Goal: Task Accomplishment & Management: Complete application form

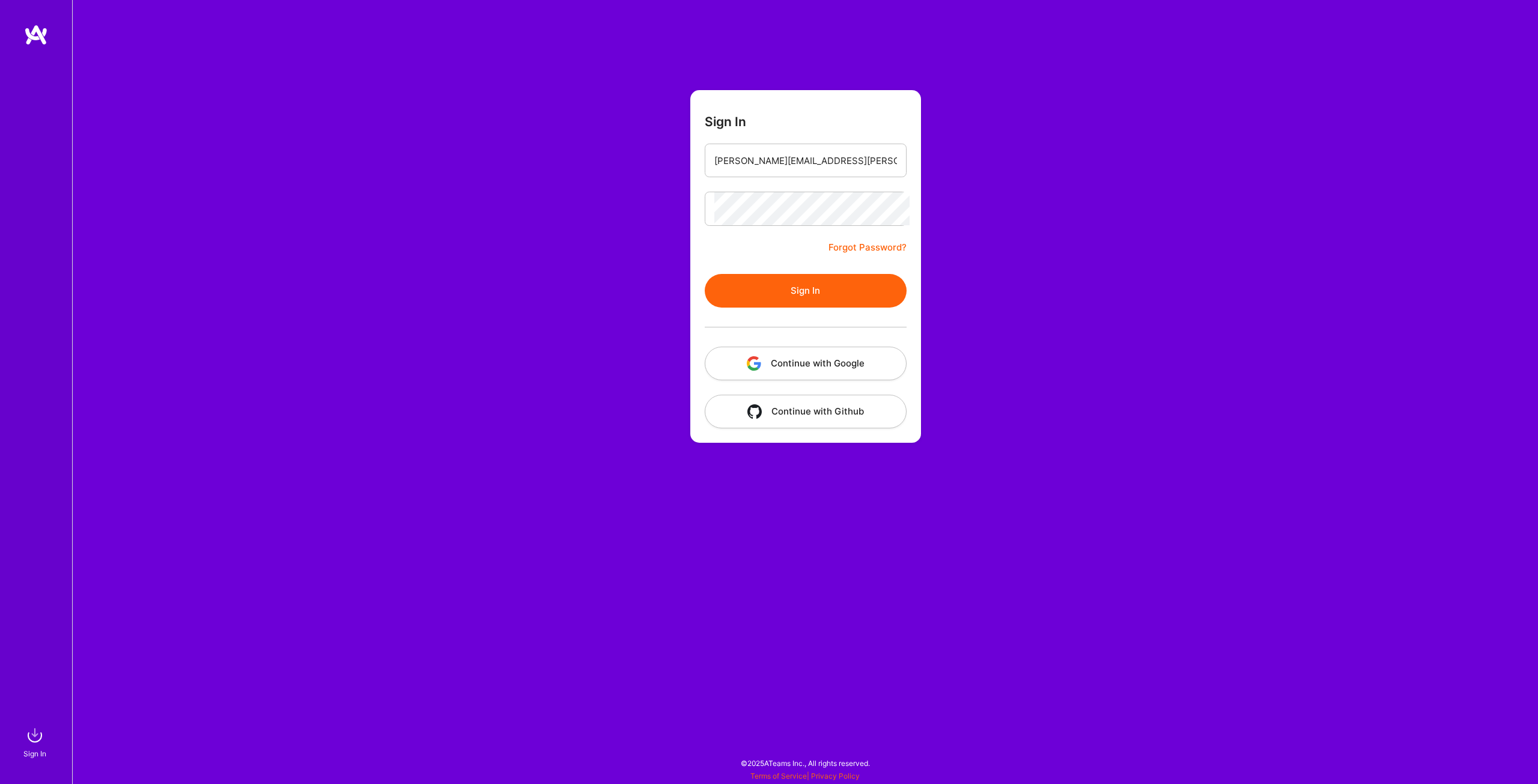
click at [798, 285] on button "Sign In" at bounding box center [806, 291] width 202 height 34
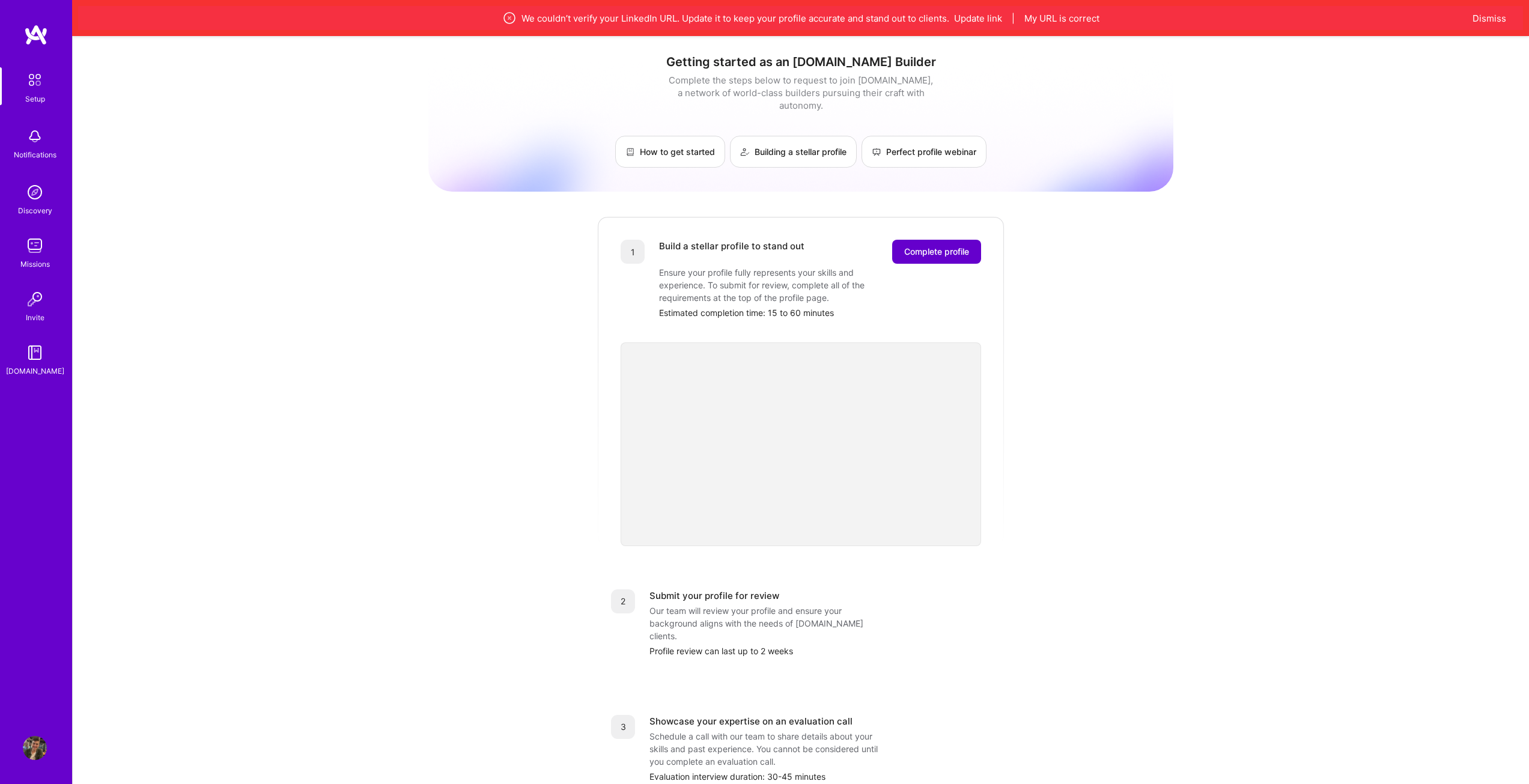
click at [922, 239] on button "Complete profile" at bounding box center [936, 251] width 89 height 24
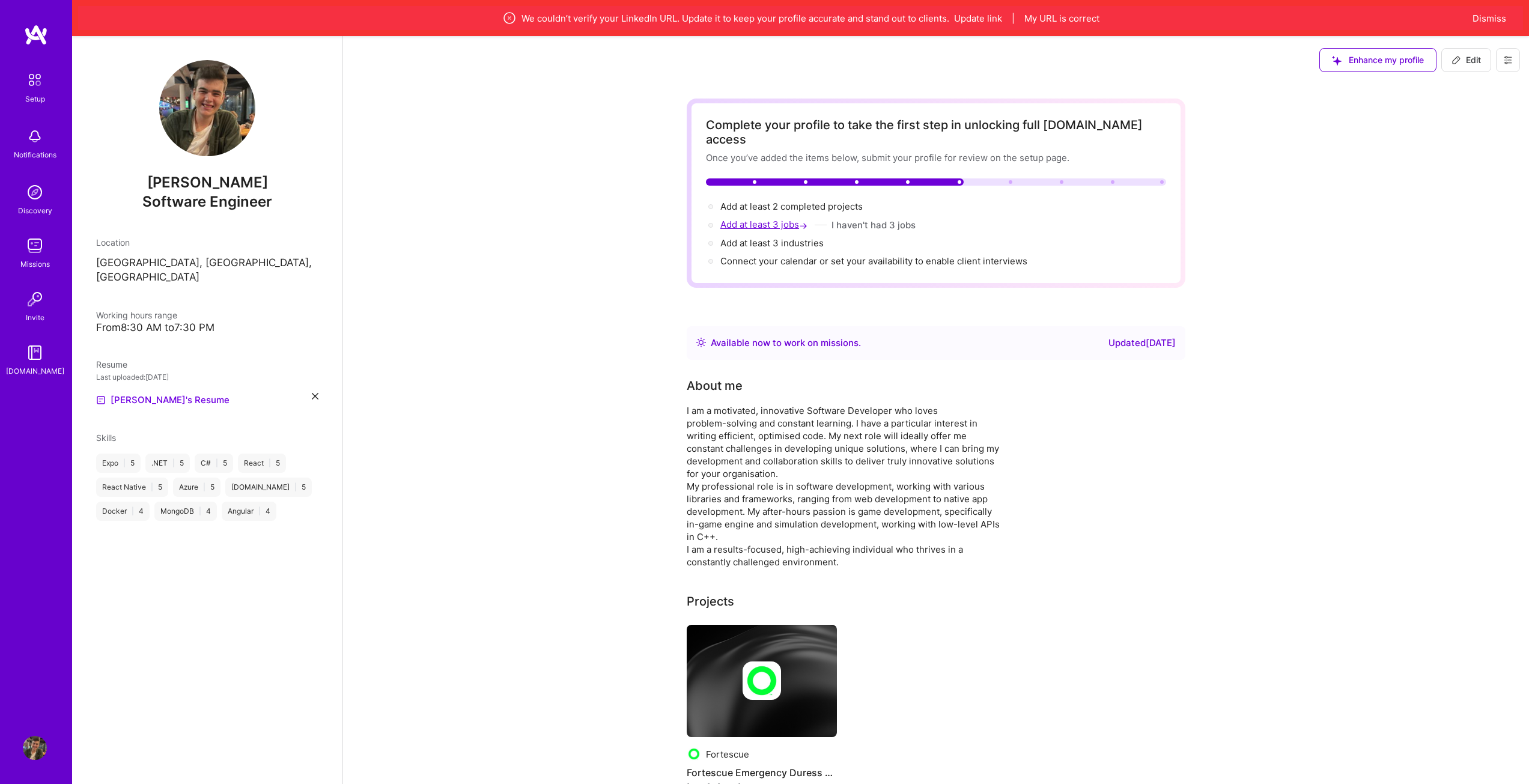
click at [729, 219] on span "Add at least 3 jobs →" at bounding box center [765, 224] width 89 height 12
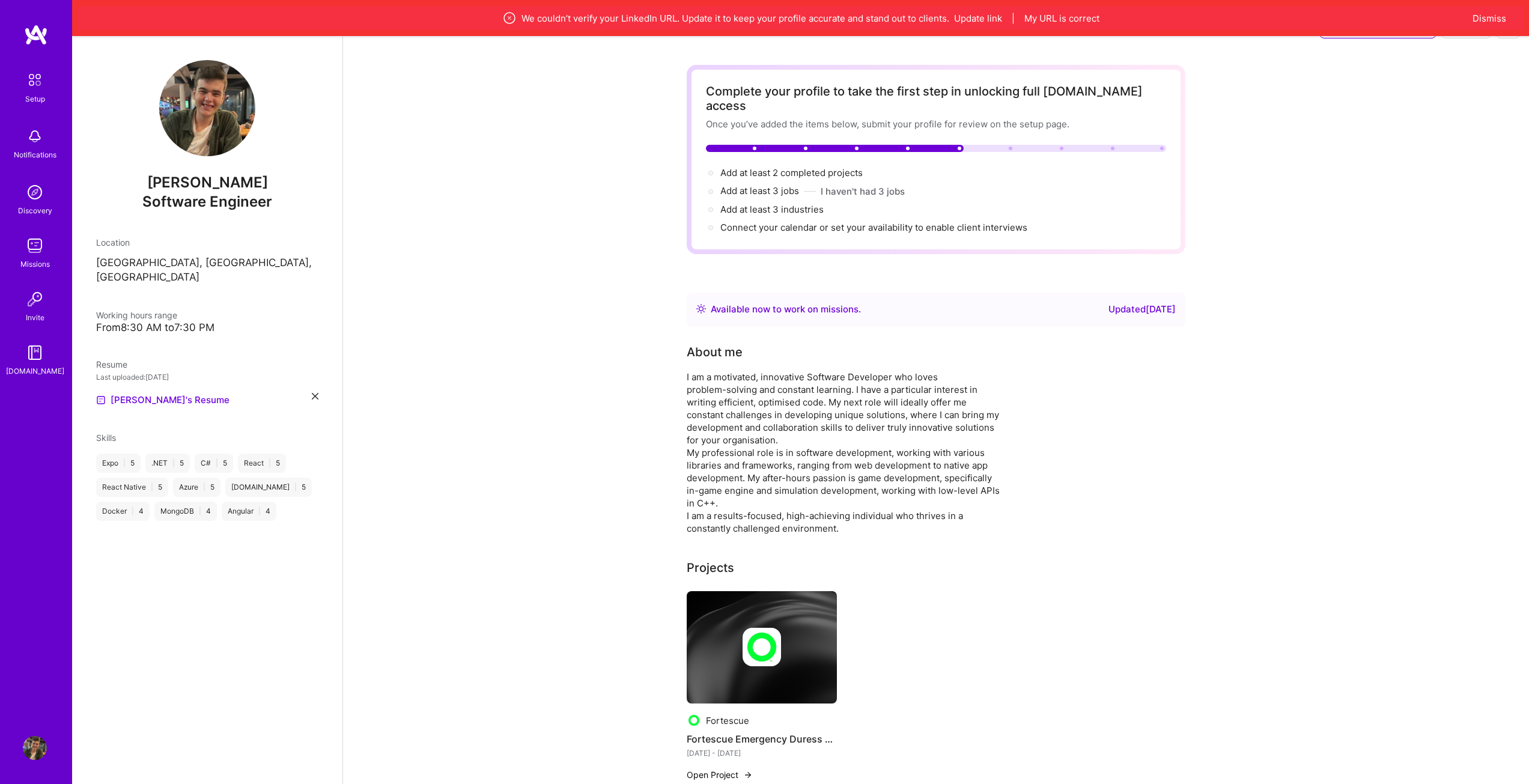
select select "US"
select select "Right Now"
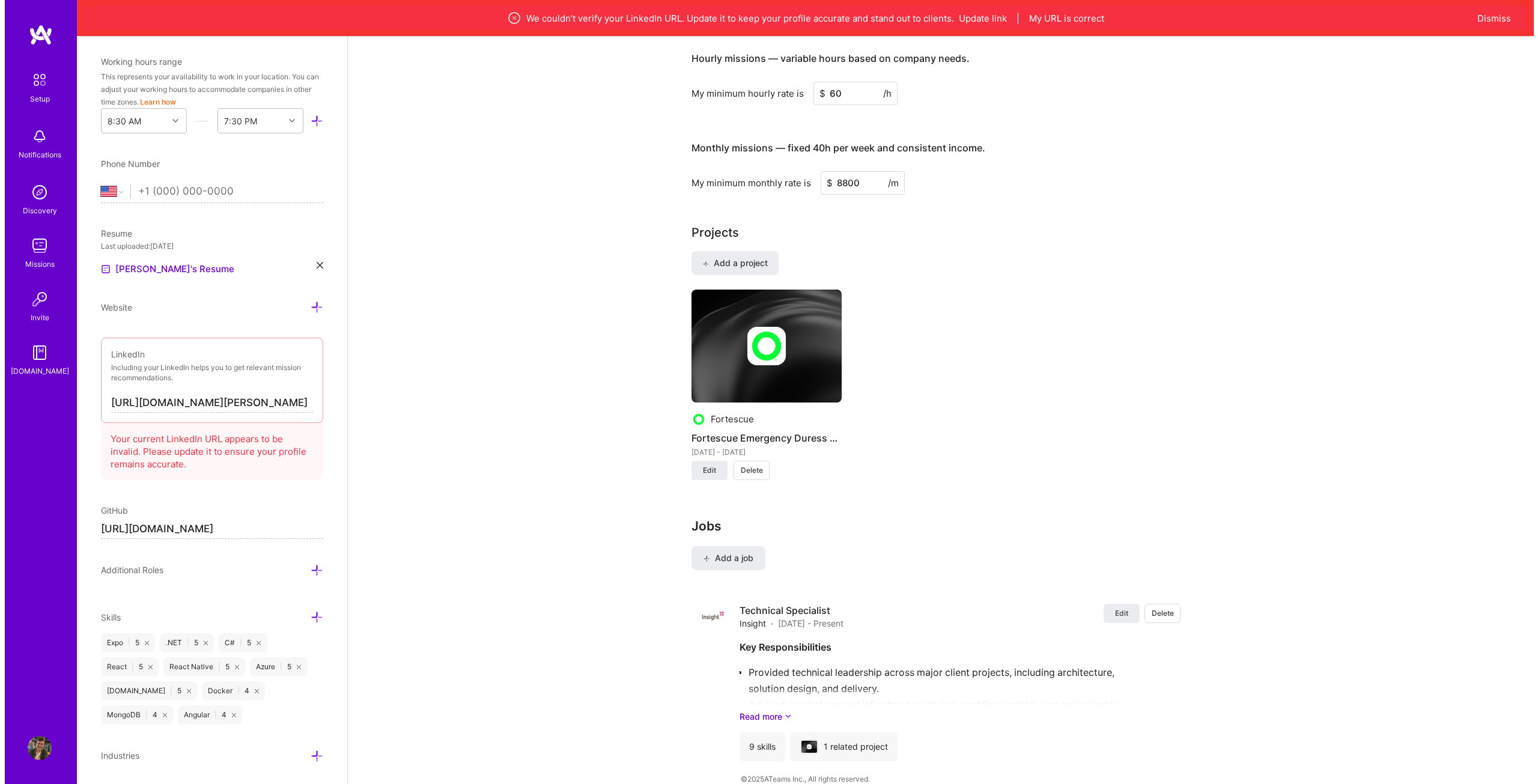
scroll to position [865, 0]
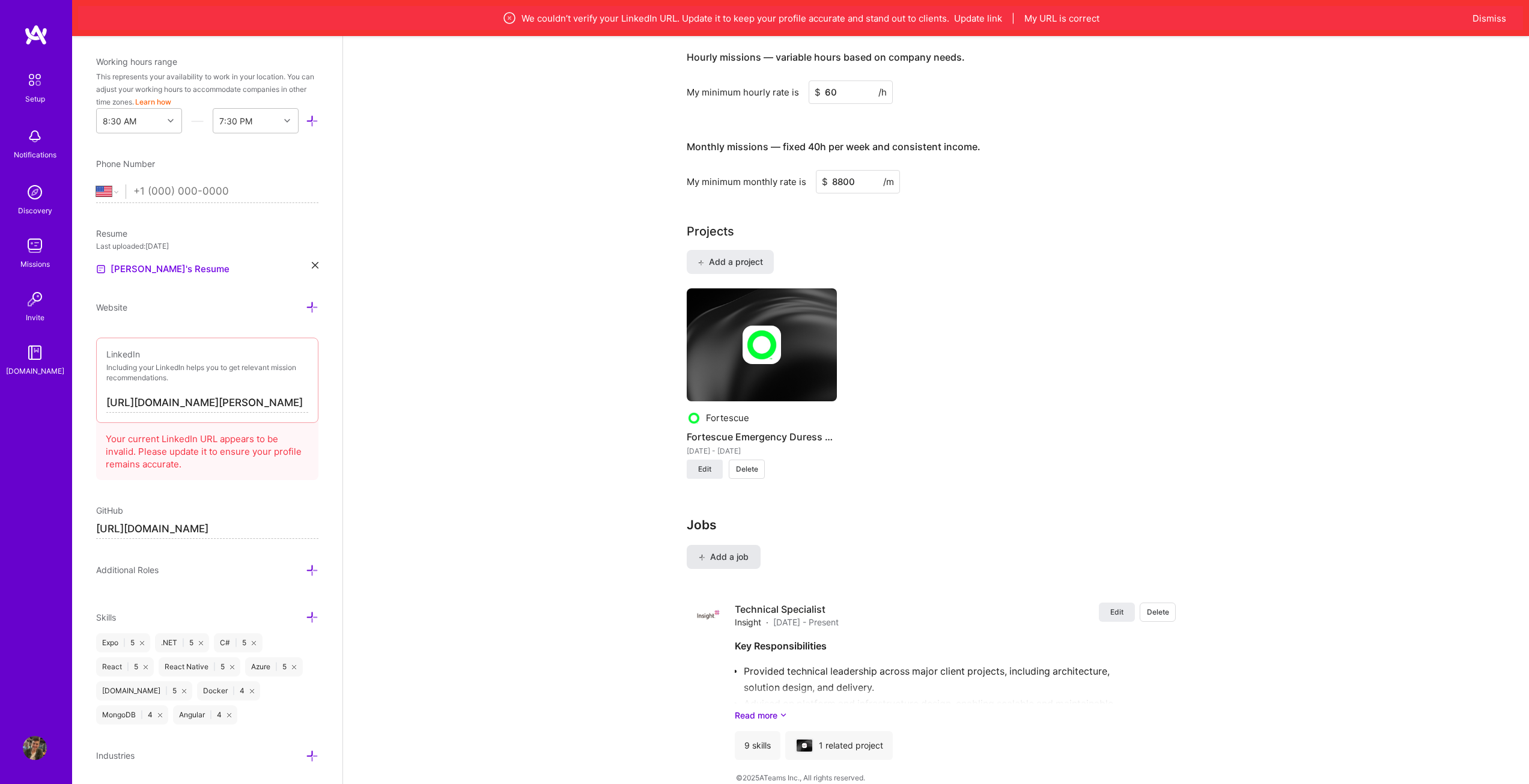
click at [700, 554] on icon at bounding box center [702, 557] width 7 height 7
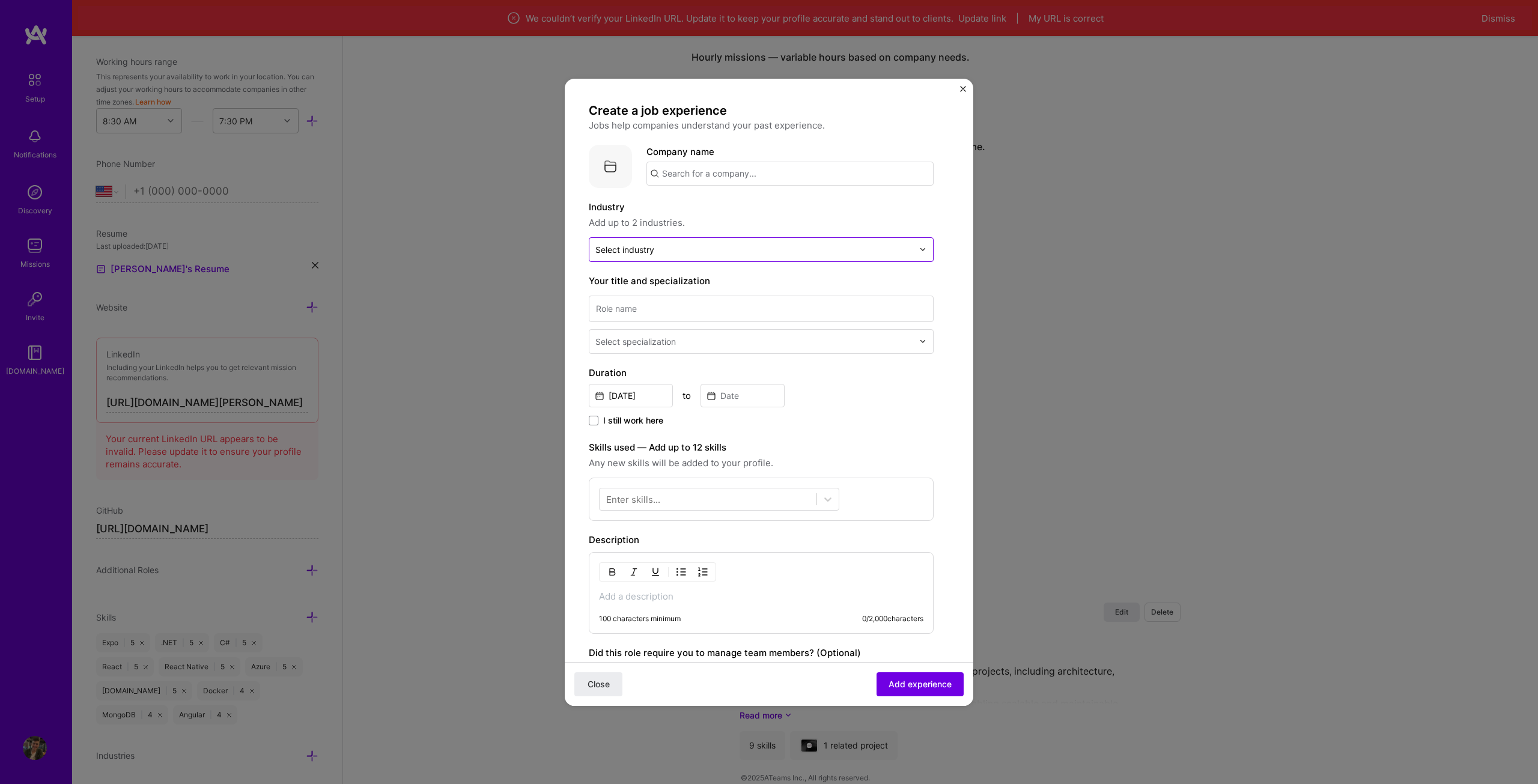
click at [706, 246] on input "text" at bounding box center [755, 249] width 318 height 12
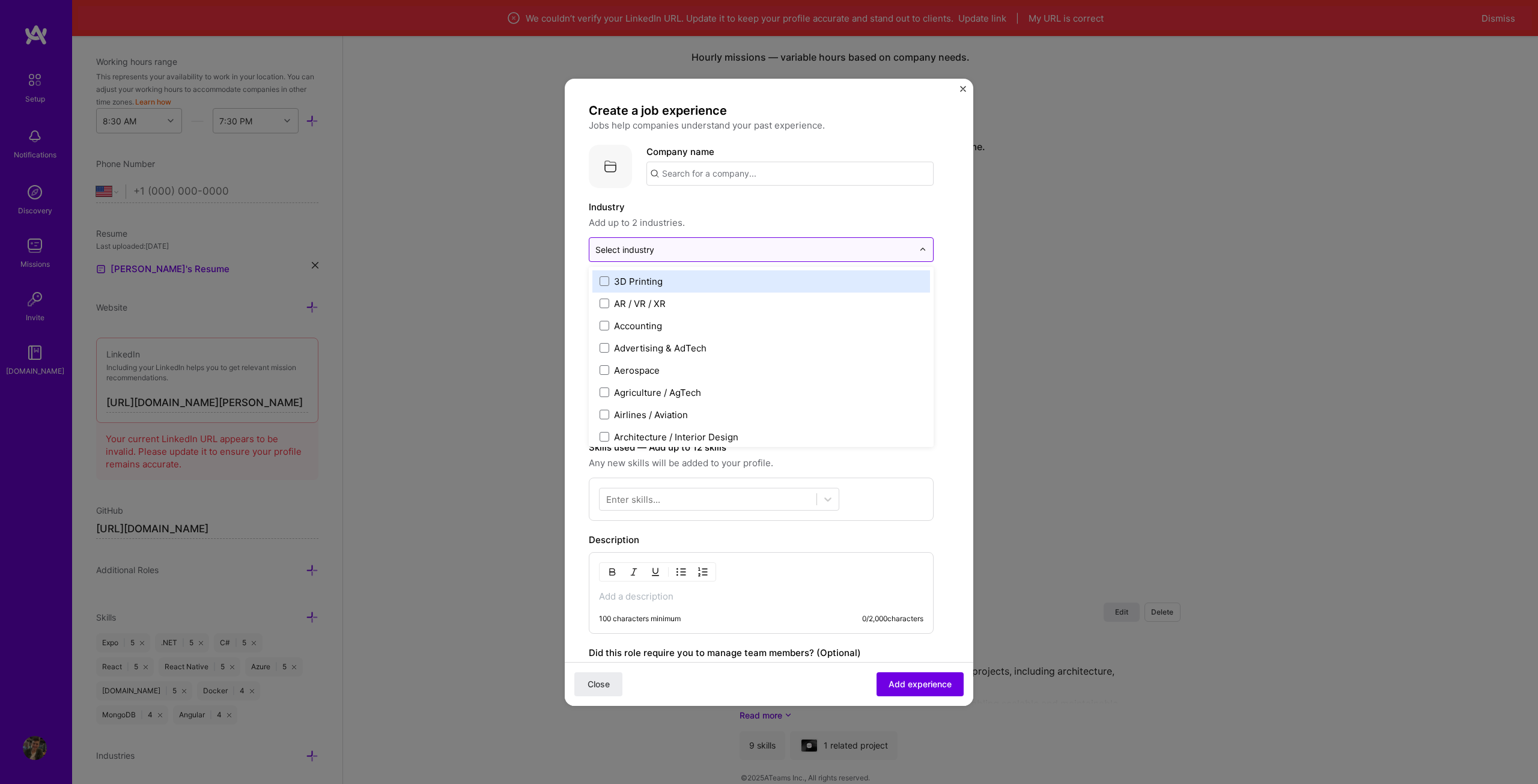
click at [706, 246] on input "text" at bounding box center [755, 249] width 318 height 12
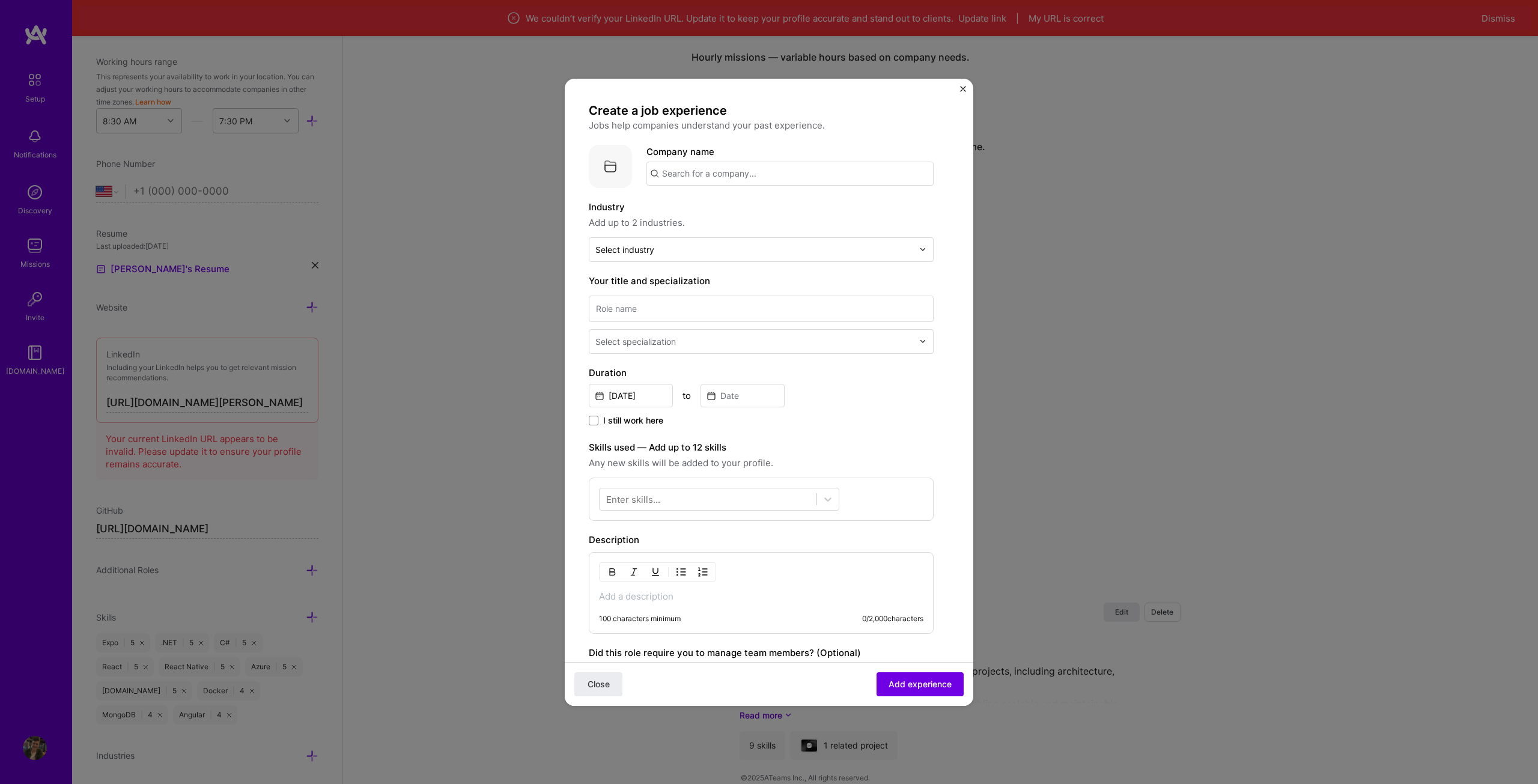
click at [1051, 137] on div "Create a job experience Jobs help companies understand your past experience. Co…" at bounding box center [769, 392] width 1538 height 784
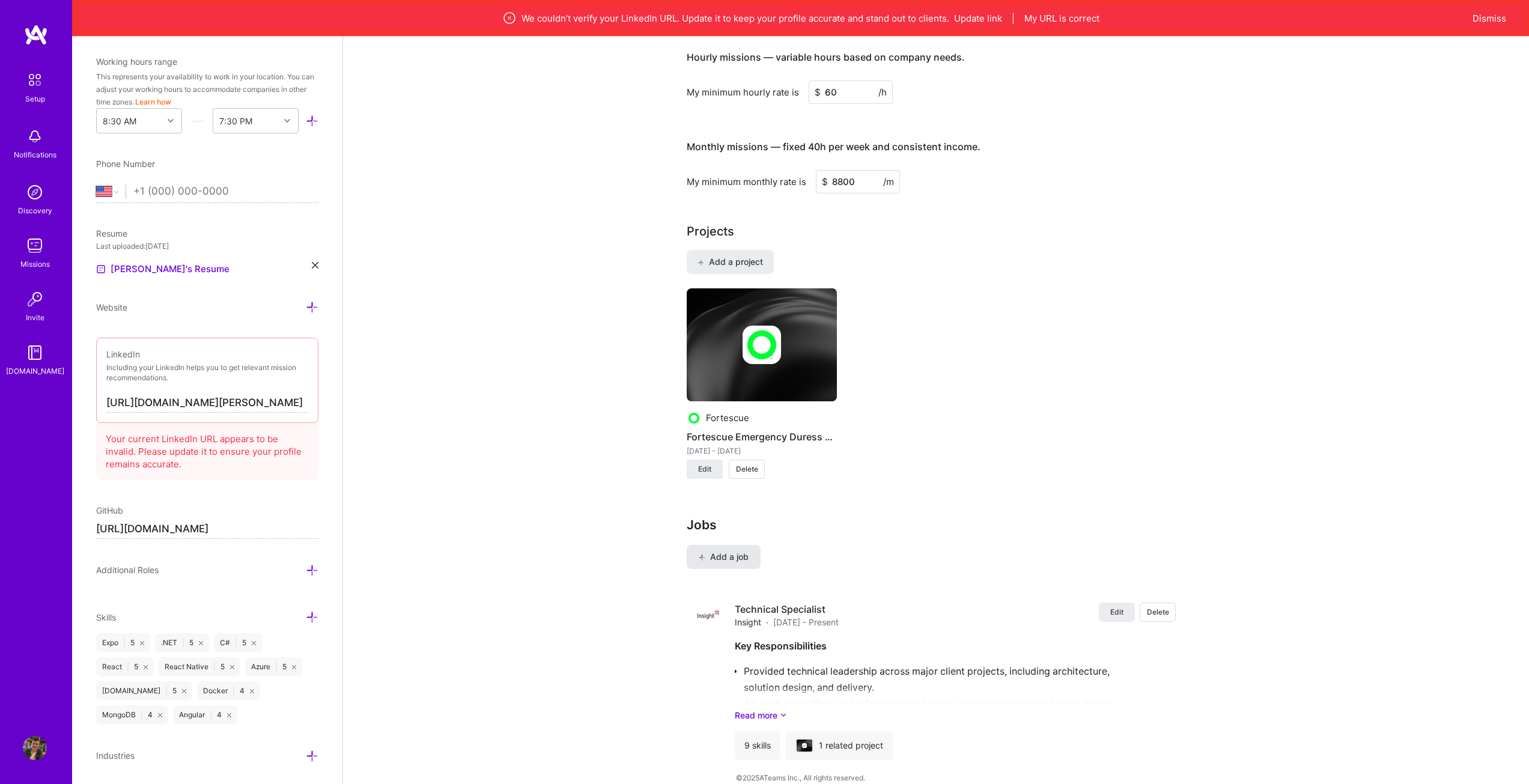
click at [736, 551] on span "Add a job" at bounding box center [724, 556] width 50 height 12
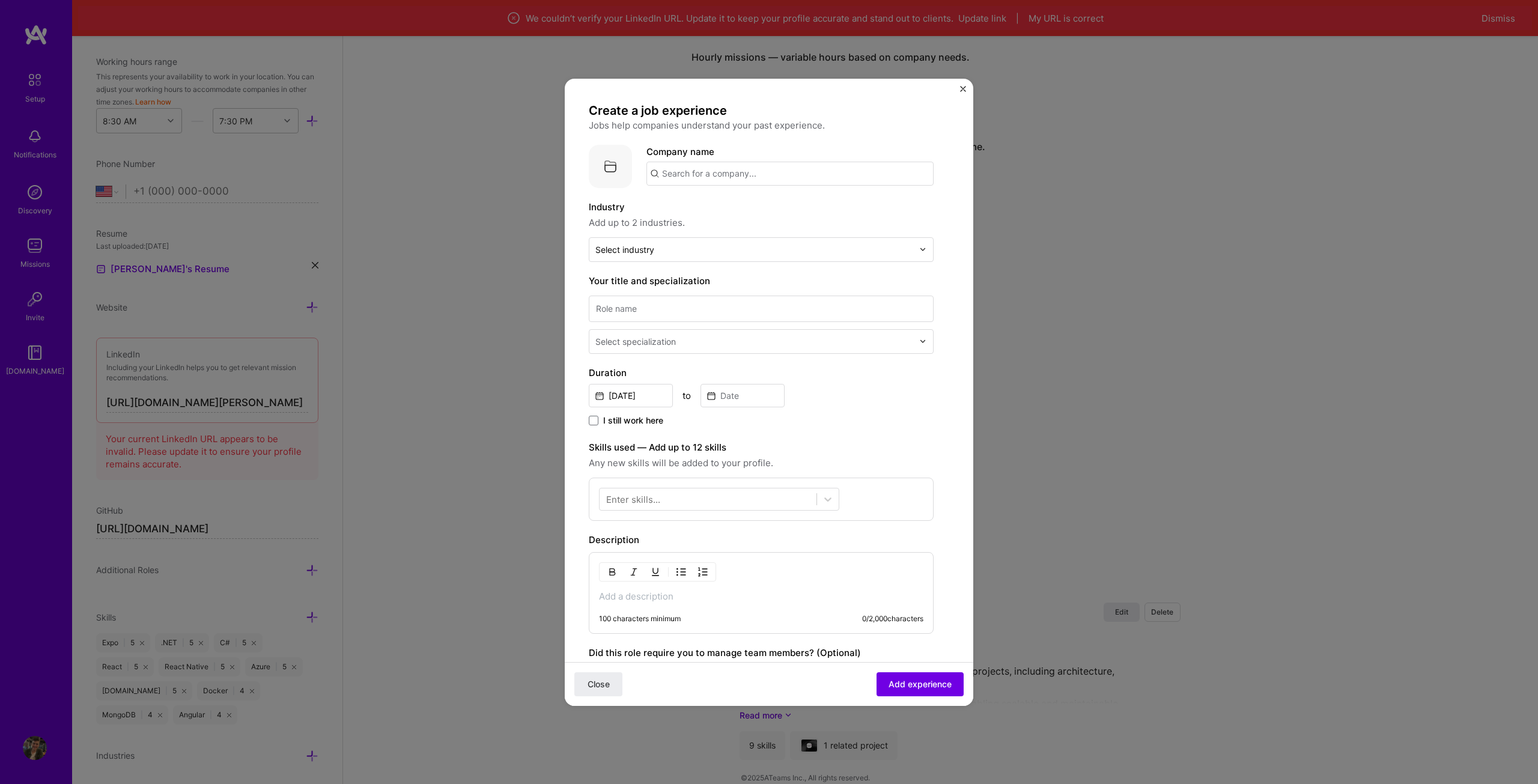
click at [706, 171] on input "text" at bounding box center [790, 173] width 287 height 24
paste input "Insight"
click at [732, 201] on div "Insight [DOMAIN_NAME]" at bounding box center [737, 208] width 181 height 34
type input "Insight"
click at [673, 244] on input "text" at bounding box center [755, 249] width 318 height 12
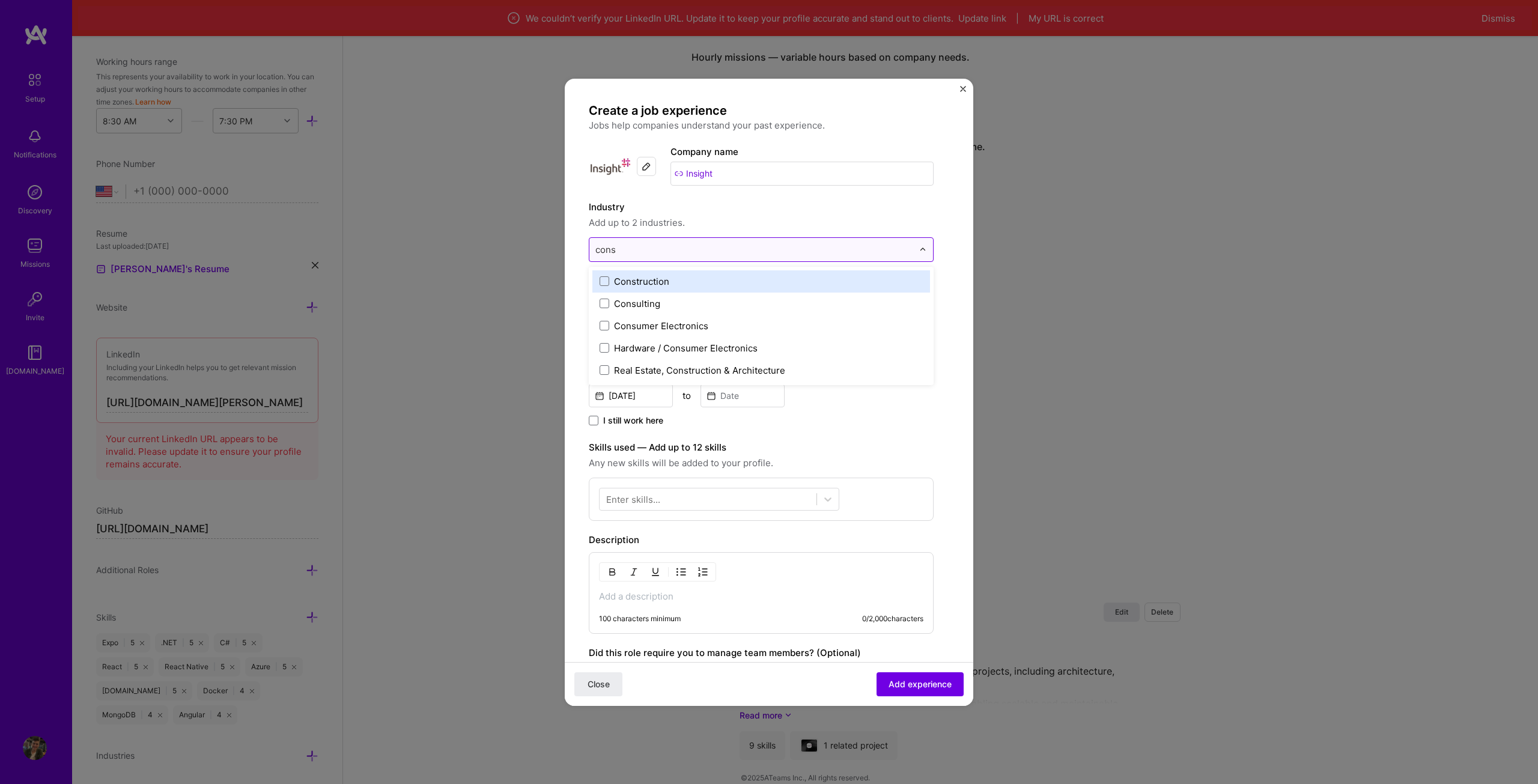
type input "consu"
click at [644, 286] on div "Consulting" at bounding box center [637, 281] width 46 height 12
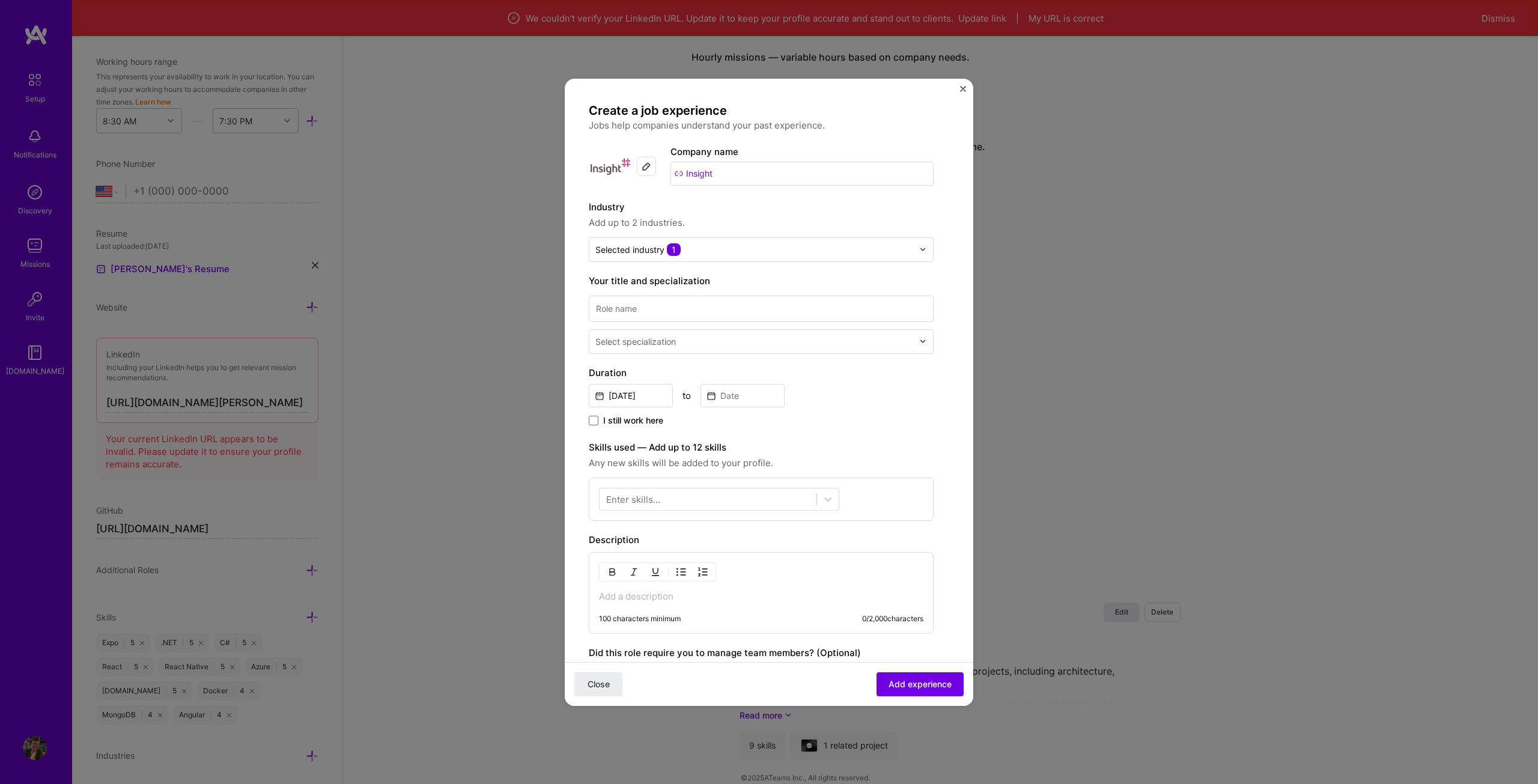
click at [737, 200] on label "Industry" at bounding box center [761, 207] width 345 height 14
click at [730, 310] on input at bounding box center [761, 309] width 345 height 26
paste input "Fullstack Senior Consultant"
type input "Fullstack Senior Consultant"
click at [716, 342] on input "text" at bounding box center [755, 341] width 321 height 12
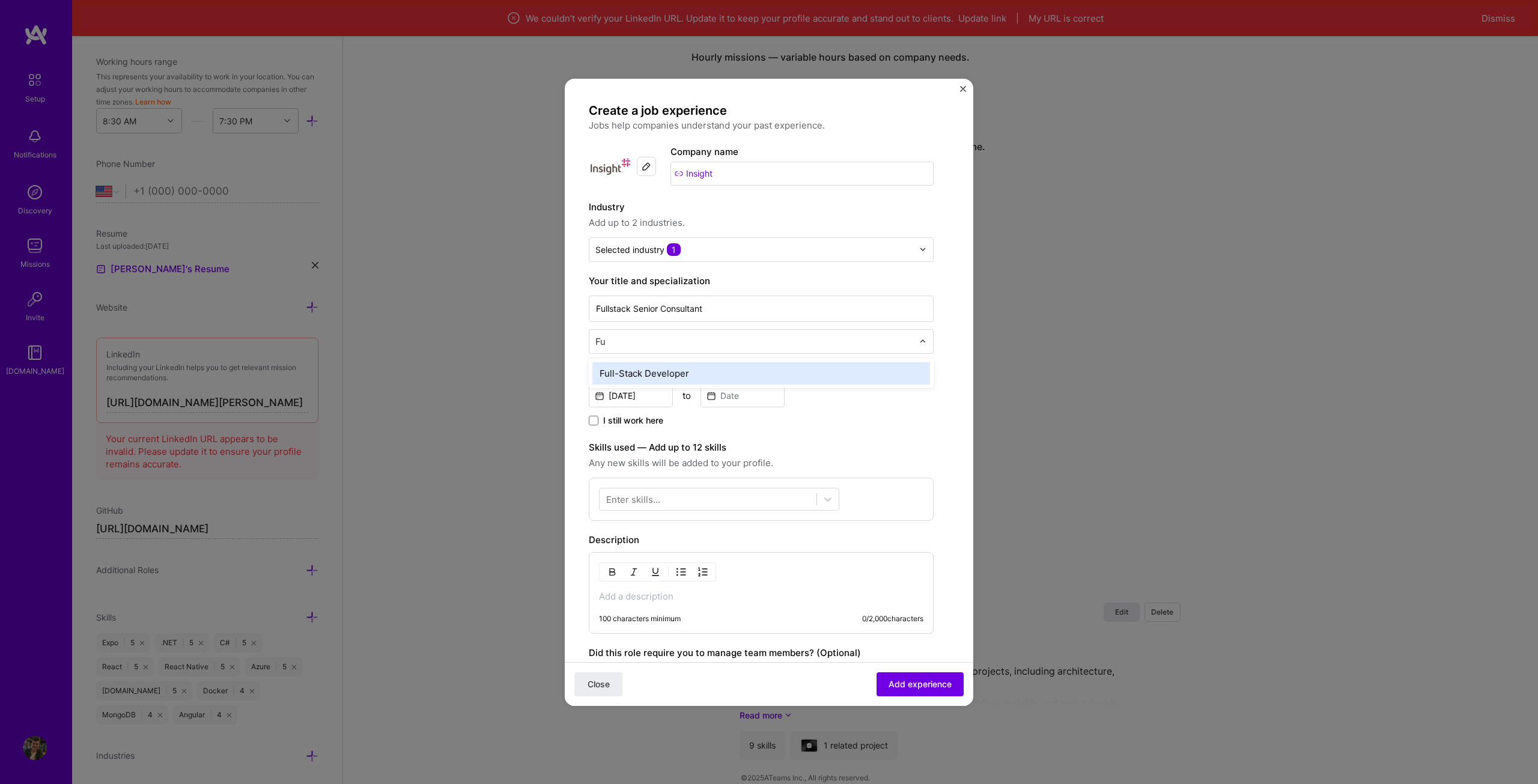
type input "Ful"
click at [658, 362] on div "Full-Stack Developer" at bounding box center [761, 373] width 338 height 22
click at [639, 395] on input "[DATE]" at bounding box center [631, 396] width 84 height 23
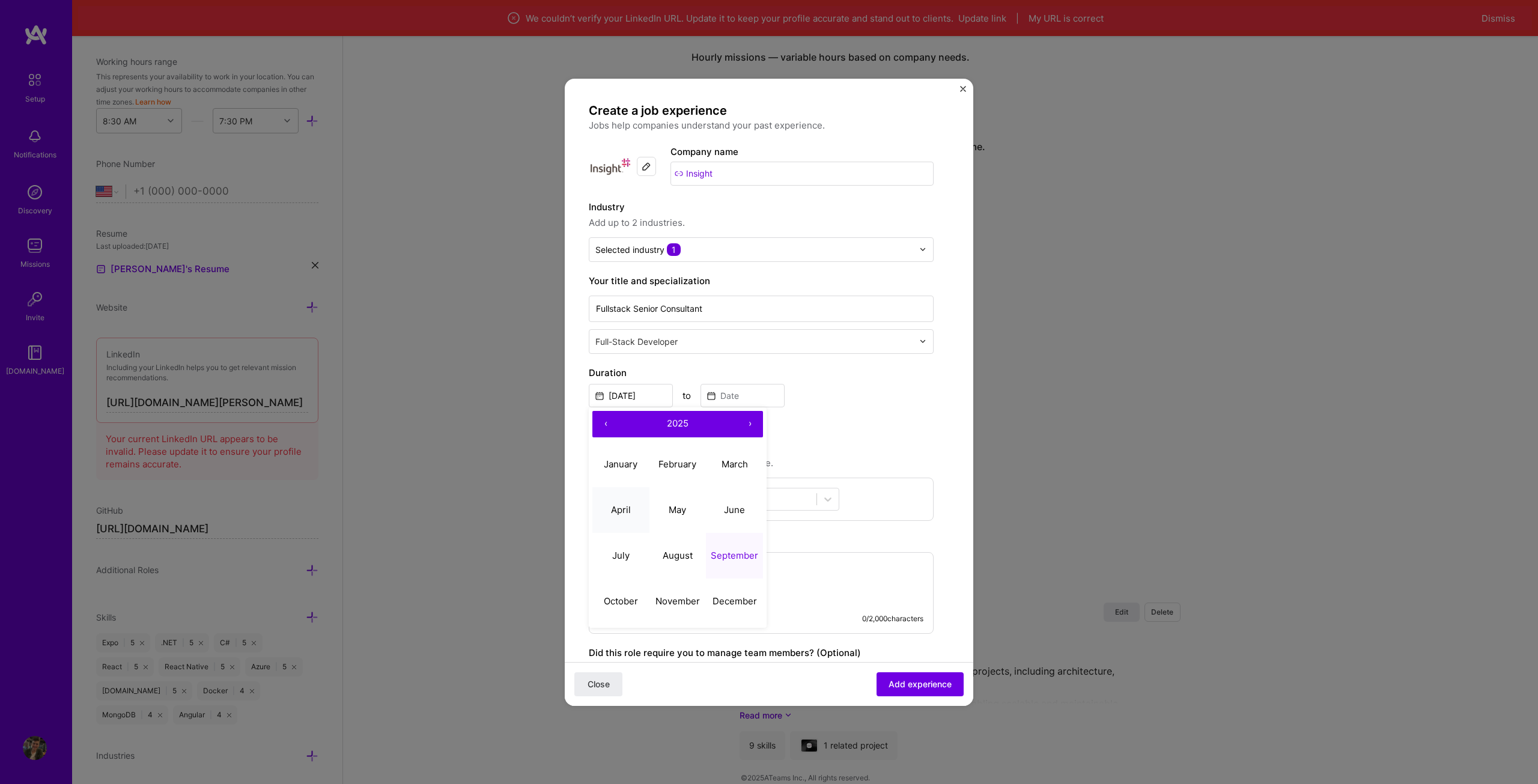
click at [617, 516] on button "April" at bounding box center [620, 509] width 57 height 46
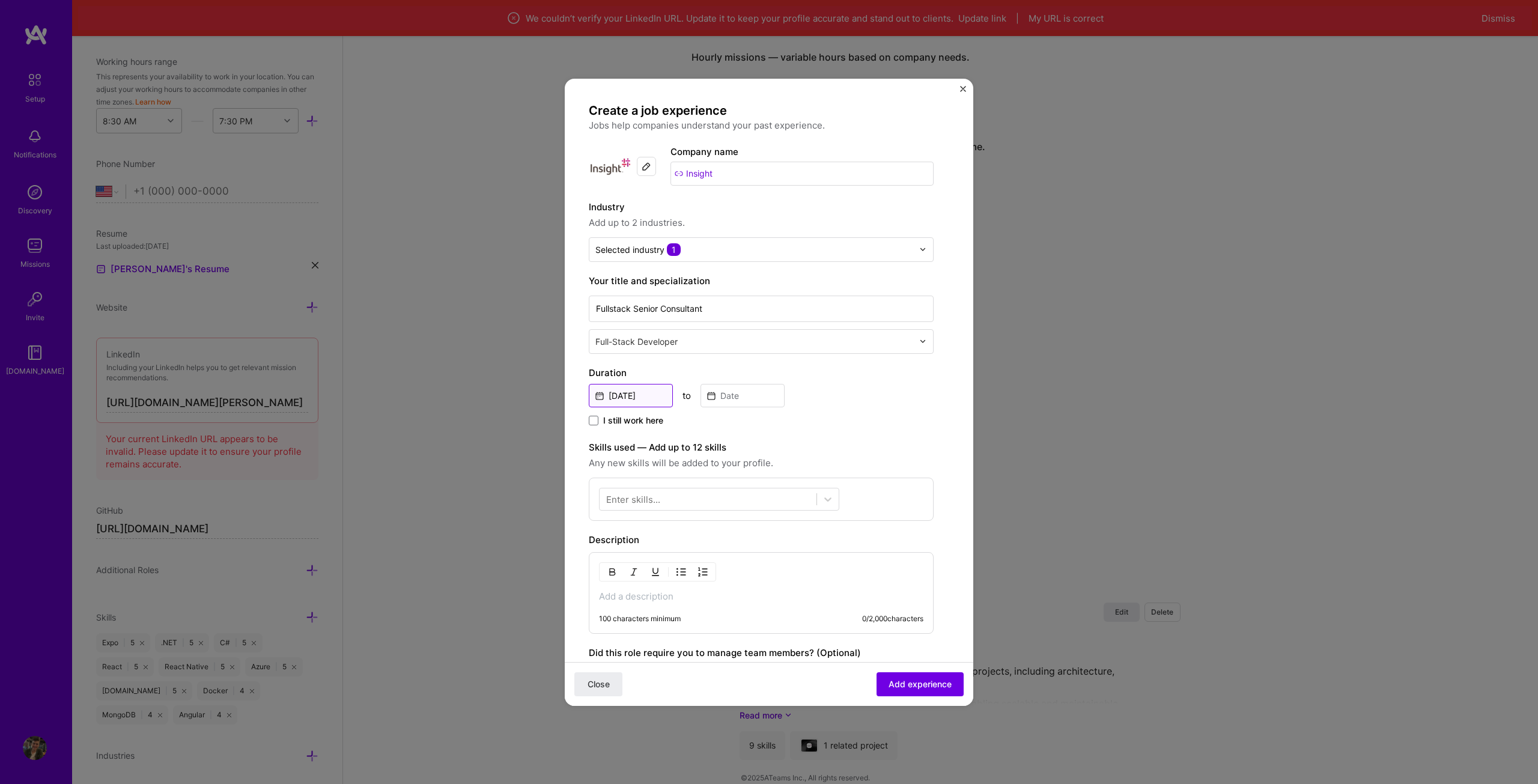
click at [639, 397] on input "[DATE]" at bounding box center [631, 396] width 84 height 23
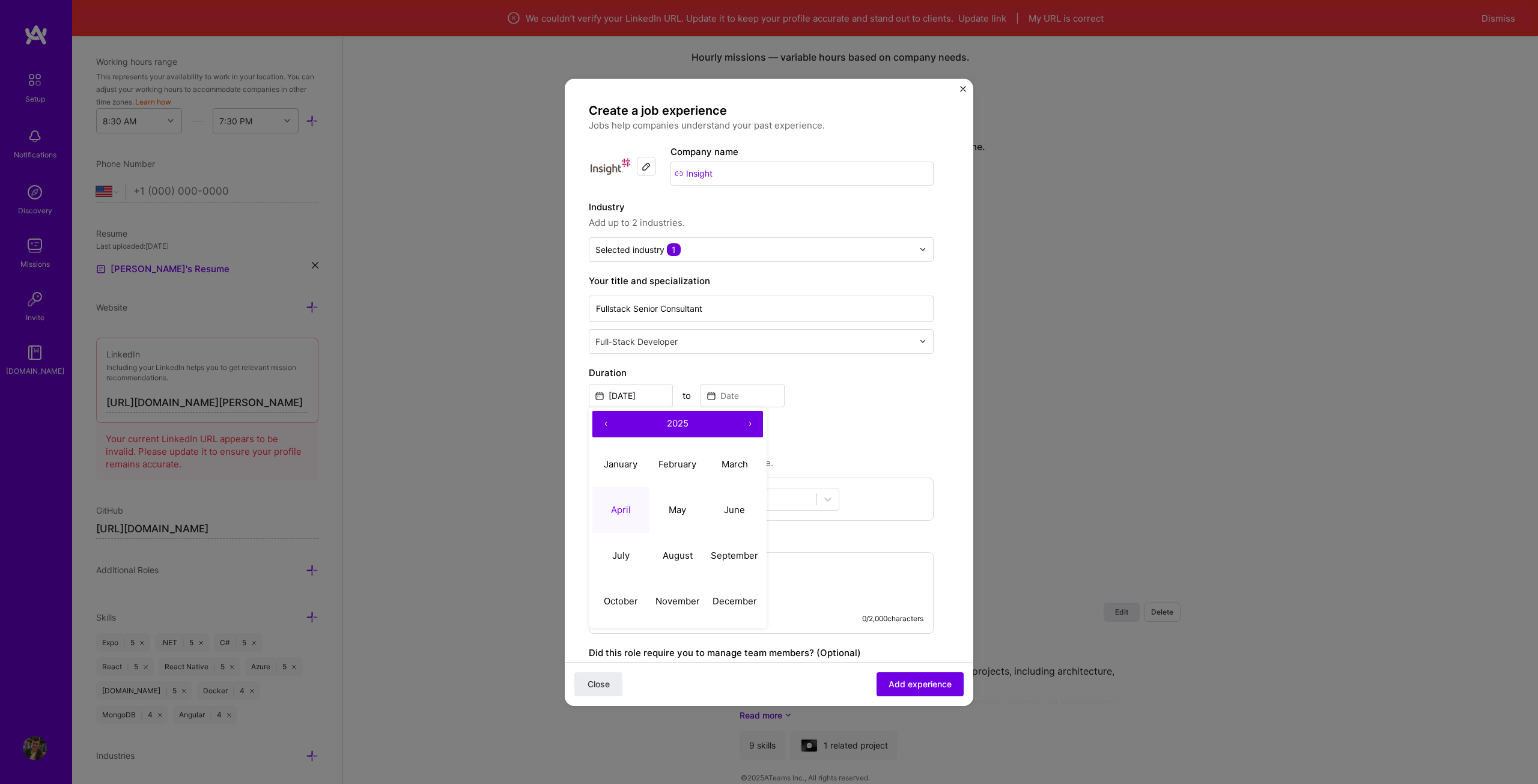
click at [677, 416] on button "2025" at bounding box center [677, 424] width 118 height 26
click at [605, 421] on button "‹" at bounding box center [605, 424] width 27 height 26
click at [733, 429] on button "[DATE] – [DATE]" at bounding box center [677, 424] width 118 height 26
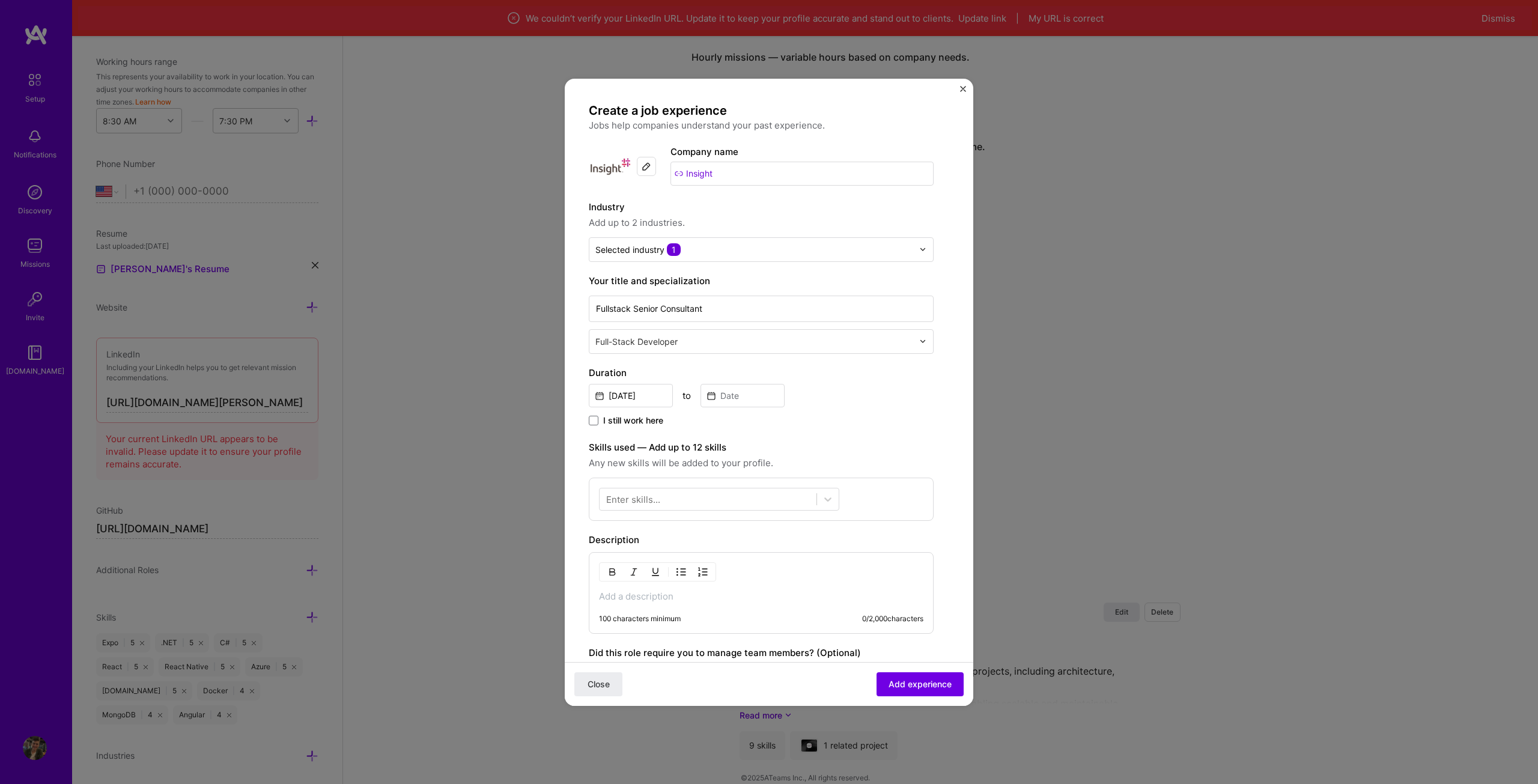
click at [815, 384] on div "[DATE] to" at bounding box center [761, 394] width 345 height 26
click at [624, 410] on div "Duration [DATE] to I still work here" at bounding box center [761, 397] width 345 height 62
click at [636, 396] on input "[DATE]" at bounding box center [631, 396] width 84 height 23
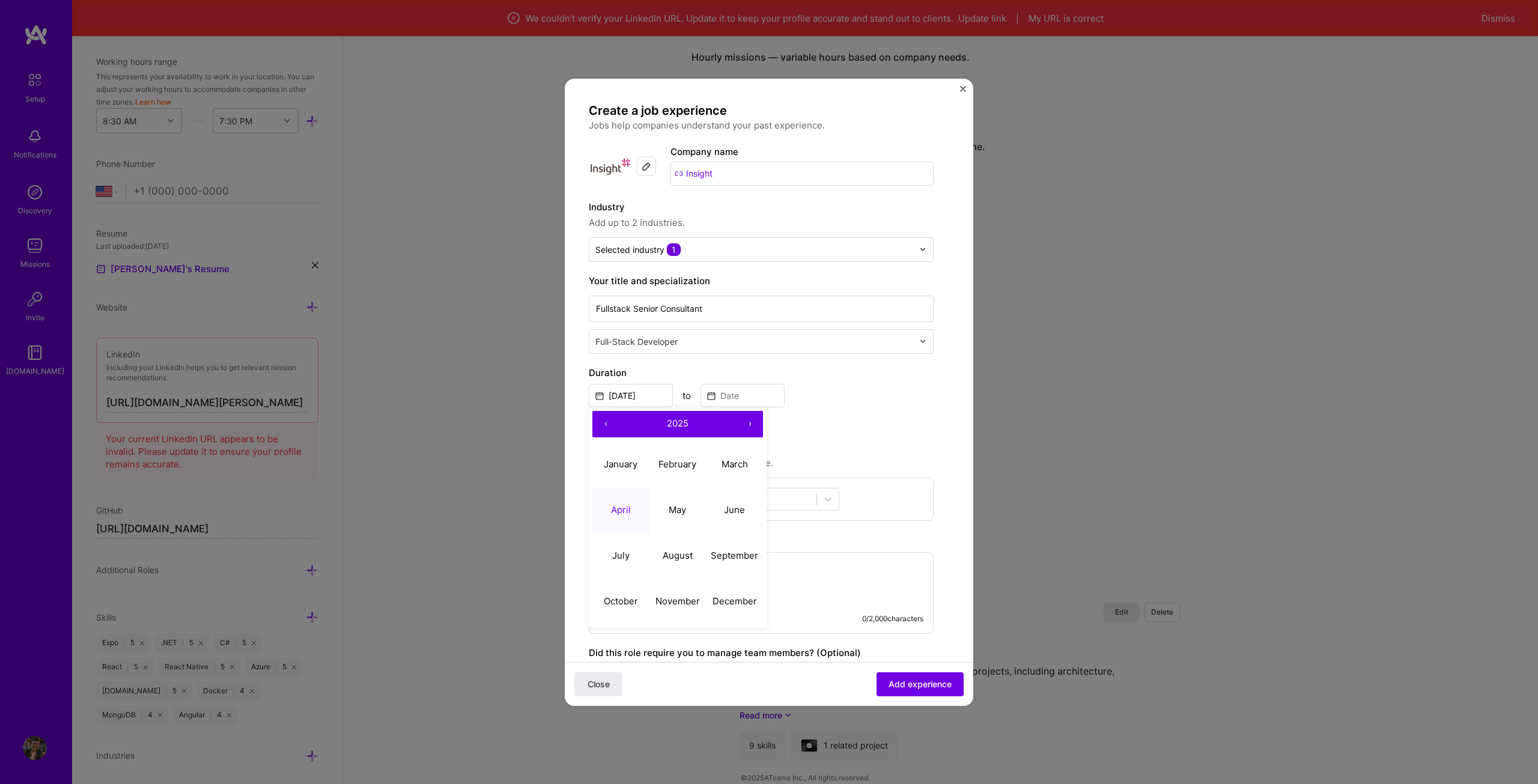
click at [605, 418] on button "‹" at bounding box center [605, 424] width 27 height 26
click at [617, 512] on abbr "April" at bounding box center [621, 510] width 20 height 12
type input "[DATE]"
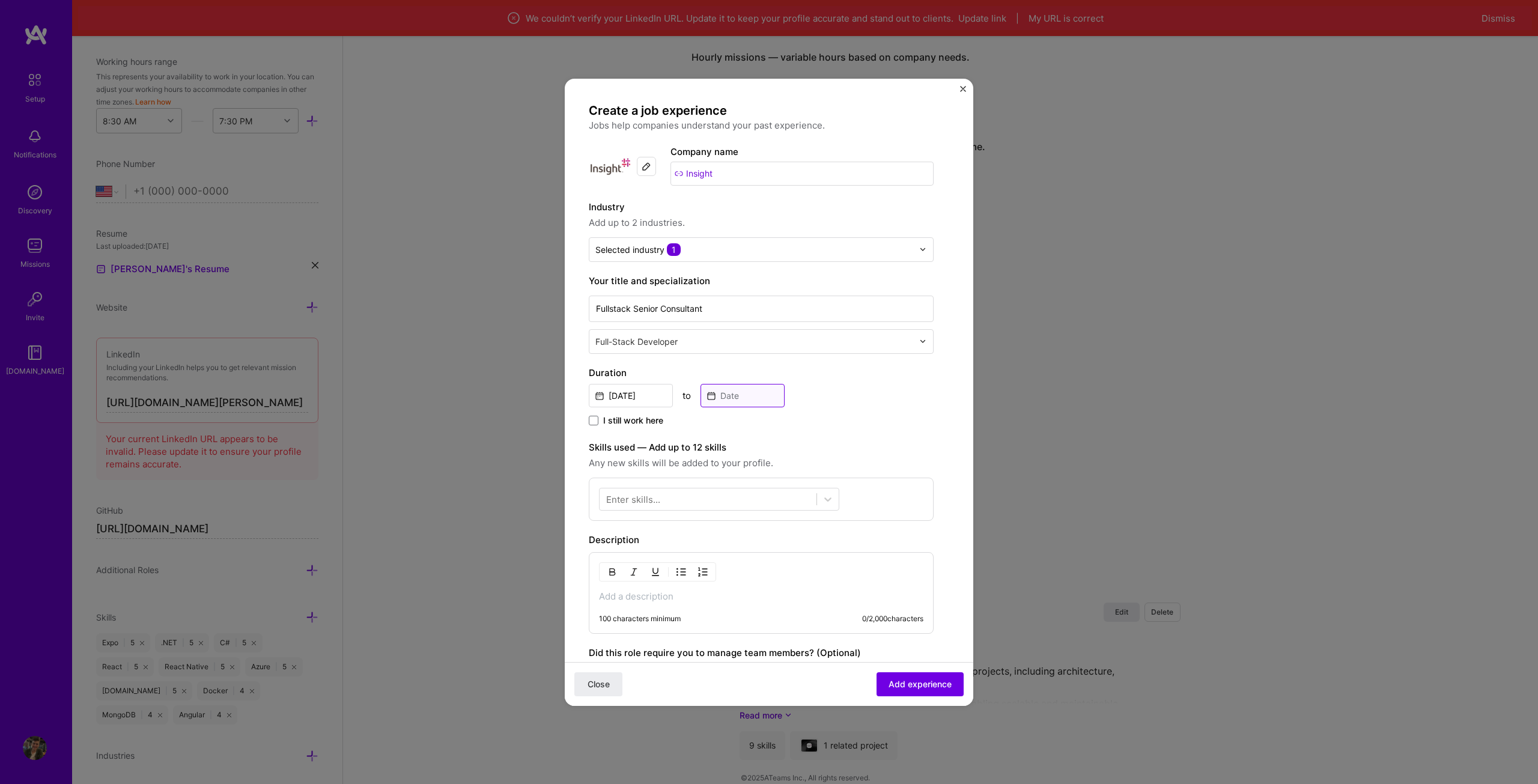
click at [738, 394] on input at bounding box center [743, 396] width 84 height 23
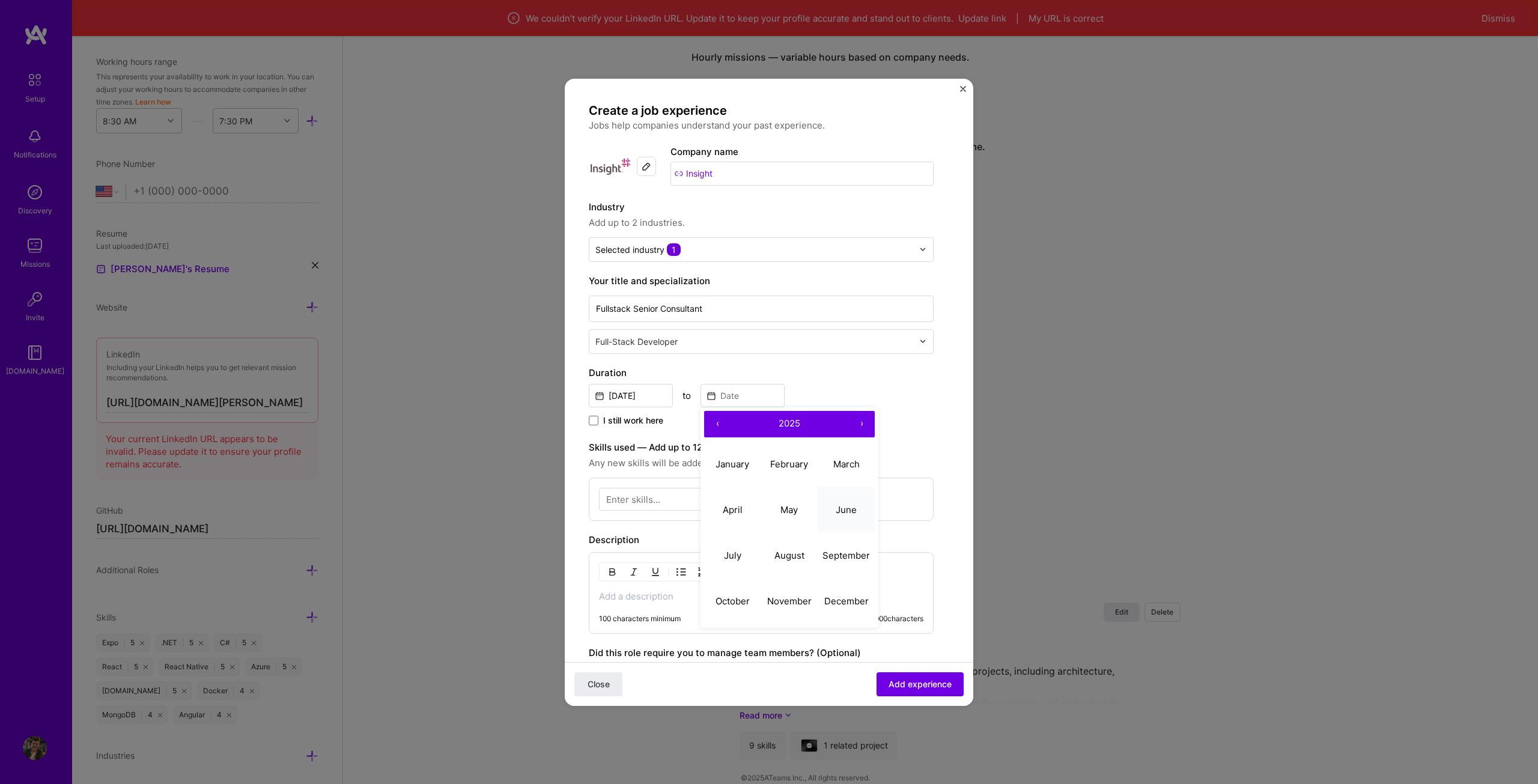
click at [854, 511] on abbr "June" at bounding box center [846, 510] width 21 height 12
type input "[DATE]"
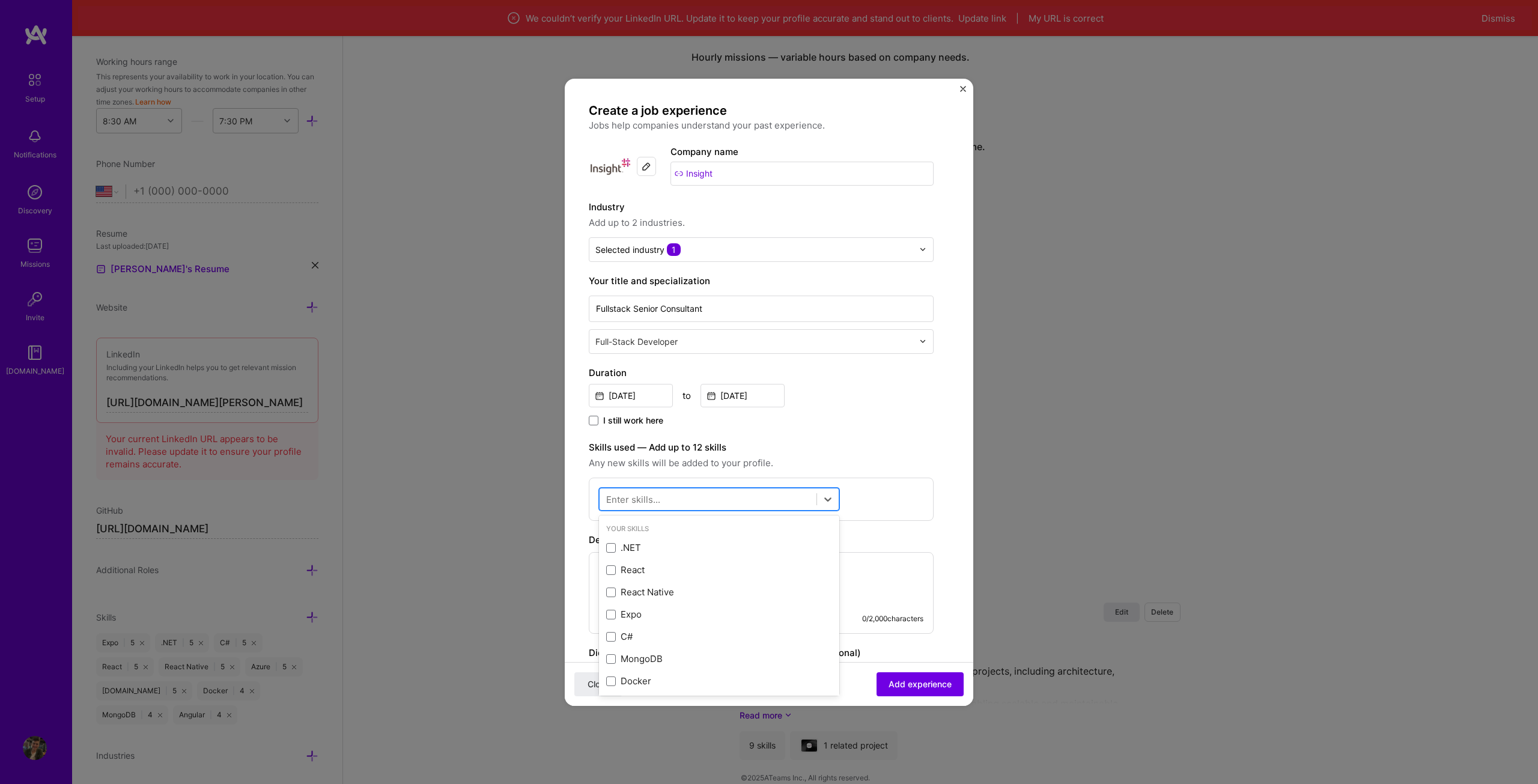
click at [668, 501] on div at bounding box center [708, 498] width 217 height 20
click at [648, 546] on div ".NET" at bounding box center [719, 547] width 226 height 12
click at [647, 567] on div "React" at bounding box center [719, 569] width 226 height 12
click at [658, 589] on div "React Native" at bounding box center [719, 591] width 226 height 12
click at [646, 610] on div "Expo" at bounding box center [719, 613] width 226 height 12
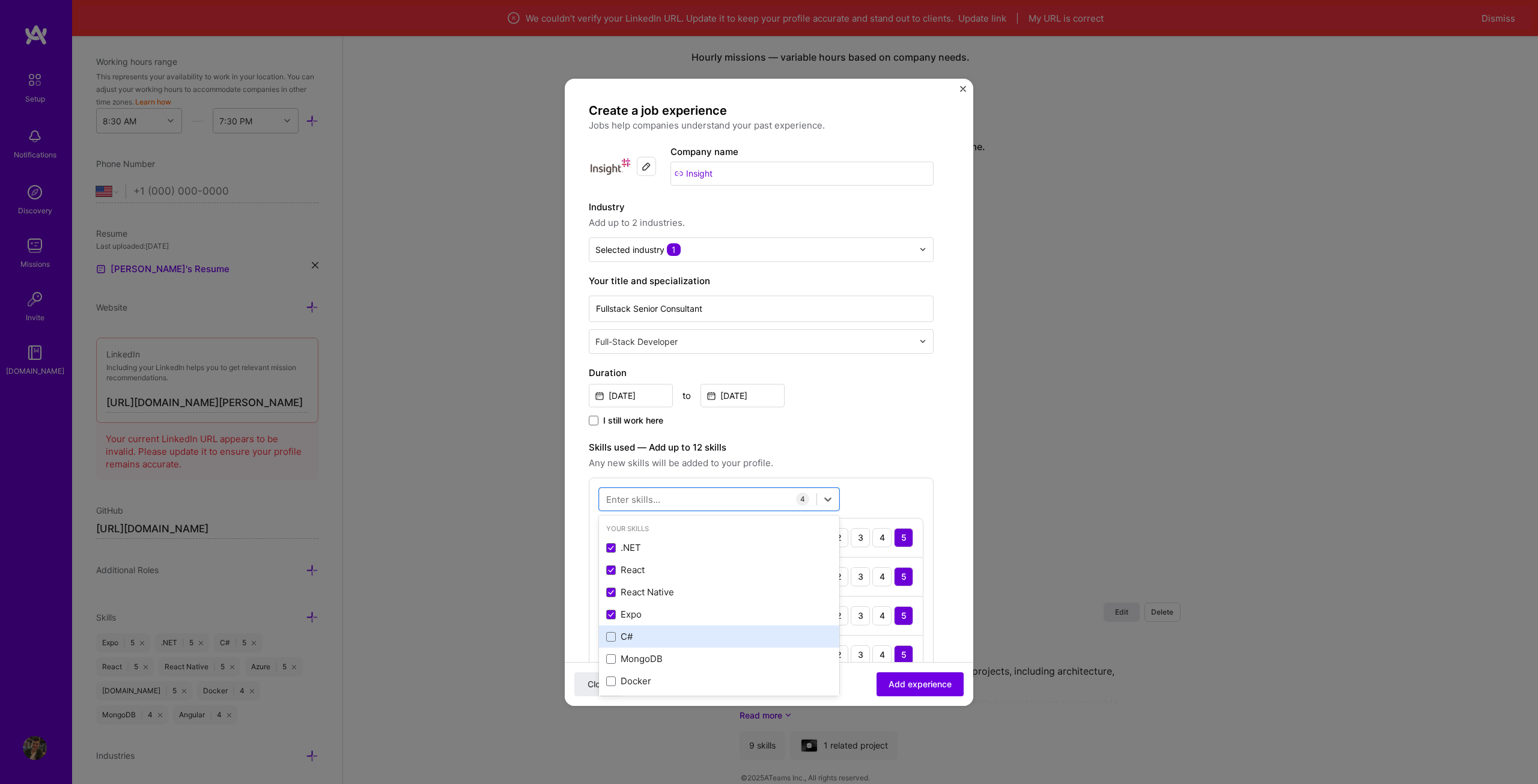
click at [642, 632] on div "C#" at bounding box center [719, 636] width 226 height 12
click at [649, 652] on div "MongoDB" at bounding box center [719, 658] width 240 height 22
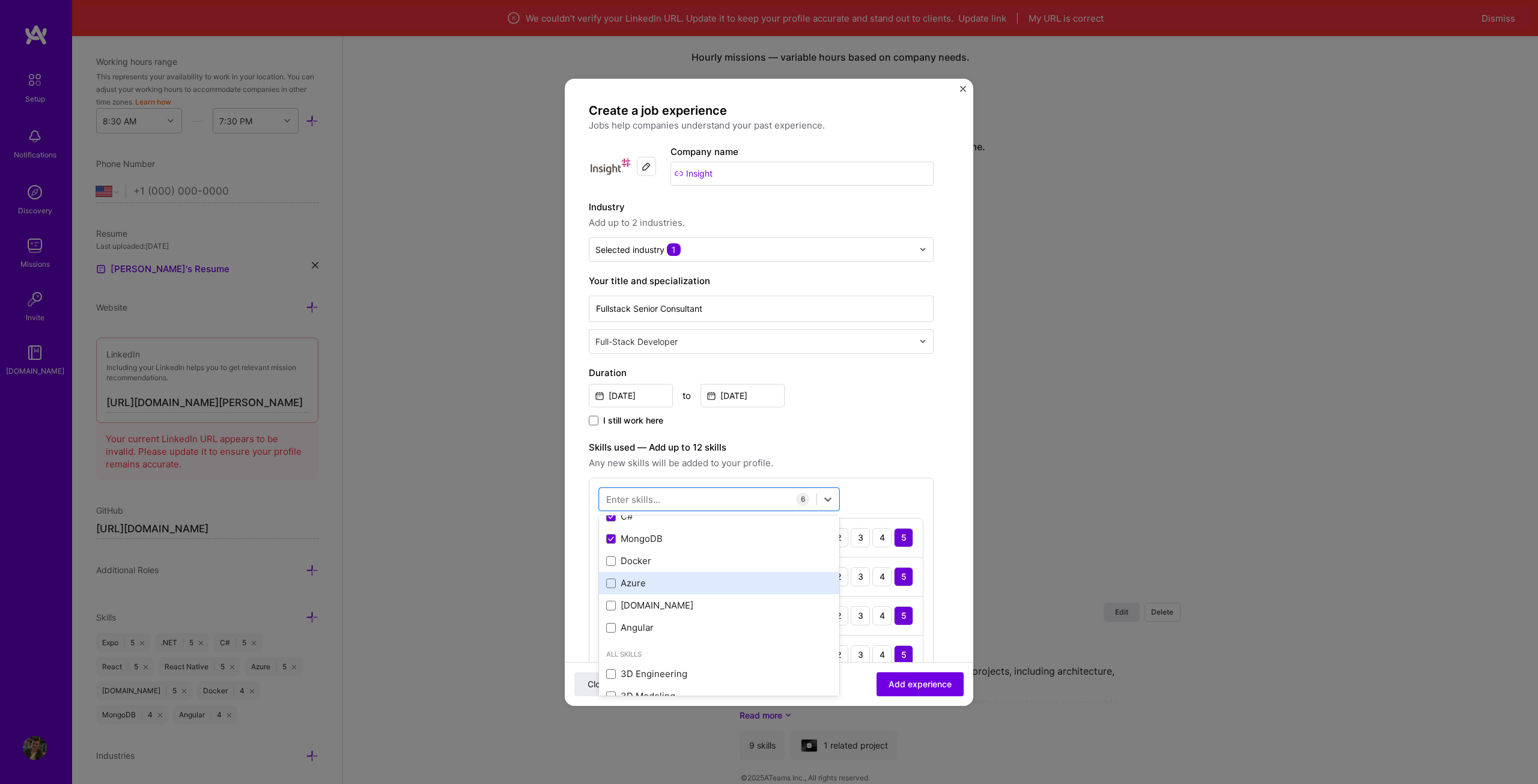
click at [661, 587] on div "Azure" at bounding box center [719, 582] width 226 height 12
click at [665, 611] on div "[DOMAIN_NAME]" at bounding box center [719, 604] width 226 height 12
click at [661, 631] on div "Angular" at bounding box center [719, 627] width 226 height 12
click at [691, 565] on div "Docker" at bounding box center [719, 560] width 226 height 12
click at [803, 440] on label "Skills used — Add up to 12 skills" at bounding box center [761, 447] width 345 height 14
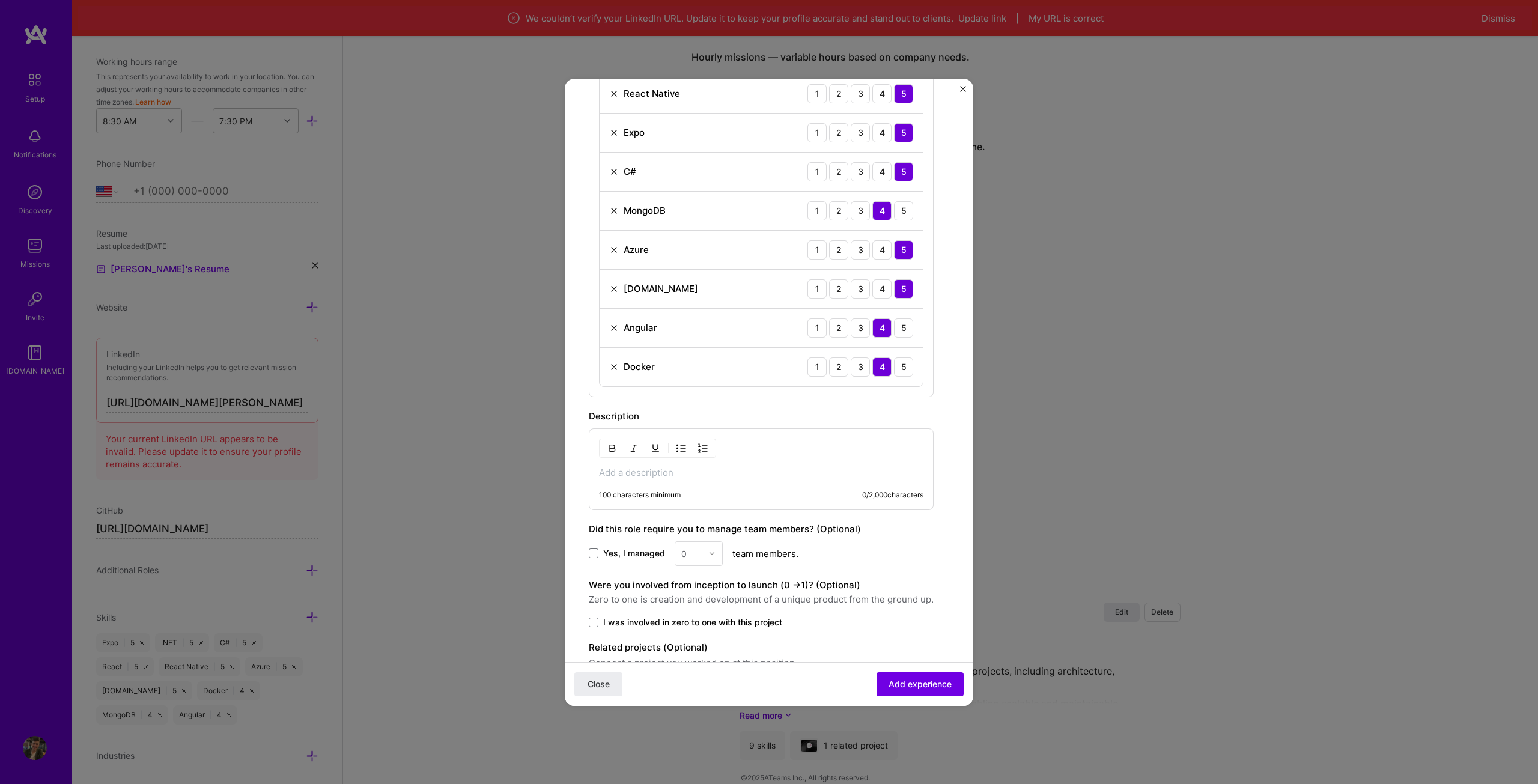
scroll to position [541, 0]
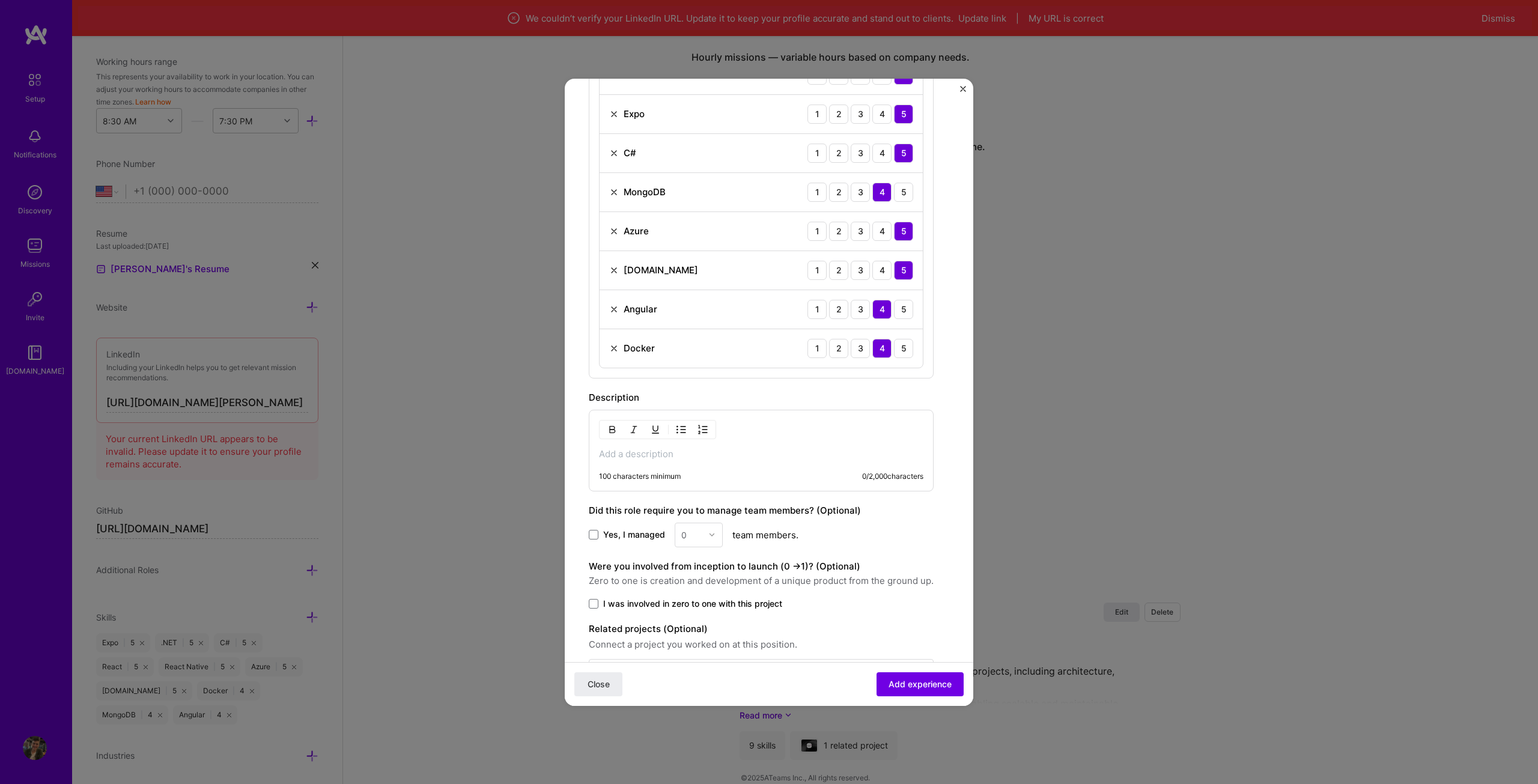
click at [735, 463] on div "100 characters minimum 0 / 2,000 characters" at bounding box center [761, 450] width 345 height 82
click at [693, 461] on div "100 characters minimum 0 / 2,000 characters" at bounding box center [761, 450] width 345 height 82
click at [651, 454] on p at bounding box center [761, 454] width 325 height 12
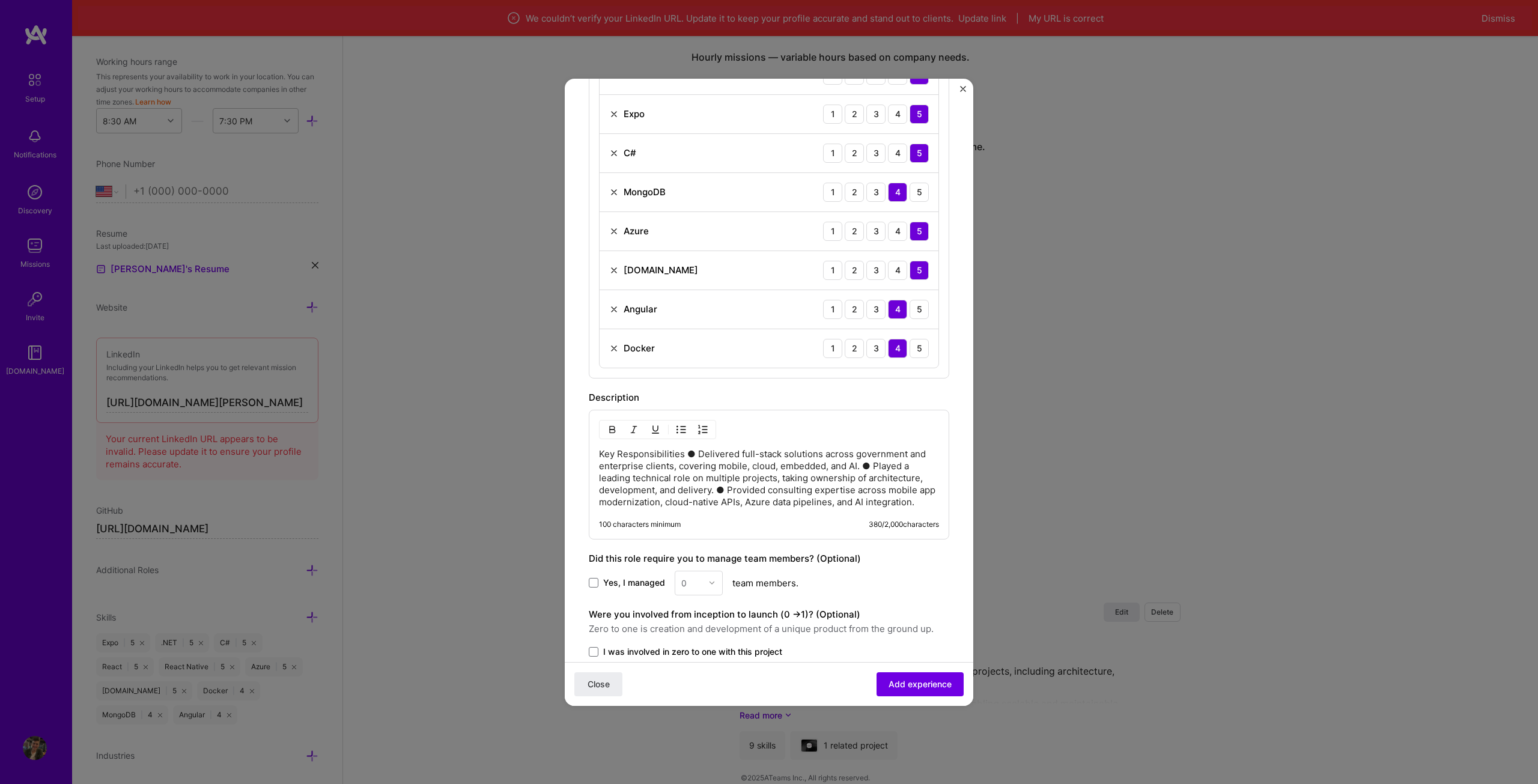
click at [682, 455] on p "Key Responsibilities ● Delivered full-stack solutions across government and ent…" at bounding box center [769, 478] width 340 height 60
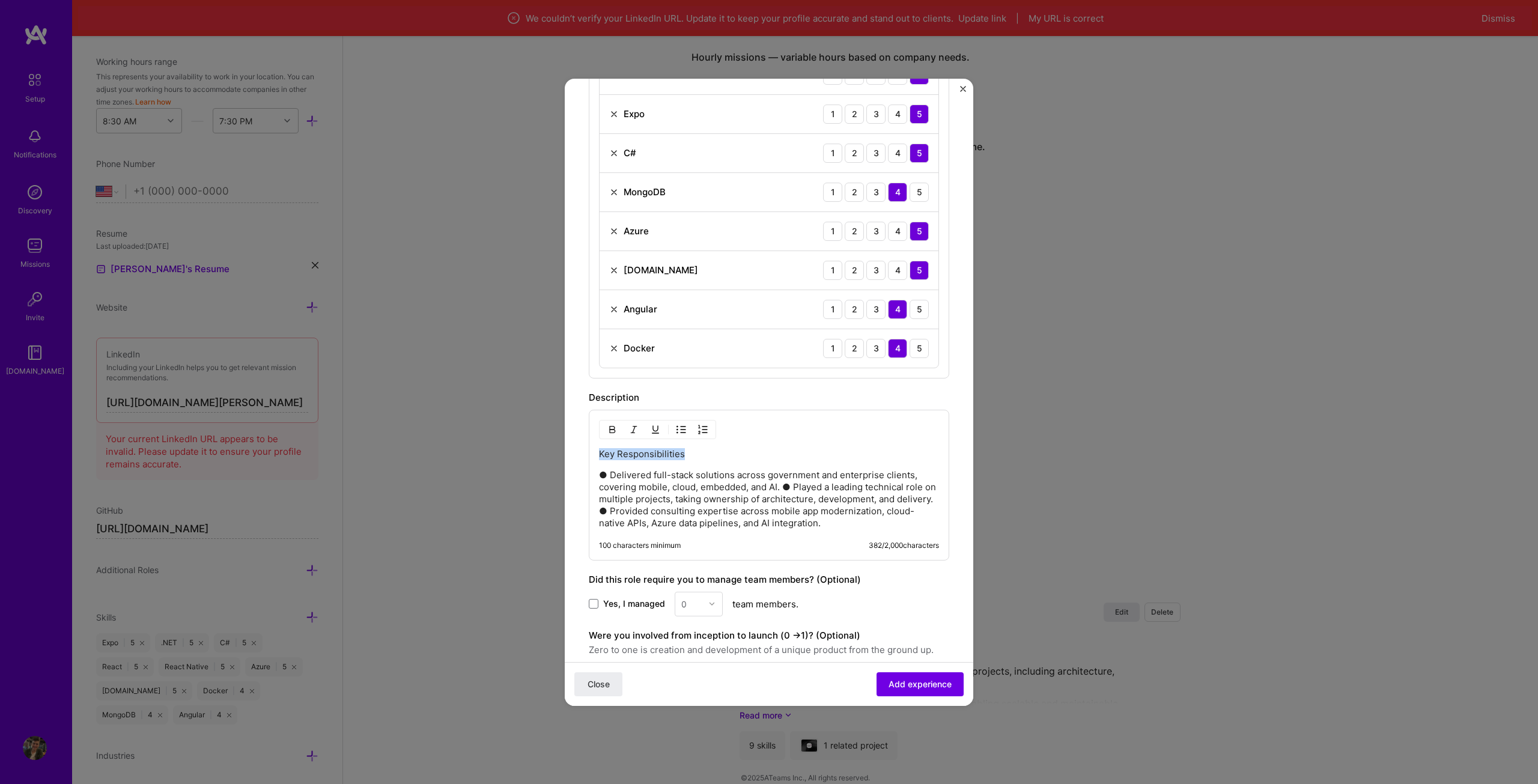
drag, startPoint x: 700, startPoint y: 450, endPoint x: 566, endPoint y: 448, distance: 134.0
click at [566, 448] on form "Create a job experience Jobs help companies understand your past experience. Co…" at bounding box center [769, 191] width 408 height 1258
click at [611, 427] on img "button" at bounding box center [612, 430] width 10 height 10
drag, startPoint x: 872, startPoint y: 522, endPoint x: 594, endPoint y: 473, distance: 282.3
click at [594, 473] on div "Key Responsibilities ● Delivered full-stack solutions across government and ent…" at bounding box center [769, 485] width 360 height 151
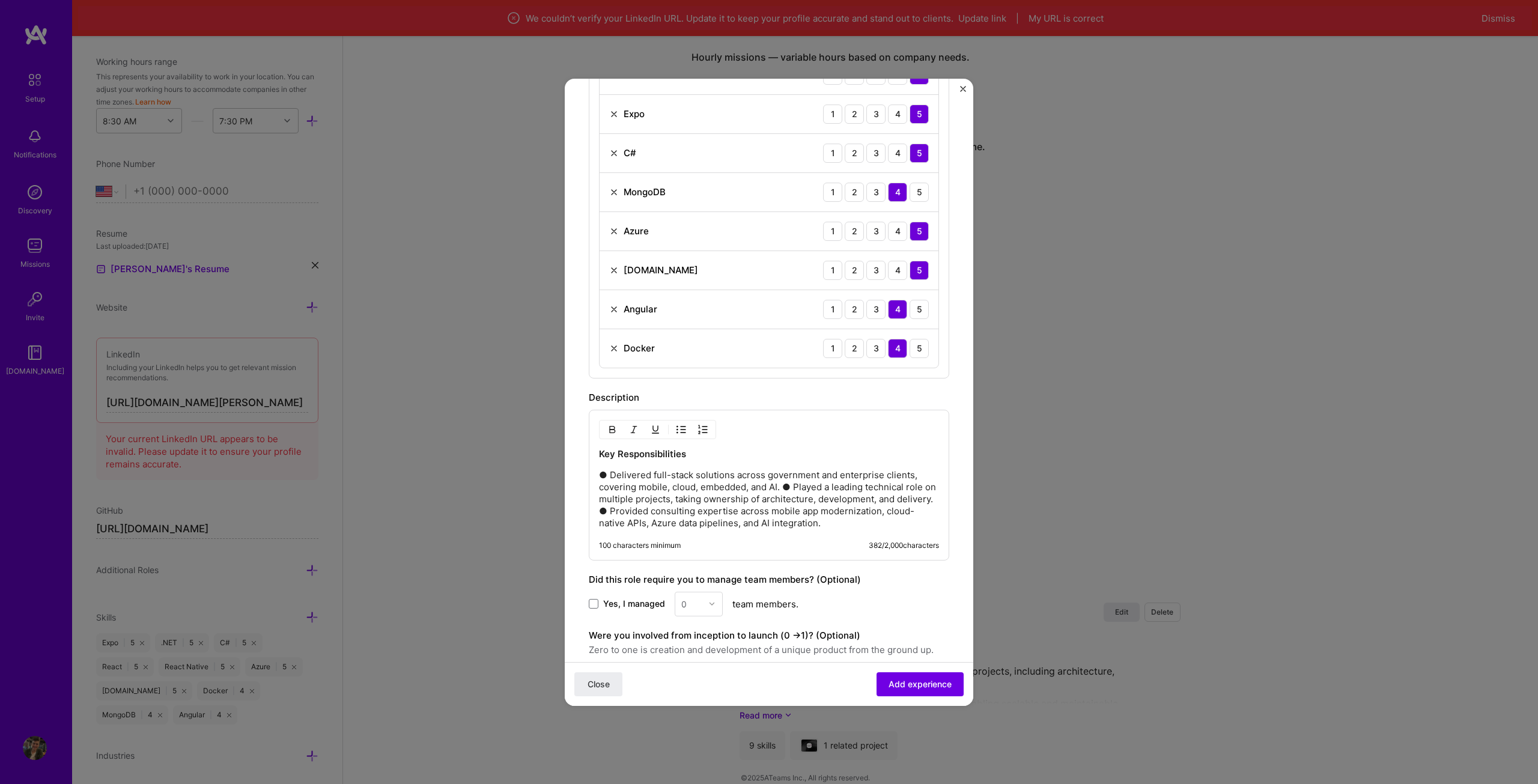
click at [680, 432] on img "button" at bounding box center [682, 430] width 10 height 10
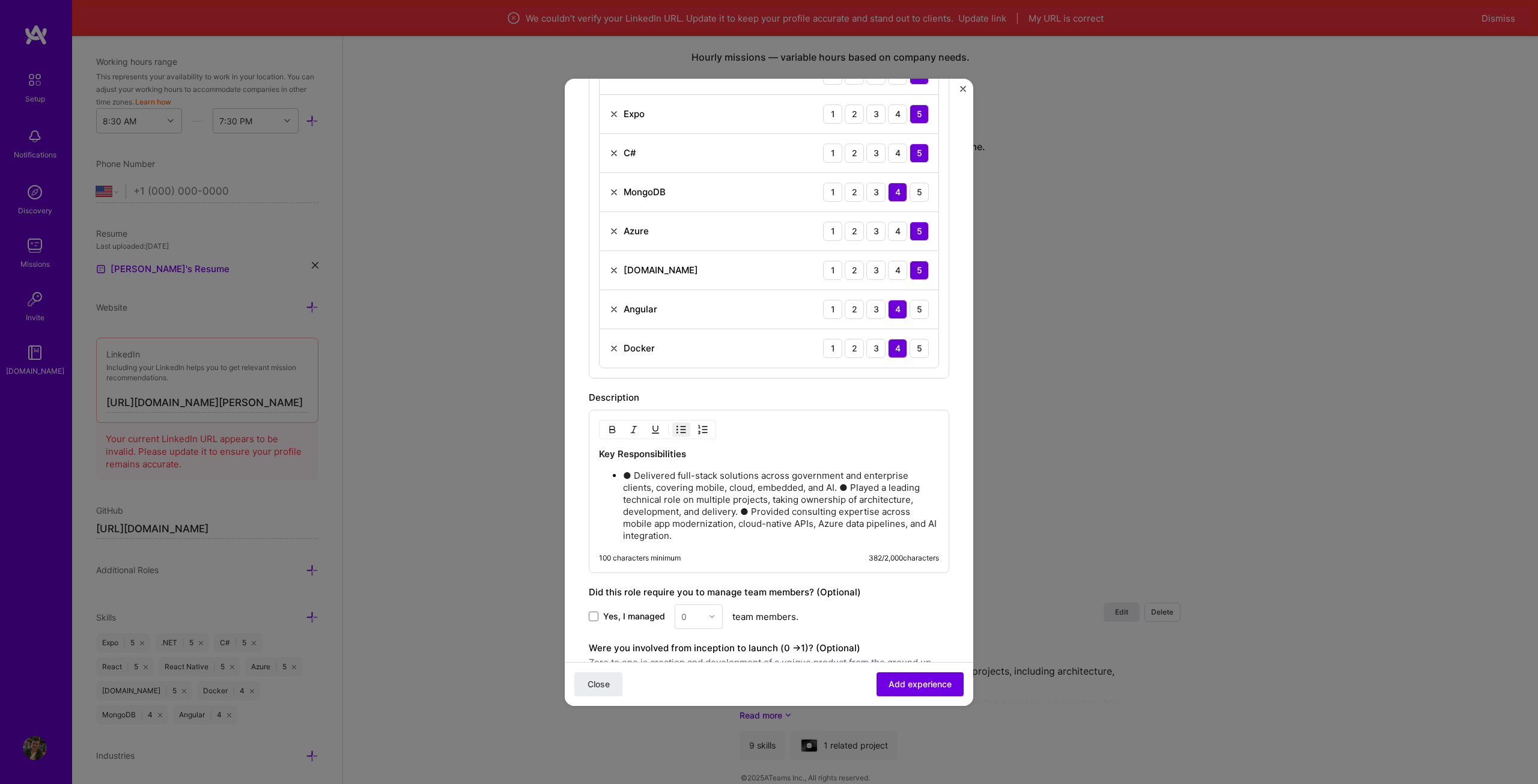
click at [640, 476] on p "● Delivered full-stack solutions across government and enterprise clients, cove…" at bounding box center [781, 505] width 316 height 72
click at [635, 472] on p "● Delivered full-stack solutions across government and enterprise clients, cove…" at bounding box center [781, 505] width 316 height 72
click at [849, 484] on p "Delivered full-stack solutions across government and enterprise clients, coveri…" at bounding box center [781, 499] width 316 height 60
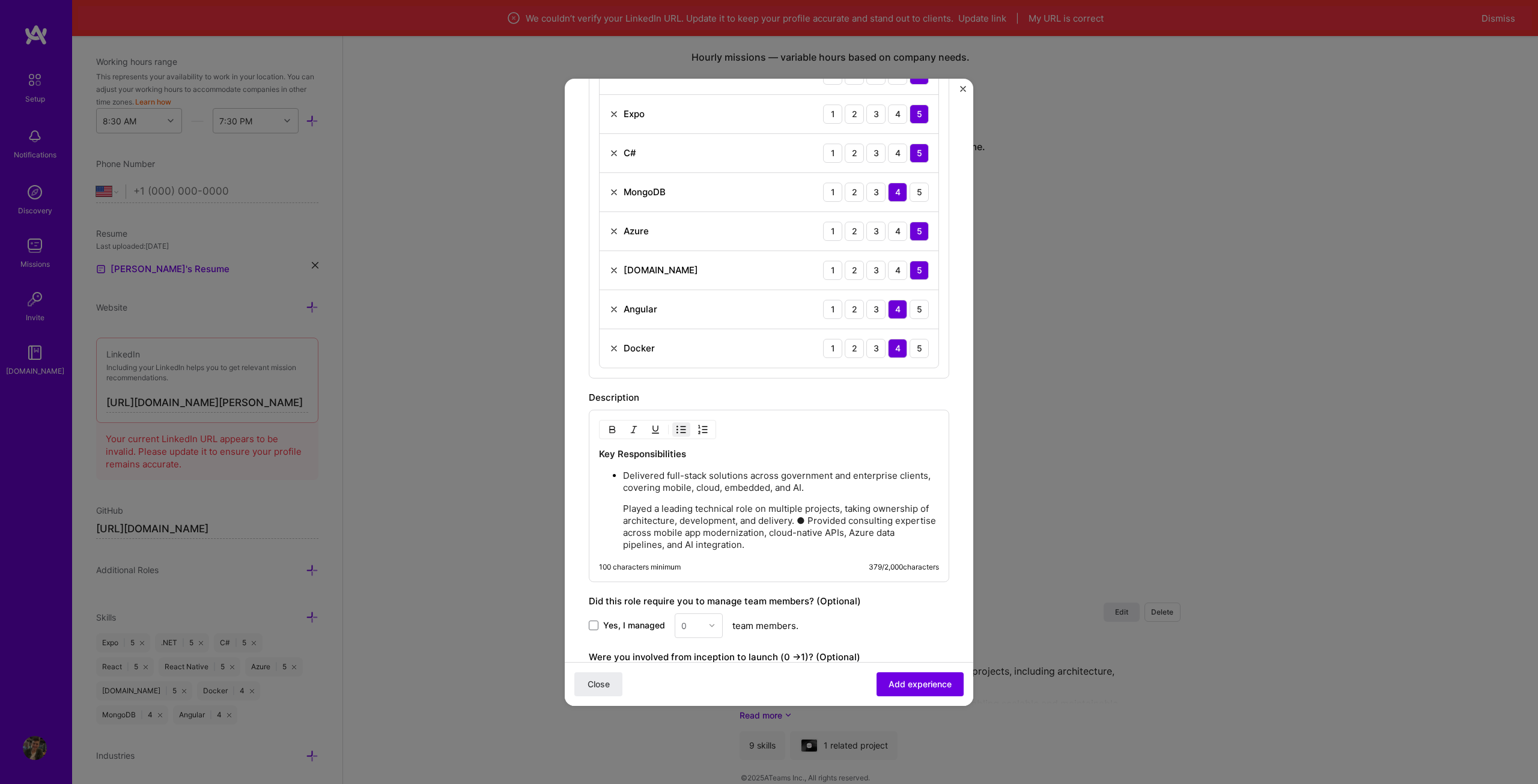
click at [624, 474] on p "Delivered full-stack solutions across government and enterprise clients, coveri…" at bounding box center [781, 481] width 316 height 24
click at [679, 428] on img "button" at bounding box center [682, 430] width 10 height 10
click at [810, 520] on p "Played a leading technical role on multiple projects, taking ownership of archi…" at bounding box center [781, 527] width 316 height 48
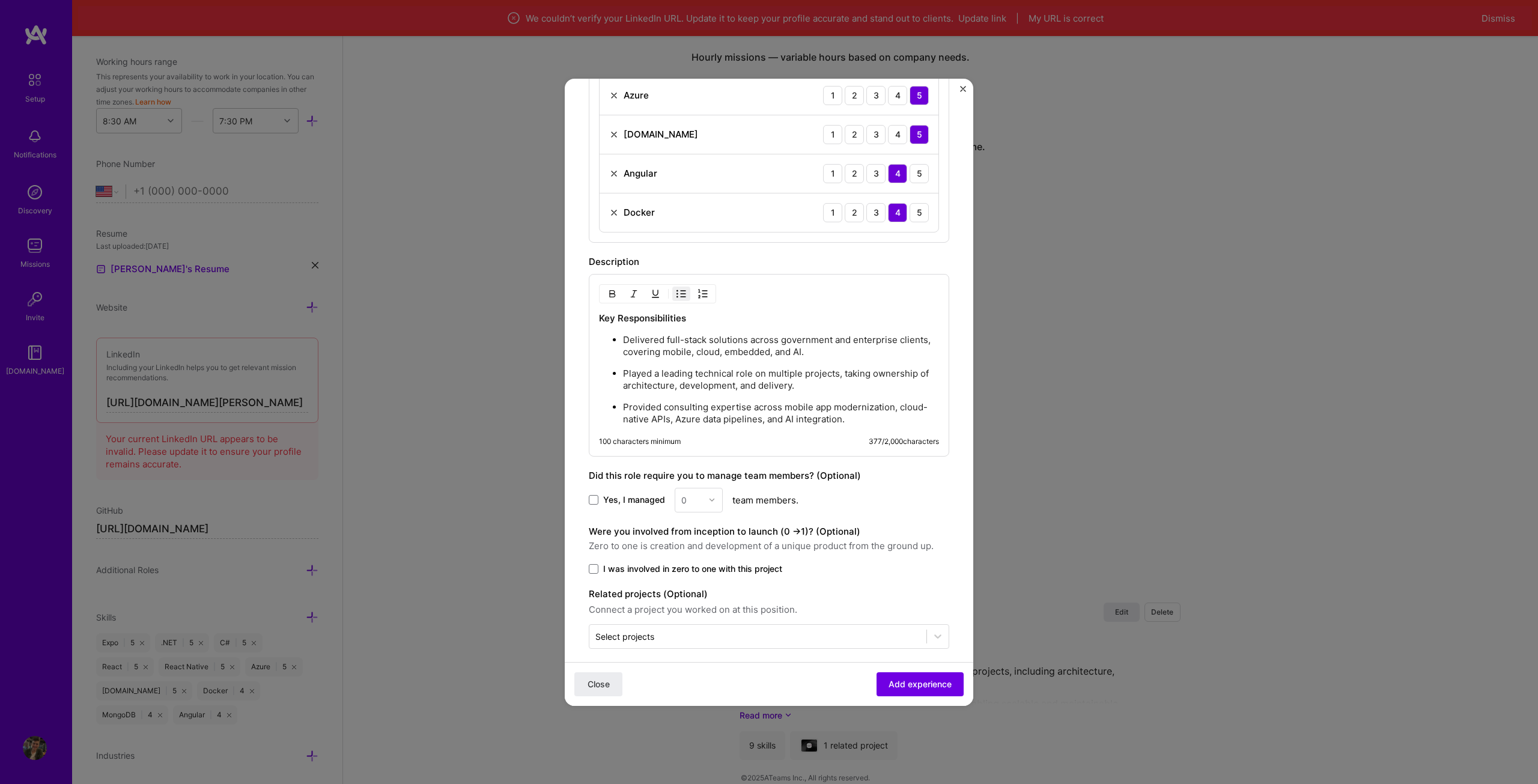
scroll to position [687, 0]
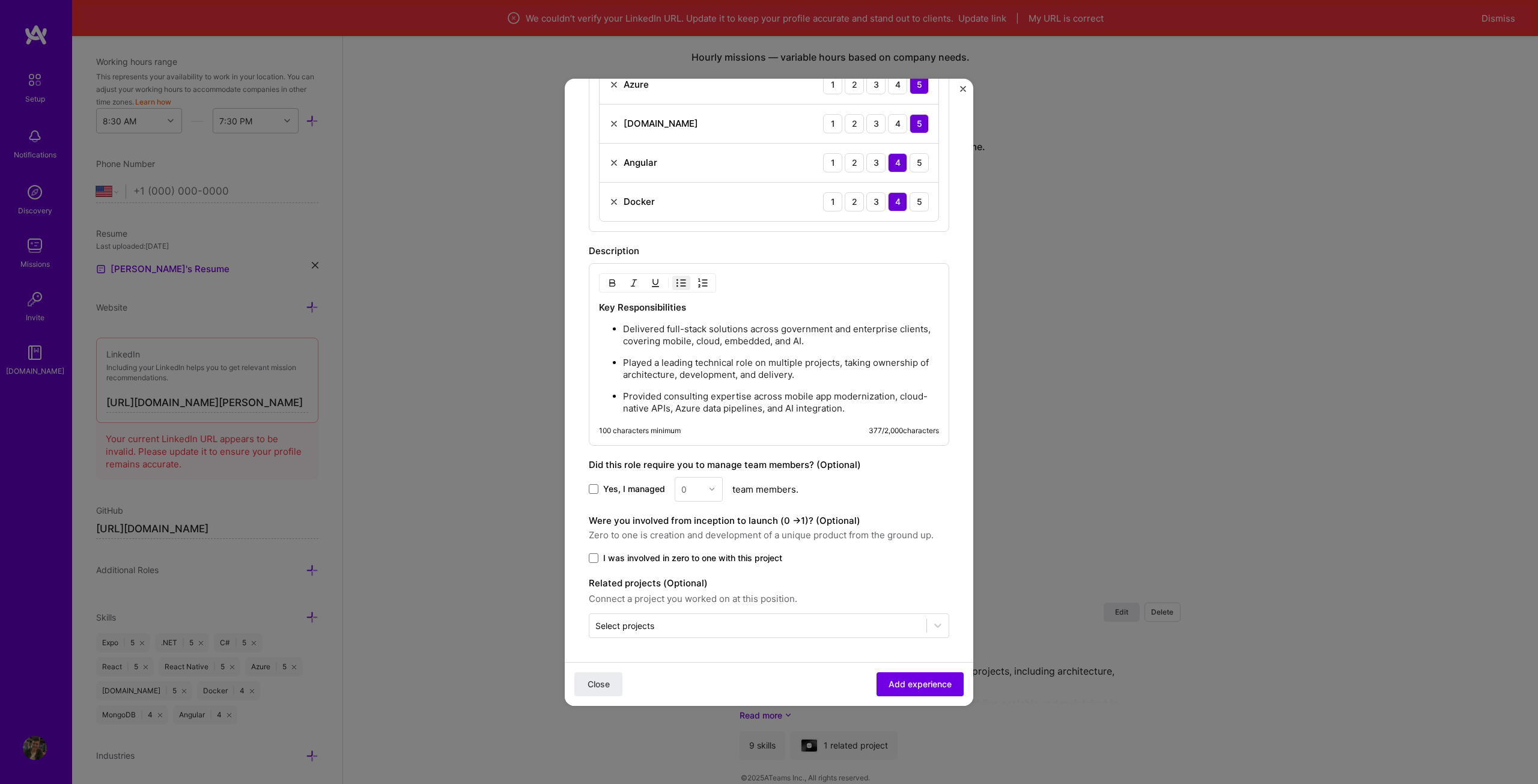
click at [705, 433] on div "100 characters minimum 377 / 2,000 characters" at bounding box center [769, 430] width 340 height 10
click at [880, 407] on p "Provided consulting expertise across mobile app modernization, cloud-native API…" at bounding box center [781, 402] width 316 height 24
click at [850, 406] on p "Provided consulting expertise across mobile app modernization, cloud-native API…" at bounding box center [781, 402] width 316 height 24
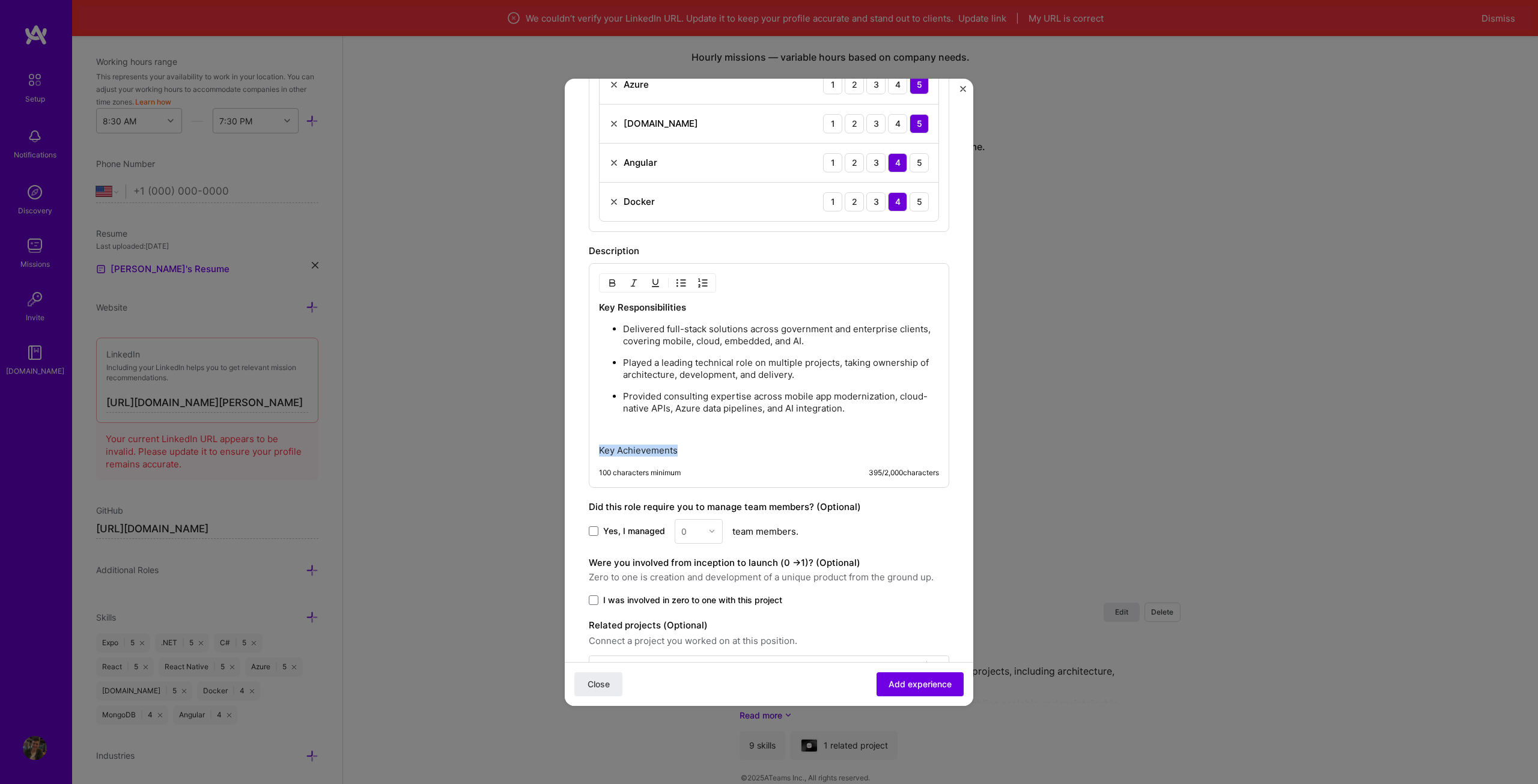
drag, startPoint x: 699, startPoint y: 455, endPoint x: 573, endPoint y: 448, distance: 126.2
click at [573, 448] on form "Create a job experience Jobs help companies understand your past experience. Co…" at bounding box center [769, 81] width 408 height 1332
click at [601, 283] on div at bounding box center [657, 282] width 117 height 19
click at [608, 282] on img "button" at bounding box center [612, 283] width 10 height 10
click at [740, 427] on p at bounding box center [769, 429] width 340 height 12
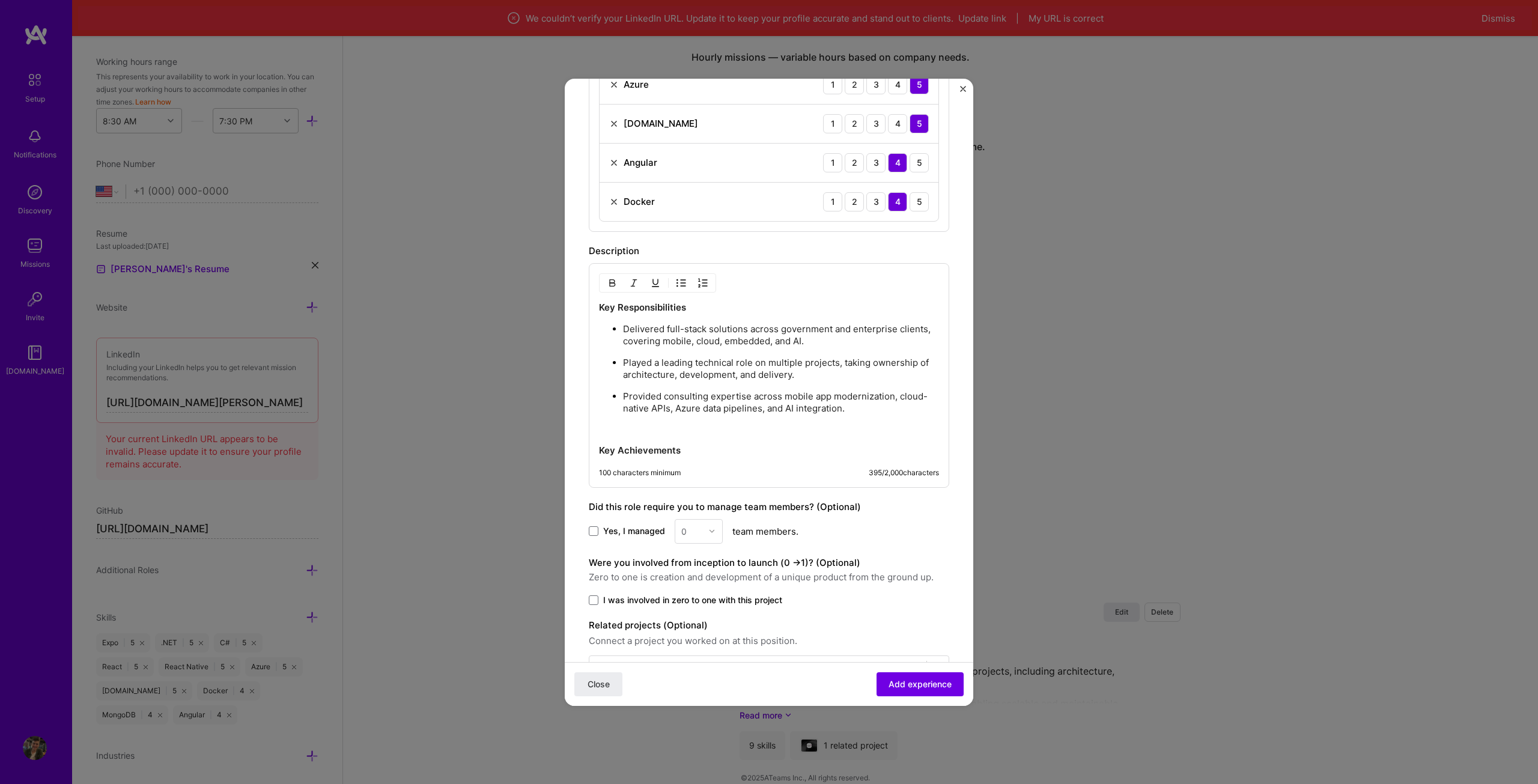
click at [706, 459] on div "Key Responsibilities Delivered full-stack solutions across government and enter…" at bounding box center [769, 375] width 360 height 224
click at [702, 446] on p "Key Achievements" at bounding box center [769, 450] width 340 height 12
click at [716, 448] on p "Key Achievements" at bounding box center [769, 450] width 340 height 12
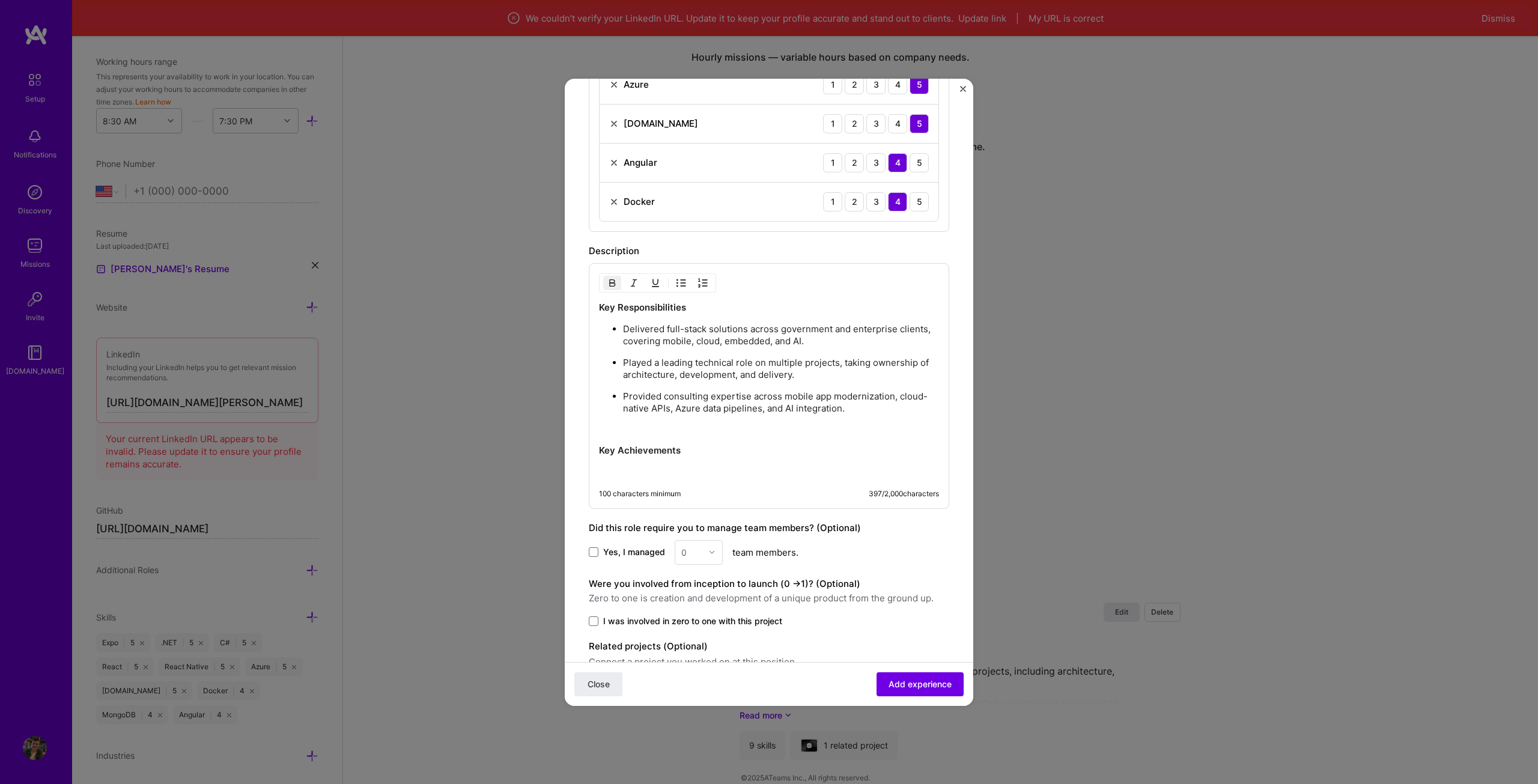
click at [677, 278] on img "button" at bounding box center [682, 283] width 10 height 10
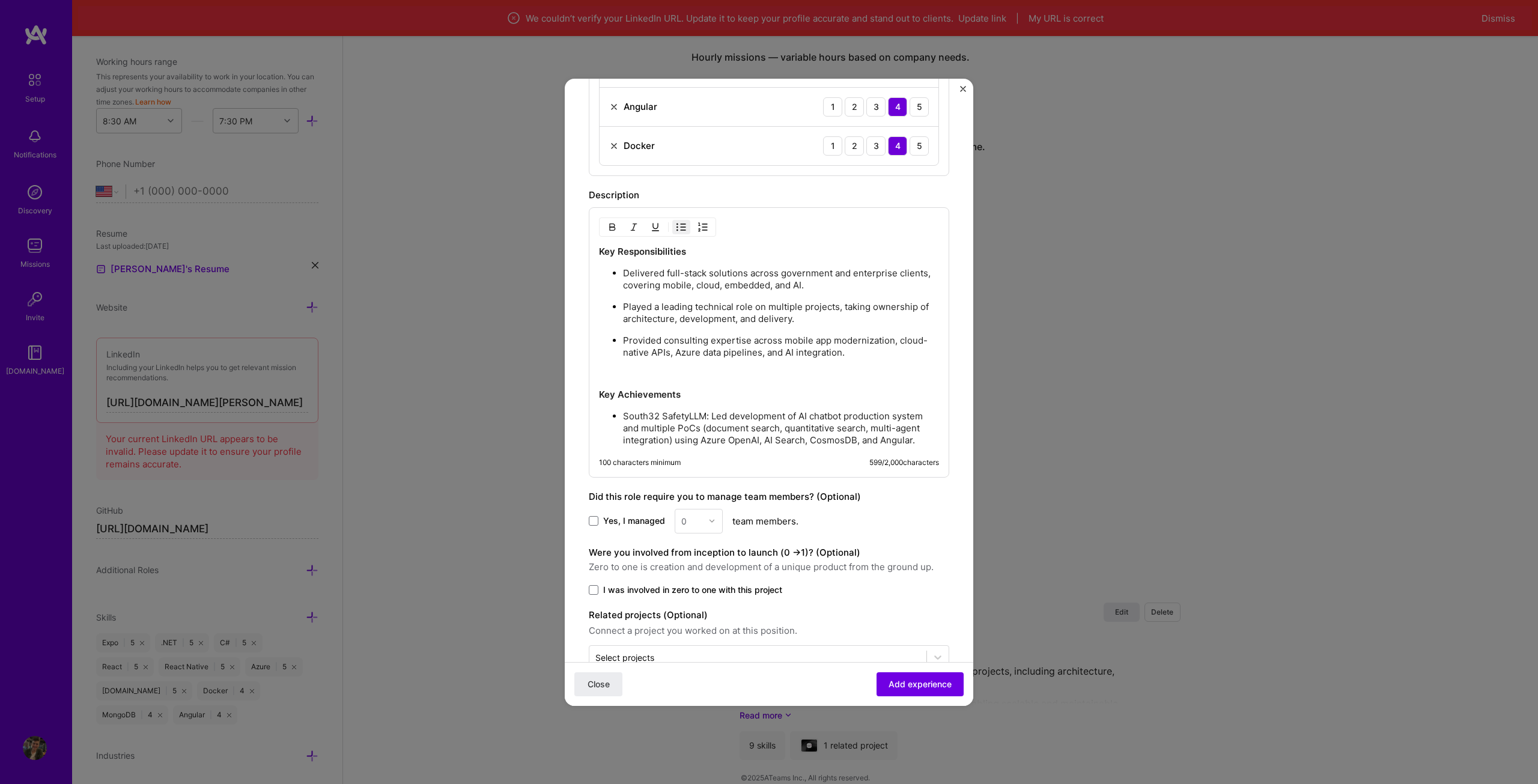
scroll to position [775, 0]
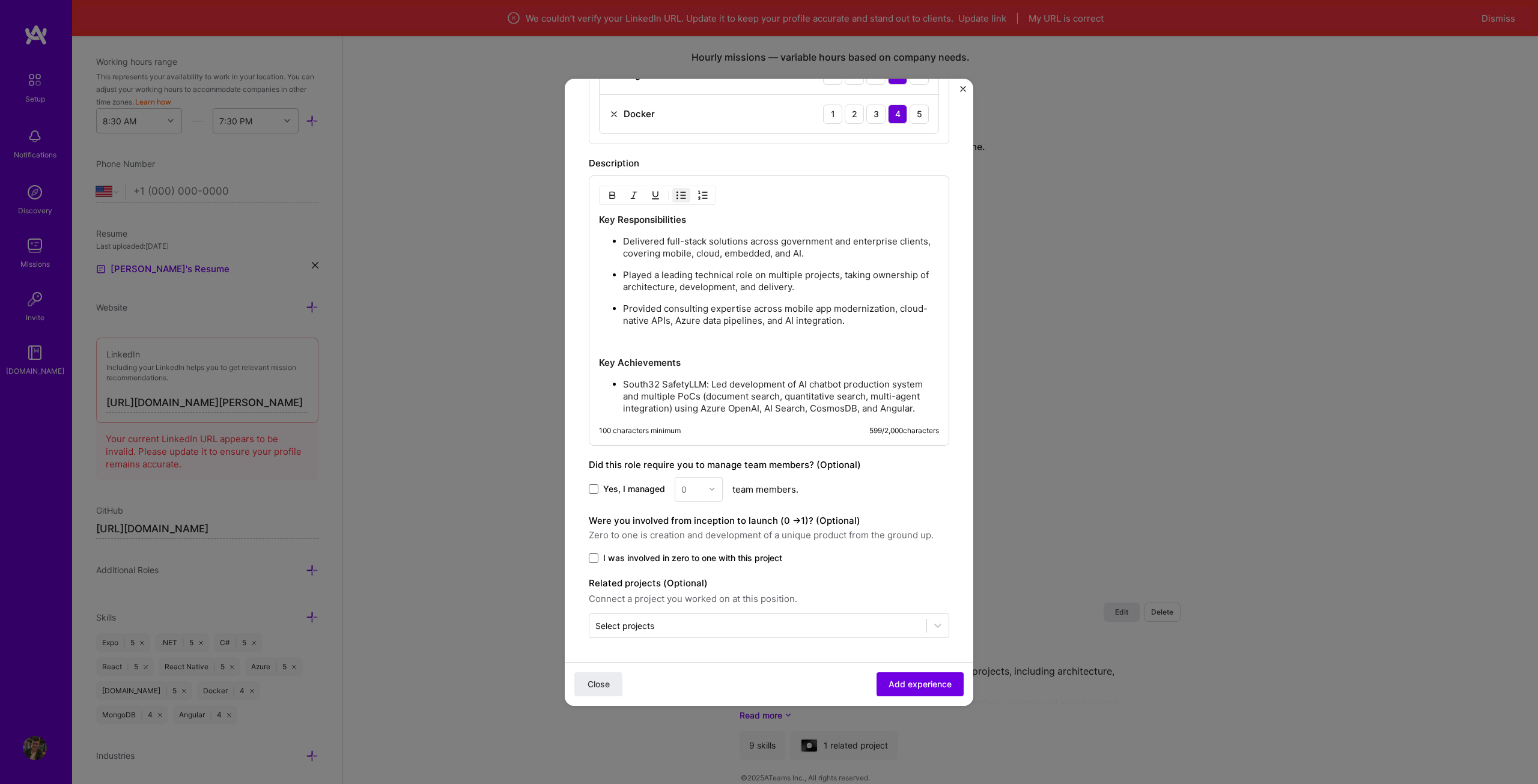
click at [914, 408] on p "South32 SafetyLLM: Led development of AI chatbot production system and multiple…" at bounding box center [781, 397] width 316 height 36
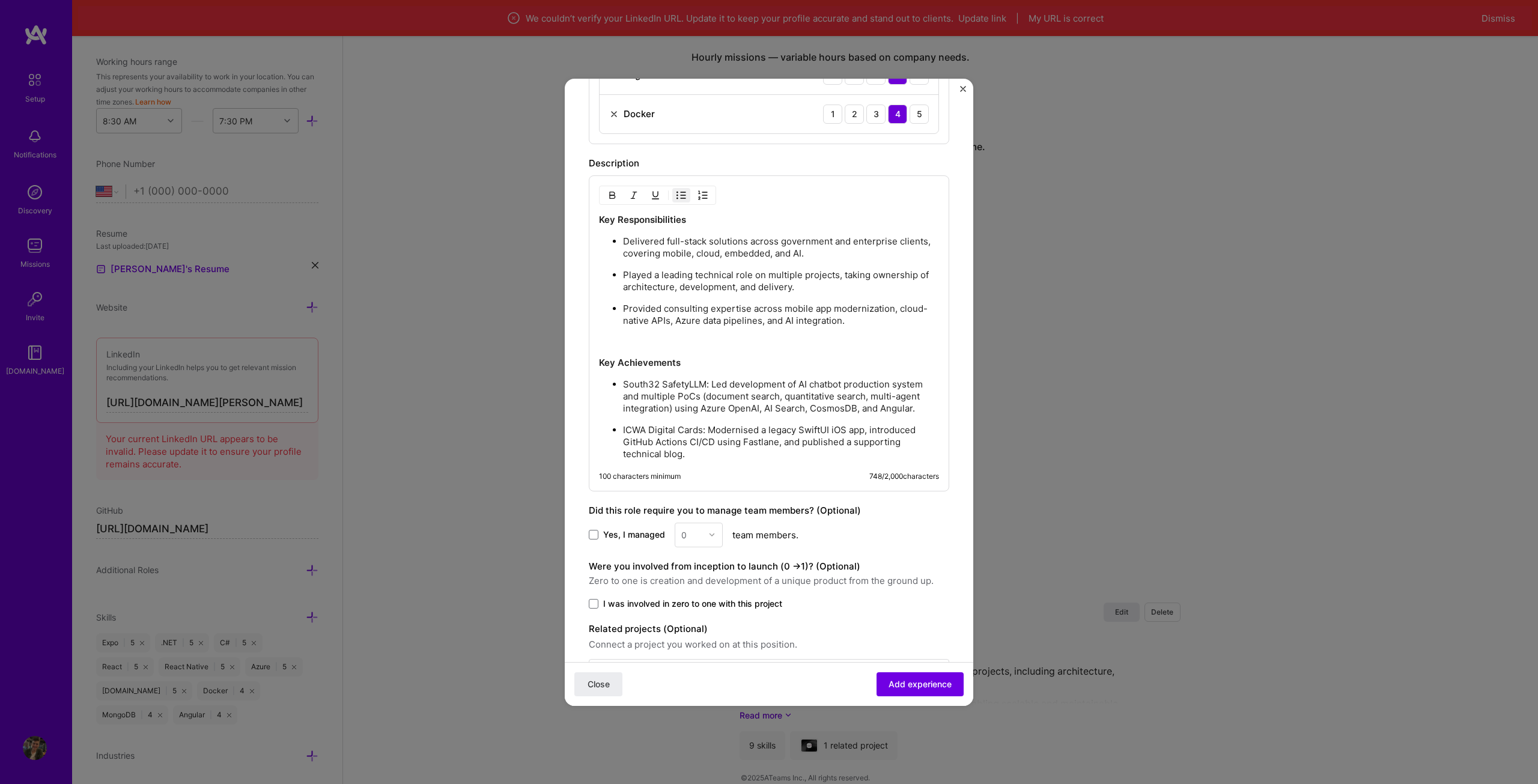
click at [726, 440] on p "ICWA Digital Cards: Modernised a legacy SwiftUI iOS app, introduced GitHub Acti…" at bounding box center [781, 442] width 316 height 36
click at [702, 445] on p "ICWA Digital Cards: Modernised a legacy SwiftUI iOS app, introduced GitHub Acti…" at bounding box center [781, 442] width 316 height 36
click at [700, 448] on p "ICWA Digital Cards: Modernised a legacy SwiftUI iOS app, introduced GitHub Acti…" at bounding box center [781, 442] width 316 height 36
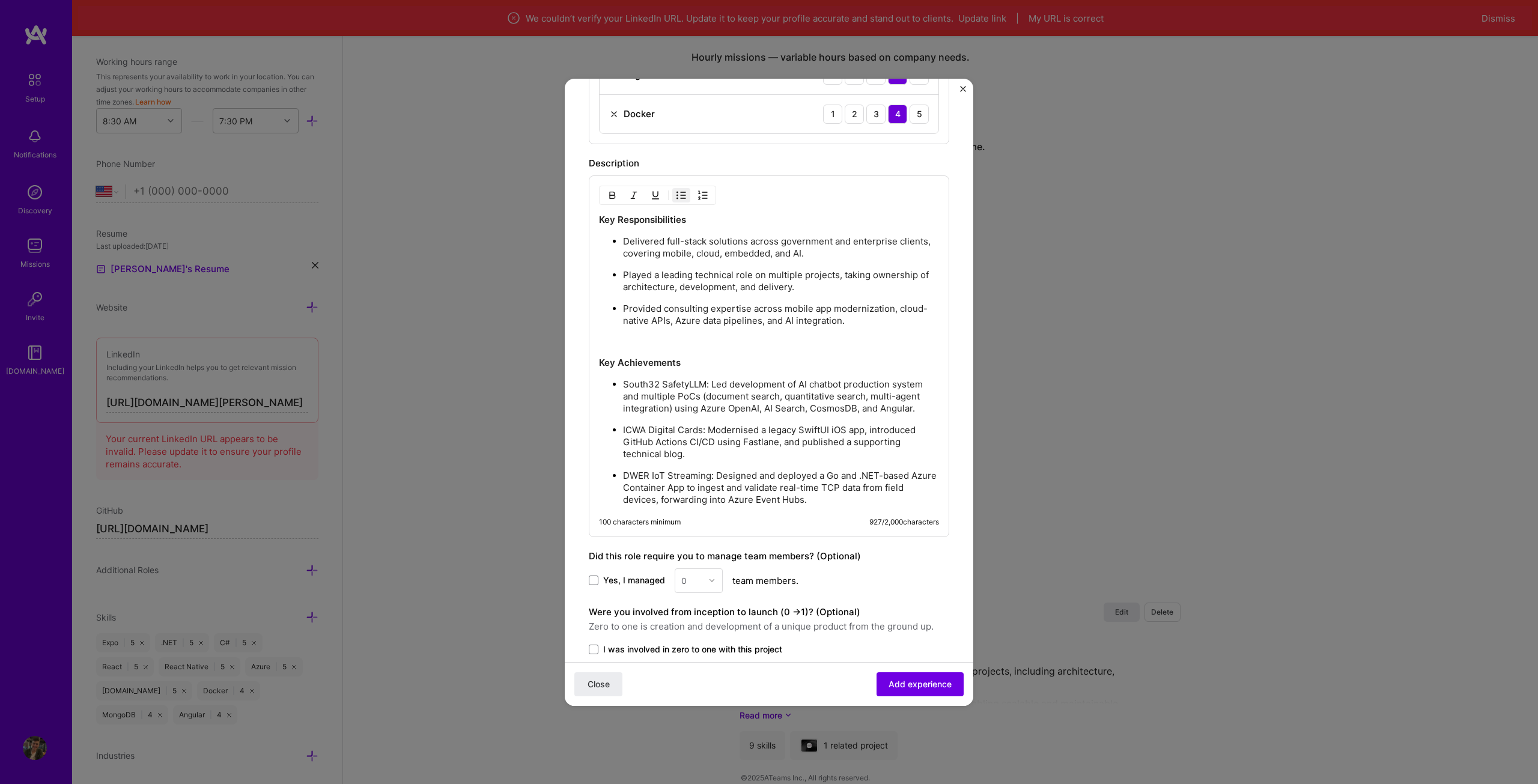
click at [852, 495] on p "DWER IoT Streaming: Designed and deployed a Go and .NET-based Azure Container A…" at bounding box center [781, 488] width 316 height 36
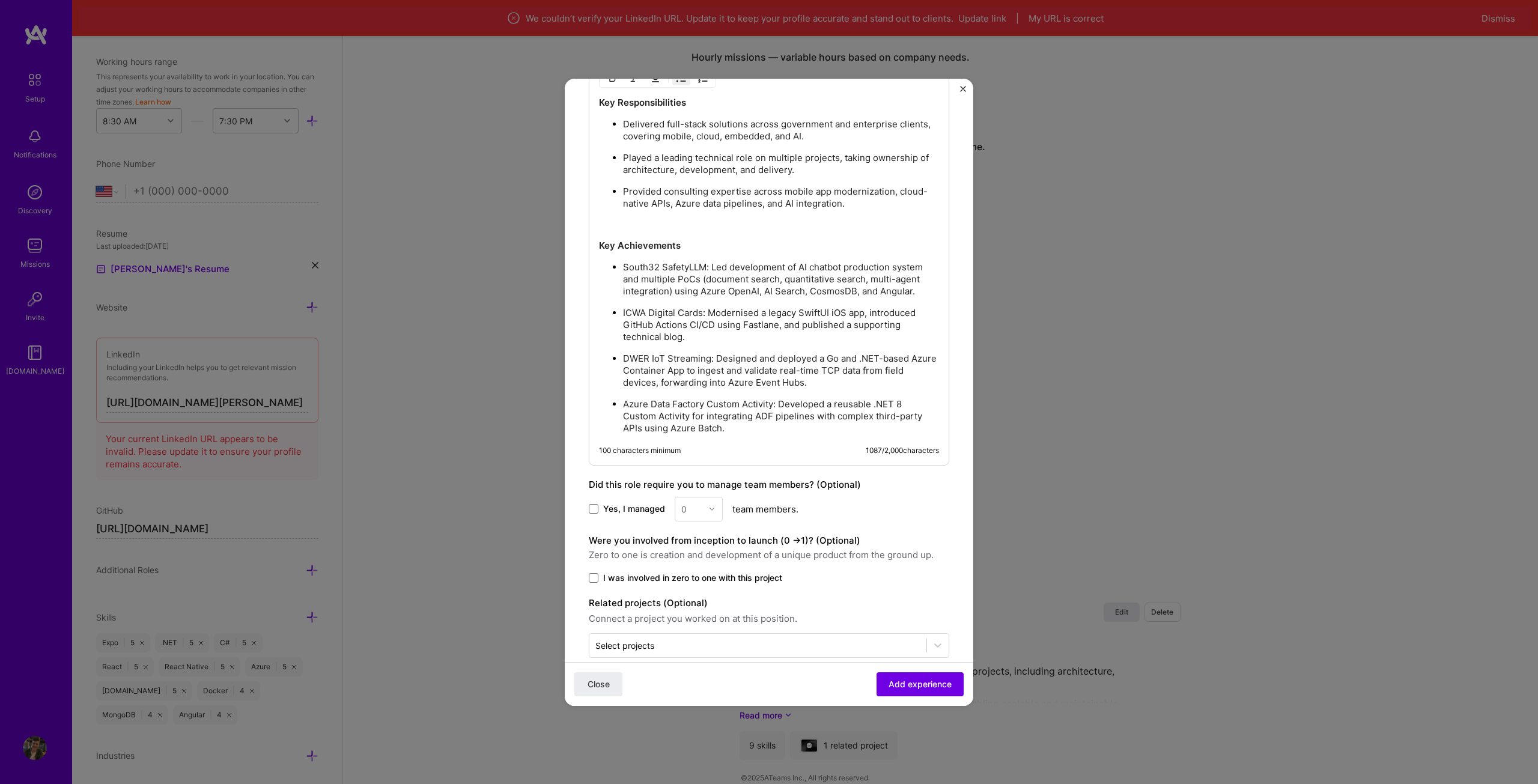
scroll to position [895, 0]
click at [738, 423] on p "Azure Data Factory Custom Activity: Developed a reusable .NET 8 Custom Activity…" at bounding box center [781, 413] width 316 height 36
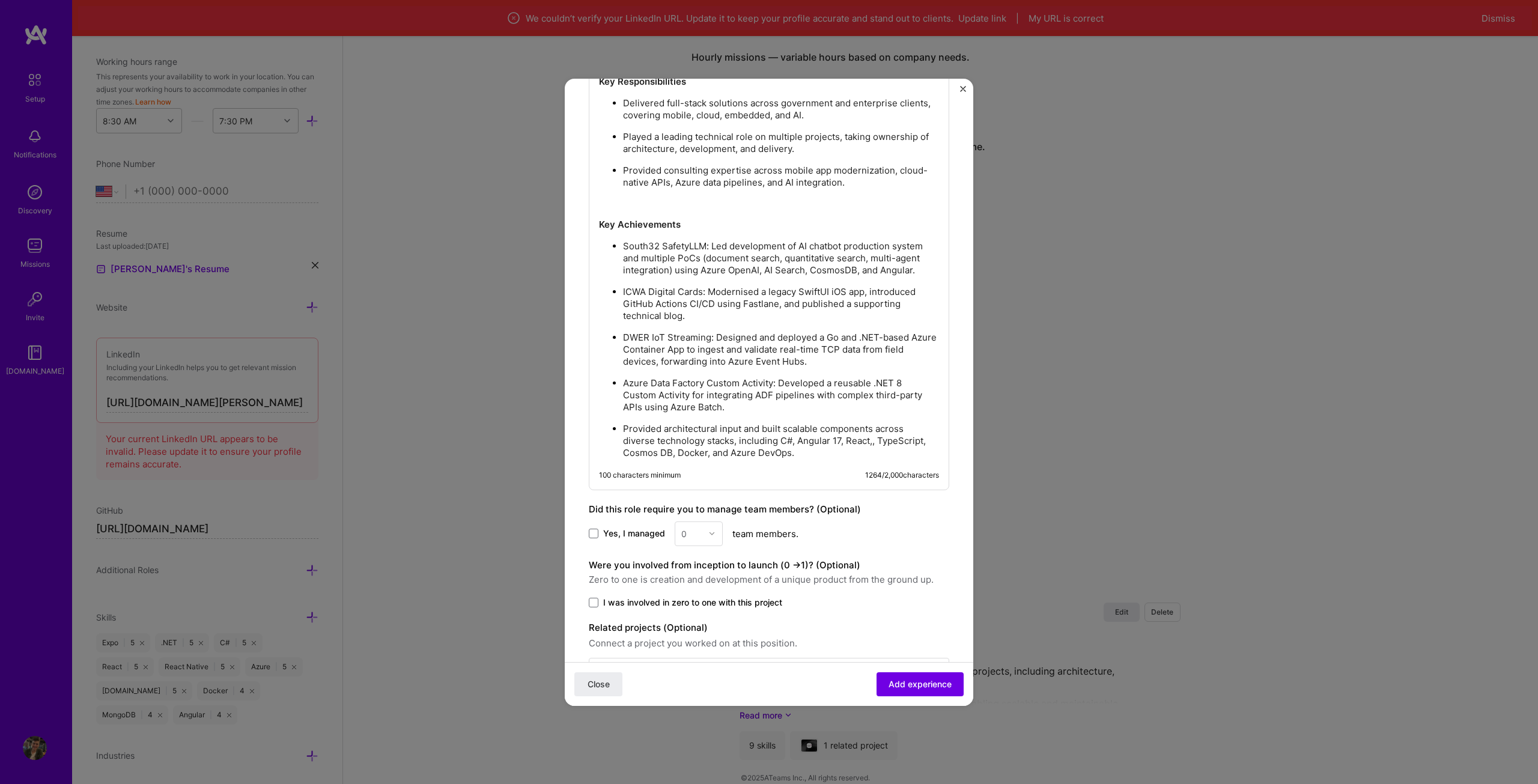
scroll to position [955, 0]
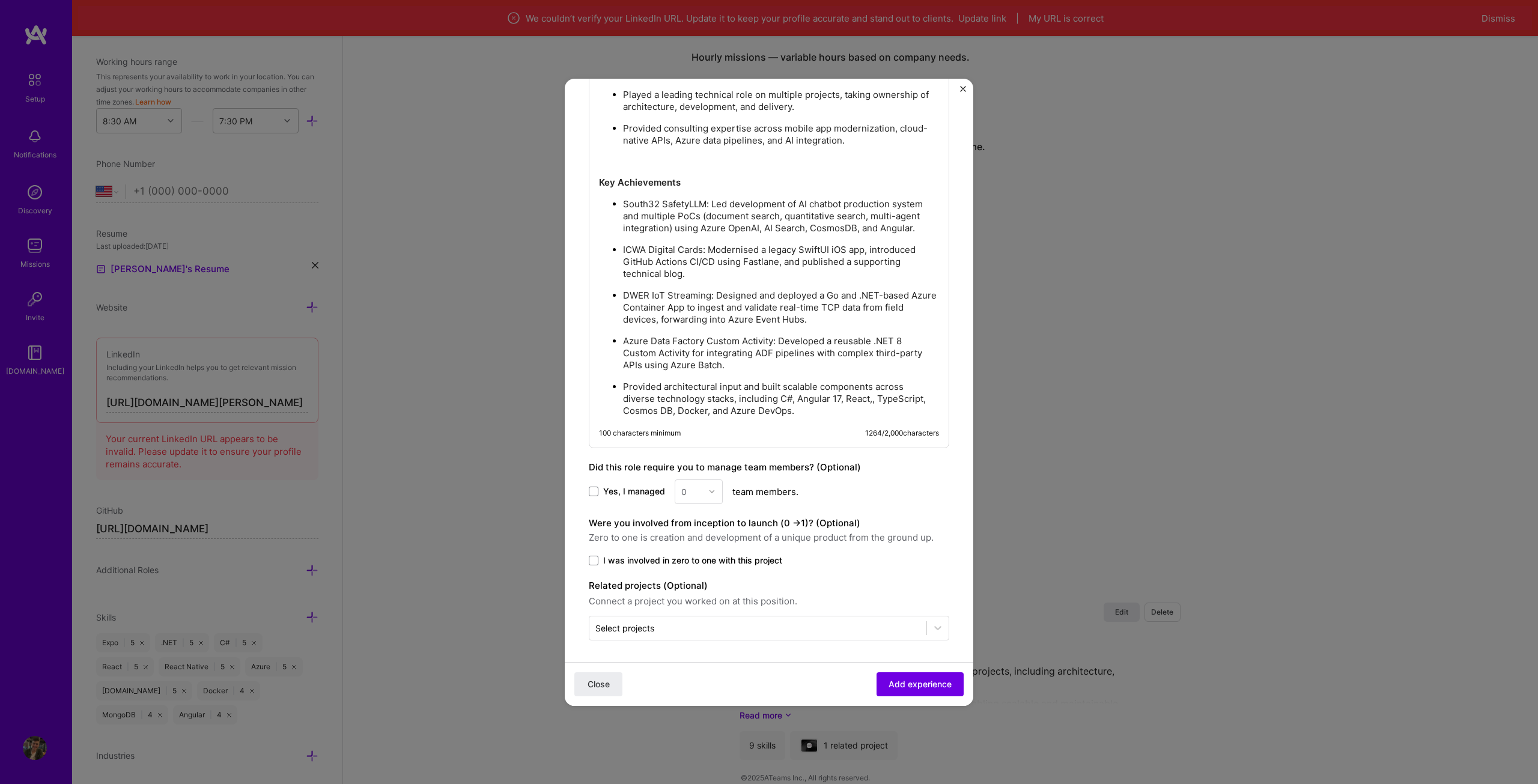
click at [676, 483] on div "0" at bounding box center [699, 492] width 48 height 25
click at [678, 495] on div "0" at bounding box center [699, 492] width 48 height 25
click at [692, 490] on div "0" at bounding box center [699, 492] width 48 height 25
click at [630, 487] on span "Yes, I managed" at bounding box center [634, 491] width 62 height 12
click at [0, 0] on input "Yes, I managed" at bounding box center [0, 0] width 0 height 0
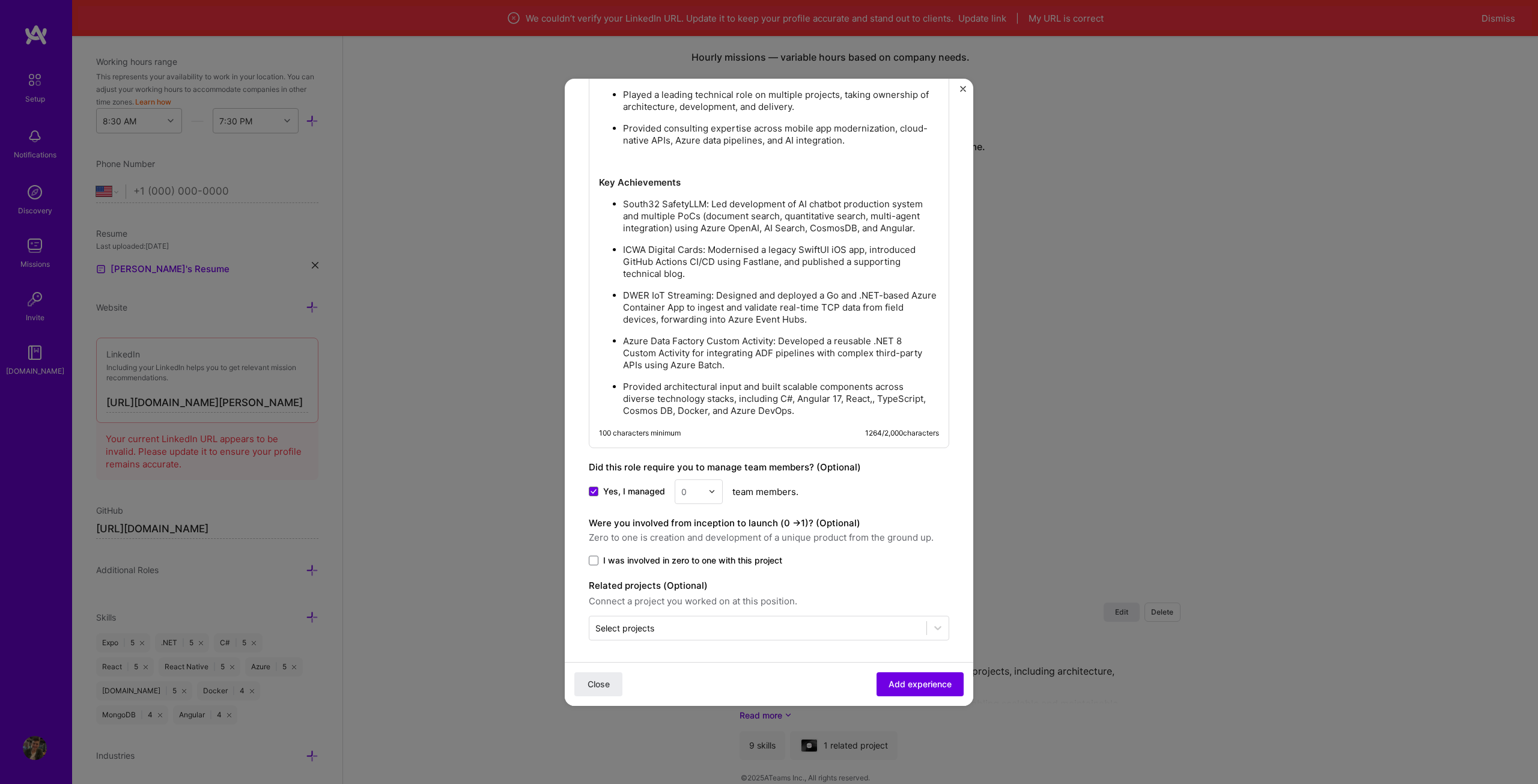
click at [707, 490] on div "0" at bounding box center [699, 492] width 48 height 25
drag, startPoint x: 695, startPoint y: 555, endPoint x: 692, endPoint y: 511, distance: 44.1
click at [694, 555] on div "2" at bounding box center [698, 546] width 41 height 22
click at [695, 487] on input "text" at bounding box center [692, 491] width 21 height 12
click at [596, 491] on span at bounding box center [594, 492] width 10 height 10
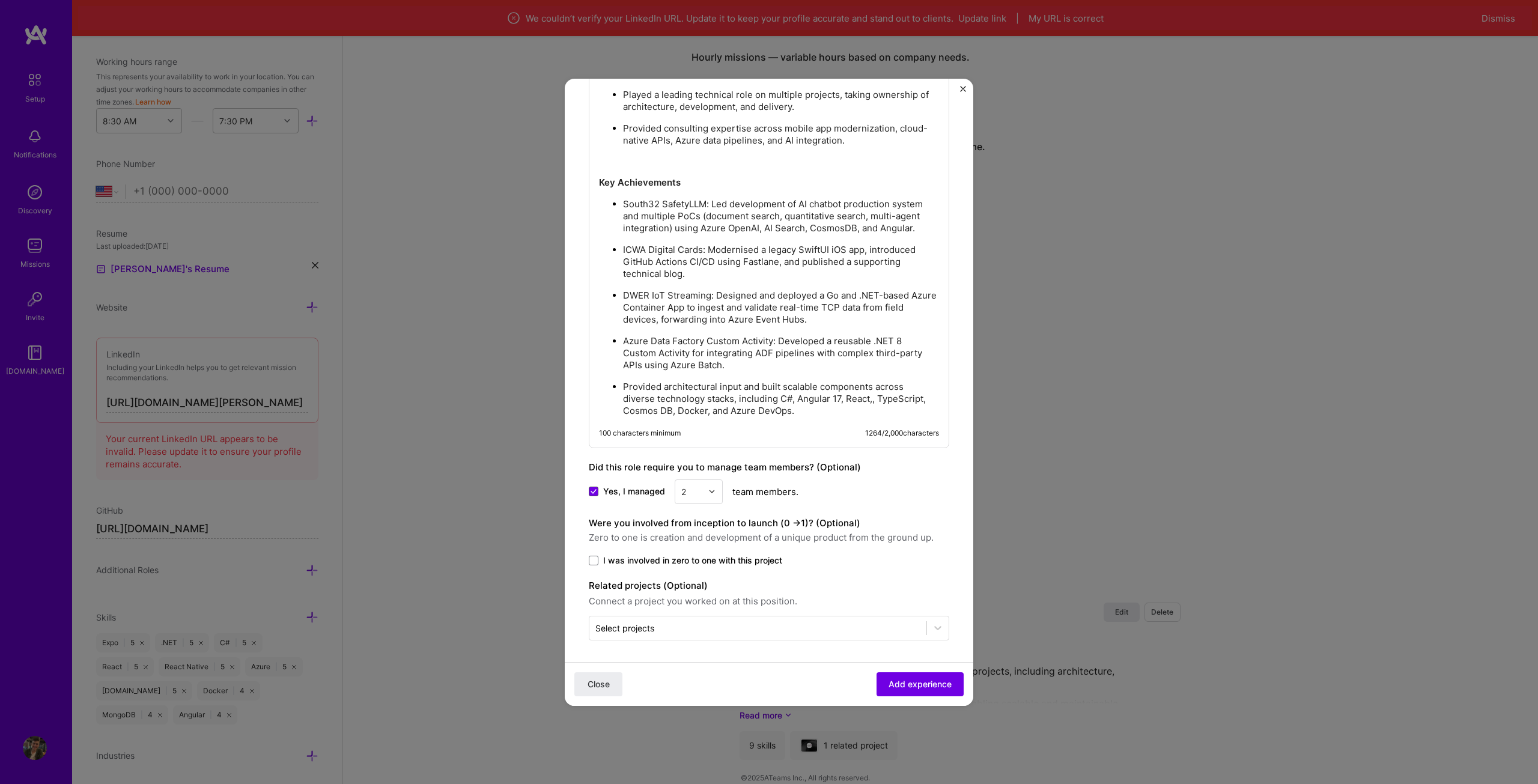
click at [0, 0] on input "Yes, I managed" at bounding box center [0, 0] width 0 height 0
click at [697, 493] on div "2" at bounding box center [699, 492] width 48 height 25
click at [606, 563] on span "I was involved in zero to one with this project" at bounding box center [692, 560] width 179 height 12
click at [0, 0] on input "I was involved in zero to one with this project" at bounding box center [0, 0] width 0 height 0
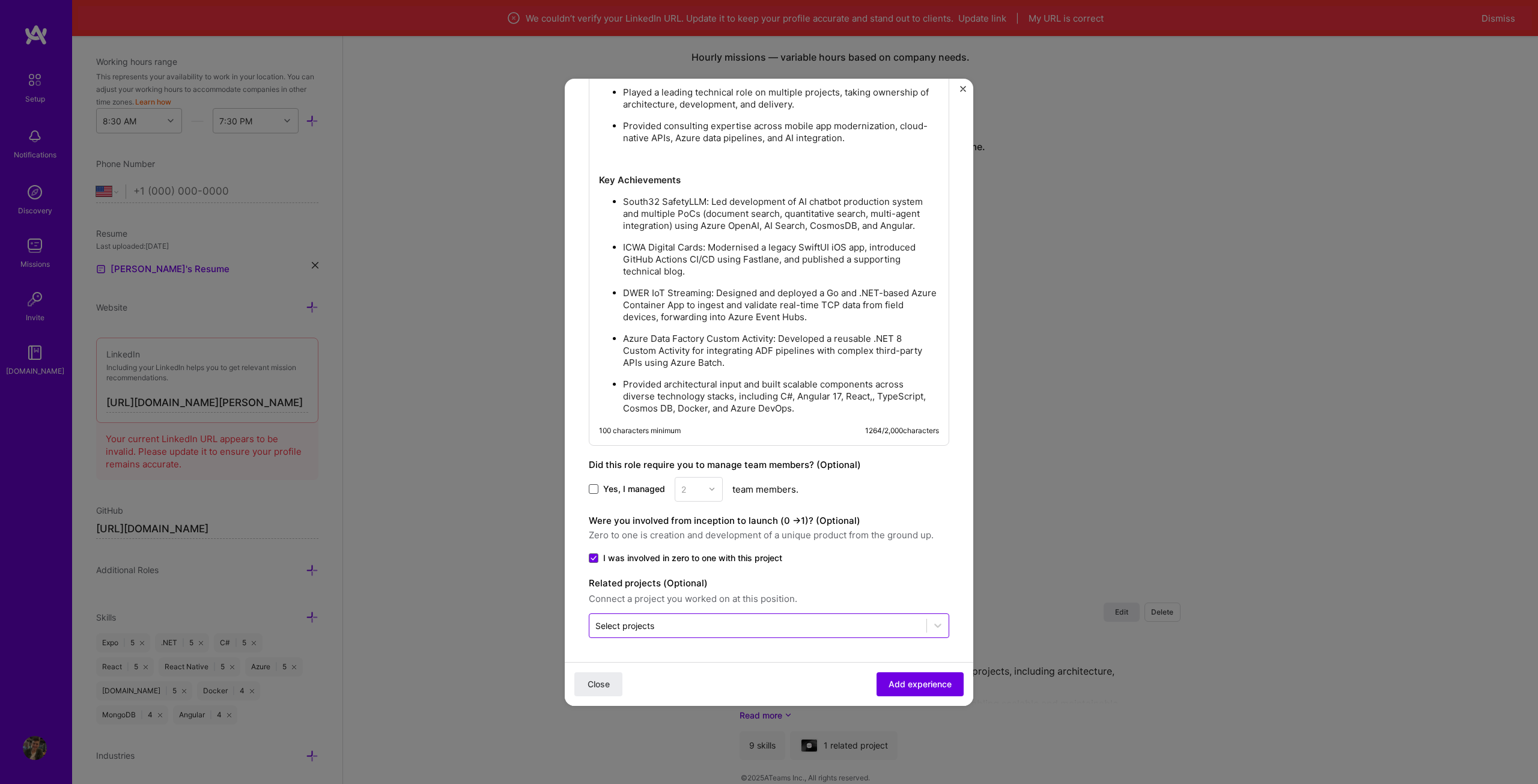
click at [703, 616] on div "Select projects" at bounding box center [758, 625] width 337 height 23
drag, startPoint x: 631, startPoint y: 582, endPoint x: 615, endPoint y: 589, distance: 17.5
click at [631, 583] on img at bounding box center [633, 584] width 11 height 11
click at [607, 589] on span at bounding box center [605, 585] width 10 height 10
click at [603, 556] on span "I was involved in zero to one with this project" at bounding box center [692, 558] width 179 height 12
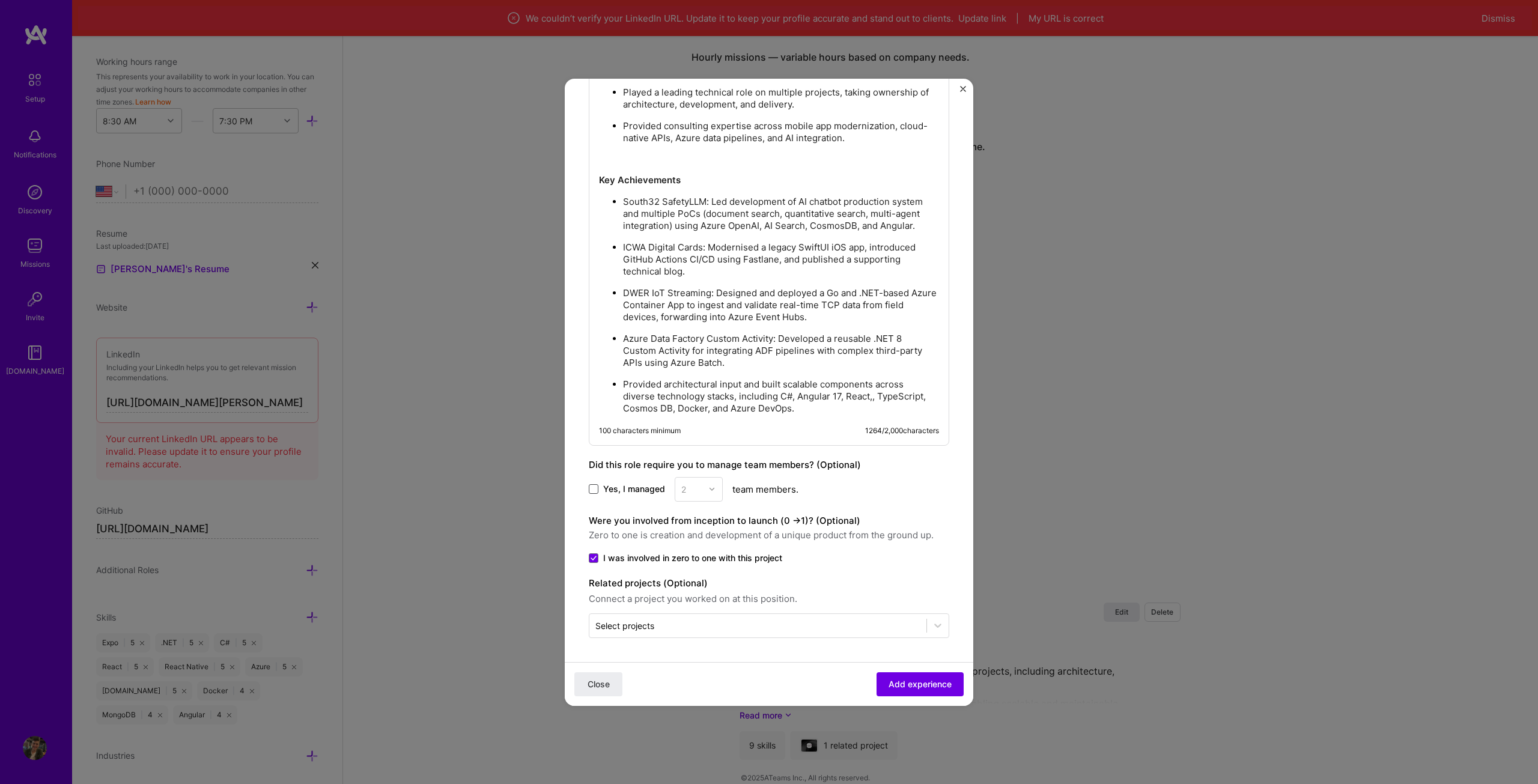
click at [0, 0] on input "I was involved in zero to one with this project" at bounding box center [0, 0] width 0 height 0
click at [922, 679] on span "Add experience" at bounding box center [920, 683] width 63 height 12
click at [665, 553] on span "I was involved in zero to one with this project" at bounding box center [692, 558] width 179 height 12
click at [0, 0] on input "I was involved in zero to one with this project" at bounding box center [0, 0] width 0 height 0
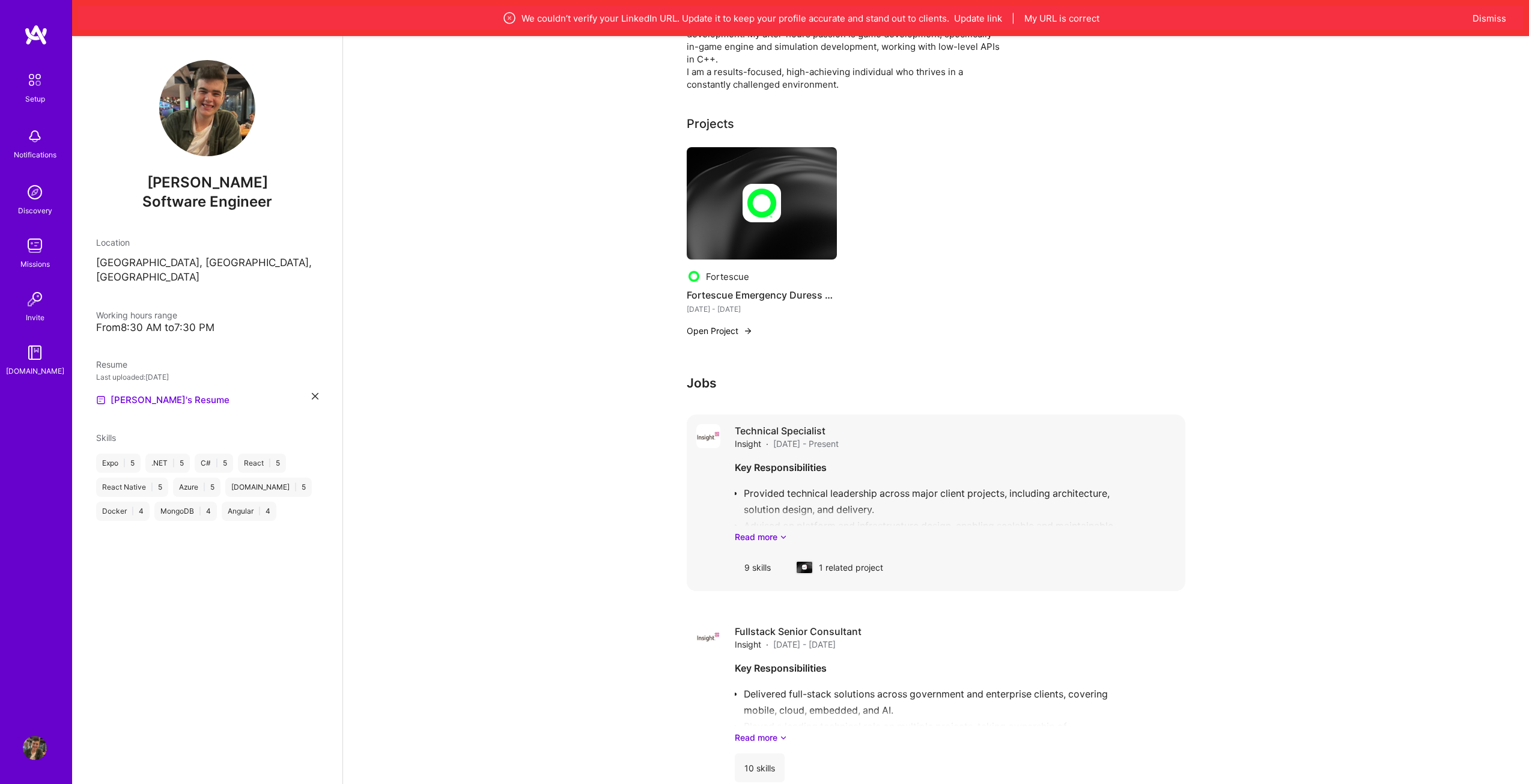
scroll to position [500, 0]
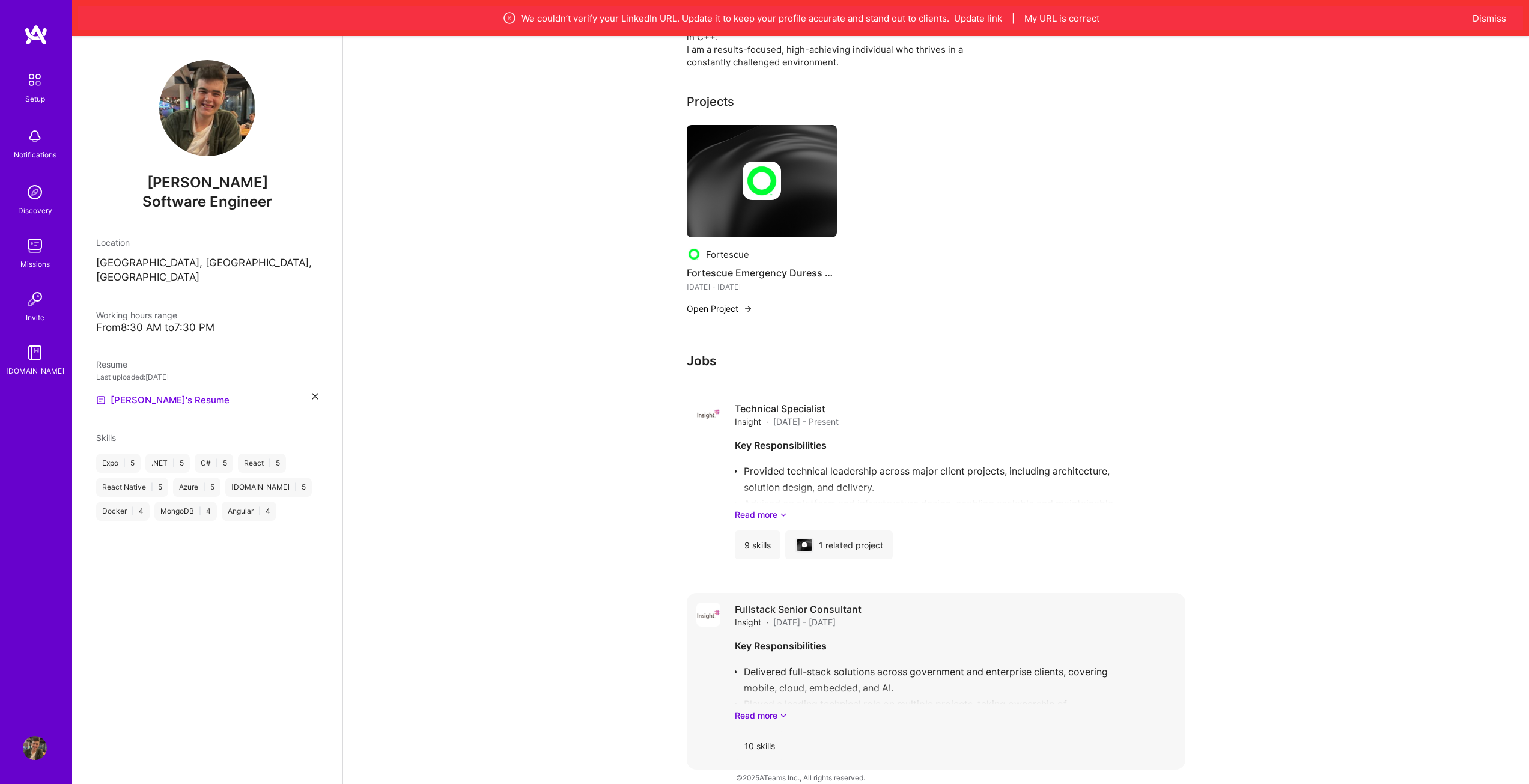
click at [803, 641] on div "Key Responsibilities Delivered full-stack solutions across government and enter…" at bounding box center [955, 679] width 441 height 84
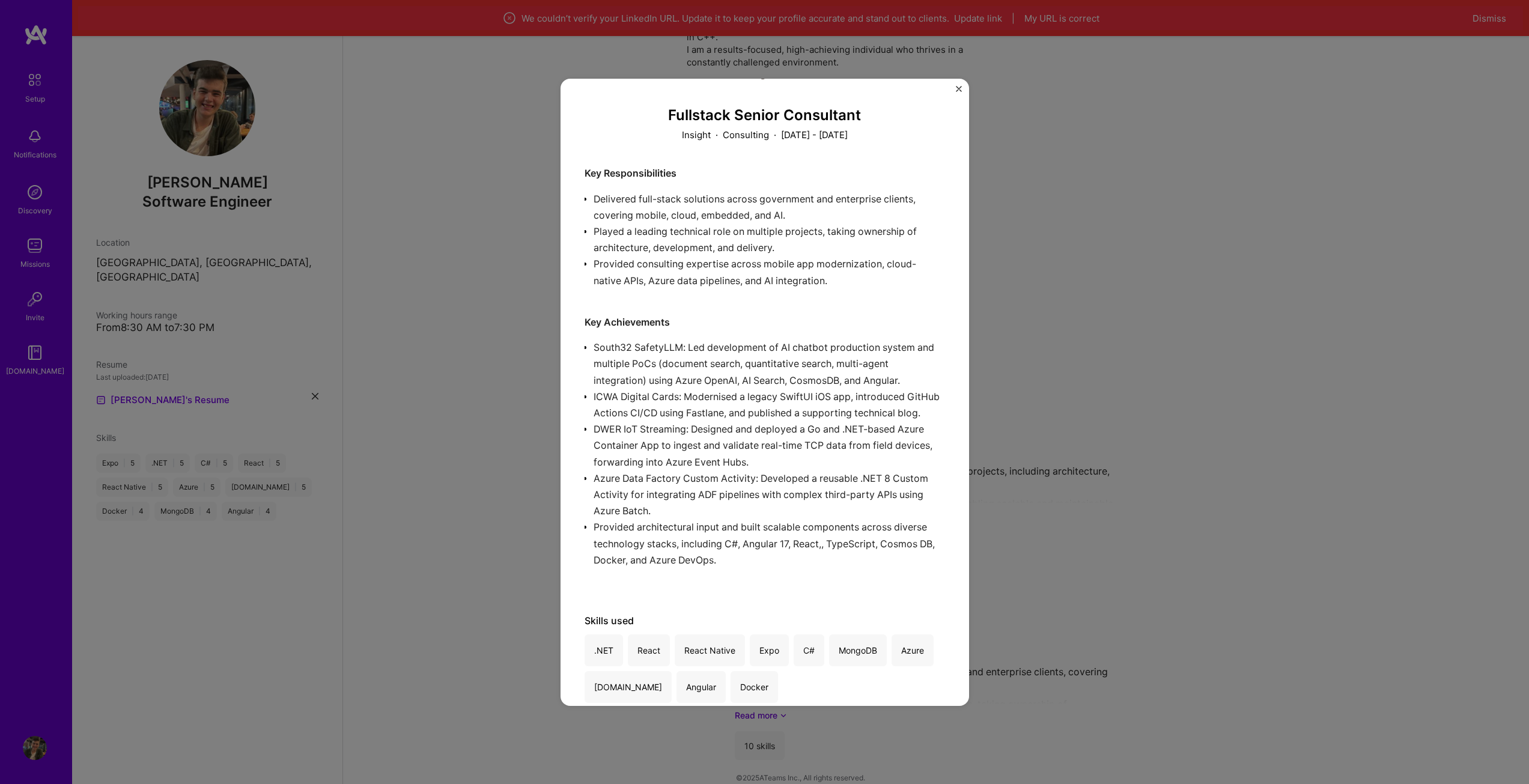
scroll to position [60, 0]
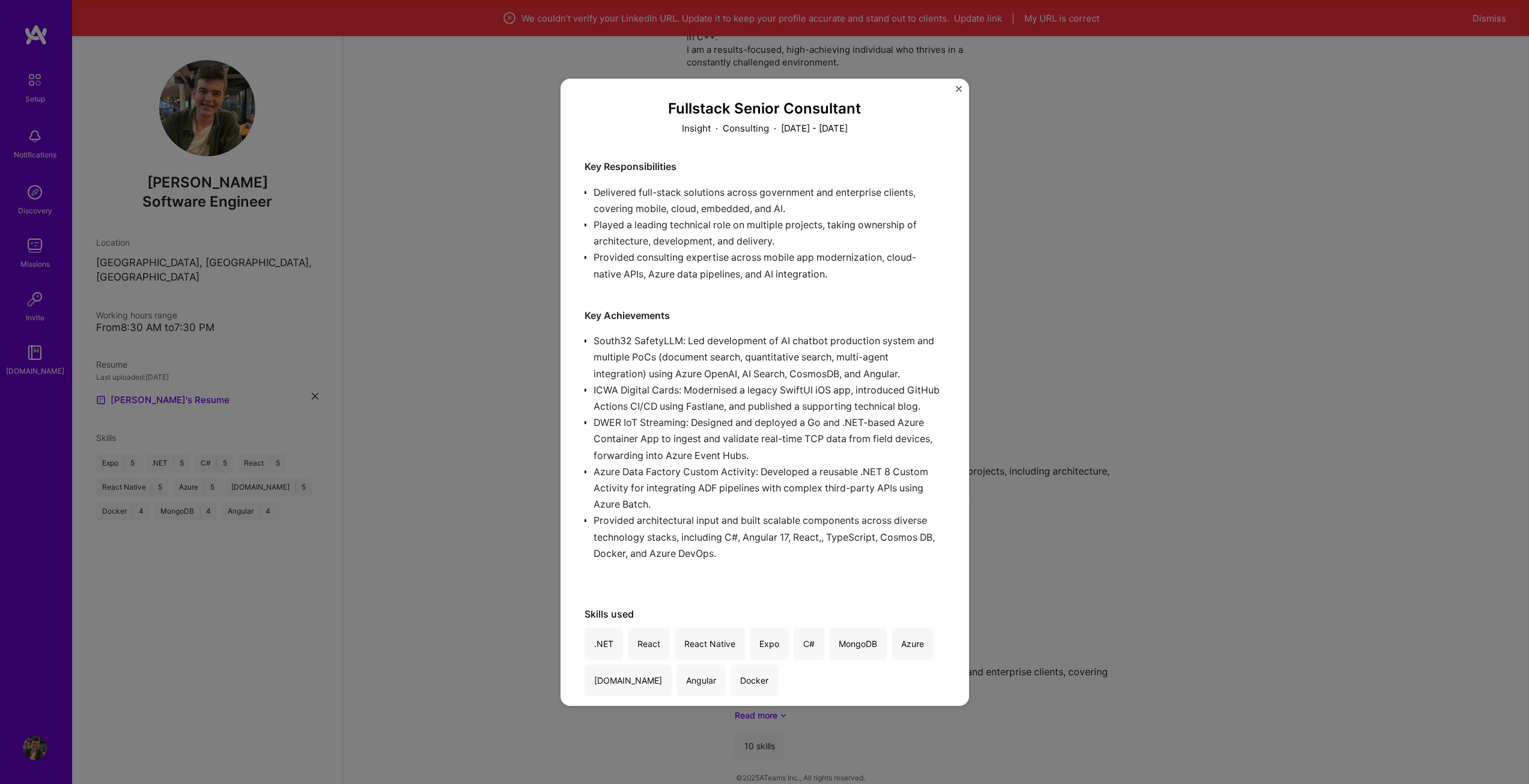
click at [1191, 315] on div "Fullstack Senior Consultant Insight · Consulting · [DATE] - [DATE] Key Responsi…" at bounding box center [764, 392] width 1529 height 784
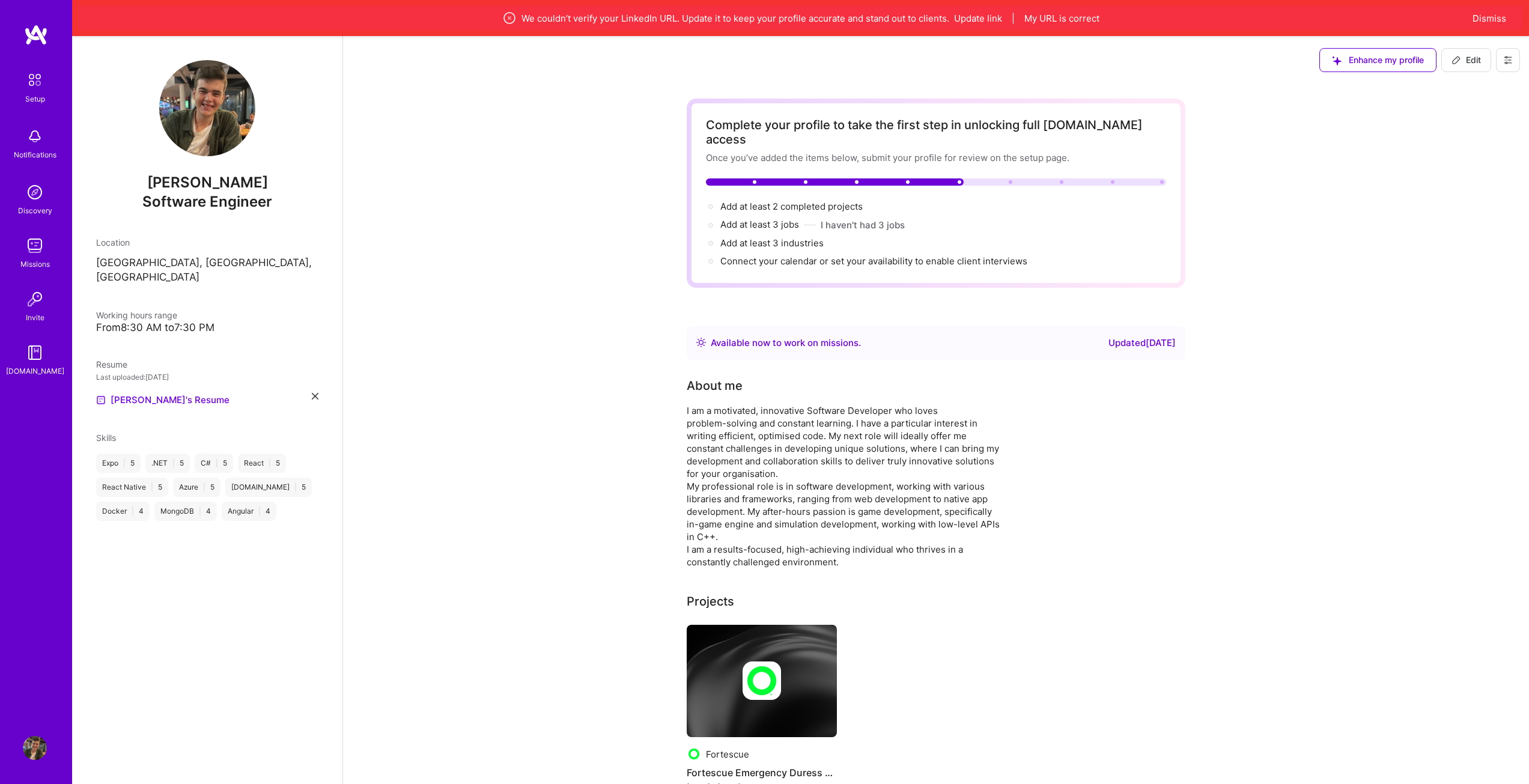
click at [1468, 59] on span "Edit" at bounding box center [1467, 60] width 30 height 12
select select "US"
select select "Right Now"
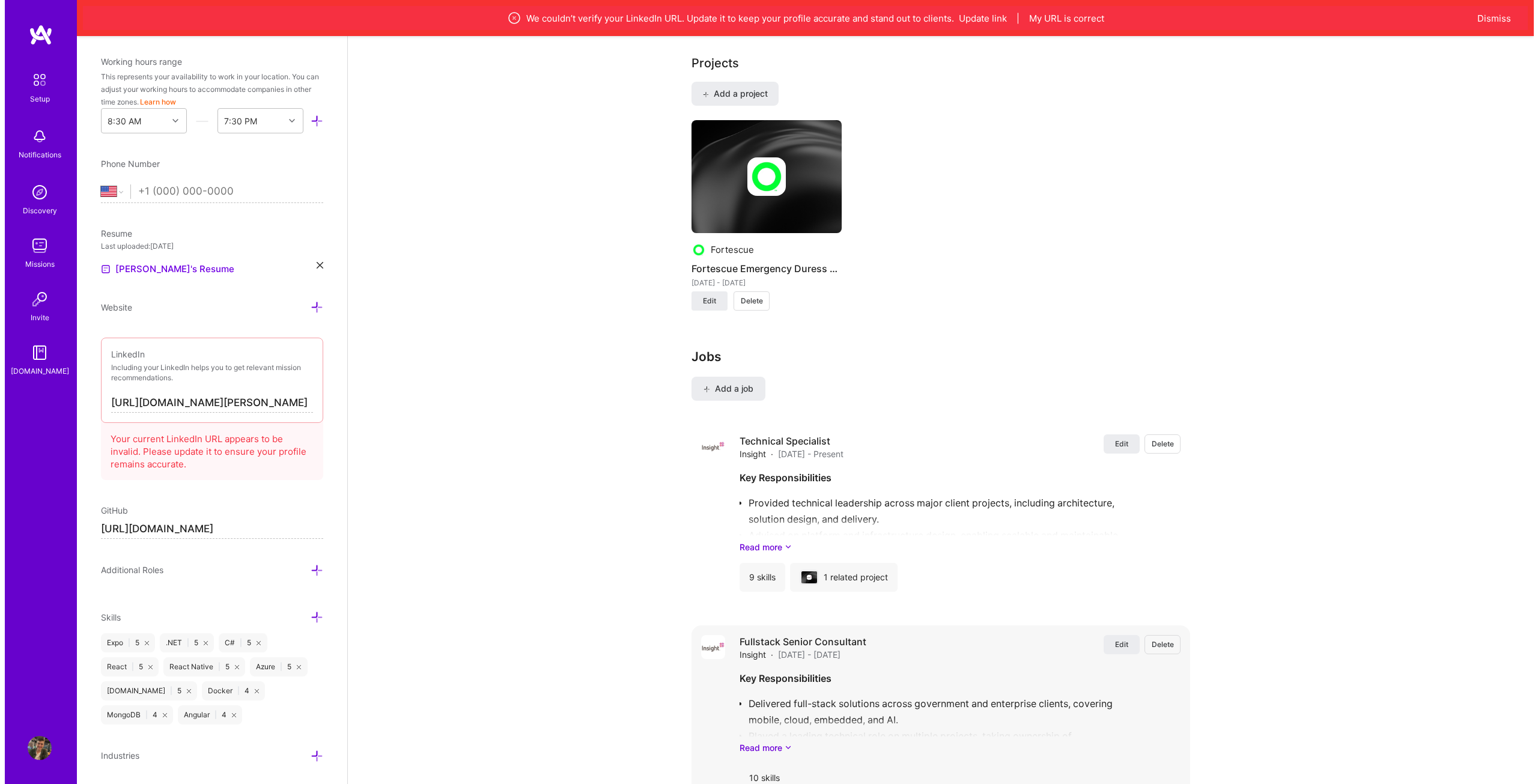
scroll to position [1065, 0]
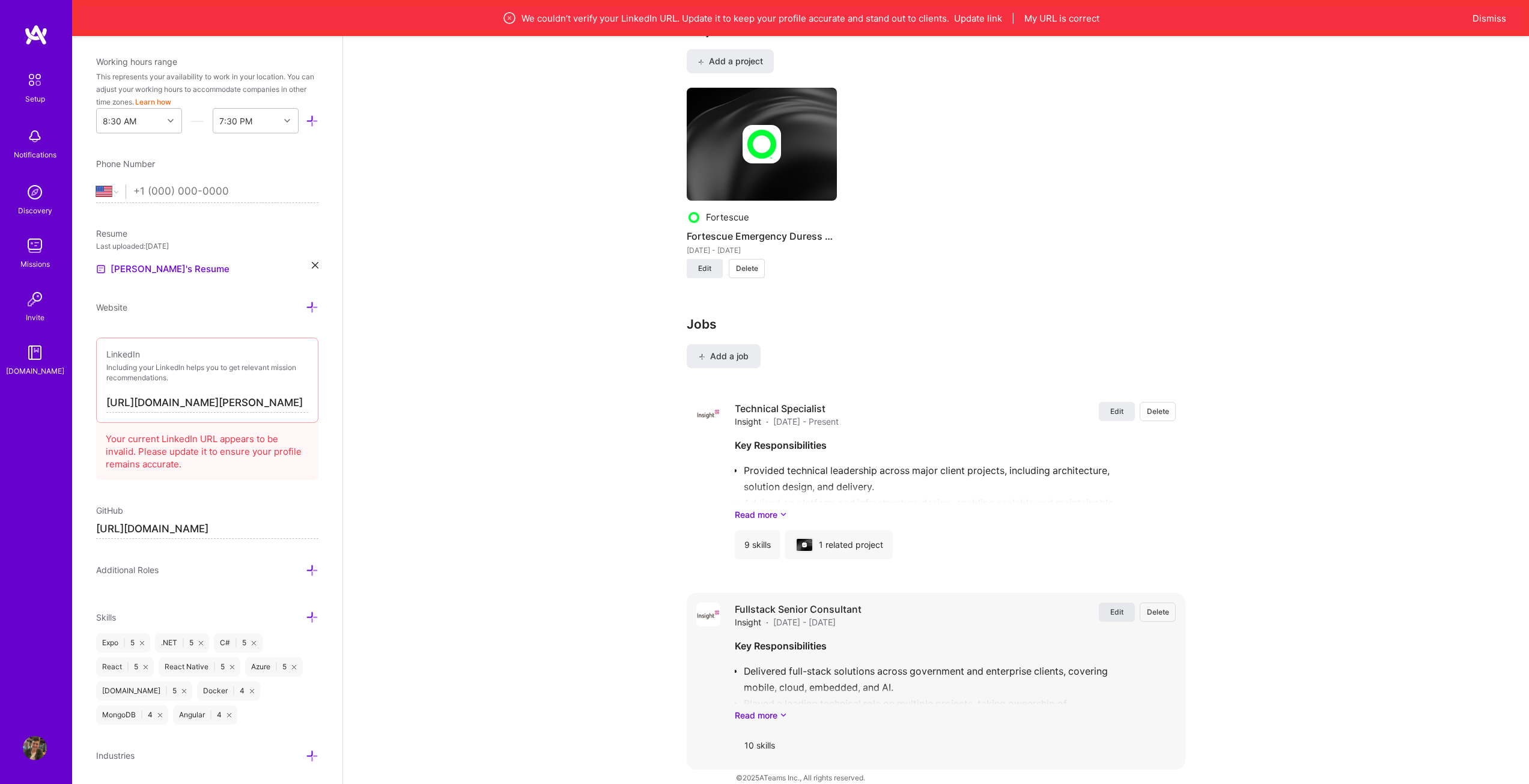
click at [1117, 607] on span "Edit" at bounding box center [1117, 612] width 13 height 10
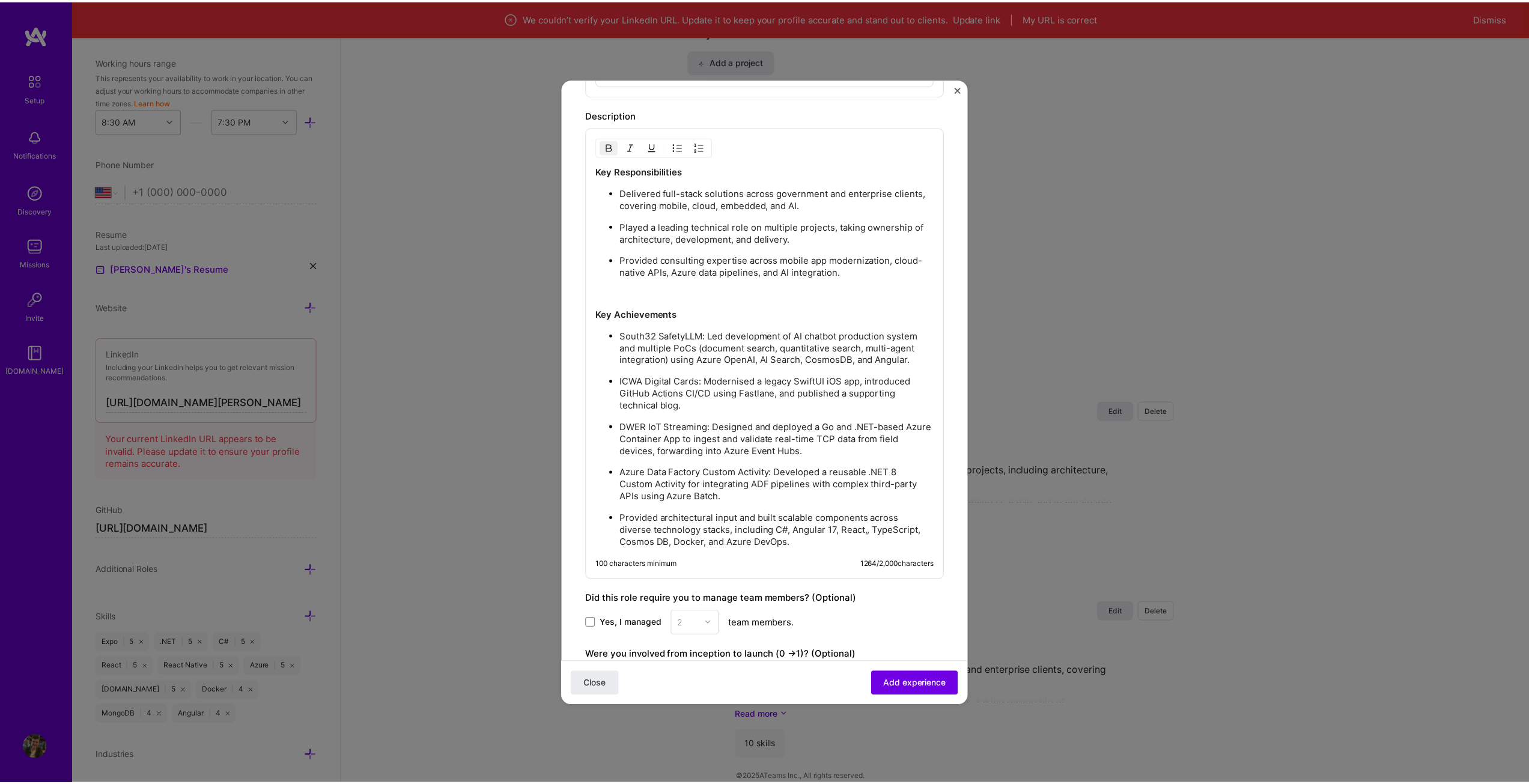
scroll to position [957, 0]
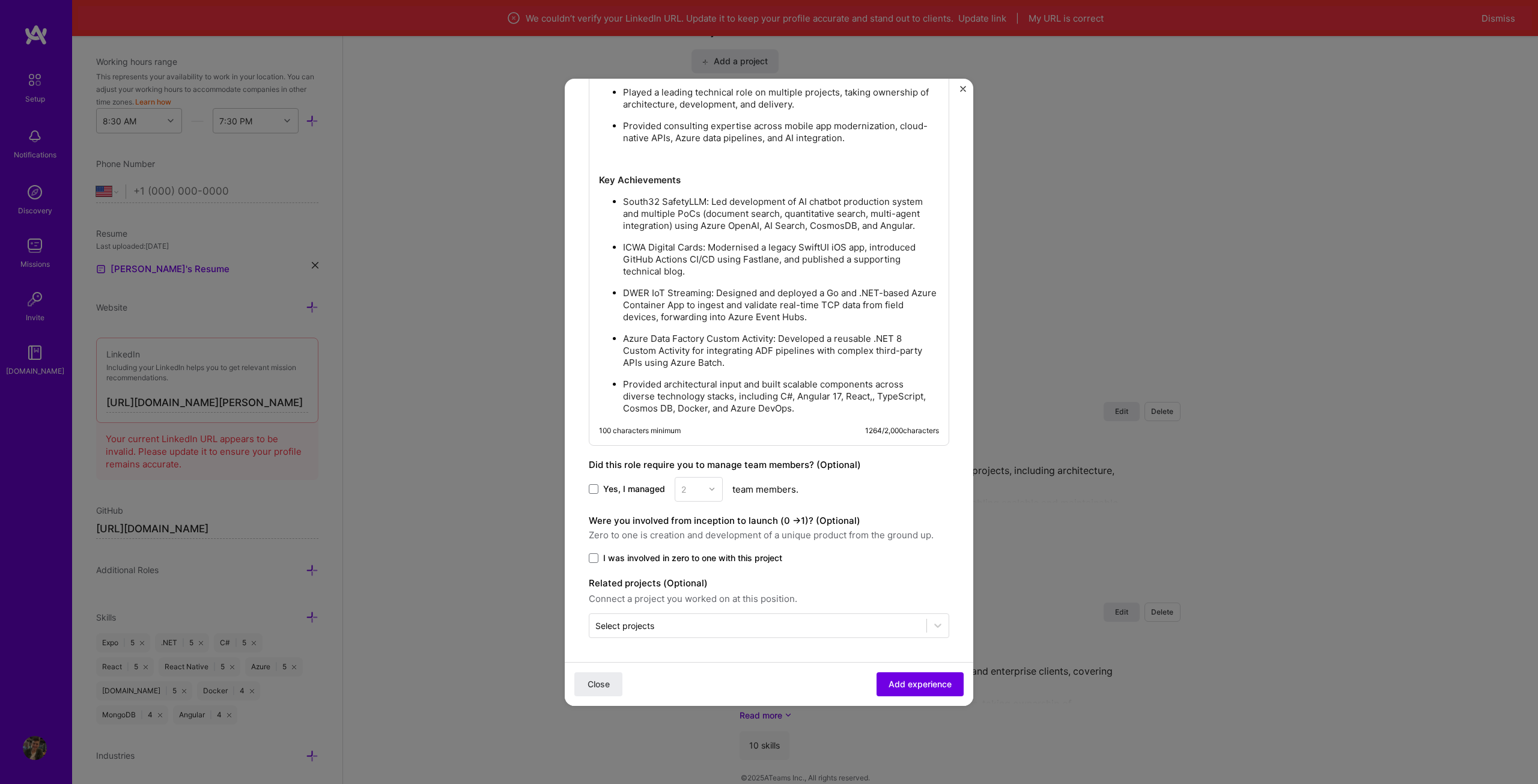
click at [682, 556] on span "I was involved in zero to one with this project" at bounding box center [692, 558] width 179 height 12
click at [0, 0] on input "I was involved in zero to one with this project" at bounding box center [0, 0] width 0 height 0
click at [899, 686] on span "Add experience" at bounding box center [920, 683] width 63 height 12
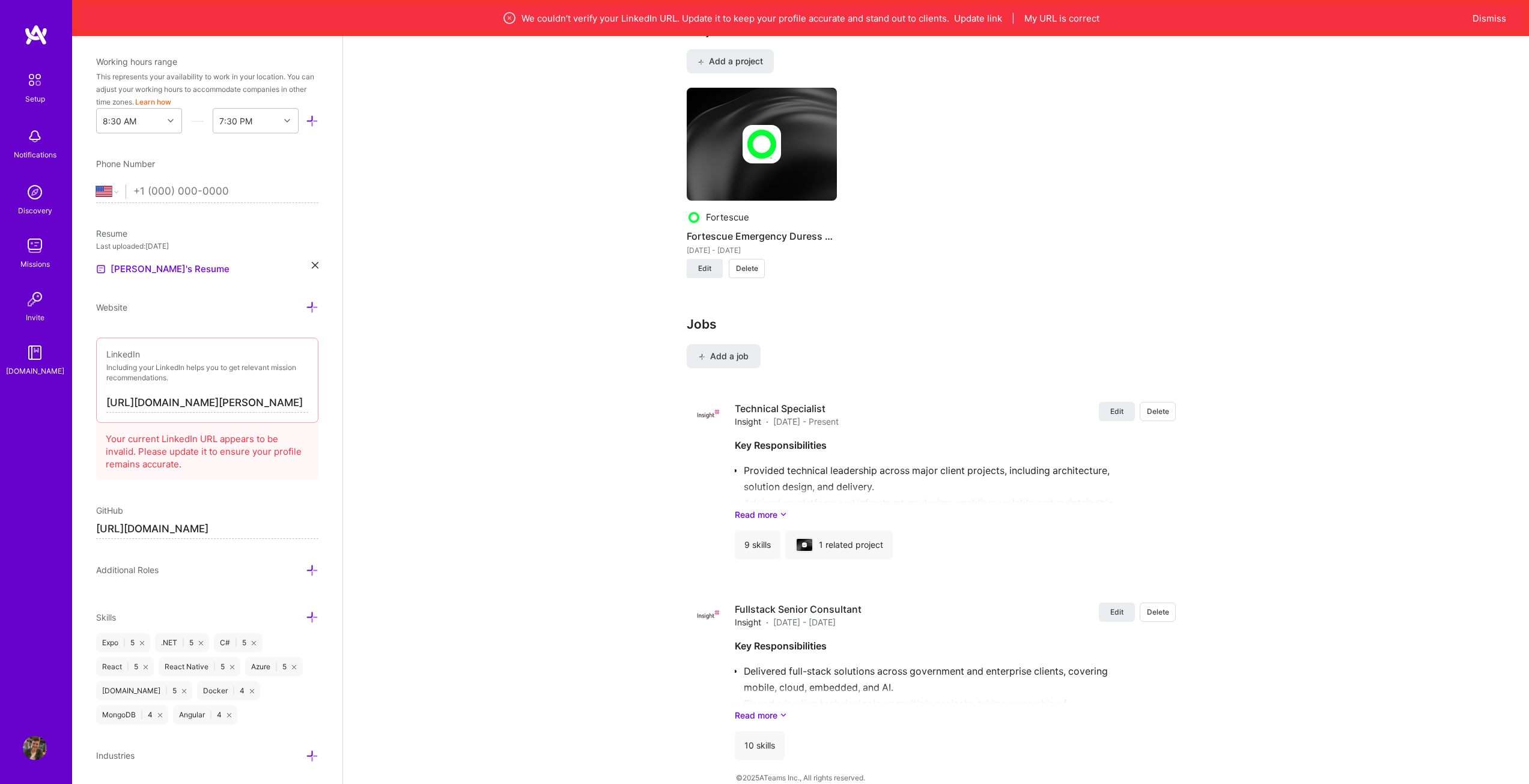
click at [234, 410] on input "[URL][DOMAIN_NAME][PERSON_NAME]" at bounding box center [207, 402] width 202 height 19
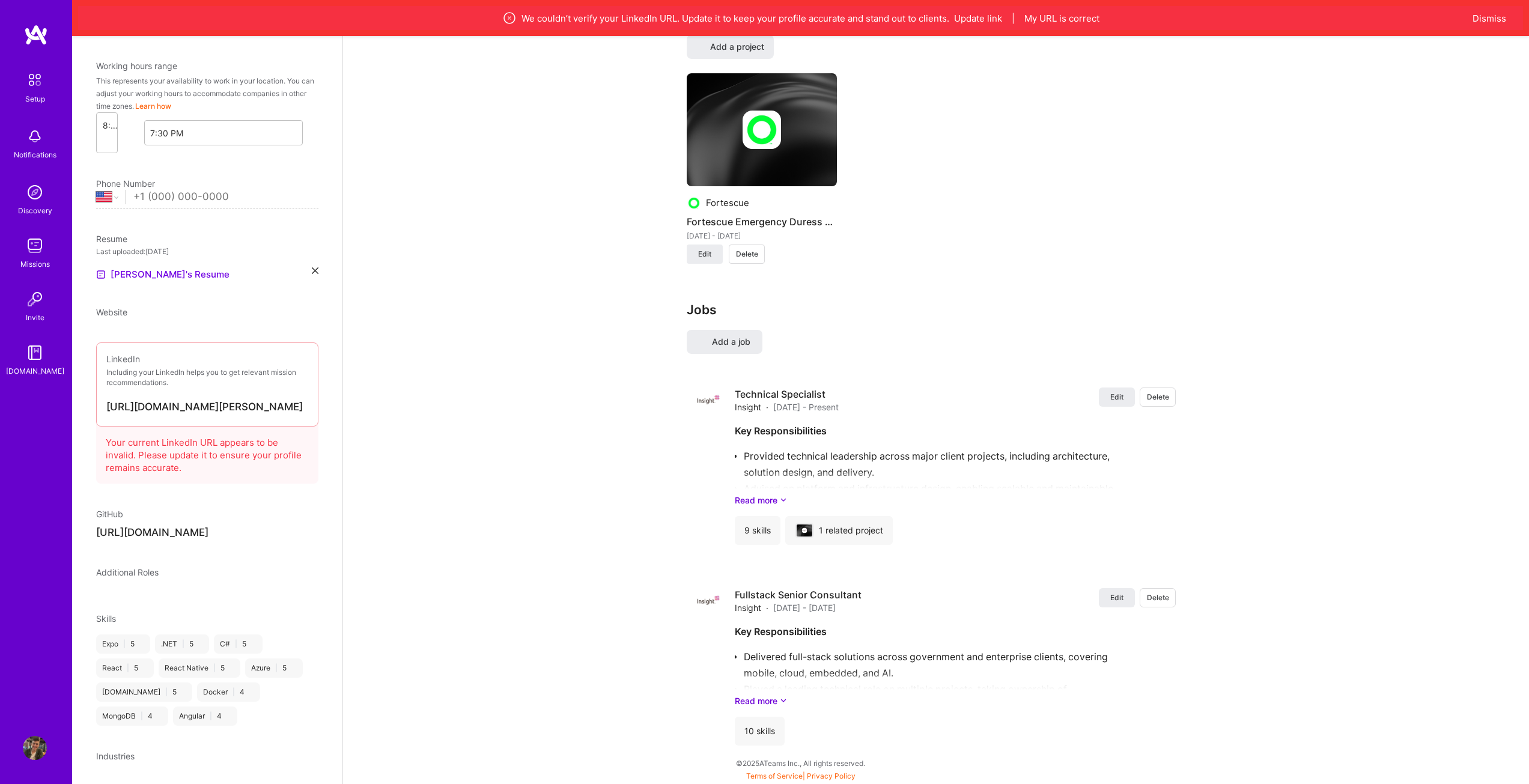
scroll to position [0, 0]
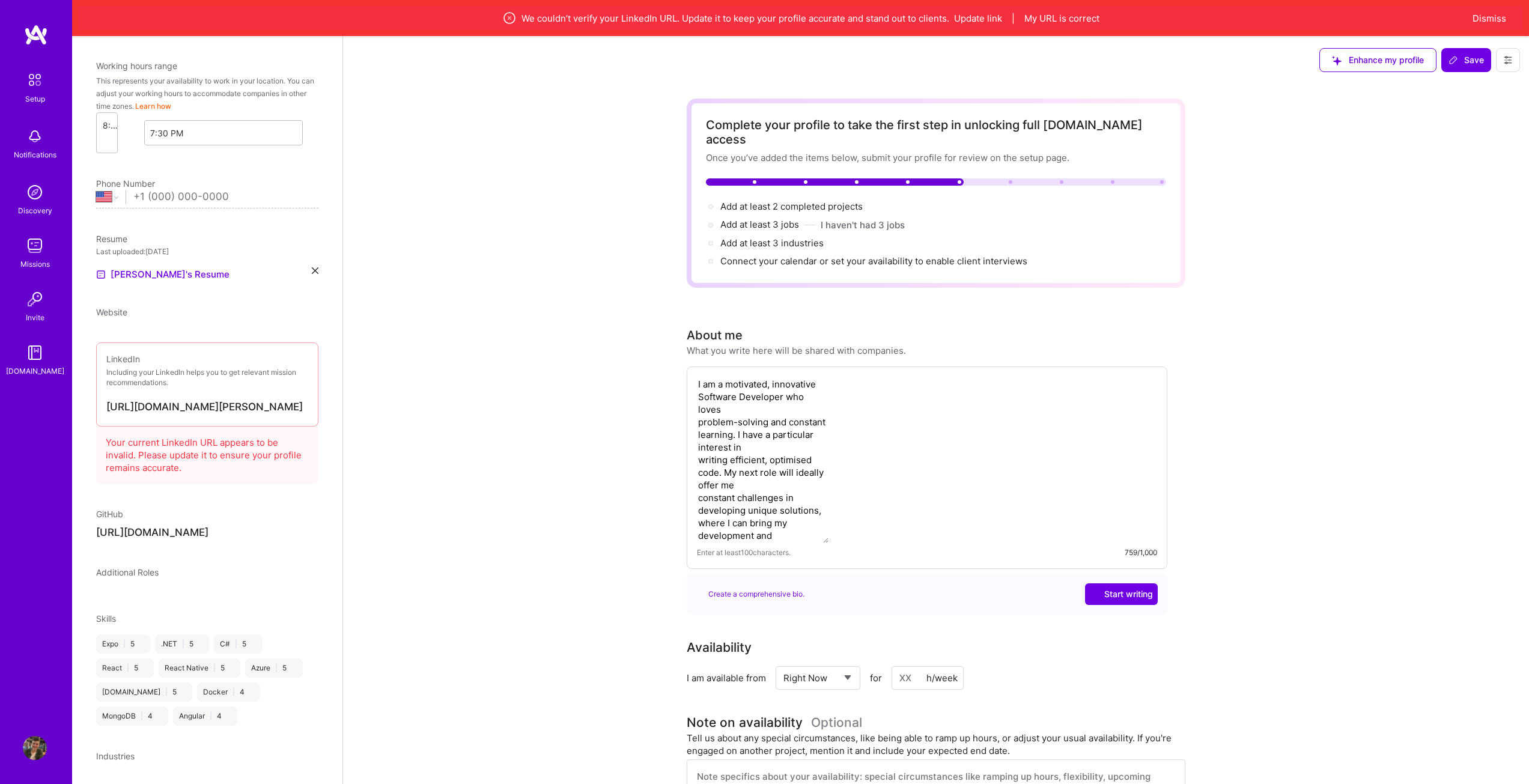
select select "US"
select select "Right Now"
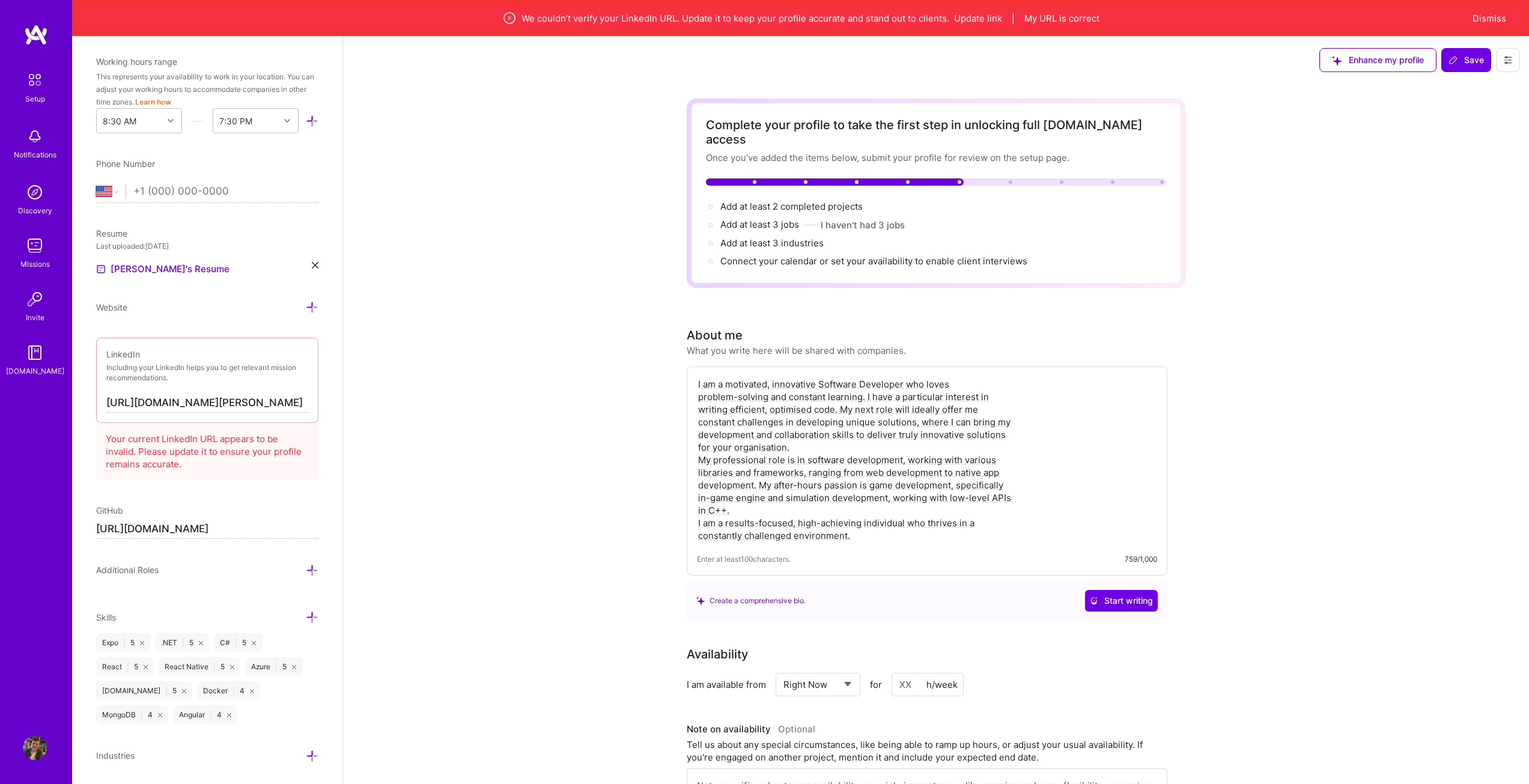
drag, startPoint x: 219, startPoint y: 402, endPoint x: 81, endPoint y: 408, distance: 138.1
drag, startPoint x: 206, startPoint y: 402, endPoint x: 218, endPoint y: 403, distance: 12.0
click at [208, 402] on input "[URL][DOMAIN_NAME][PERSON_NAME]" at bounding box center [207, 402] width 202 height 19
click at [219, 403] on input "[URL][DOMAIN_NAME][PERSON_NAME]" at bounding box center [207, 402] width 202 height 19
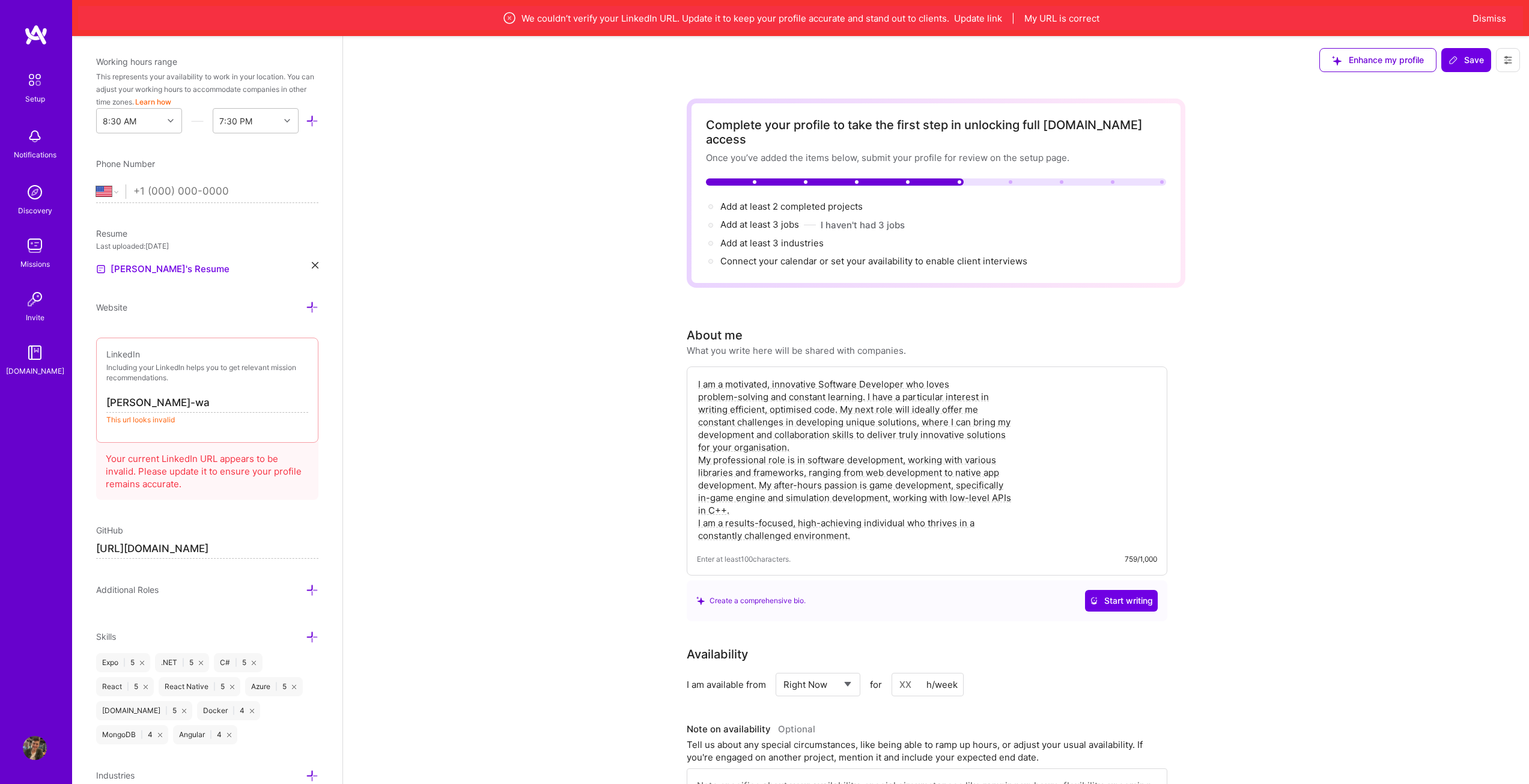
type input "[URL][PERSON_NAME]"
click at [288, 386] on div "LinkedIn Including your LinkedIn helps you to get relevant mission recommendati…" at bounding box center [207, 390] width 222 height 104
click at [274, 408] on input "[URL][PERSON_NAME]" at bounding box center [207, 402] width 202 height 19
drag, startPoint x: 274, startPoint y: 408, endPoint x: 0, endPoint y: 392, distance: 274.5
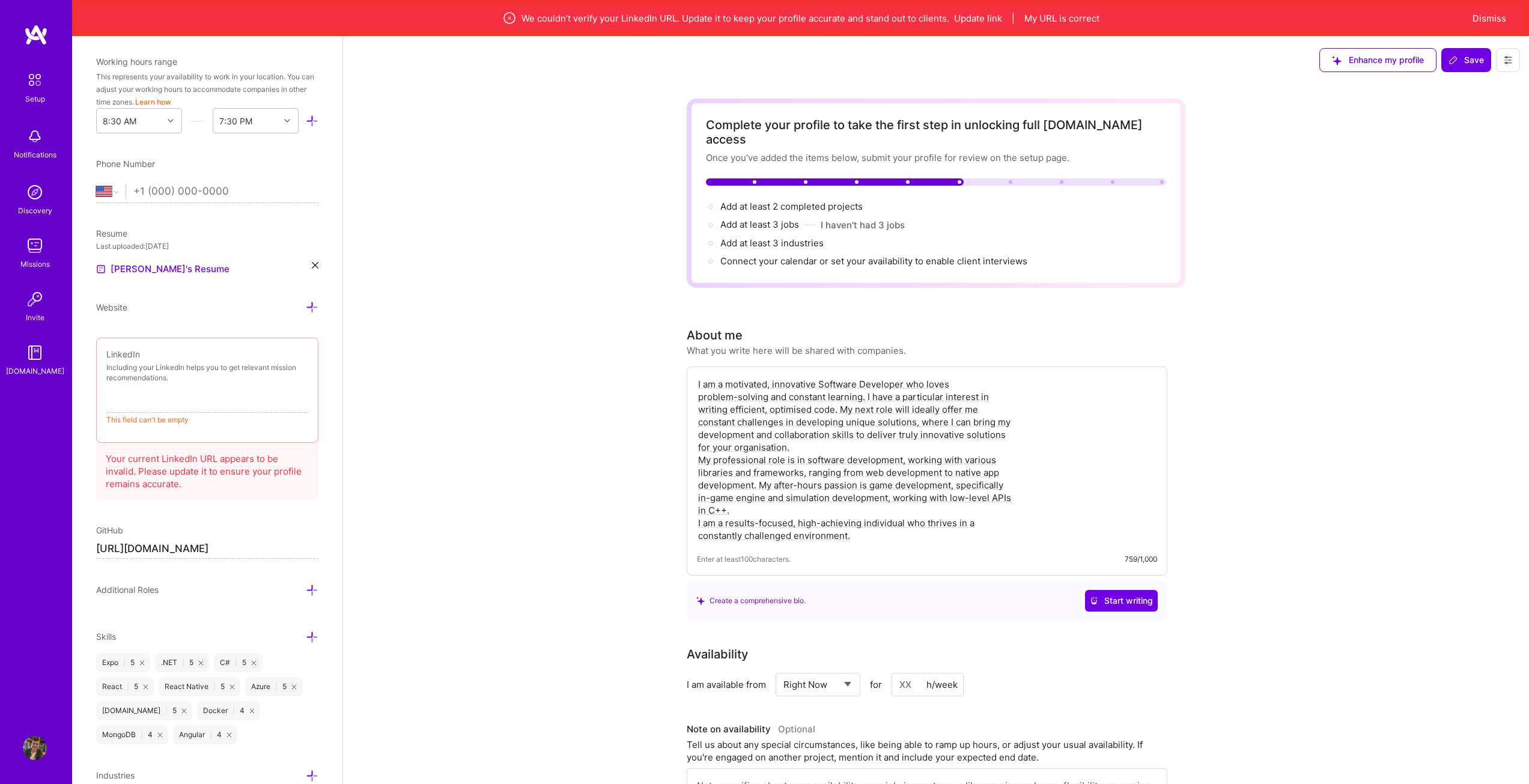
paste input "[URL][DOMAIN_NAME][PERSON_NAME]"
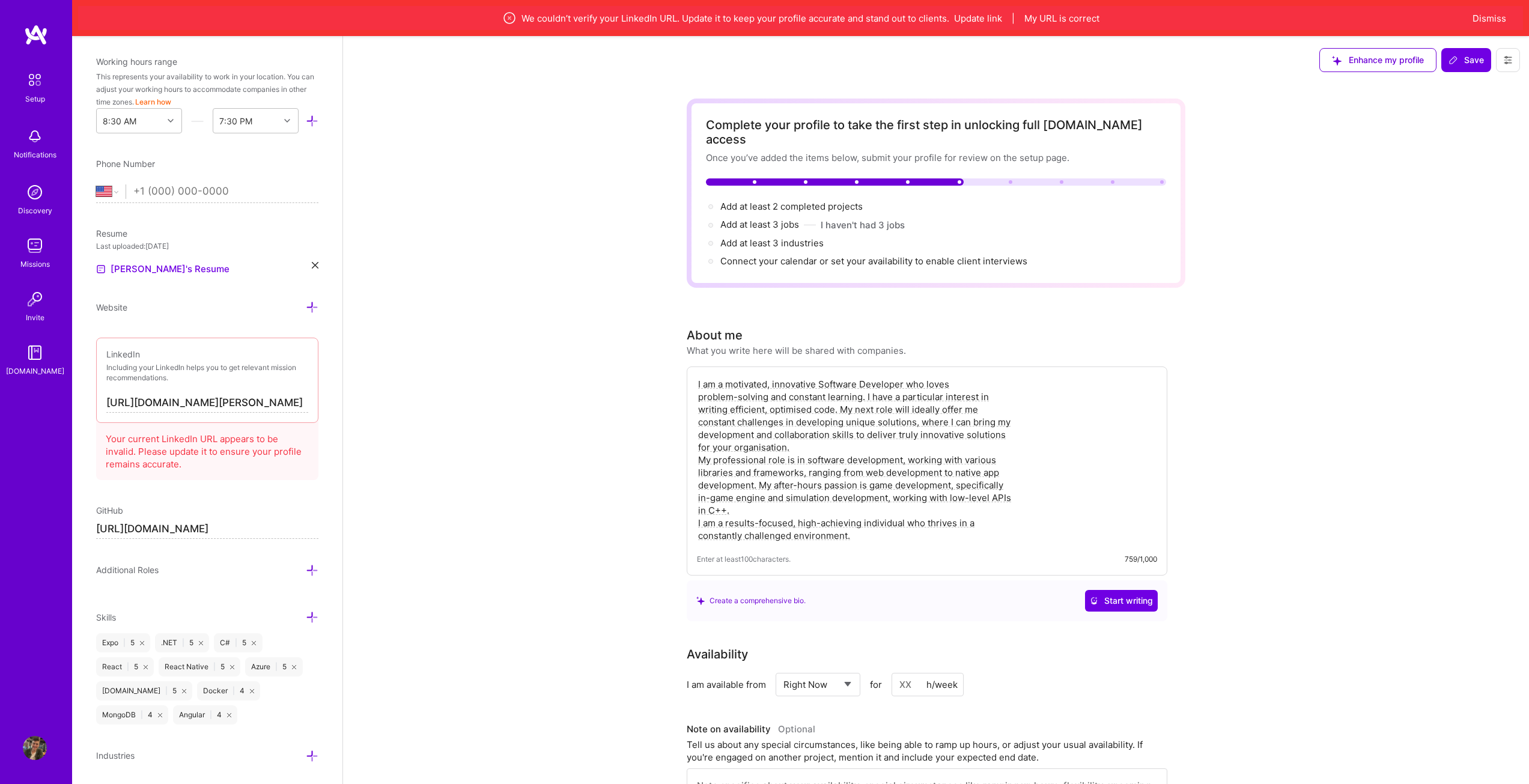
type input "[URL][DOMAIN_NAME][PERSON_NAME]"
click at [1454, 63] on icon at bounding box center [1453, 60] width 7 height 7
click at [736, 219] on span "Add at least 3 jobs →" at bounding box center [765, 224] width 89 height 12
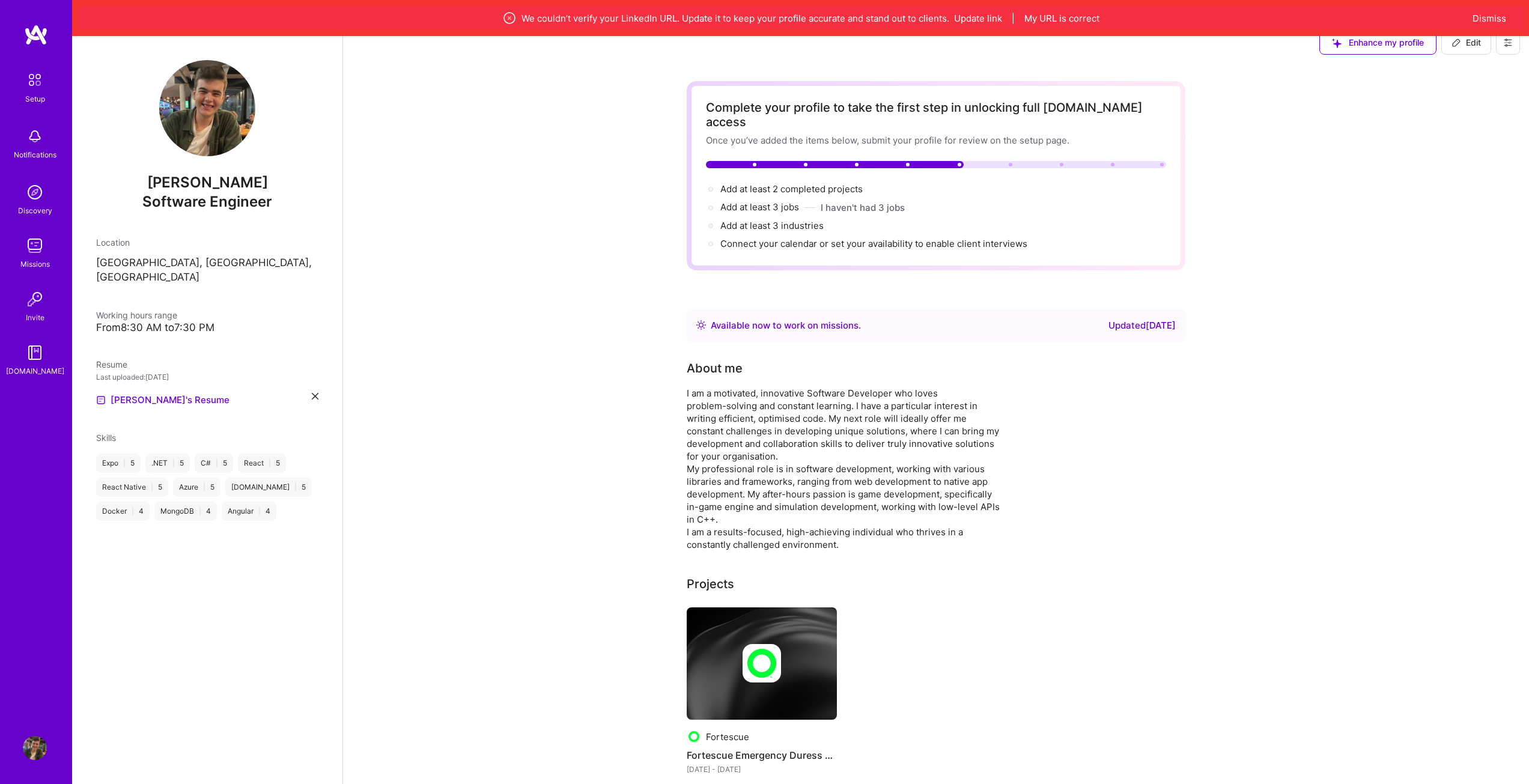
scroll to position [60, 0]
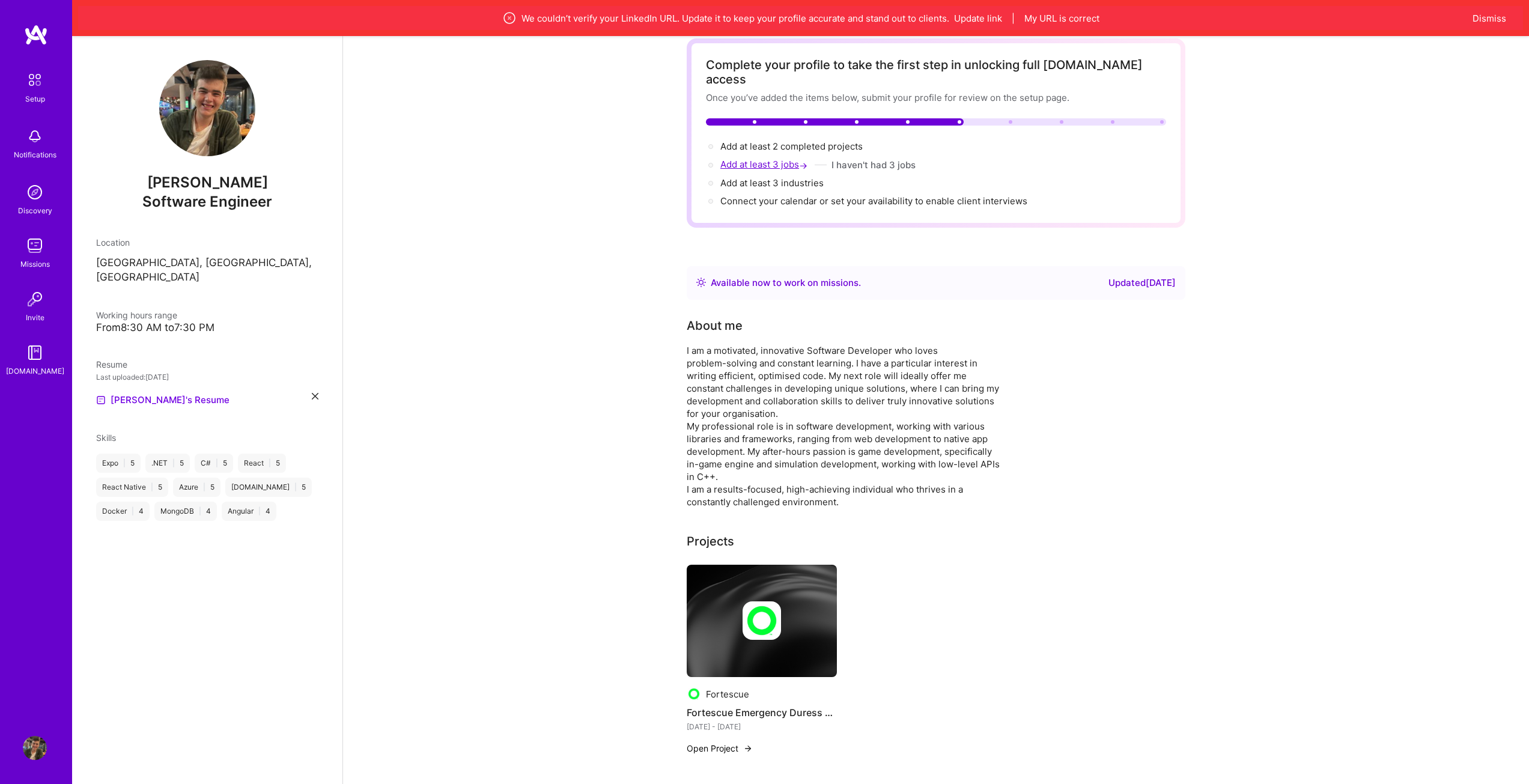
click at [766, 158] on span "Add at least 3 jobs →" at bounding box center [765, 164] width 89 height 12
select select "US"
select select "Right Now"
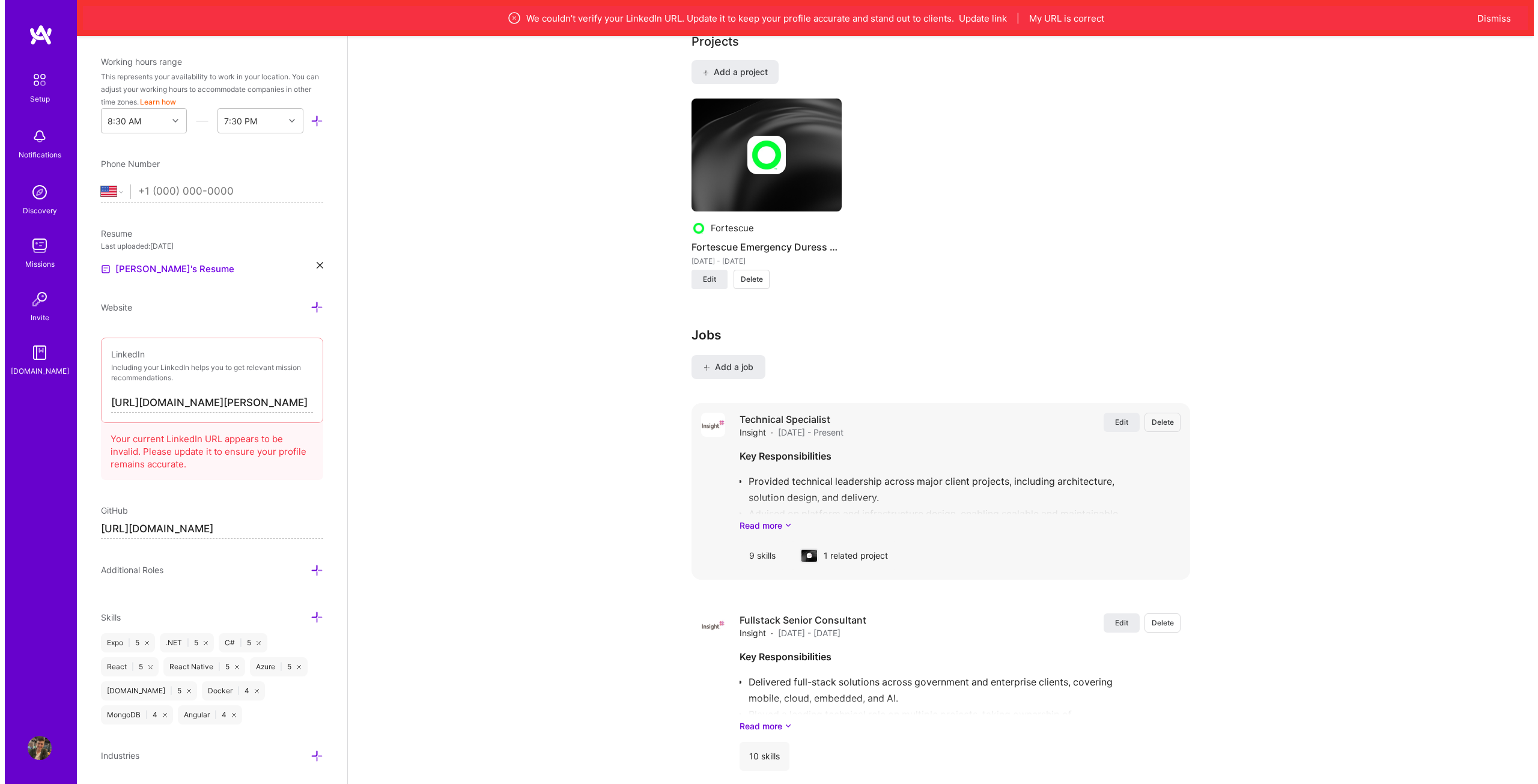
scroll to position [1065, 0]
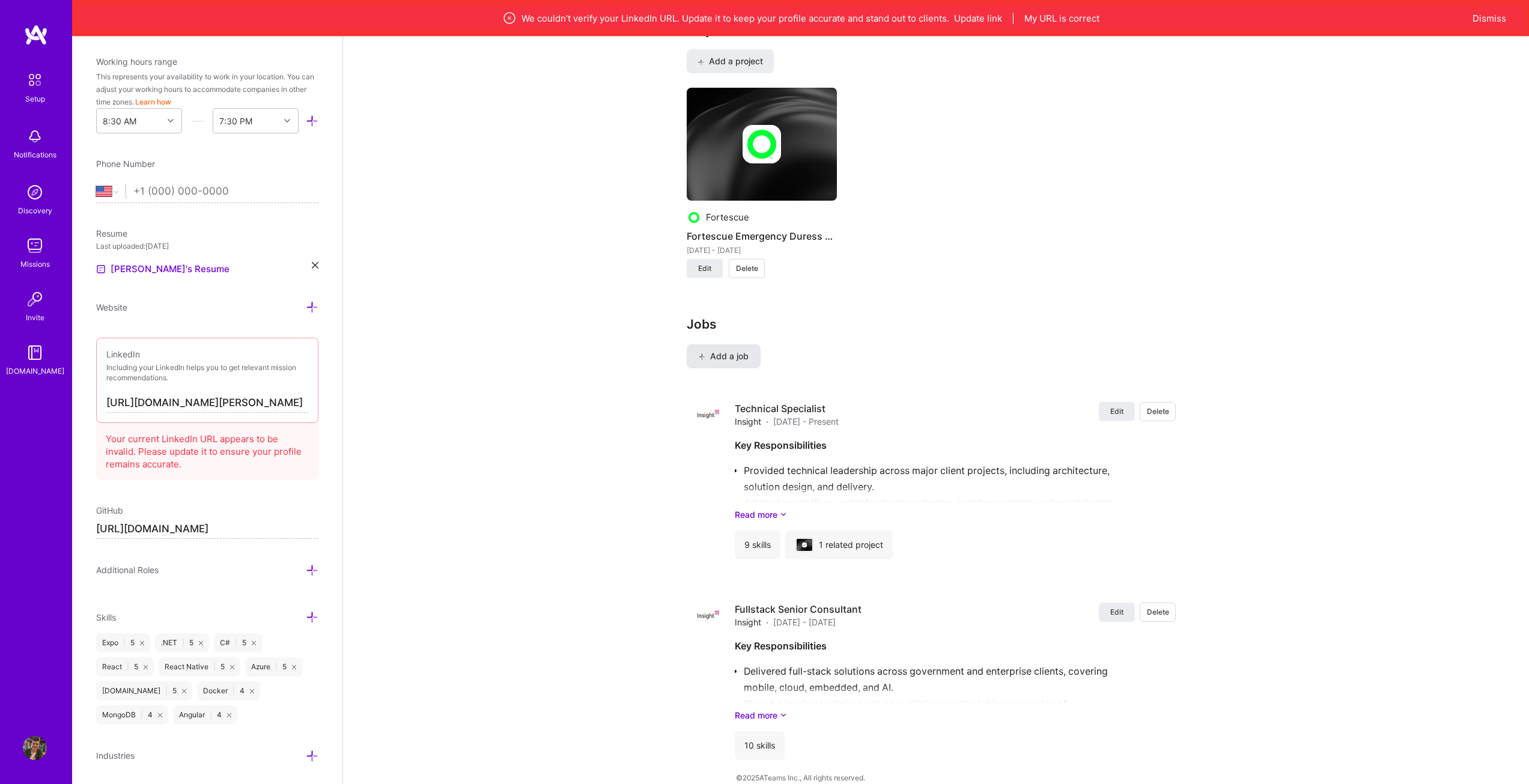
click at [700, 354] on icon at bounding box center [702, 357] width 7 height 7
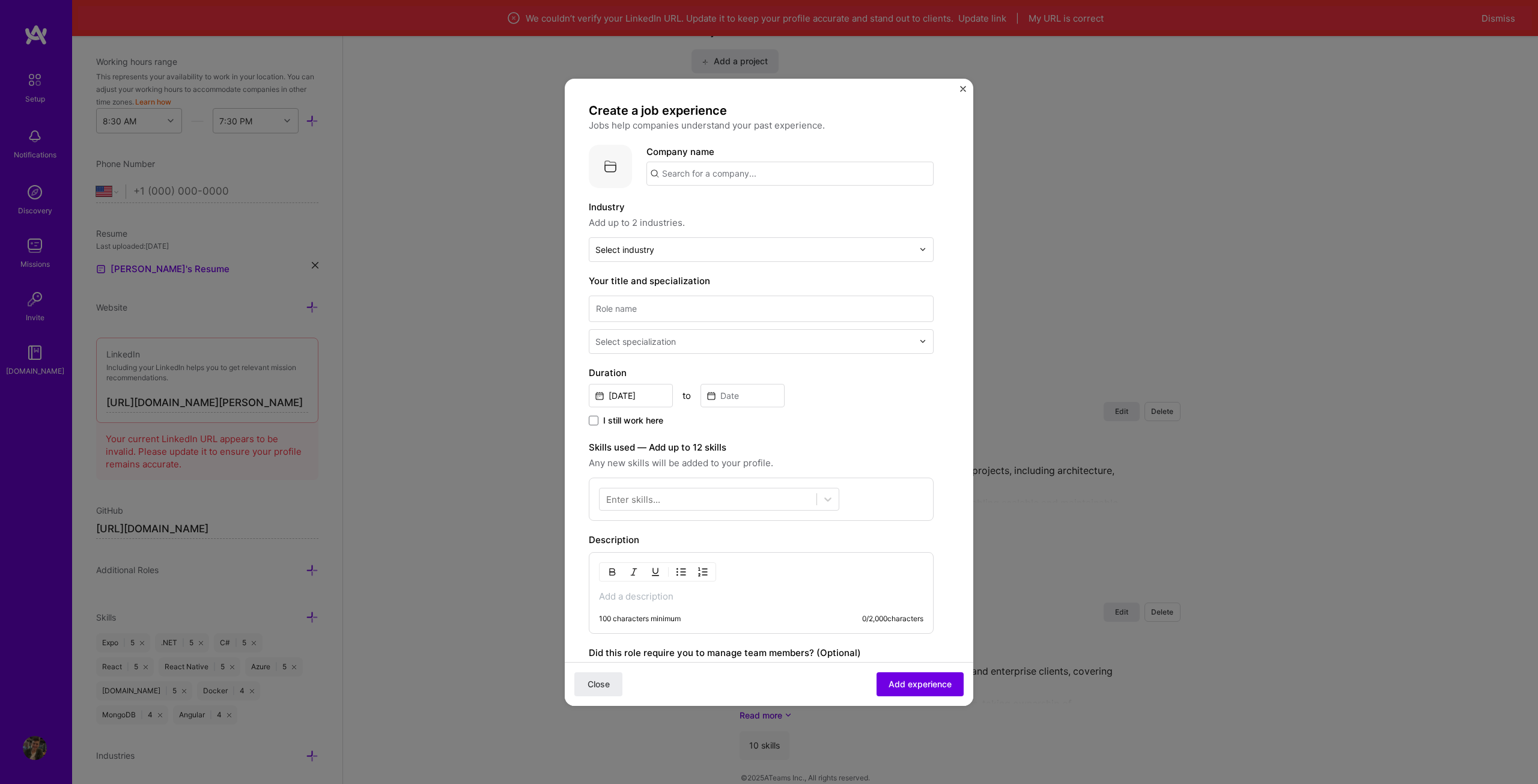
click at [750, 183] on input "text" at bounding box center [790, 173] width 287 height 24
type input "Pot Pirate"
click at [699, 204] on span "Add company" at bounding box center [680, 206] width 58 height 12
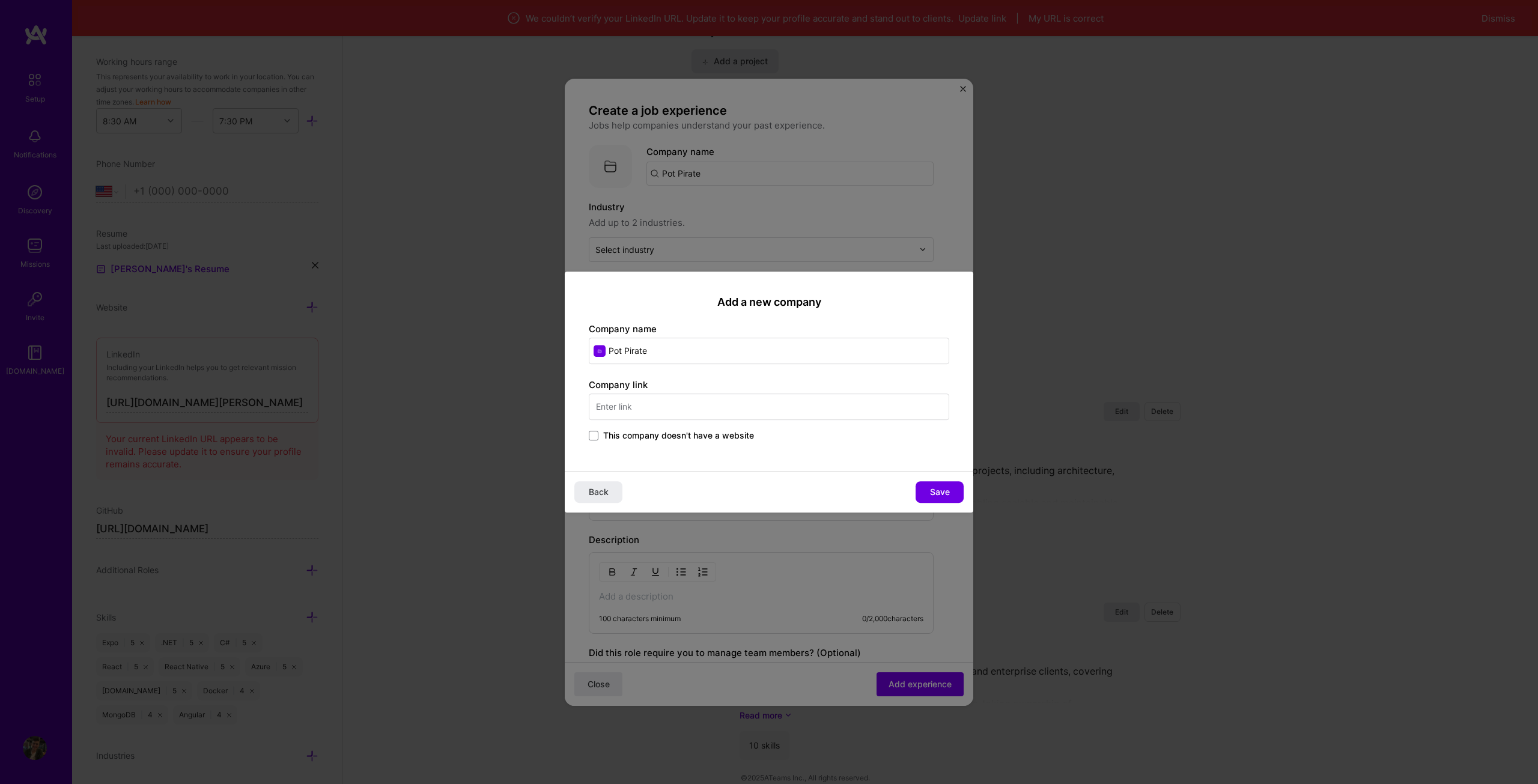
click at [764, 330] on div "Company name Pot Pirate" at bounding box center [769, 344] width 360 height 41
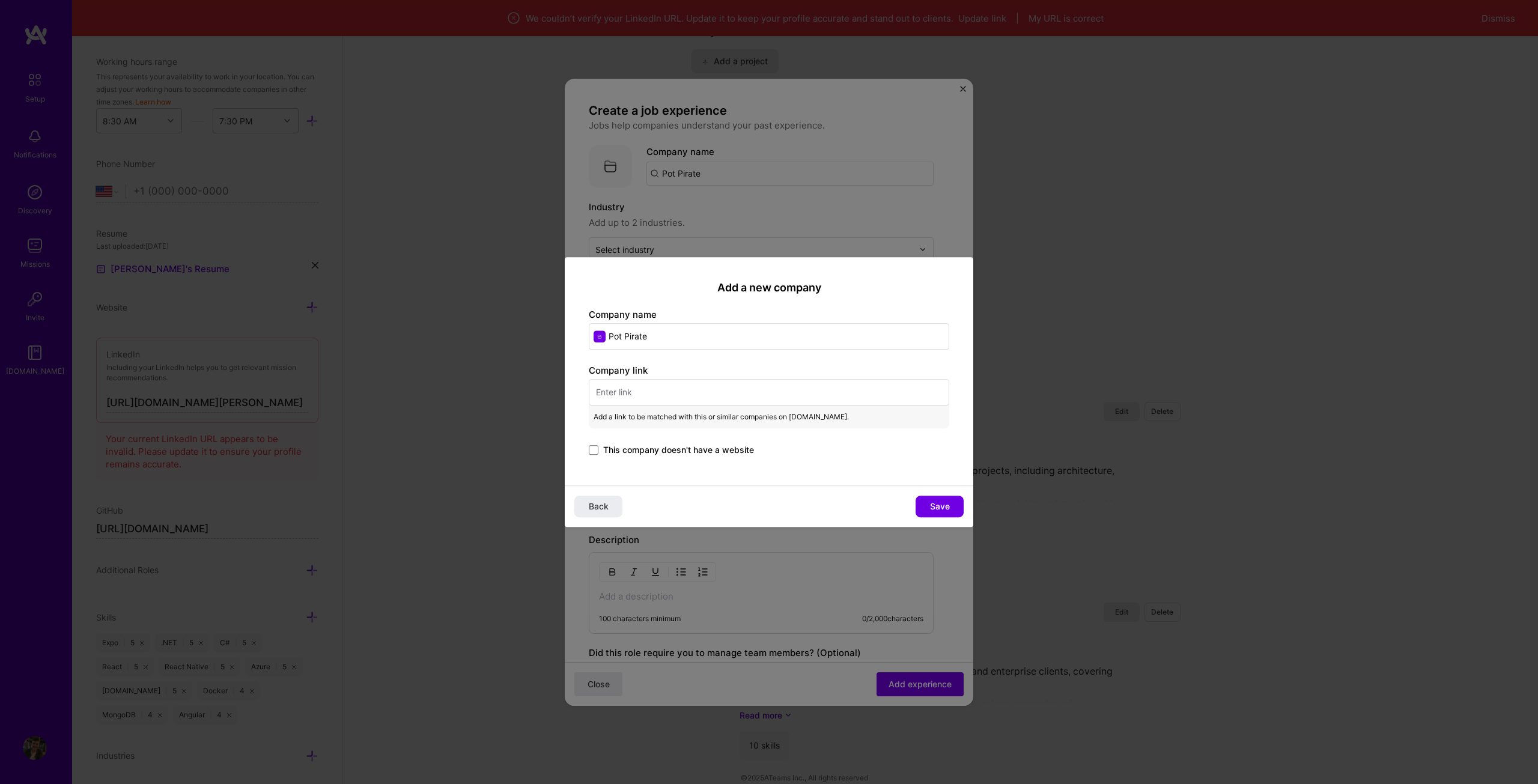
click at [660, 397] on input "text" at bounding box center [769, 392] width 360 height 26
paste input "[URL][DOMAIN_NAME]"
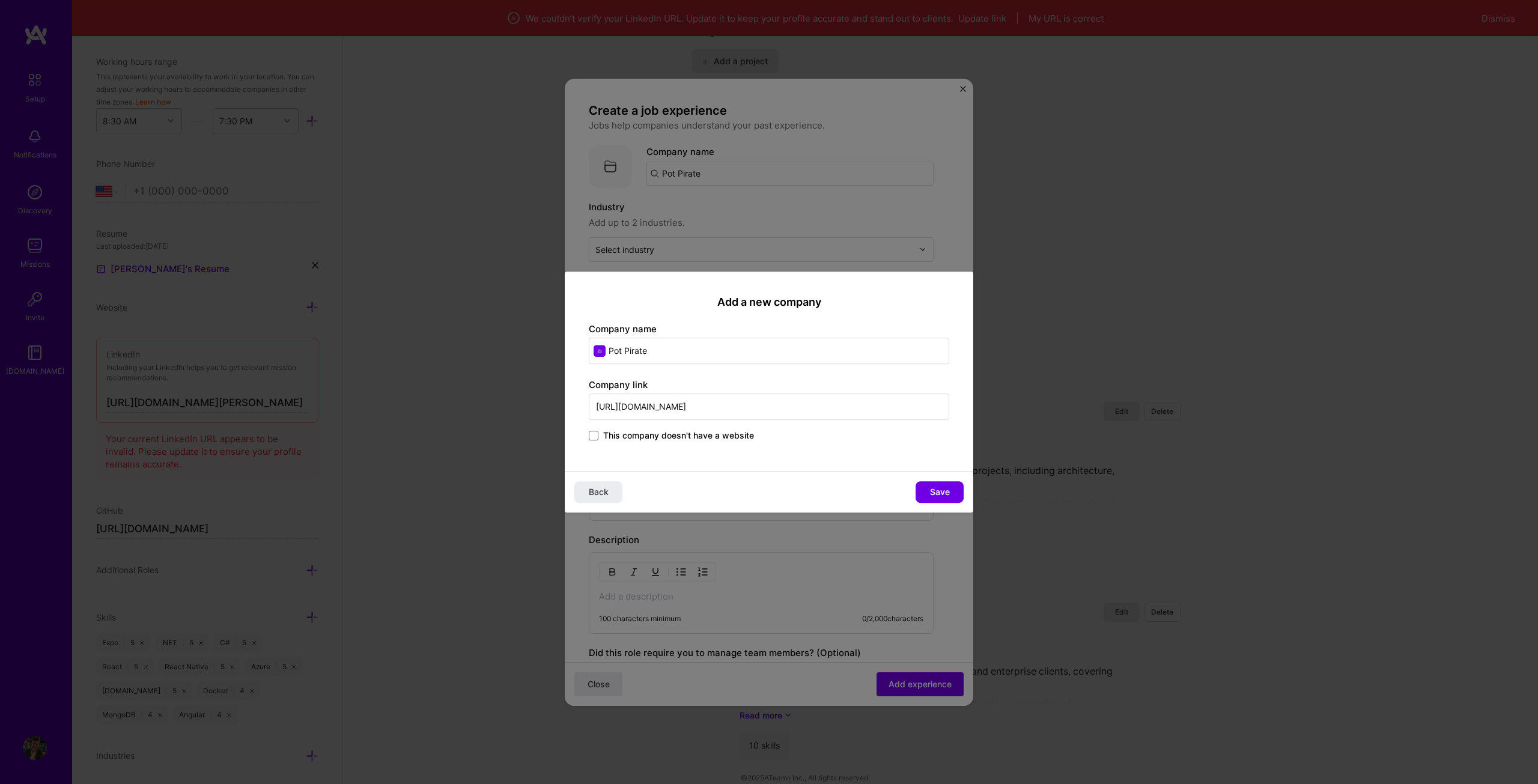
type input "[URL][DOMAIN_NAME]"
click at [783, 440] on div "This company doesn't have a website" at bounding box center [769, 436] width 360 height 14
click at [939, 485] on button "Save" at bounding box center [939, 492] width 48 height 22
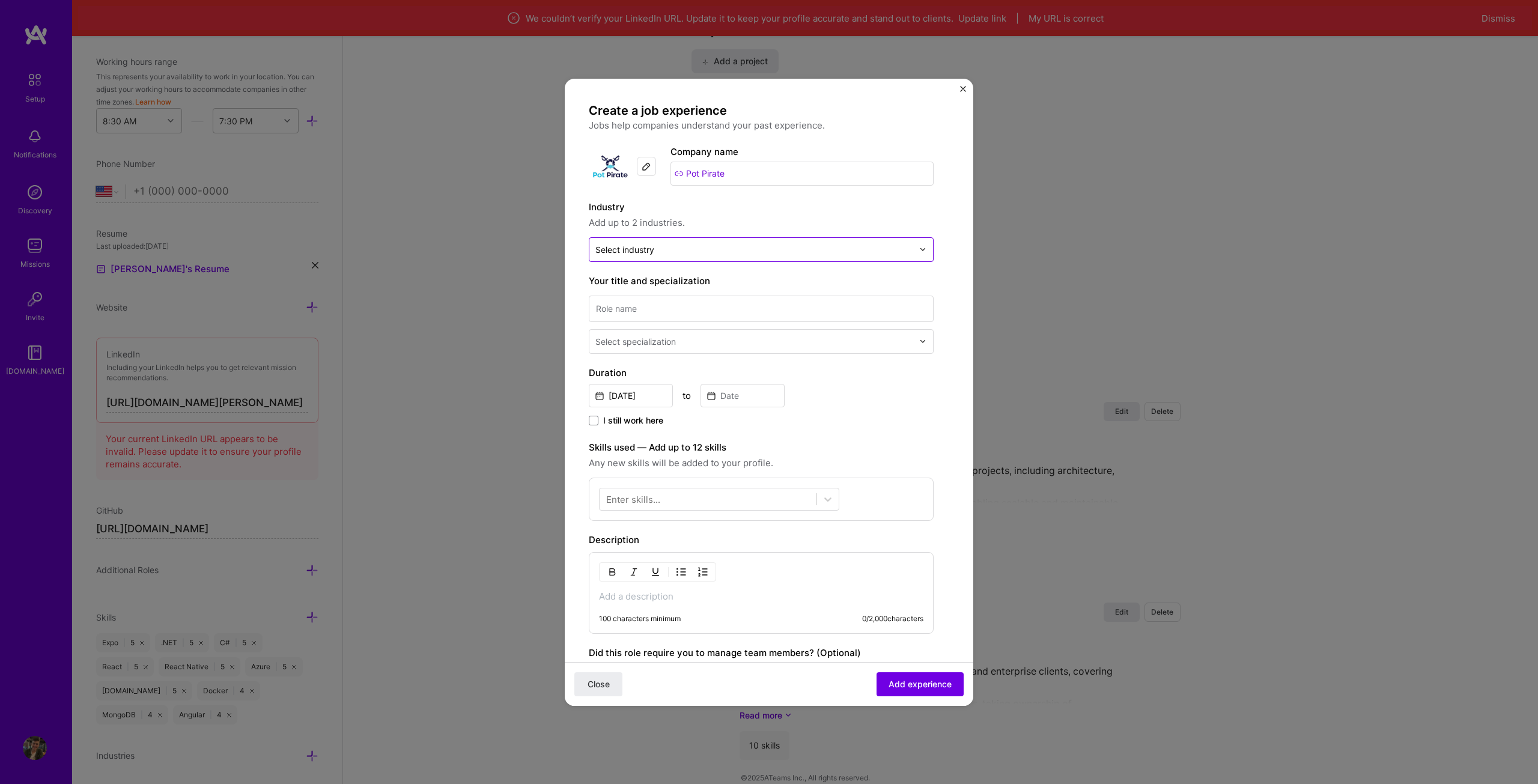
click at [707, 246] on input "text" at bounding box center [755, 249] width 318 height 12
type input "m"
type input "op"
type input "s"
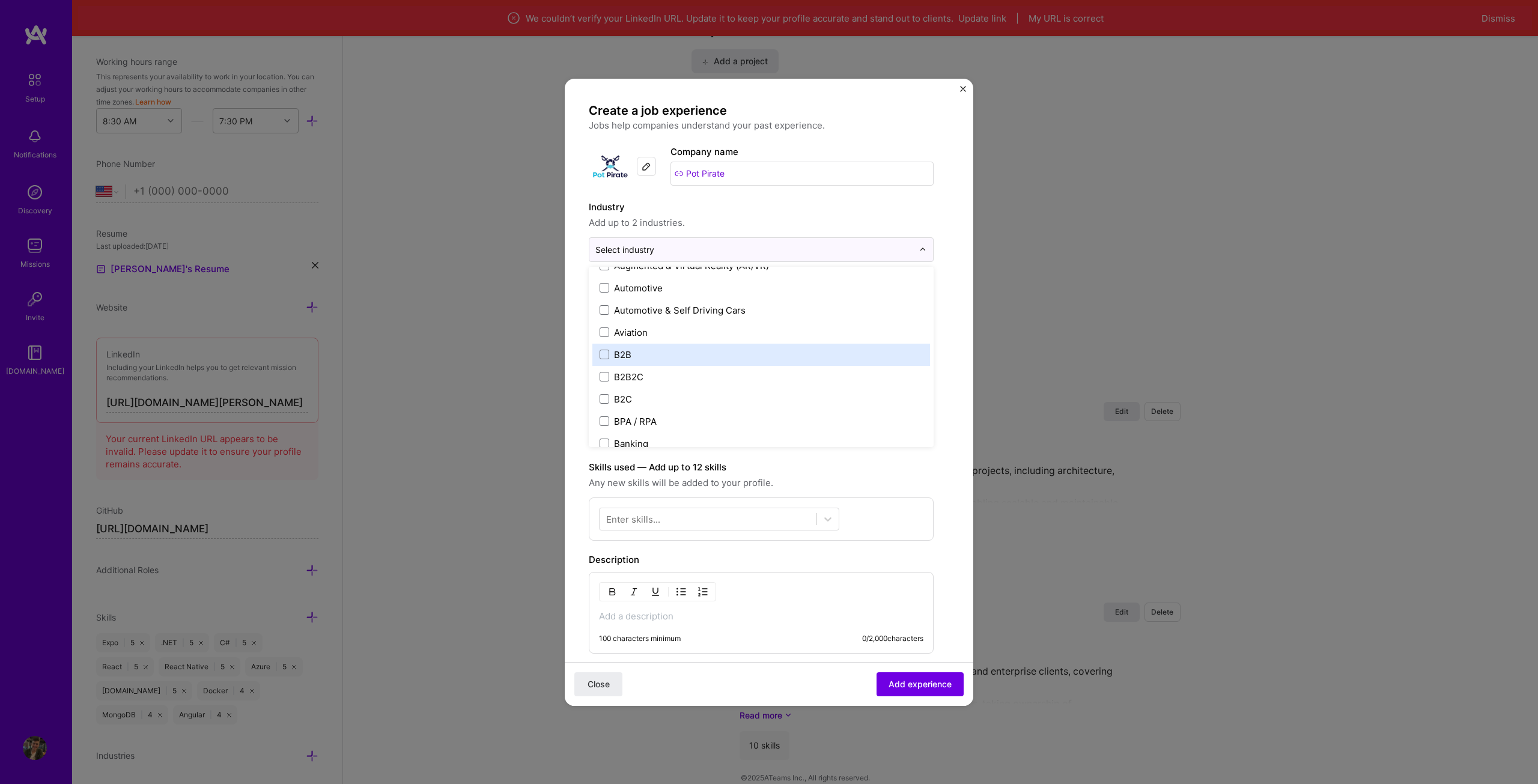
scroll to position [301, 0]
click at [668, 361] on label "B2C" at bounding box center [761, 358] width 323 height 12
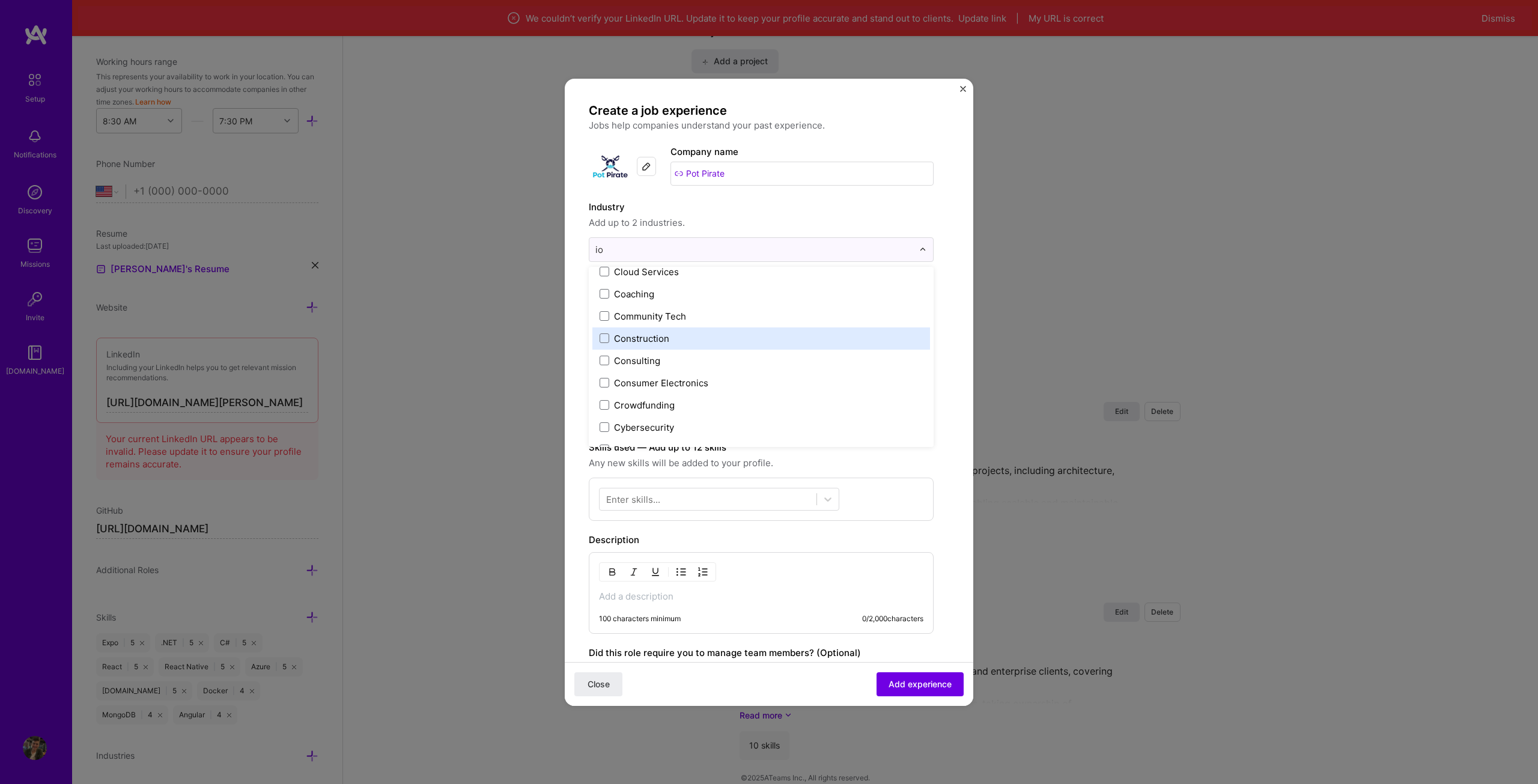
scroll to position [31, 0]
type input "iot"
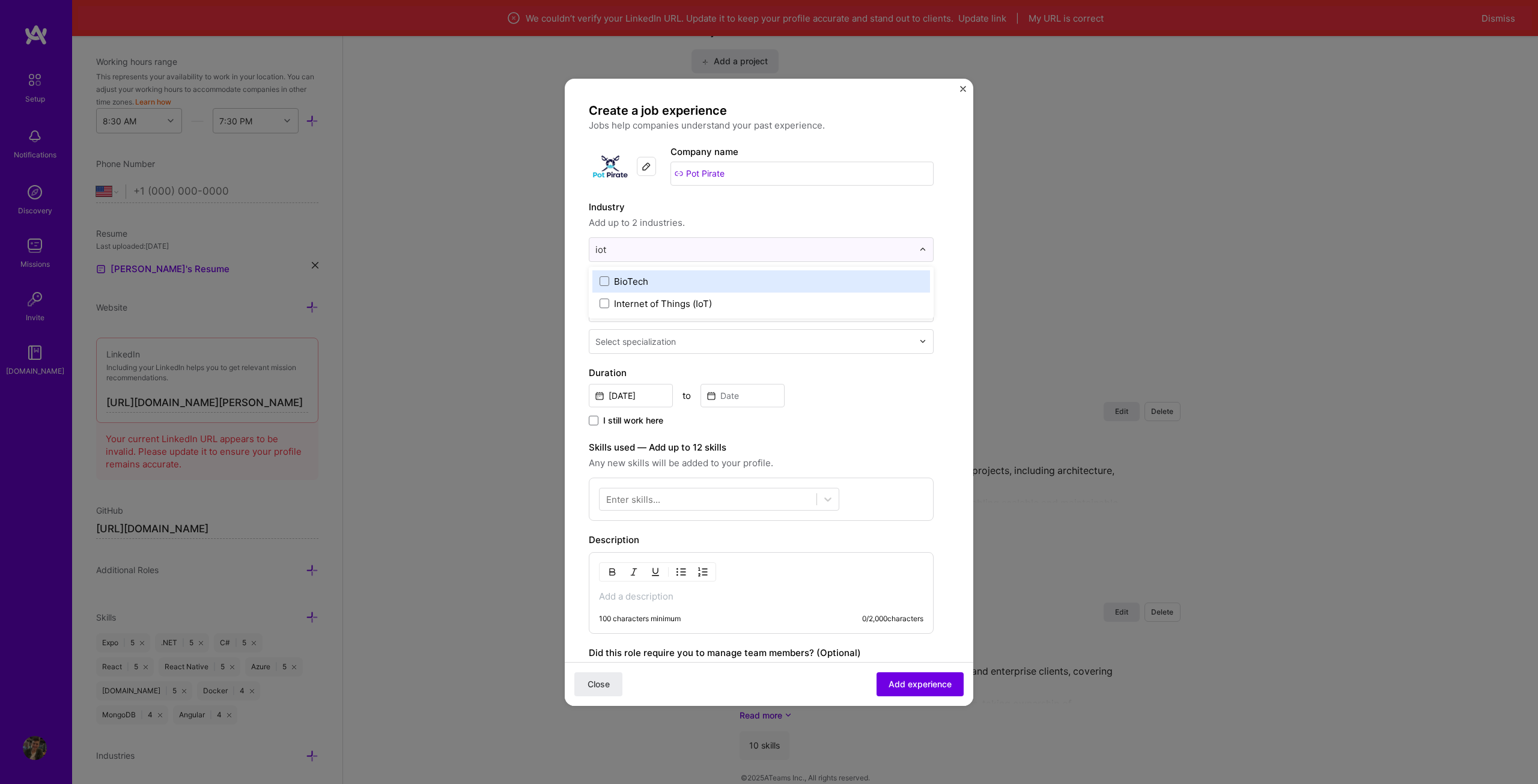
scroll to position [0, 0]
click at [711, 300] on div "Internet of Things (IoT)" at bounding box center [663, 303] width 98 height 12
click at [851, 195] on div "Create a job experience Jobs help companies understand your past experience. Co…" at bounding box center [761, 464] width 345 height 723
click at [673, 312] on input at bounding box center [761, 309] width 345 height 26
click at [706, 305] on input at bounding box center [761, 309] width 345 height 26
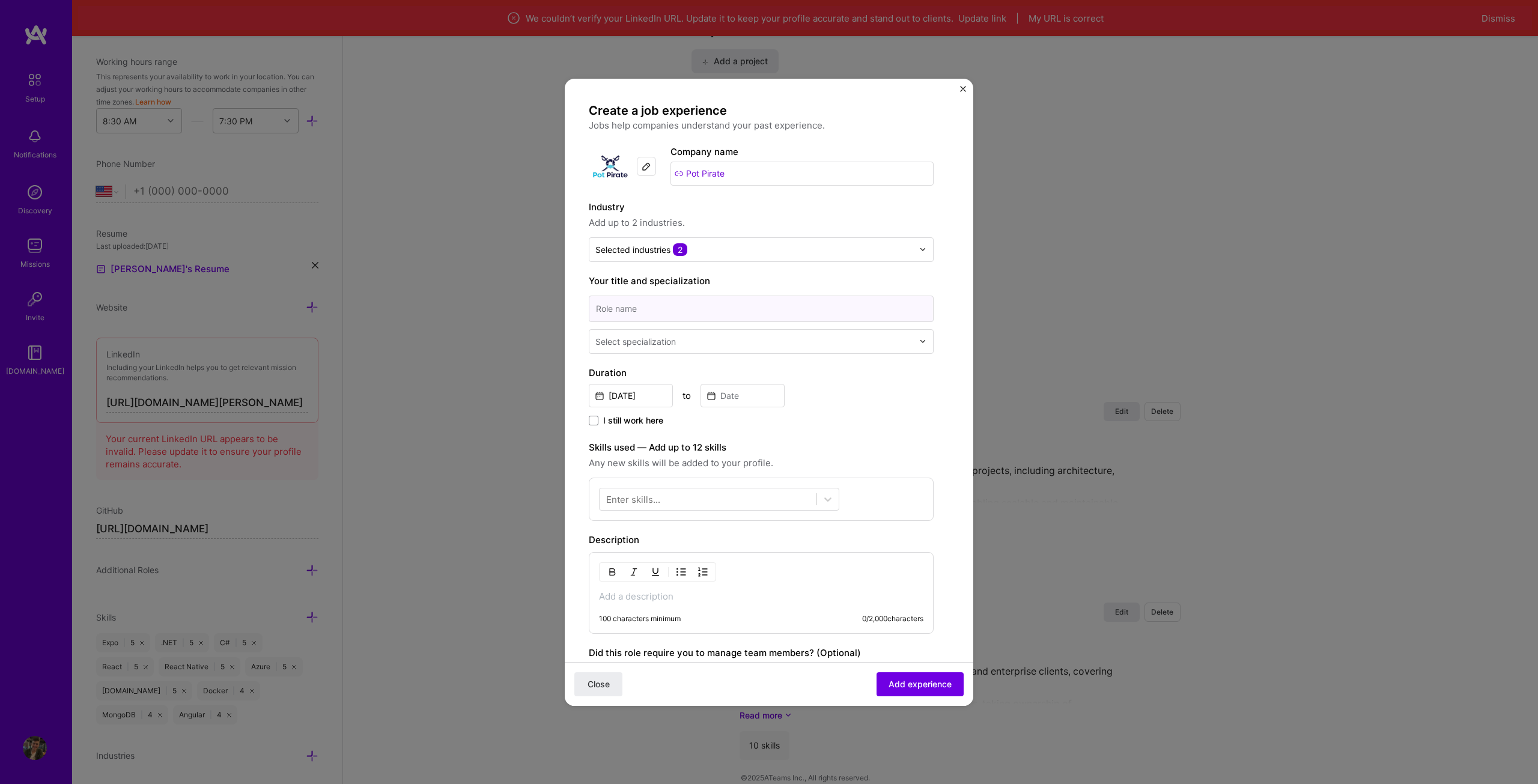
paste input "CEO and Lead Developer"
type input "CEO and Lead Developer"
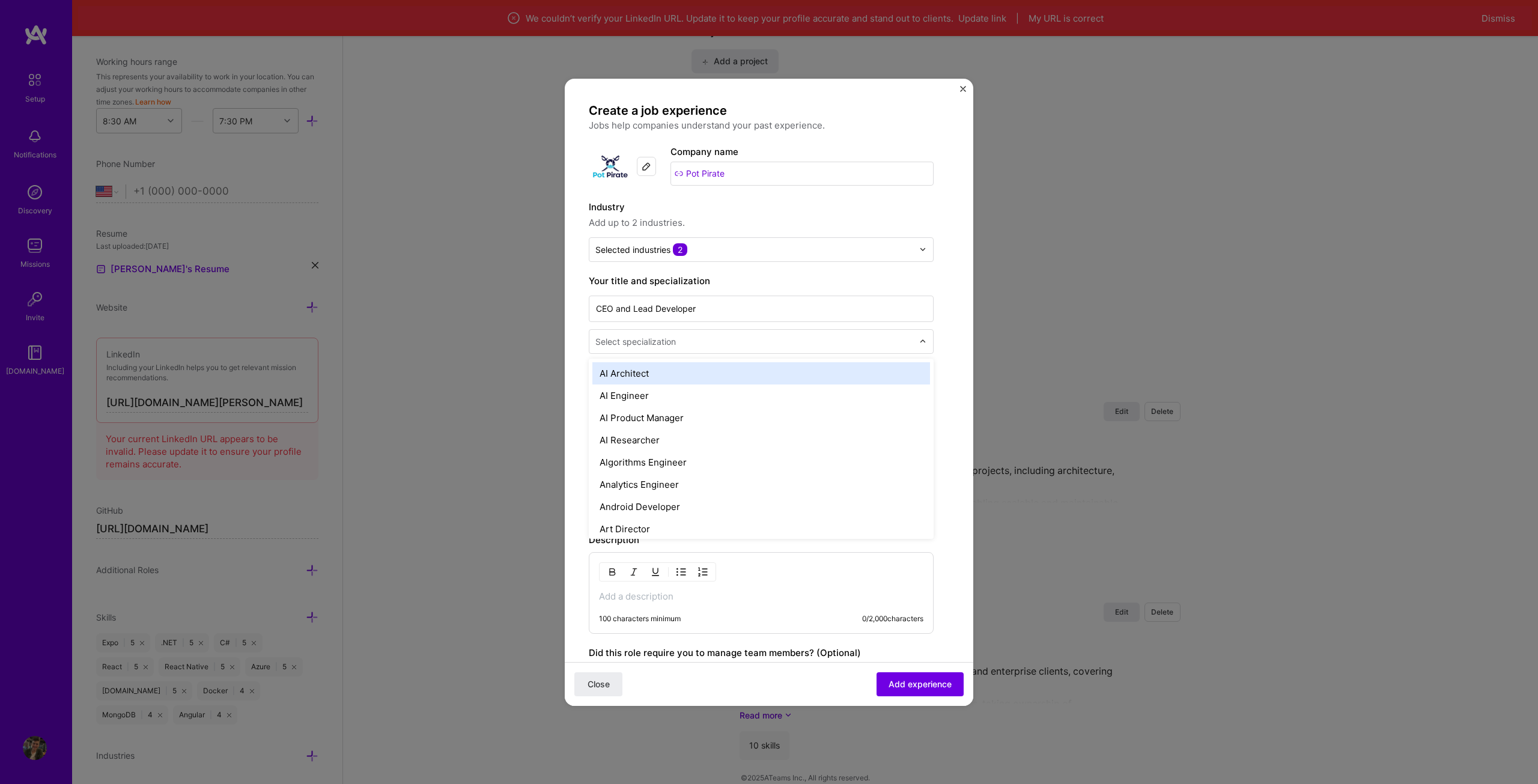
click at [690, 344] on input "text" at bounding box center [755, 341] width 321 height 12
type input "c"
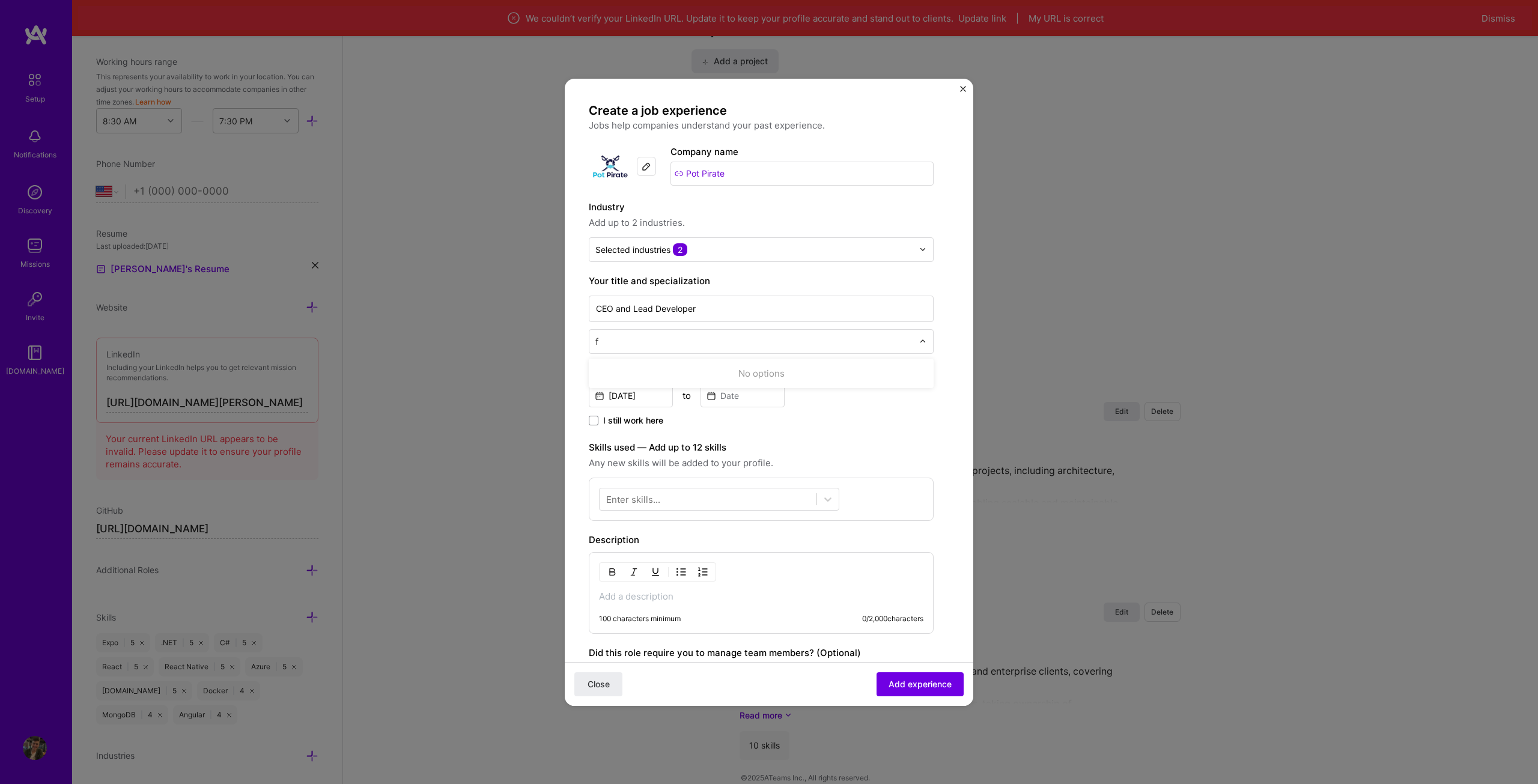
type input "fu"
click at [682, 384] on div "Full-Stack Developer" at bounding box center [761, 373] width 345 height 30
click at [674, 375] on div "Full-Stack Developer" at bounding box center [761, 373] width 338 height 22
click at [627, 391] on input "[DATE]" at bounding box center [631, 396] width 84 height 23
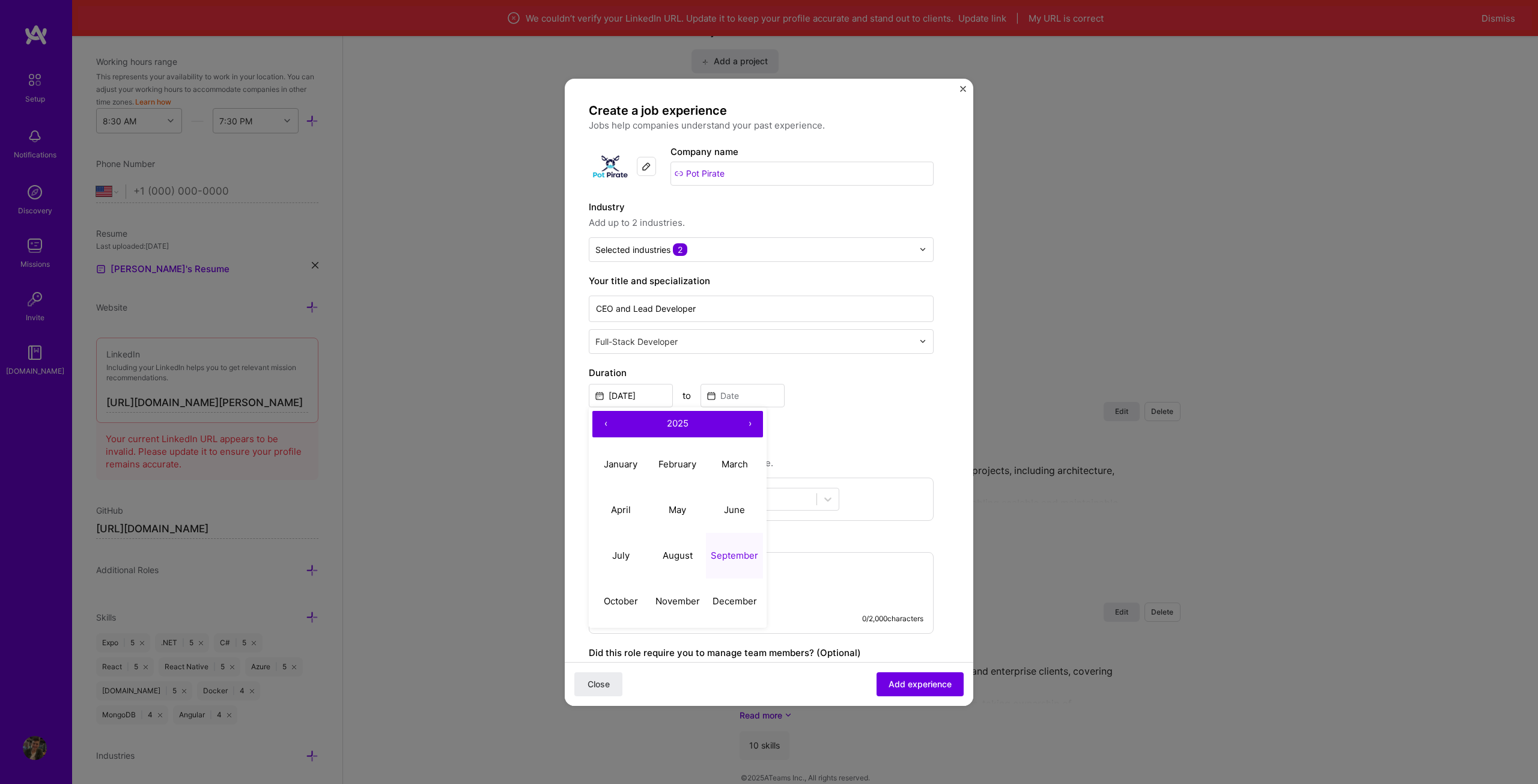
click at [603, 421] on button "‹" at bounding box center [605, 424] width 27 height 26
click at [603, 426] on button "‹" at bounding box center [605, 424] width 27 height 26
click at [621, 458] on abbr "January" at bounding box center [620, 464] width 34 height 12
type input "[DATE]"
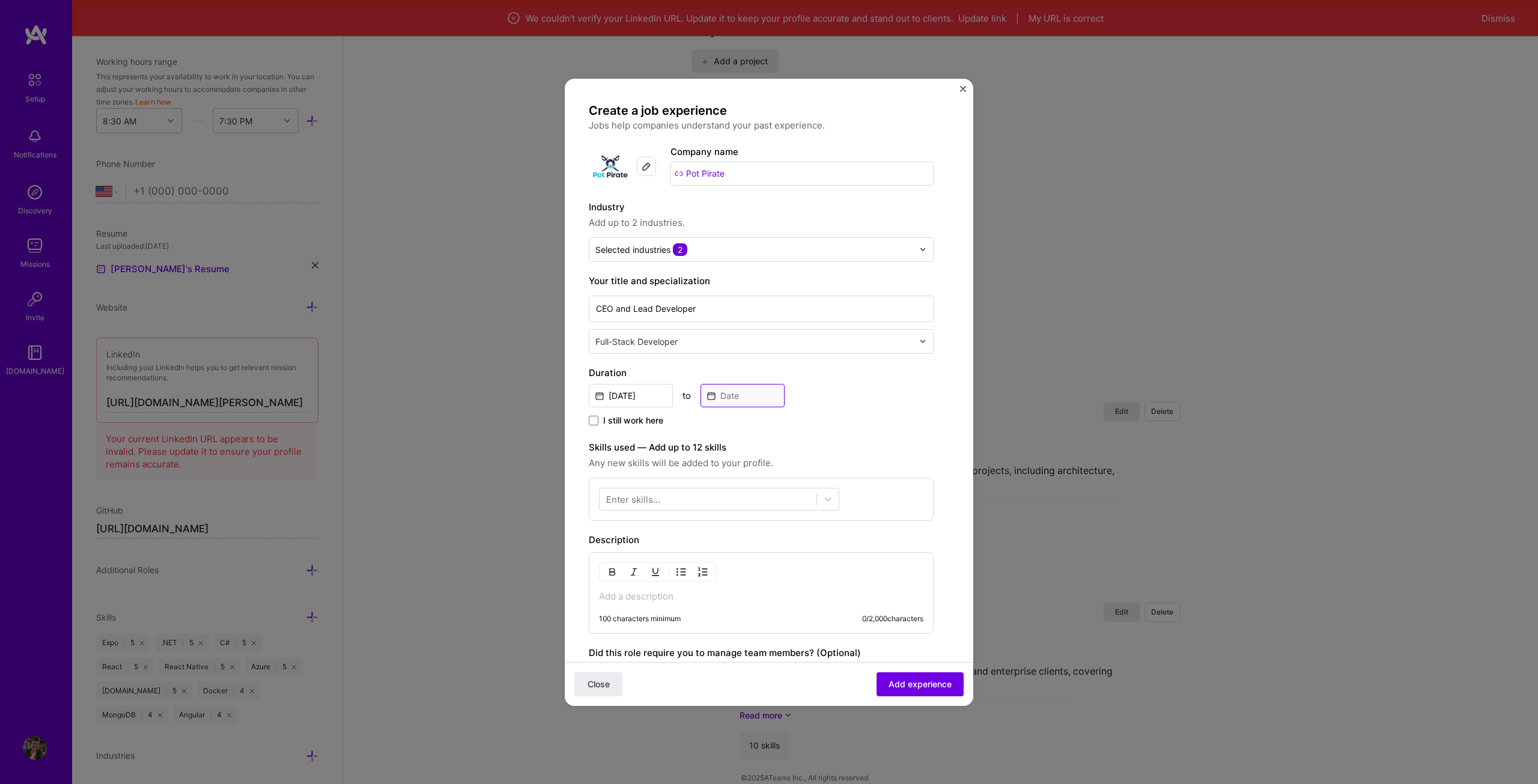
click at [754, 401] on input at bounding box center [743, 396] width 84 height 23
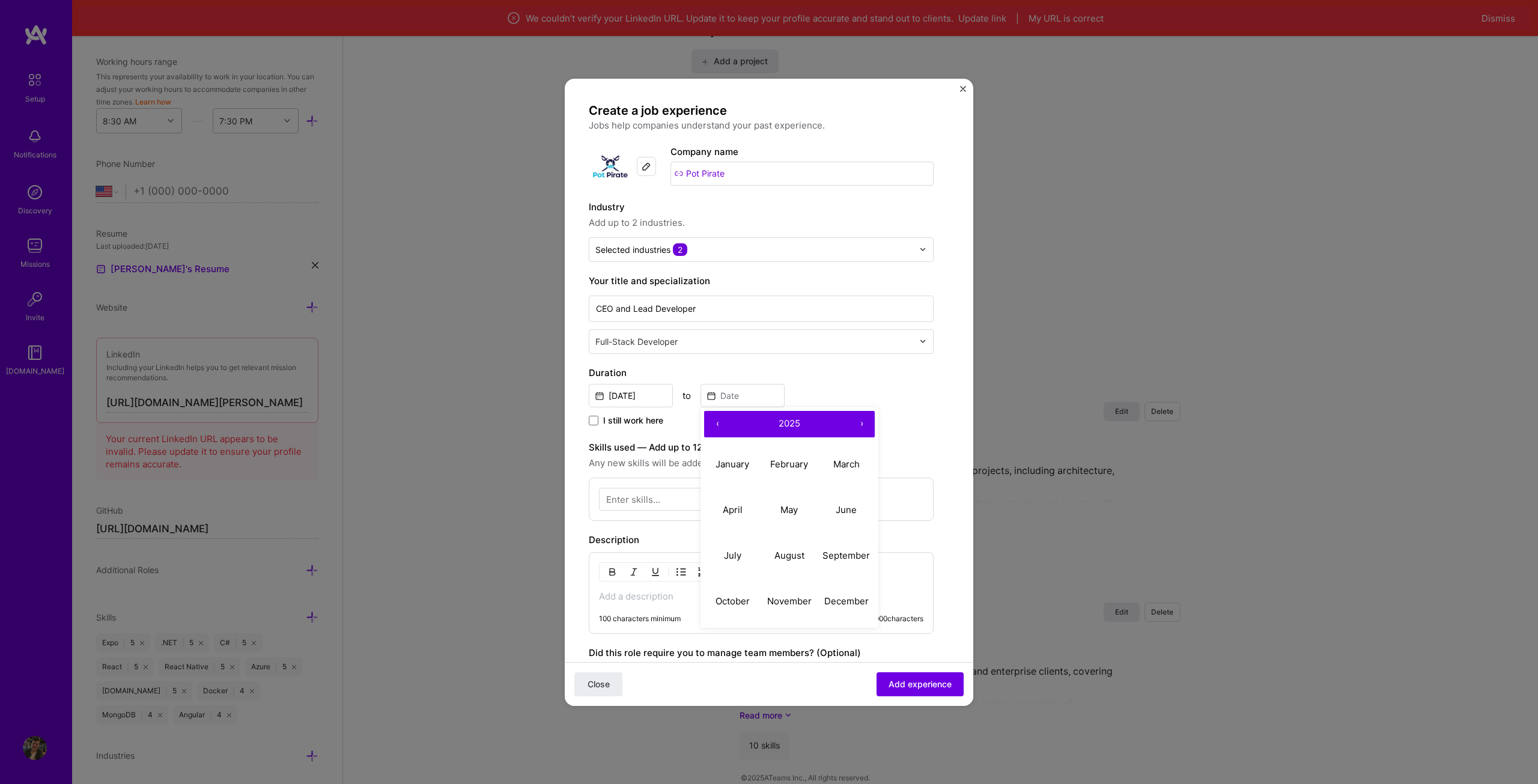
click at [838, 384] on div "[DATE] to ‹ 2025 › January February March April May June July August September …" at bounding box center [761, 394] width 345 height 26
click at [626, 420] on span "I still work here" at bounding box center [633, 421] width 60 height 12
click at [0, 0] on input "I still work here" at bounding box center [0, 0] width 0 height 0
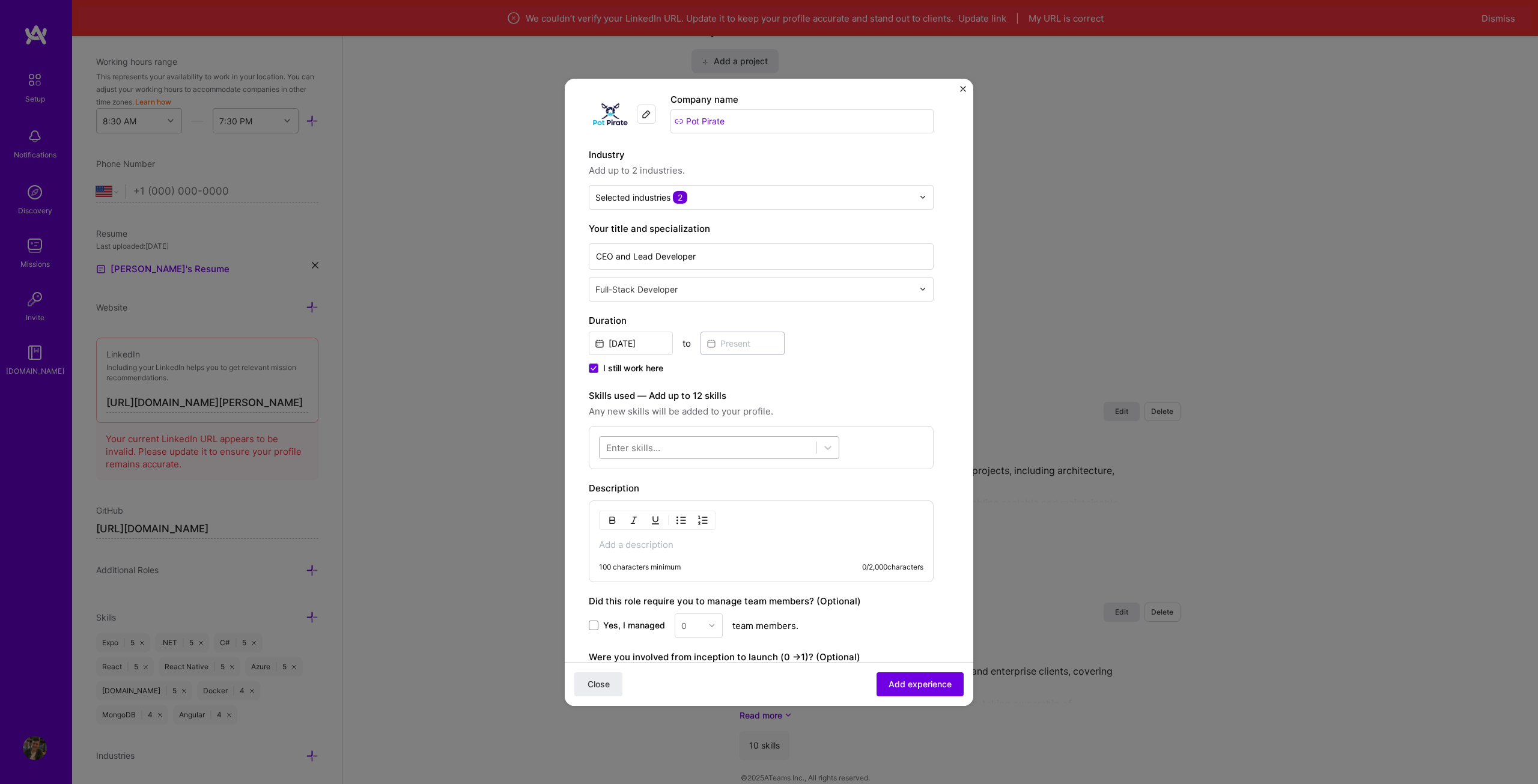
scroll to position [60, 0]
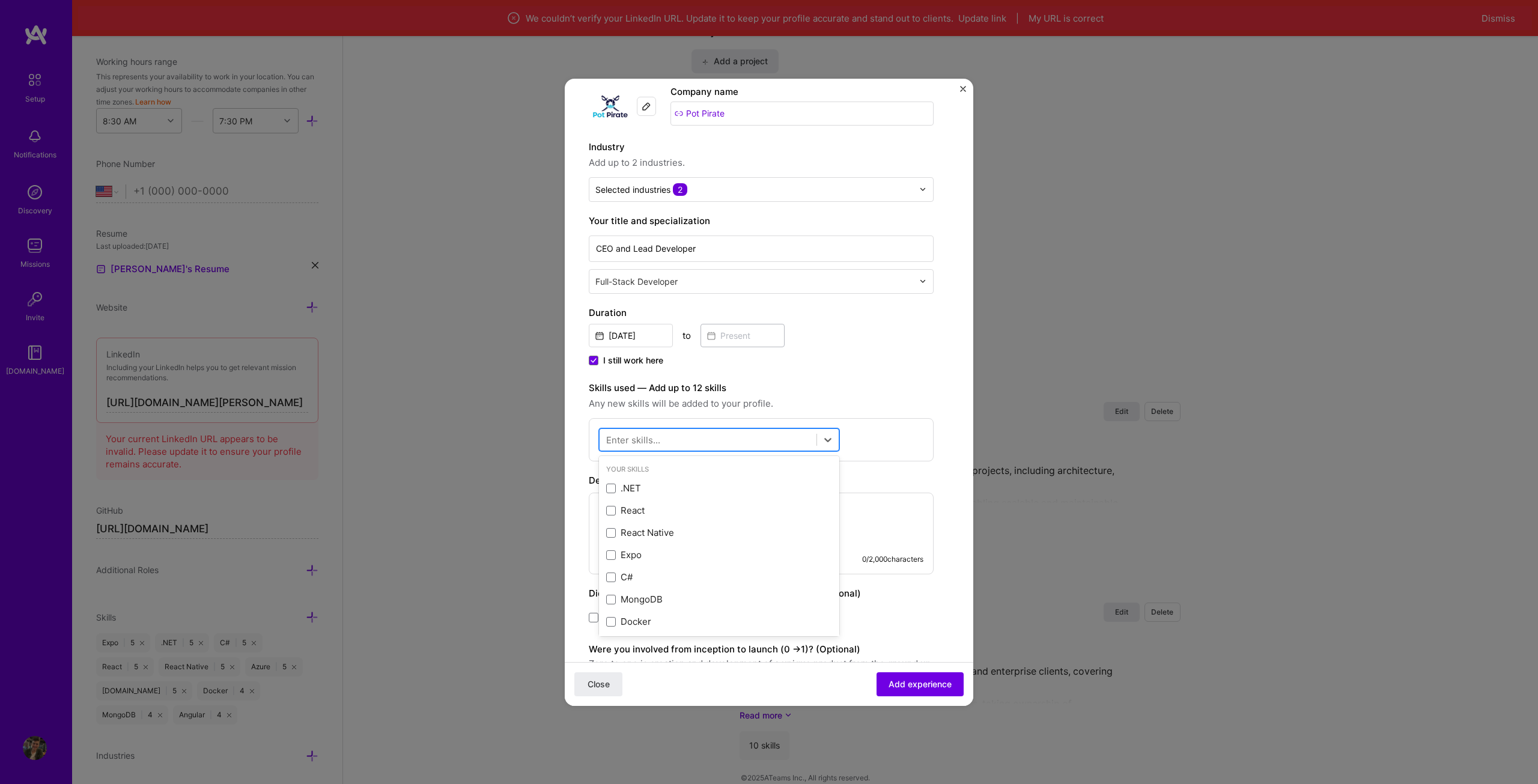
click at [674, 430] on div at bounding box center [708, 440] width 217 height 20
click at [655, 482] on div ".NET" at bounding box center [719, 488] width 226 height 12
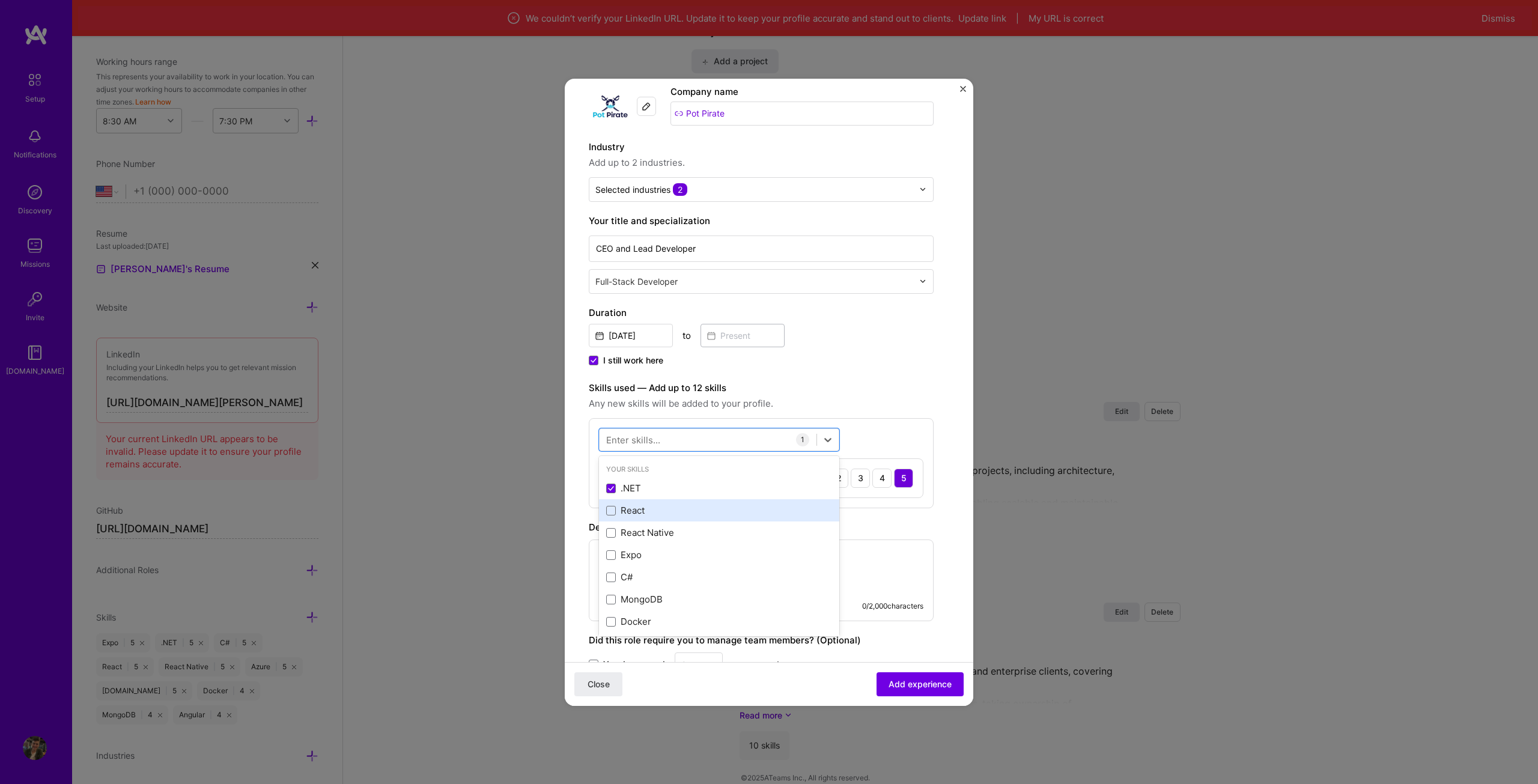
click at [661, 504] on div "React" at bounding box center [719, 510] width 226 height 12
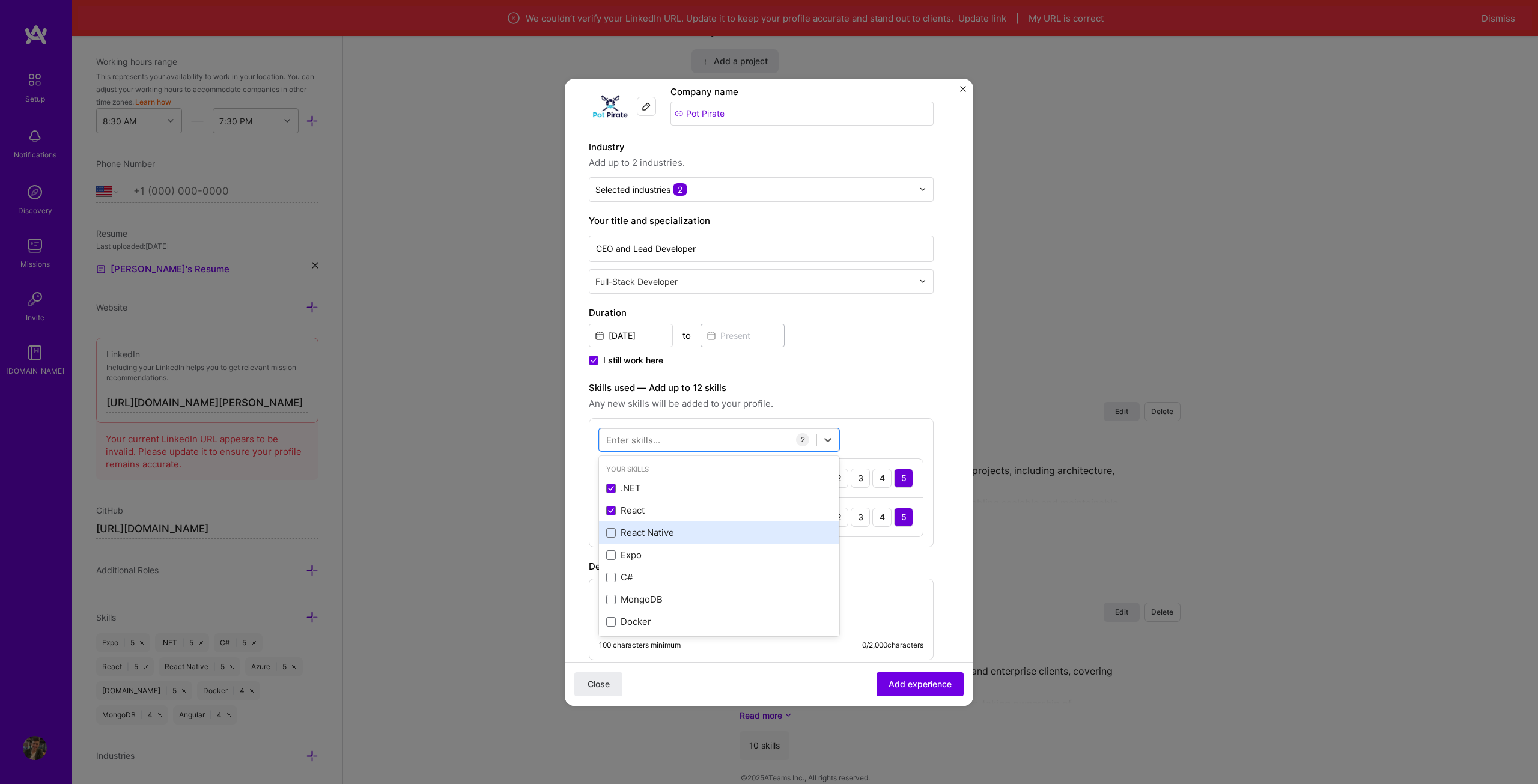
click at [661, 528] on div "React Native" at bounding box center [719, 531] width 226 height 12
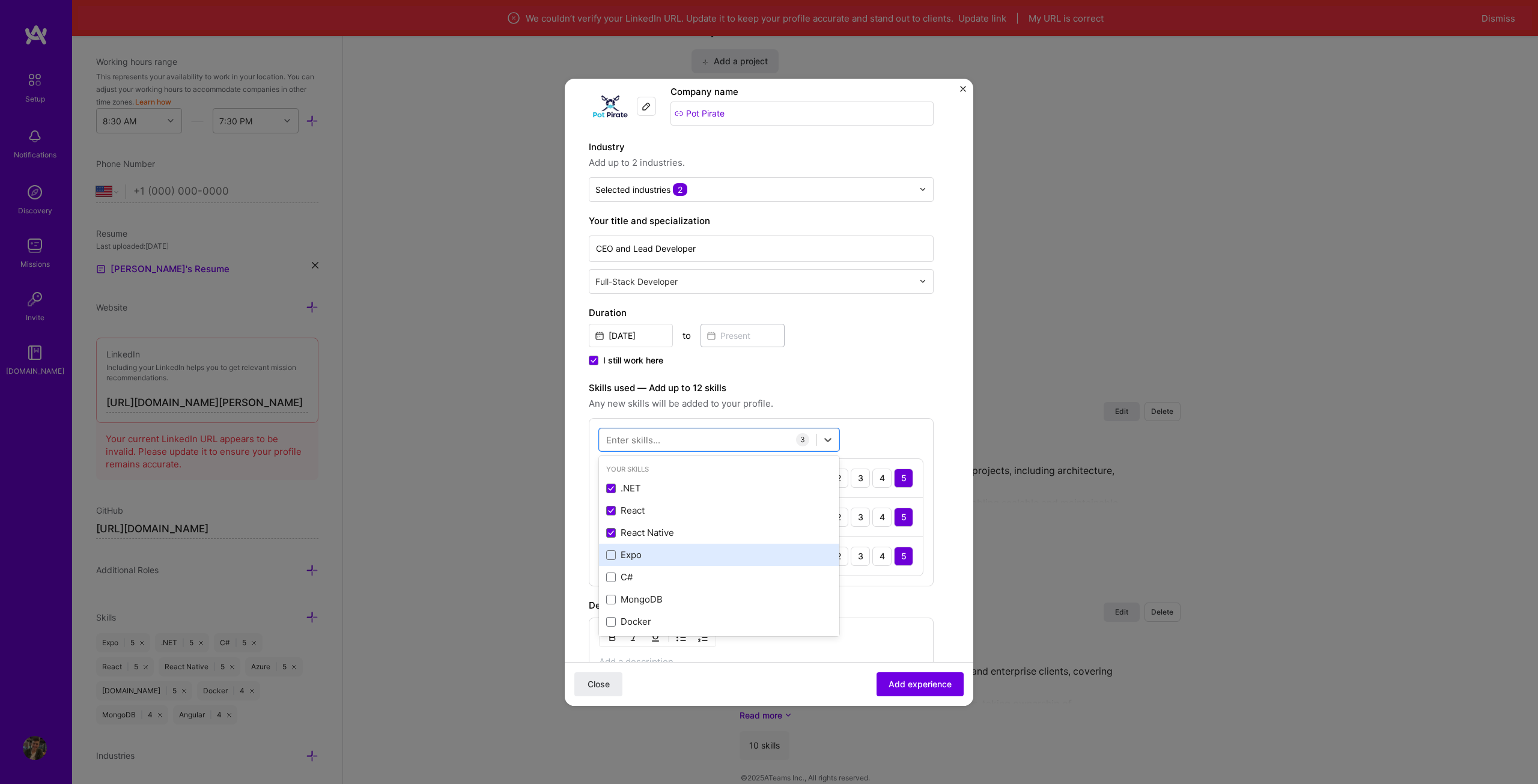
click at [648, 553] on div "Expo" at bounding box center [719, 554] width 226 height 12
click at [635, 574] on div "C#" at bounding box center [719, 576] width 226 height 12
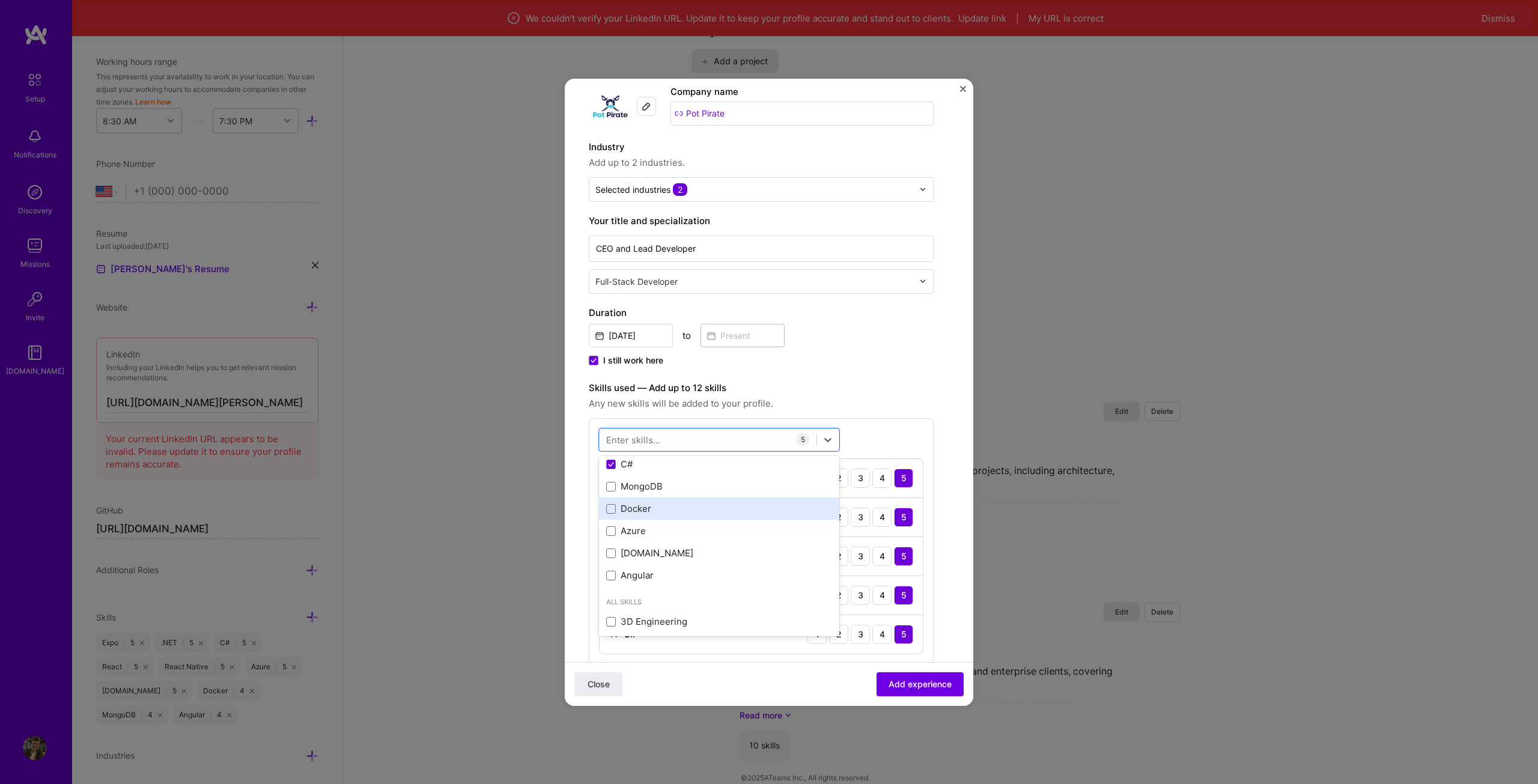
scroll to position [120, 0]
click at [665, 528] on div "Azure" at bounding box center [719, 523] width 226 height 12
click at [662, 547] on div "[DOMAIN_NAME]" at bounding box center [719, 545] width 226 height 12
type input "c++"
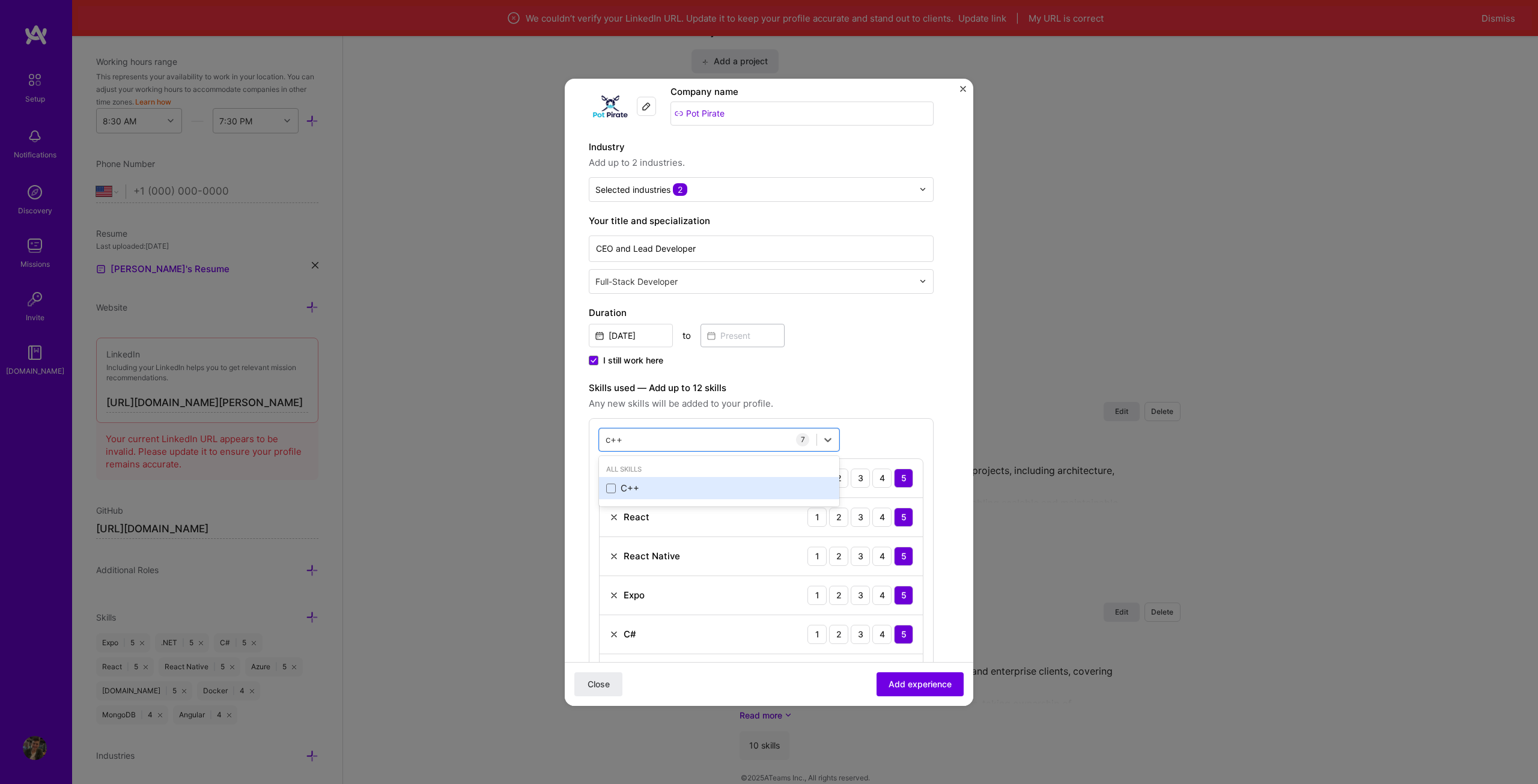
click at [643, 483] on div "C++" at bounding box center [719, 488] width 226 height 12
click at [667, 439] on div "c++ c++" at bounding box center [708, 440] width 217 height 20
click at [693, 508] on div "Embedded Software" at bounding box center [719, 510] width 226 height 12
click at [654, 443] on div "Emb Emb" at bounding box center [708, 440] width 217 height 20
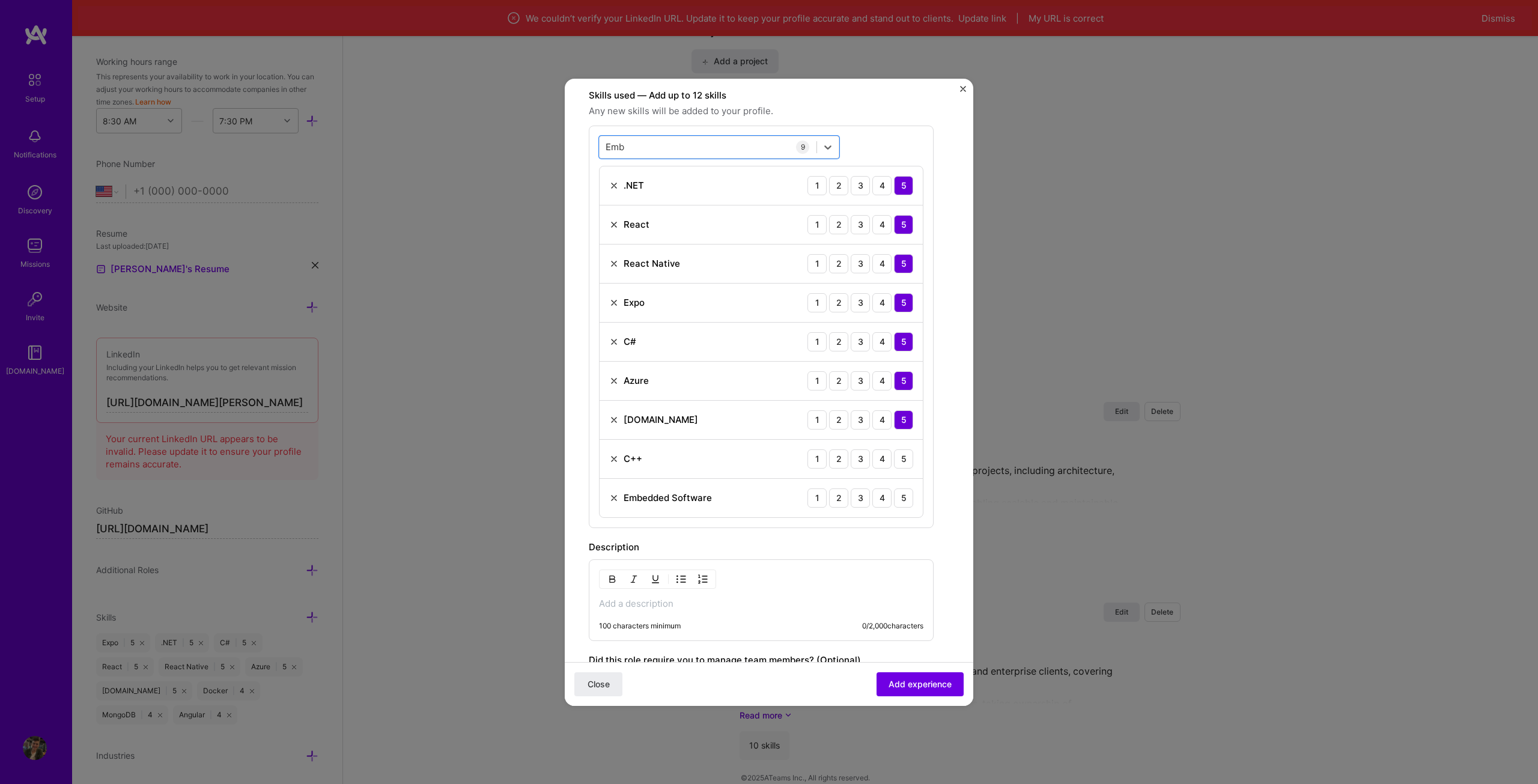
scroll to position [360, 0]
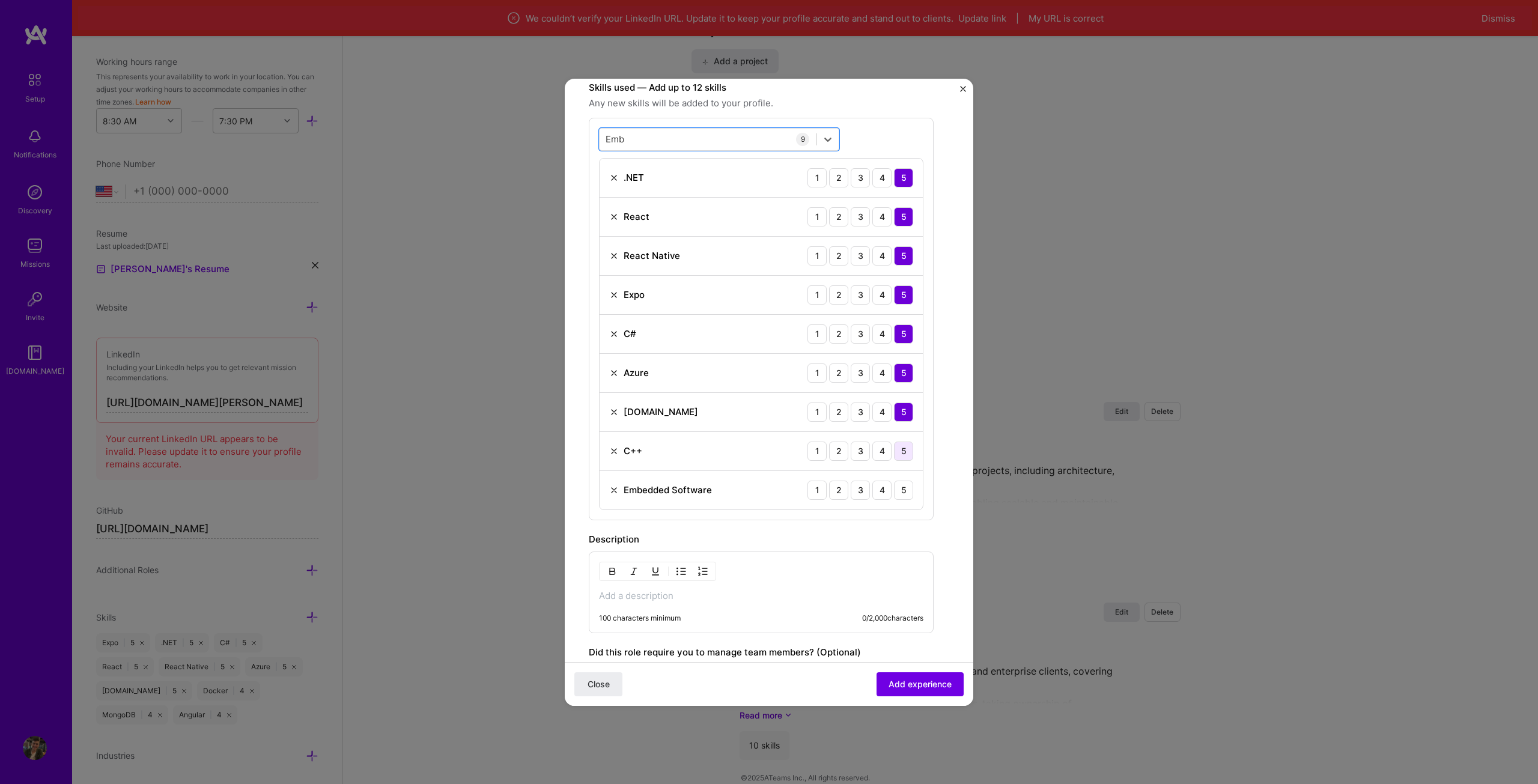
type input "Emb"
click at [899, 450] on div "5" at bounding box center [903, 450] width 19 height 19
click at [896, 492] on div "5" at bounding box center [903, 489] width 19 height 19
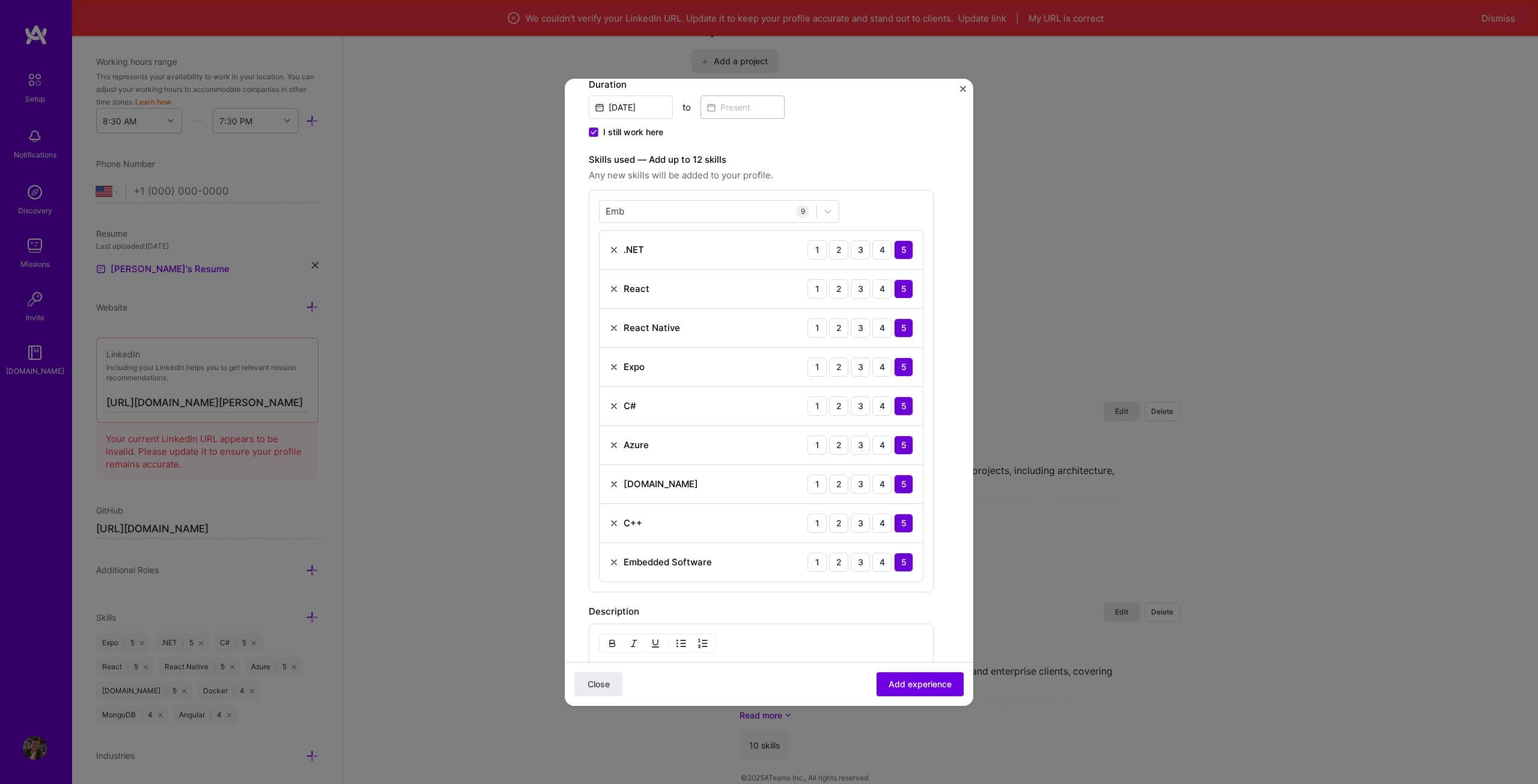
scroll to position [180, 0]
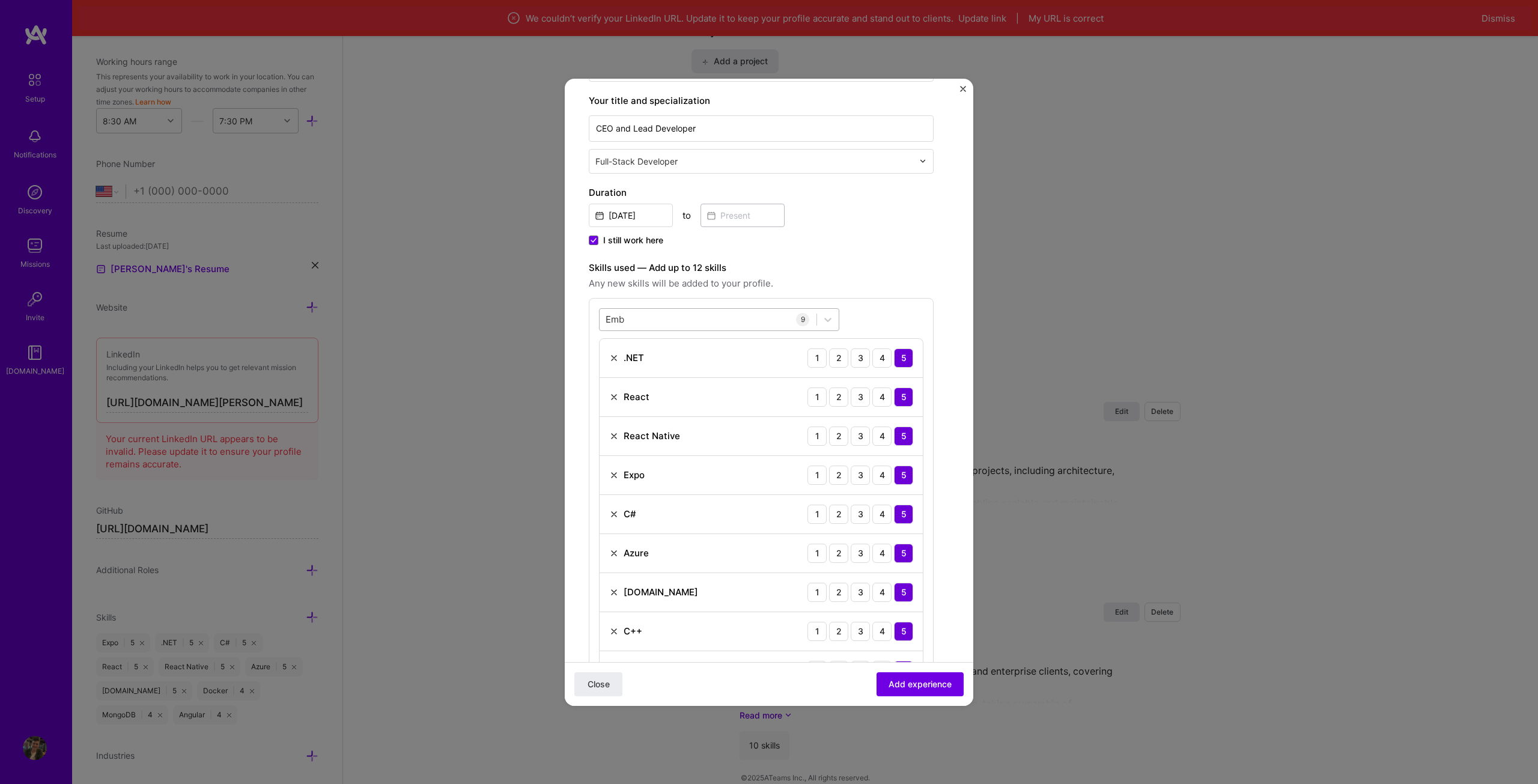
click at [646, 328] on div "Emb Emb" at bounding box center [708, 320] width 217 height 20
click at [627, 369] on div "AWS" at bounding box center [719, 368] width 226 height 12
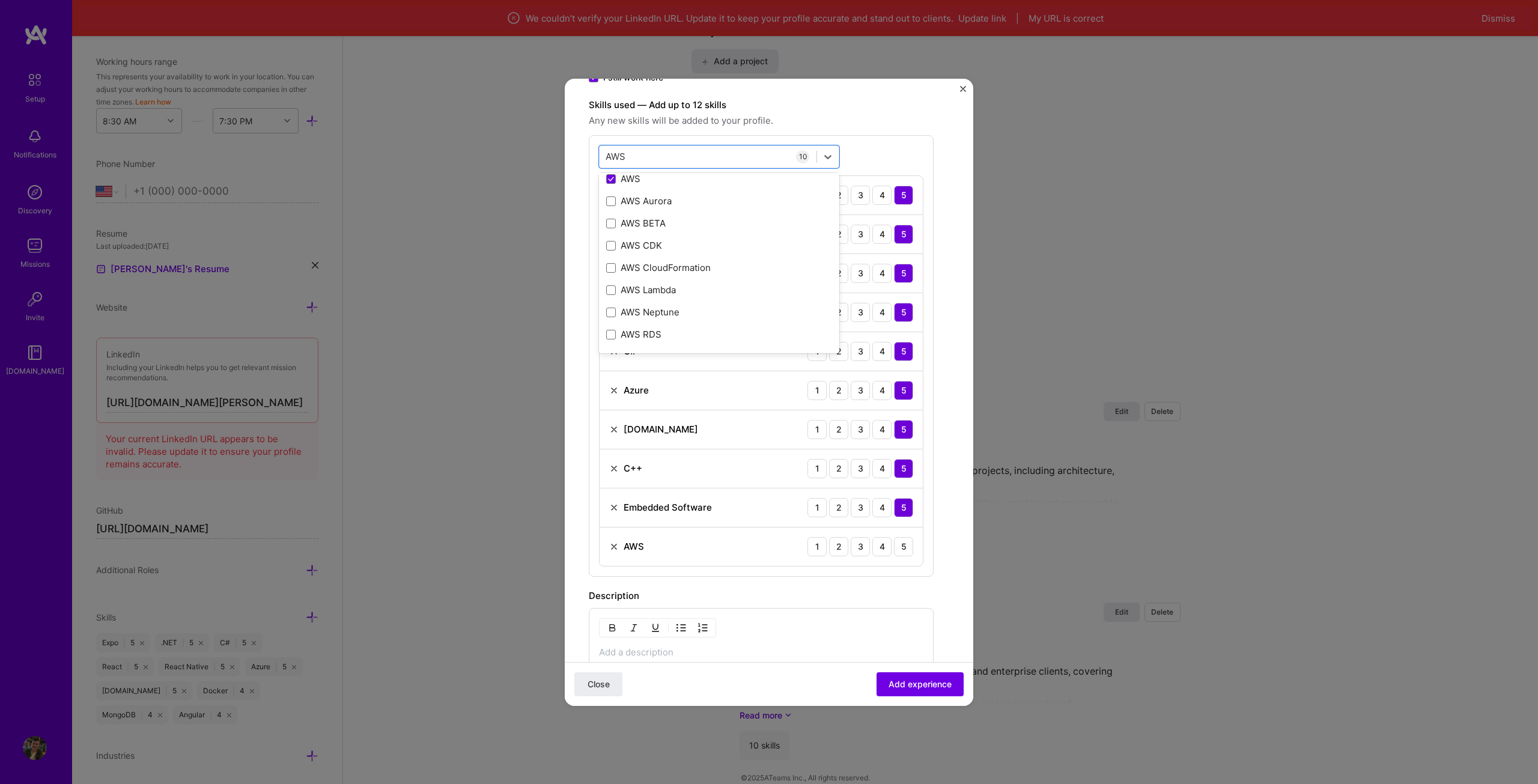
scroll to position [360, 0]
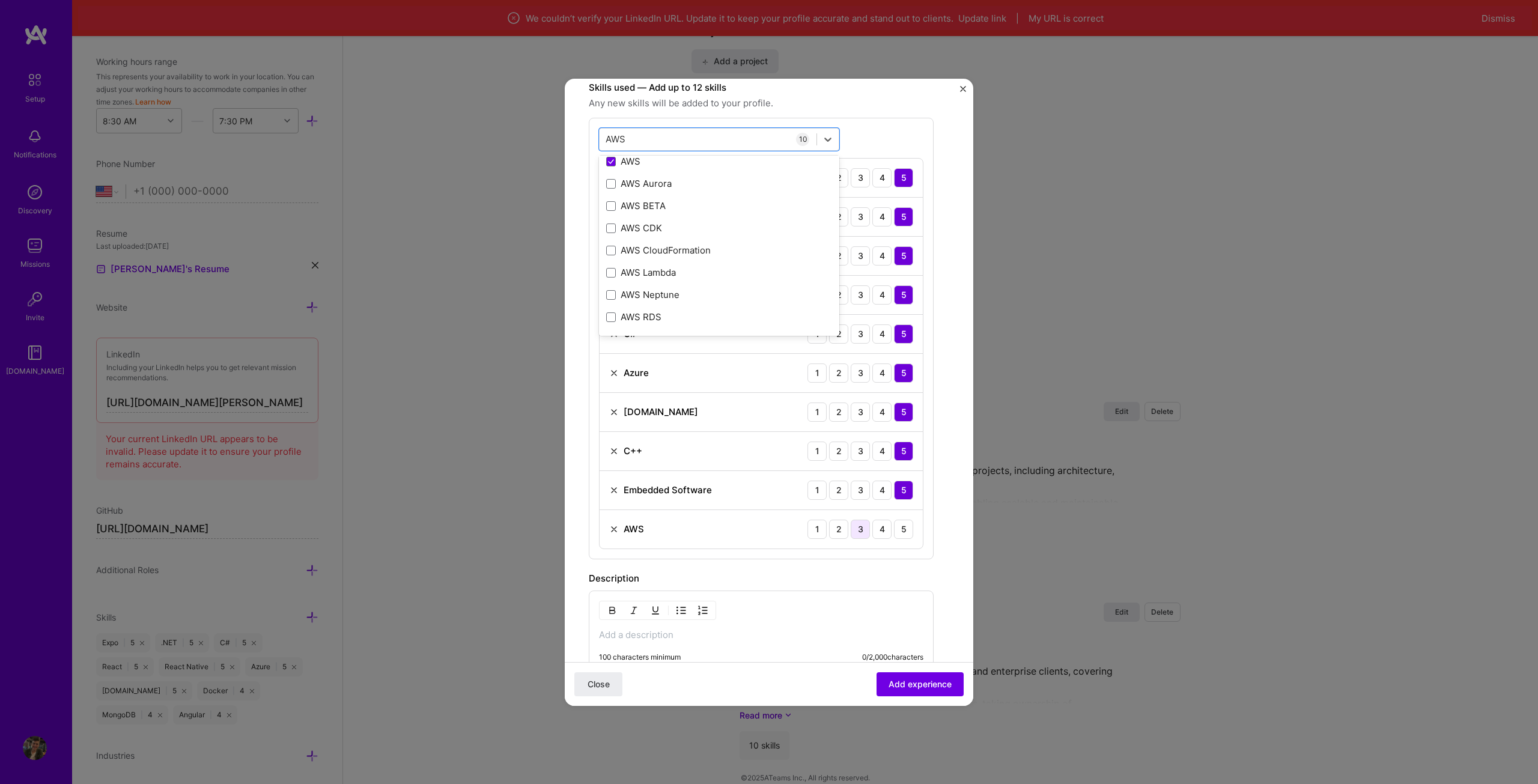
type input "AWS"
click at [862, 535] on div "3" at bounding box center [860, 528] width 19 height 19
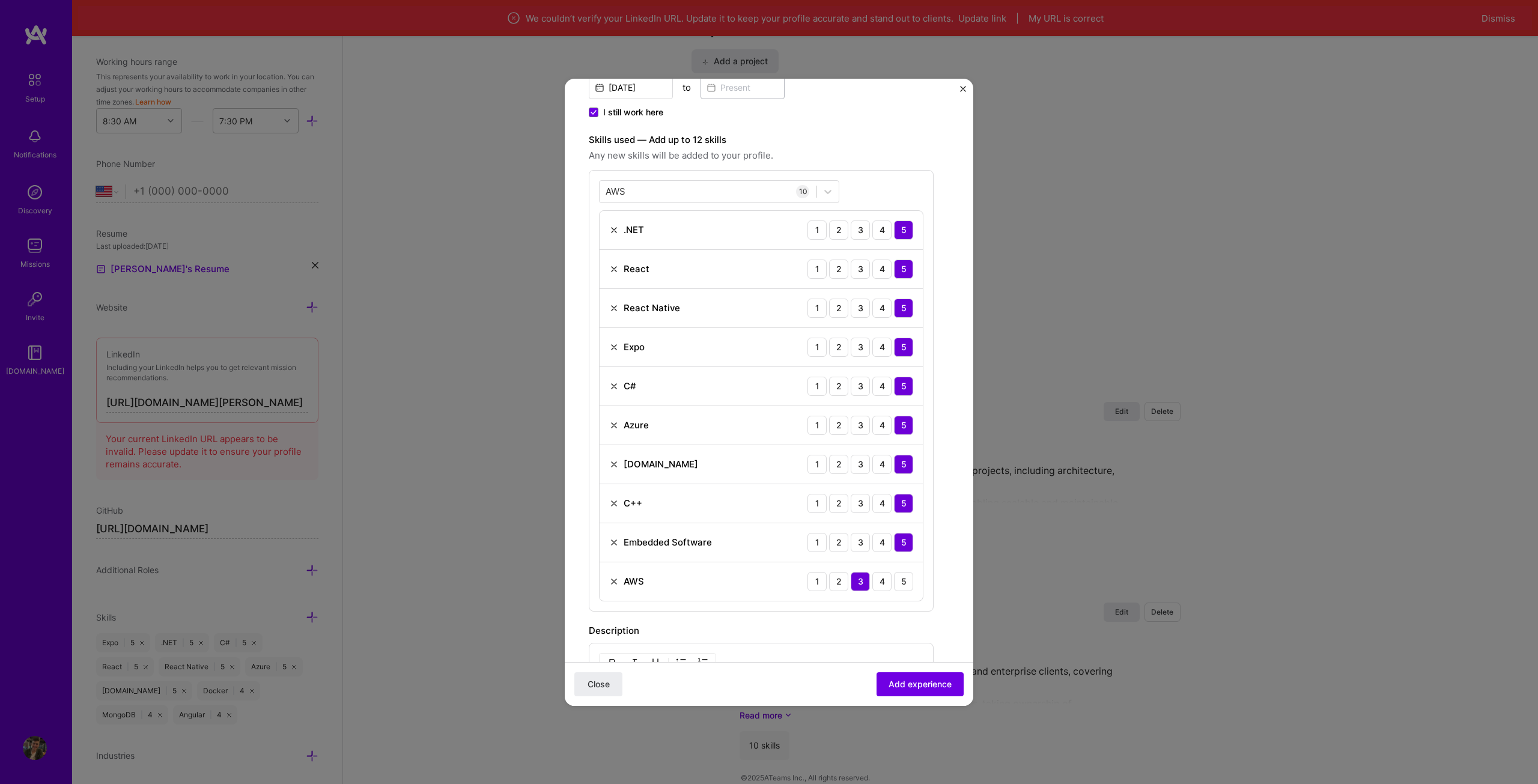
scroll to position [301, 0]
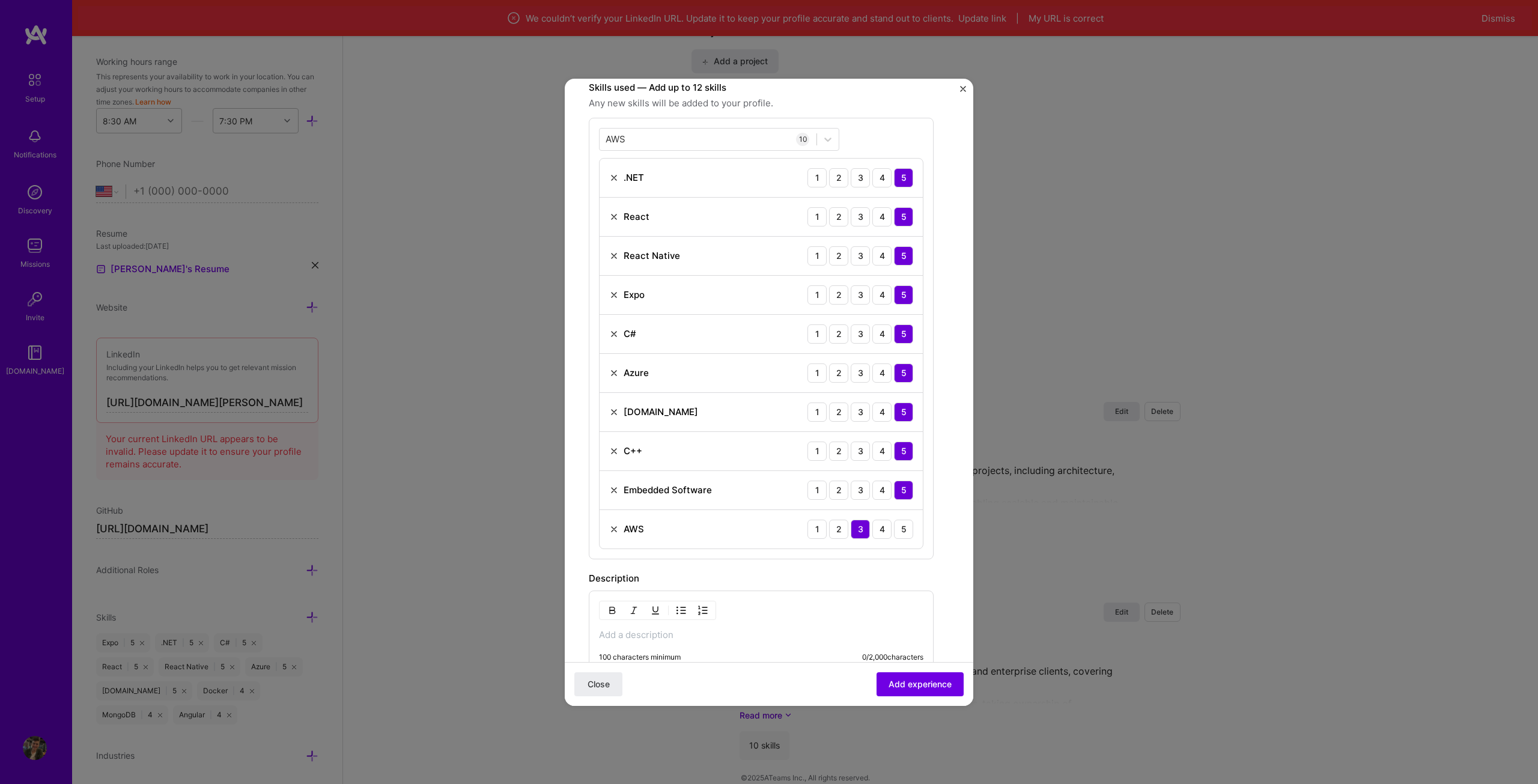
drag, startPoint x: 879, startPoint y: 521, endPoint x: 748, endPoint y: 420, distance: 165.4
click at [880, 521] on div "4" at bounding box center [881, 528] width 19 height 19
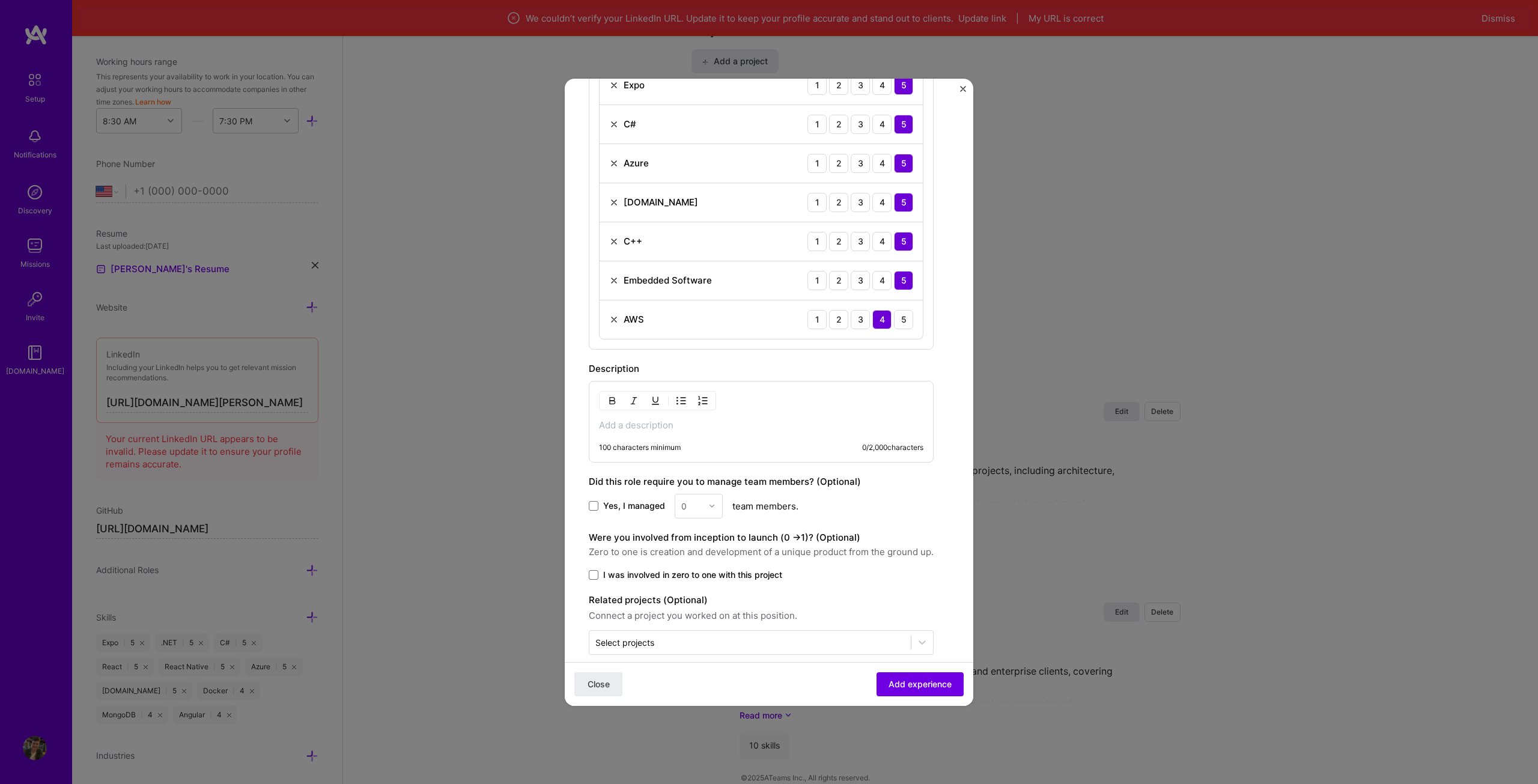
scroll to position [587, 0]
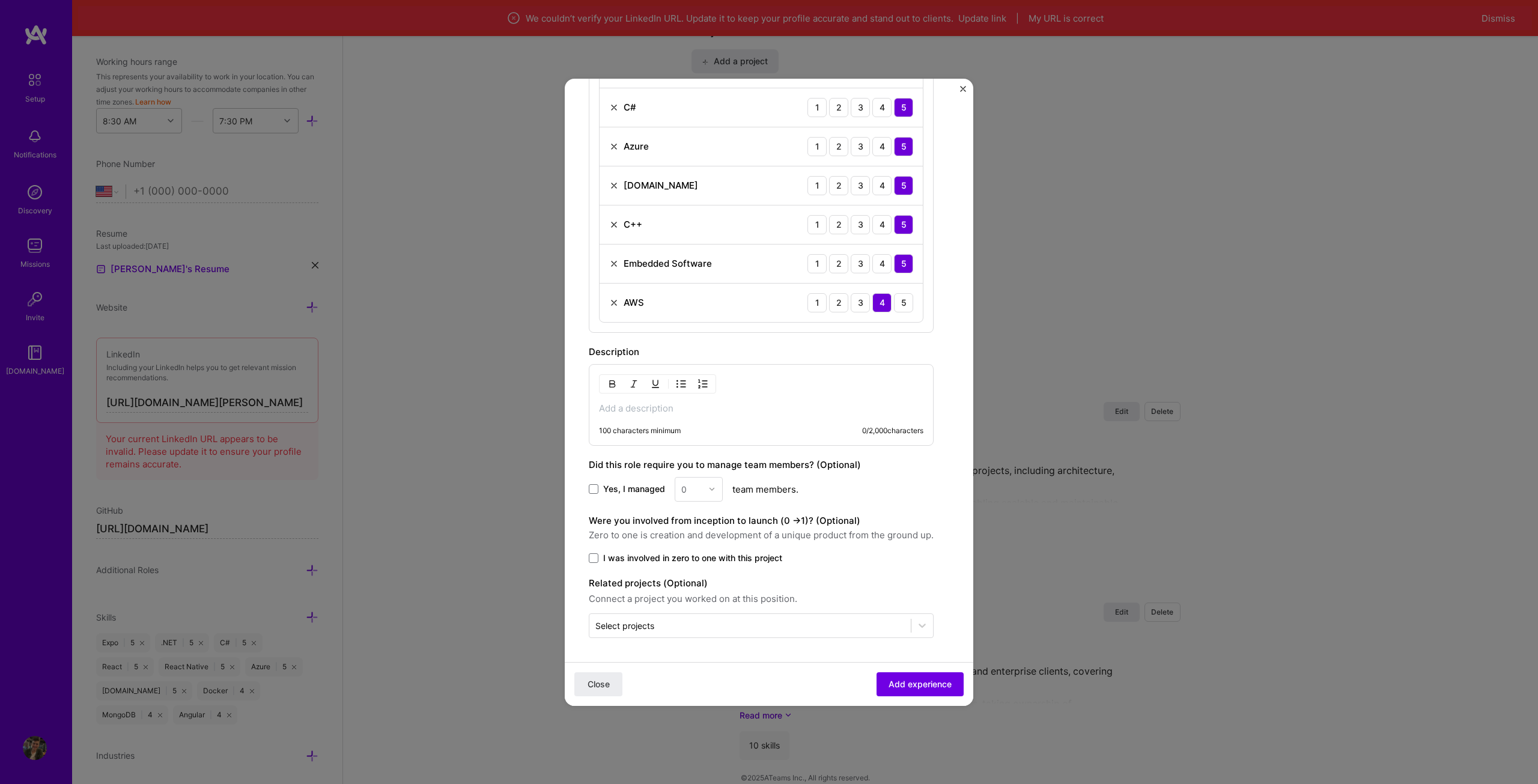
click at [690, 416] on div "100 characters minimum 0 / 2,000 characters" at bounding box center [761, 405] width 345 height 82
click at [674, 406] on p at bounding box center [761, 408] width 325 height 12
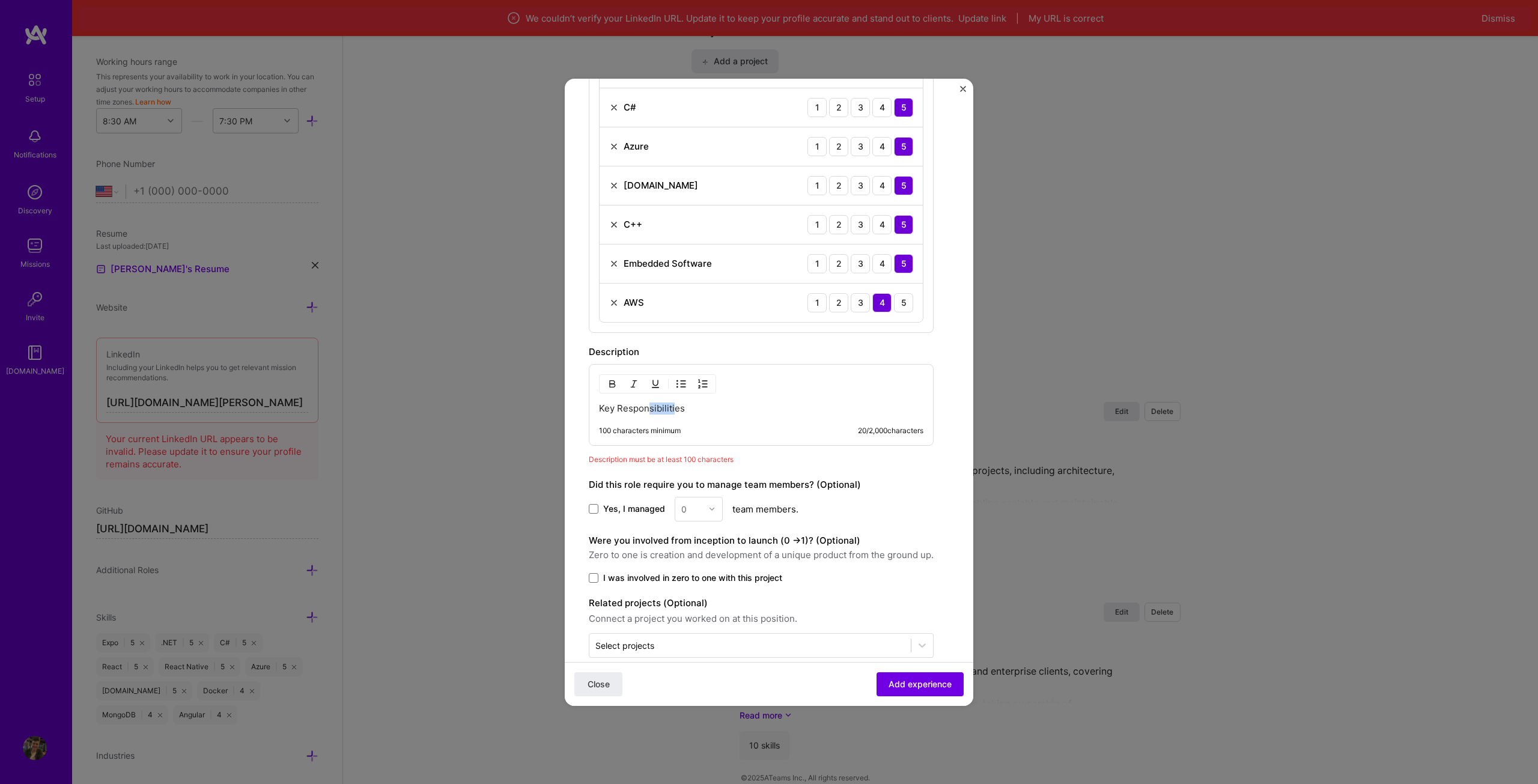
drag, startPoint x: 668, startPoint y: 404, endPoint x: 673, endPoint y: 410, distance: 7.8
click at [644, 406] on p "Key Responsibilities" at bounding box center [761, 408] width 325 height 12
drag, startPoint x: 720, startPoint y: 409, endPoint x: 567, endPoint y: 397, distance: 153.5
click at [542, 409] on div "Create a job experience Jobs help companies understand your past experience. Co…" at bounding box center [769, 392] width 1538 height 784
click at [610, 383] on img "button" at bounding box center [612, 384] width 10 height 10
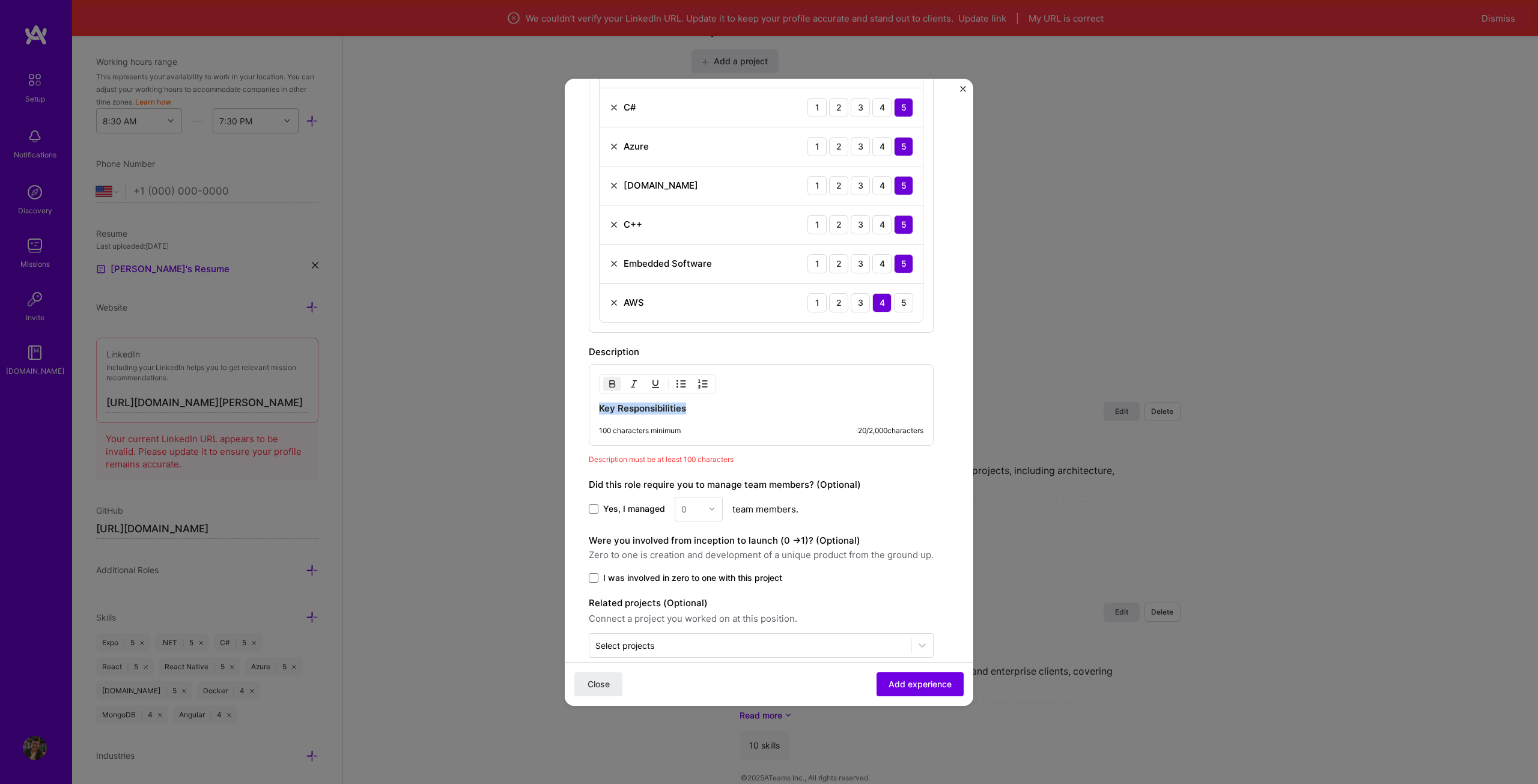
click at [702, 403] on p "Key Responsibilities" at bounding box center [761, 408] width 325 height 12
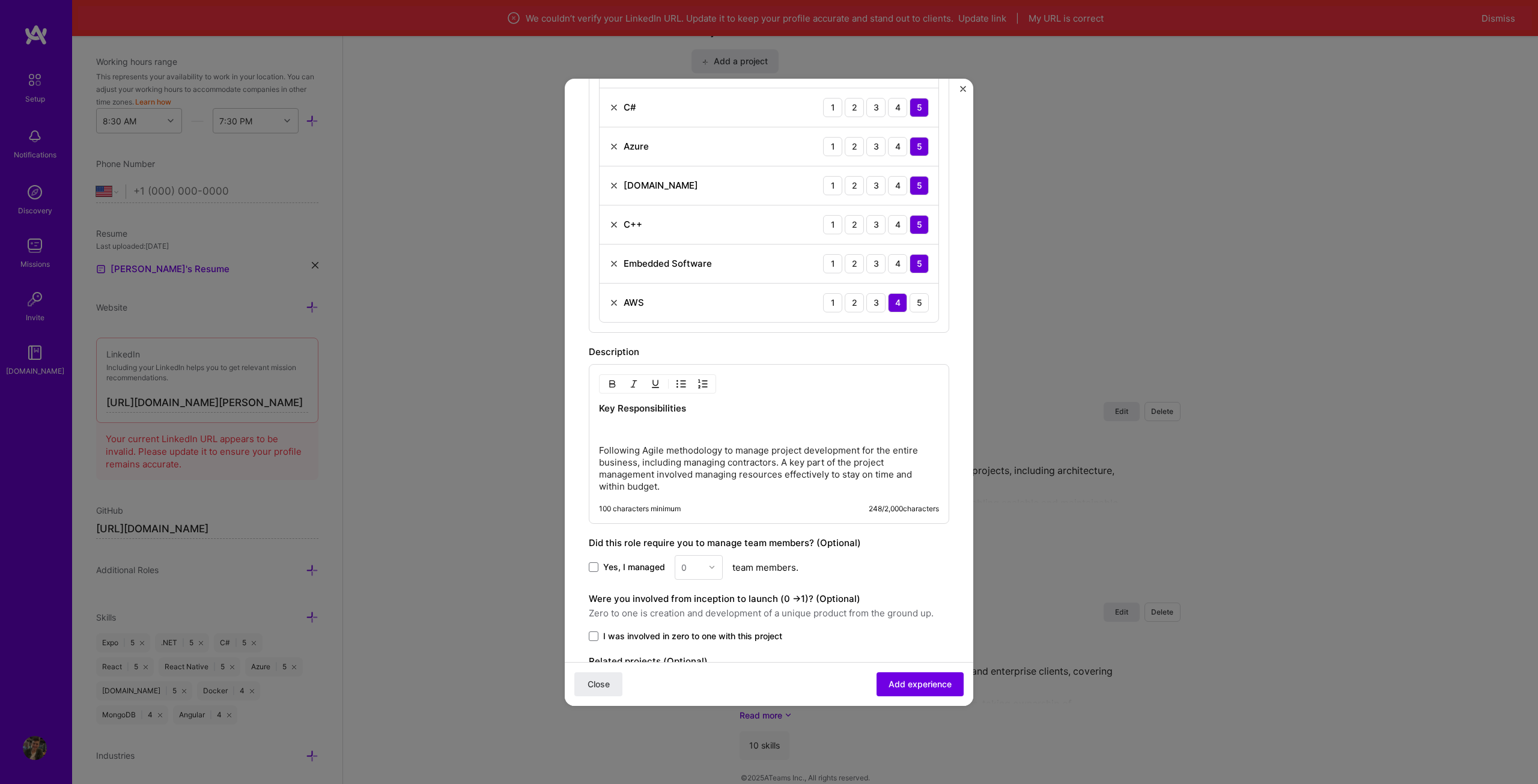
click at [647, 430] on p at bounding box center [769, 429] width 340 height 12
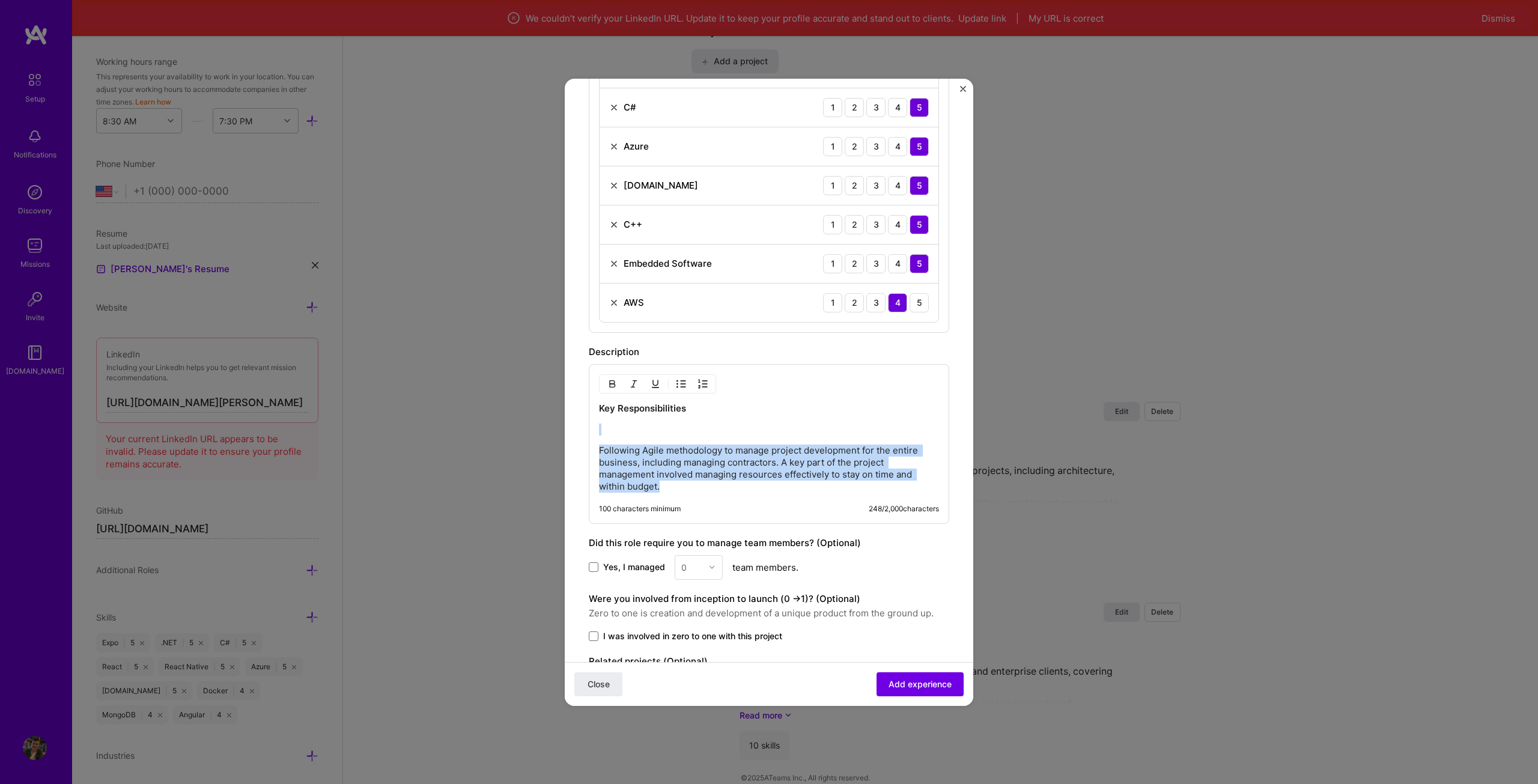
drag, startPoint x: 679, startPoint y: 488, endPoint x: 585, endPoint y: 431, distance: 109.9
click at [585, 431] on form "Create a job experience Jobs help companies understand your past experience. Co…" at bounding box center [769, 149] width 408 height 1267
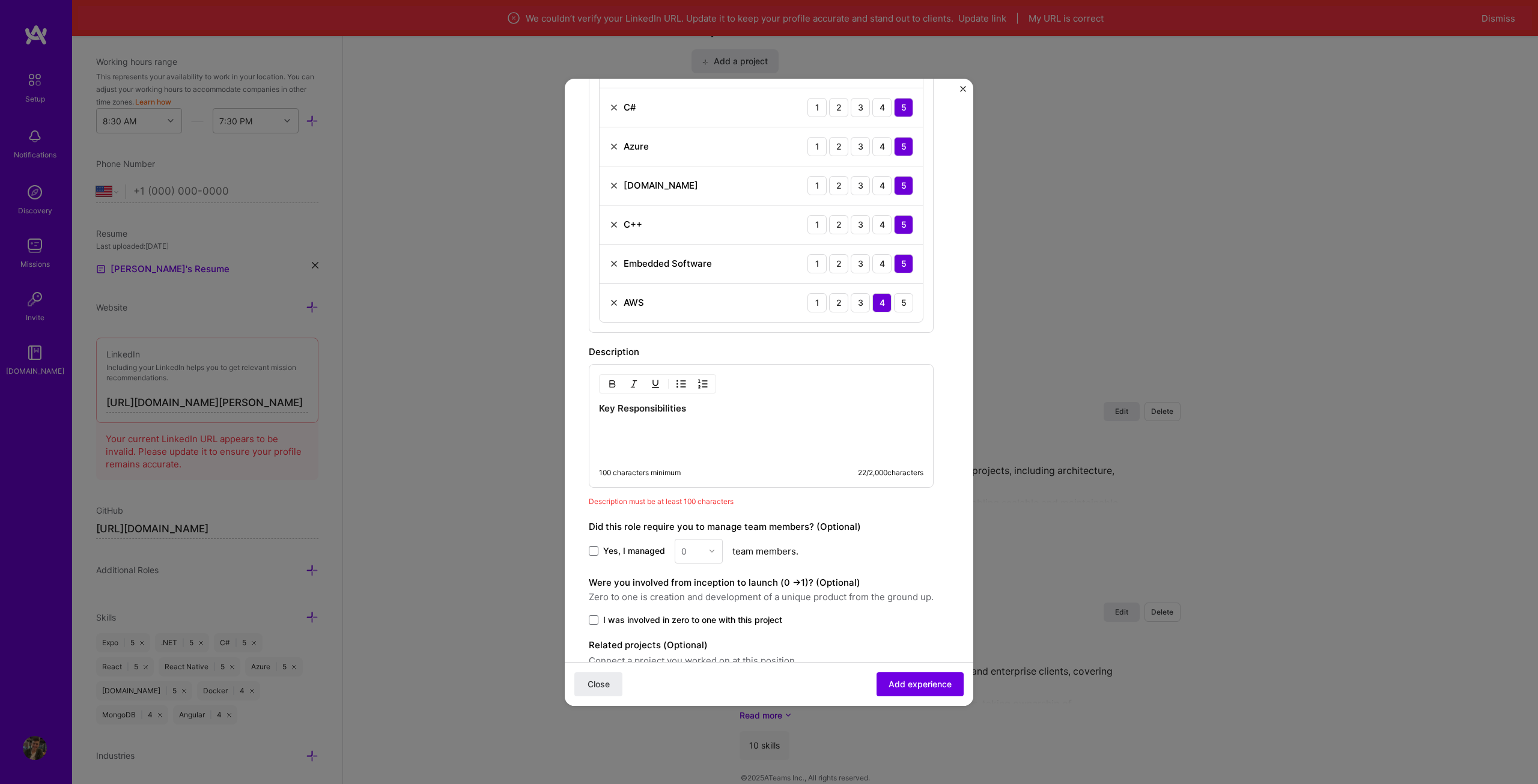
click at [682, 382] on img "button" at bounding box center [682, 384] width 10 height 10
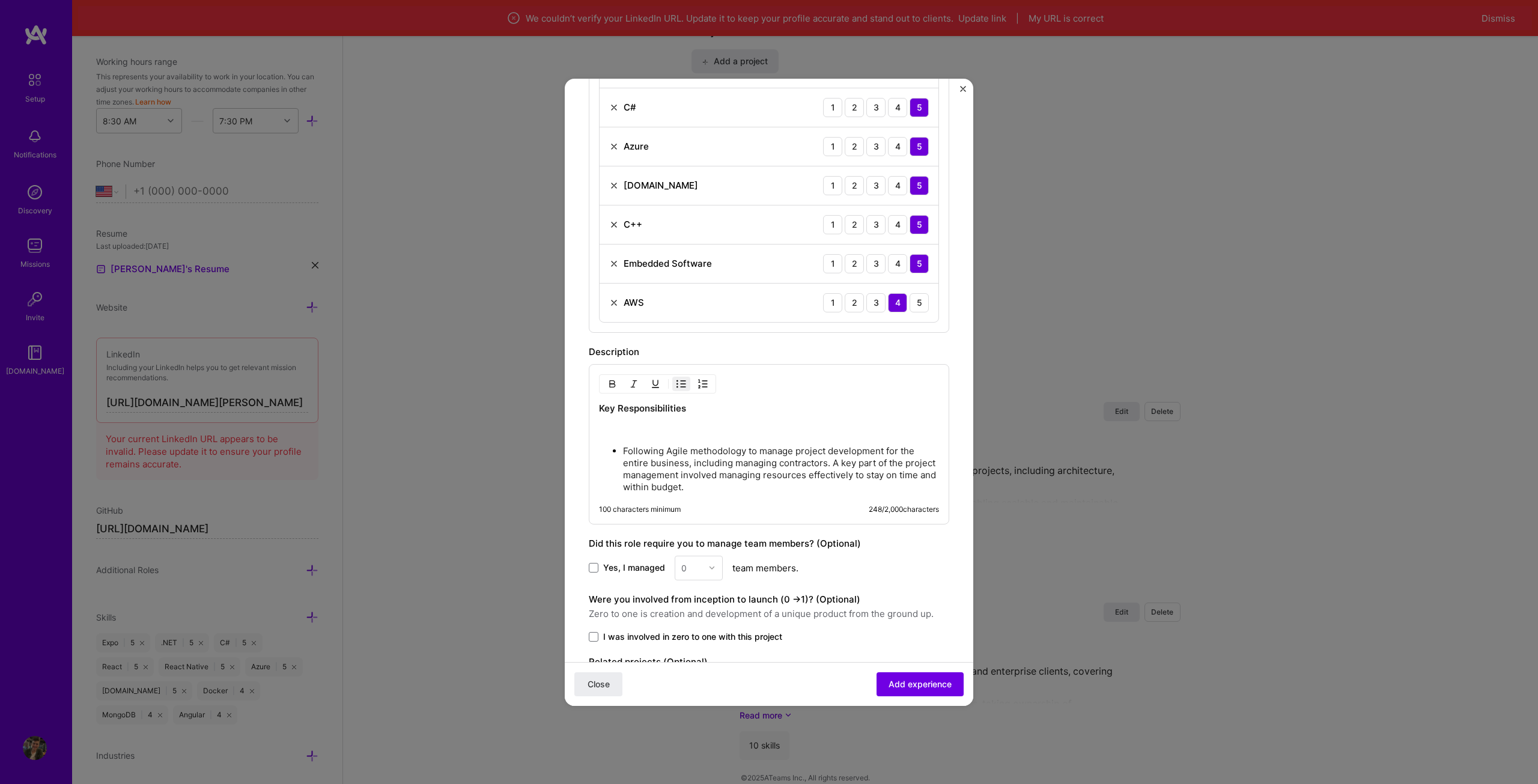
click at [647, 426] on p at bounding box center [769, 429] width 340 height 12
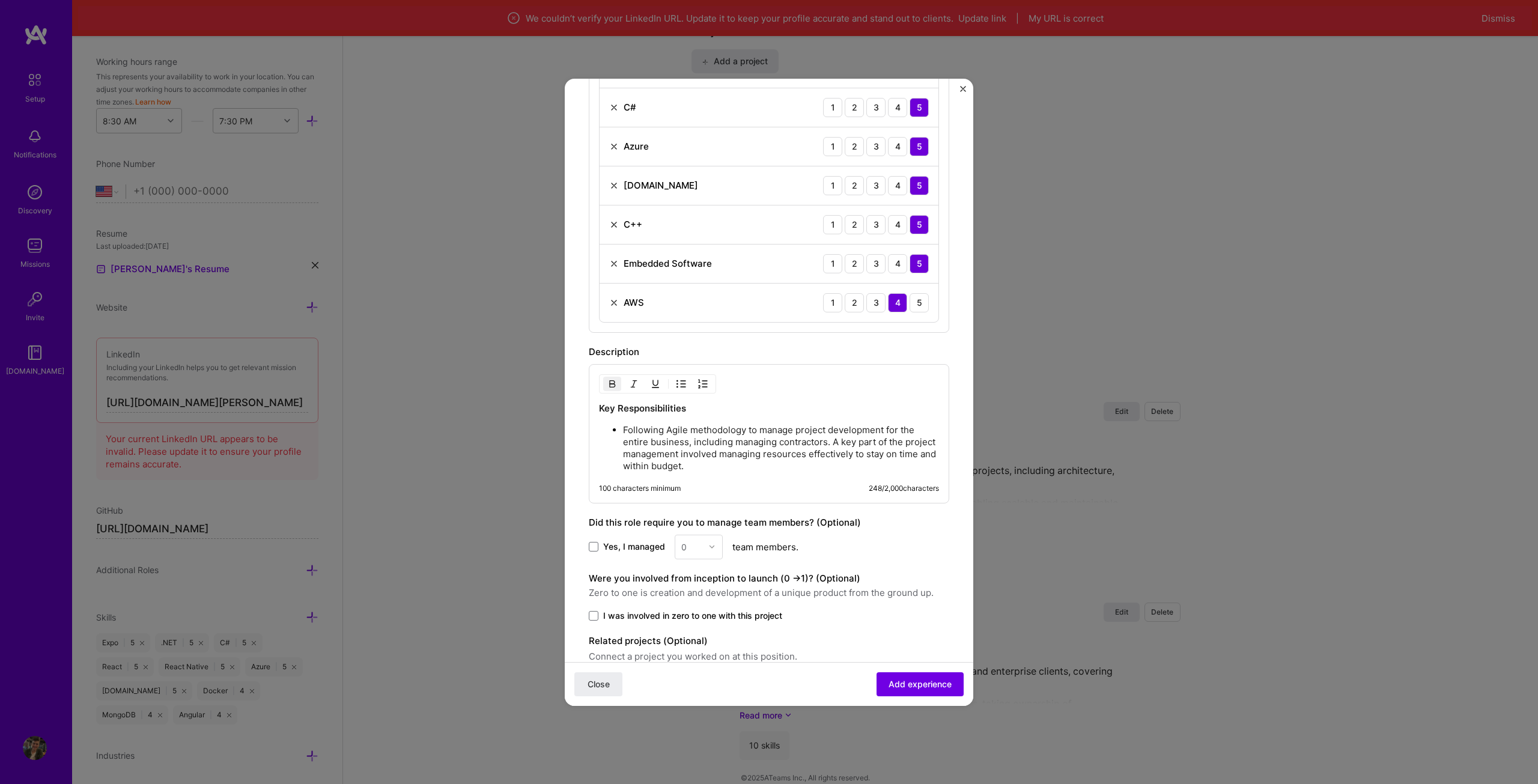
click at [770, 455] on p "Following Agile methodology to manage project development for the entire busine…" at bounding box center [781, 448] width 316 height 48
click at [761, 467] on p "Following Agile methodology to manage project development for the entire busine…" at bounding box center [781, 448] width 316 height 48
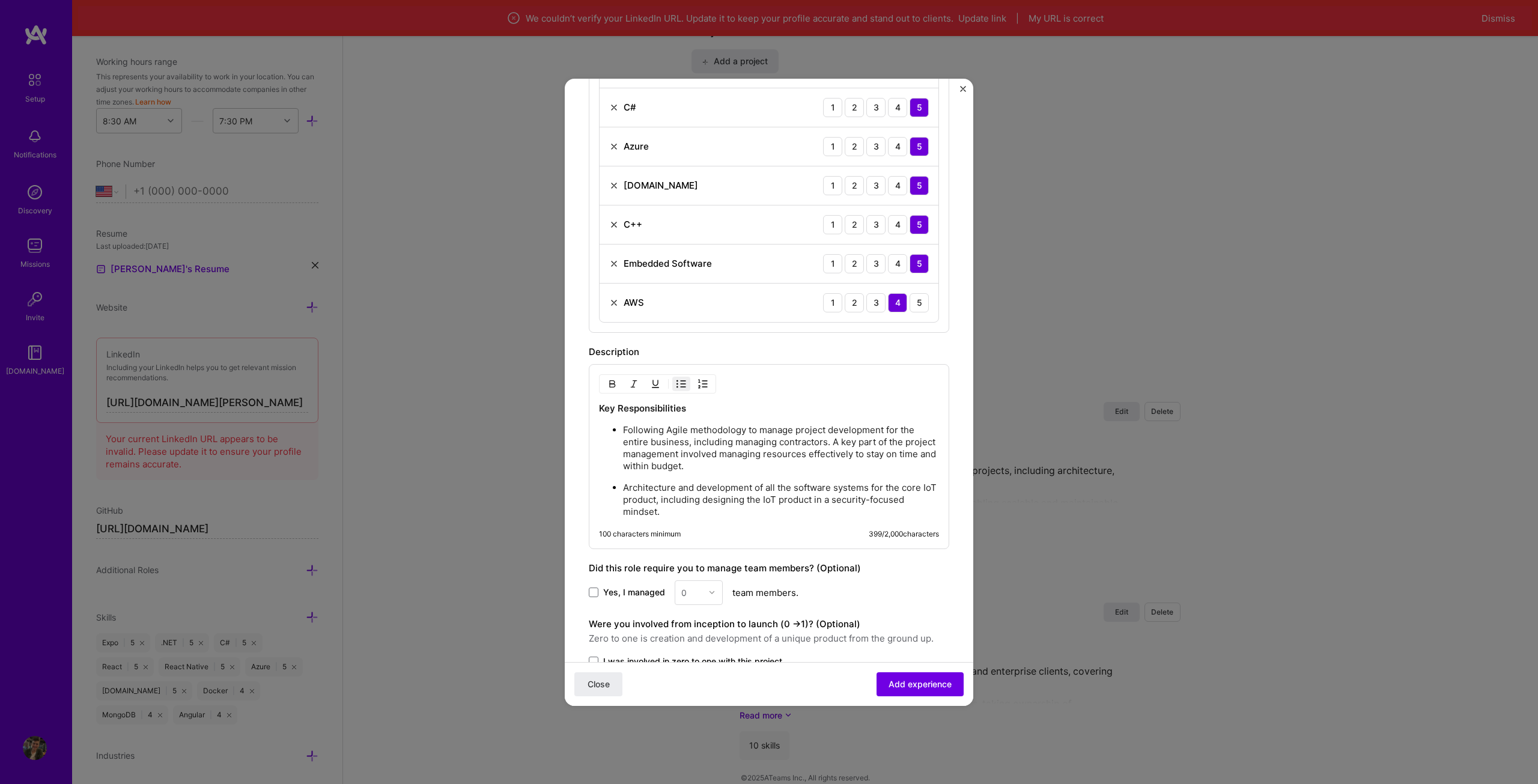
click at [697, 513] on p "Architecture and development of all the software systems for the core IoT produ…" at bounding box center [781, 500] width 316 height 36
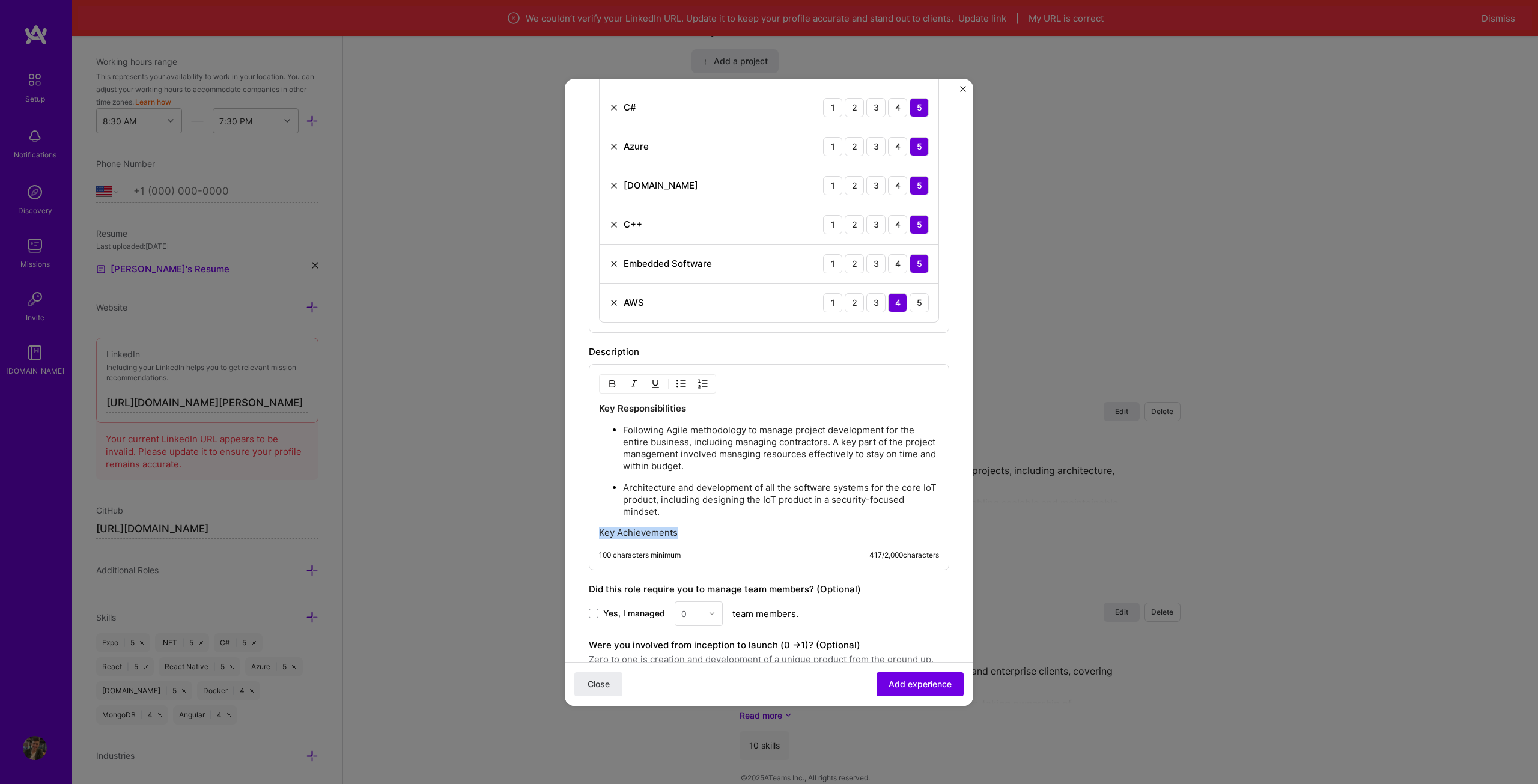
drag, startPoint x: 631, startPoint y: 531, endPoint x: 572, endPoint y: 531, distance: 59.0
click at [572, 531] on form "Create a job experience Jobs help companies understand your past experience. Co…" at bounding box center [769, 172] width 408 height 1314
click at [607, 388] on button "button" at bounding box center [612, 383] width 18 height 14
click at [702, 531] on p "Key Achievements" at bounding box center [769, 532] width 340 height 12
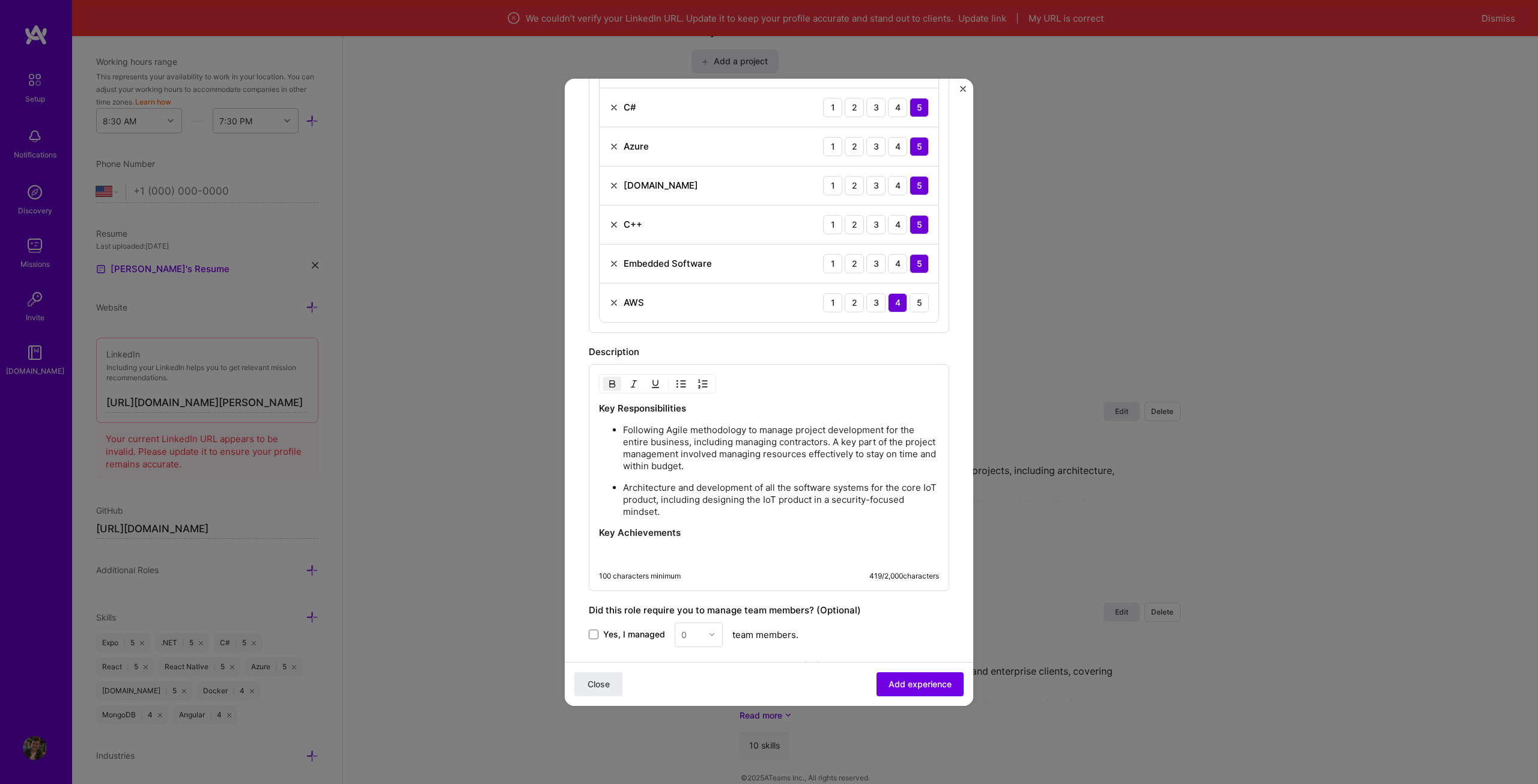
click at [682, 386] on img "button" at bounding box center [682, 384] width 10 height 10
click at [871, 572] on div "Key Responsibilities Following Agile methodology to manage project development …" at bounding box center [769, 483] width 360 height 239
click at [869, 566] on p "Receiving the Innovation Booster Grant 2023 ($40,000) from the Department of Jo…" at bounding box center [781, 560] width 316 height 24
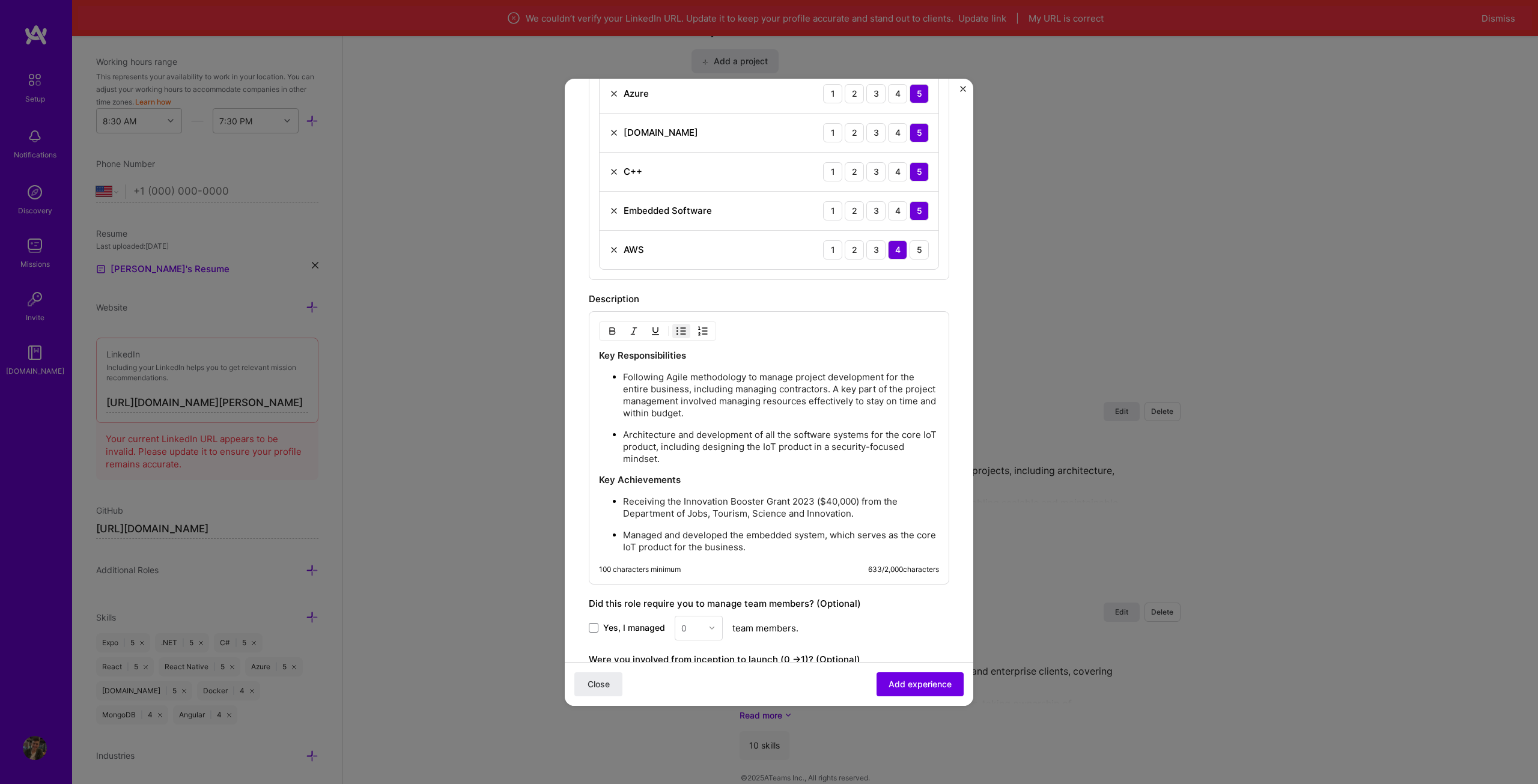
scroll to position [647, 0]
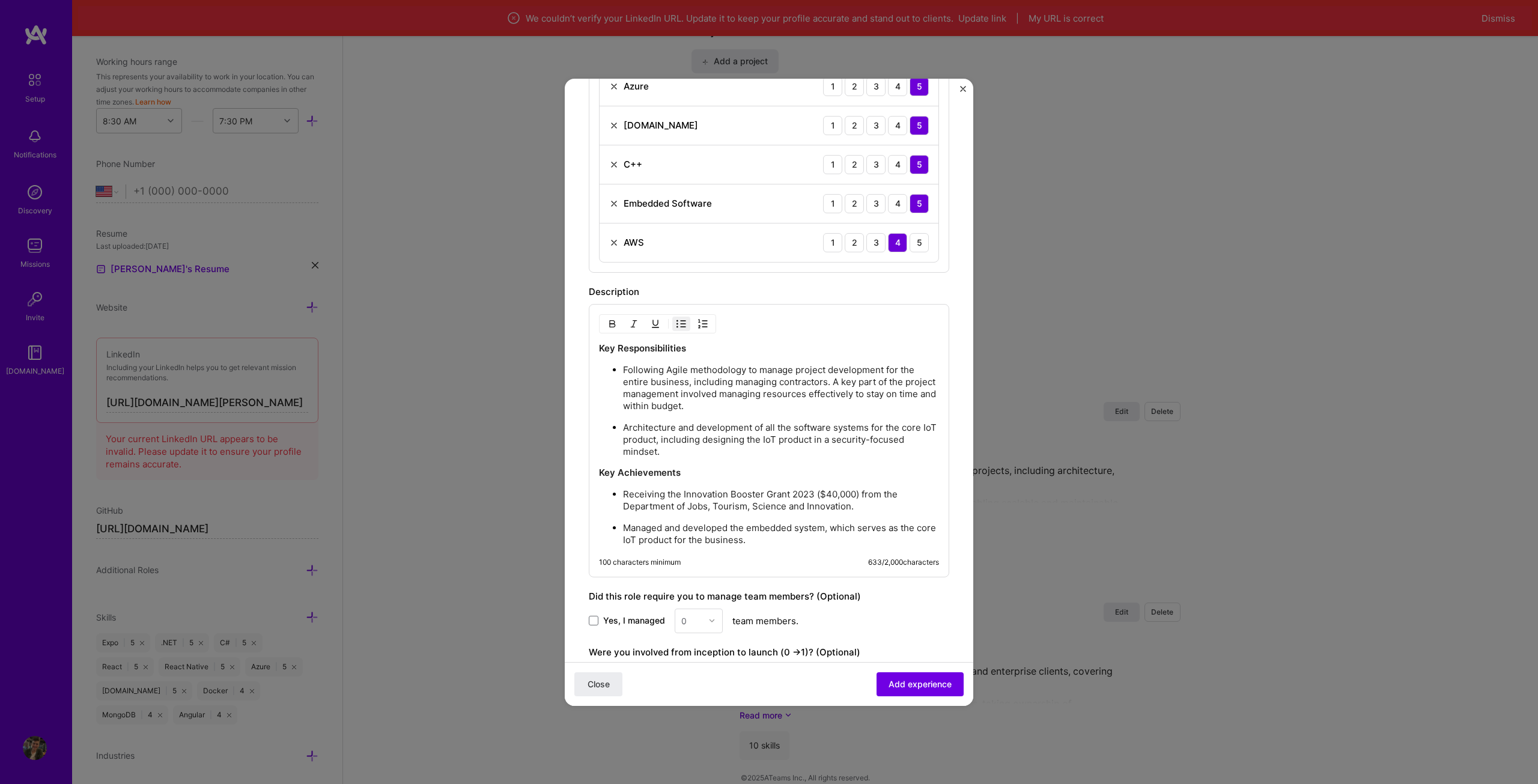
click at [785, 541] on p "Managed and developed the embedded system, which serves as the core IoT product…" at bounding box center [781, 533] width 316 height 24
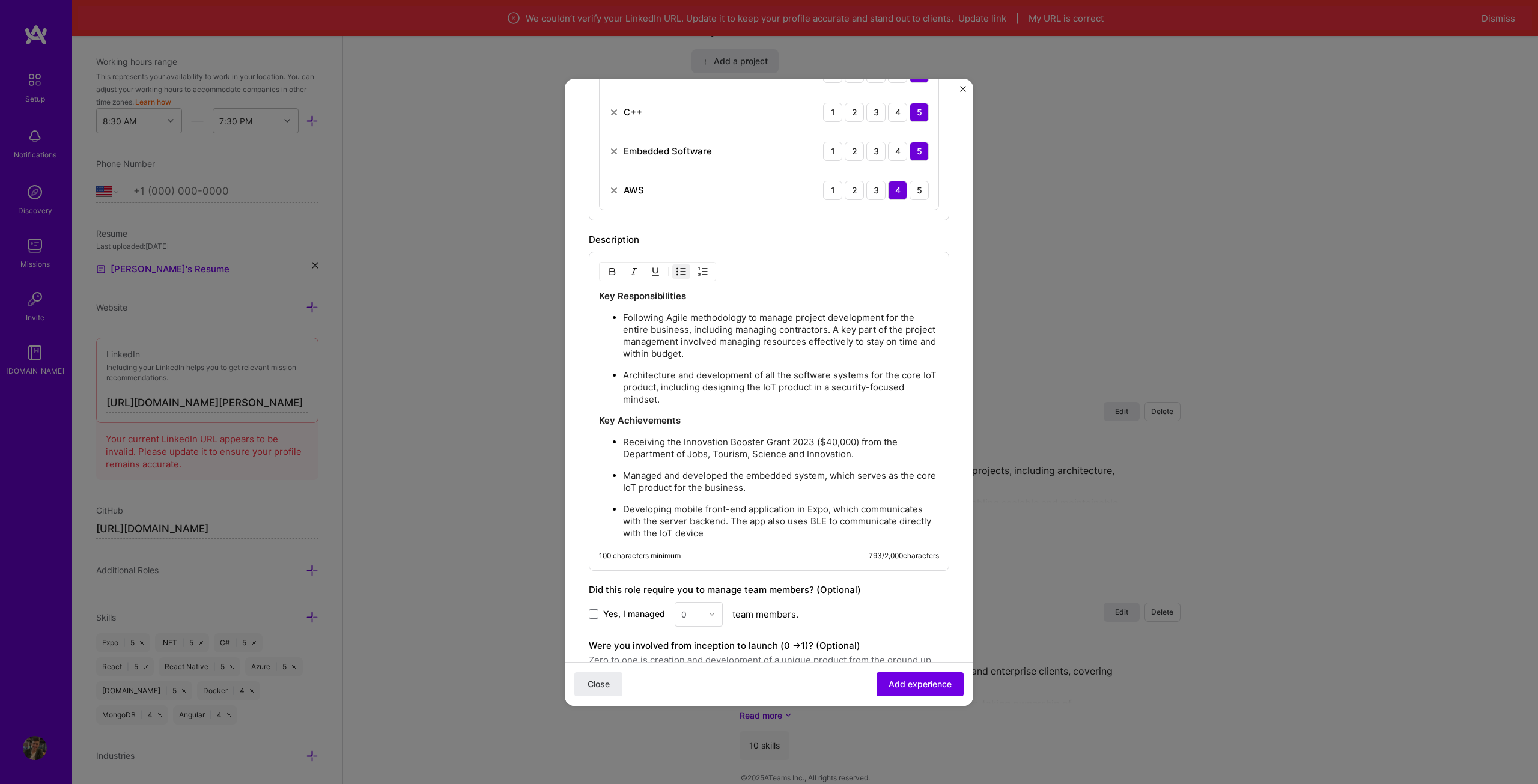
scroll to position [707, 0]
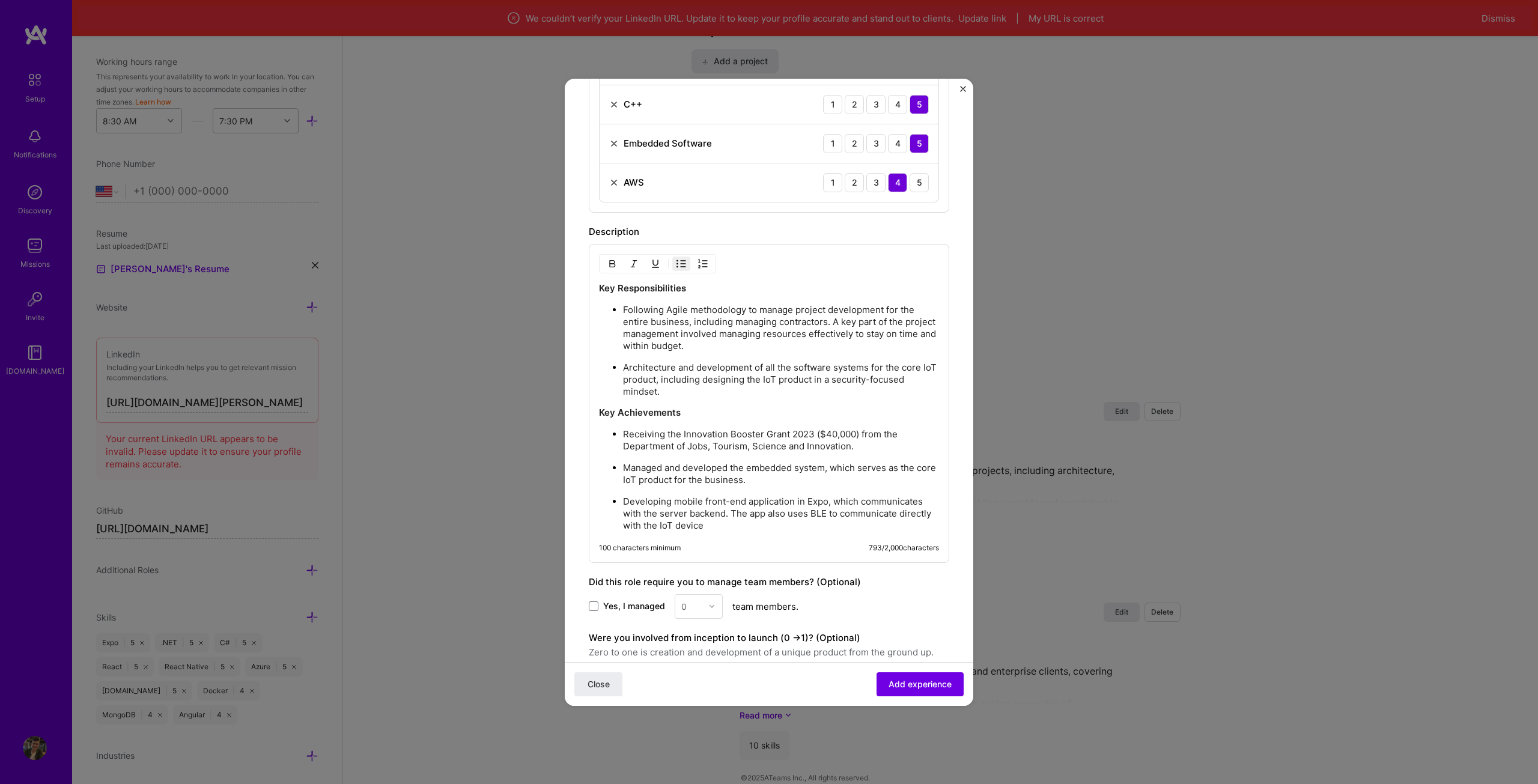
click at [775, 529] on p "Developing mobile front-end application in Expo, which communicates with the se…" at bounding box center [781, 513] width 316 height 36
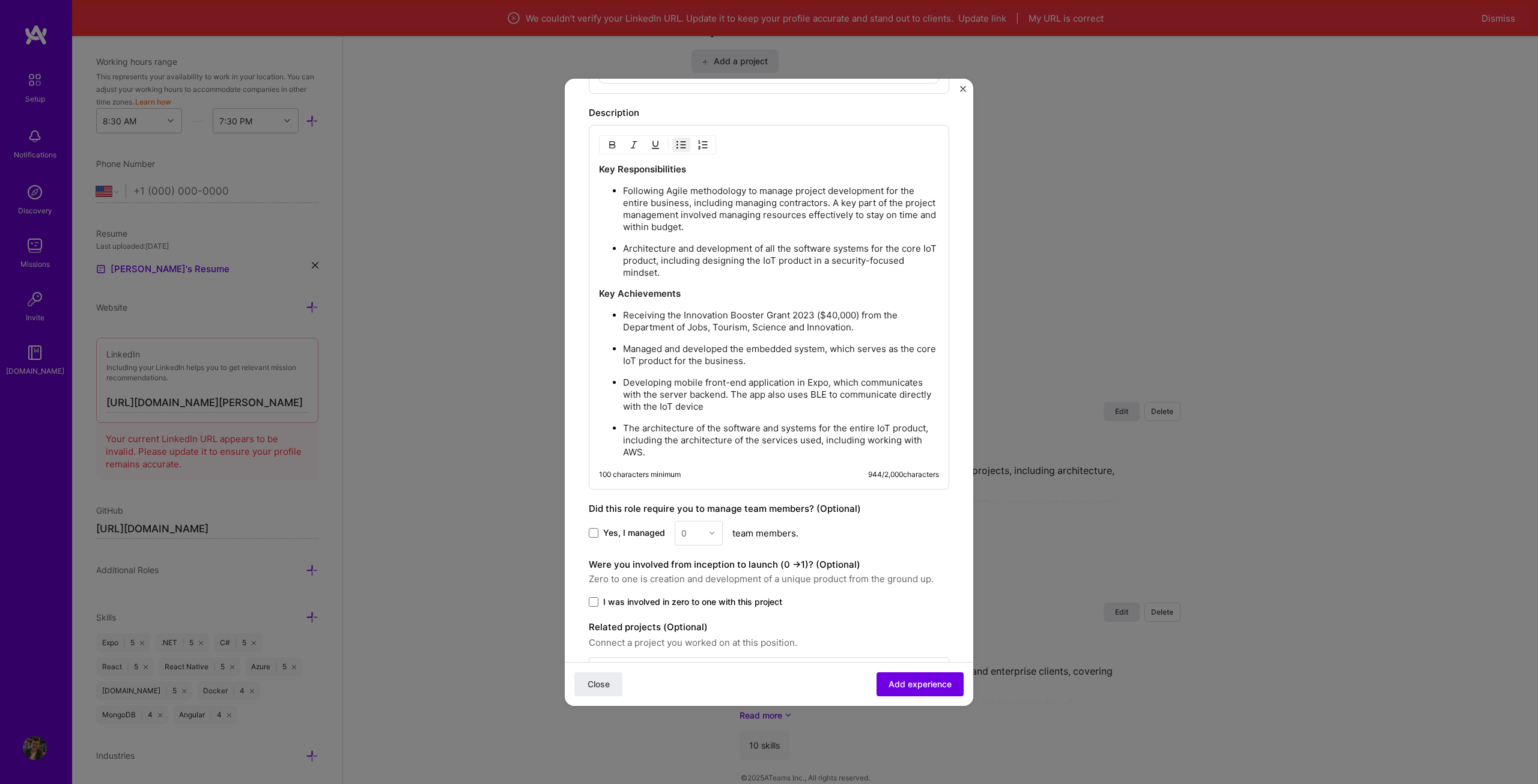
scroll to position [827, 0]
click at [730, 456] on p "The architecture of the software and systems for the entire IoT product, includ…" at bounding box center [781, 439] width 316 height 36
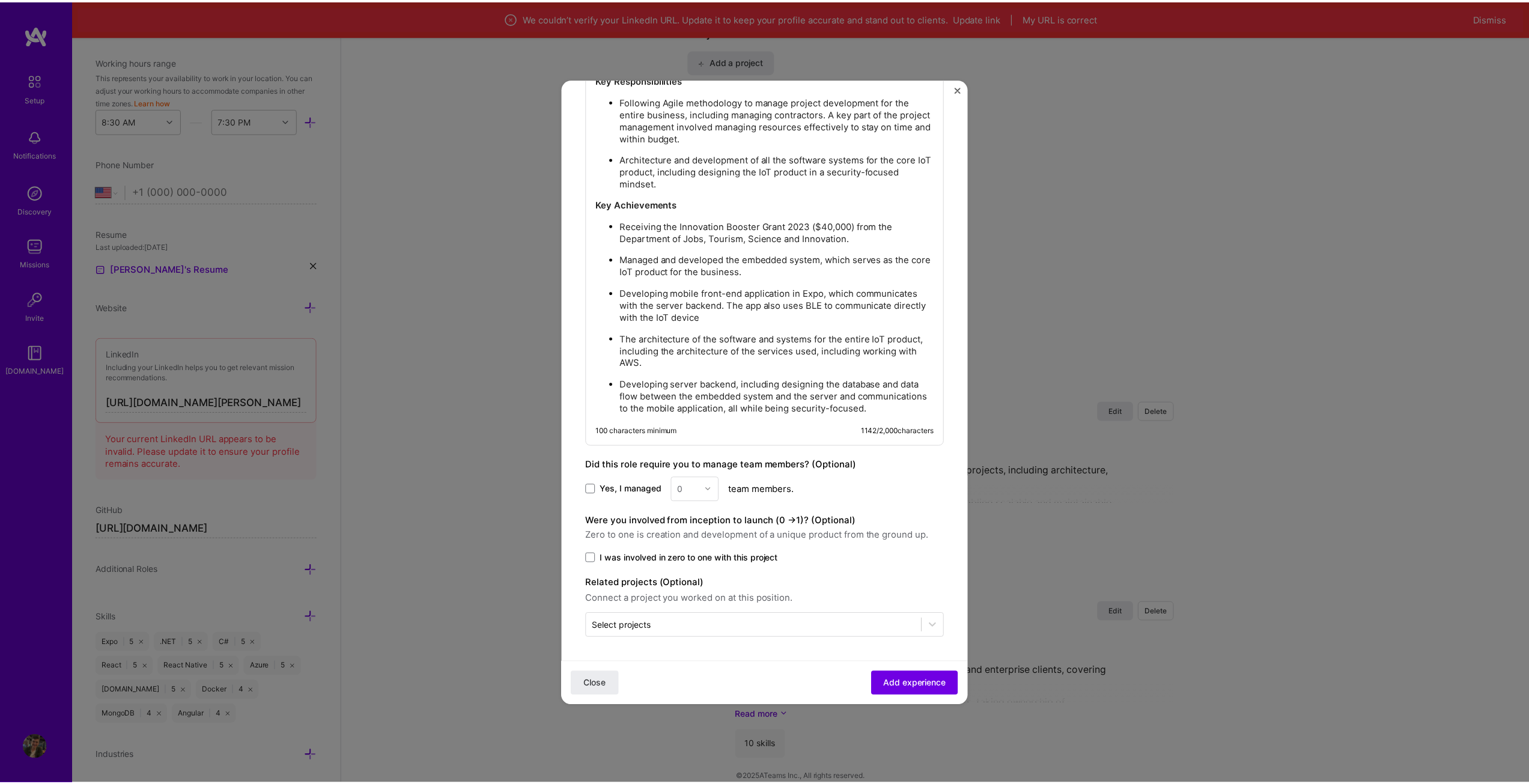
scroll to position [927, 0]
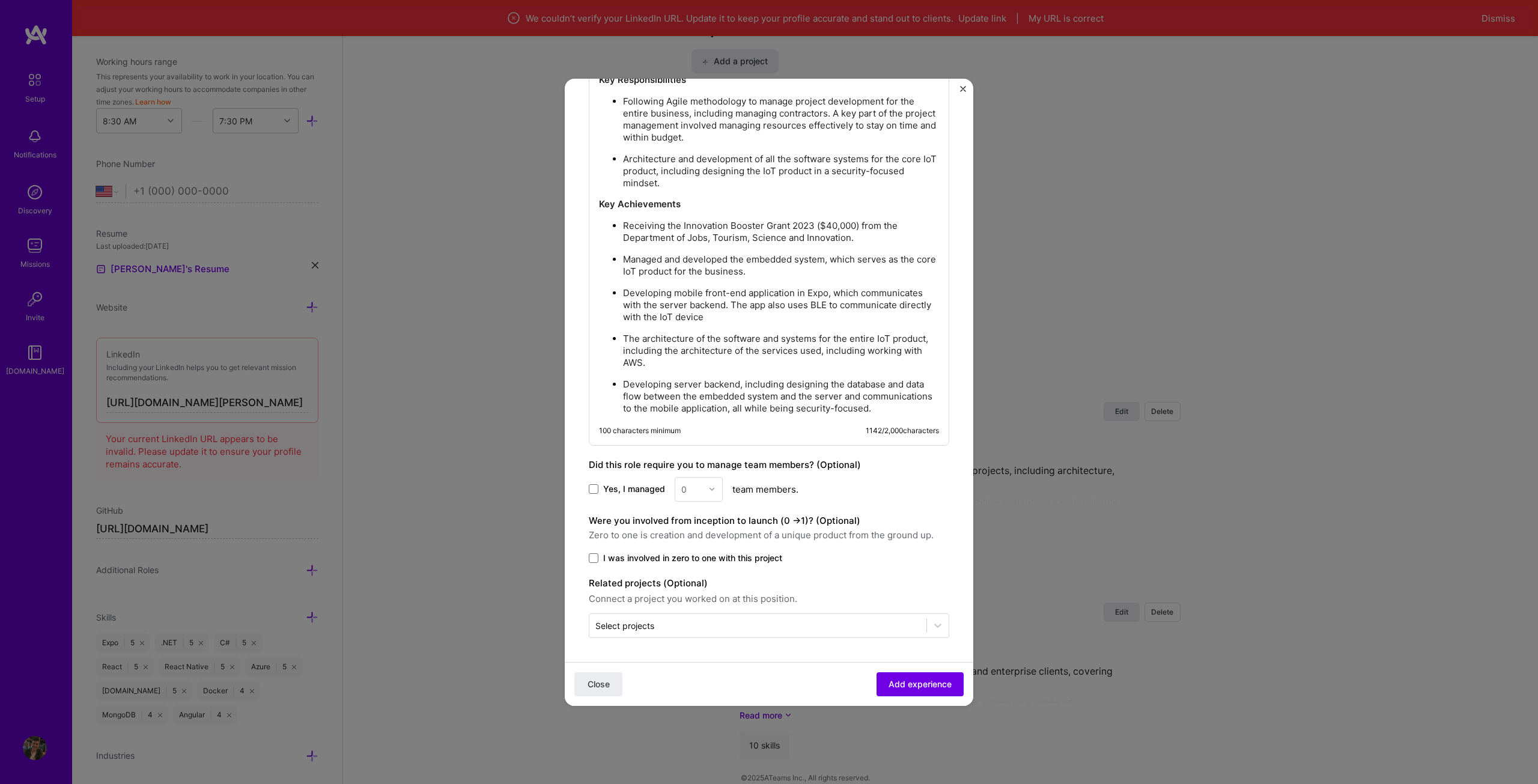
click at [622, 491] on span "Yes, I managed" at bounding box center [634, 488] width 62 height 12
click at [0, 0] on input "Yes, I managed" at bounding box center [0, 0] width 0 height 0
click at [714, 489] on img at bounding box center [711, 488] width 7 height 7
click at [683, 516] on div "1" at bounding box center [698, 521] width 41 height 22
click at [662, 555] on span "I was involved in zero to one with this project" at bounding box center [692, 558] width 179 height 12
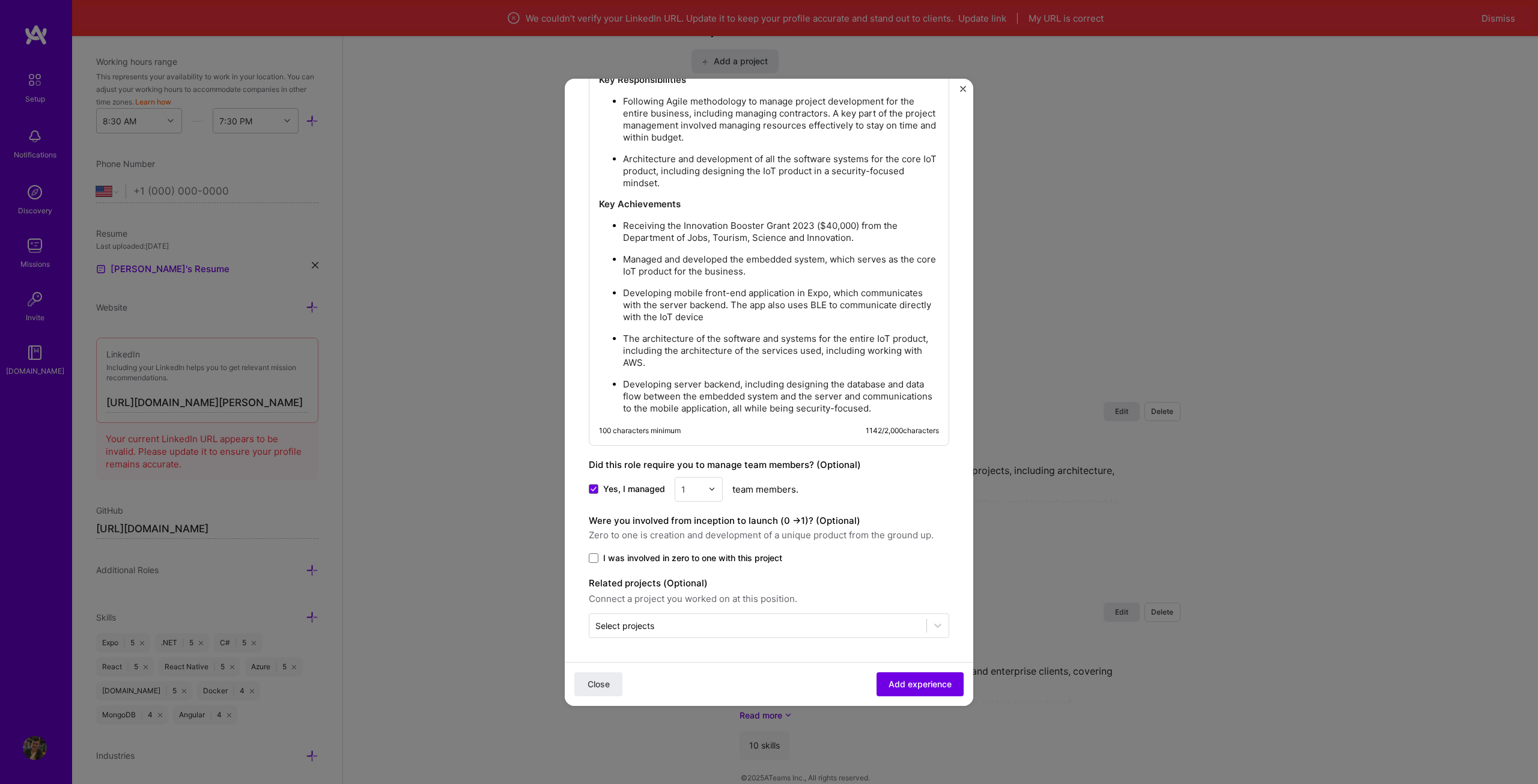
click at [0, 0] on input "I was involved in zero to one with this project" at bounding box center [0, 0] width 0 height 0
click at [894, 678] on span "Add experience" at bounding box center [920, 683] width 63 height 12
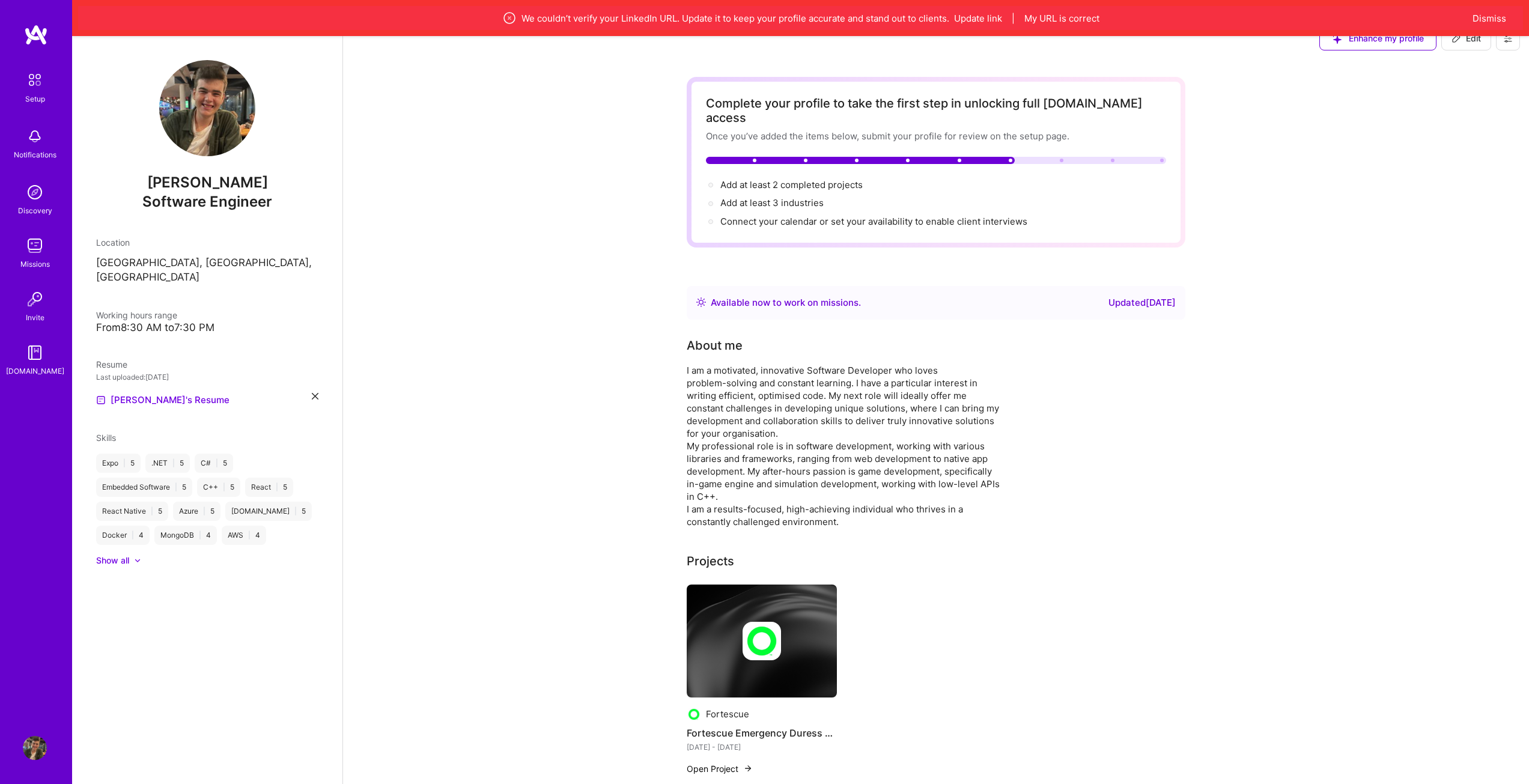
scroll to position [0, 0]
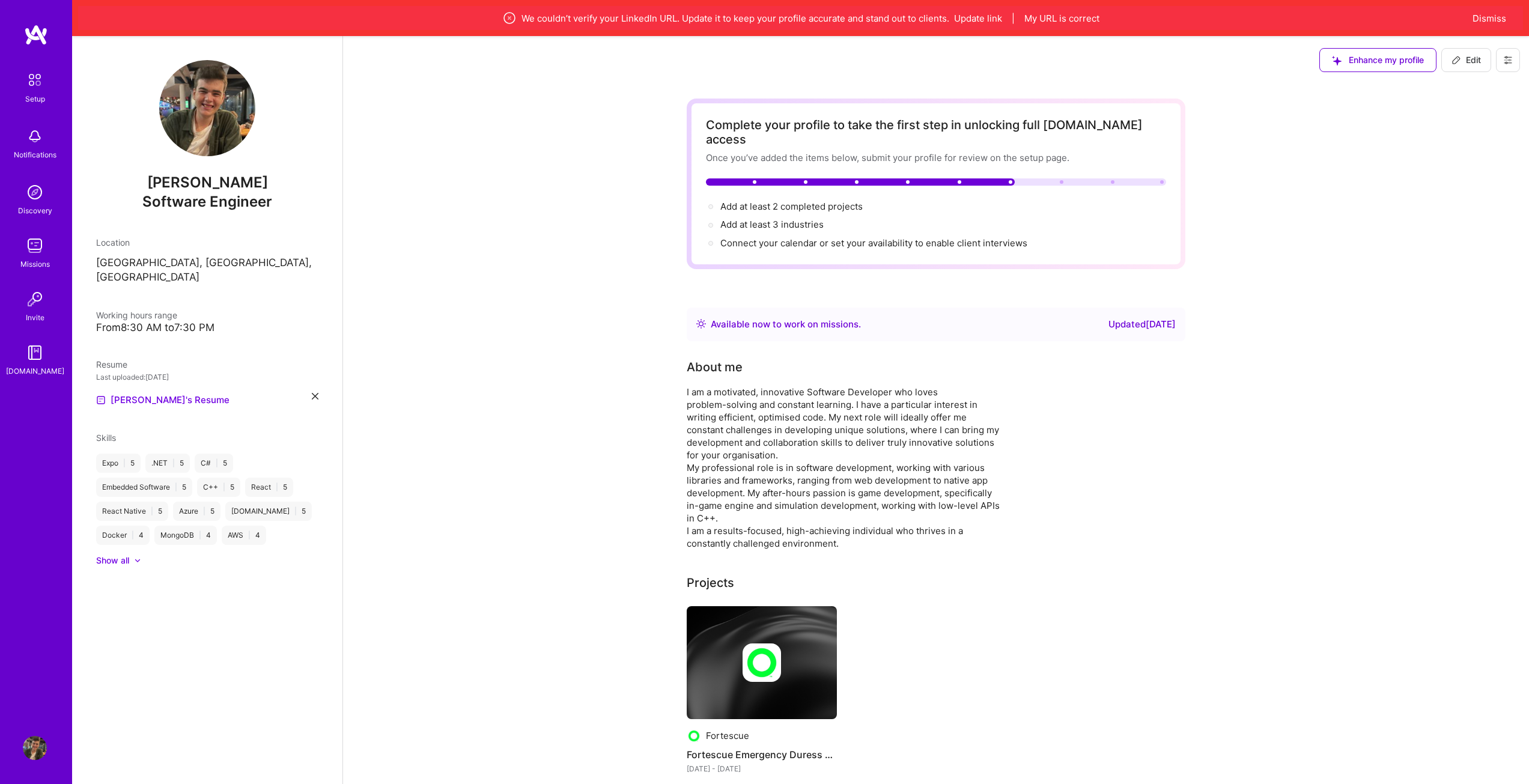
click at [1465, 55] on span "Edit" at bounding box center [1467, 60] width 30 height 12
select select "US"
select select "Right Now"
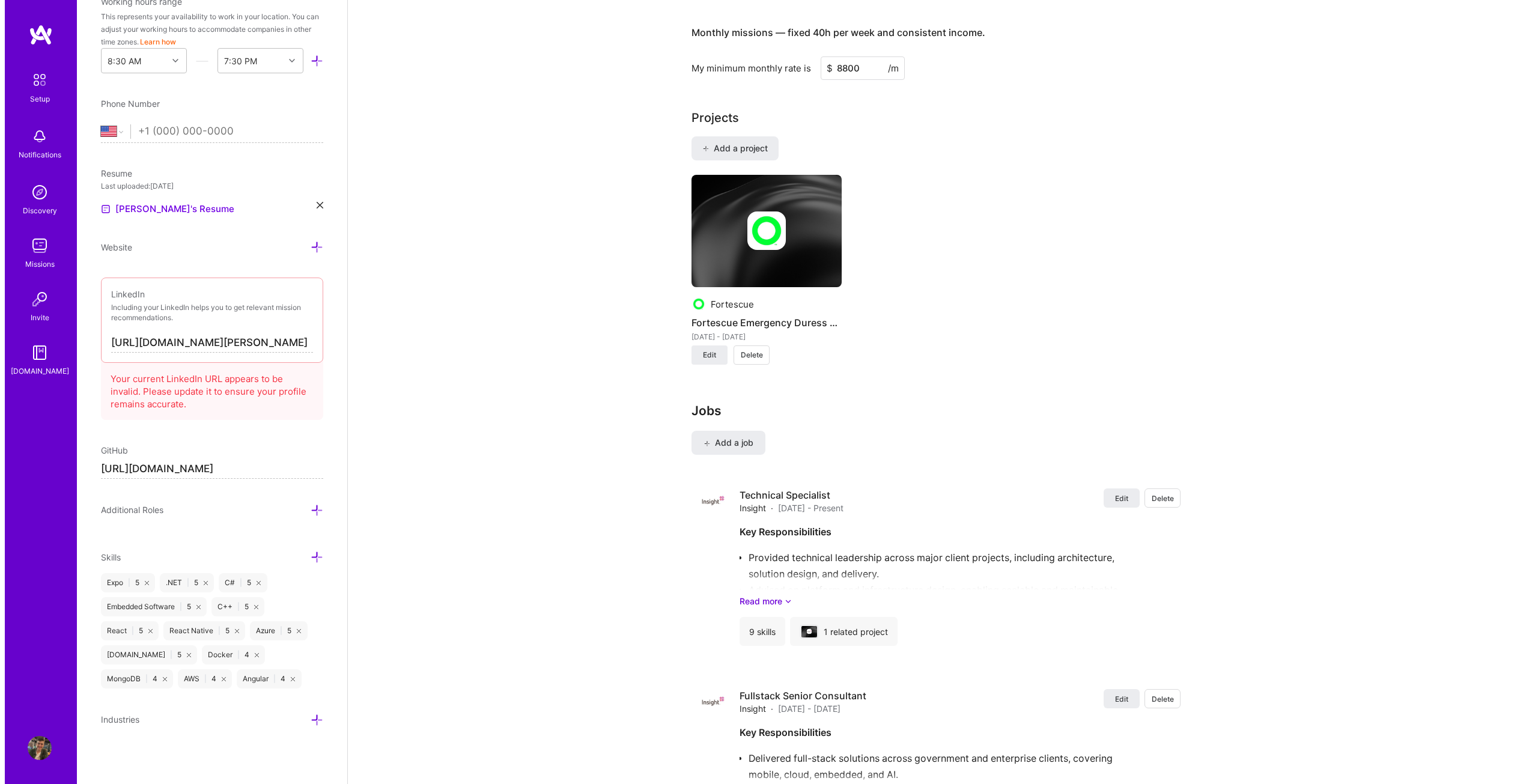
scroll to position [961, 0]
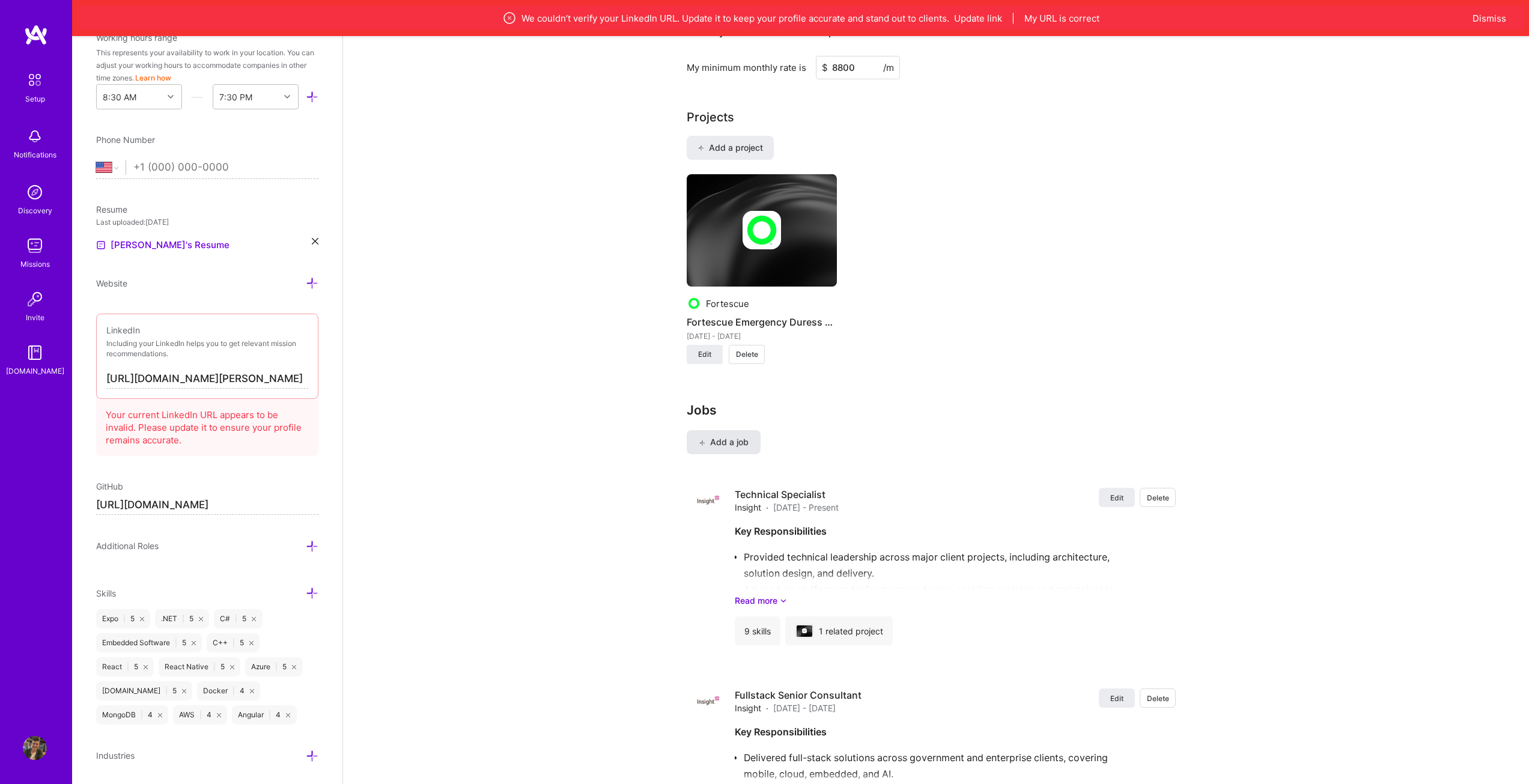
click at [731, 430] on button "Add a job" at bounding box center [723, 441] width 74 height 24
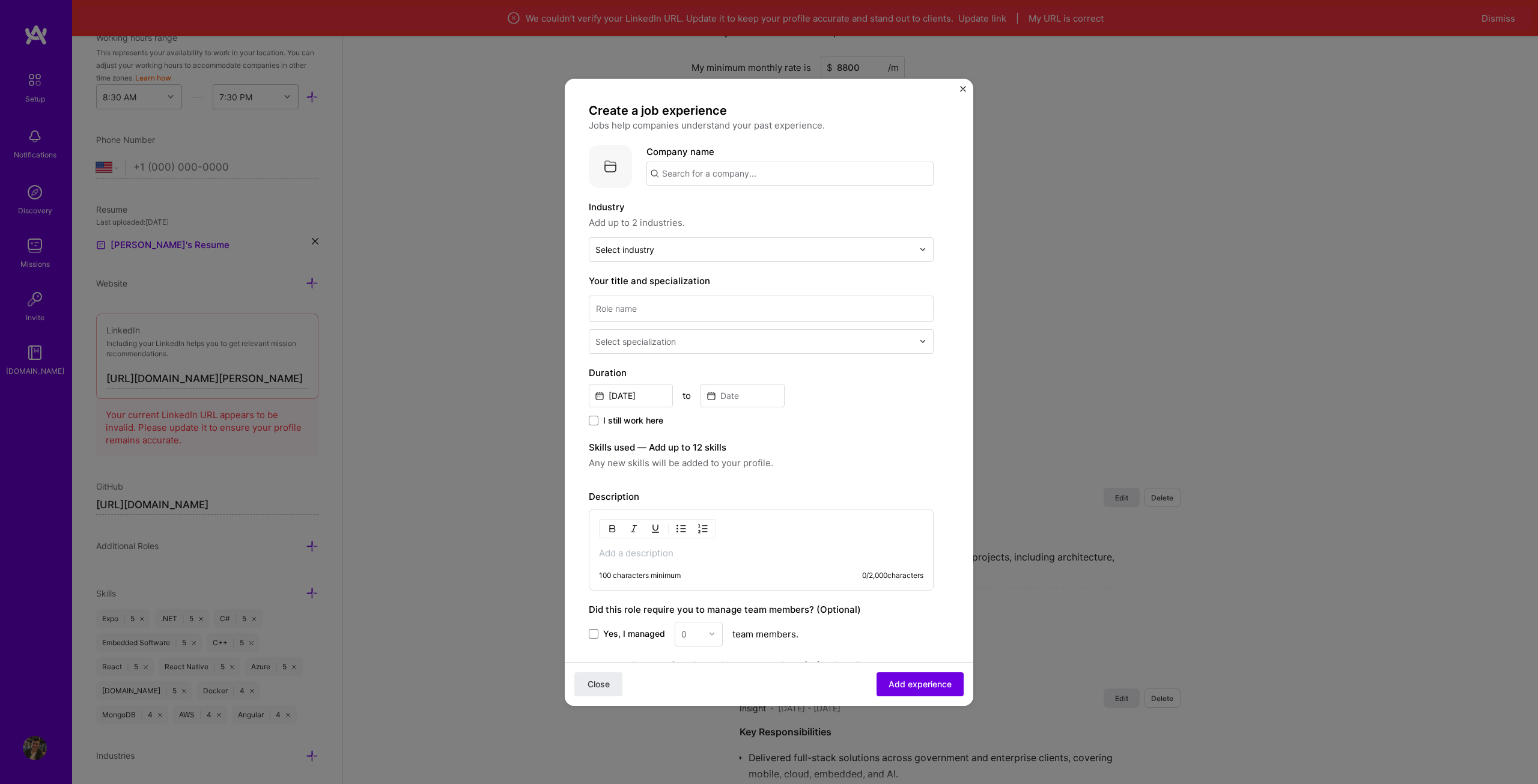
drag, startPoint x: 711, startPoint y: 185, endPoint x: 715, endPoint y: 179, distance: 7.2
click at [711, 185] on input "text" at bounding box center [790, 173] width 287 height 24
paste input "Cortex Intelligence Systems"
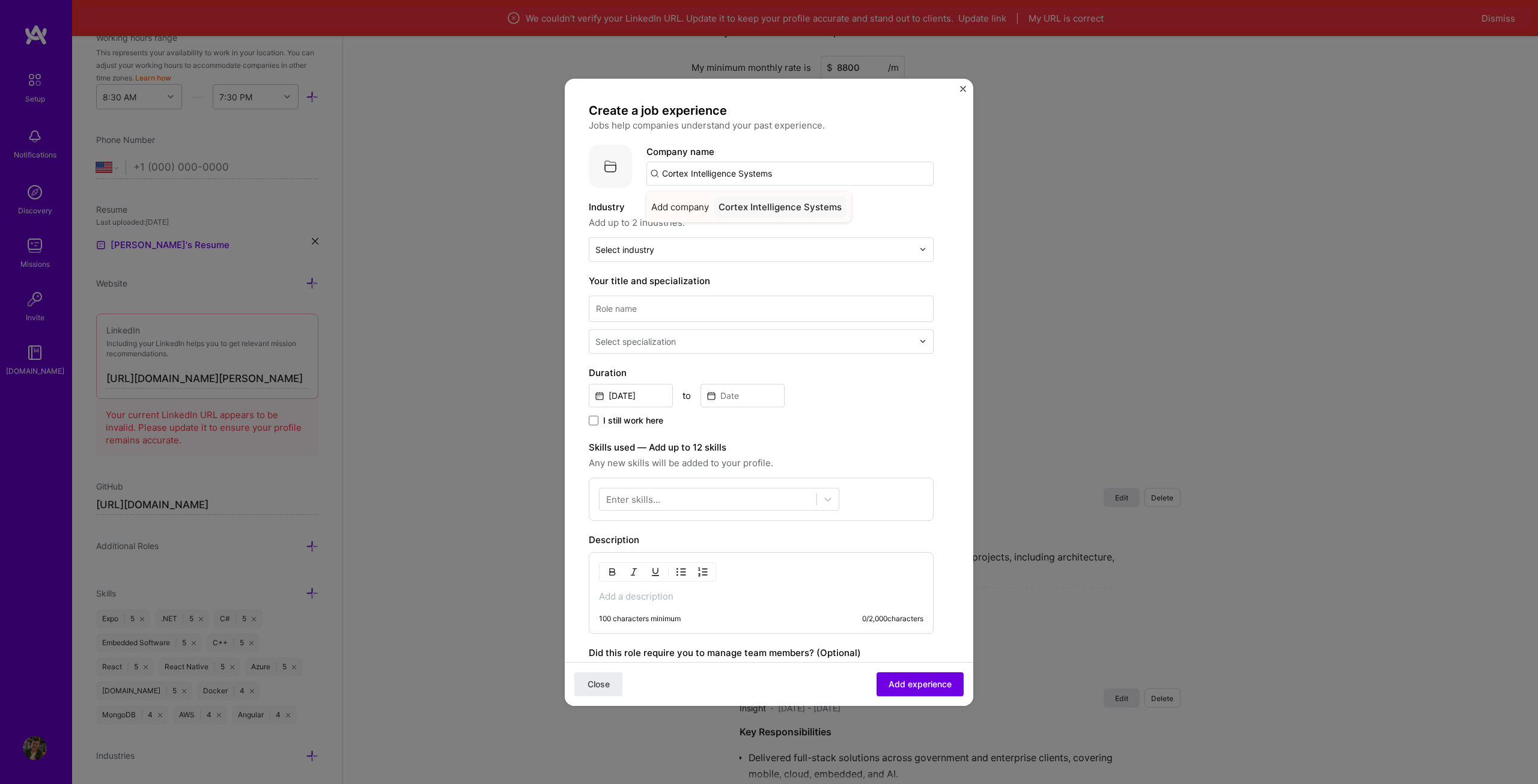
type input "Cortex Intelligence Systems"
click at [697, 207] on span "Add company" at bounding box center [680, 206] width 58 height 12
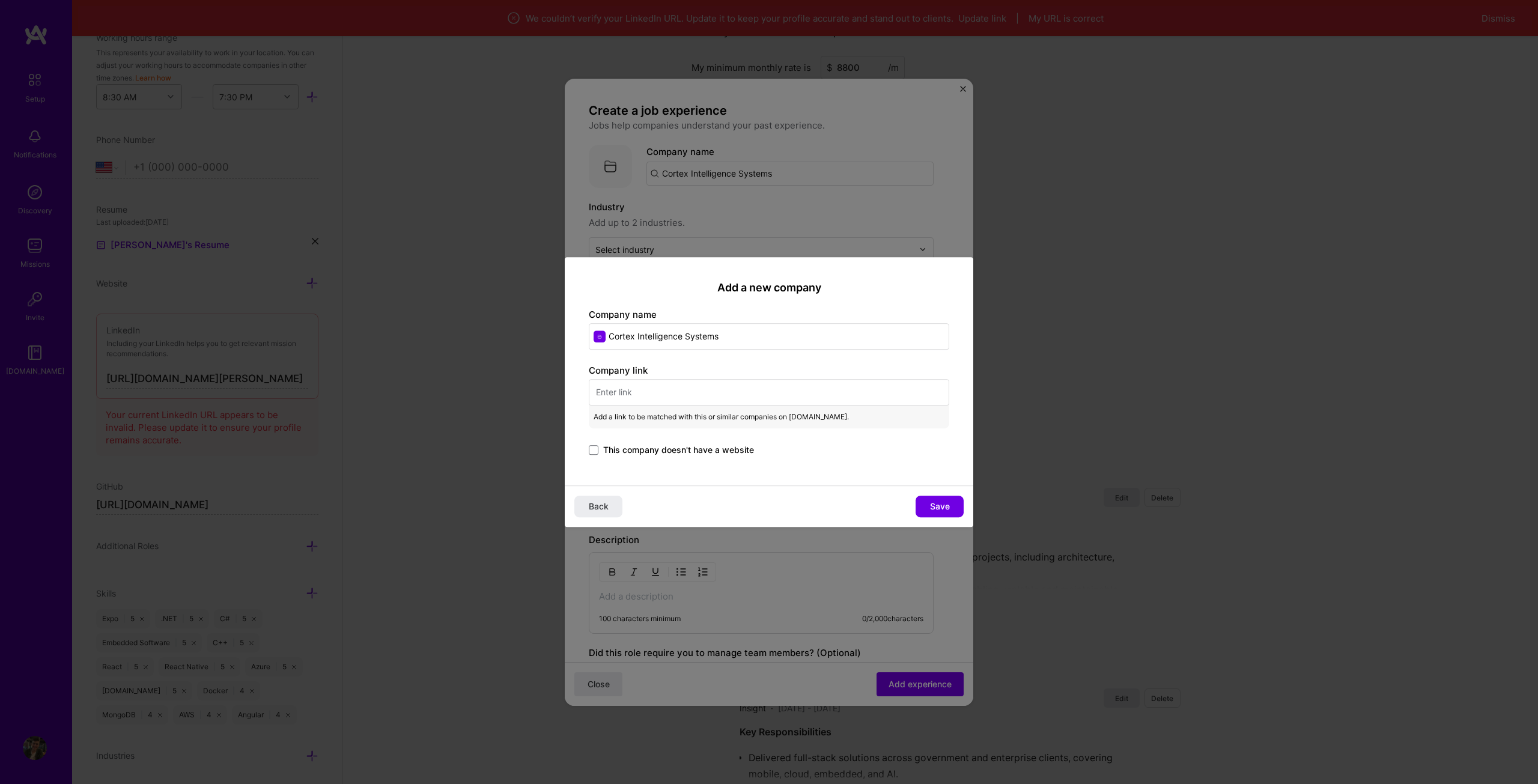
click at [677, 398] on input "text" at bounding box center [769, 392] width 360 height 26
paste input "[URL][DOMAIN_NAME]"
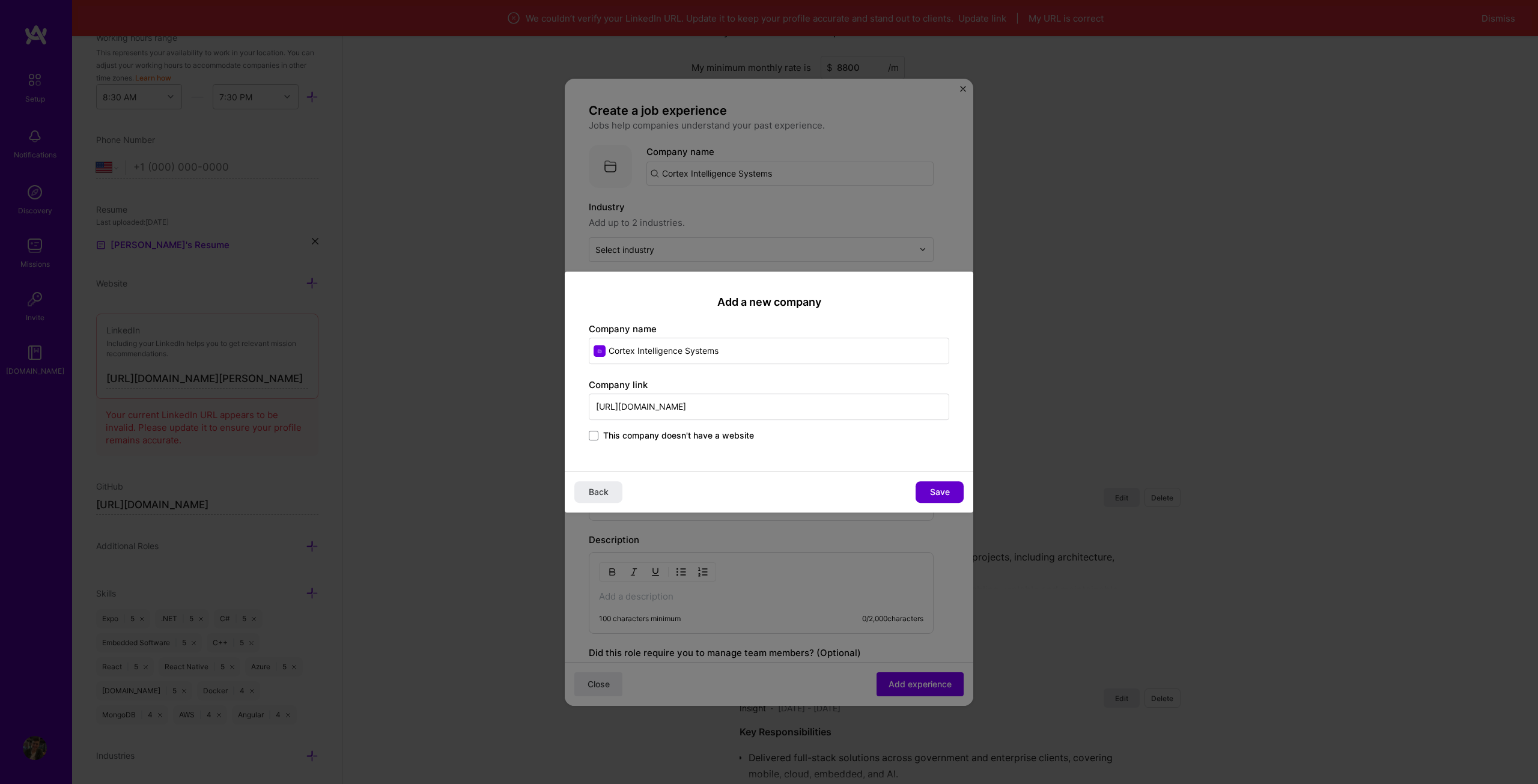
type input "[URL][DOMAIN_NAME]"
click at [925, 488] on button "Save" at bounding box center [939, 492] width 48 height 22
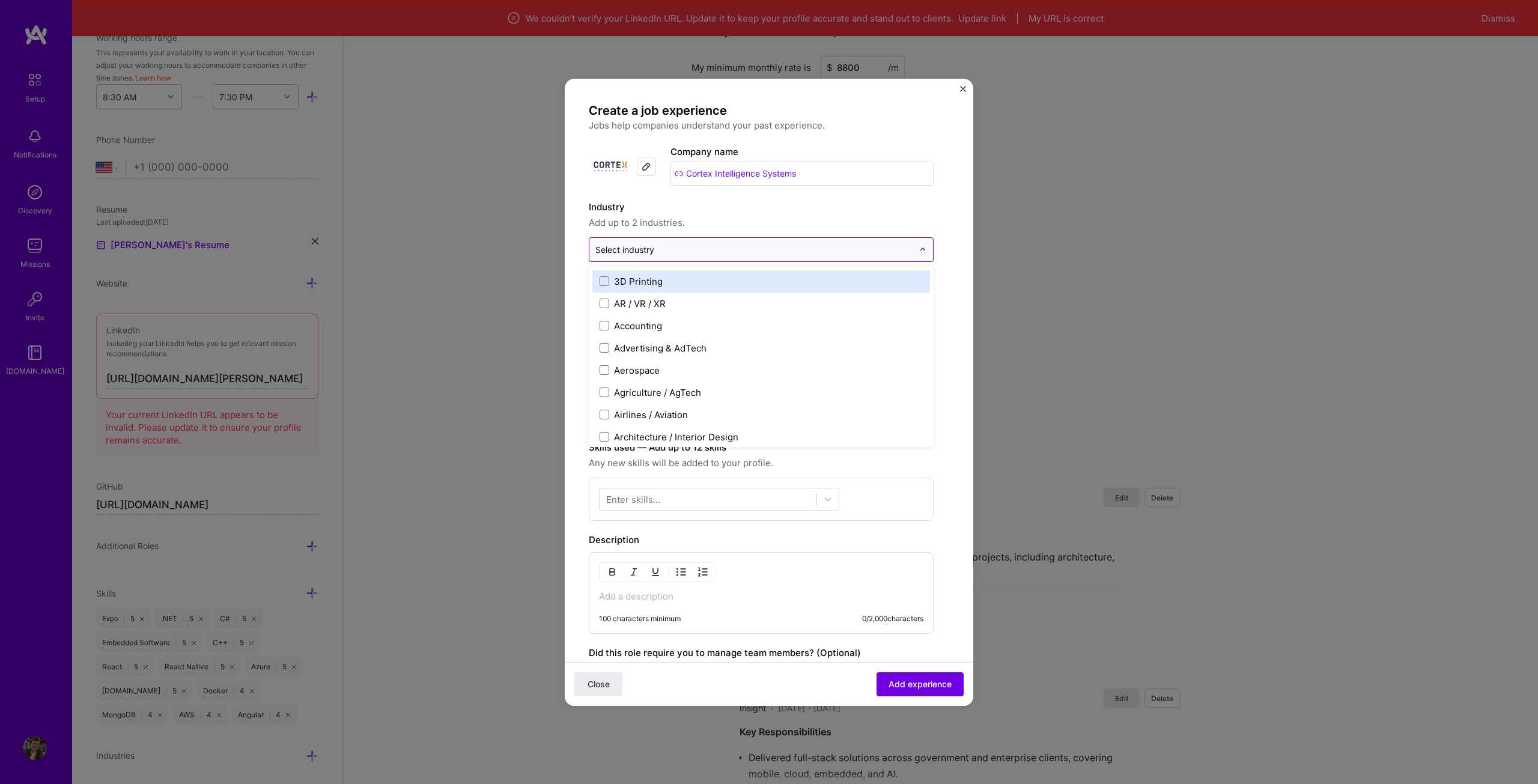
click at [745, 242] on div at bounding box center [755, 249] width 318 height 15
type input "min"
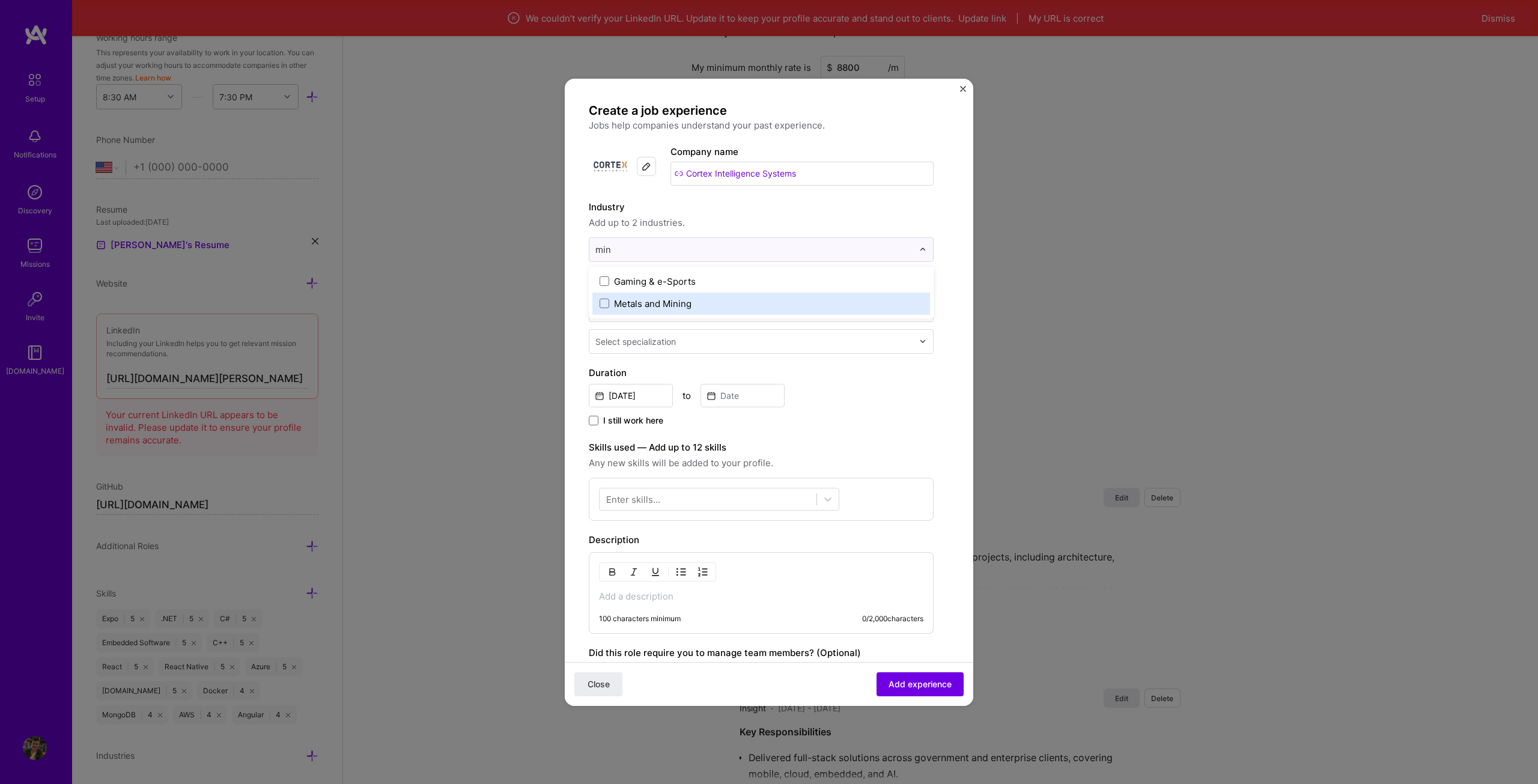
click at [692, 298] on div "Metals and Mining" at bounding box center [653, 303] width 78 height 12
click at [778, 231] on div "Industry Add up to 2 industries. Selected industry 1" at bounding box center [761, 231] width 345 height 62
click at [659, 301] on input at bounding box center [761, 309] width 345 height 26
paste input "Software Developer"
type input "Software Developer"
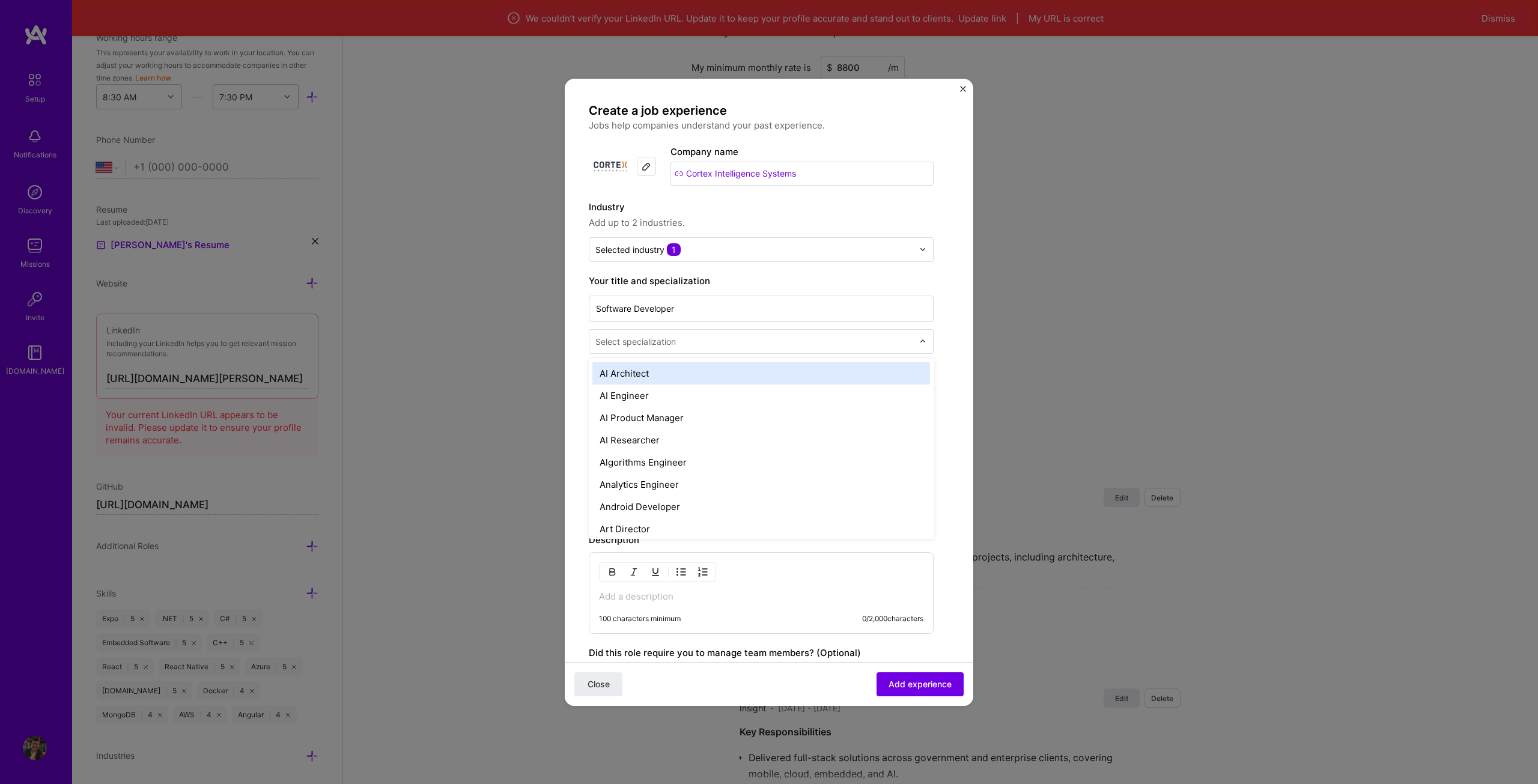
click at [658, 341] on div "Select specialization" at bounding box center [635, 341] width 80 height 12
type input "ful"
click at [662, 368] on div "Full-Stack Developer" at bounding box center [761, 373] width 338 height 22
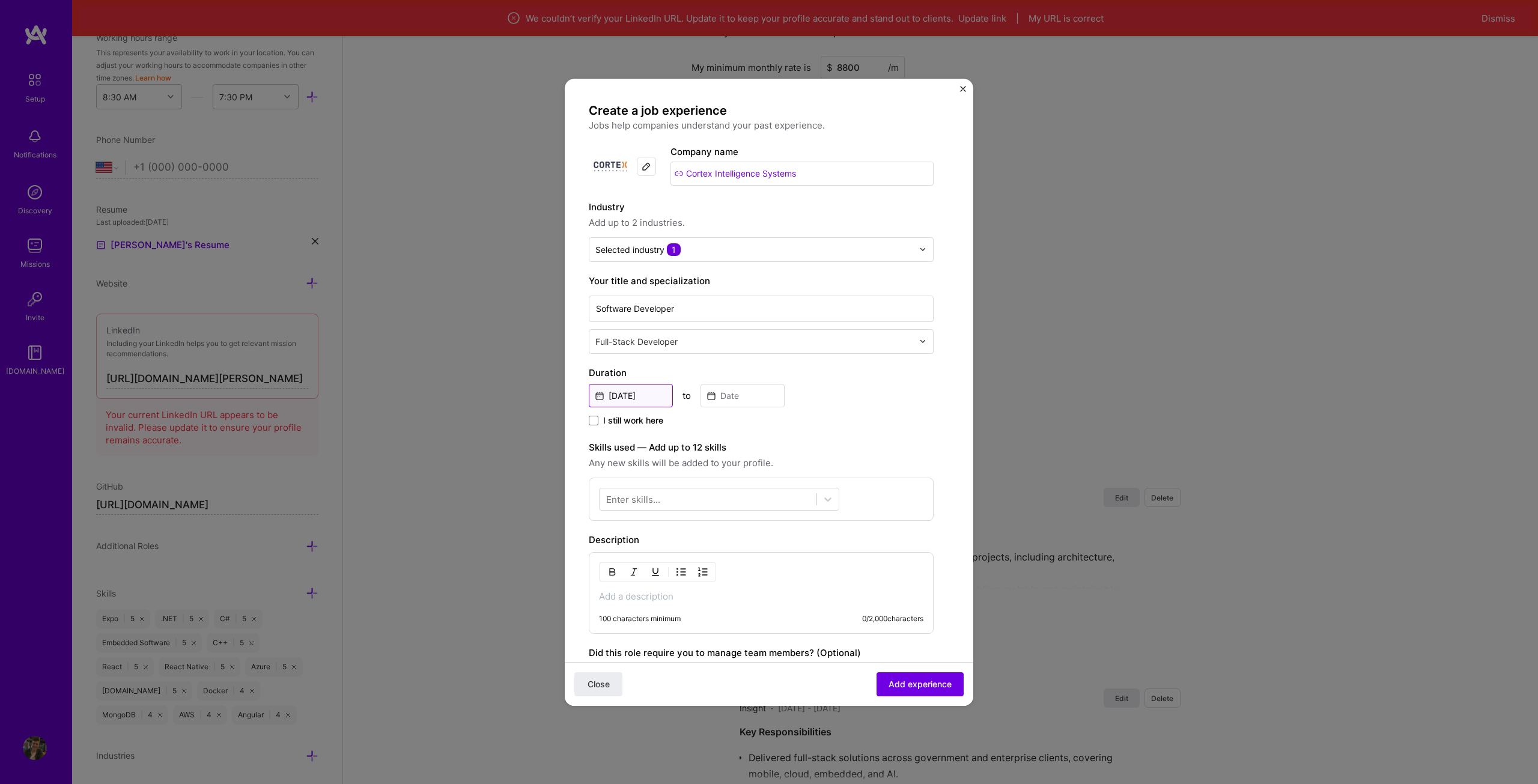
click at [631, 391] on input "[DATE]" at bounding box center [631, 396] width 84 height 23
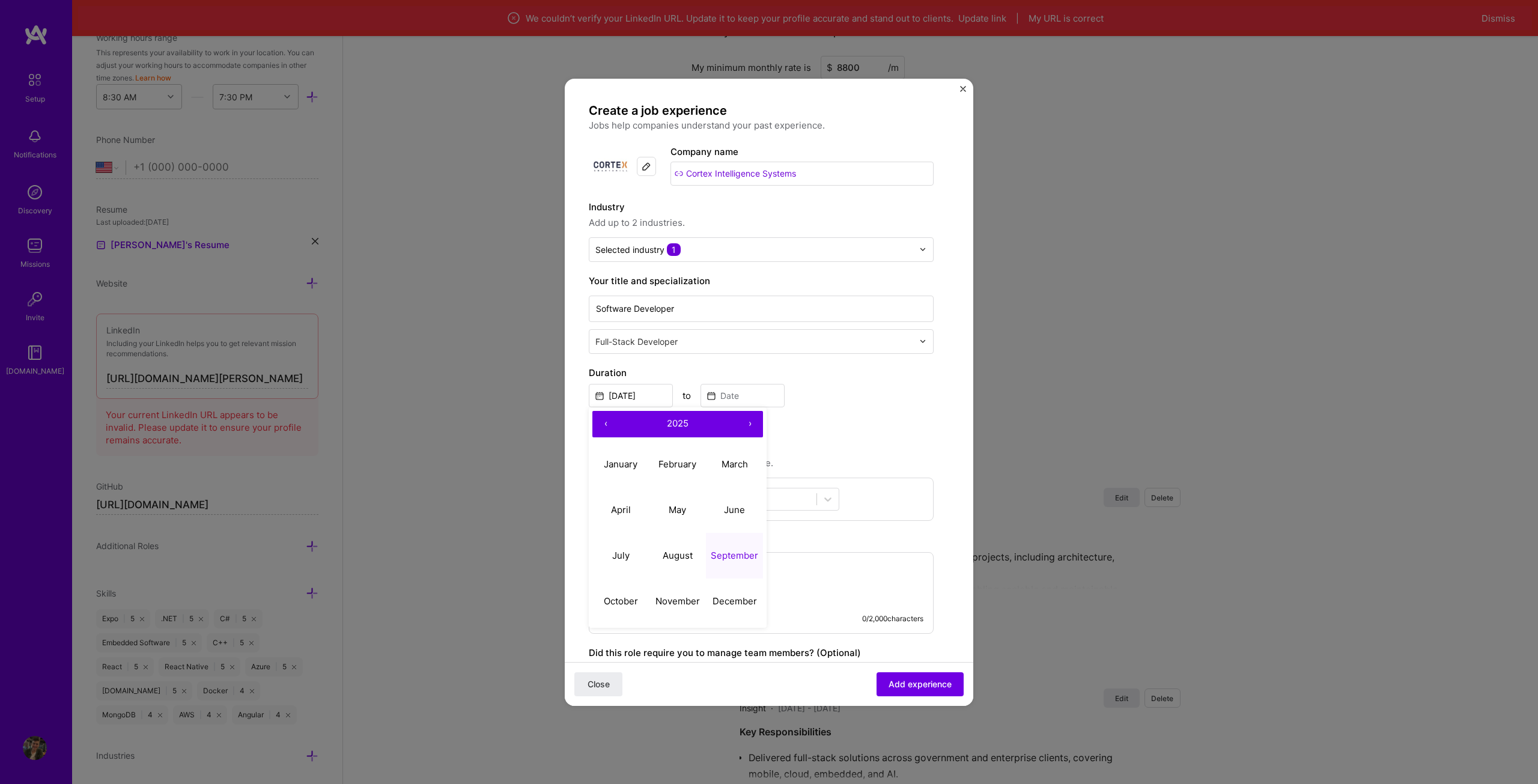
click at [610, 421] on button "‹" at bounding box center [605, 424] width 27 height 26
click at [608, 423] on button "‹" at bounding box center [605, 424] width 27 height 26
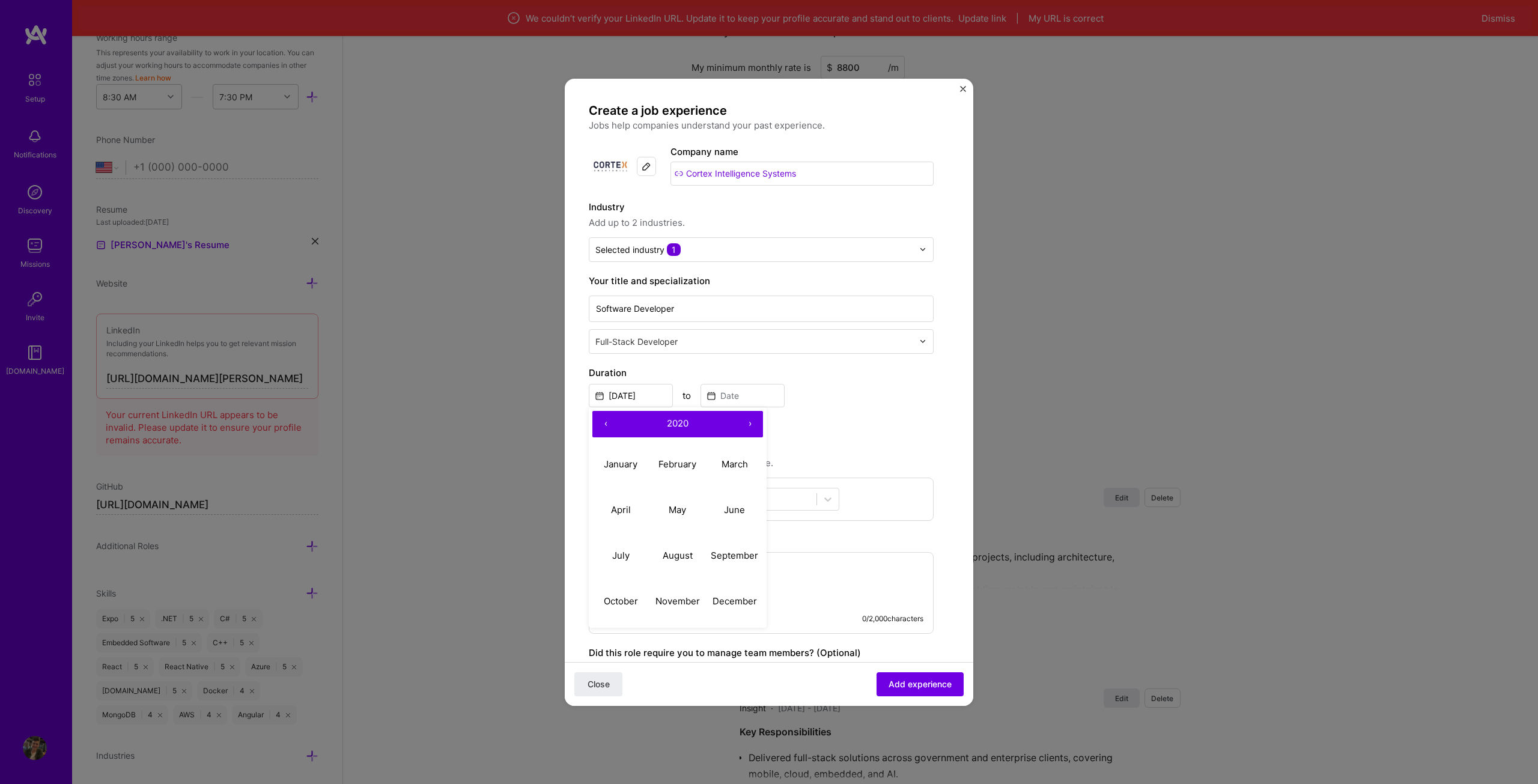
click at [608, 423] on button "‹" at bounding box center [605, 424] width 27 height 26
click at [746, 427] on button "›" at bounding box center [750, 424] width 27 height 26
click at [629, 594] on button "October" at bounding box center [620, 601] width 57 height 46
type input "[DATE]"
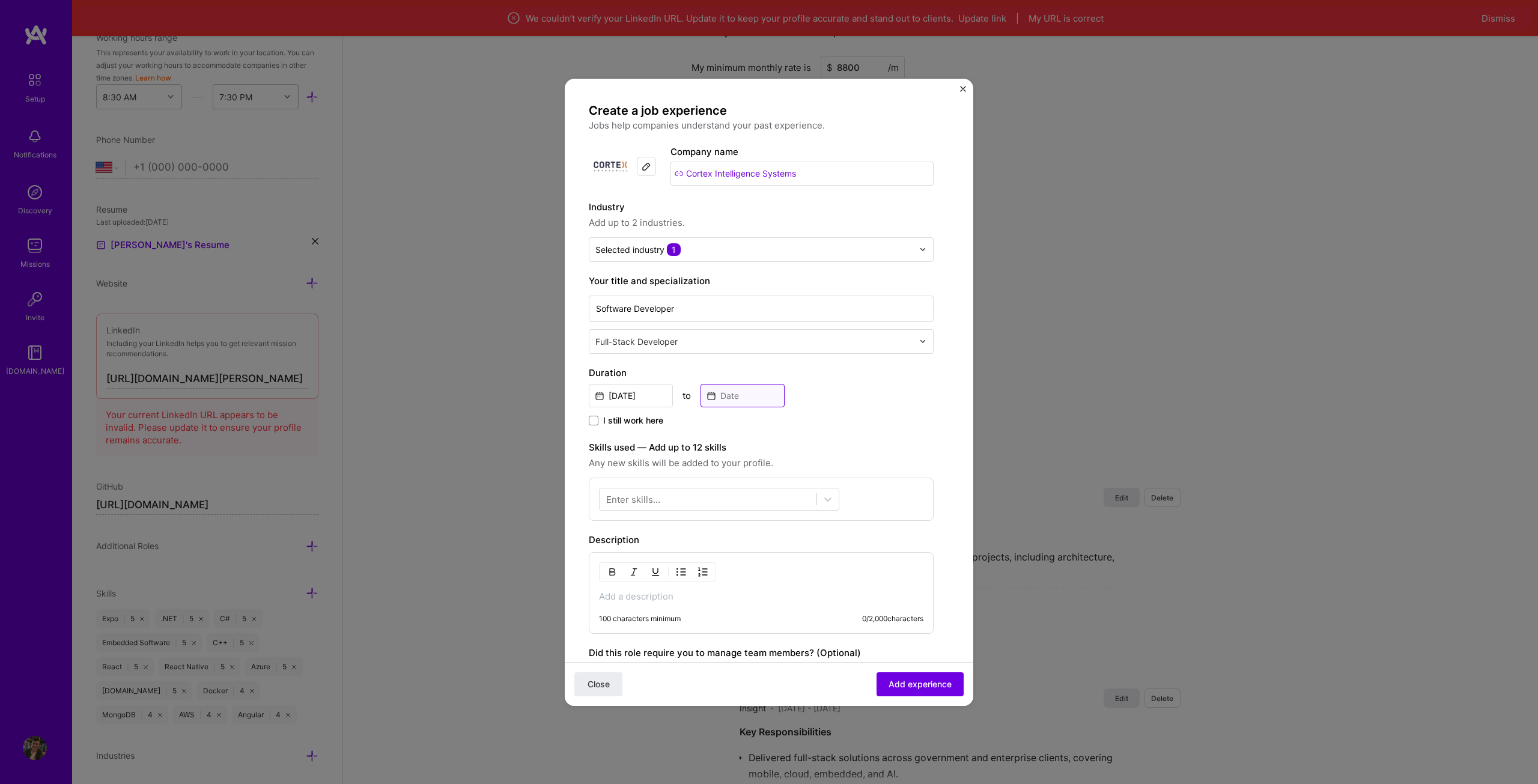
click at [759, 384] on input at bounding box center [743, 396] width 84 height 23
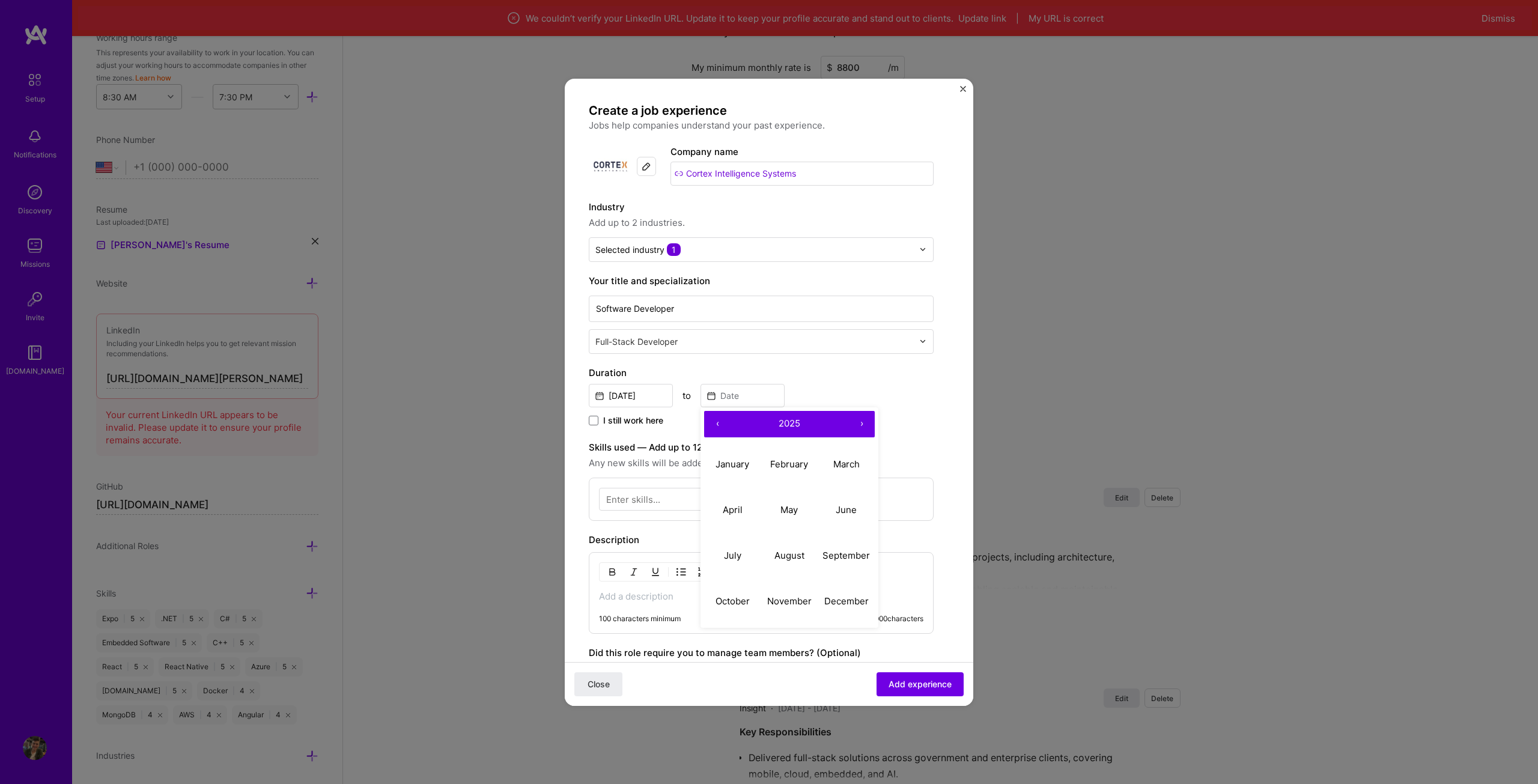
click at [716, 421] on button "‹" at bounding box center [717, 424] width 27 height 26
click at [720, 508] on button "April" at bounding box center [732, 509] width 57 height 46
type input "[DATE]"
click at [668, 493] on div at bounding box center [708, 498] width 217 height 20
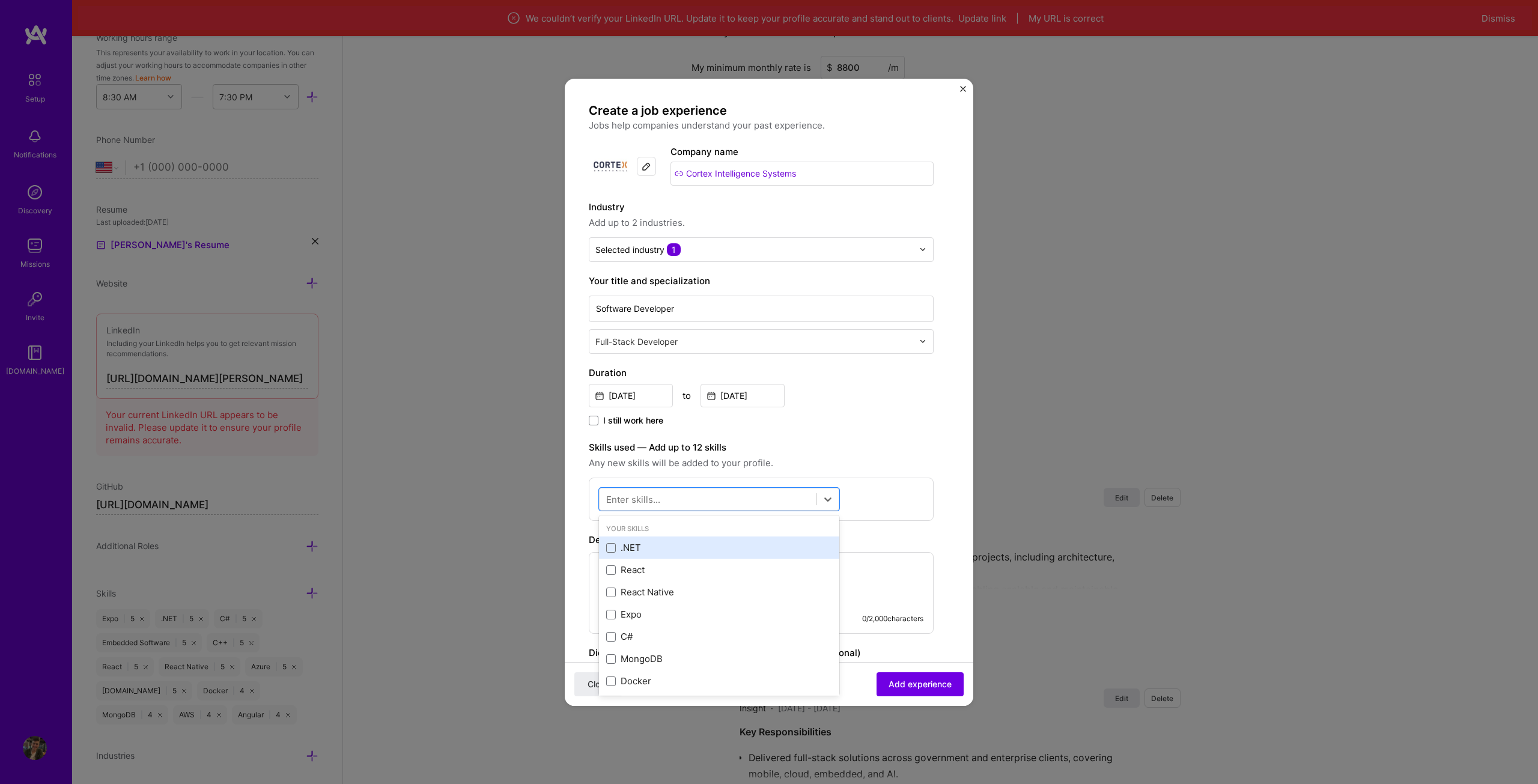
click at [632, 546] on div ".NET" at bounding box center [719, 547] width 226 height 12
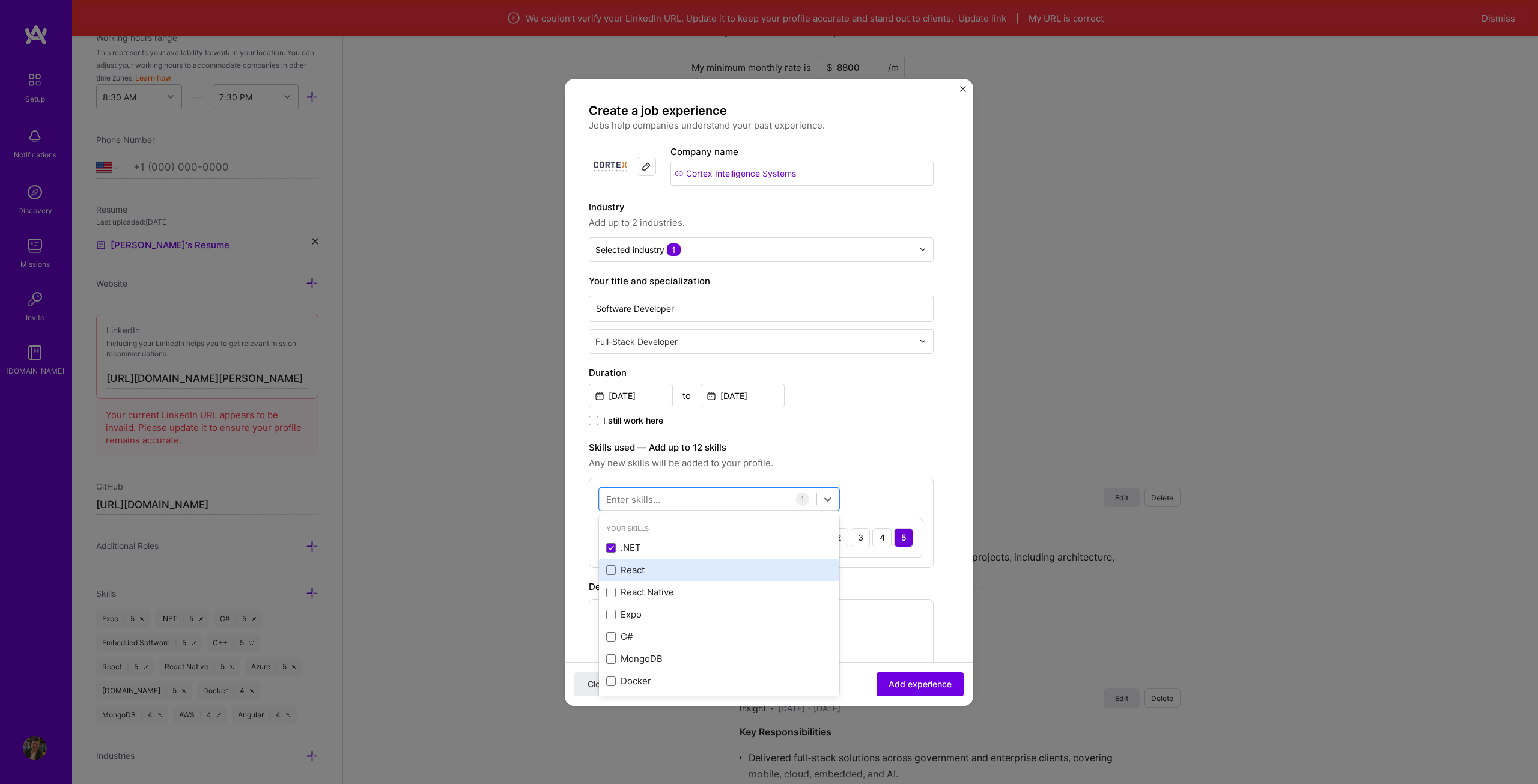
click at [672, 572] on div "React" at bounding box center [719, 569] width 226 height 12
click at [671, 586] on div "React Native" at bounding box center [719, 591] width 226 height 12
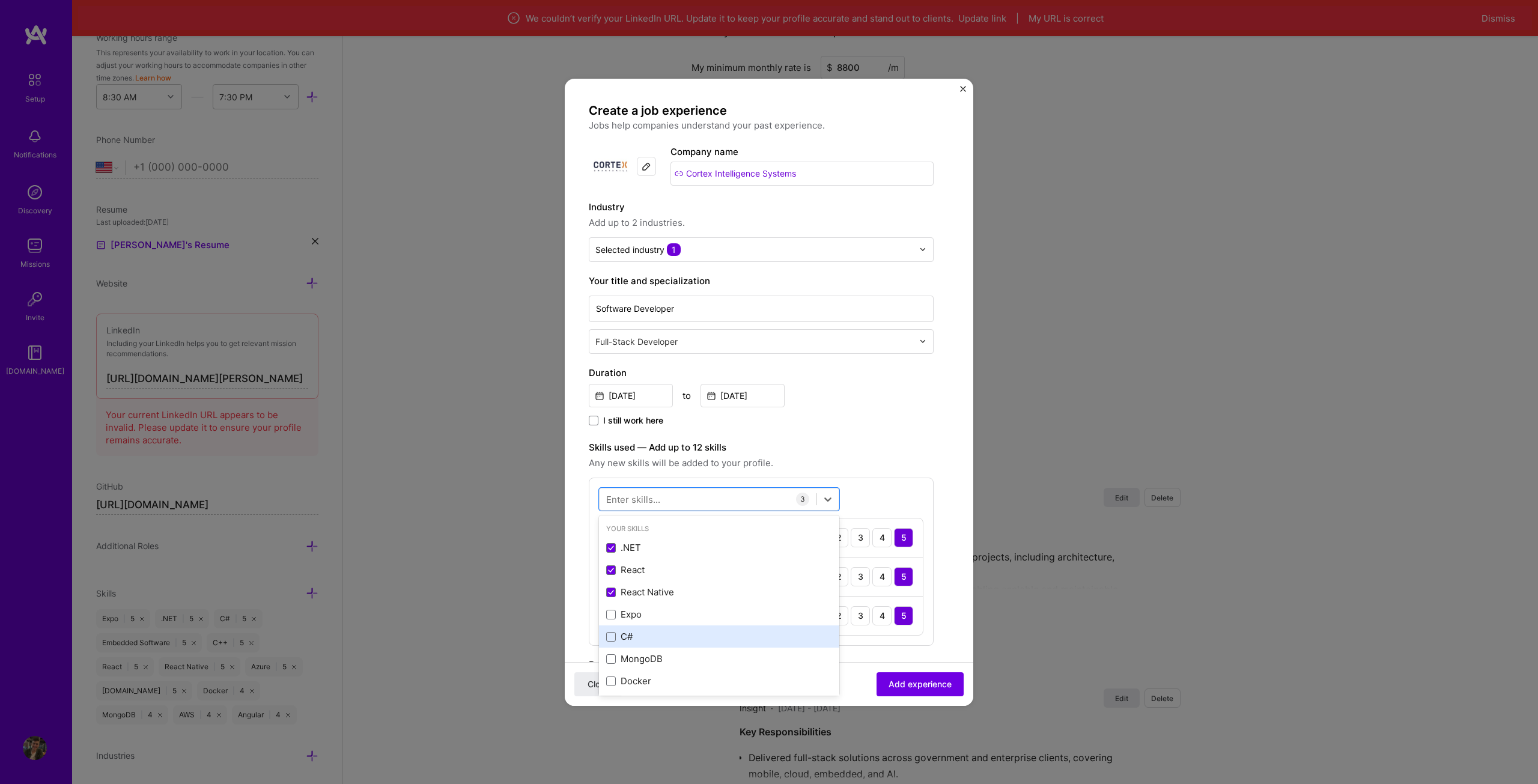
click at [658, 630] on div "C#" at bounding box center [719, 636] width 226 height 12
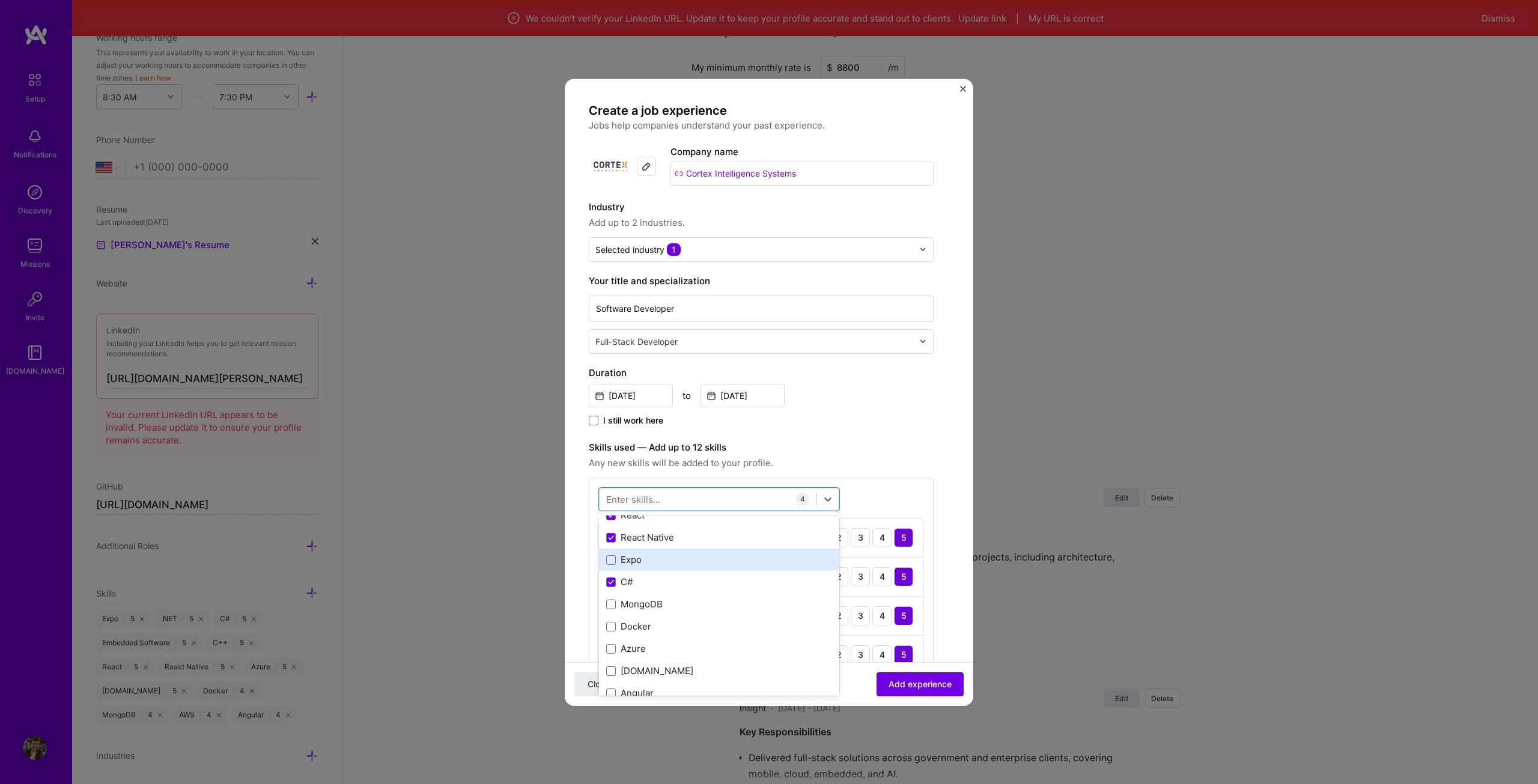
scroll to position [60, 0]
click at [686, 616] on div "Docker" at bounding box center [719, 620] width 226 height 12
click at [666, 664] on div "[DOMAIN_NAME]" at bounding box center [719, 665] width 226 height 12
type input "Blazor"
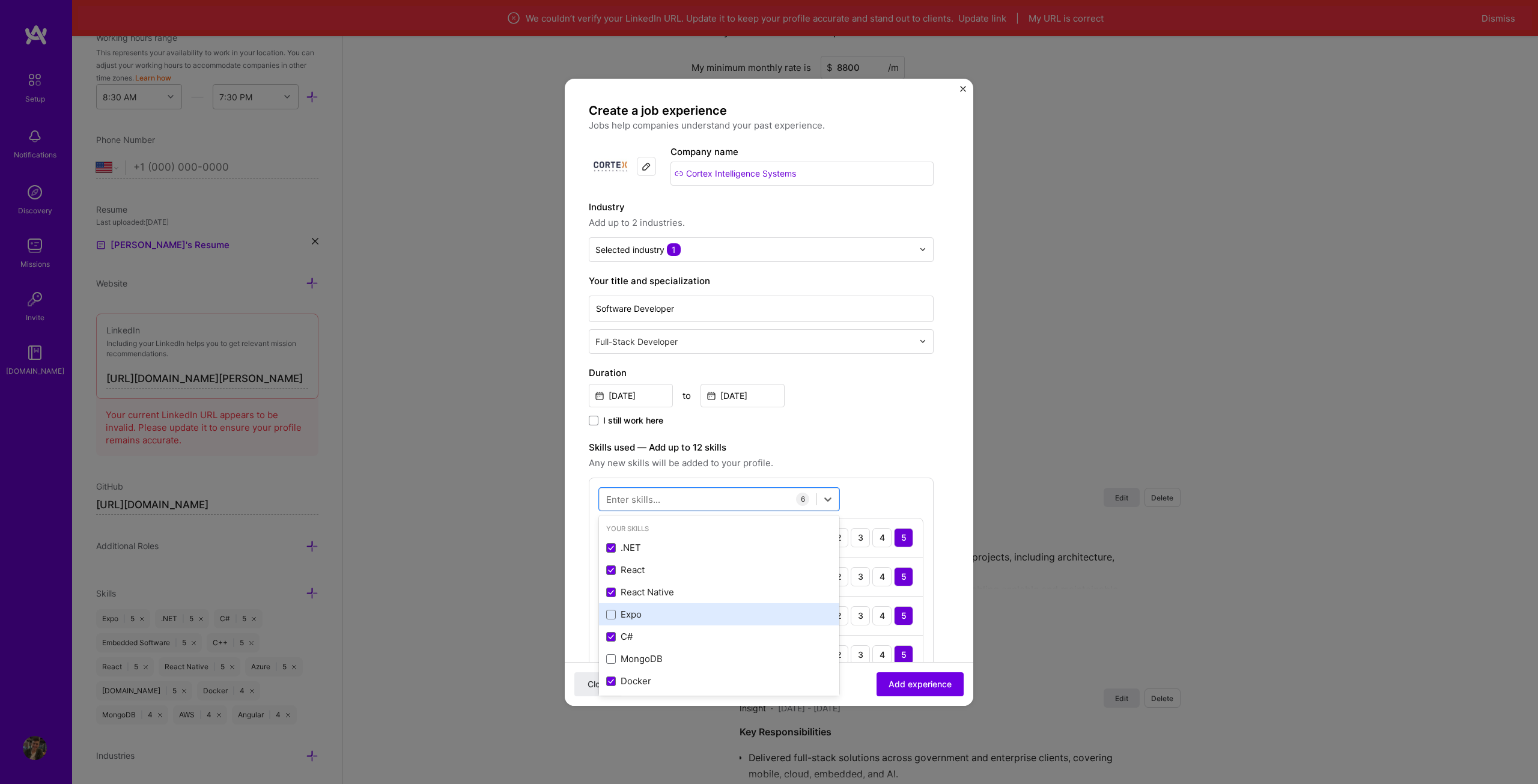
click at [642, 610] on div "Expo" at bounding box center [719, 613] width 226 height 12
click at [649, 612] on div "SQL" at bounding box center [719, 613] width 226 height 12
type input "SQL"
click at [807, 443] on label "Skills used — Add up to 12 skills" at bounding box center [761, 447] width 345 height 14
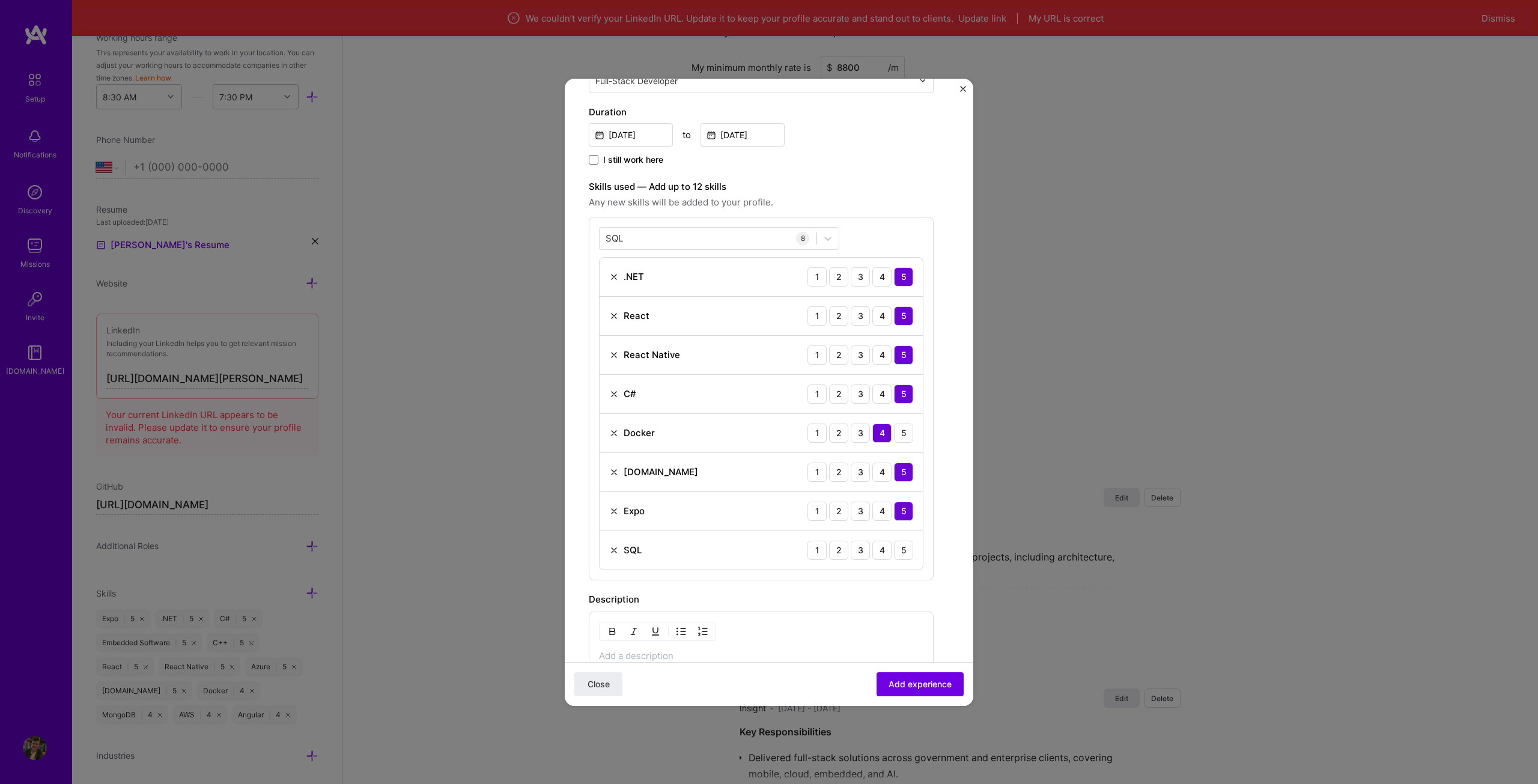
scroll to position [301, 0]
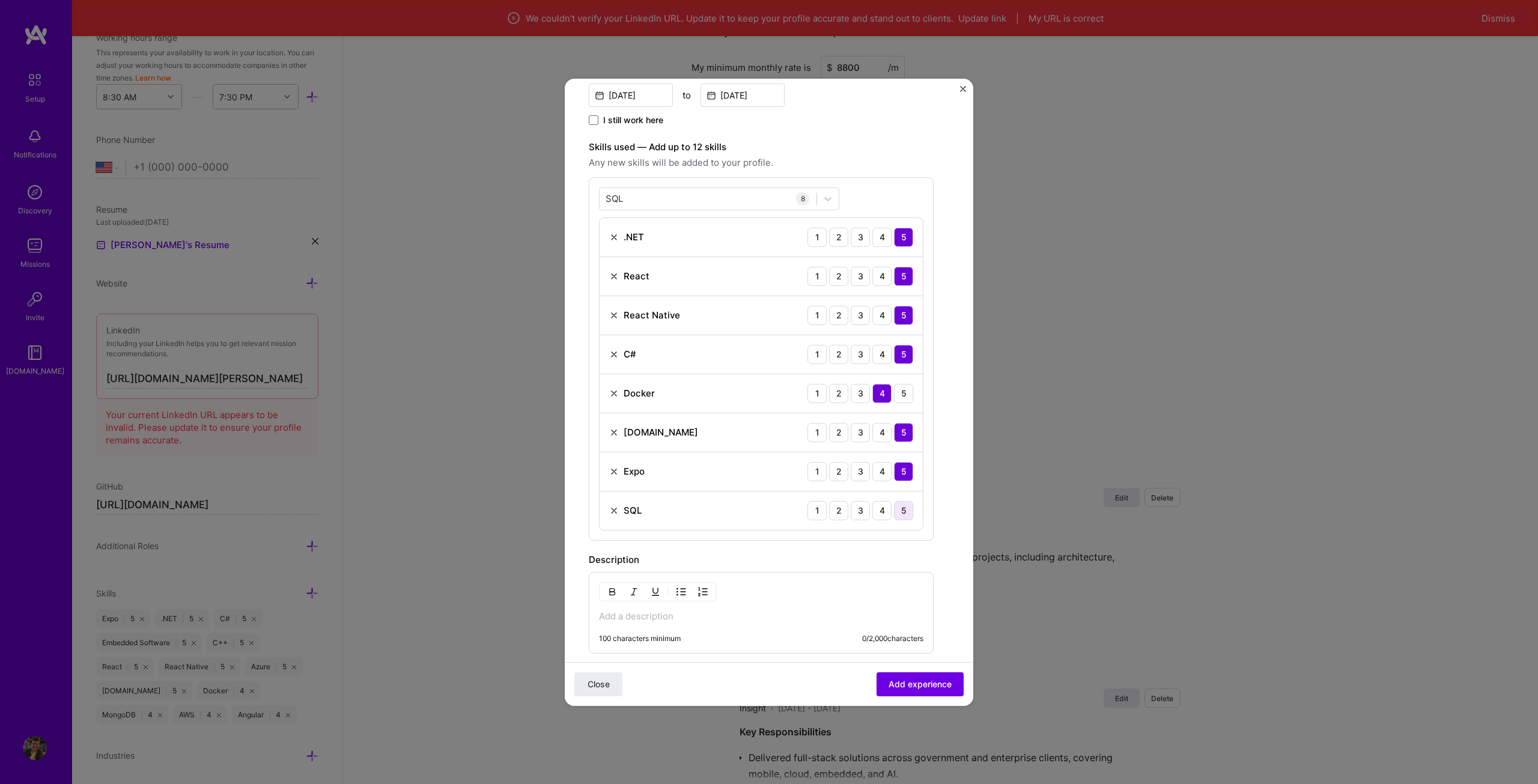
click at [909, 518] on div "5" at bounding box center [903, 510] width 19 height 19
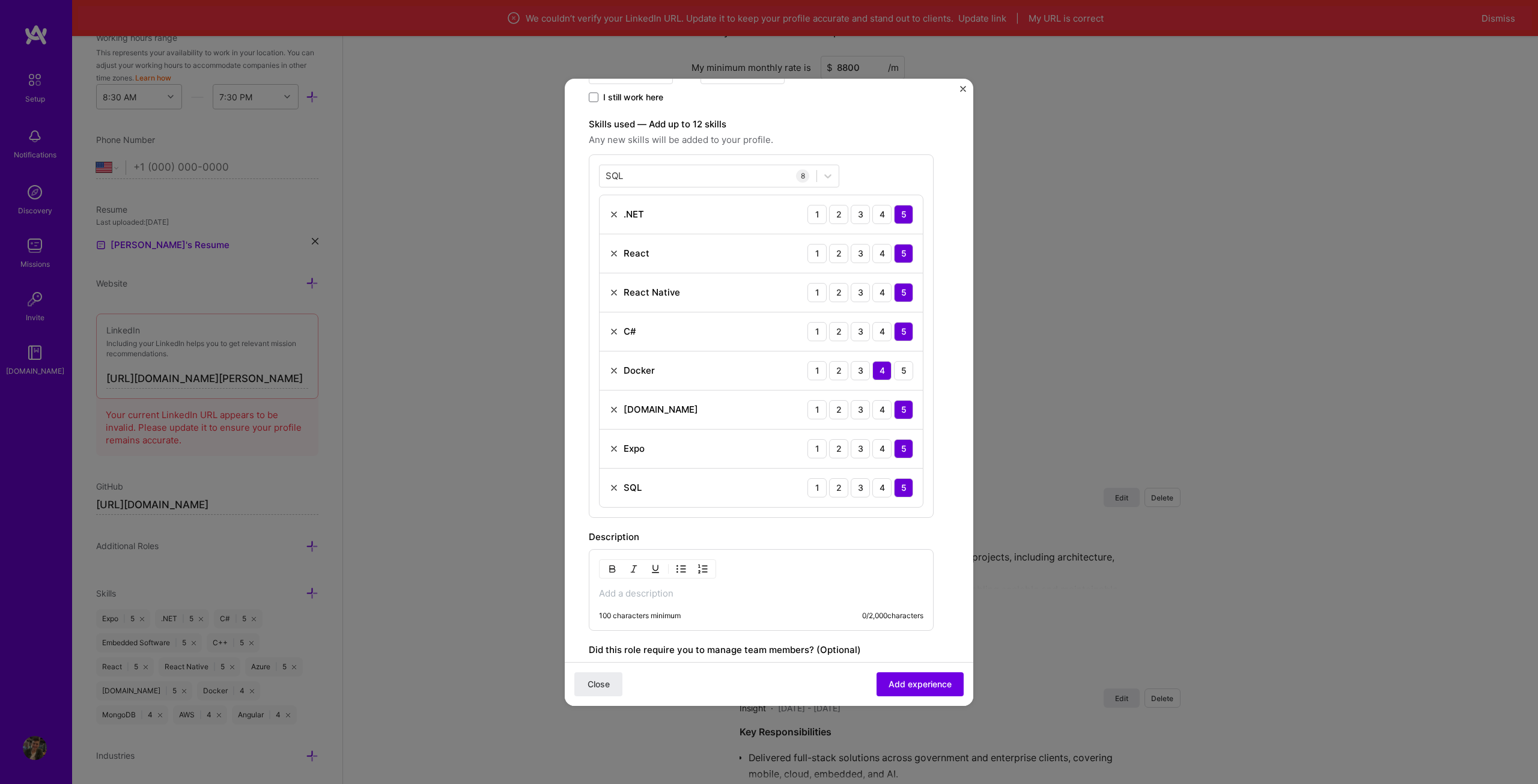
scroll to position [421, 0]
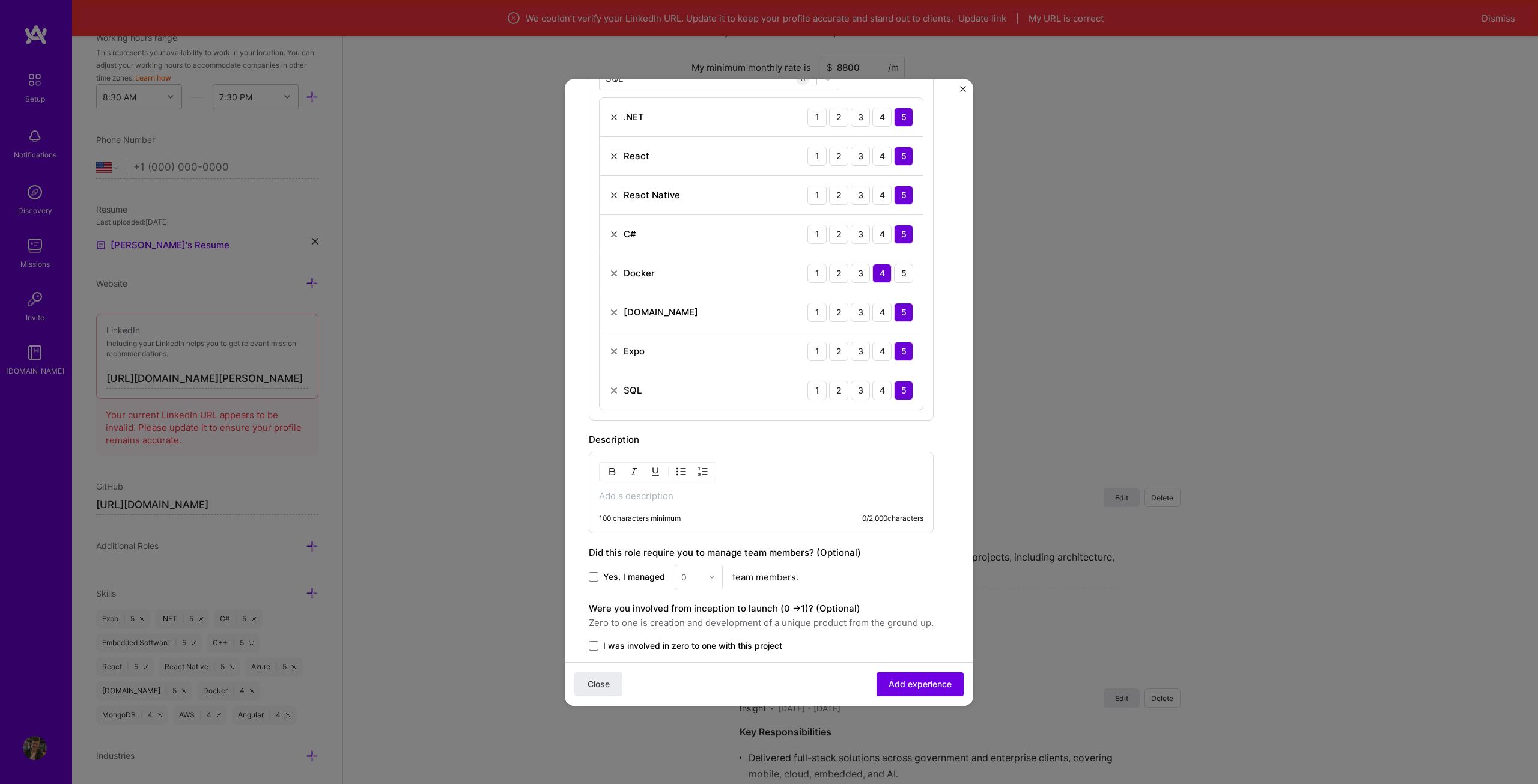
click at [669, 501] on p at bounding box center [761, 496] width 325 height 12
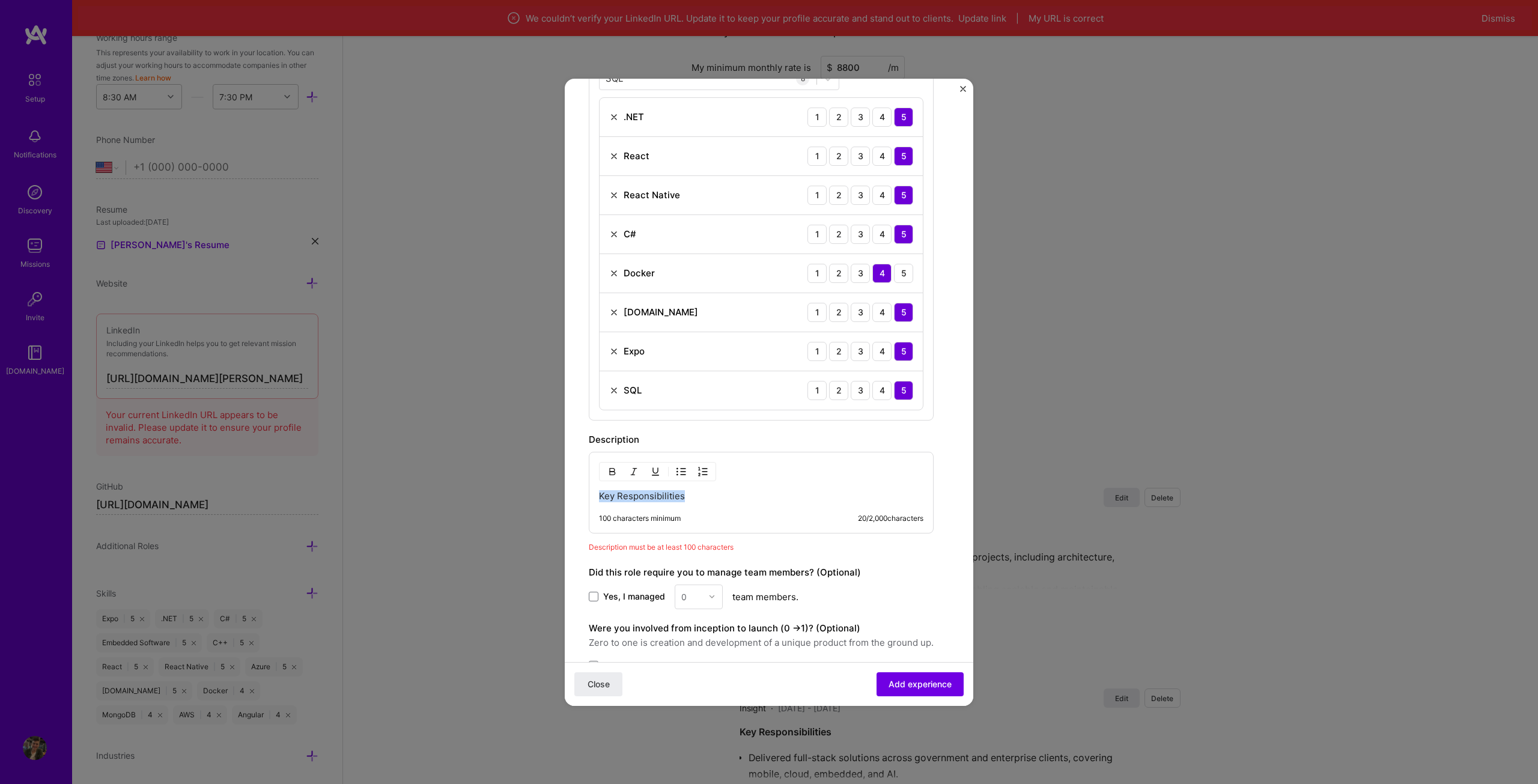
drag, startPoint x: 721, startPoint y: 495, endPoint x: 566, endPoint y: 490, distance: 155.1
click at [562, 493] on div "Create a job experience Jobs help companies understand your past experience. Co…" at bounding box center [769, 392] width 1538 height 784
click at [616, 475] on img "button" at bounding box center [612, 472] width 10 height 10
click at [705, 498] on p "Key Responsibilities" at bounding box center [761, 496] width 325 height 12
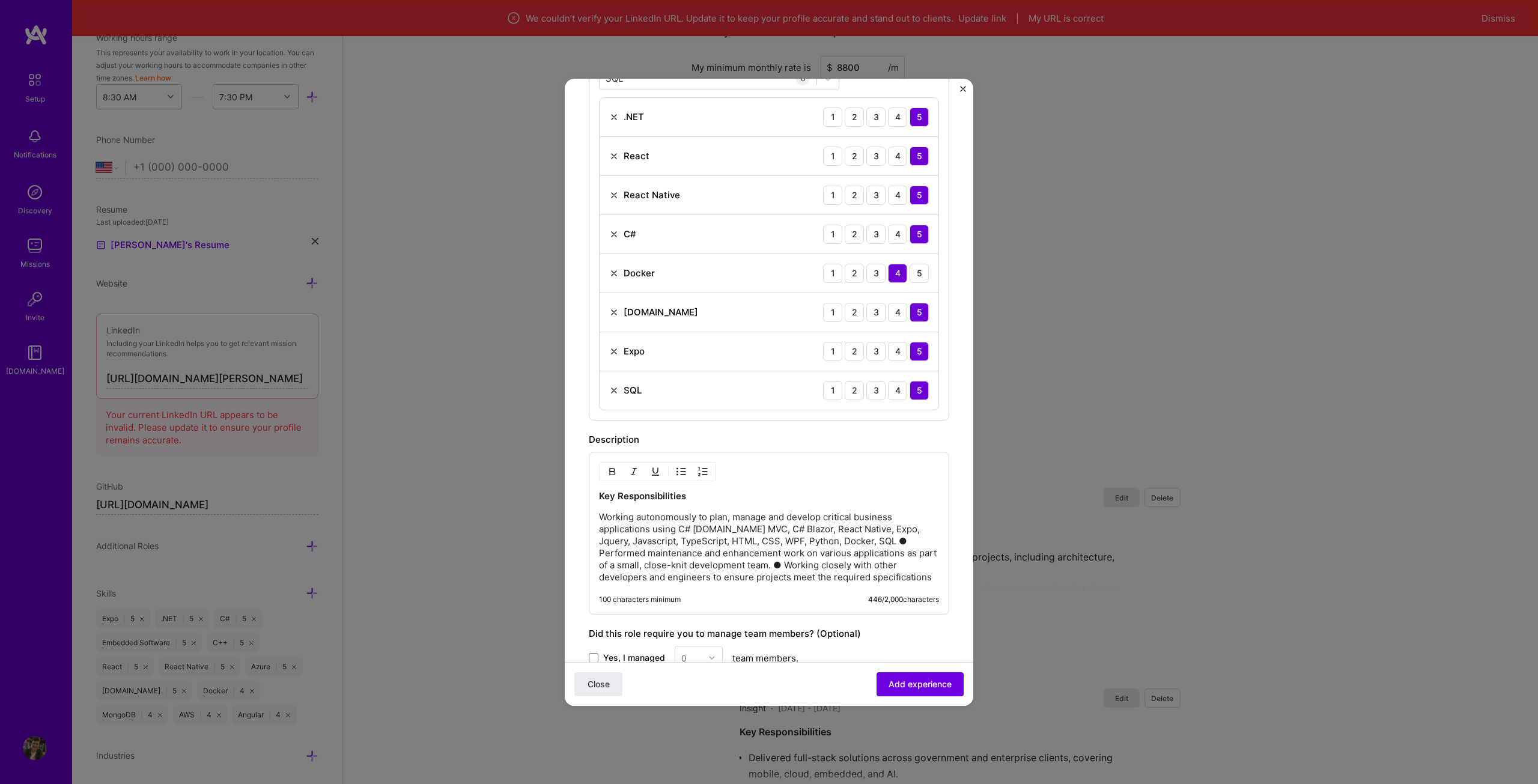
click at [600, 515] on p "Working autonomously to plan, manage and develop critical business applications…" at bounding box center [769, 546] width 340 height 72
click at [677, 469] on img "button" at bounding box center [682, 472] width 10 height 10
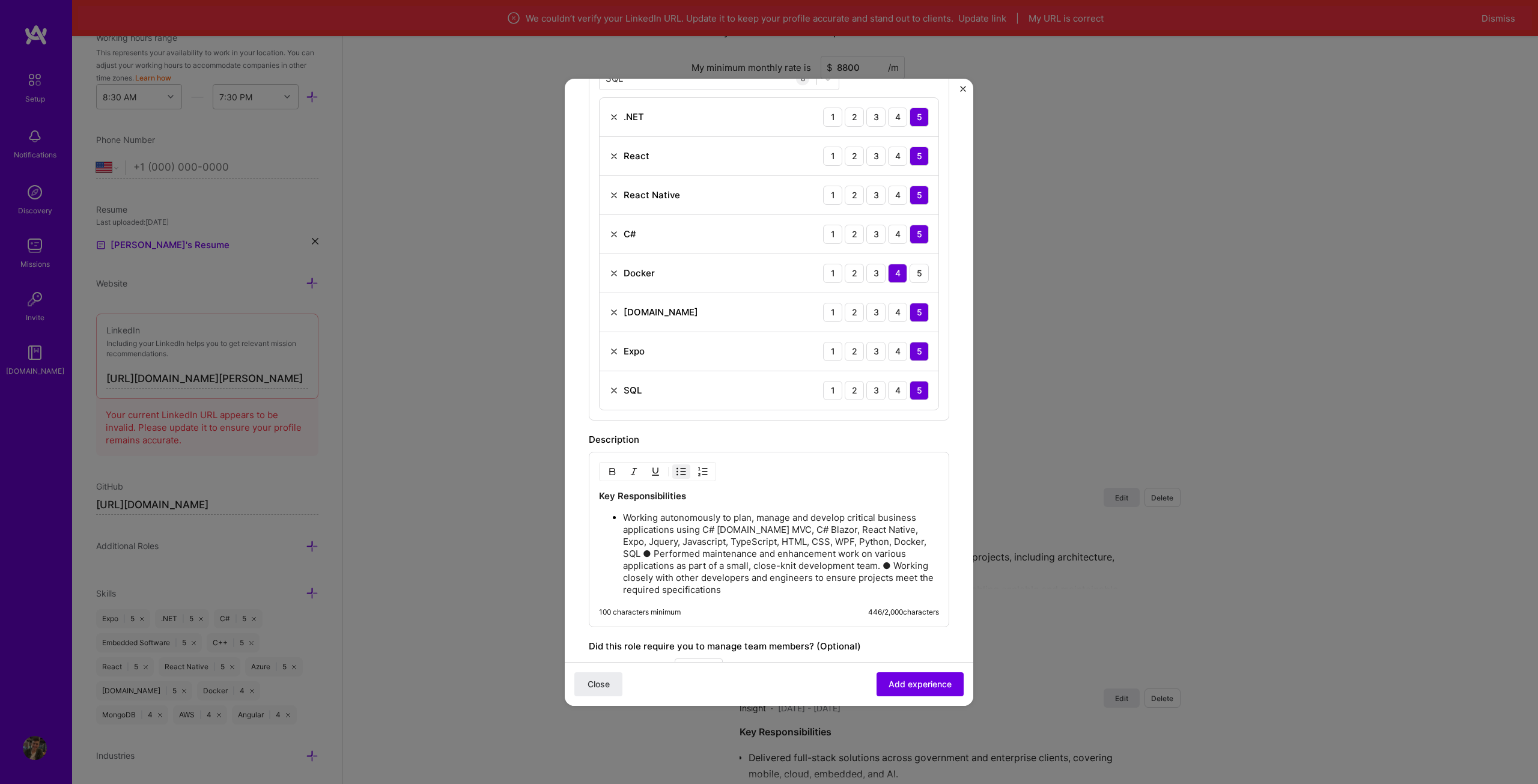
click at [639, 554] on p "Working autonomously to plan, manage and develop critical business applications…" at bounding box center [781, 554] width 316 height 84
click at [635, 554] on p "Working autonomously to plan, manage and develop critical business applications…" at bounding box center [781, 554] width 316 height 84
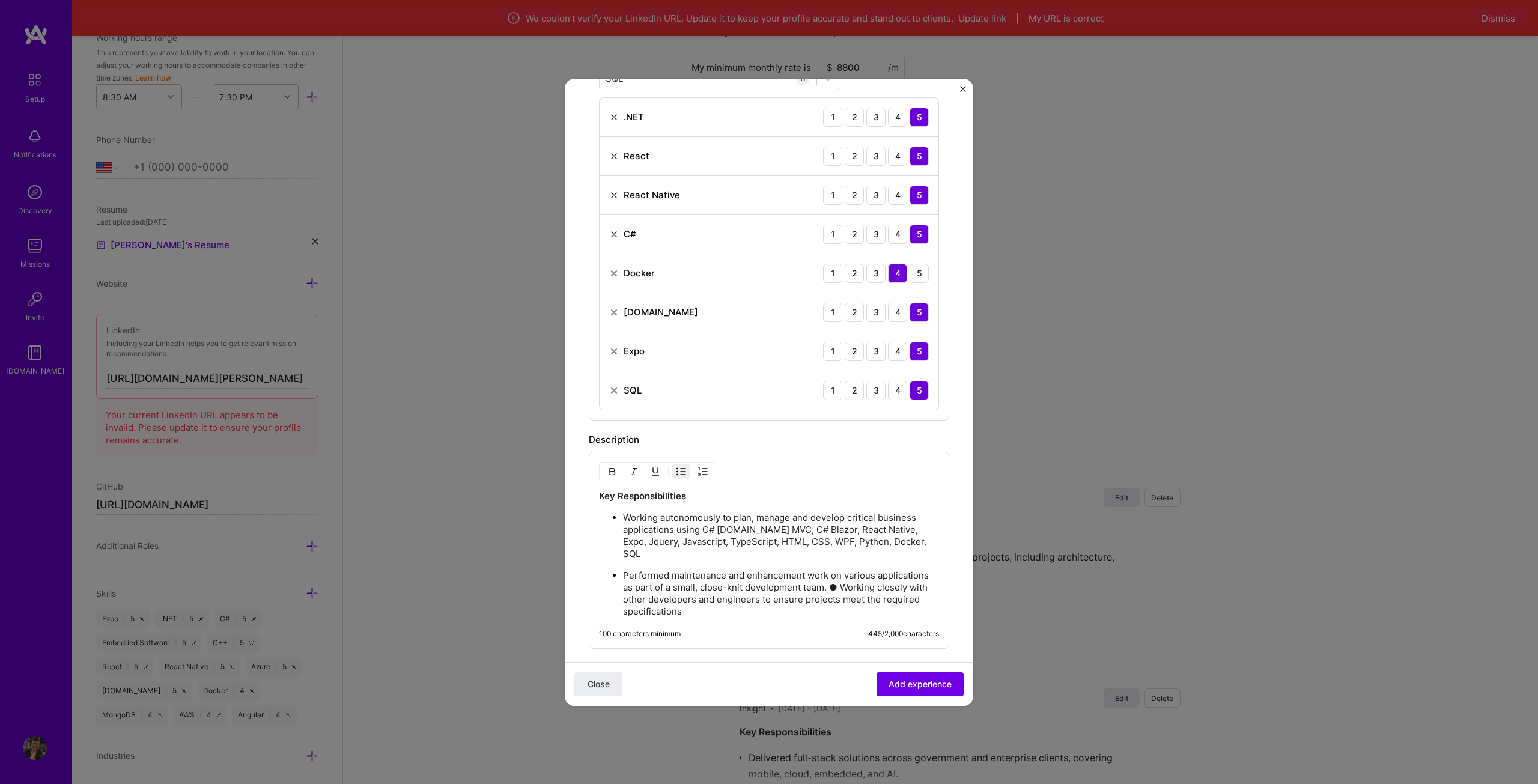
click at [881, 574] on p "Performed maintenance and enhancement work on various applications as part of a…" at bounding box center [781, 594] width 316 height 48
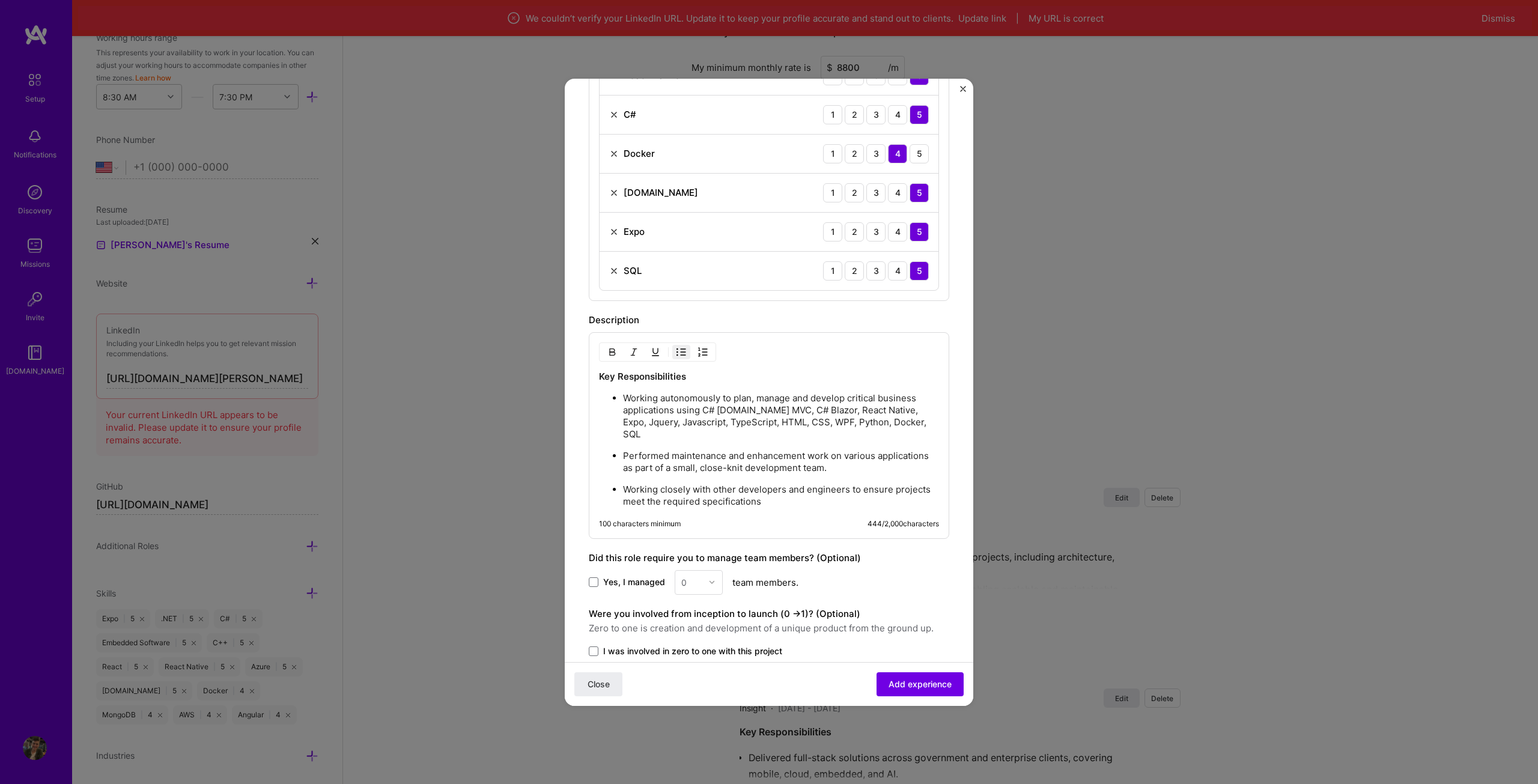
scroll to position [541, 0]
click at [826, 483] on p "Working closely with other developers and engineers to ensure projects meet the…" at bounding box center [781, 494] width 316 height 24
click at [808, 494] on p "Working closely with other developers and engineers to ensure projects meet the…" at bounding box center [781, 494] width 316 height 24
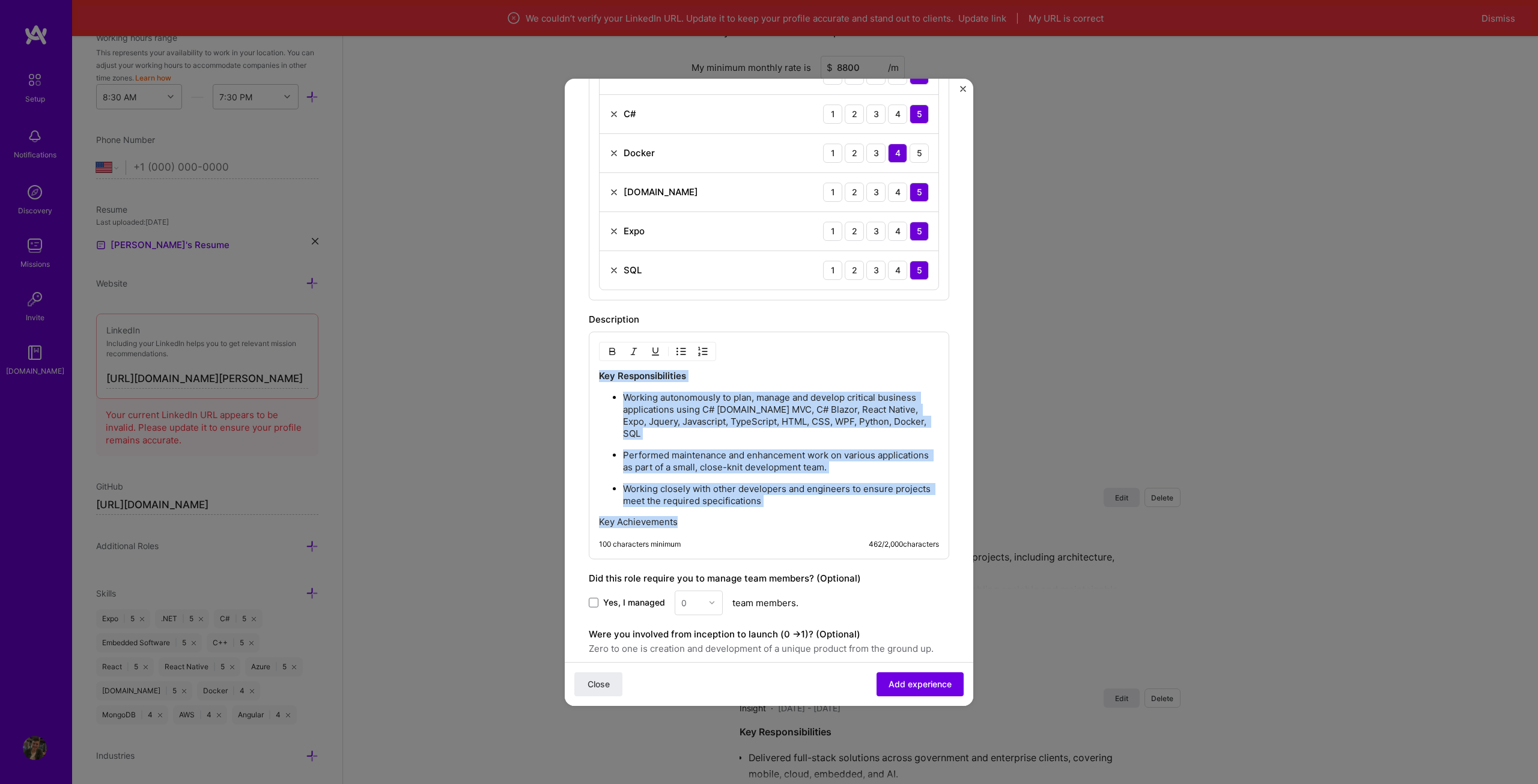
drag, startPoint x: 699, startPoint y: 509, endPoint x: 543, endPoint y: 507, distance: 156.0
click at [543, 507] on div "Create a job experience Jobs help companies understand your past experience. Co…" at bounding box center [769, 392] width 1538 height 784
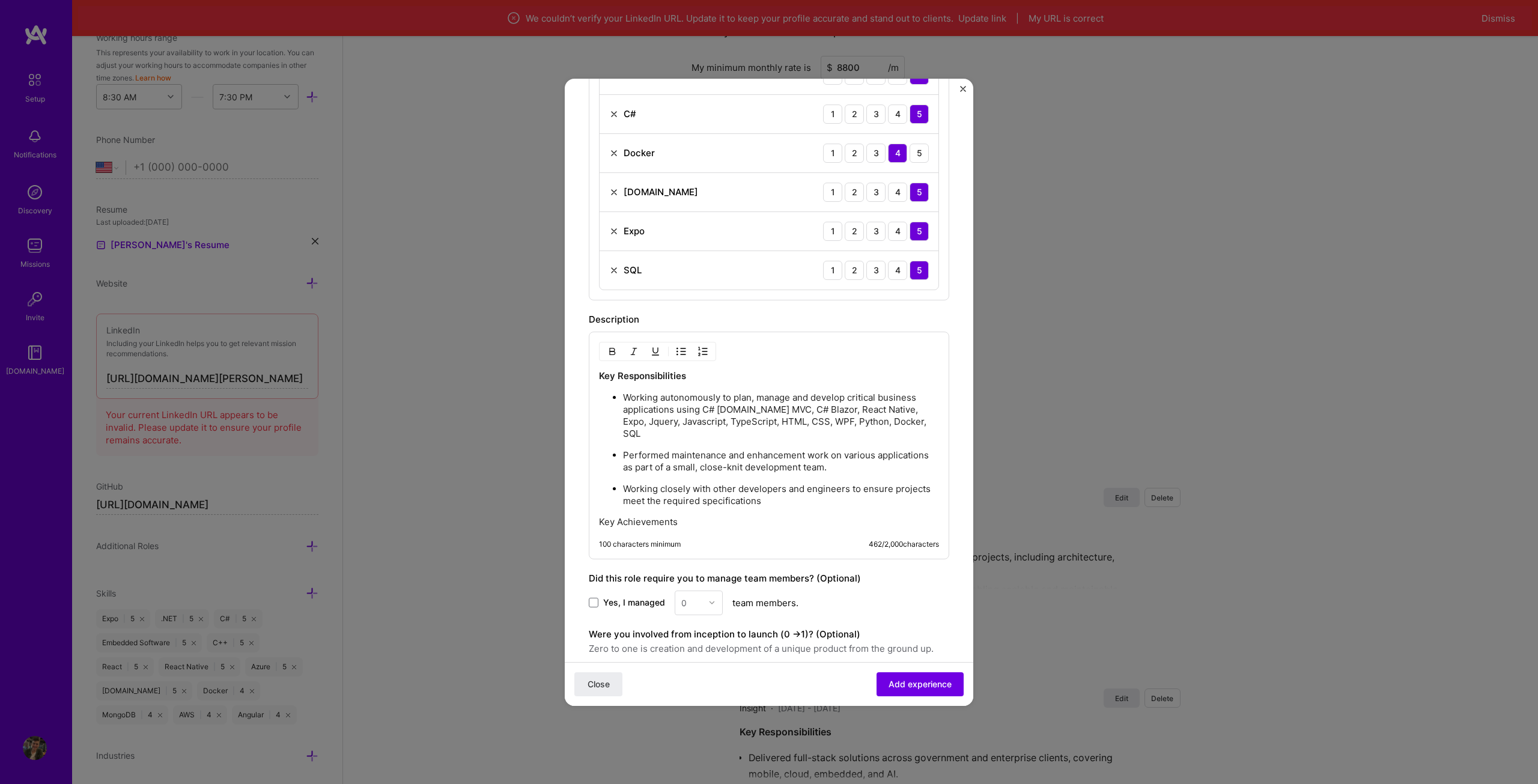
click at [727, 539] on div "100 characters minimum 462 / 2,000 characters" at bounding box center [769, 544] width 340 height 10
drag, startPoint x: 689, startPoint y: 512, endPoint x: 578, endPoint y: 506, distance: 111.2
click at [578, 506] on form "Create a job experience Jobs help companies understand your past experience. Co…" at bounding box center [769, 190] width 408 height 1257
click at [752, 516] on p "Key Achievements" at bounding box center [769, 522] width 340 height 12
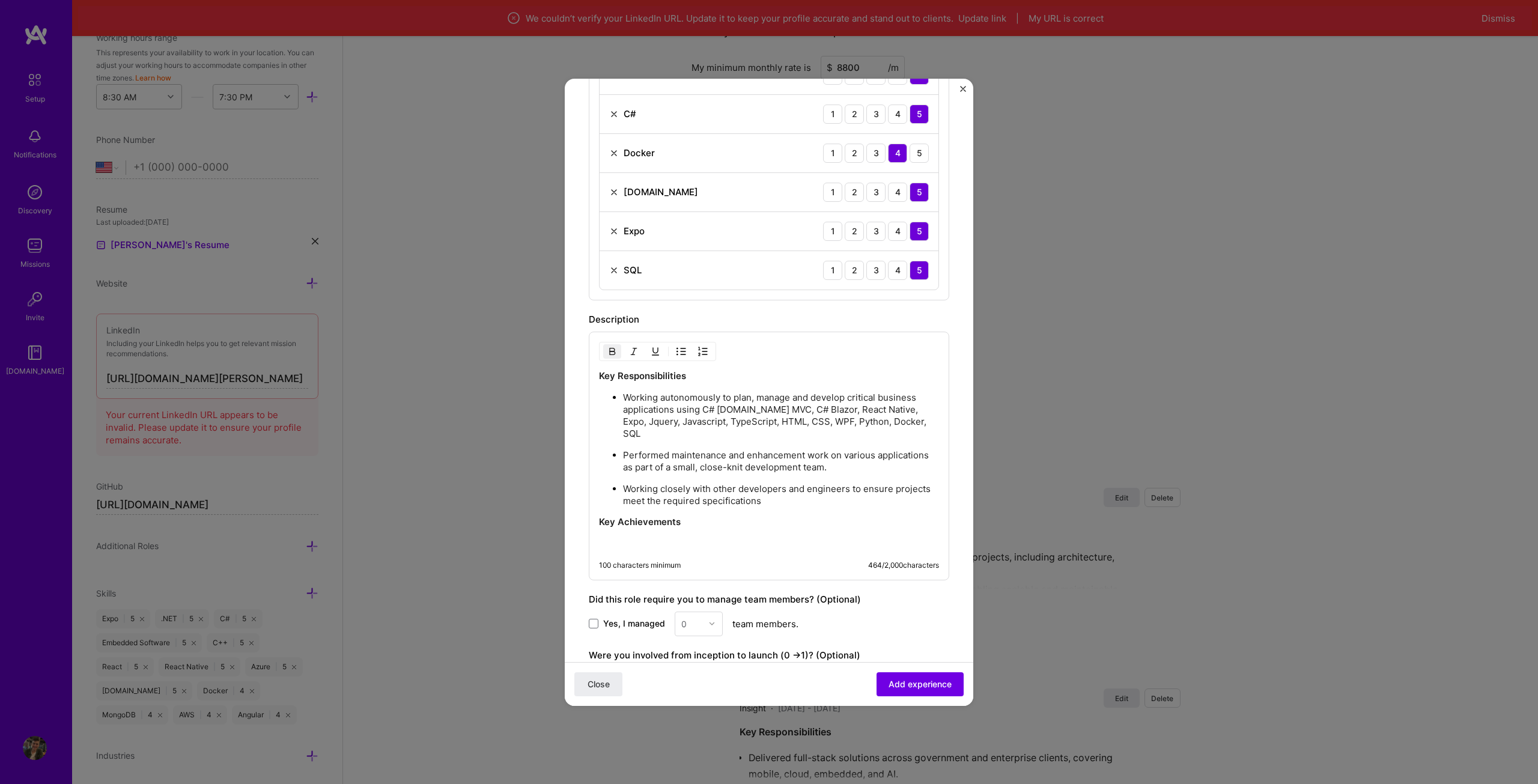
click at [682, 351] on img "button" at bounding box center [682, 352] width 10 height 10
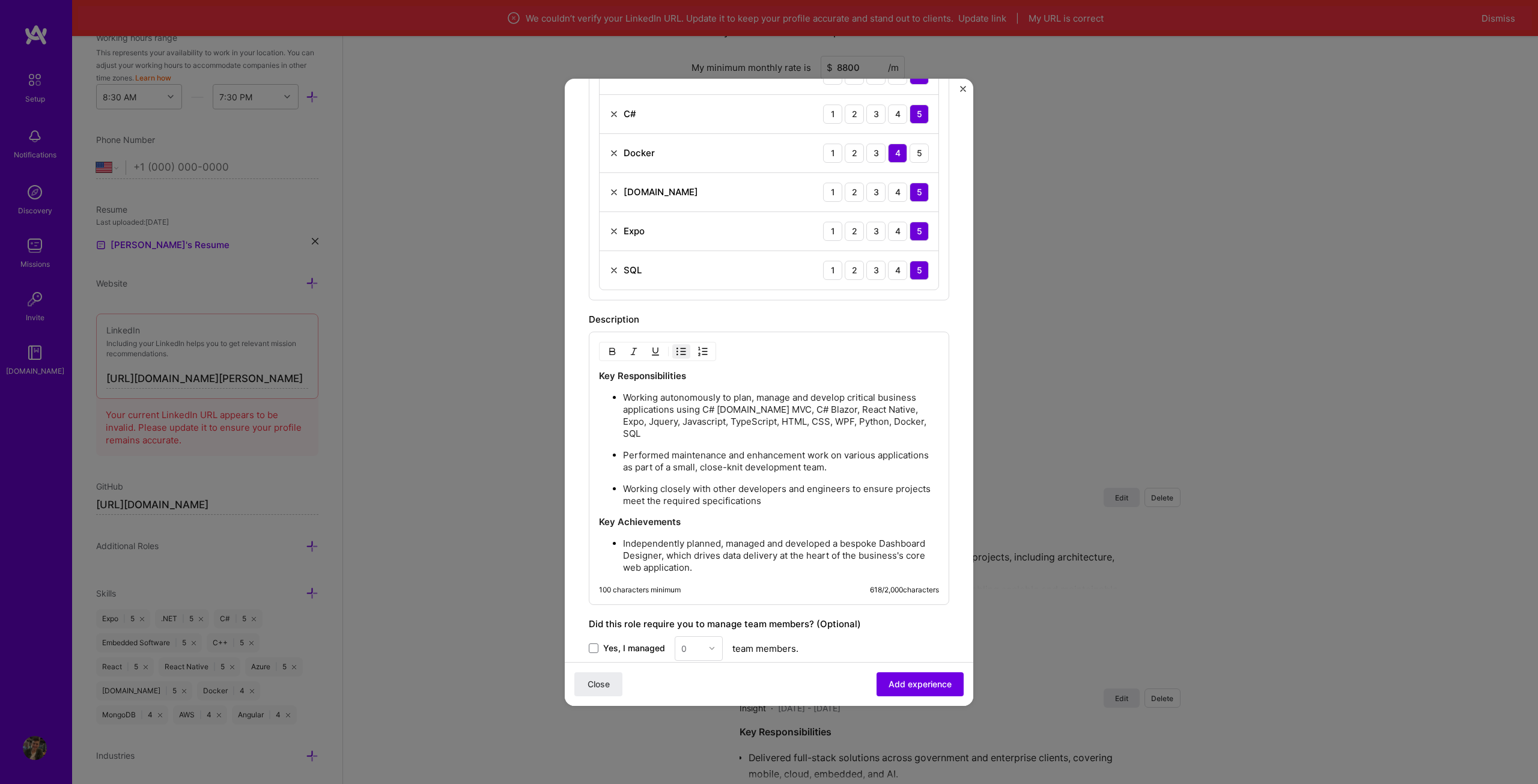
click at [730, 556] on p "Independently planned, managed and developed a bespoke Dashboard Designer, whic…" at bounding box center [781, 556] width 316 height 36
click at [716, 598] on p "Planned, designed, and developed a C# WPF Application that forms the main contr…" at bounding box center [781, 601] width 316 height 36
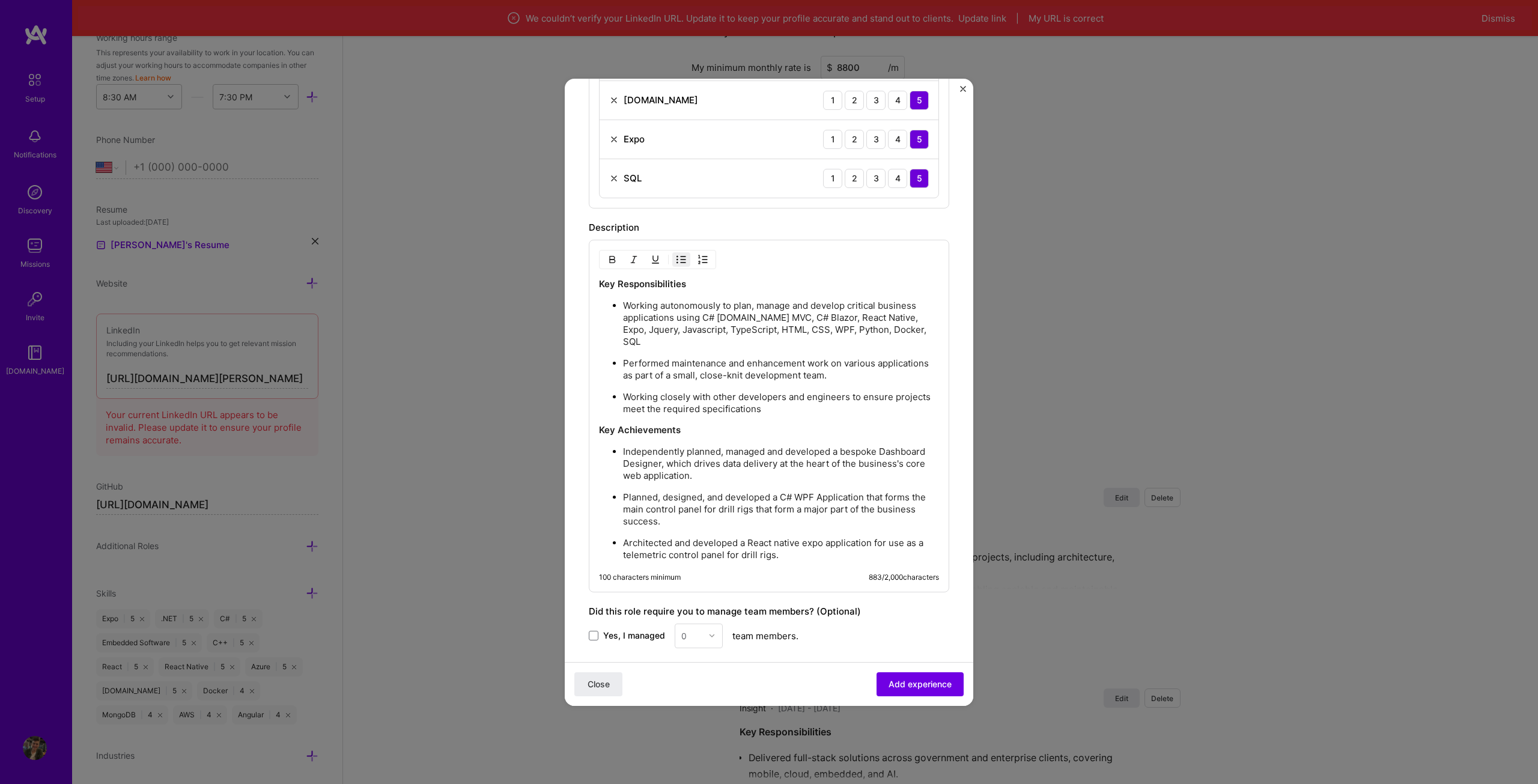
scroll to position [661, 0]
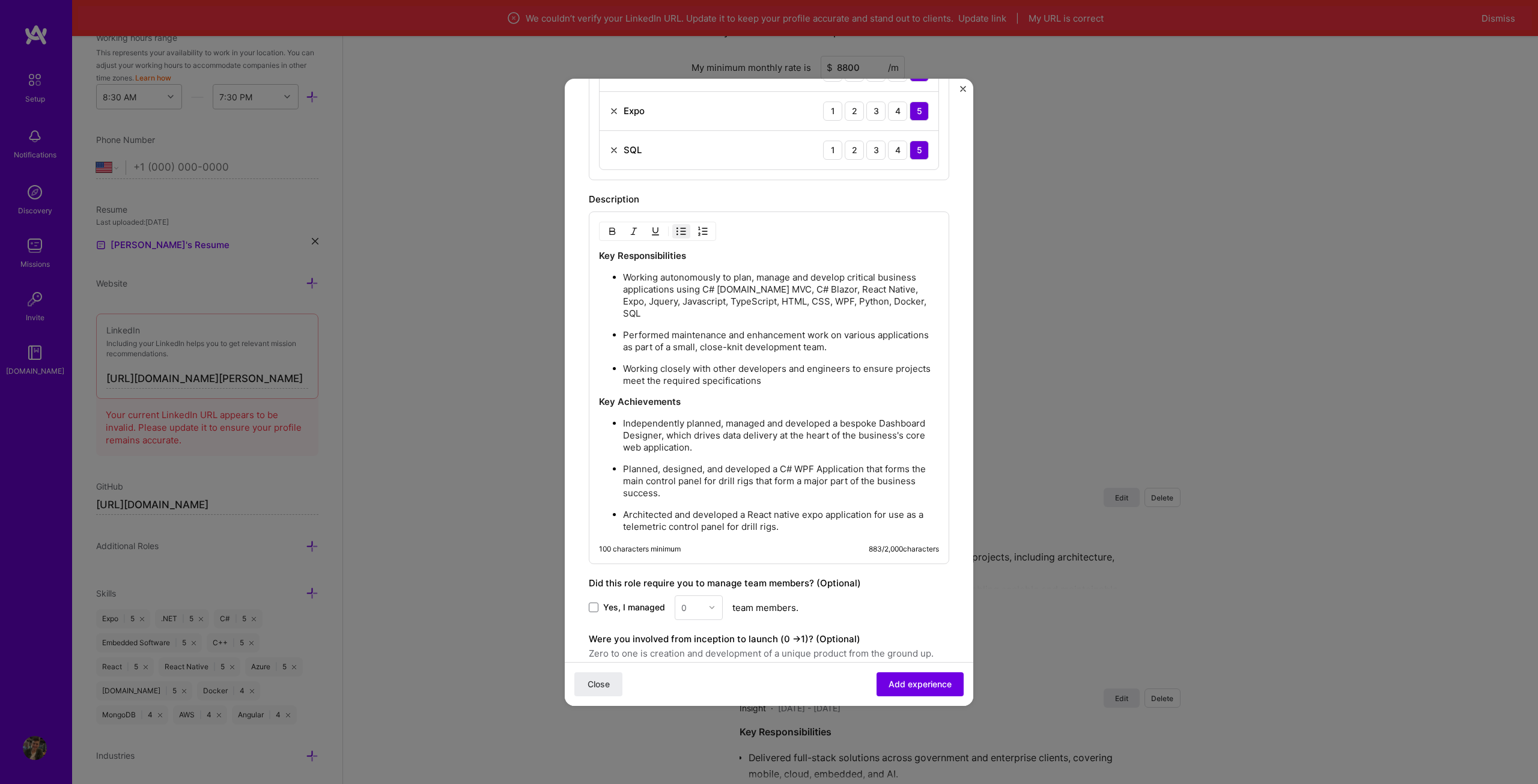
click at [808, 516] on p "Architected and developed a React native expo application for use as a telemetr…" at bounding box center [781, 520] width 316 height 24
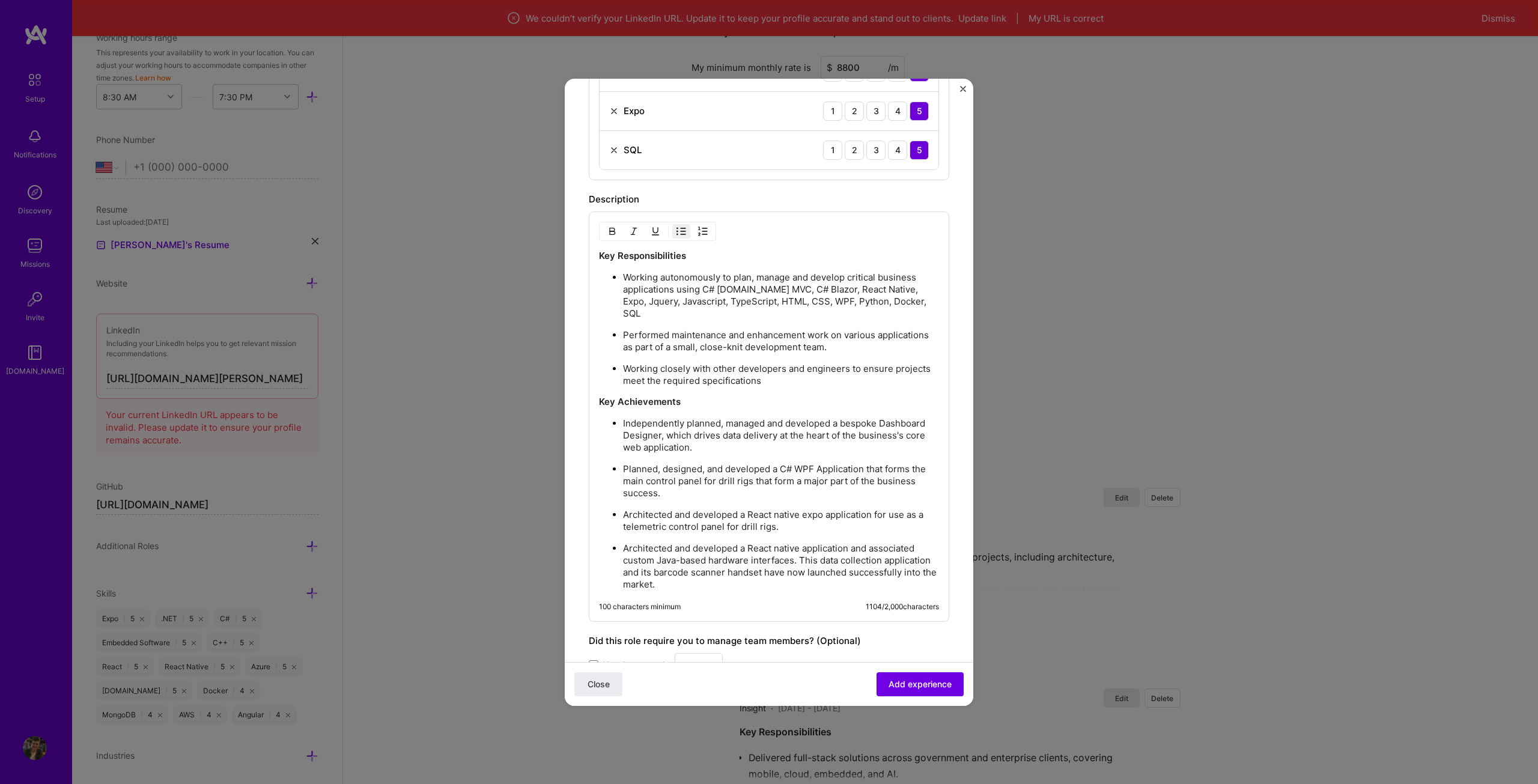
click at [772, 572] on p "Architected and developed a React native application and associated custom Java…" at bounding box center [781, 566] width 316 height 48
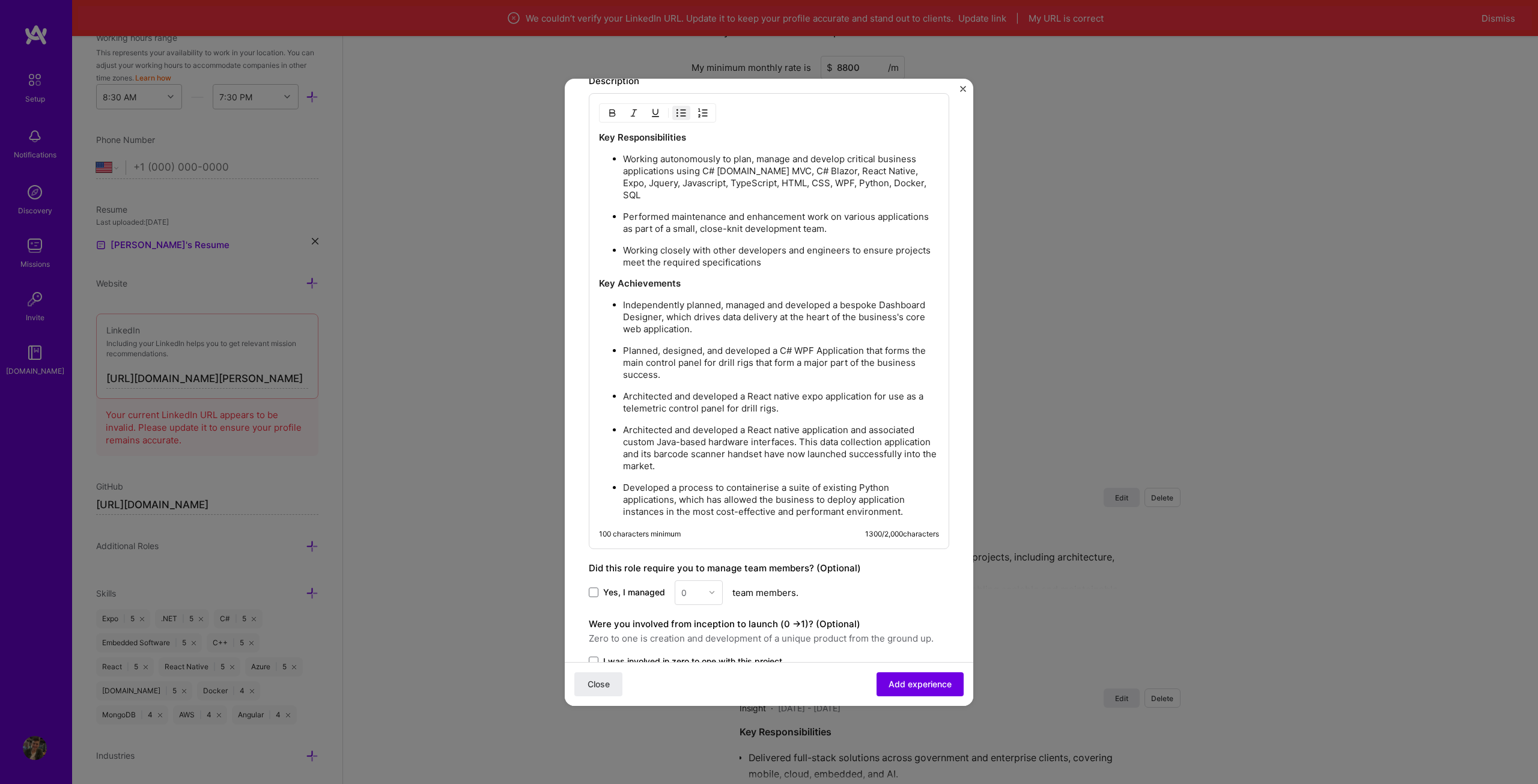
scroll to position [781, 0]
click at [910, 498] on p "Developed a process to containerise a suite of existing Python applications, wh…" at bounding box center [781, 498] width 316 height 36
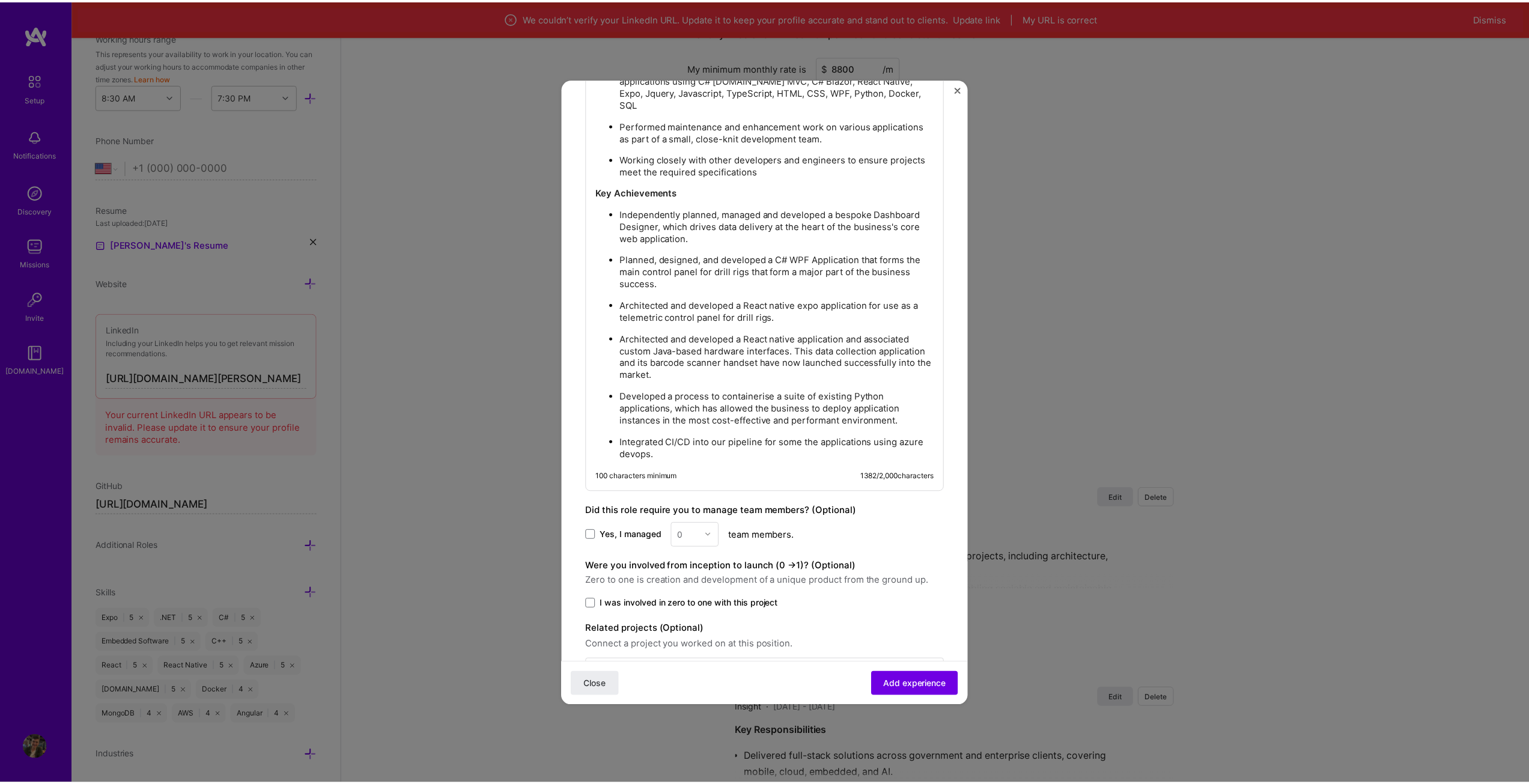
scroll to position [904, 0]
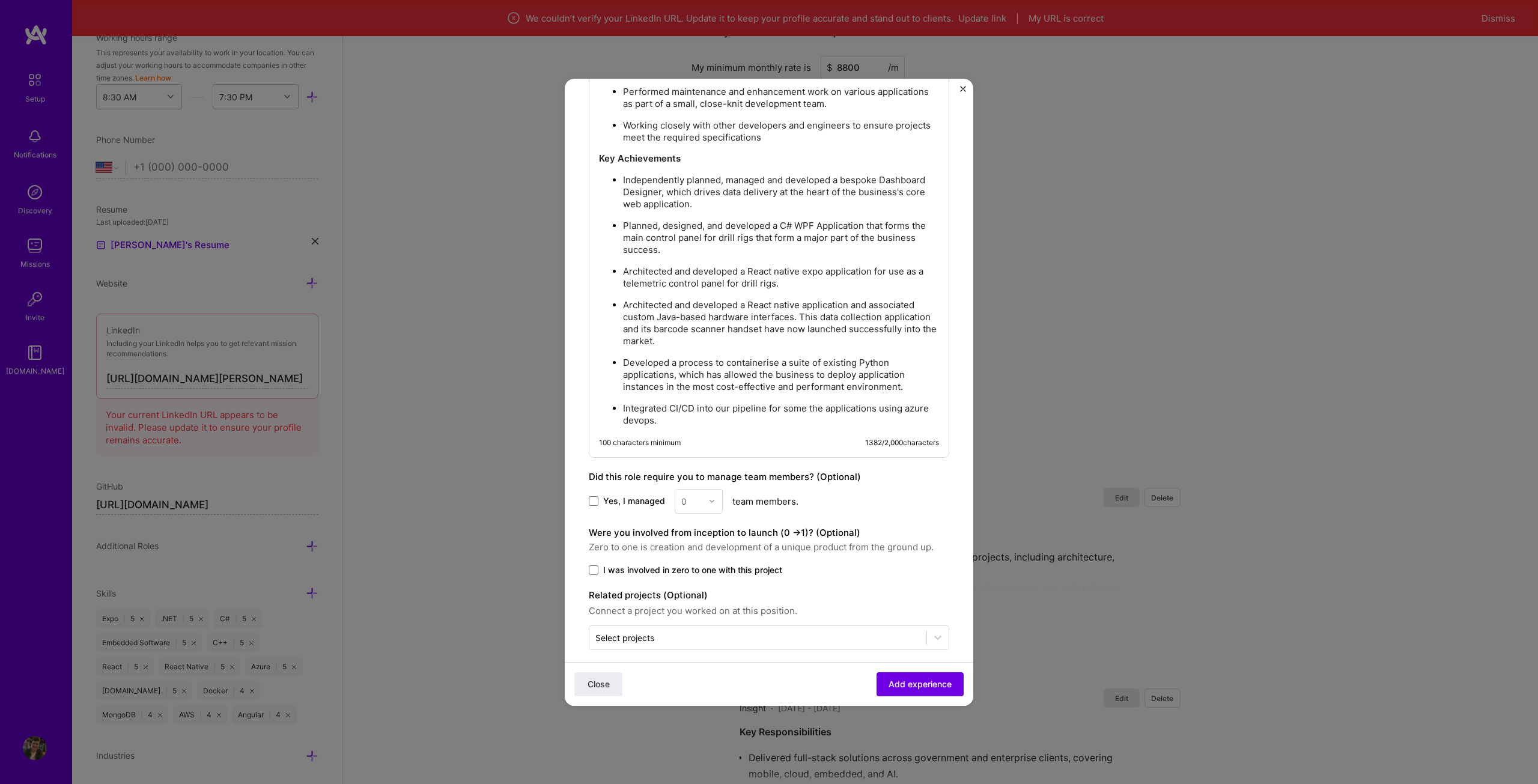
click at [768, 564] on span "I was involved in zero to one with this project" at bounding box center [692, 570] width 179 height 12
click at [0, 0] on input "I was involved in zero to one with this project" at bounding box center [0, 0] width 0 height 0
click at [904, 682] on span "Add experience" at bounding box center [920, 683] width 63 height 12
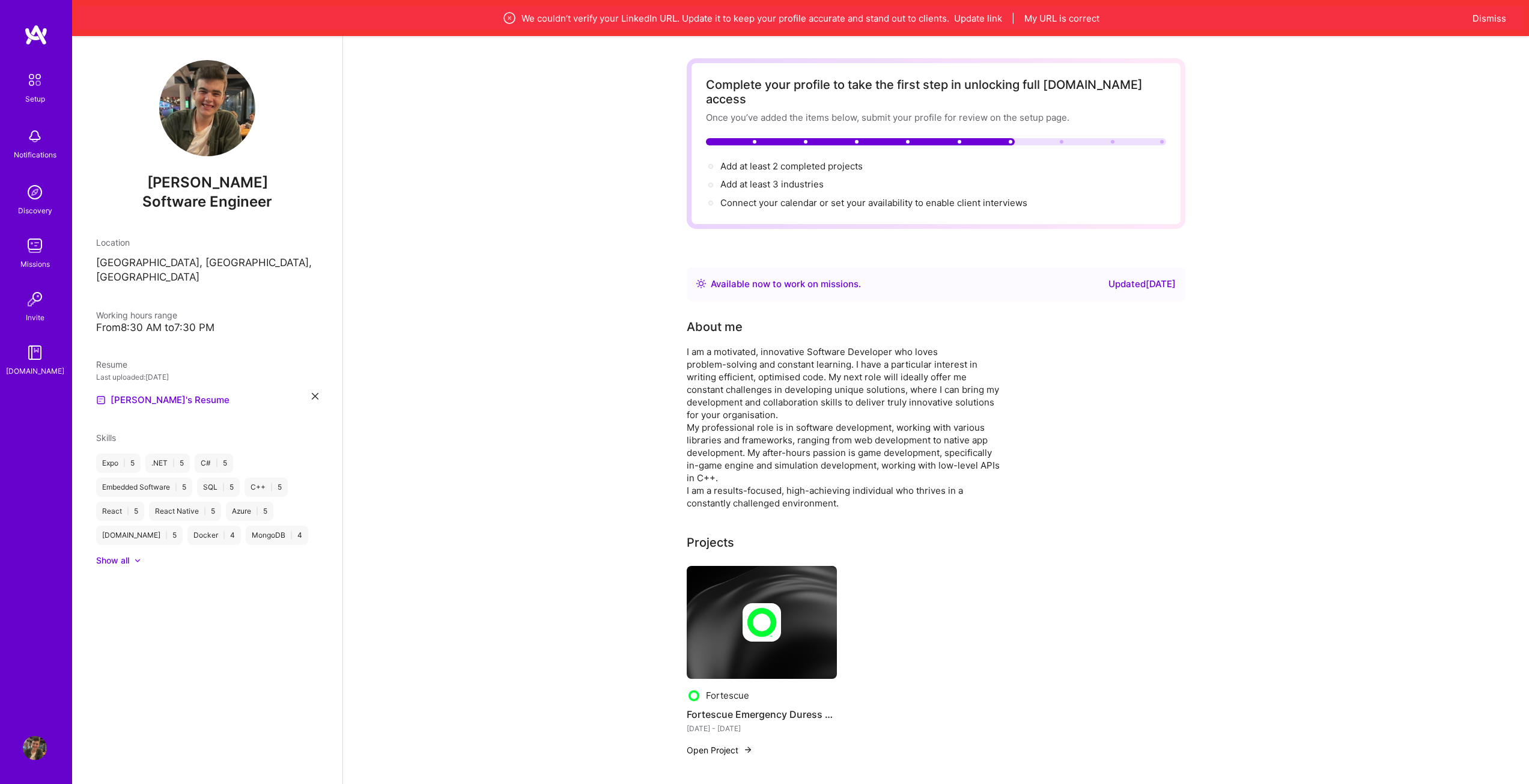
scroll to position [0, 0]
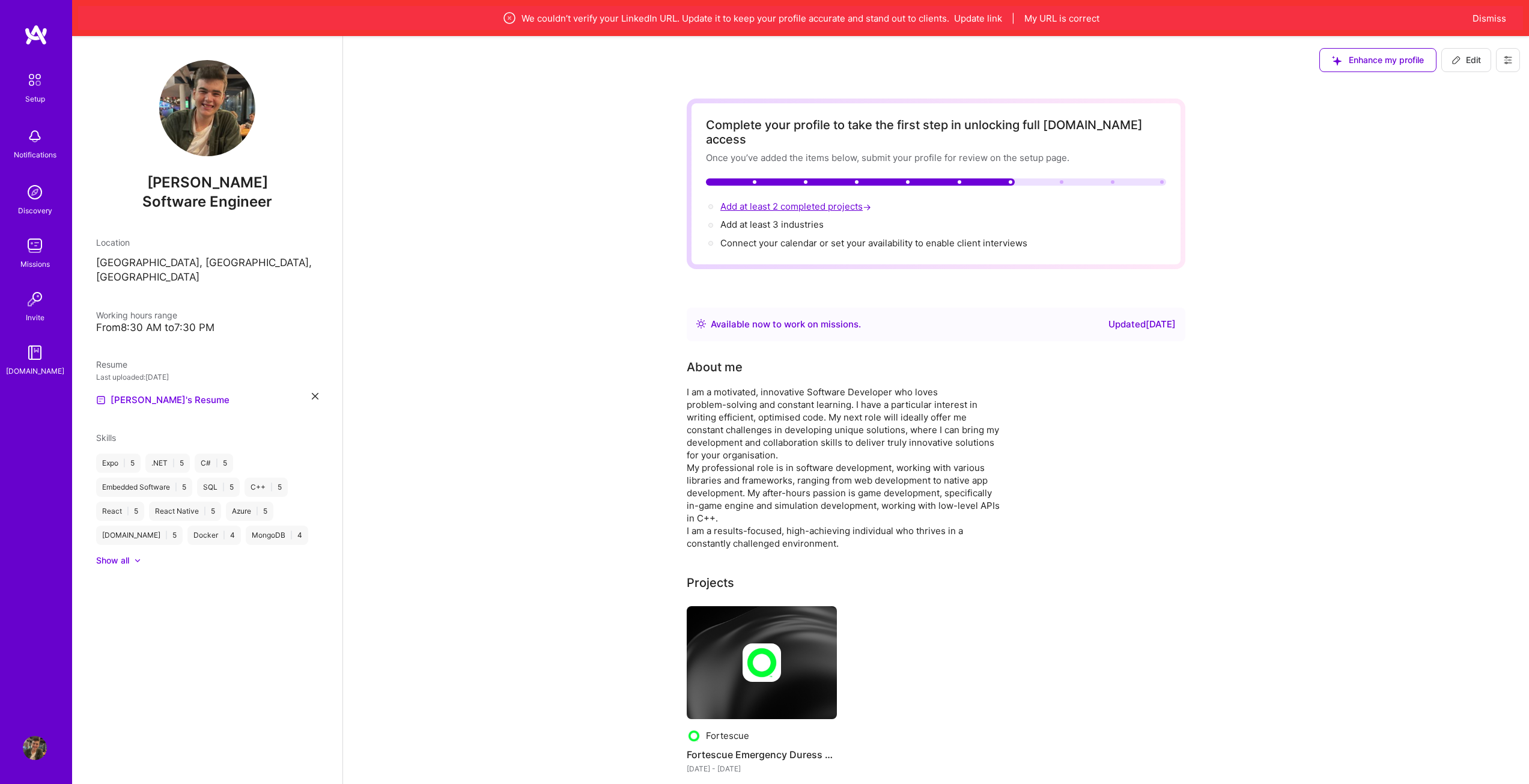
click at [790, 200] on span "Add at least 2 completed projects →" at bounding box center [797, 206] width 153 height 12
select select "US"
select select "Right Now"
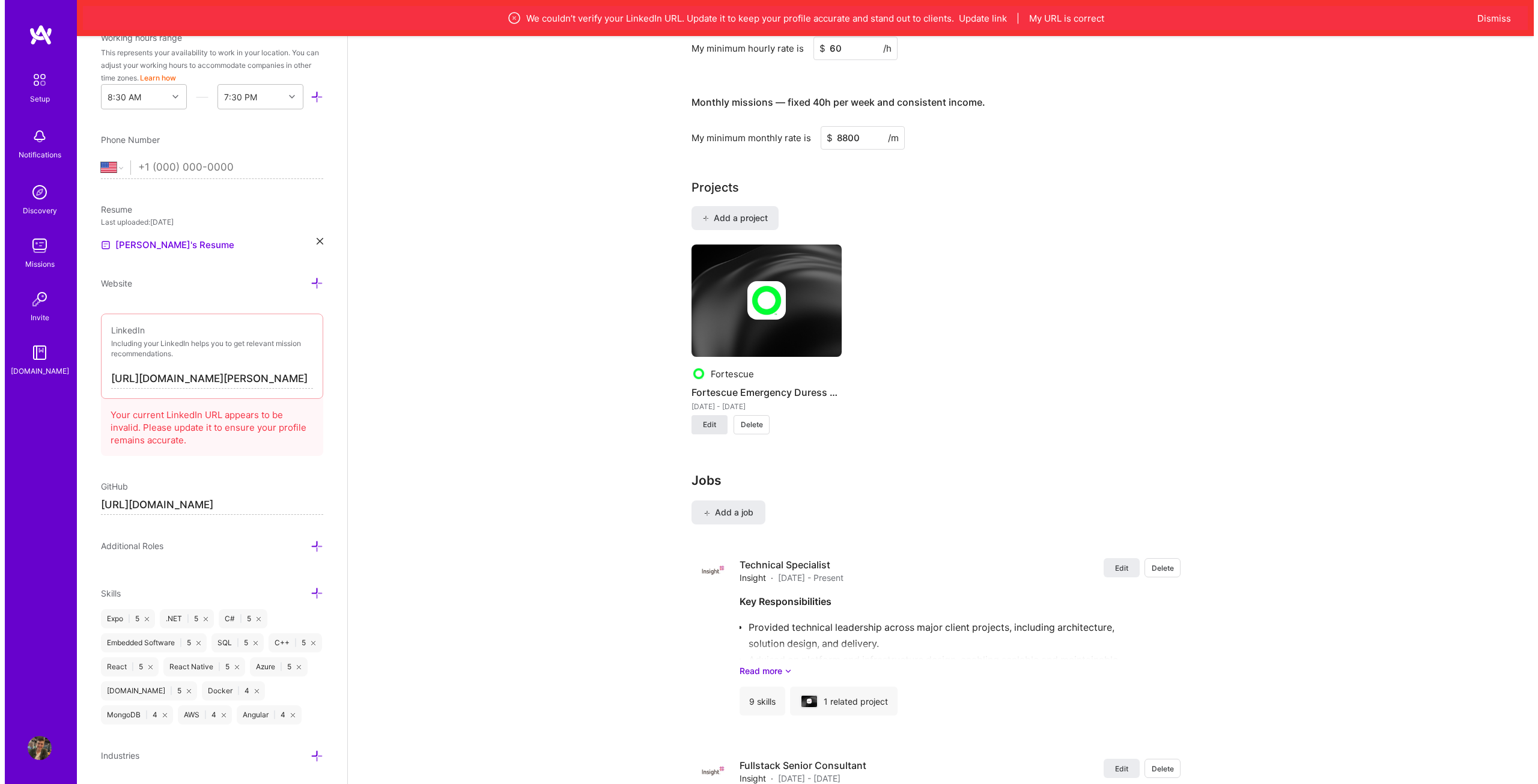
scroll to position [815, 0]
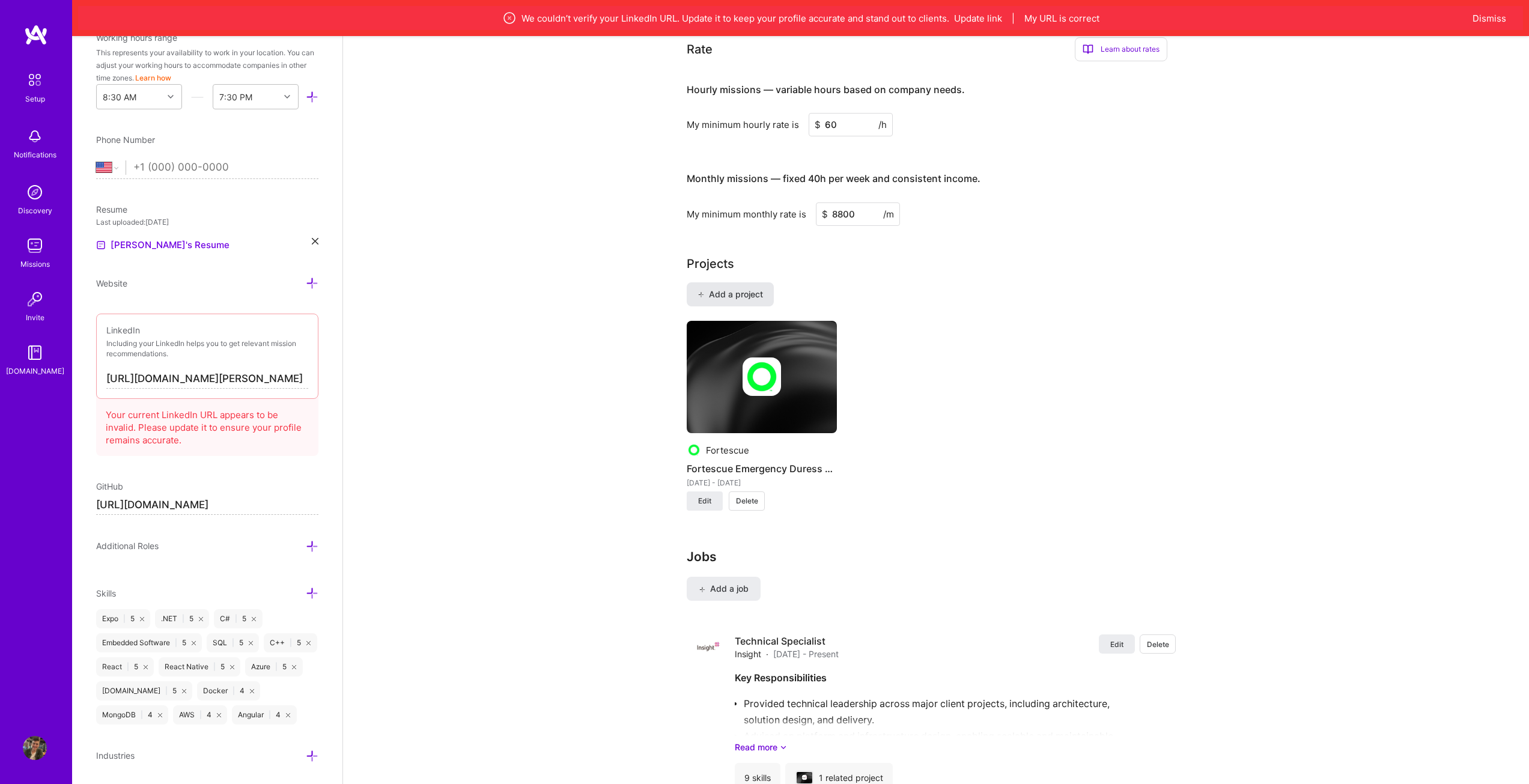
click at [710, 288] on span "Add a project" at bounding box center [730, 294] width 65 height 12
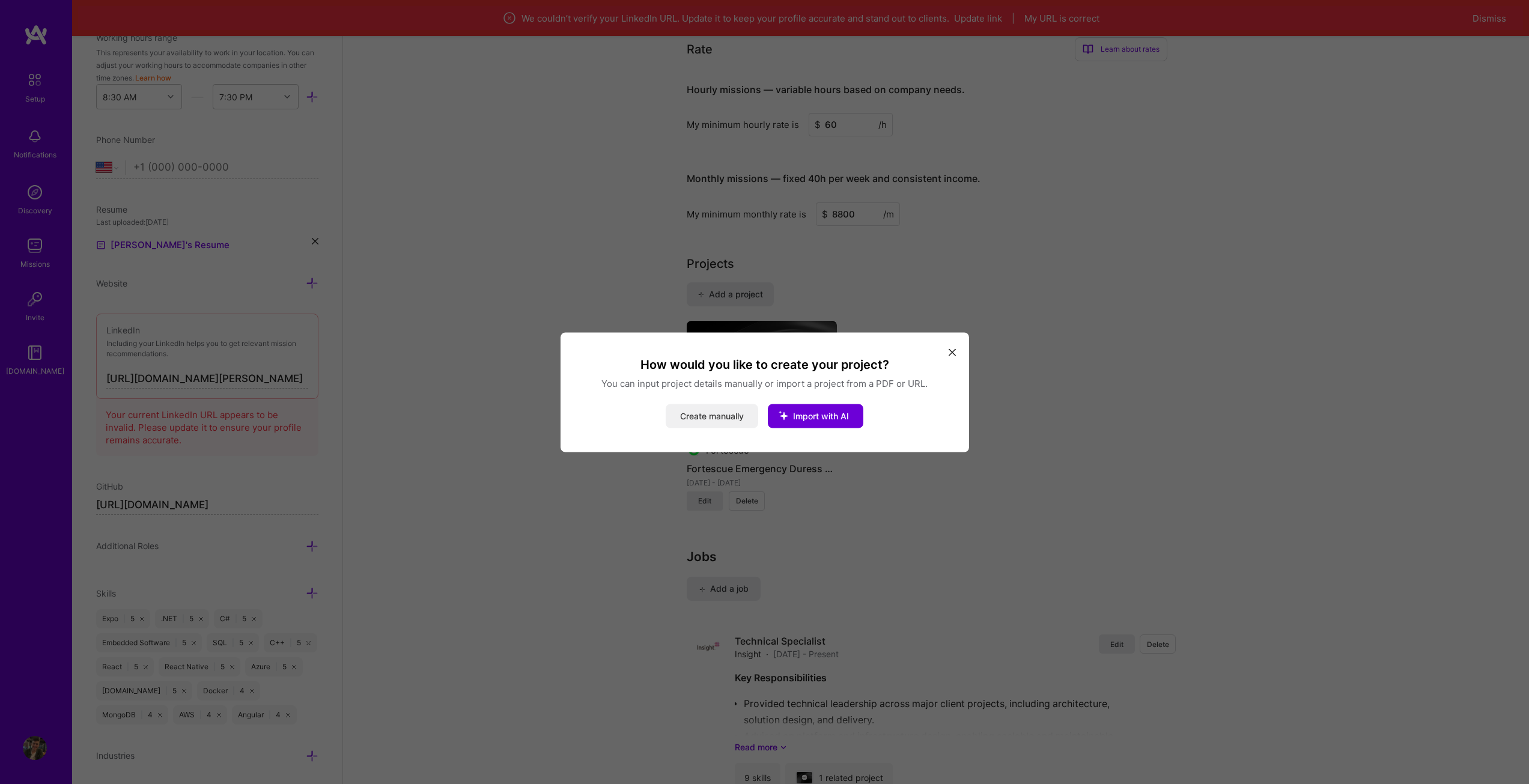
click at [718, 415] on button "Create manually" at bounding box center [712, 415] width 93 height 24
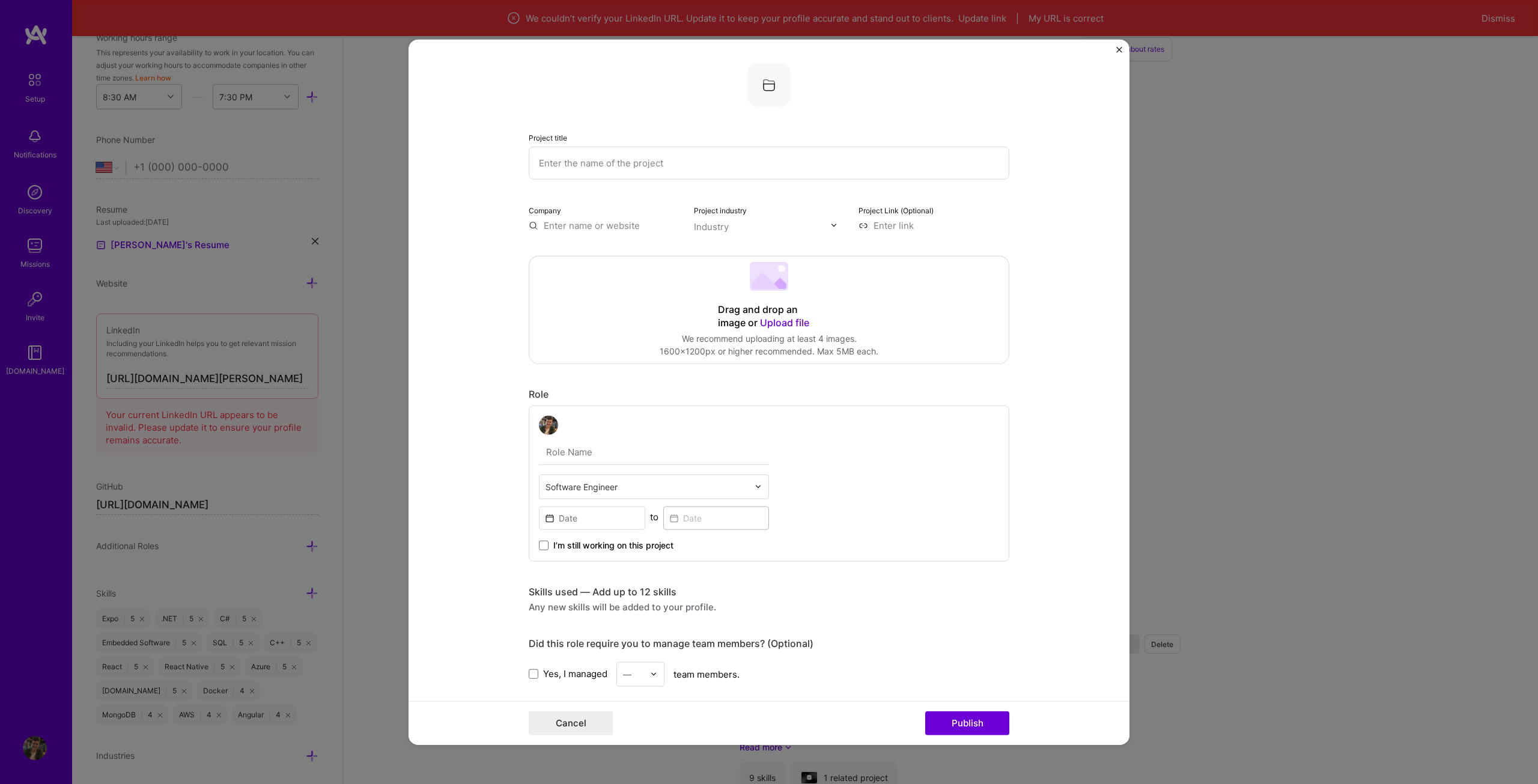
click at [608, 183] on div "Project title Company Project industry Industry Project Link (Optional)" at bounding box center [769, 147] width 480 height 168
click at [615, 171] on input "text" at bounding box center [769, 162] width 480 height 33
paste input "South32 SafetyLLM"
type input "South32 SafetyLLM"
click at [617, 224] on input "text" at bounding box center [604, 224] width 151 height 12
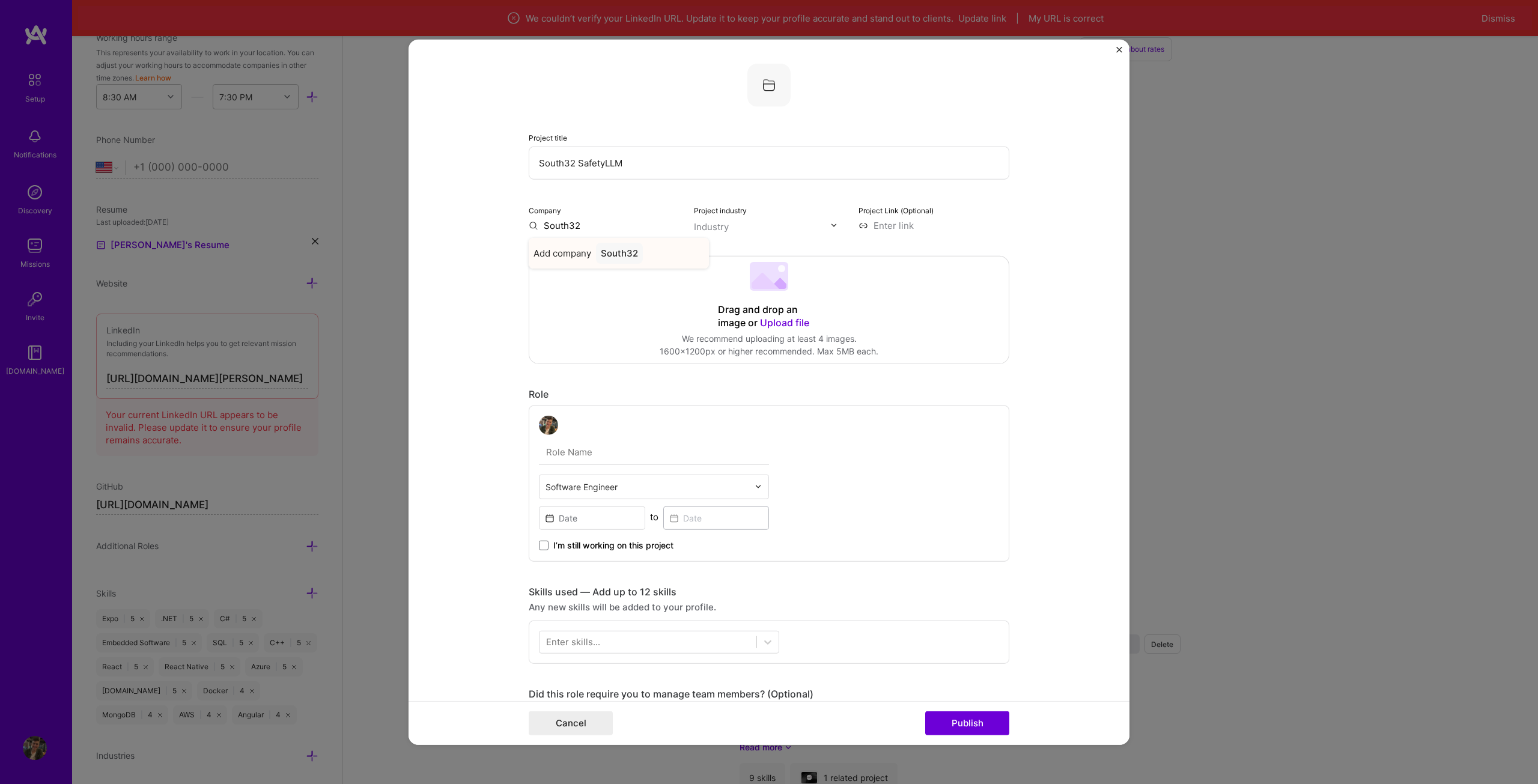
click at [600, 250] on div "South32" at bounding box center [620, 252] width 47 height 21
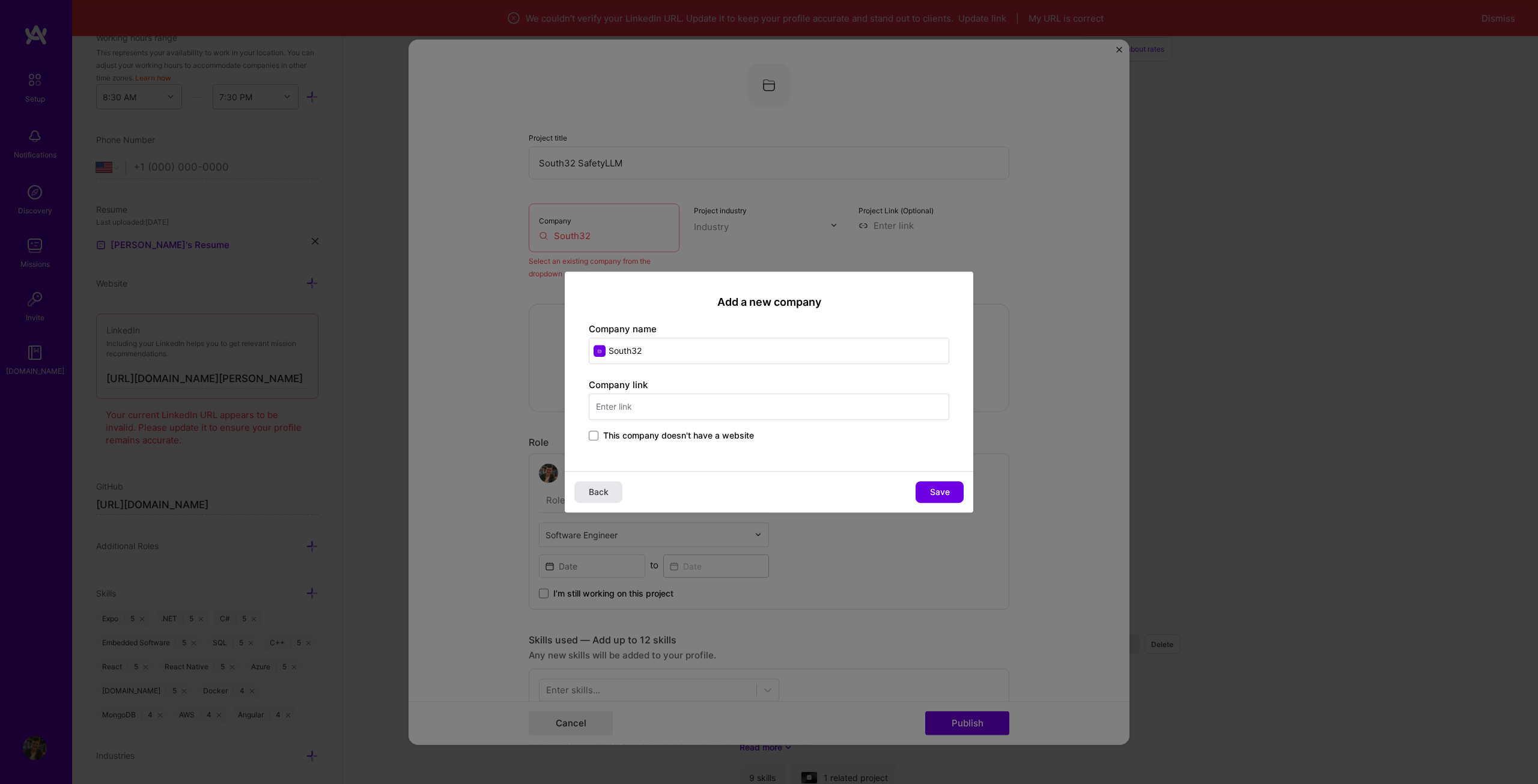
click at [605, 484] on button "Back" at bounding box center [598, 492] width 48 height 22
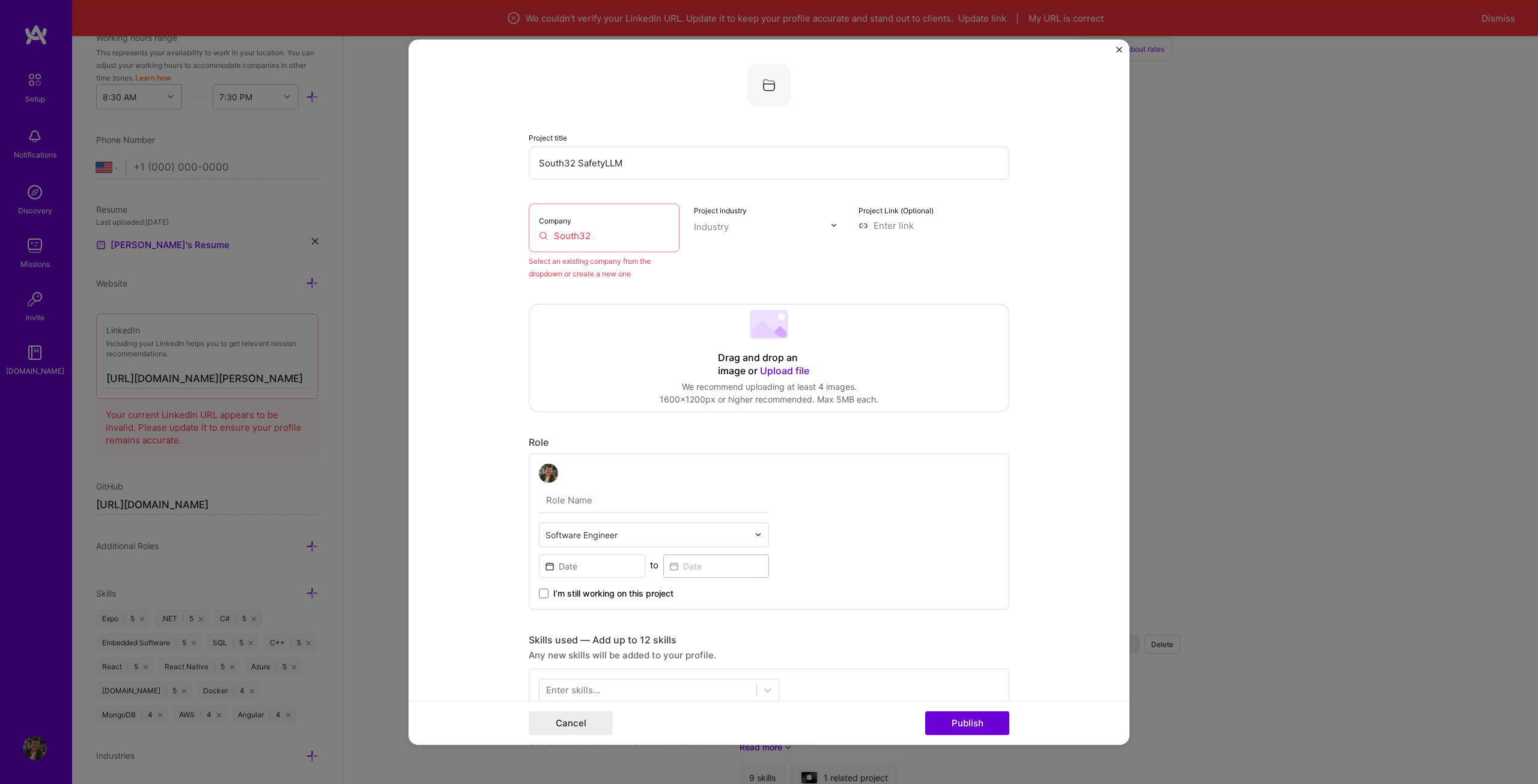
click at [627, 245] on div "Company South32" at bounding box center [604, 227] width 151 height 49
click at [624, 233] on input "South32" at bounding box center [604, 234] width 130 height 12
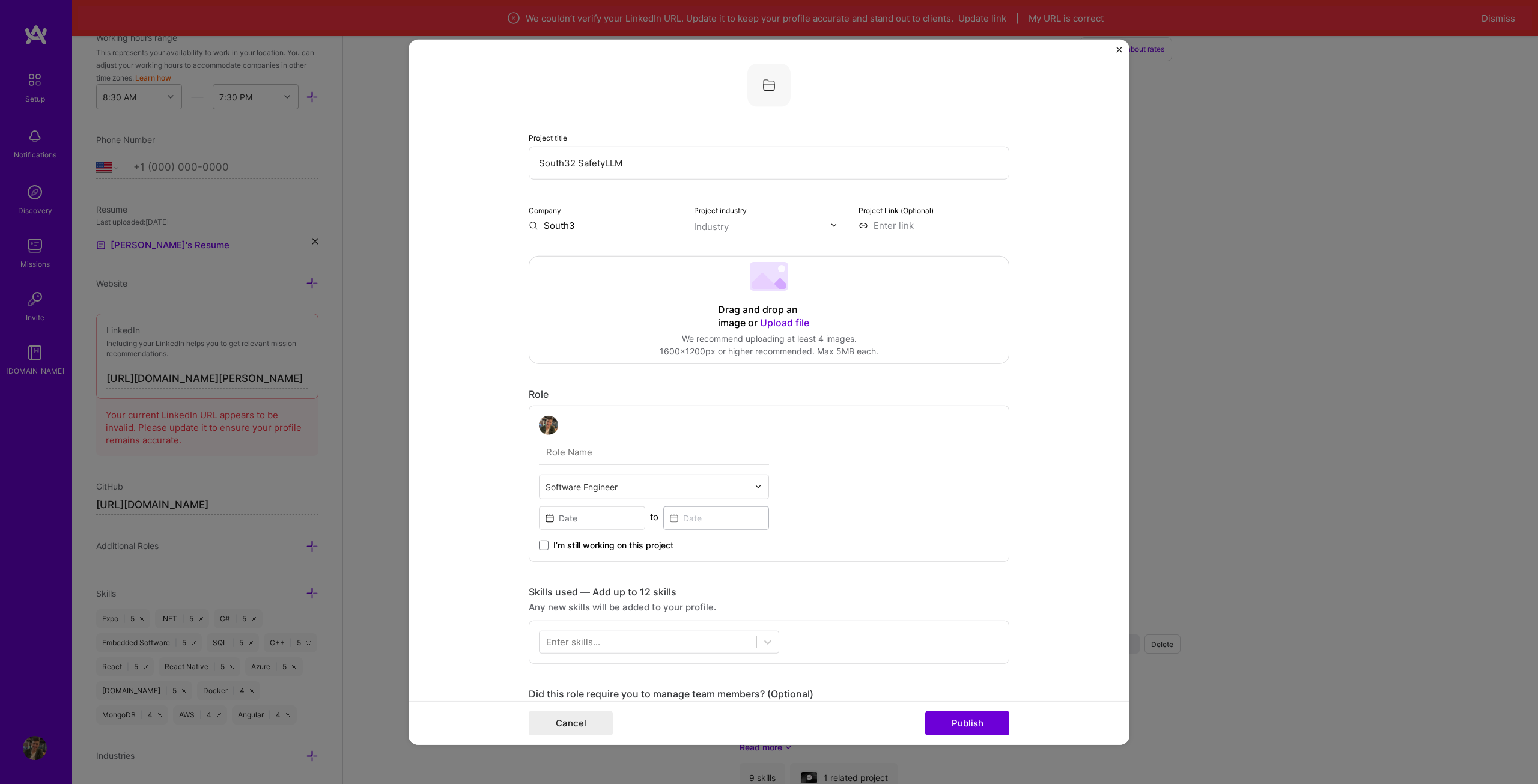
type input "South32"
click at [627, 263] on div "Add company South32" at bounding box center [619, 253] width 181 height 31
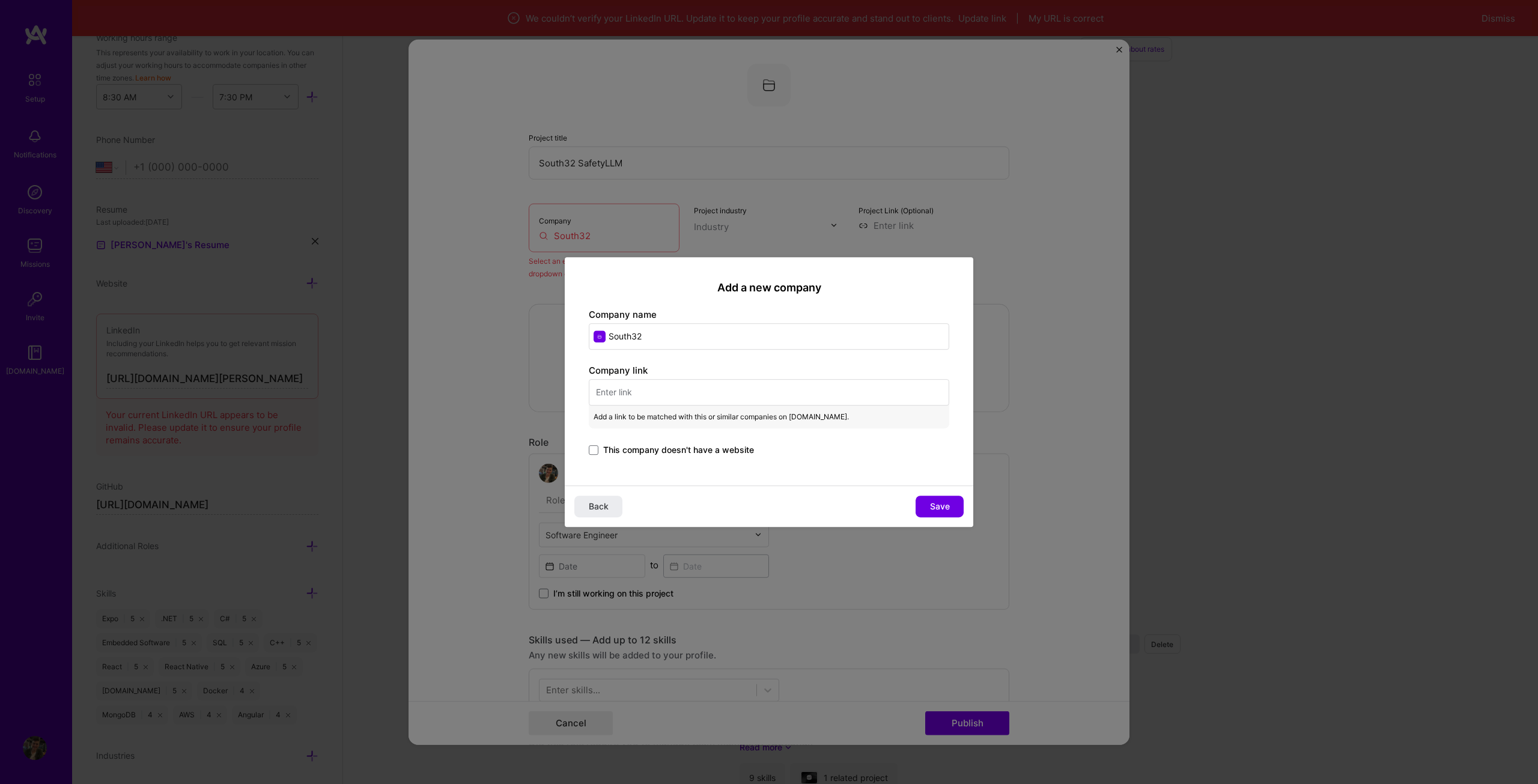
click at [647, 398] on input "text" at bounding box center [769, 392] width 360 height 26
paste input "[URL][DOMAIN_NAME]"
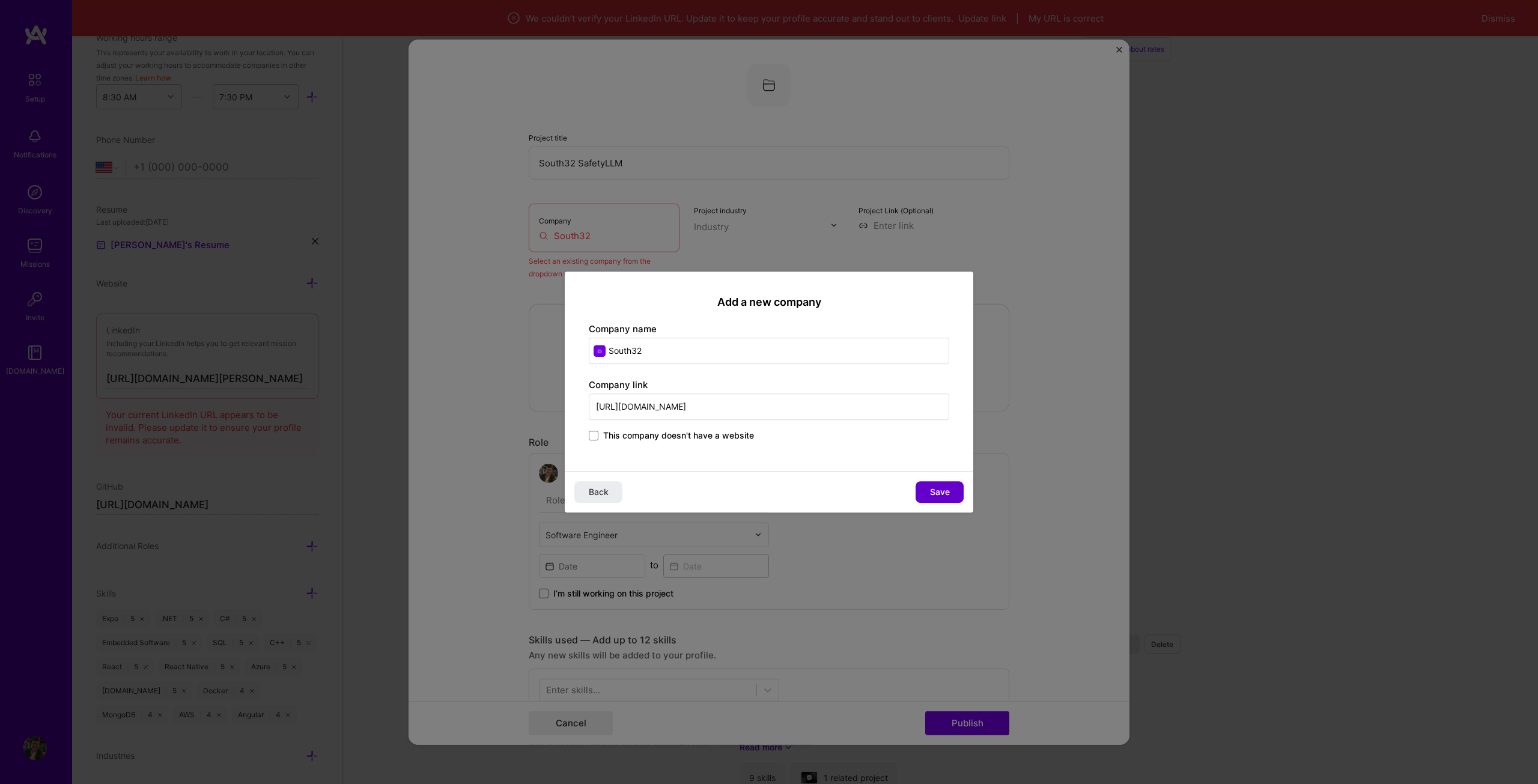
type input "[URL][DOMAIN_NAME]"
click at [925, 489] on button "Save" at bounding box center [939, 492] width 48 height 22
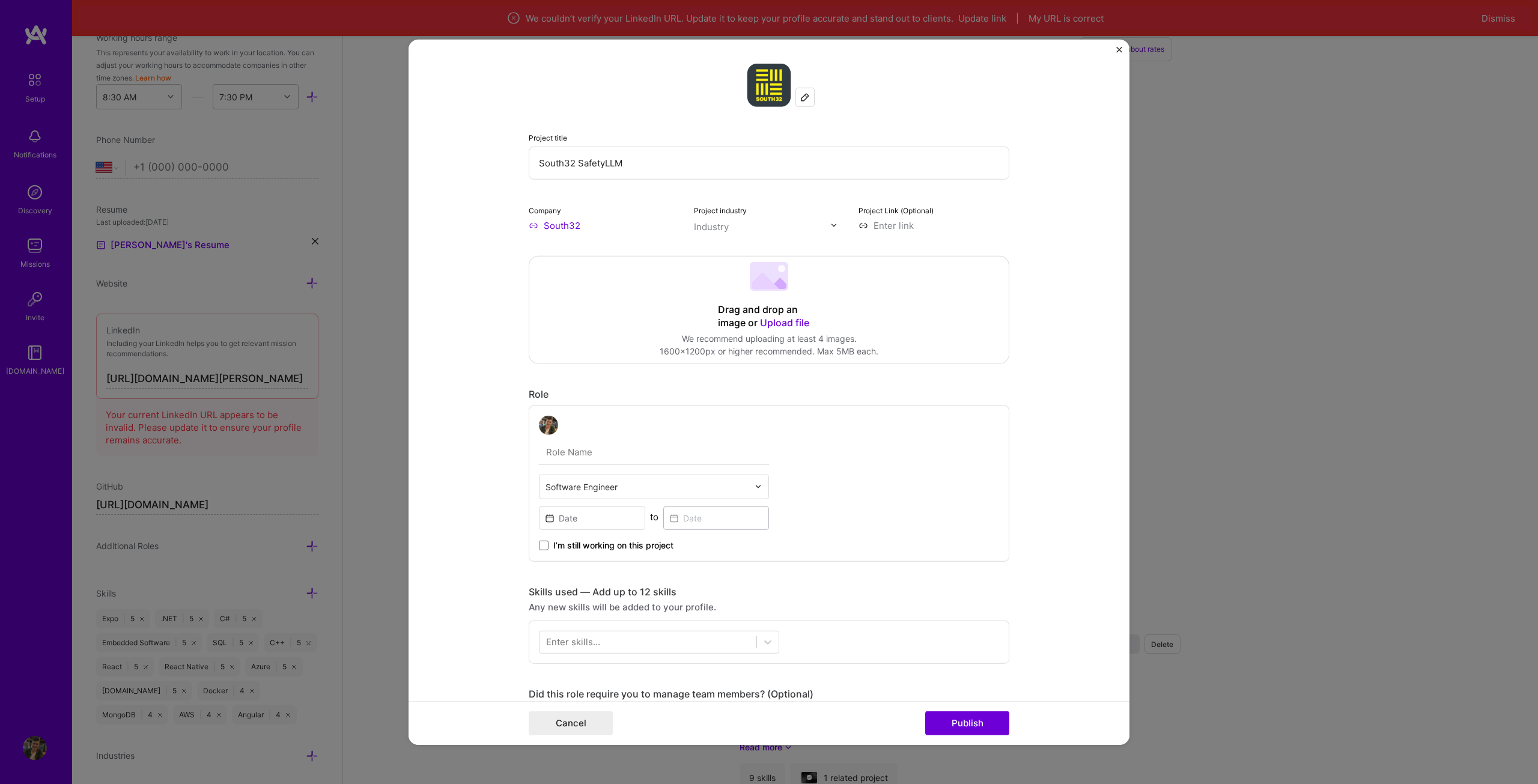
click at [607, 464] on input "text" at bounding box center [654, 451] width 230 height 25
drag, startPoint x: 591, startPoint y: 438, endPoint x: 586, endPoint y: 445, distance: 8.6
click at [591, 439] on div "Software Engineer to I’m still working on this project" at bounding box center [654, 483] width 230 height 136
click at [586, 445] on input "text" at bounding box center [654, 451] width 230 height 25
paste input "Fullstack Senior Consultant"
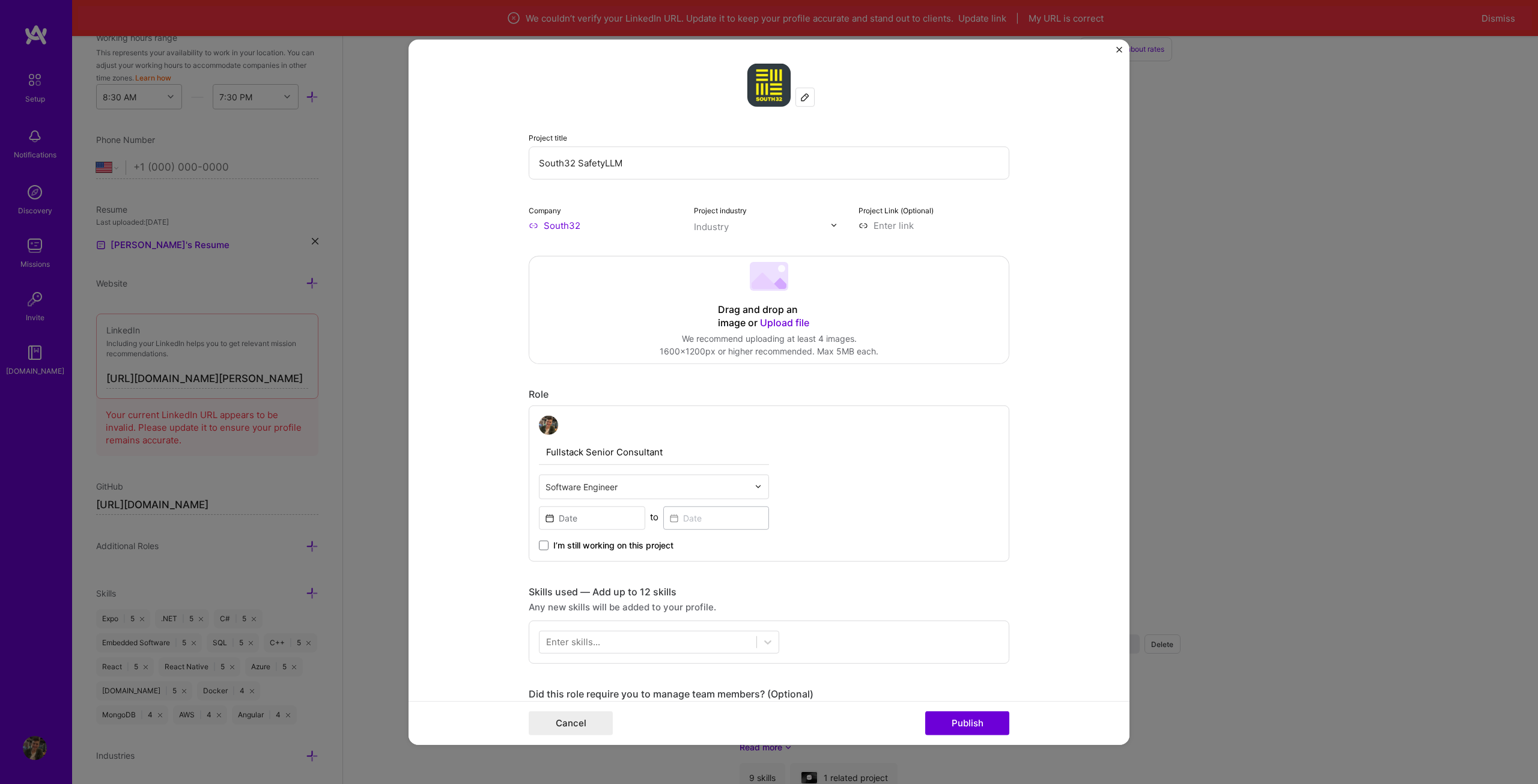
type input "Fullstack Senior Consultant"
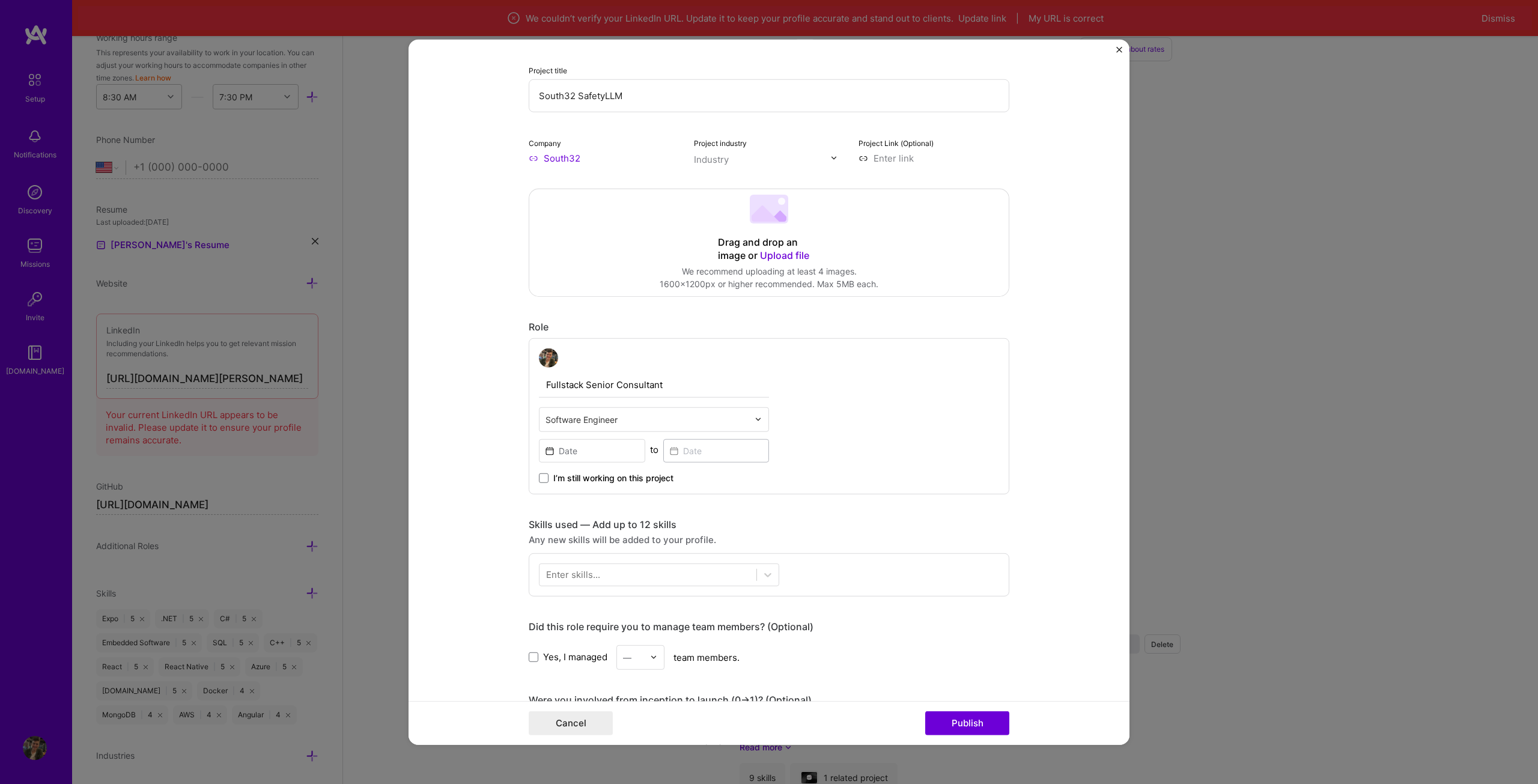
scroll to position [120, 0]
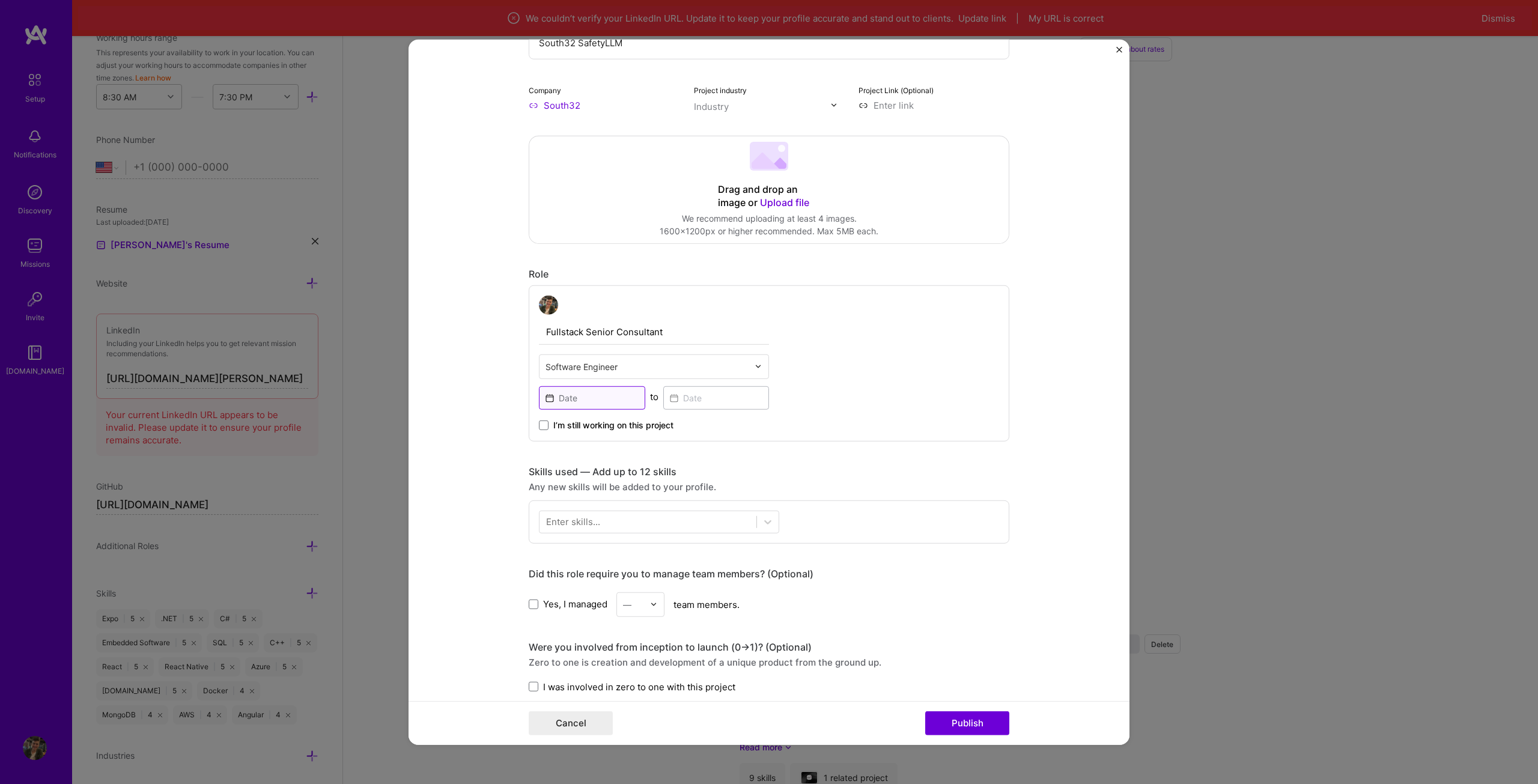
click at [567, 394] on input at bounding box center [592, 397] width 106 height 23
click at [841, 390] on div "Fullstack Senior Consultant Software Engineer to I’m still working on this proj…" at bounding box center [769, 363] width 480 height 156
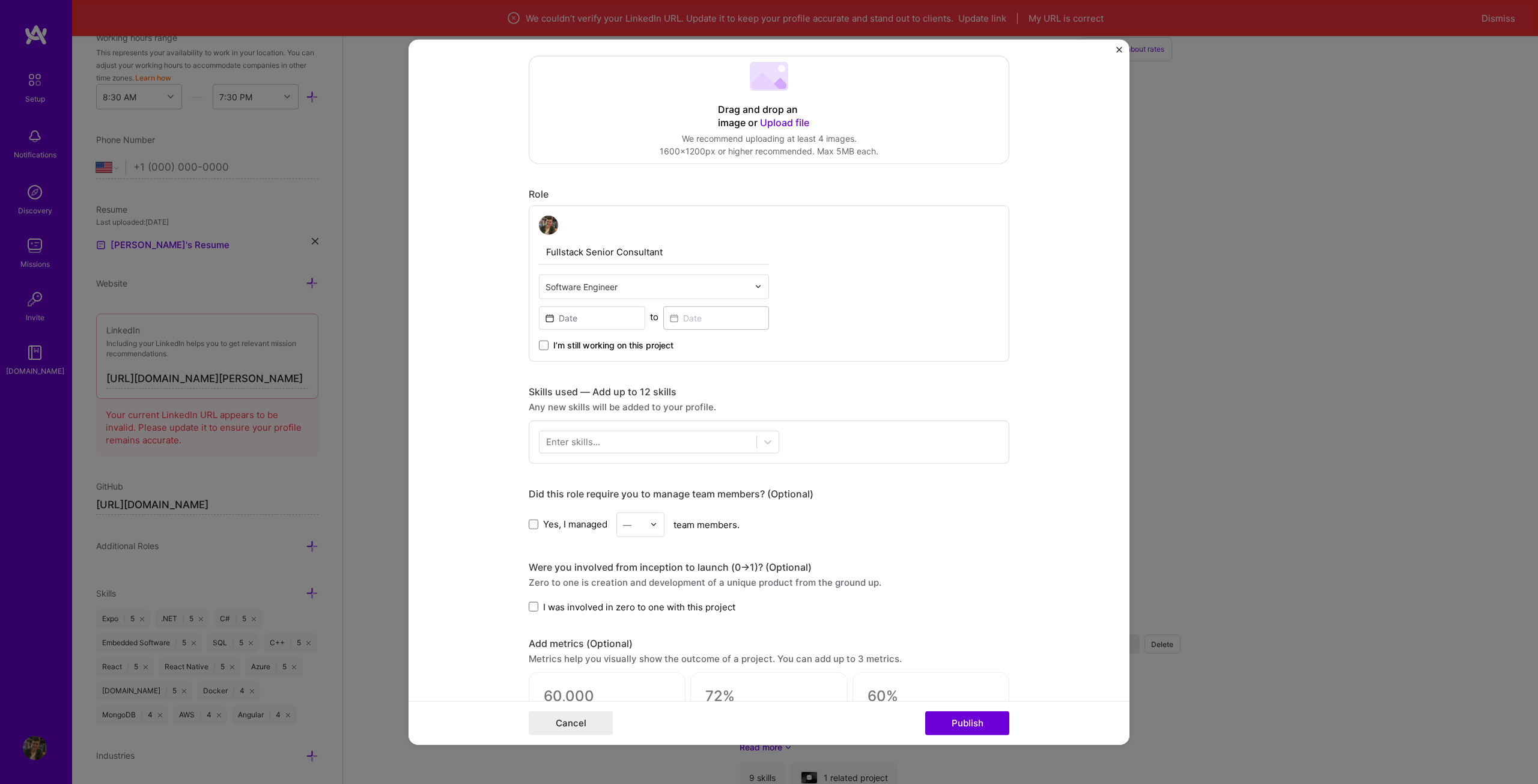
scroll to position [240, 0]
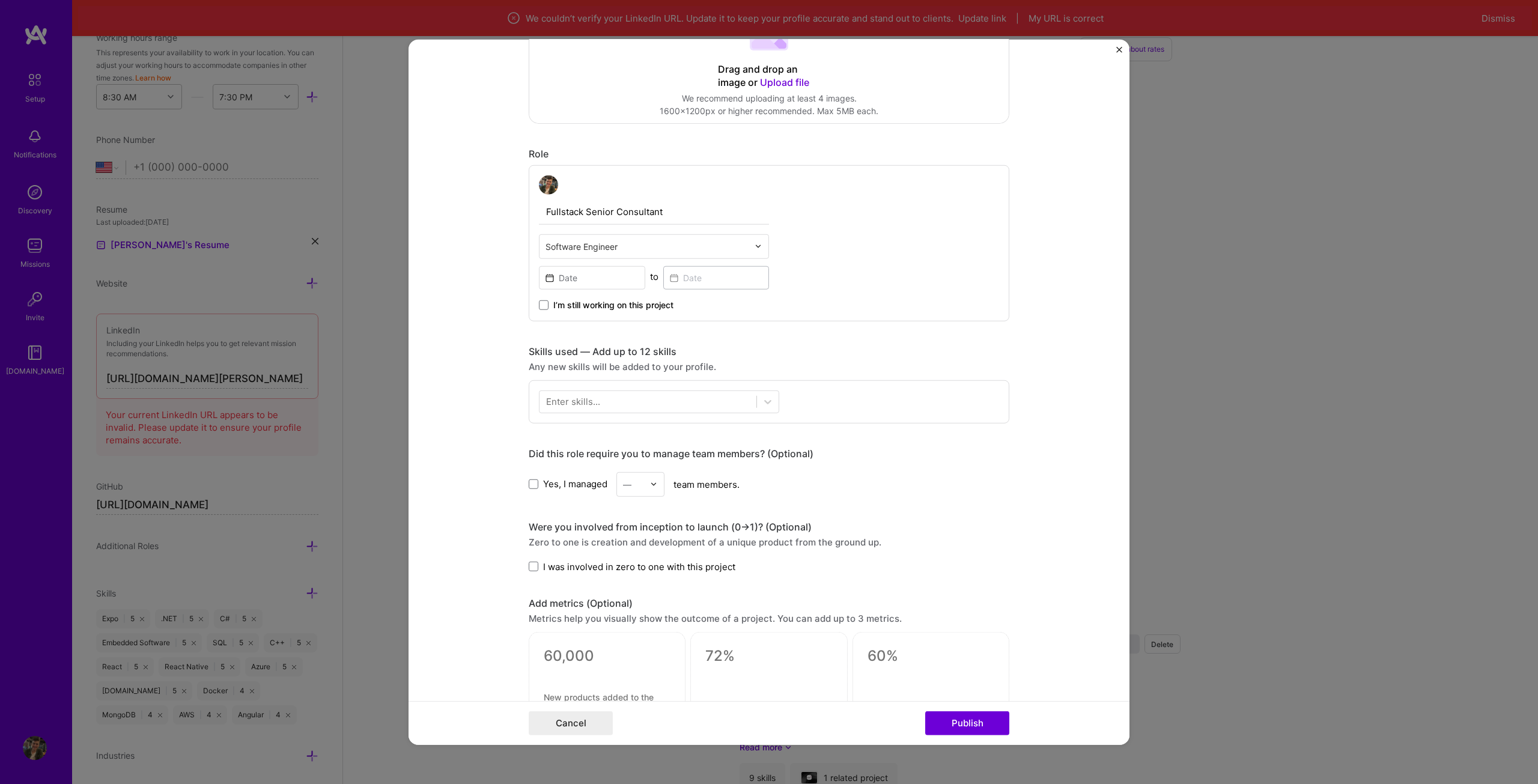
click at [594, 415] on div "Enter skills..." at bounding box center [769, 401] width 480 height 43
click at [593, 408] on div at bounding box center [648, 402] width 217 height 20
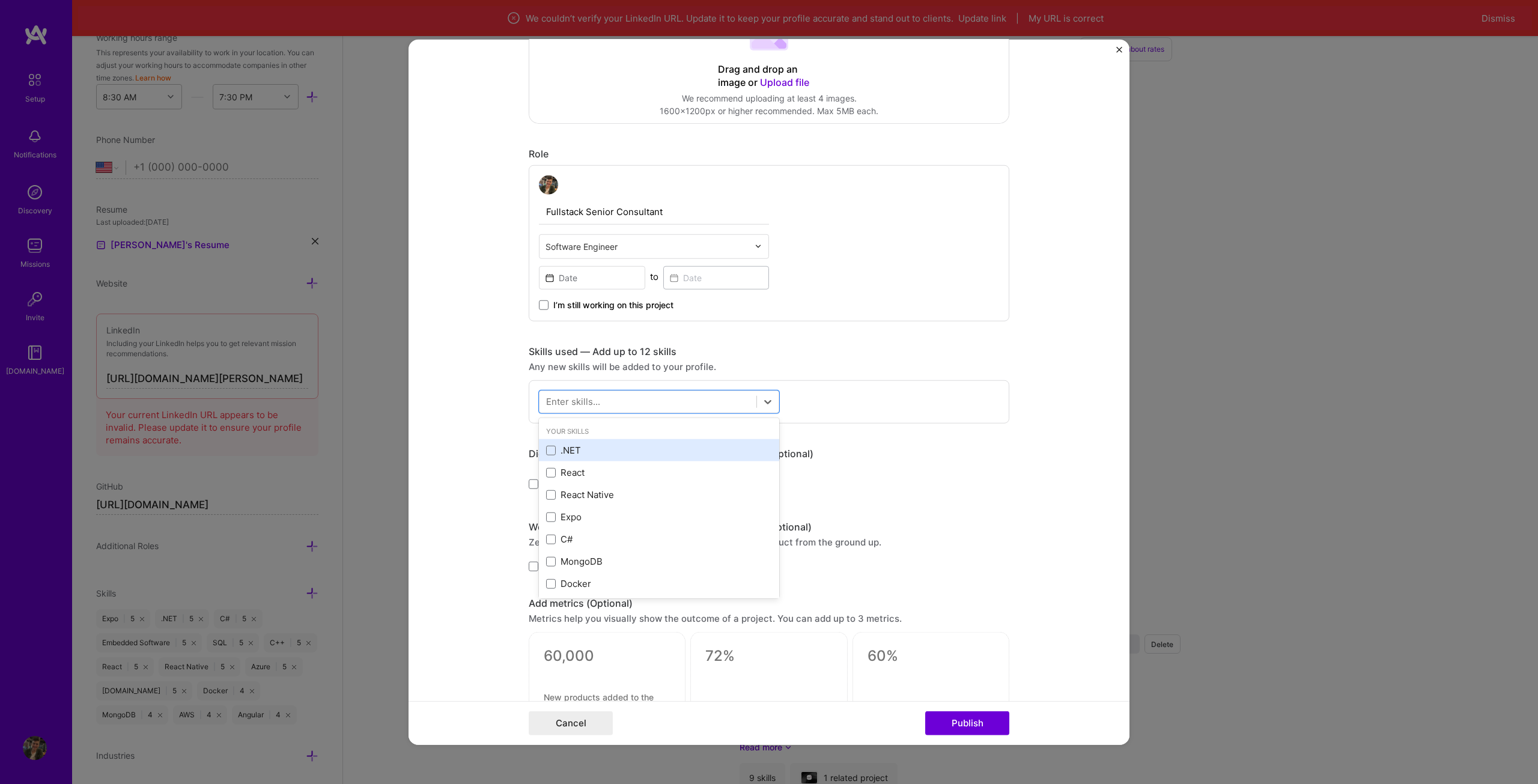
click at [563, 440] on div ".NET" at bounding box center [659, 450] width 240 height 22
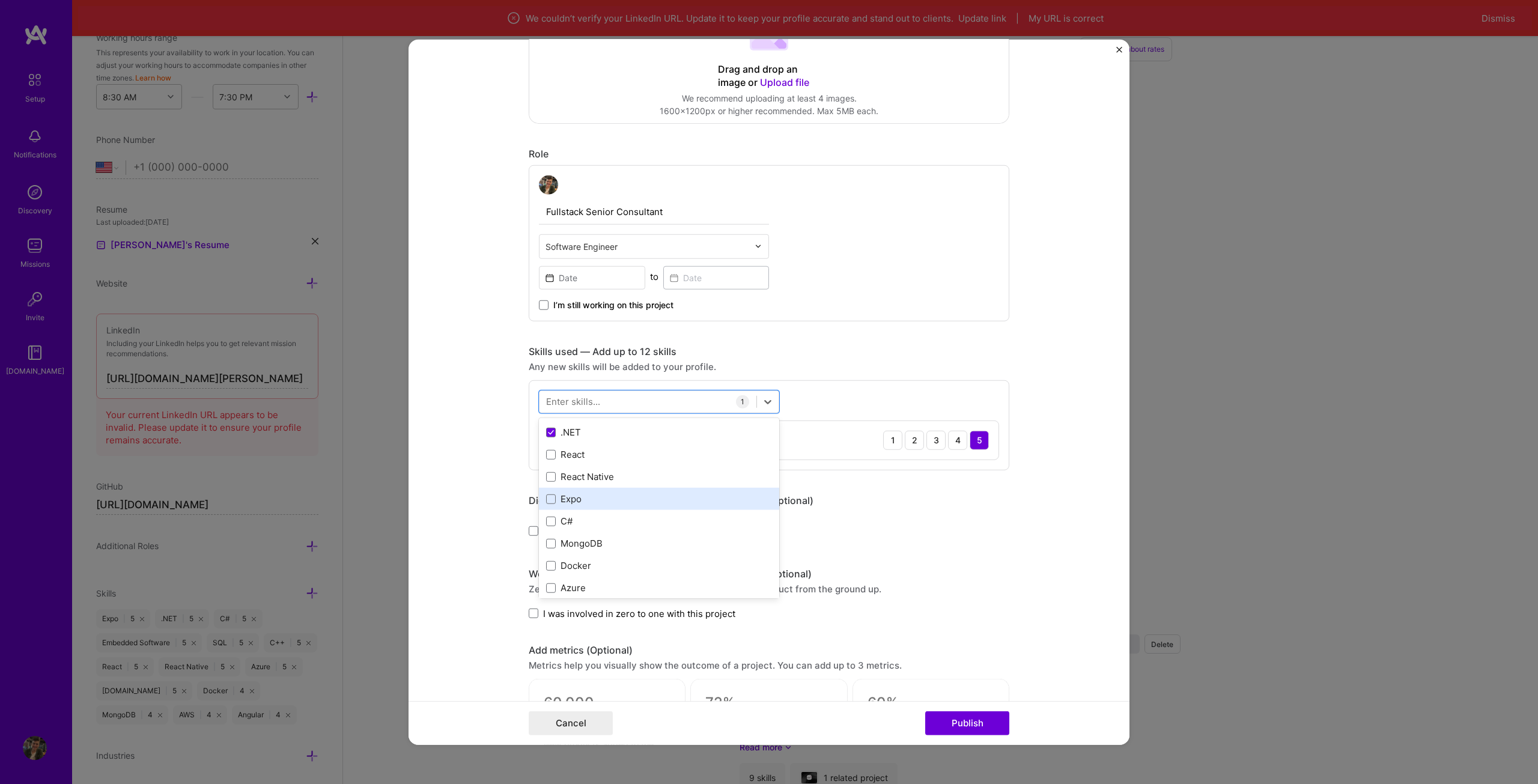
scroll to position [60, 0]
click at [600, 487] on div "C#" at bounding box center [659, 479] width 240 height 22
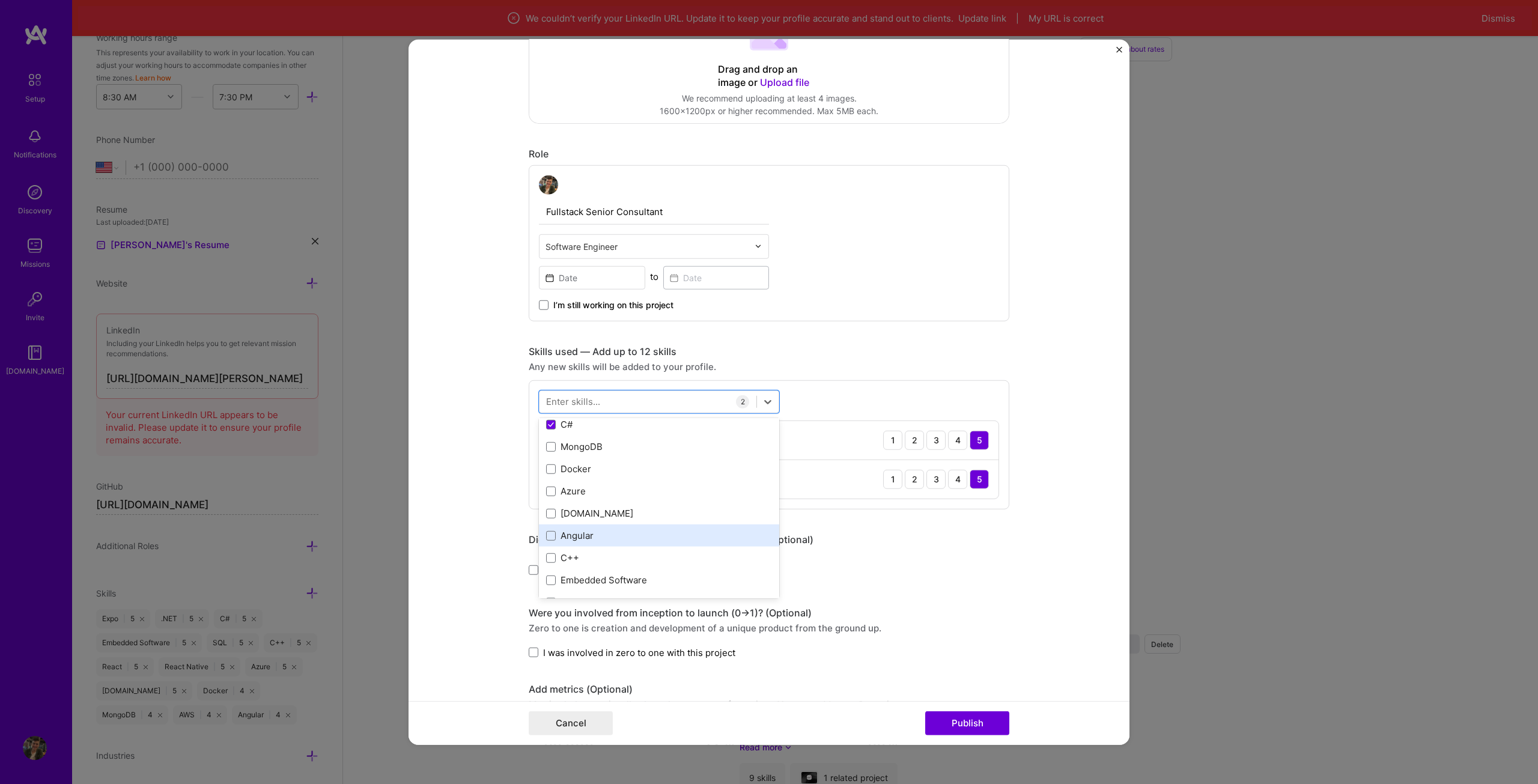
scroll to position [120, 0]
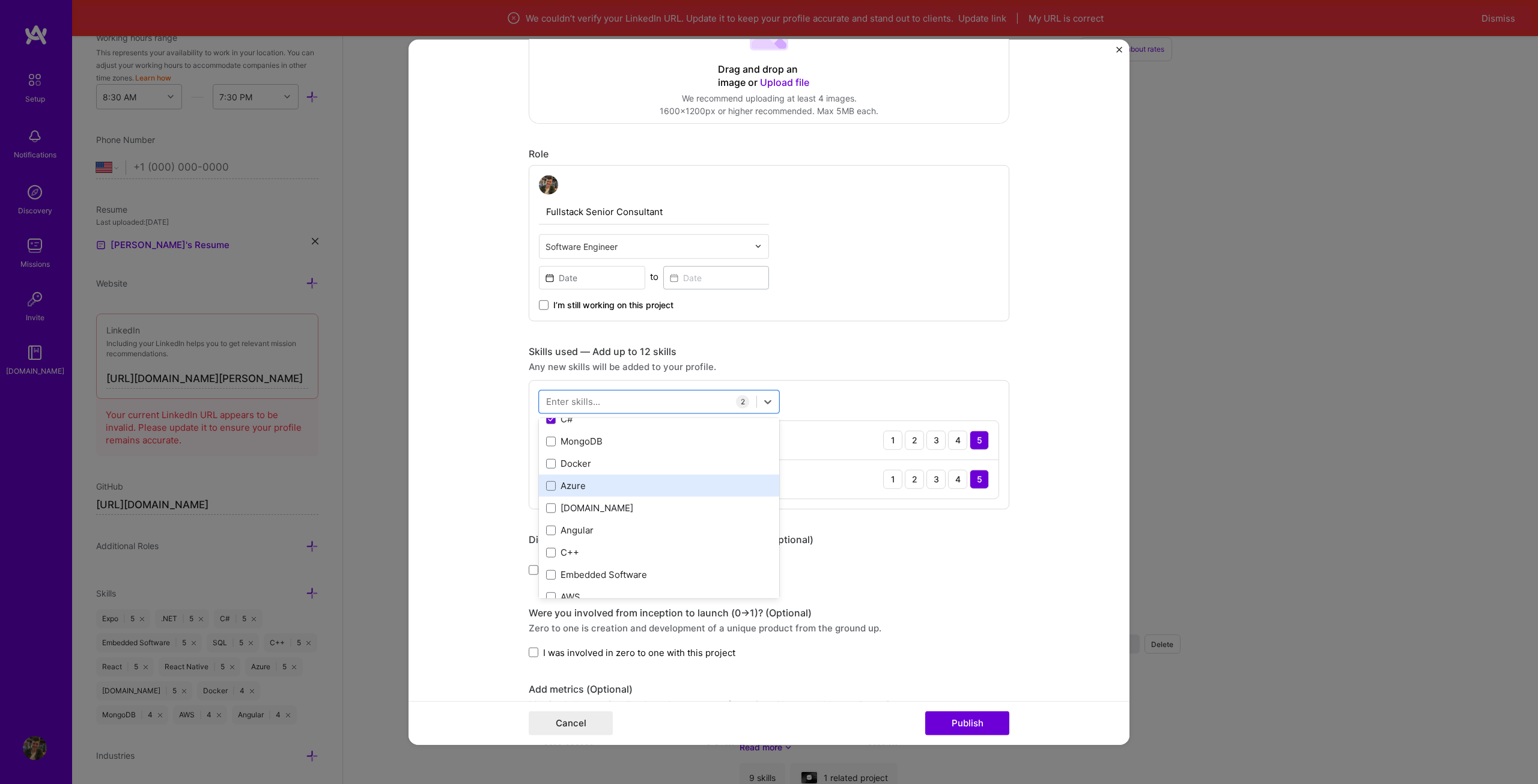
click at [601, 490] on div "Azure" at bounding box center [658, 485] width 226 height 12
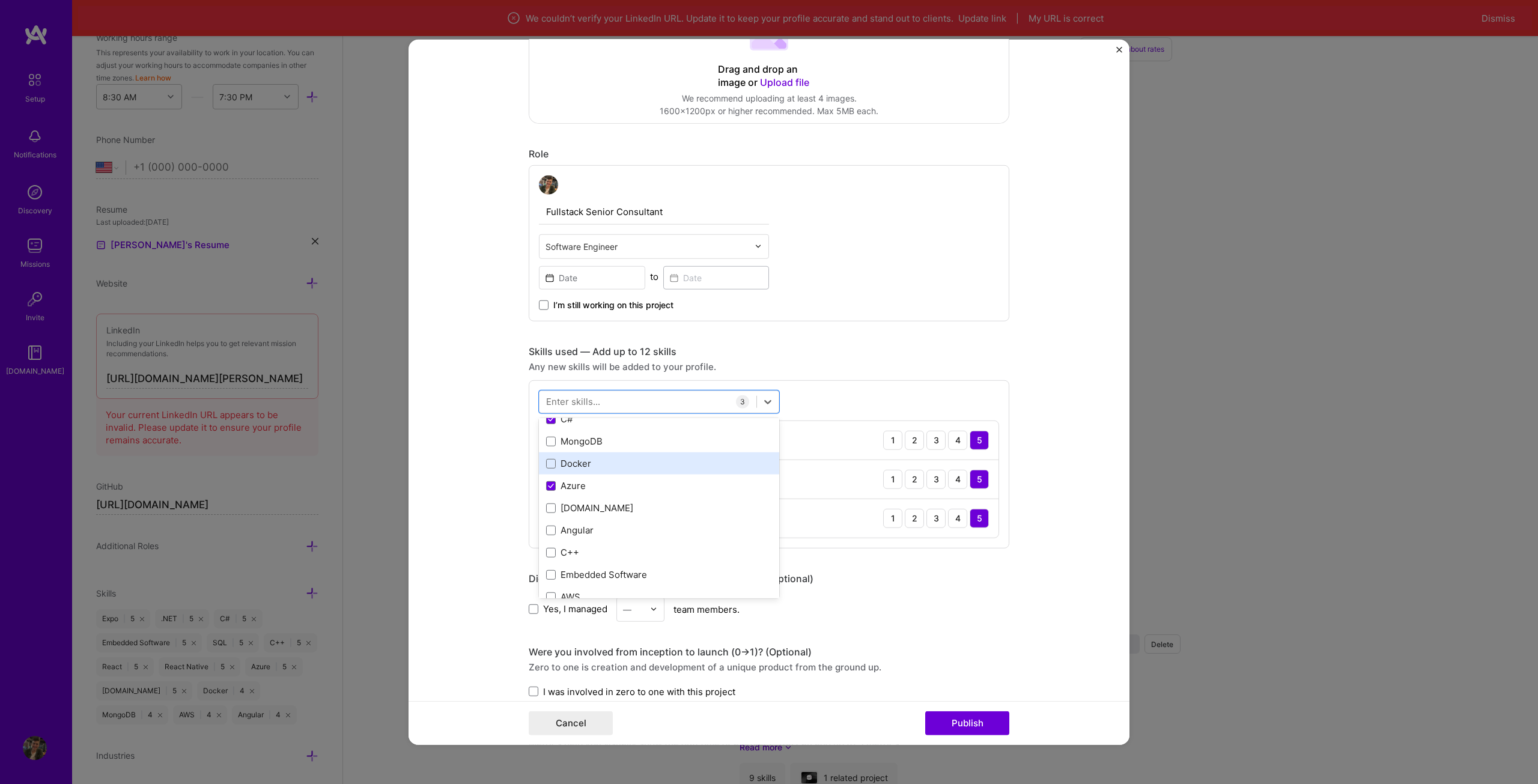
click at [609, 467] on div "Docker" at bounding box center [658, 463] width 226 height 12
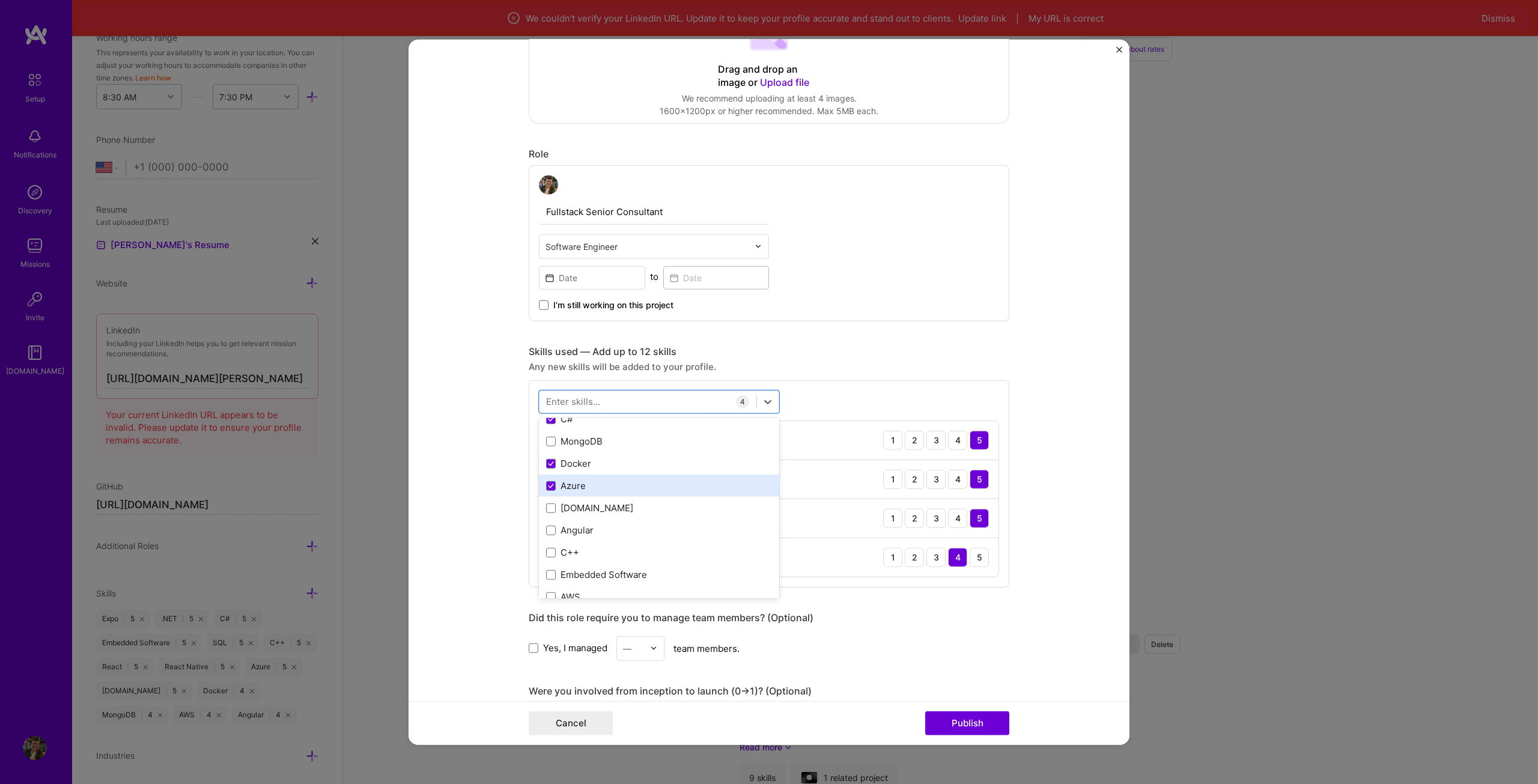
click at [587, 495] on div "Azure" at bounding box center [659, 485] width 240 height 22
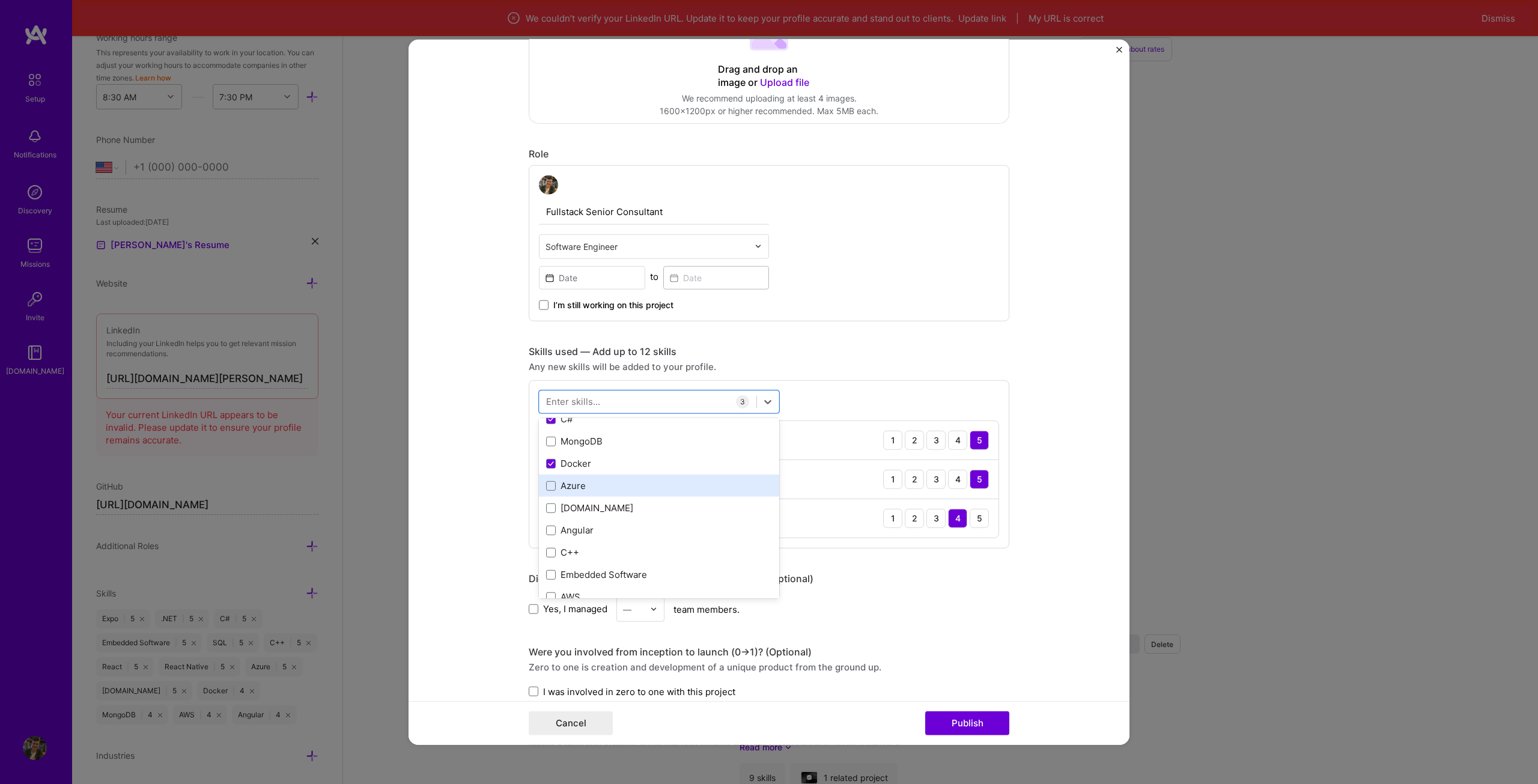
click at [587, 491] on div "Azure" at bounding box center [658, 485] width 226 height 12
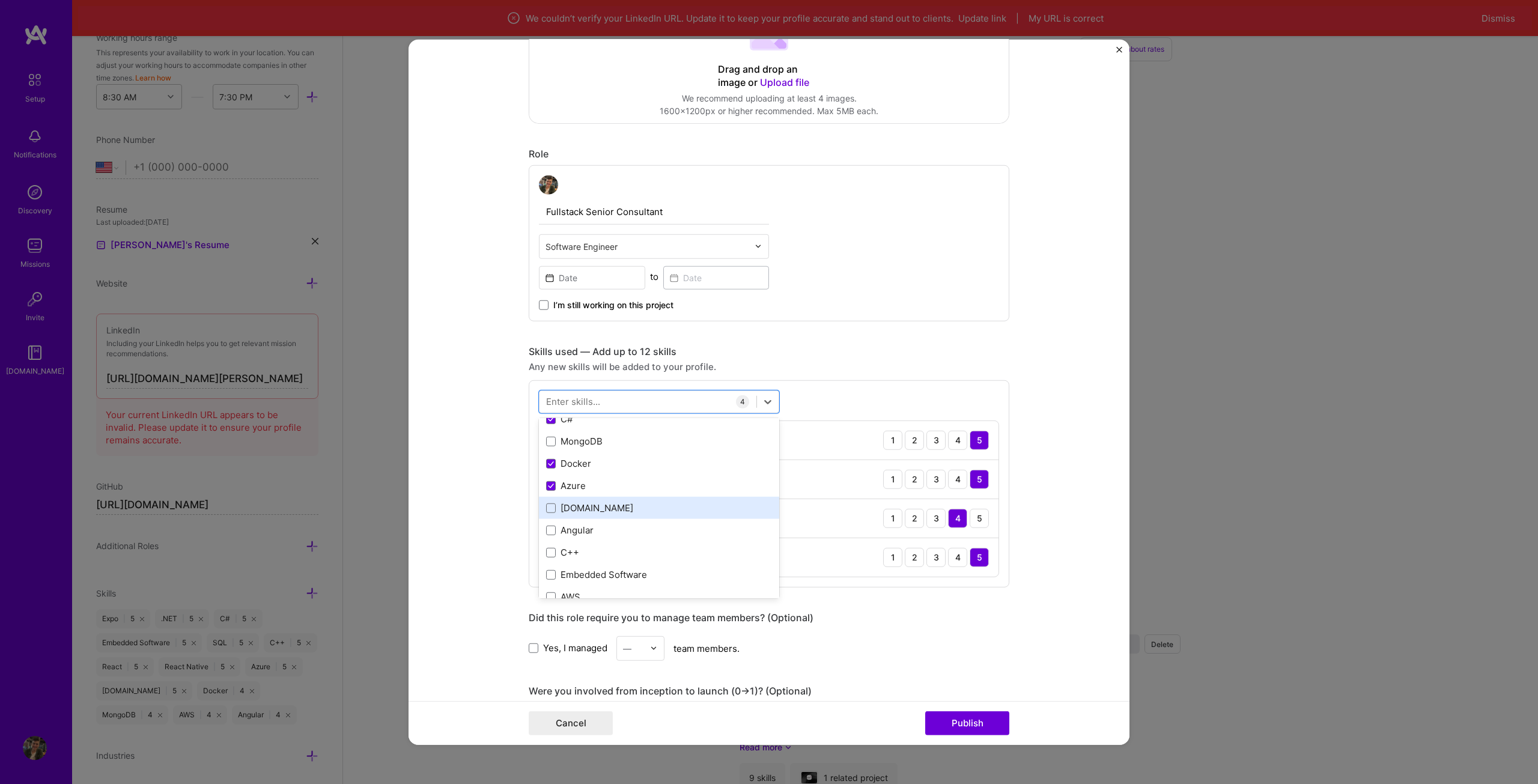
click at [584, 503] on div "[DOMAIN_NAME]" at bounding box center [658, 507] width 226 height 12
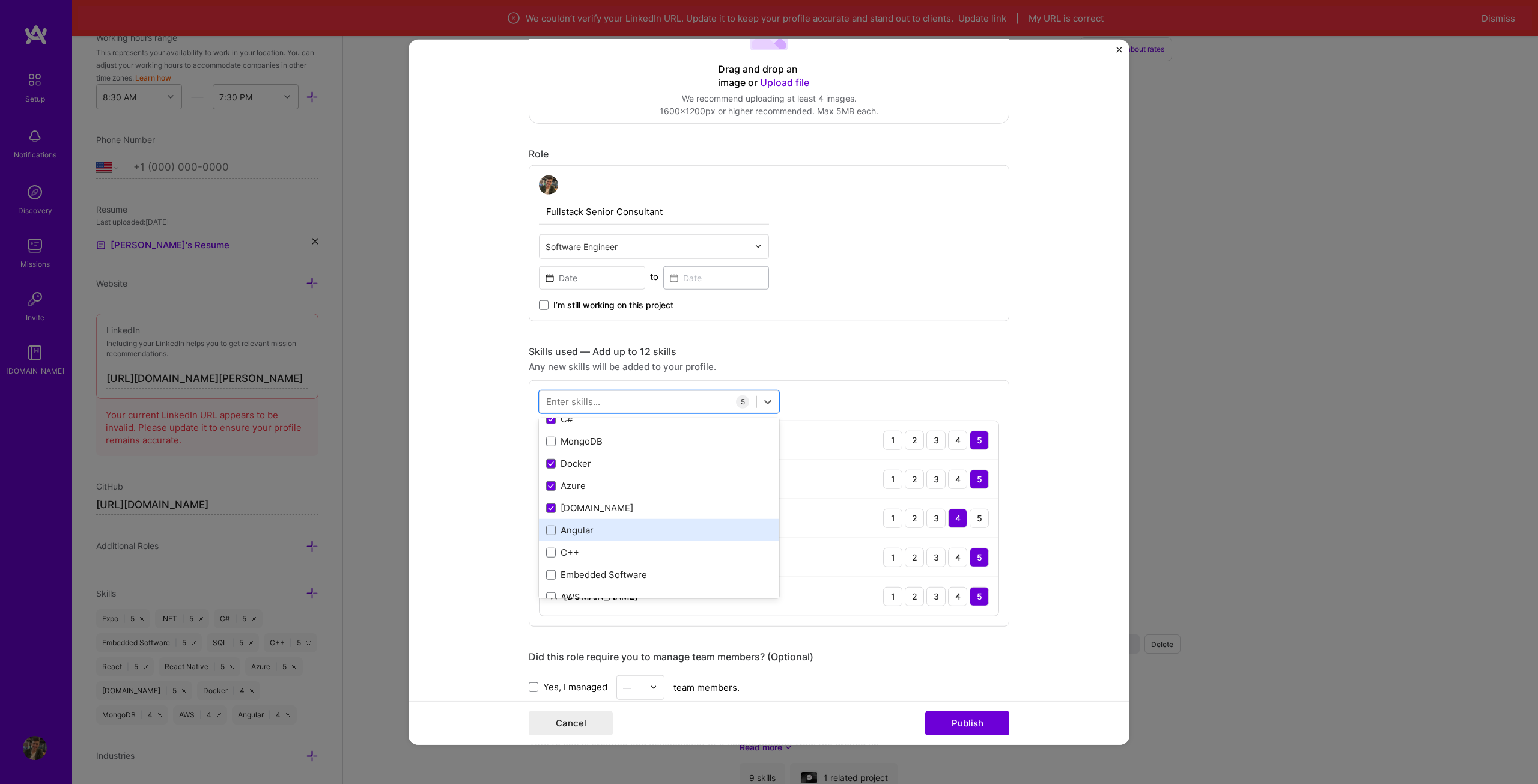
click at [576, 522] on div "Angular" at bounding box center [659, 530] width 240 height 22
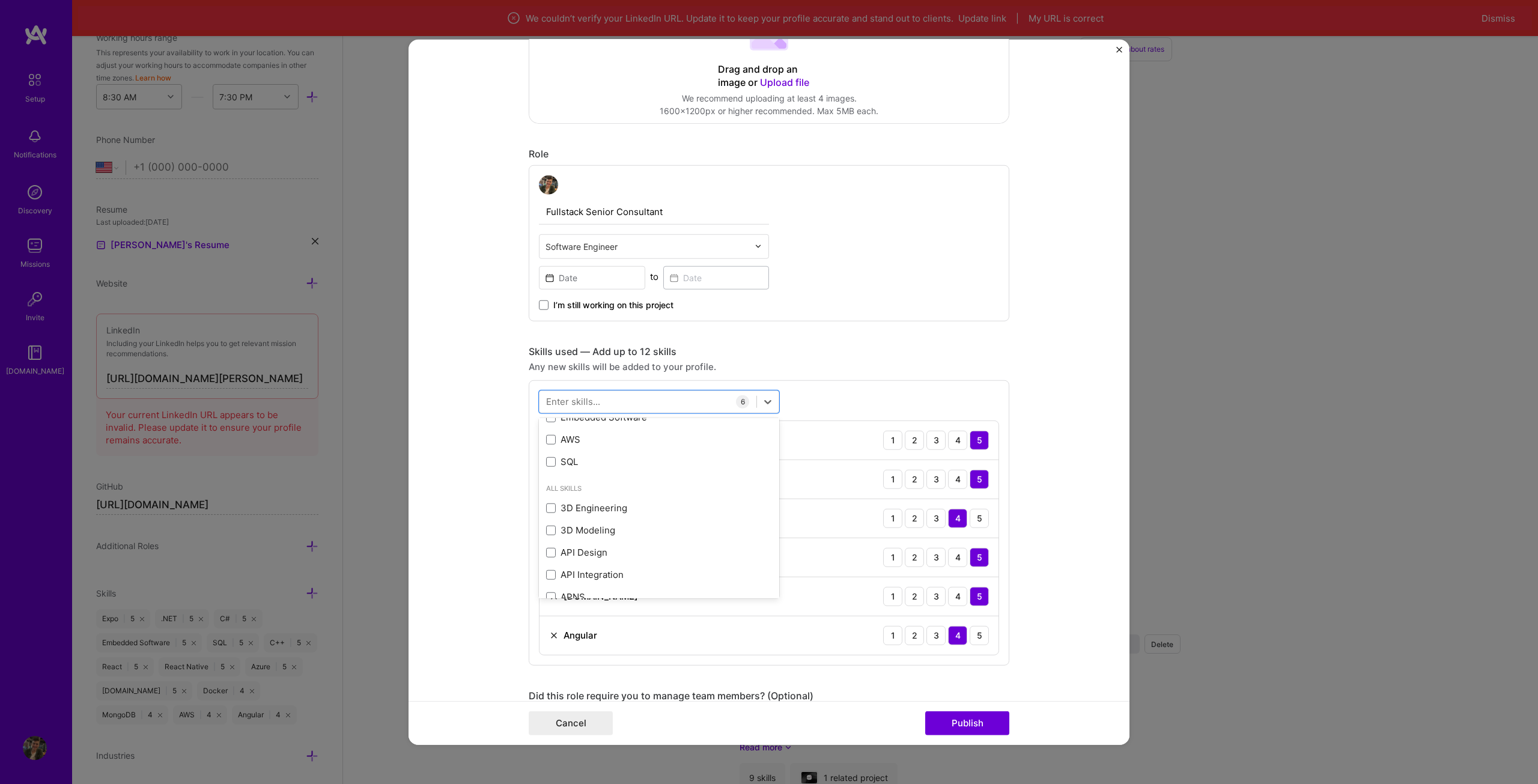
scroll to position [60, 0]
click at [870, 378] on div "Skills used — Add up to 12 skills Any new skills will be added to your profile.…" at bounding box center [769, 504] width 480 height 320
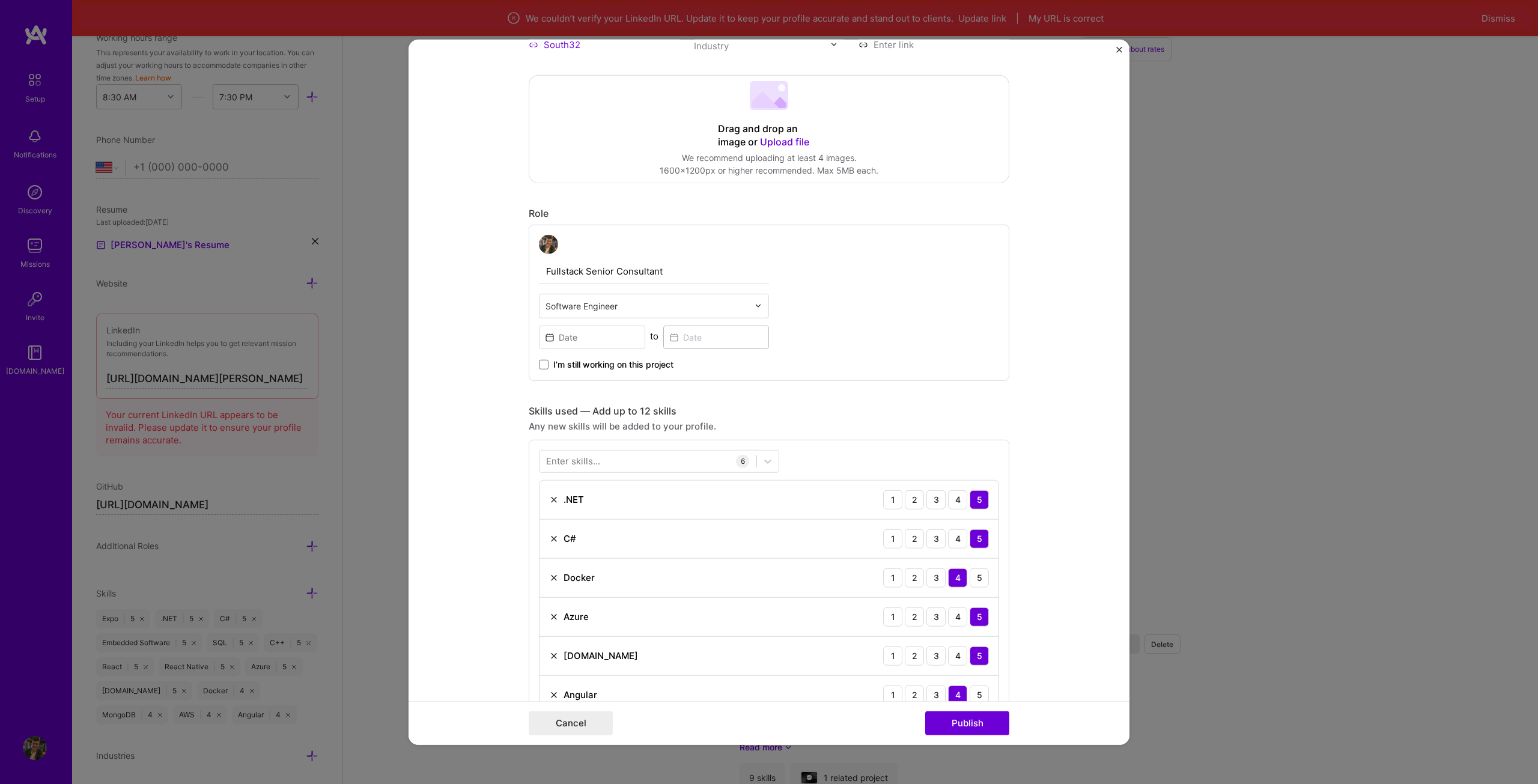
scroll to position [180, 0]
click at [578, 460] on div "Enter skills..." at bounding box center [572, 461] width 54 height 12
drag, startPoint x: 609, startPoint y: 471, endPoint x: 591, endPoint y: 455, distance: 24.1
click at [607, 470] on div at bounding box center [659, 461] width 240 height 23
click at [591, 504] on div "Python" at bounding box center [658, 510] width 226 height 12
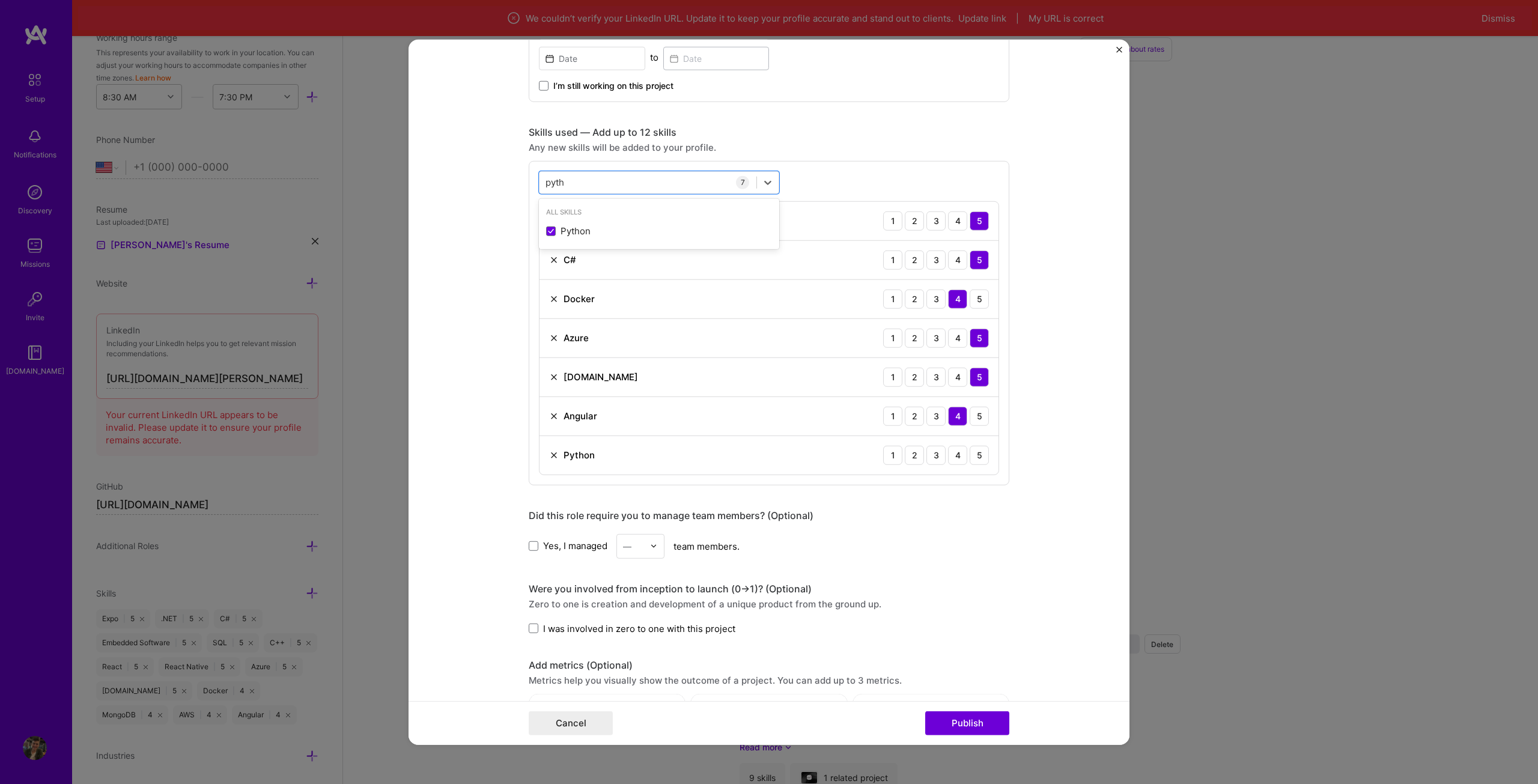
scroll to position [480, 0]
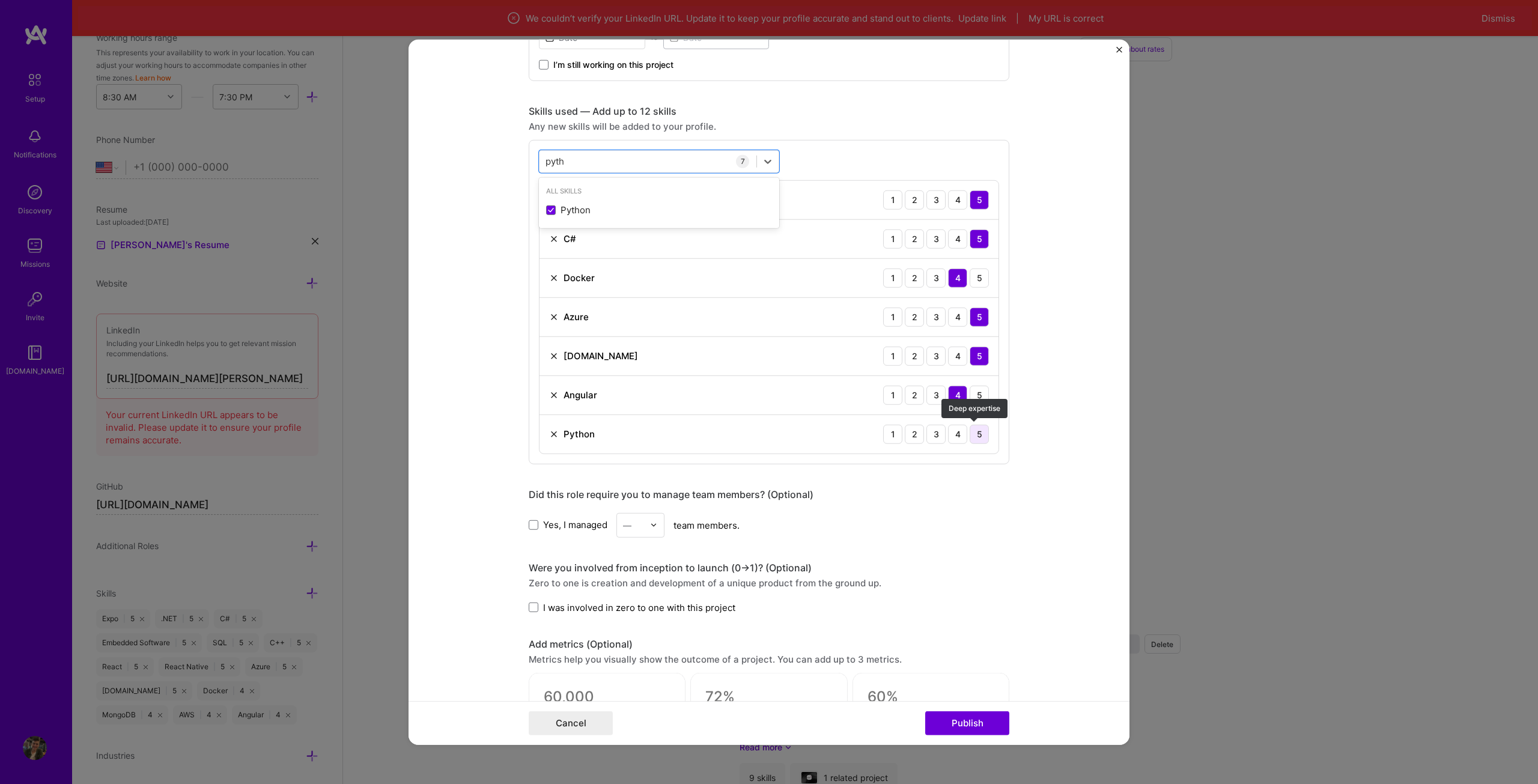
click at [970, 434] on div "5" at bounding box center [979, 433] width 19 height 19
click at [577, 161] on div "pyth pyth" at bounding box center [648, 161] width 217 height 20
type input "autog"
type input "L"
type input "open"
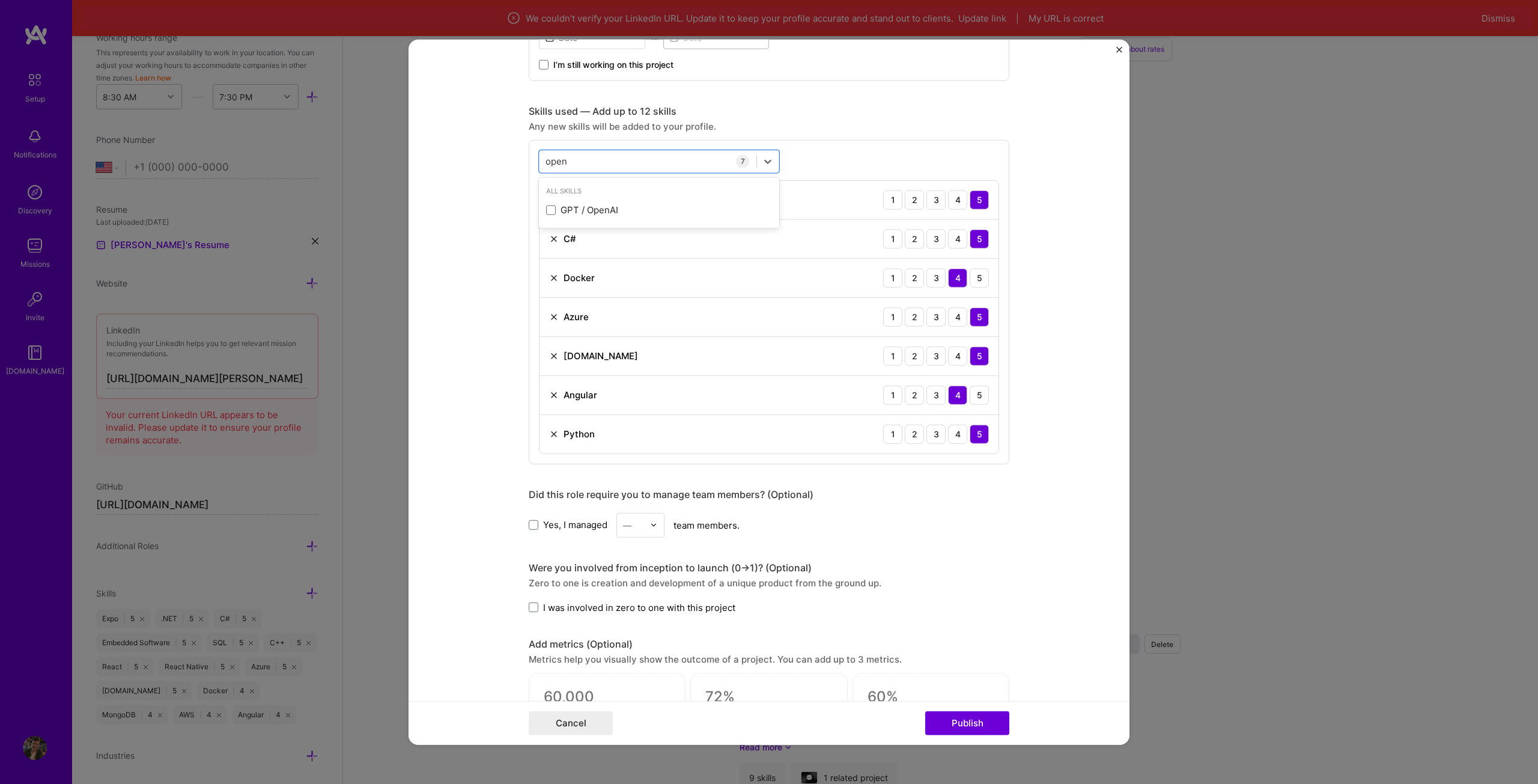
click at [828, 128] on div "Any new skills will be added to your profile." at bounding box center [769, 125] width 480 height 12
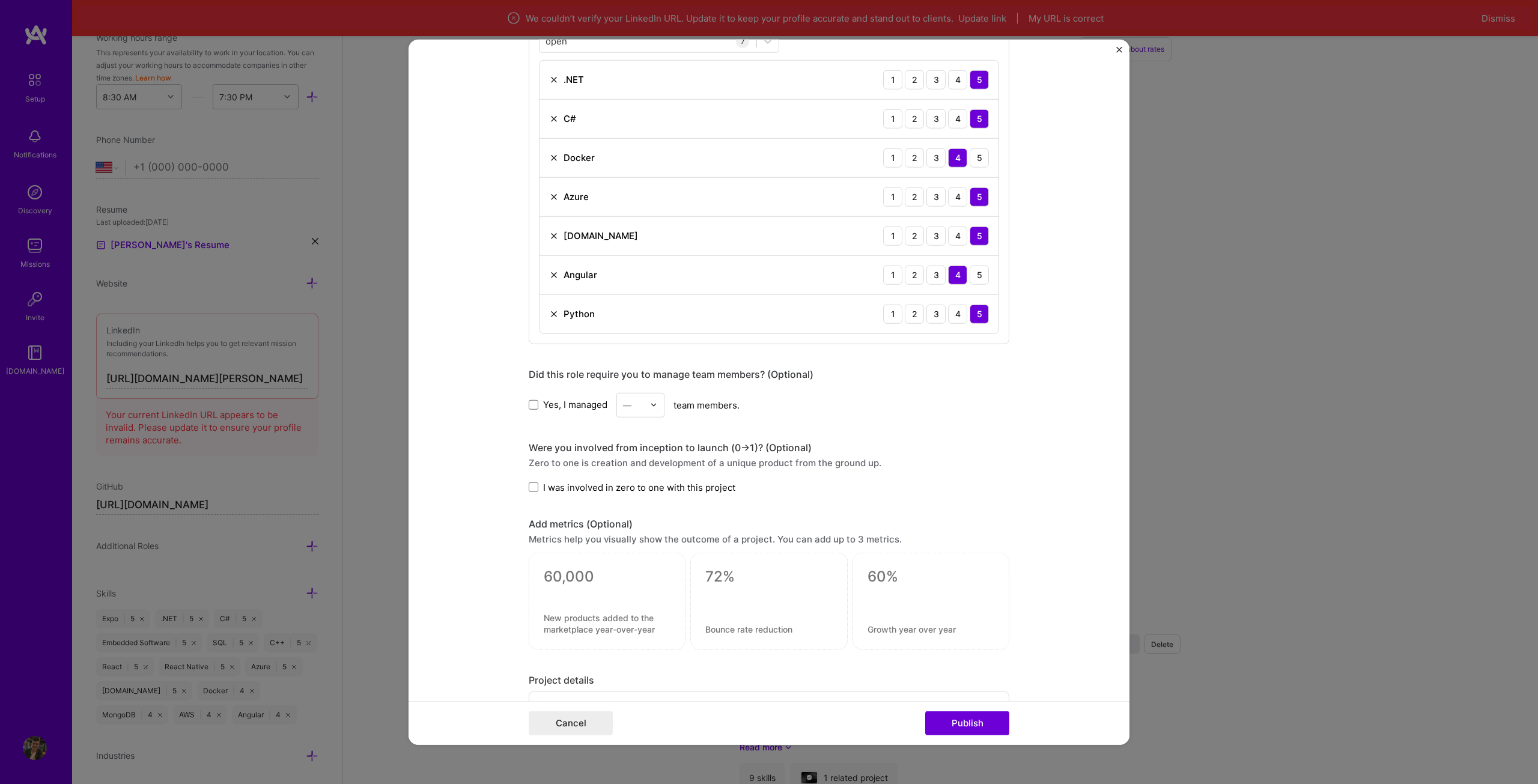
click at [617, 483] on span "I was involved in zero to one with this project" at bounding box center [639, 486] width 192 height 12
click at [0, 0] on input "I was involved in zero to one with this project" at bounding box center [0, 0] width 0 height 0
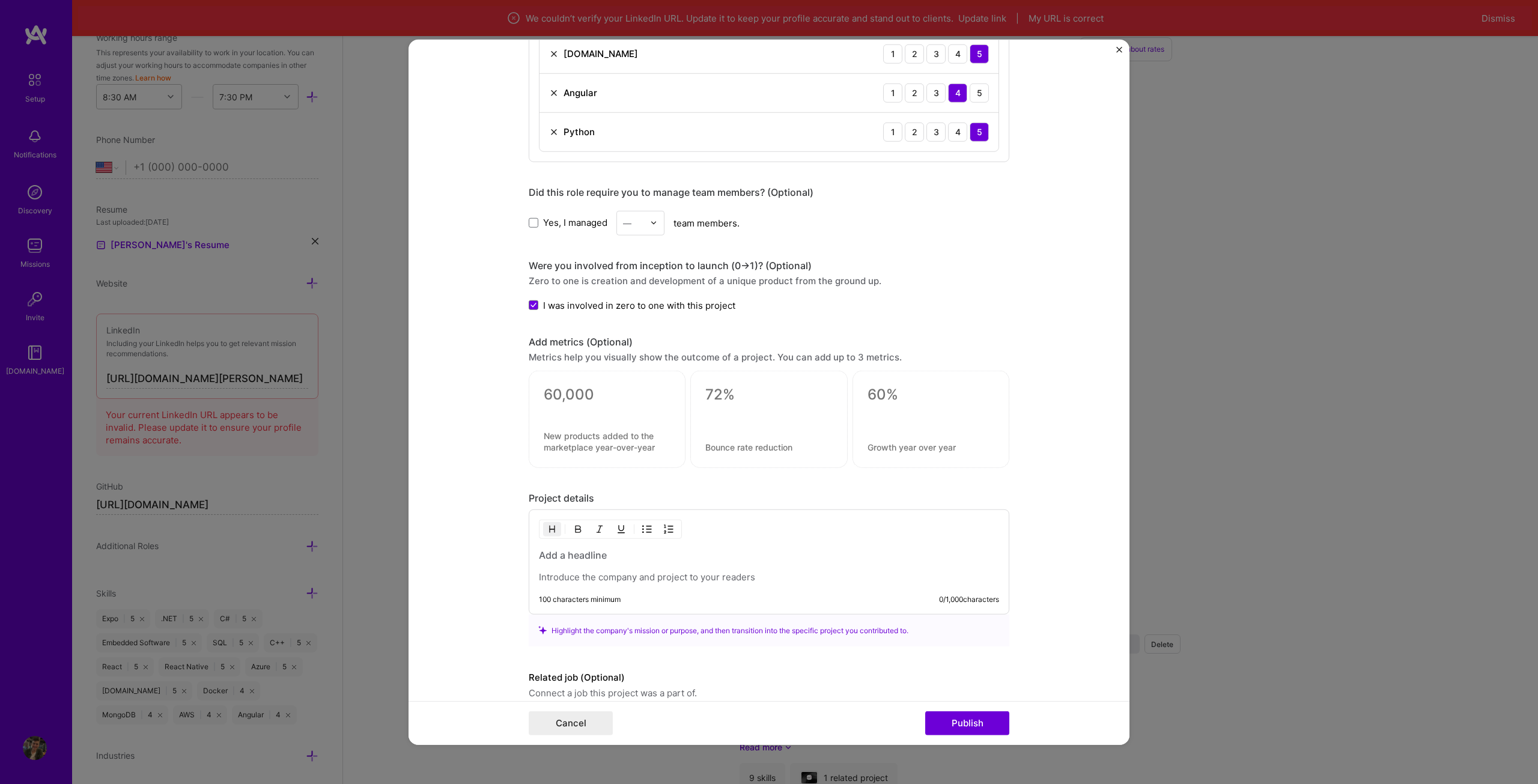
scroll to position [835, 0]
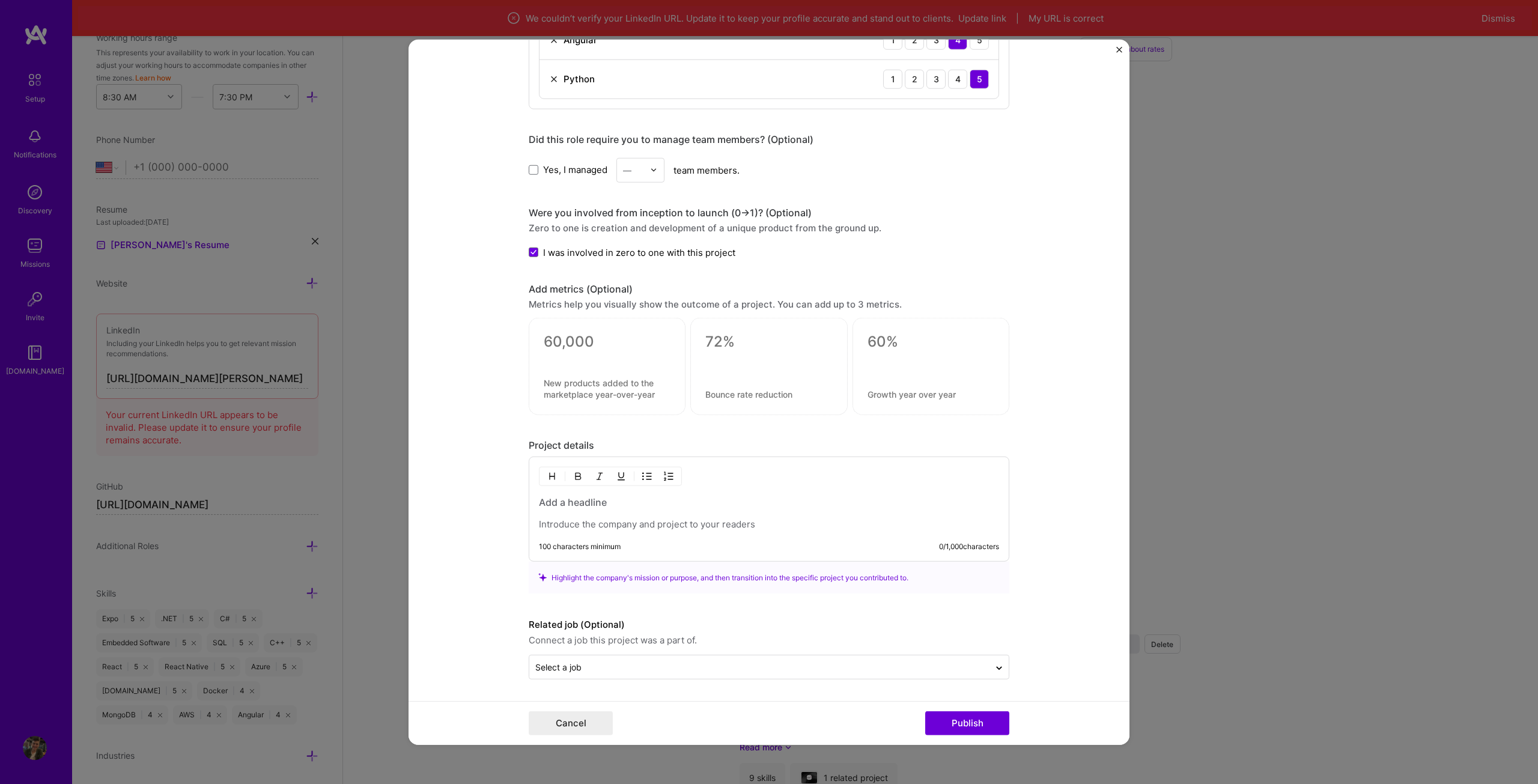
click at [586, 511] on div at bounding box center [769, 512] width 460 height 35
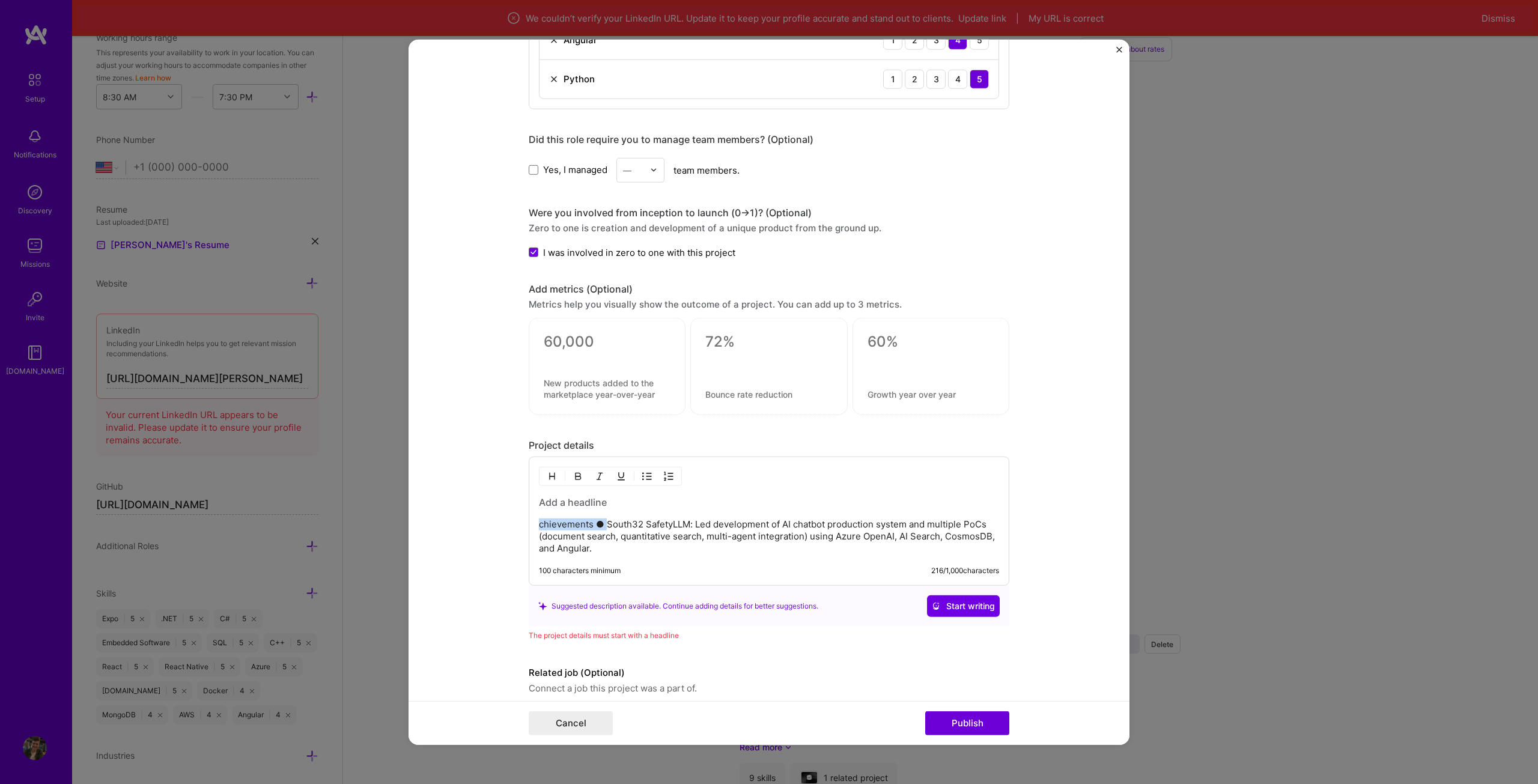
drag, startPoint x: 604, startPoint y: 524, endPoint x: 518, endPoint y: 522, distance: 86.0
click at [518, 522] on form "Project title South32 SafetyLLM Company South32 Project industry Industry Proje…" at bounding box center [769, 392] width 721 height 705
drag, startPoint x: 695, startPoint y: 524, endPoint x: 509, endPoint y: 523, distance: 186.0
click at [509, 523] on form "Project title South32 SafetyLLM Company South32 Project industry Industry Proje…" at bounding box center [769, 392] width 721 height 705
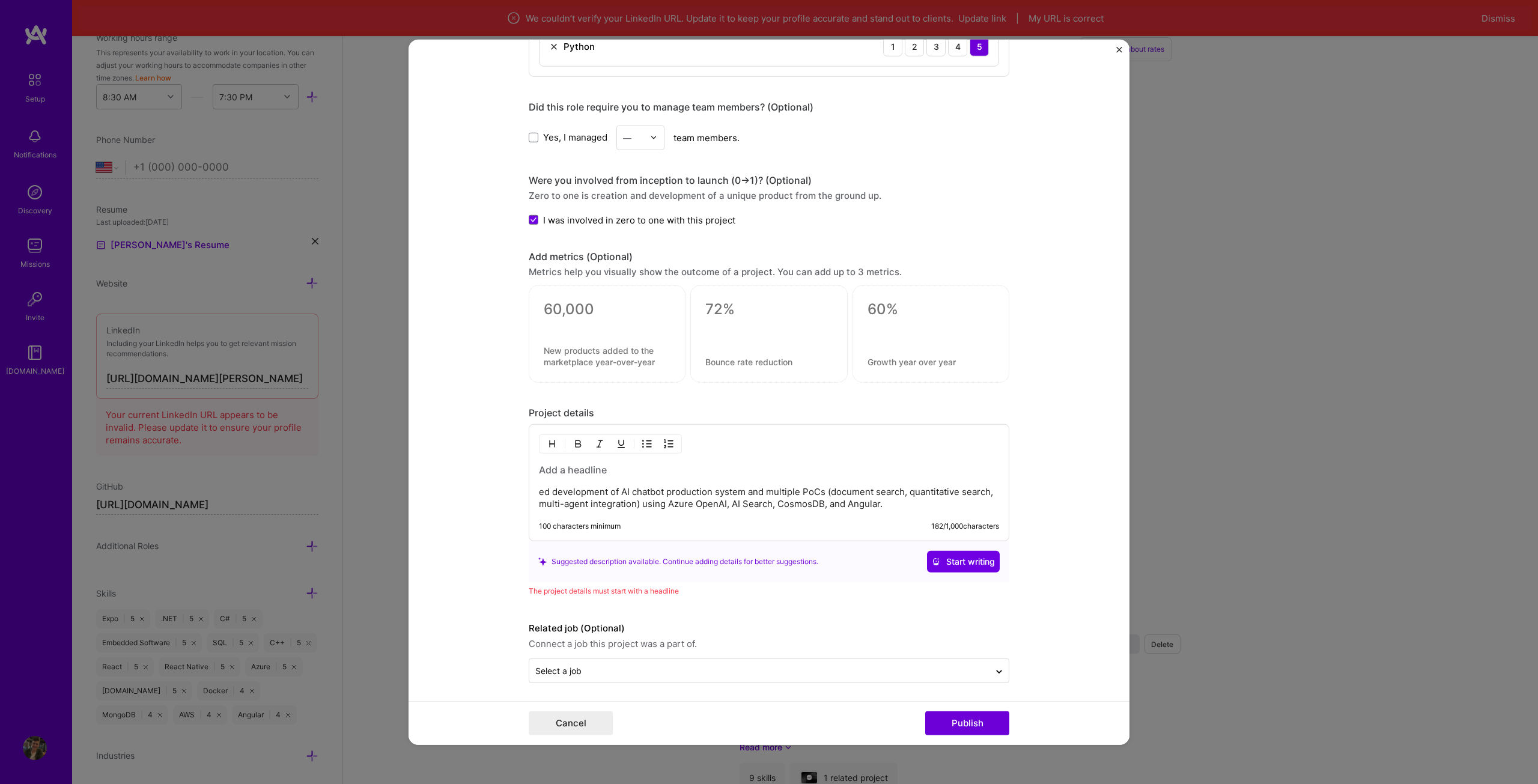
scroll to position [872, 0]
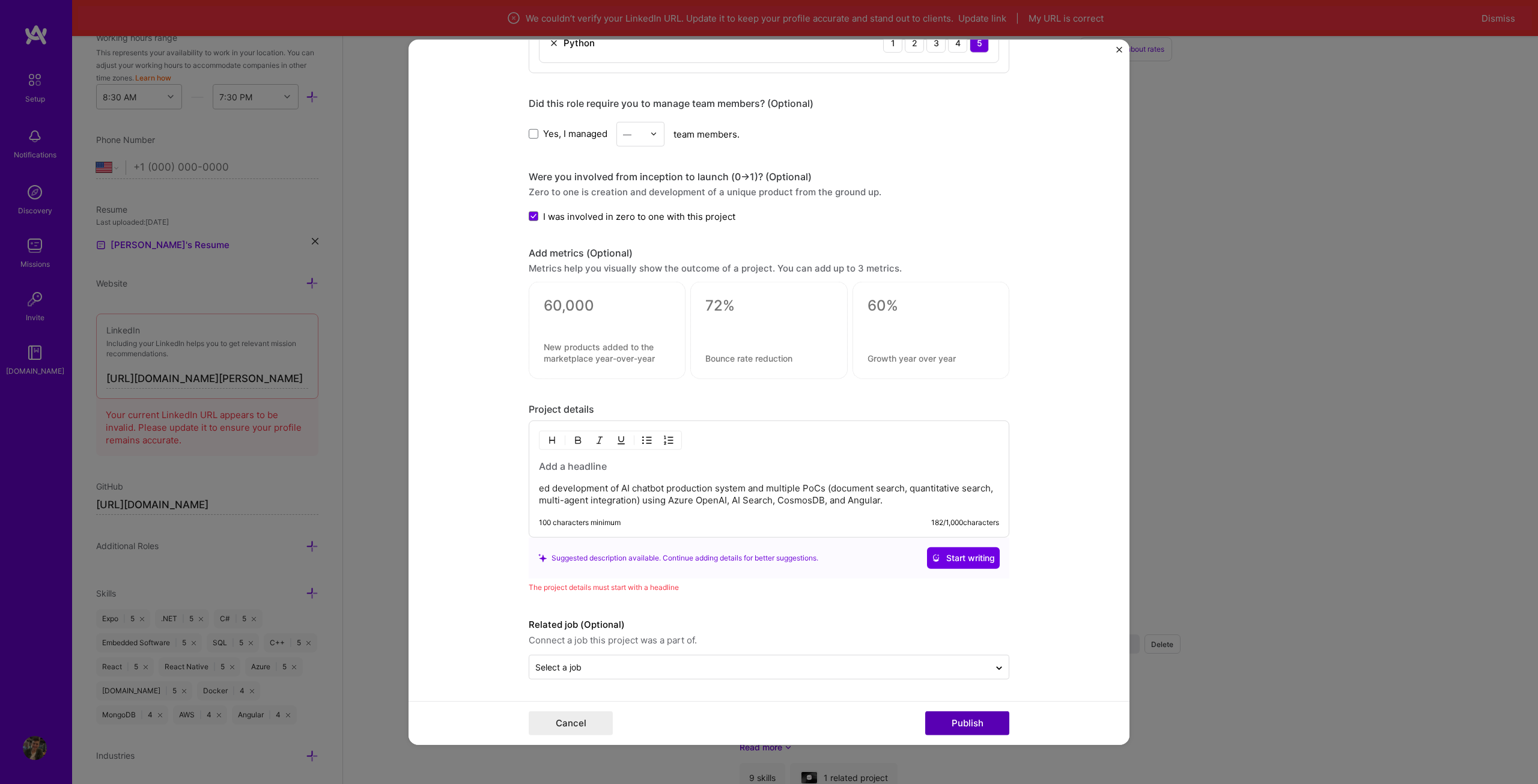
click at [980, 724] on button "Publish" at bounding box center [967, 723] width 84 height 24
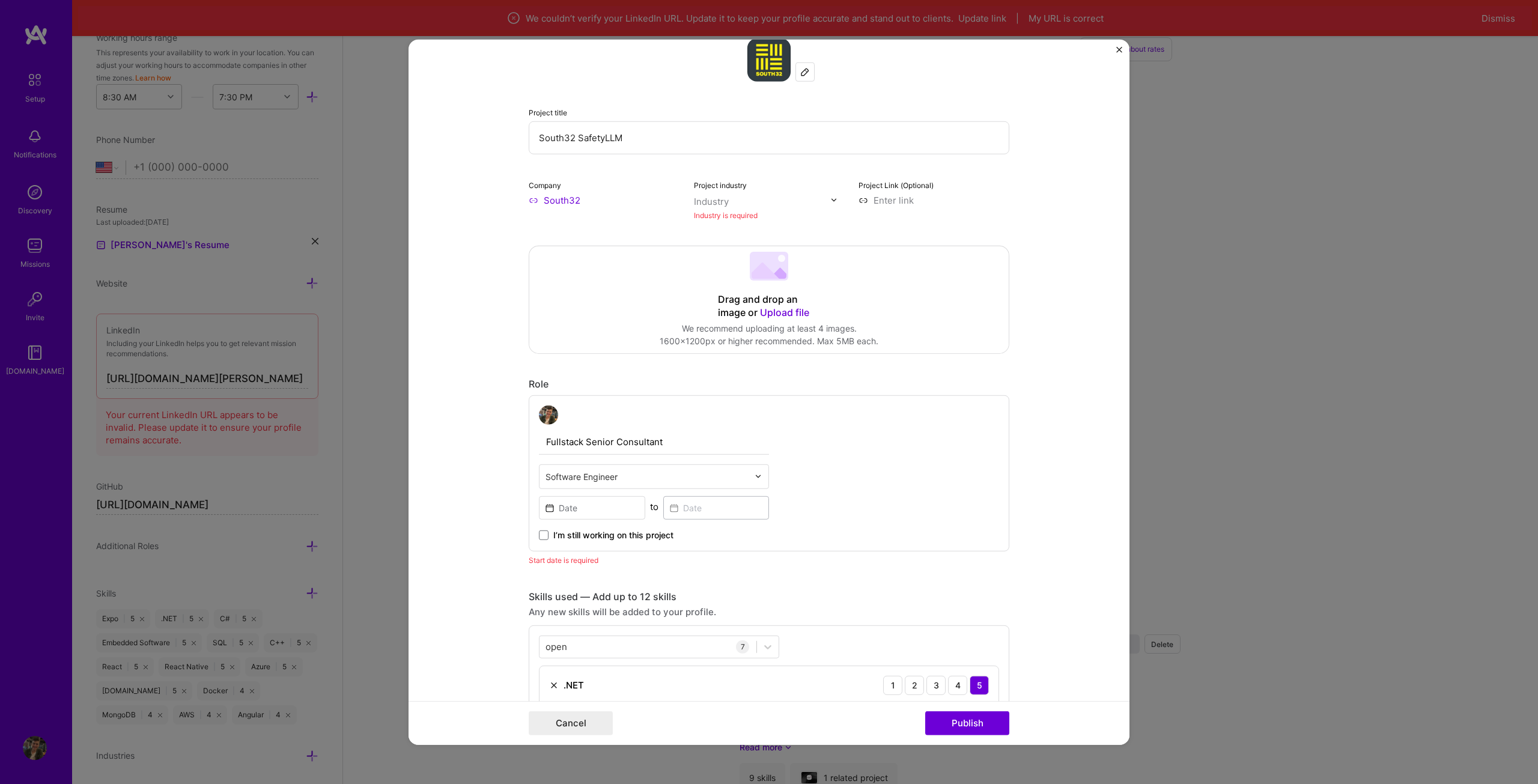
scroll to position [24, 0]
drag, startPoint x: 724, startPoint y: 215, endPoint x: 727, endPoint y: 207, distance: 8.5
click at [724, 214] on div "Industry is required" at bounding box center [769, 215] width 151 height 12
click at [732, 191] on div "Project industry Industry Industry is required" at bounding box center [769, 200] width 151 height 43
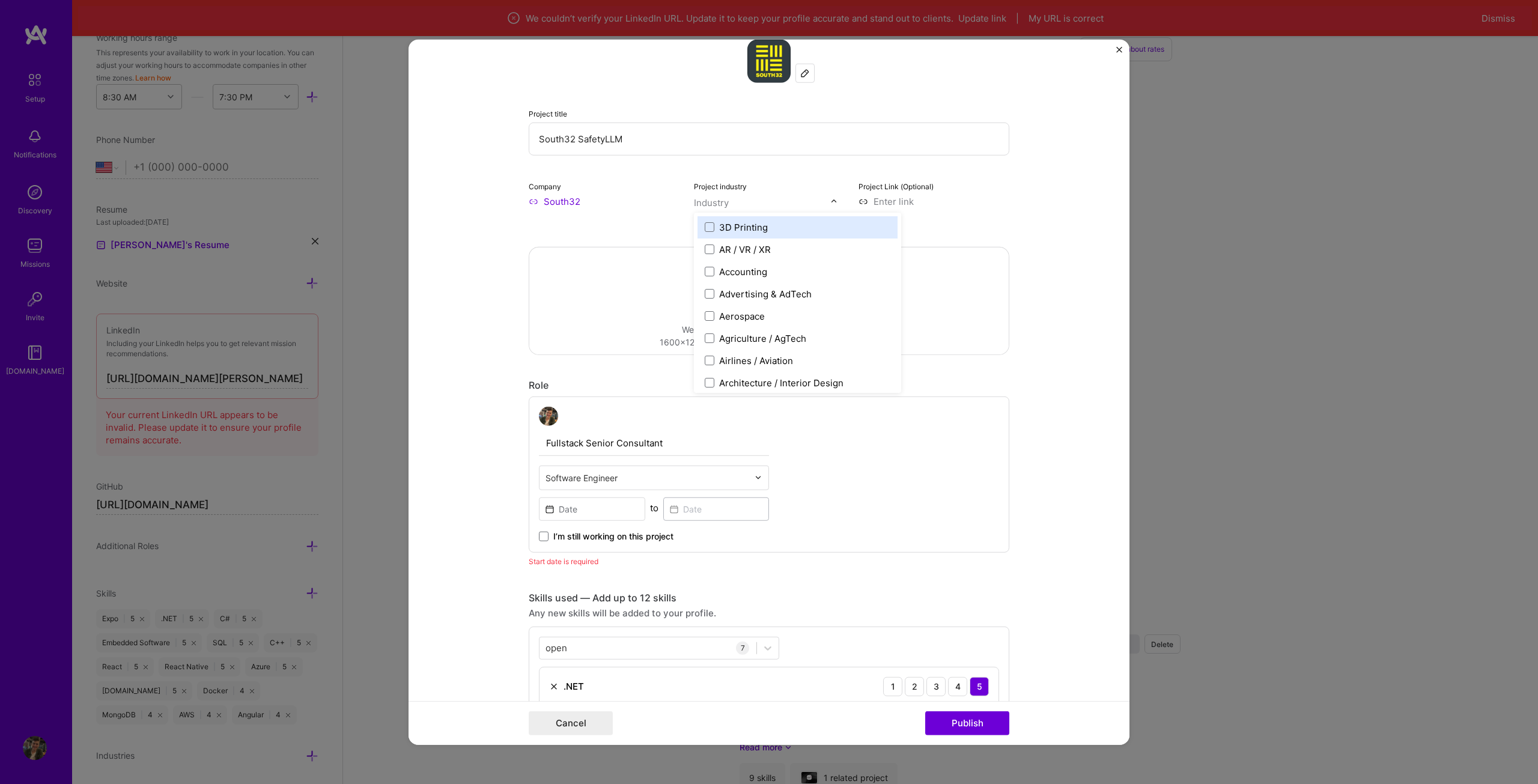
click at [806, 209] on div at bounding box center [762, 202] width 137 height 15
type input "min"
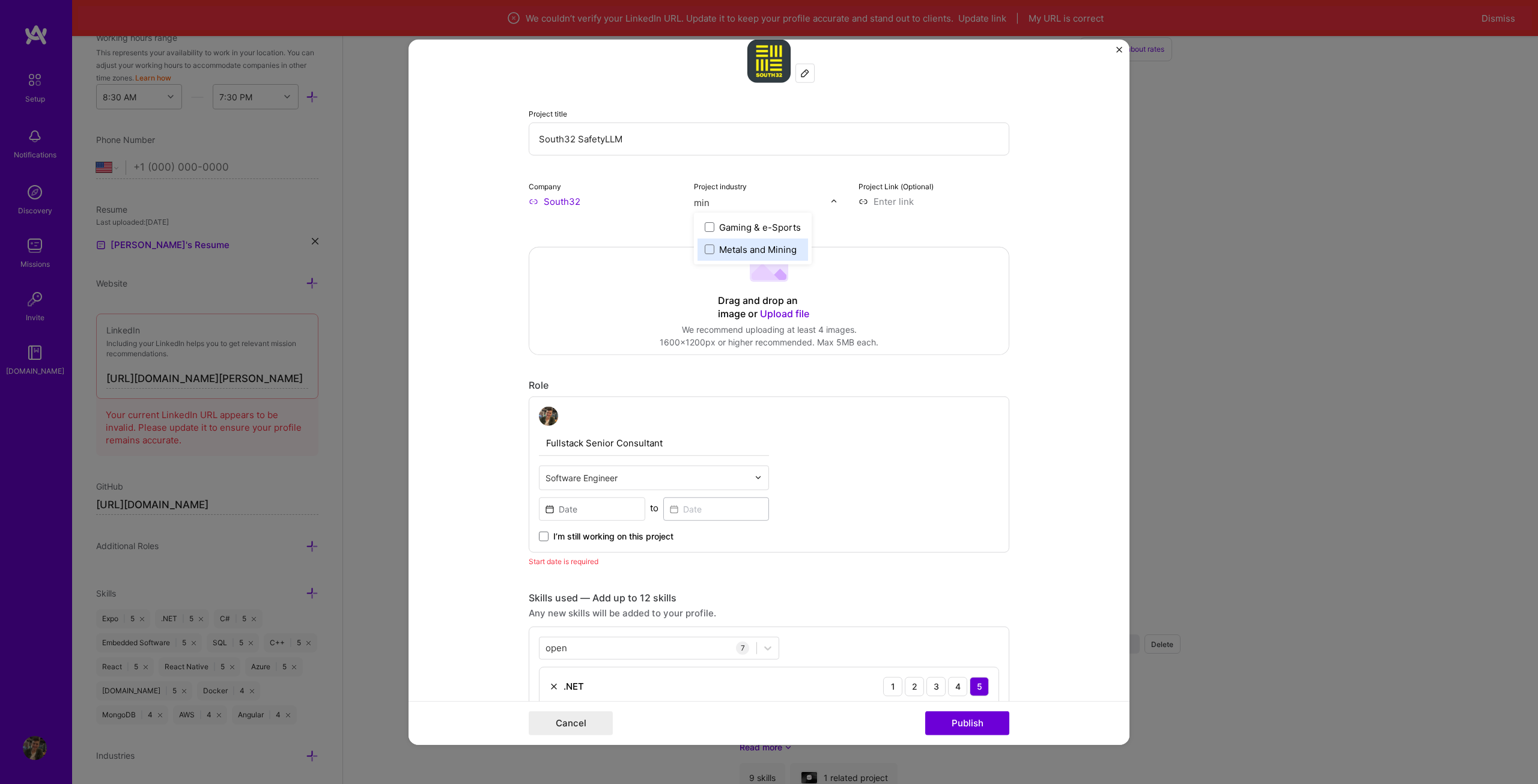
click at [724, 239] on div "Metals and Mining" at bounding box center [752, 248] width 110 height 22
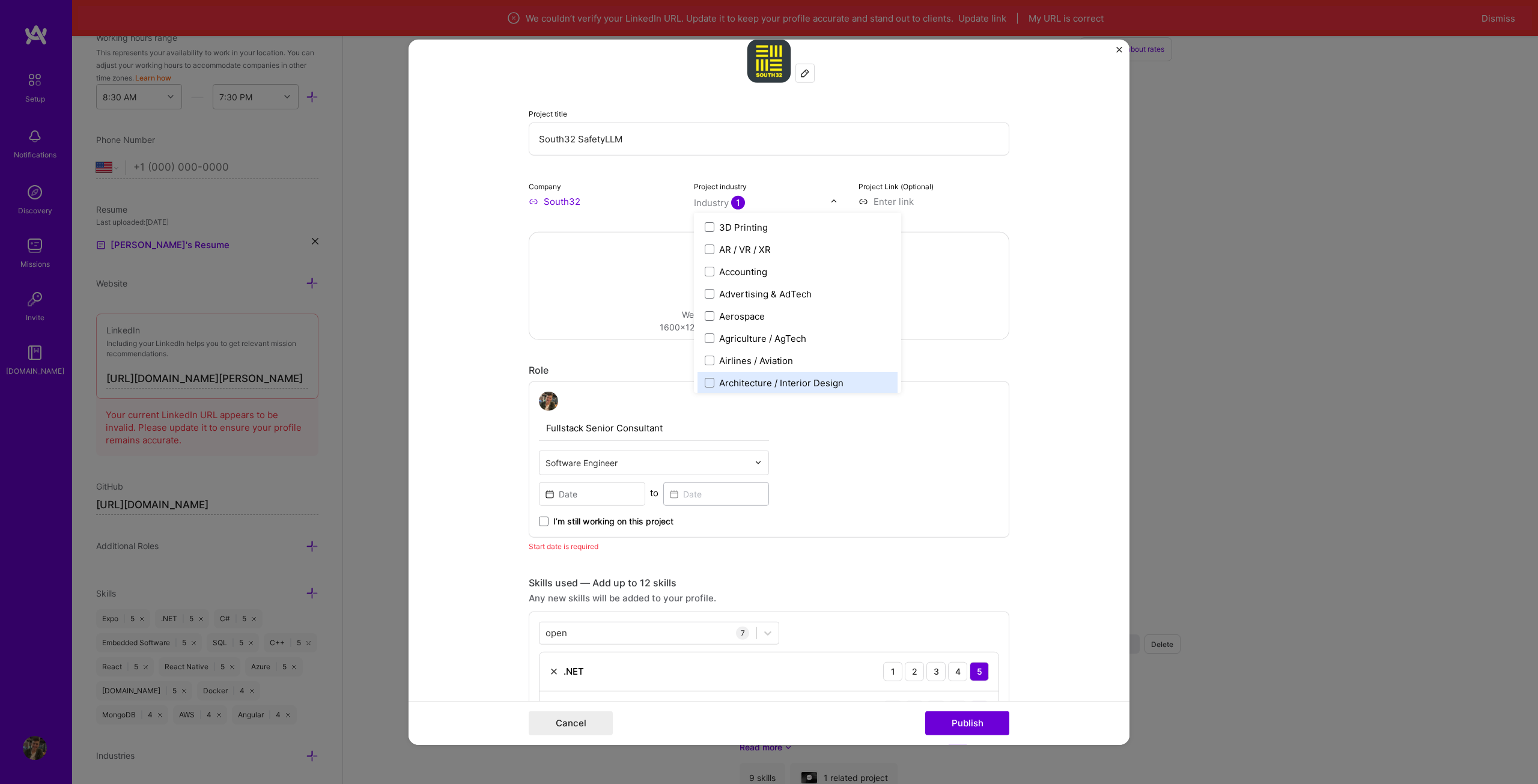
click at [1082, 353] on form "Project title South32 SafetyLLM Company South32 Project industry option Metals …" at bounding box center [769, 392] width 721 height 705
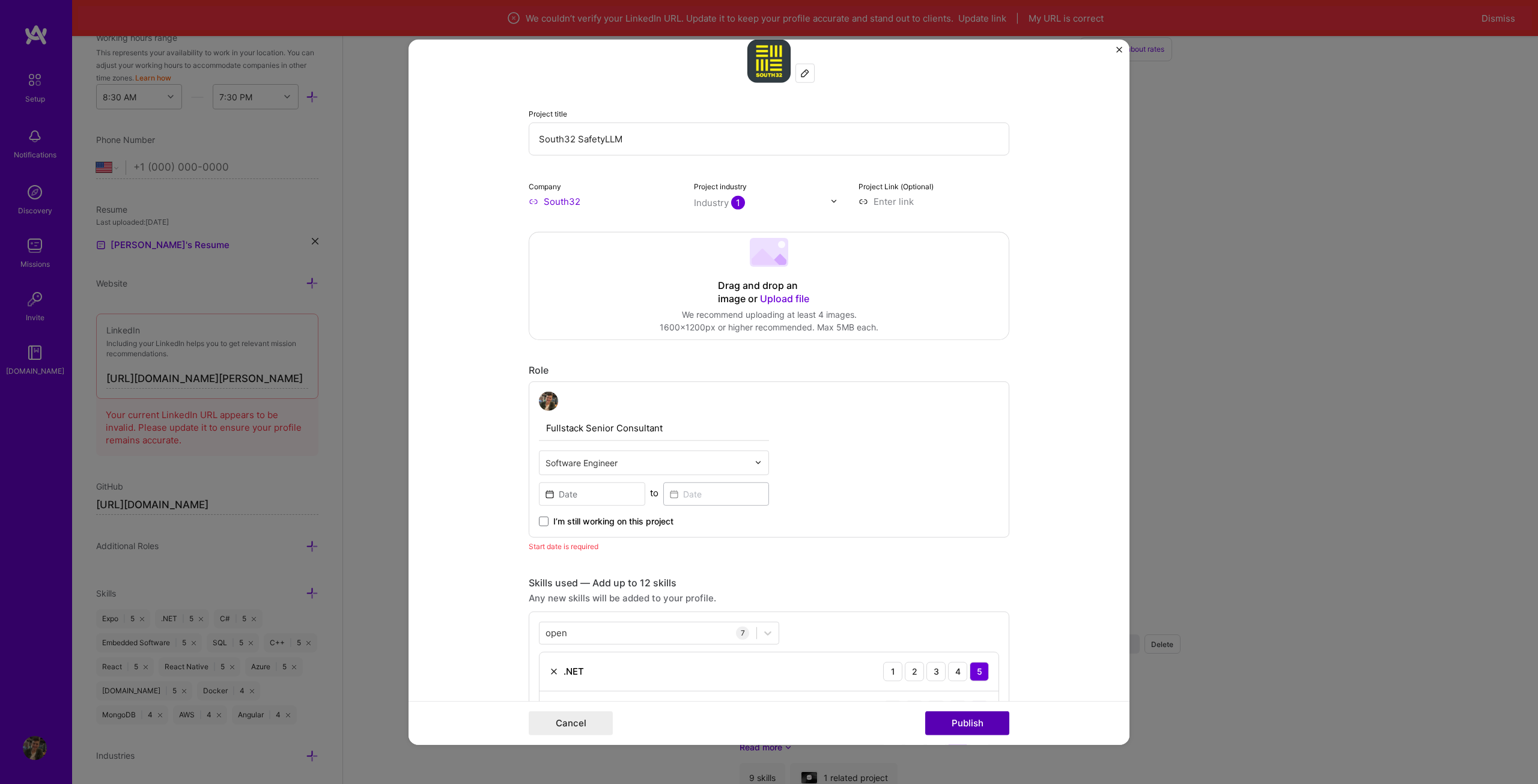
click at [977, 719] on button "Publish" at bounding box center [967, 723] width 84 height 24
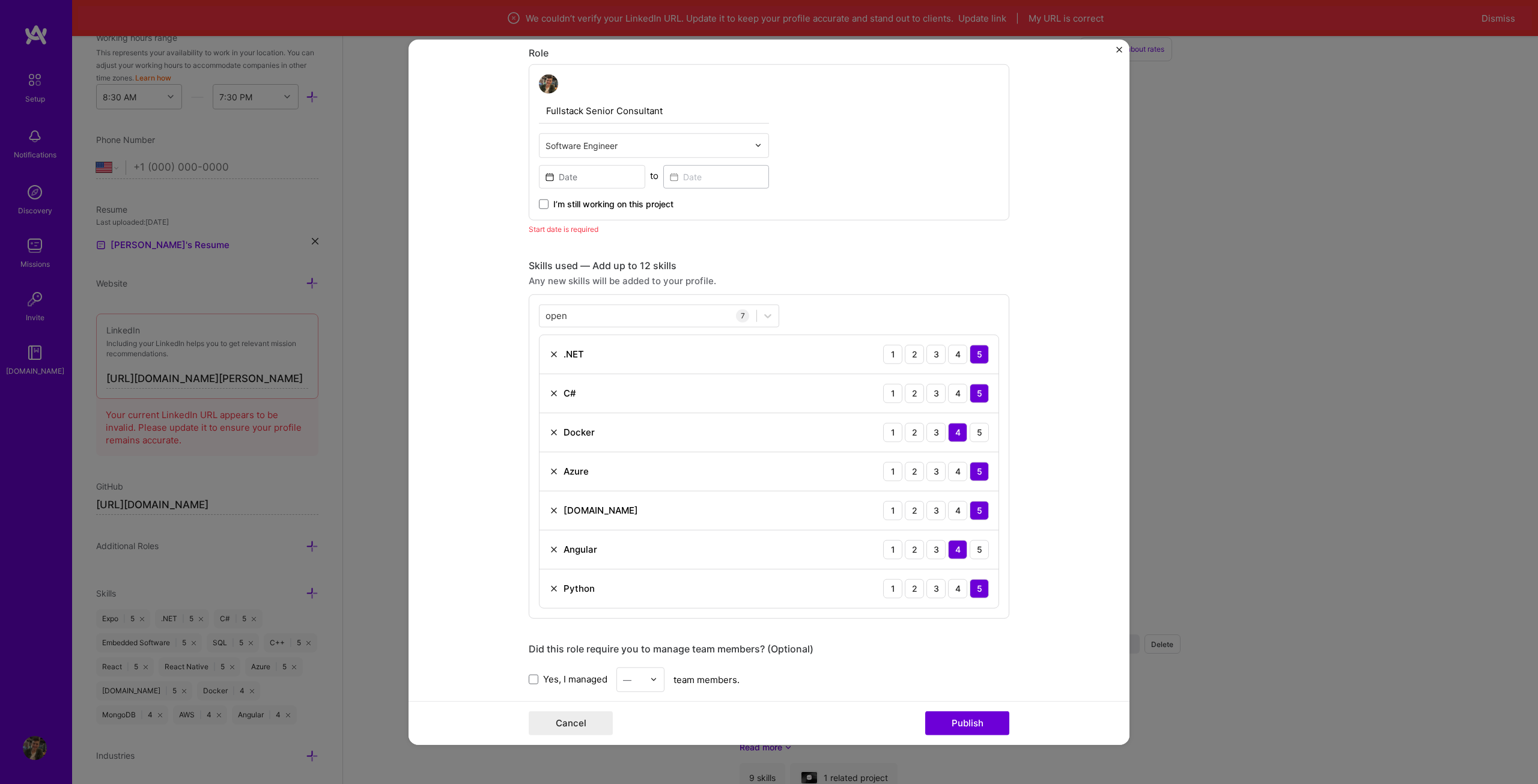
scroll to position [349, 0]
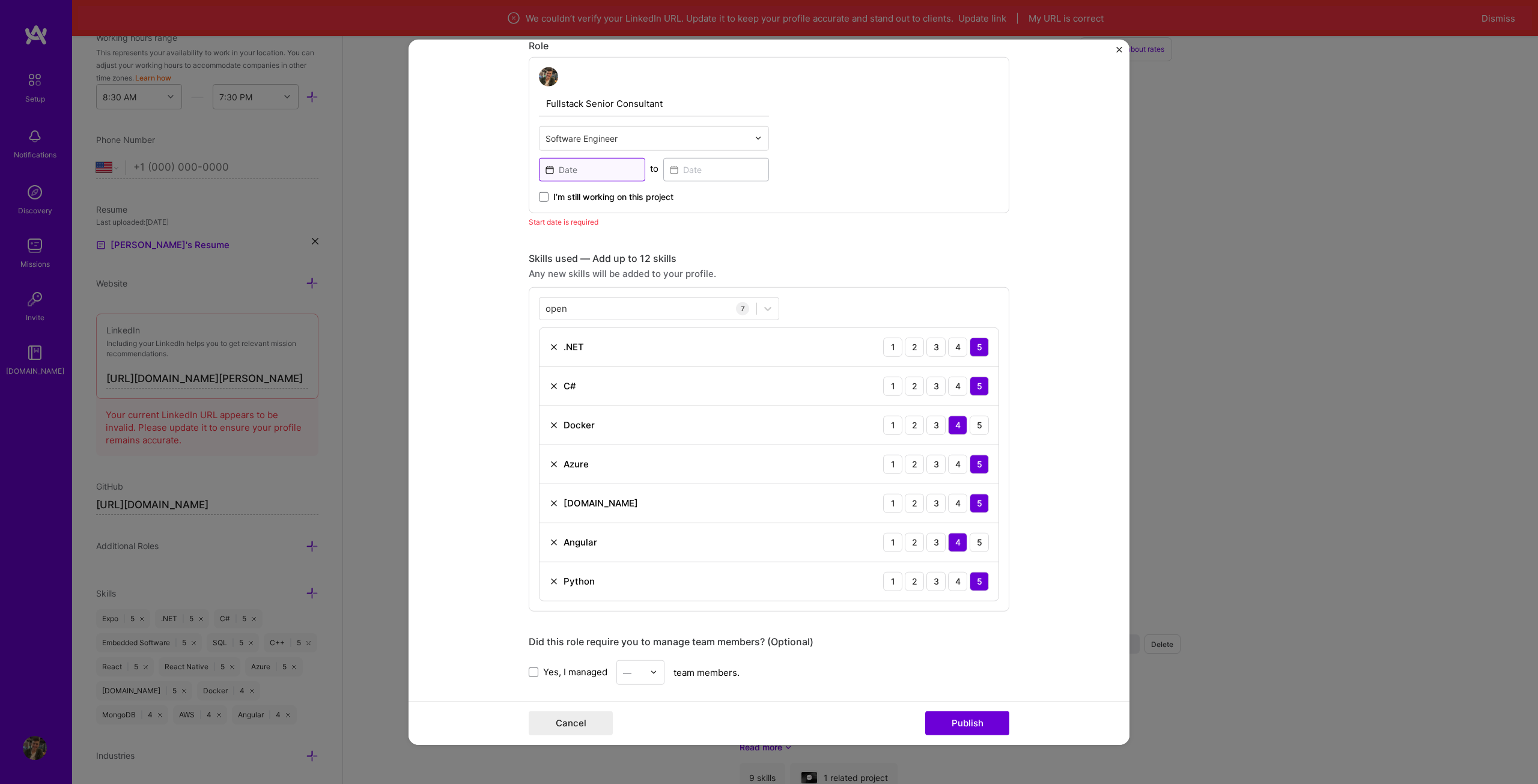
click at [590, 174] on input at bounding box center [592, 169] width 106 height 23
click at [861, 176] on div "Fullstack Senior Consultant Software Engineer to I’m still working on this proj…" at bounding box center [769, 134] width 480 height 156
click at [576, 162] on input at bounding box center [592, 169] width 106 height 23
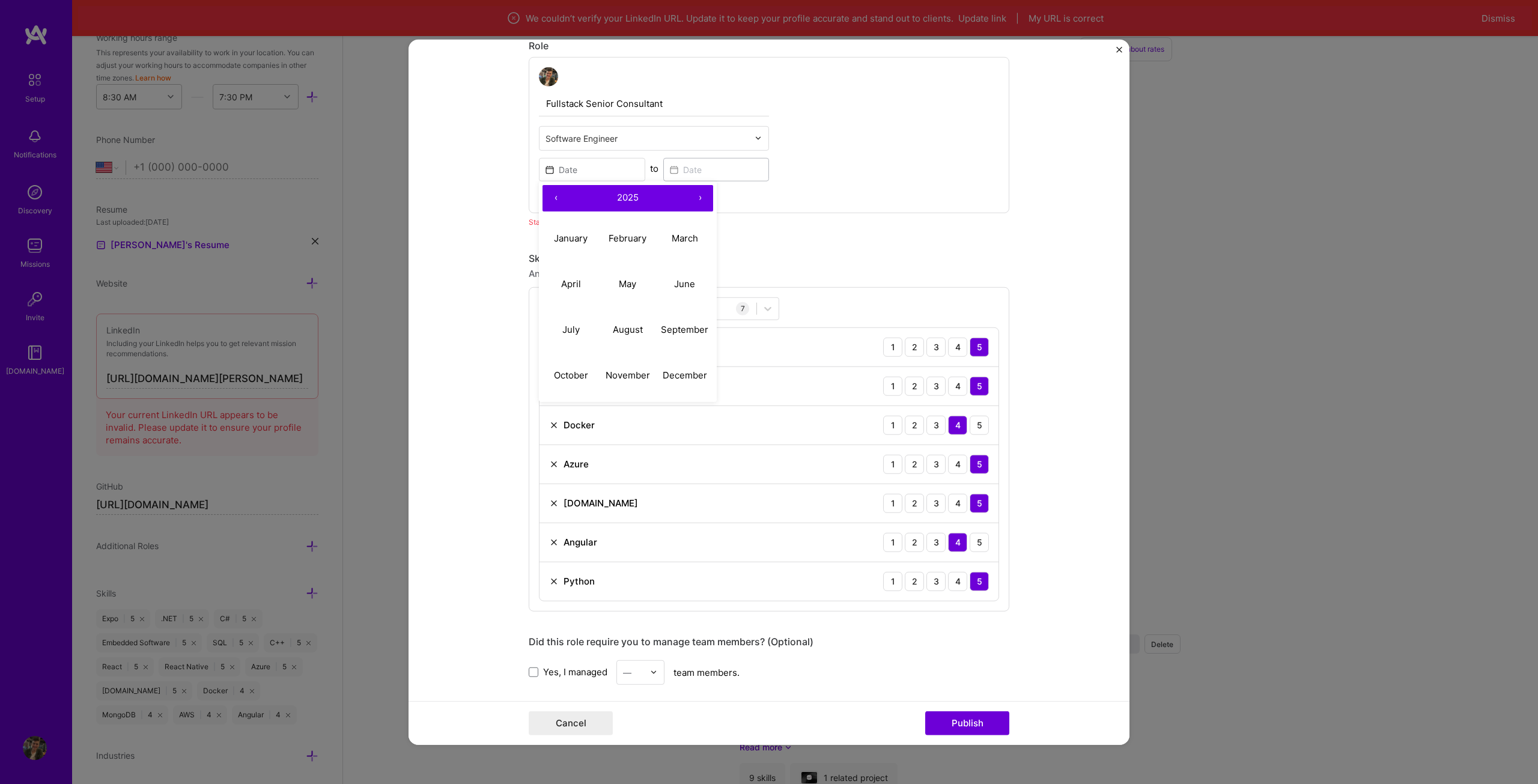
click at [550, 196] on button "‹" at bounding box center [556, 198] width 27 height 26
click at [675, 283] on abbr "June" at bounding box center [684, 284] width 21 height 12
type input "[DATE]"
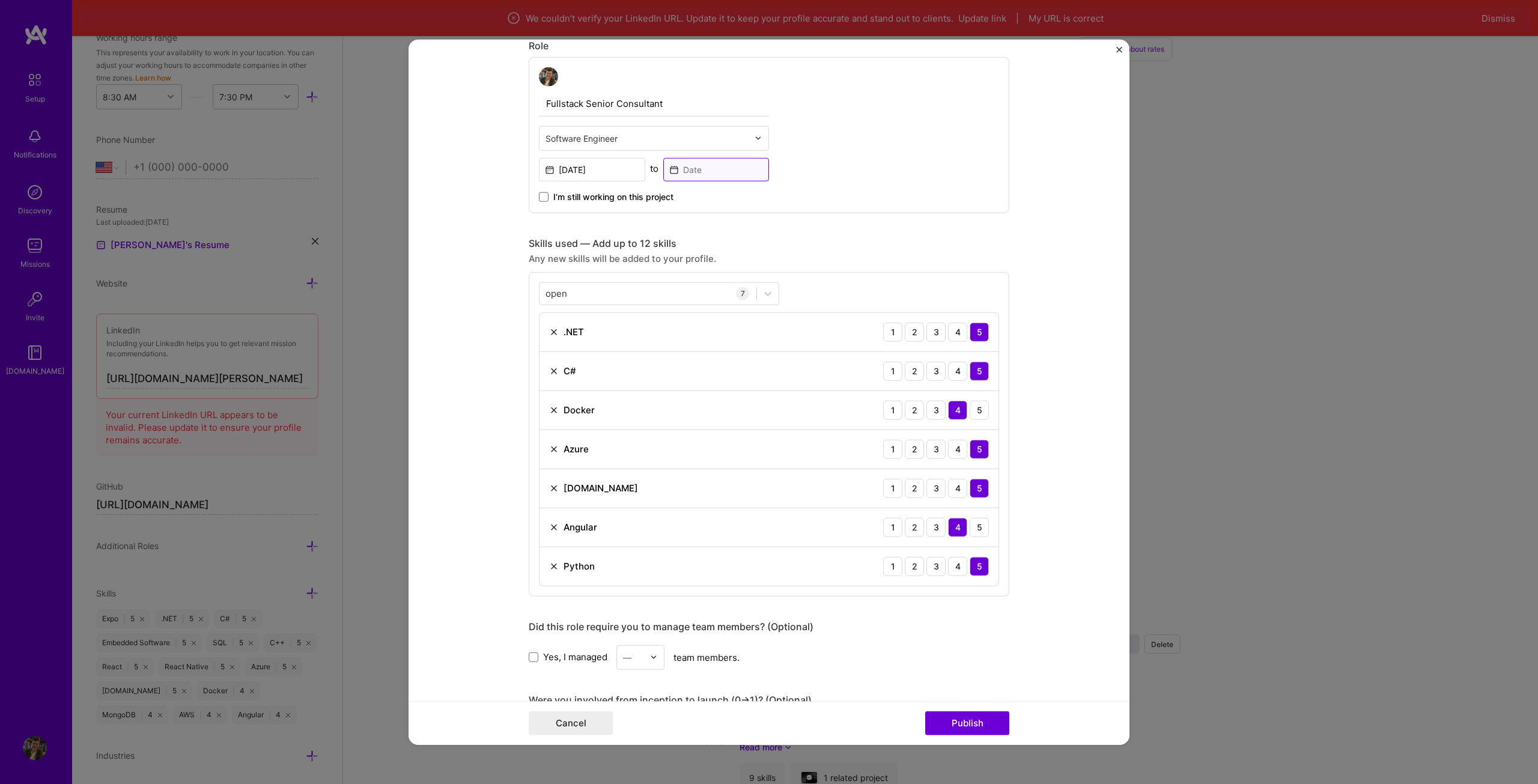
click at [708, 174] on input at bounding box center [716, 169] width 106 height 23
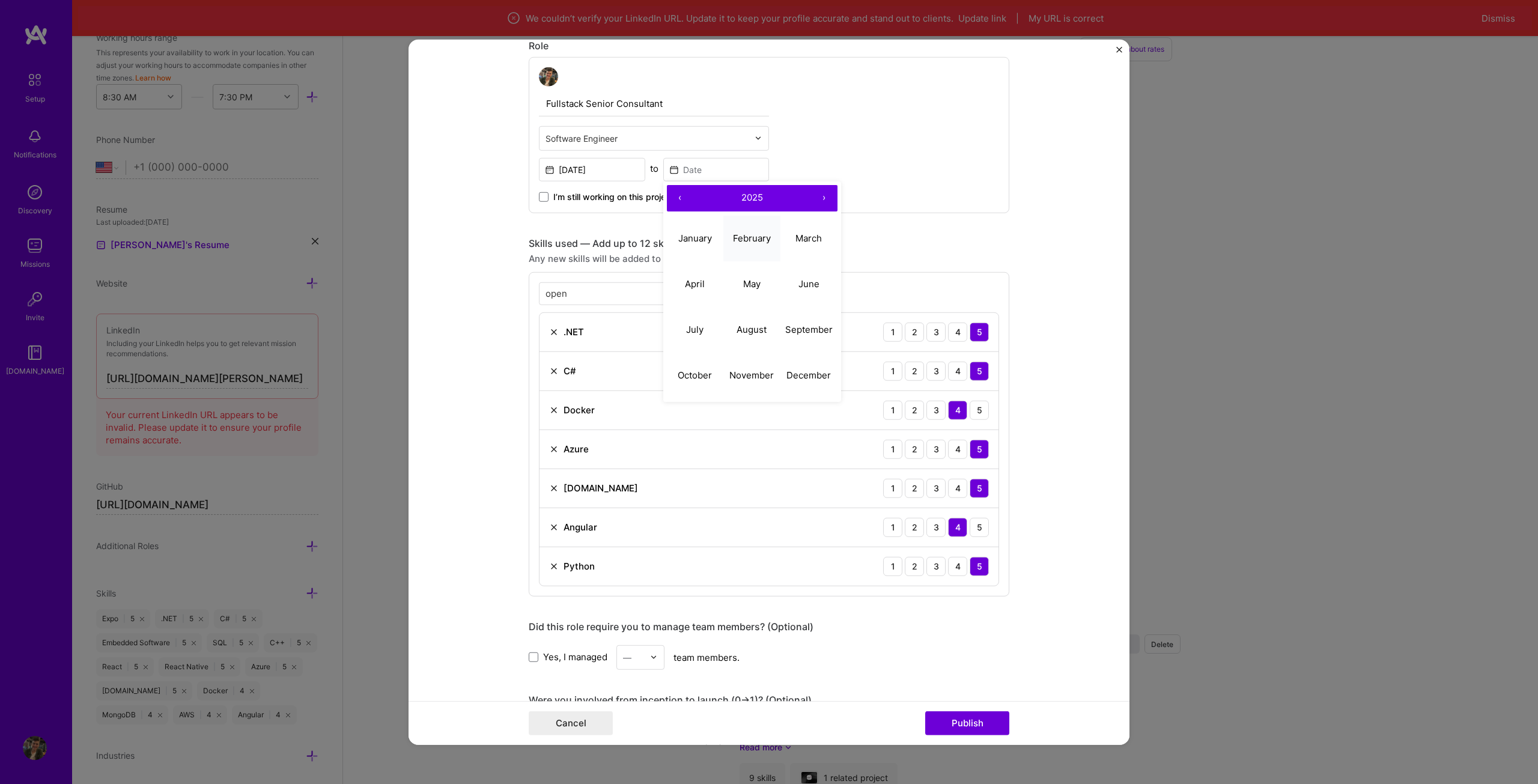
click at [750, 233] on abbr "February" at bounding box center [752, 238] width 38 height 12
type input "[DATE]"
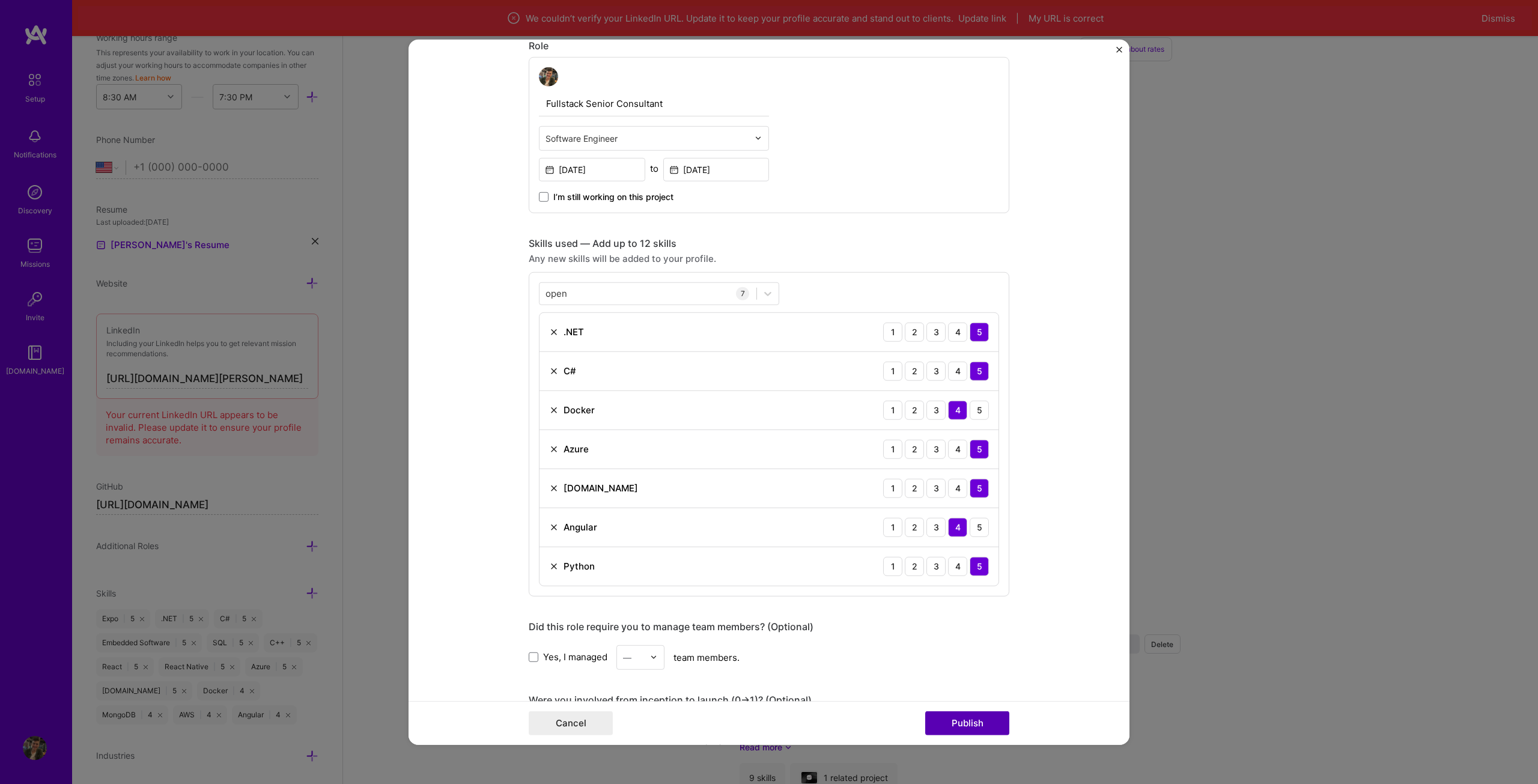
click at [968, 729] on button "Publish" at bounding box center [967, 723] width 84 height 24
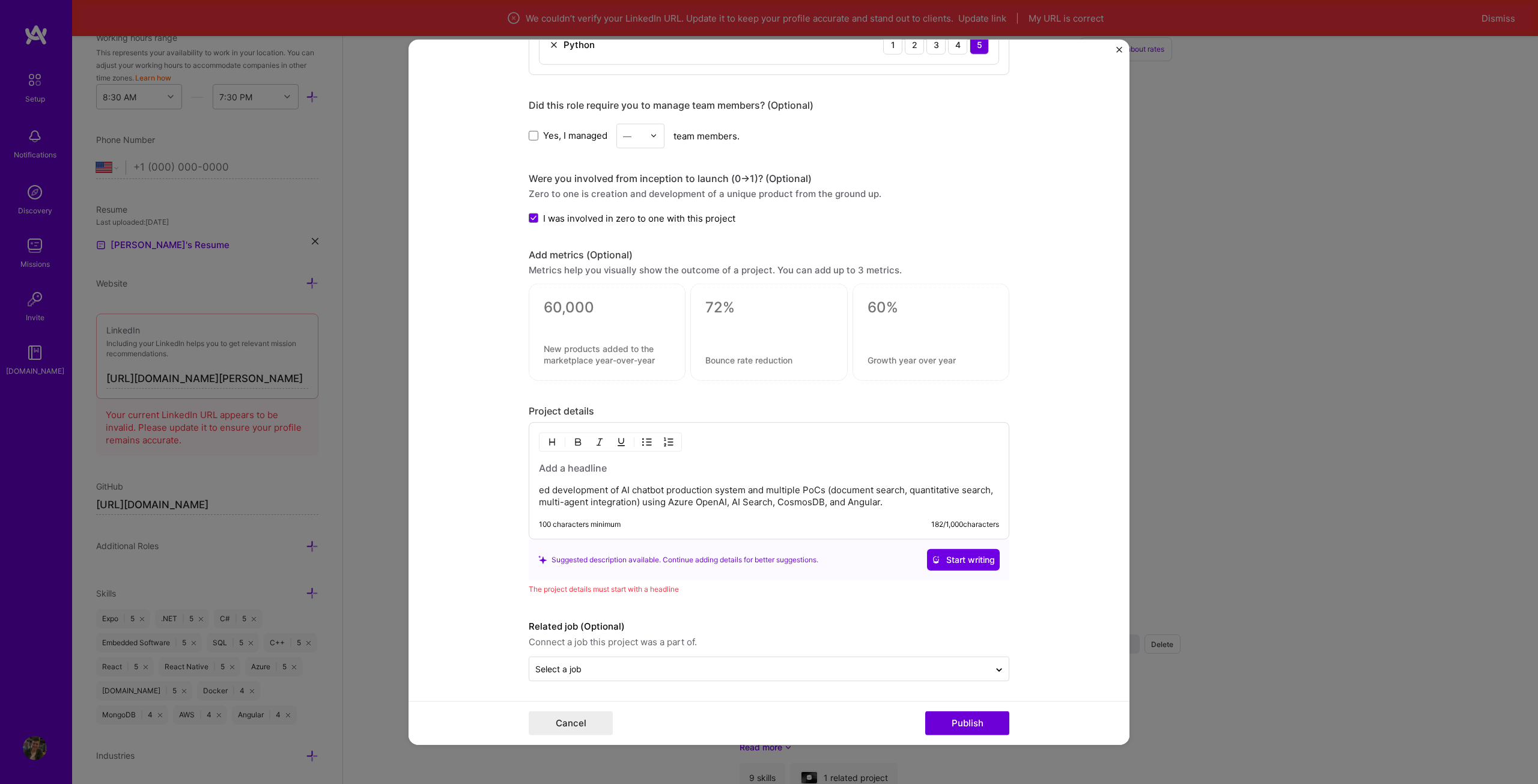
scroll to position [872, 0]
click at [591, 458] on div "ed development of AI chatbot production system and multiple PoCs (document sear…" at bounding box center [769, 479] width 480 height 117
click at [533, 486] on div "ed development of AI chatbot production system and multiple PoCs (document sear…" at bounding box center [769, 479] width 480 height 117
click at [534, 487] on div "ed development of AI chatbot production system and multiple PoCs (document sear…" at bounding box center [769, 479] width 480 height 117
click at [539, 487] on p "ed development of AI chatbot production system and multiple PoCs (document sear…" at bounding box center [769, 493] width 460 height 24
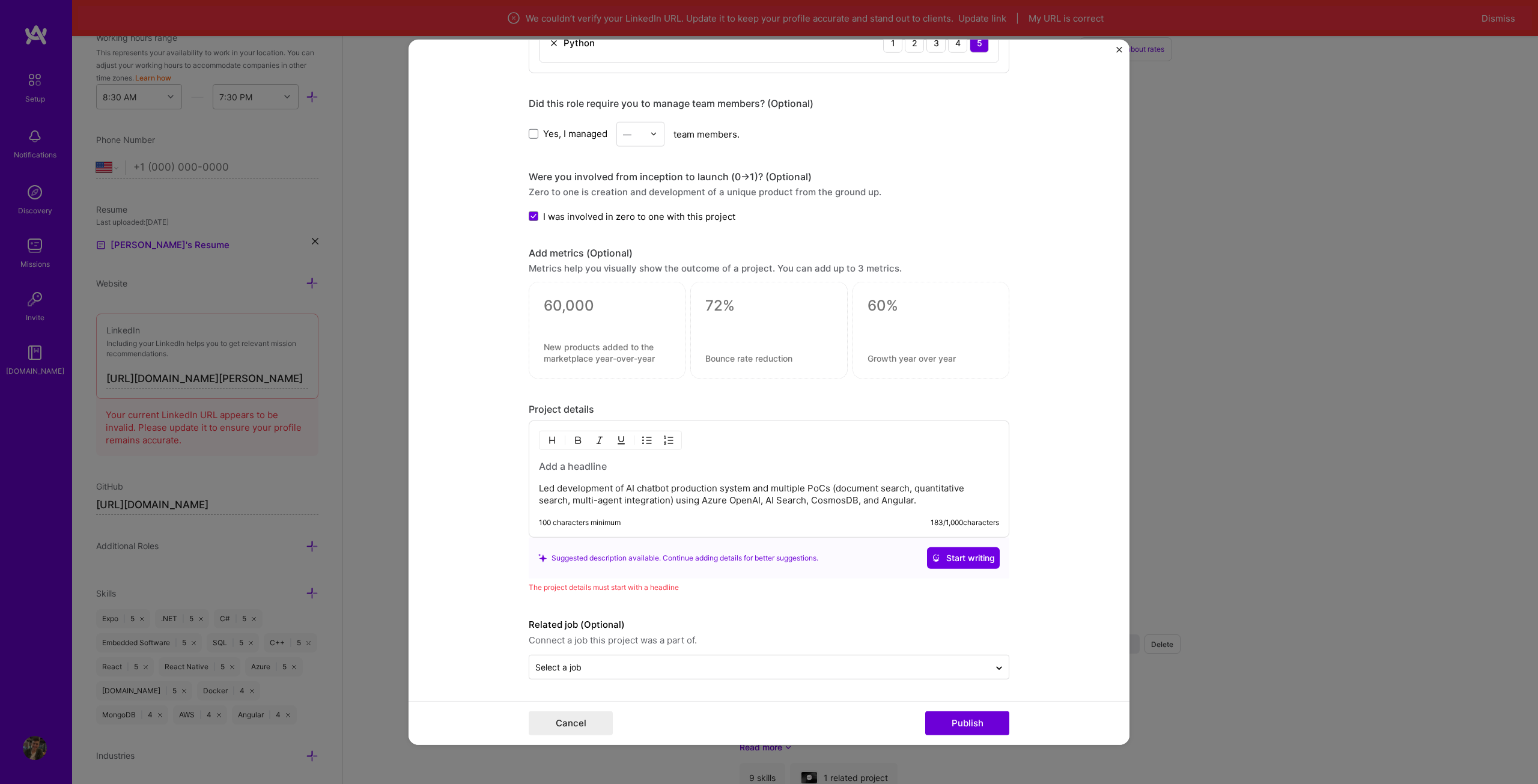
click at [587, 465] on h3 at bounding box center [769, 466] width 460 height 13
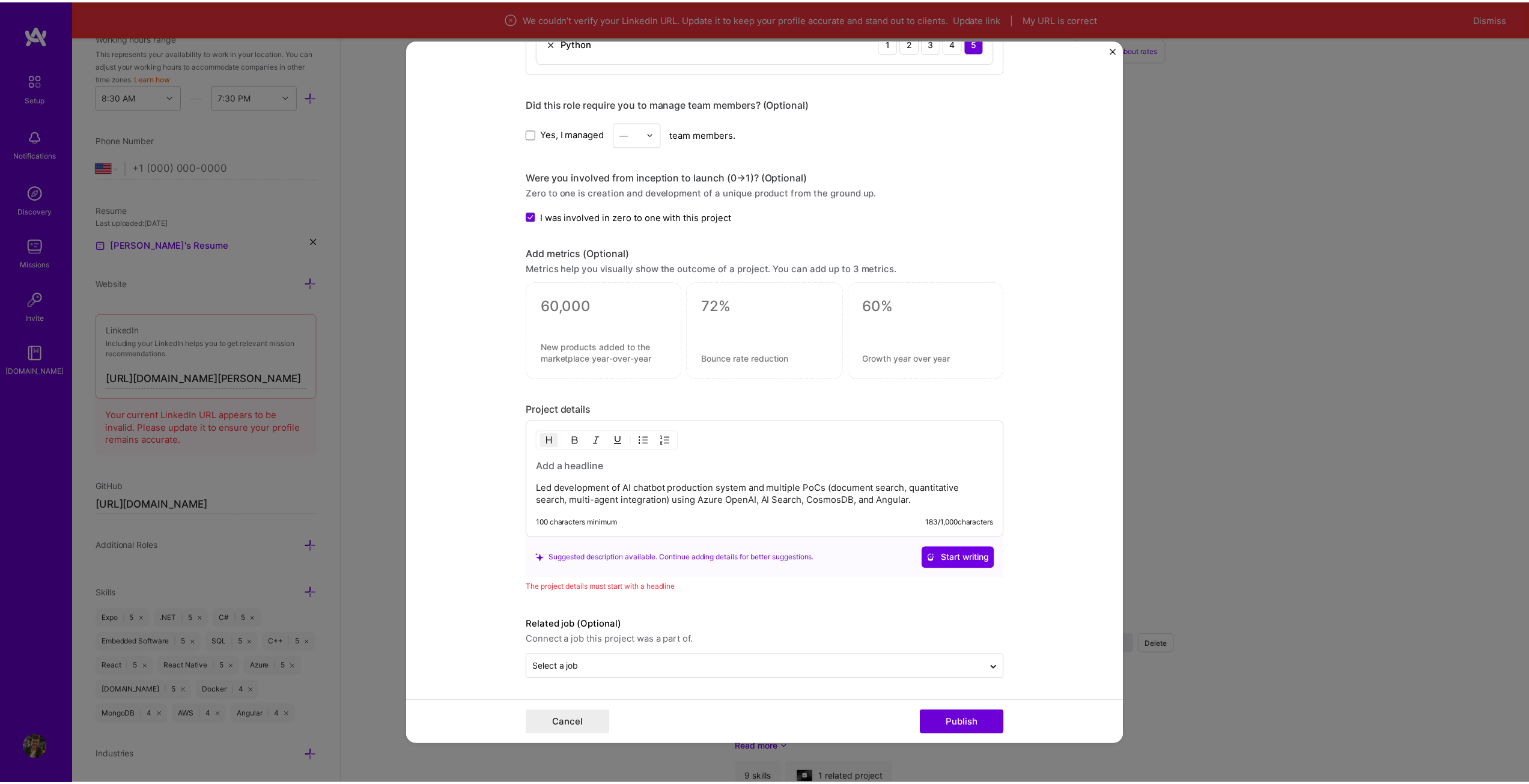
scroll to position [856, 0]
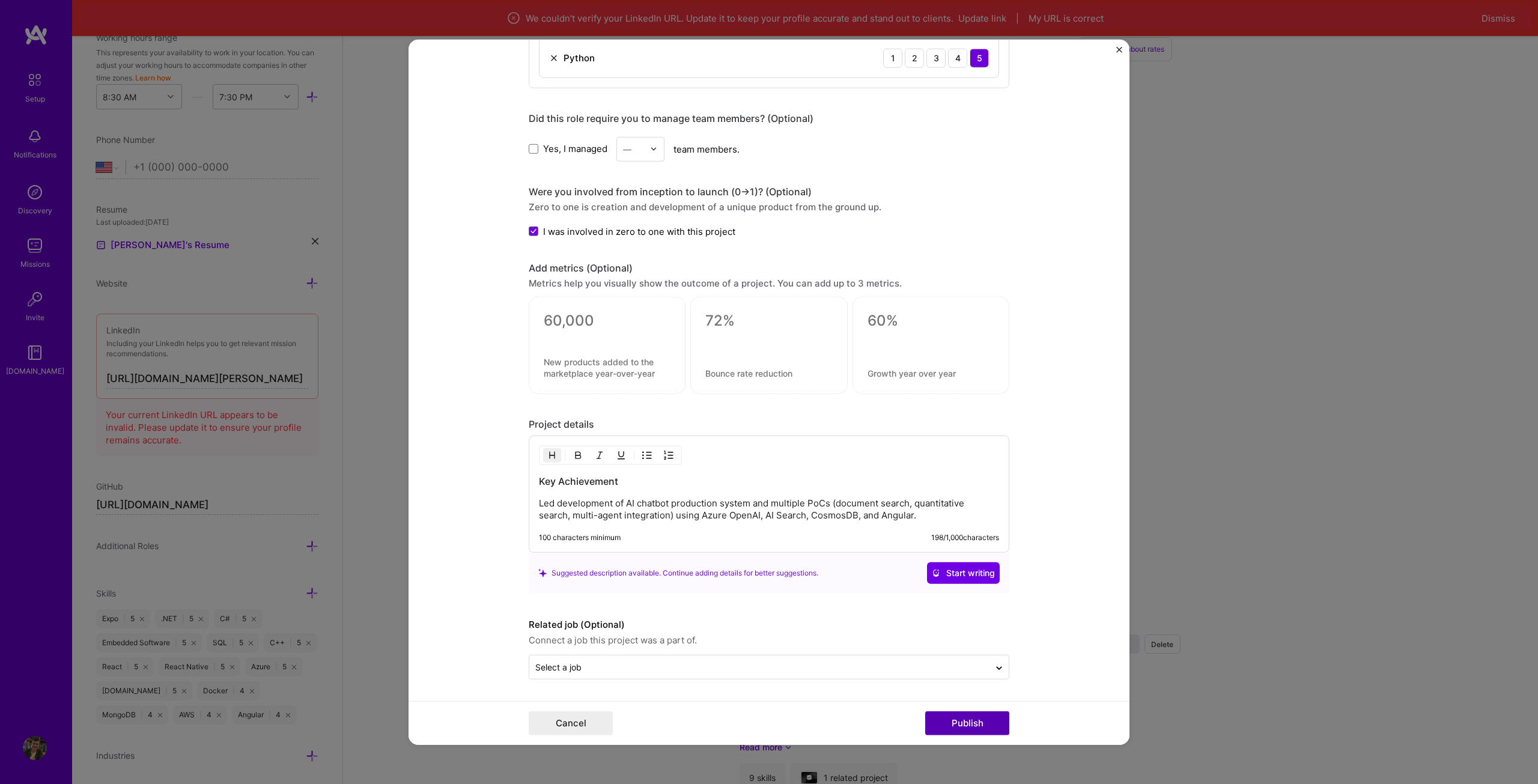
click at [964, 716] on button "Publish" at bounding box center [967, 723] width 84 height 24
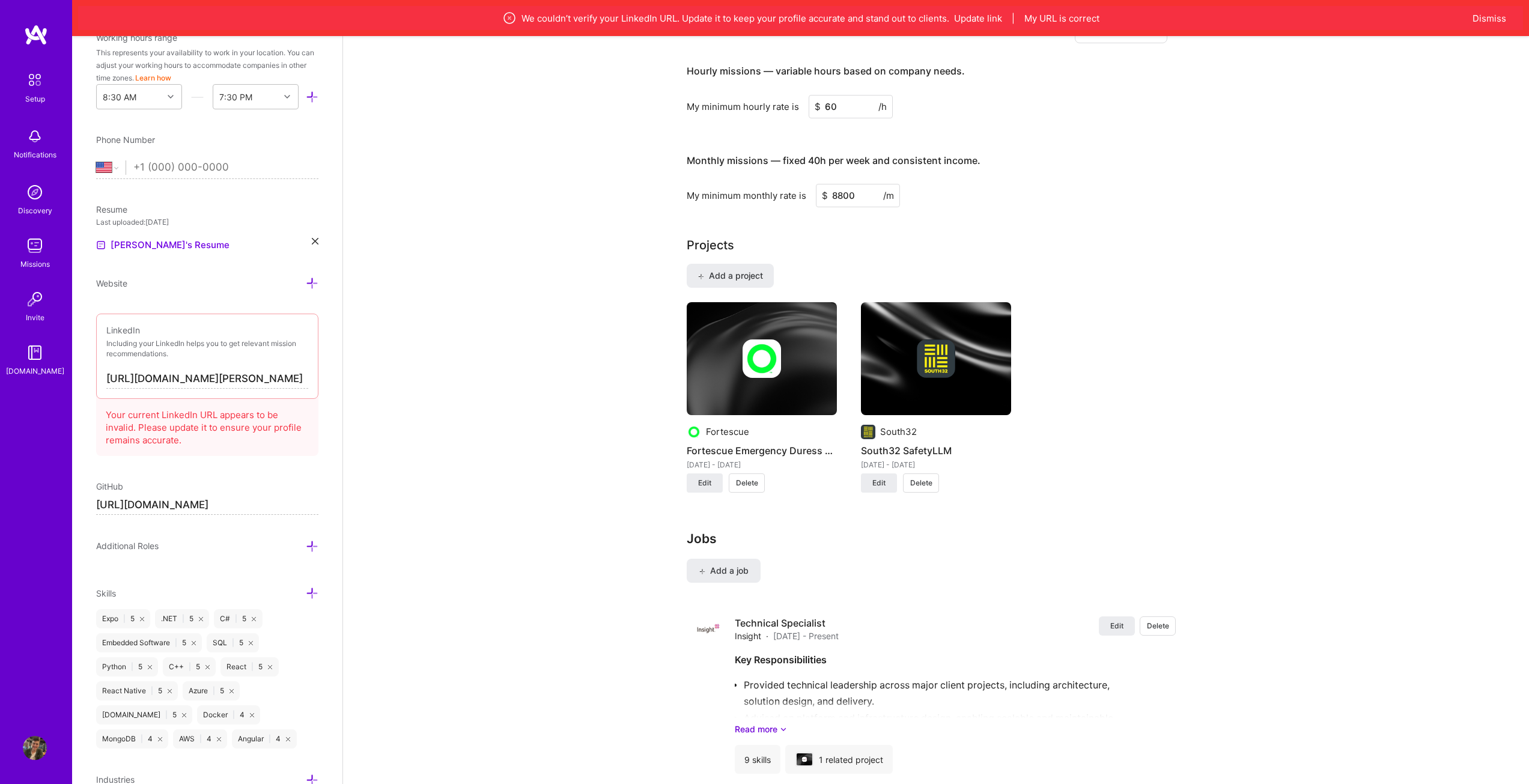
click at [176, 378] on input "[URL][DOMAIN_NAME][PERSON_NAME]" at bounding box center [207, 378] width 202 height 19
click at [176, 378] on input "[URL][DOMAIN_NAME][PERSON_NAME]" at bounding box center [207, 378] width 202 height 19
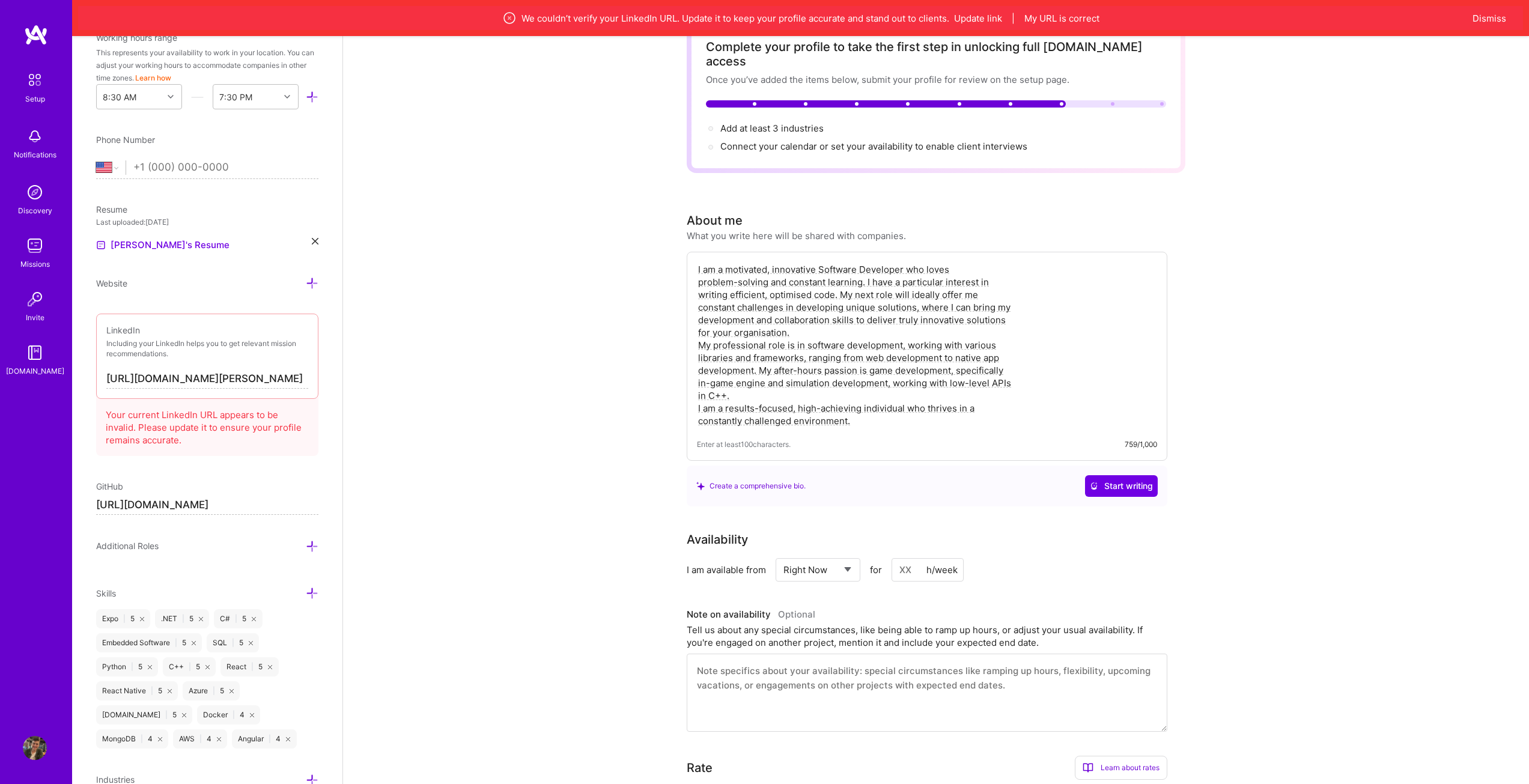
scroll to position [0, 0]
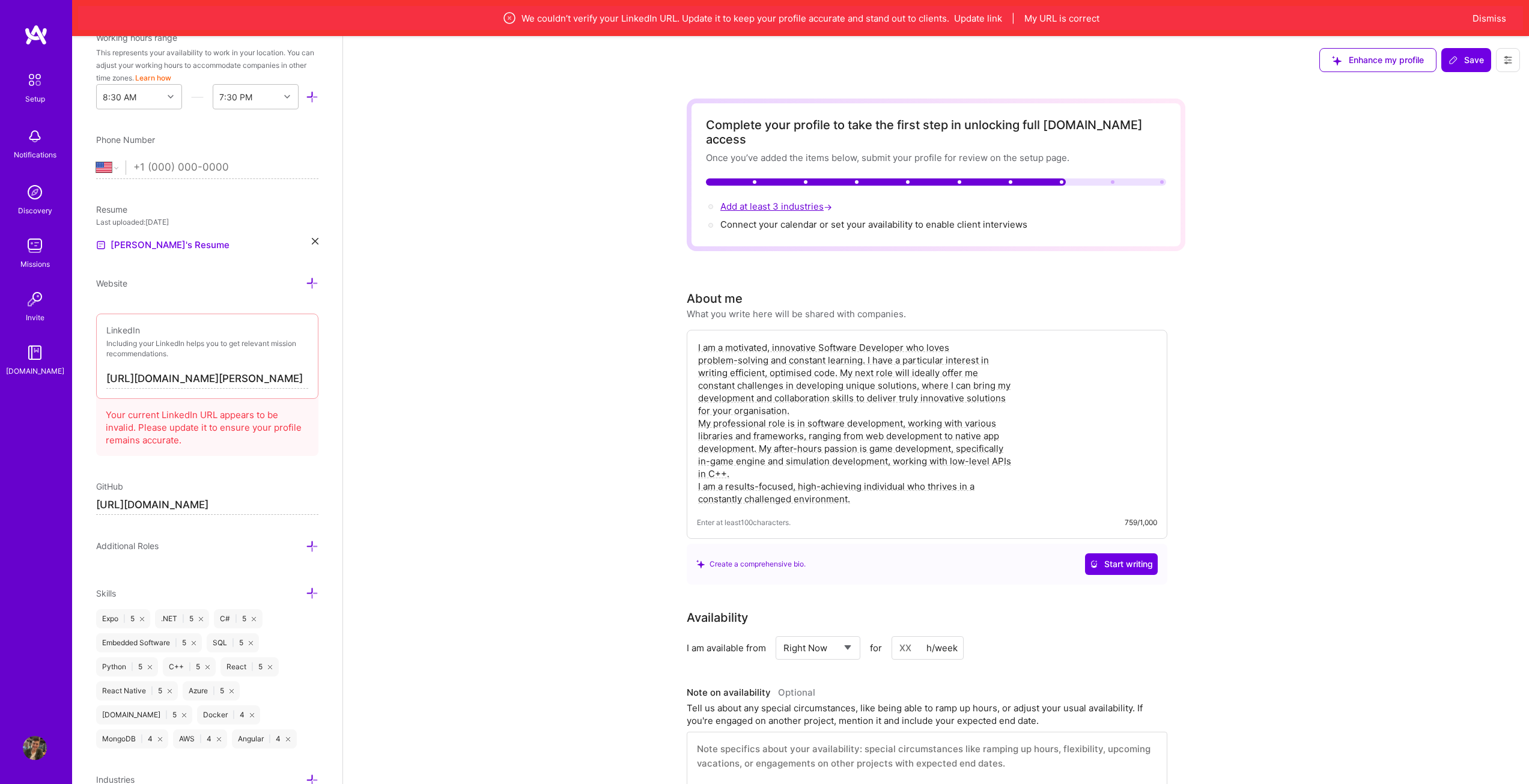
click at [775, 200] on span "Add at least 3 industries →" at bounding box center [778, 206] width 114 height 12
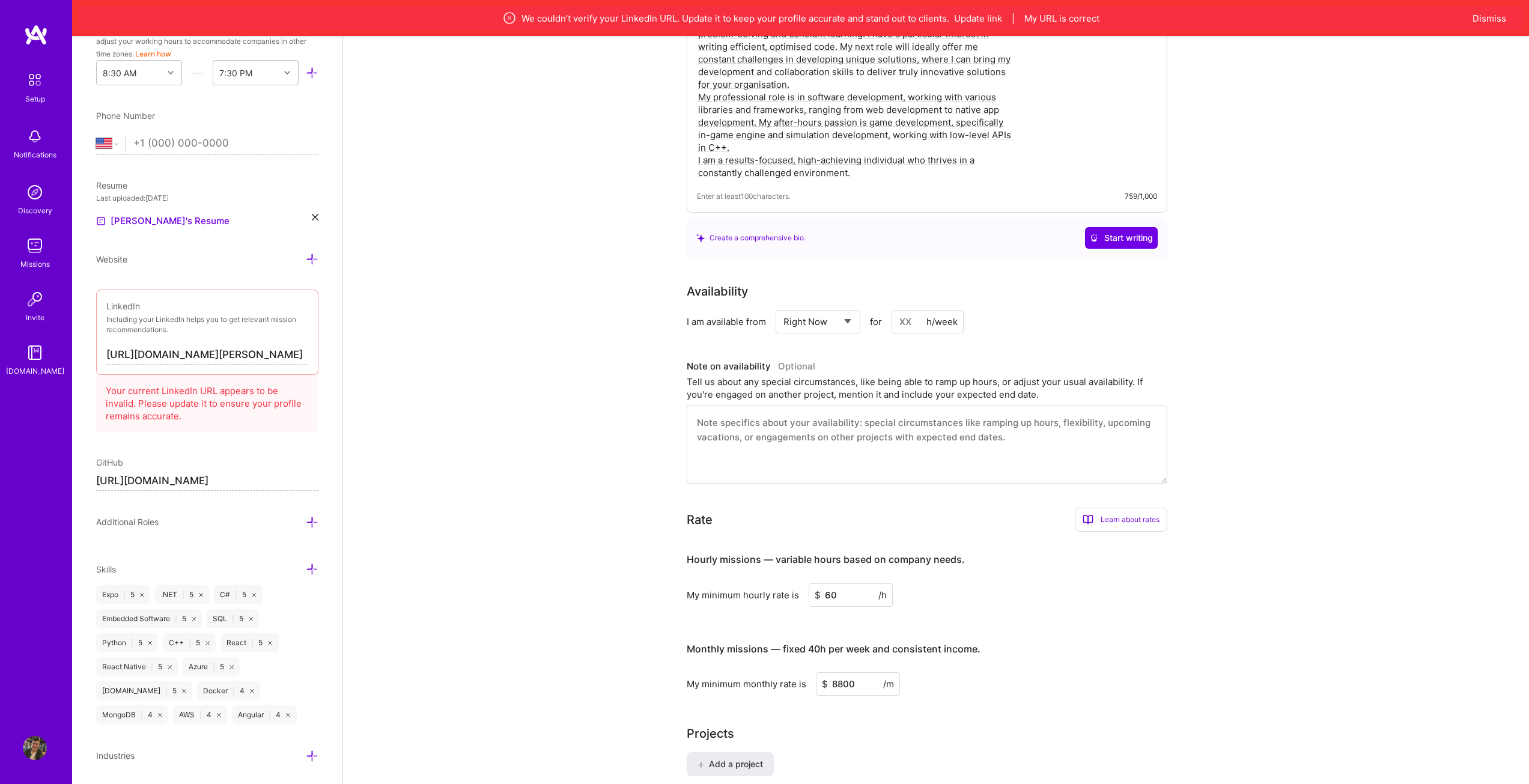
scroll to position [360, 0]
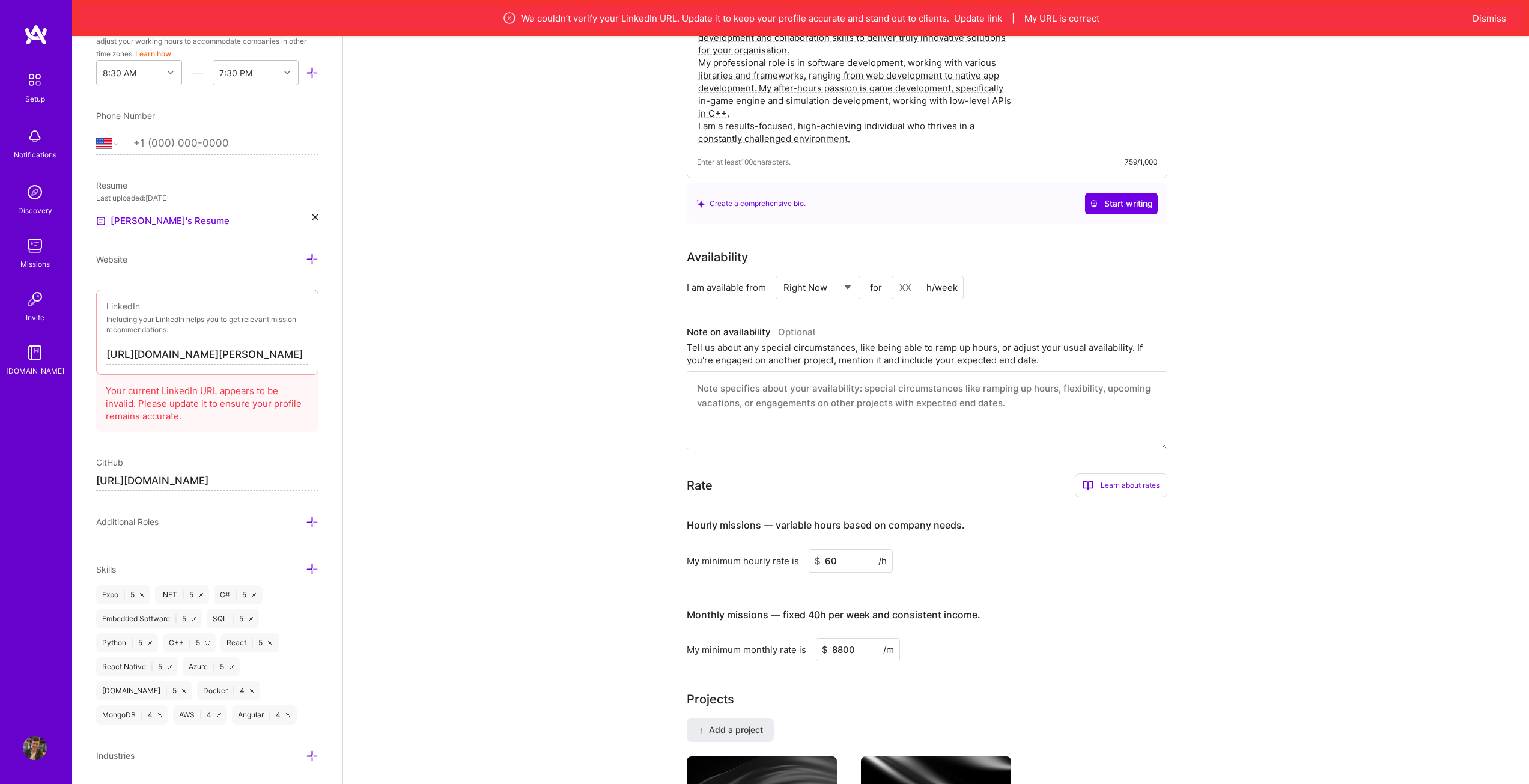
click at [306, 760] on icon at bounding box center [311, 755] width 12 height 12
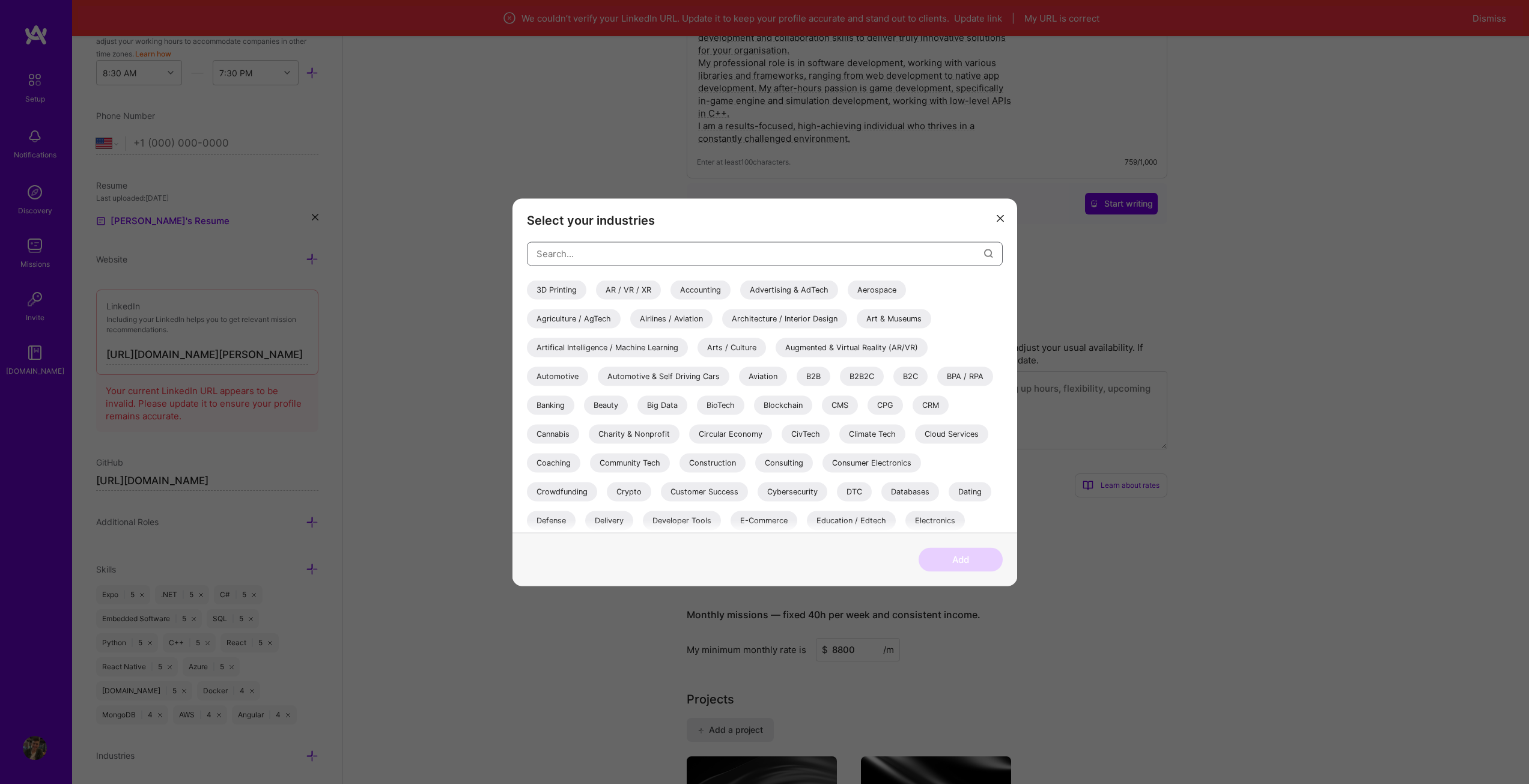
click at [610, 248] on input "modal" at bounding box center [760, 253] width 447 height 31
click at [610, 291] on div "AR / VR / XR" at bounding box center [629, 289] width 65 height 19
click at [553, 254] on input "modal" at bounding box center [760, 253] width 447 height 31
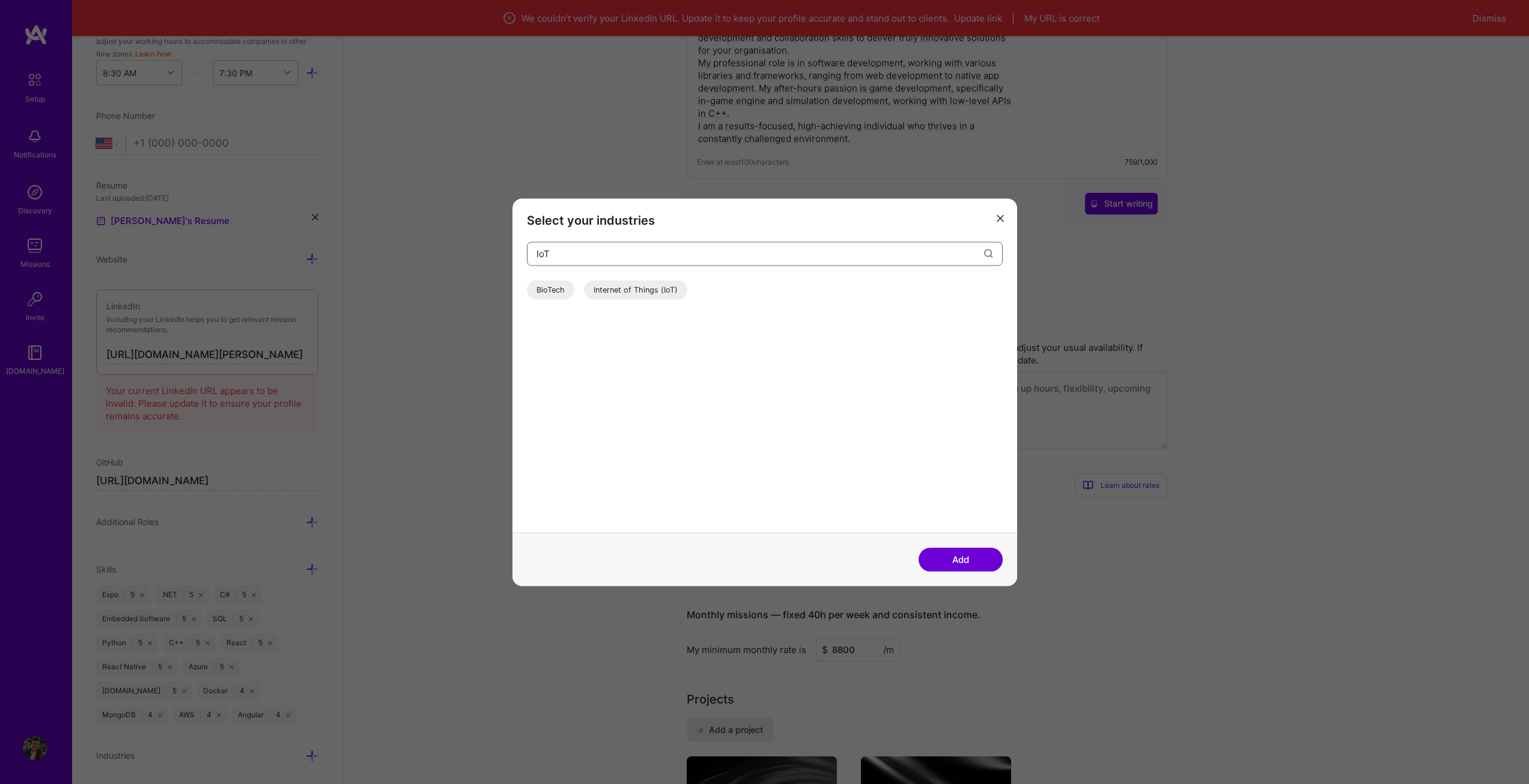
type input "IoT"
click at [628, 290] on div "Internet of Things (IoT)" at bounding box center [635, 289] width 104 height 19
click at [618, 257] on input "IoT" at bounding box center [760, 253] width 447 height 31
click at [859, 256] on input "IoT" at bounding box center [760, 253] width 447 height 31
click at [579, 292] on div "Metals and Mining" at bounding box center [569, 289] width 84 height 19
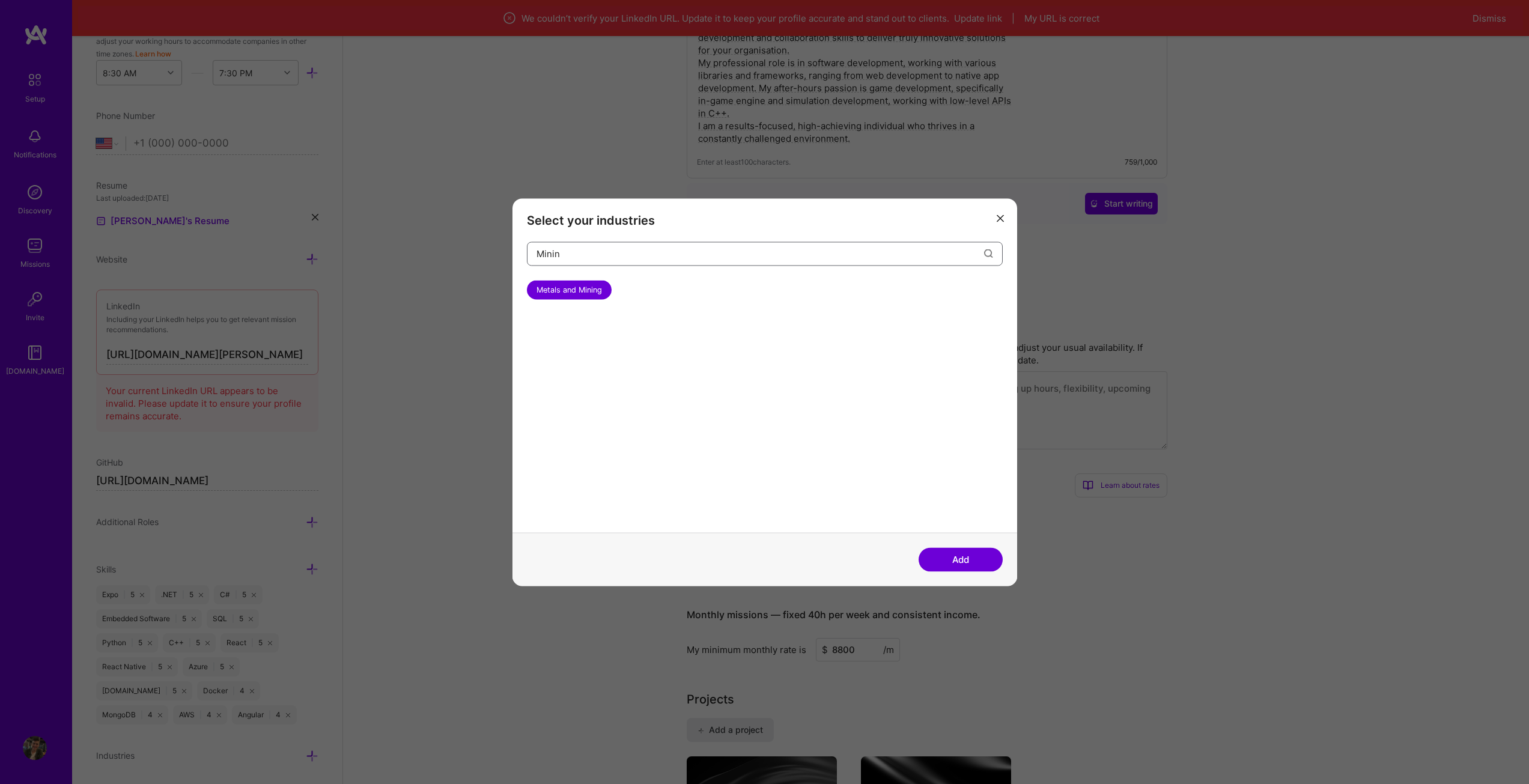
click at [588, 263] on input "Minin" at bounding box center [760, 253] width 447 height 31
type input "Consul"
click at [574, 286] on div "Consulting" at bounding box center [556, 289] width 58 height 19
click at [882, 263] on input "Consul" at bounding box center [760, 253] width 447 height 31
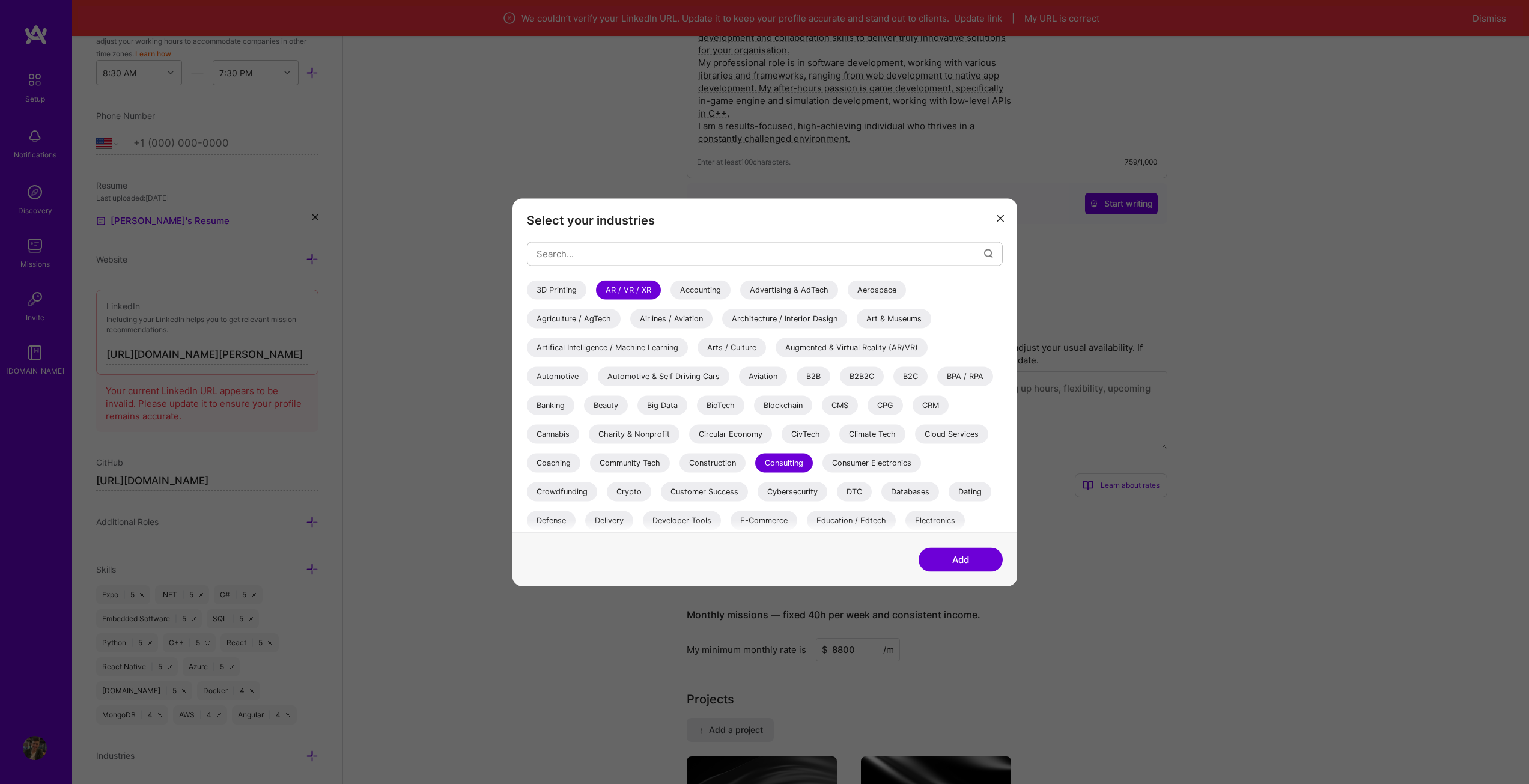
click at [816, 382] on div "B2B" at bounding box center [813, 375] width 34 height 19
click at [853, 376] on div "B2B2C" at bounding box center [861, 375] width 44 height 19
click at [919, 379] on div "B2C" at bounding box center [910, 375] width 34 height 19
click at [660, 399] on div "Big Data" at bounding box center [663, 404] width 50 height 19
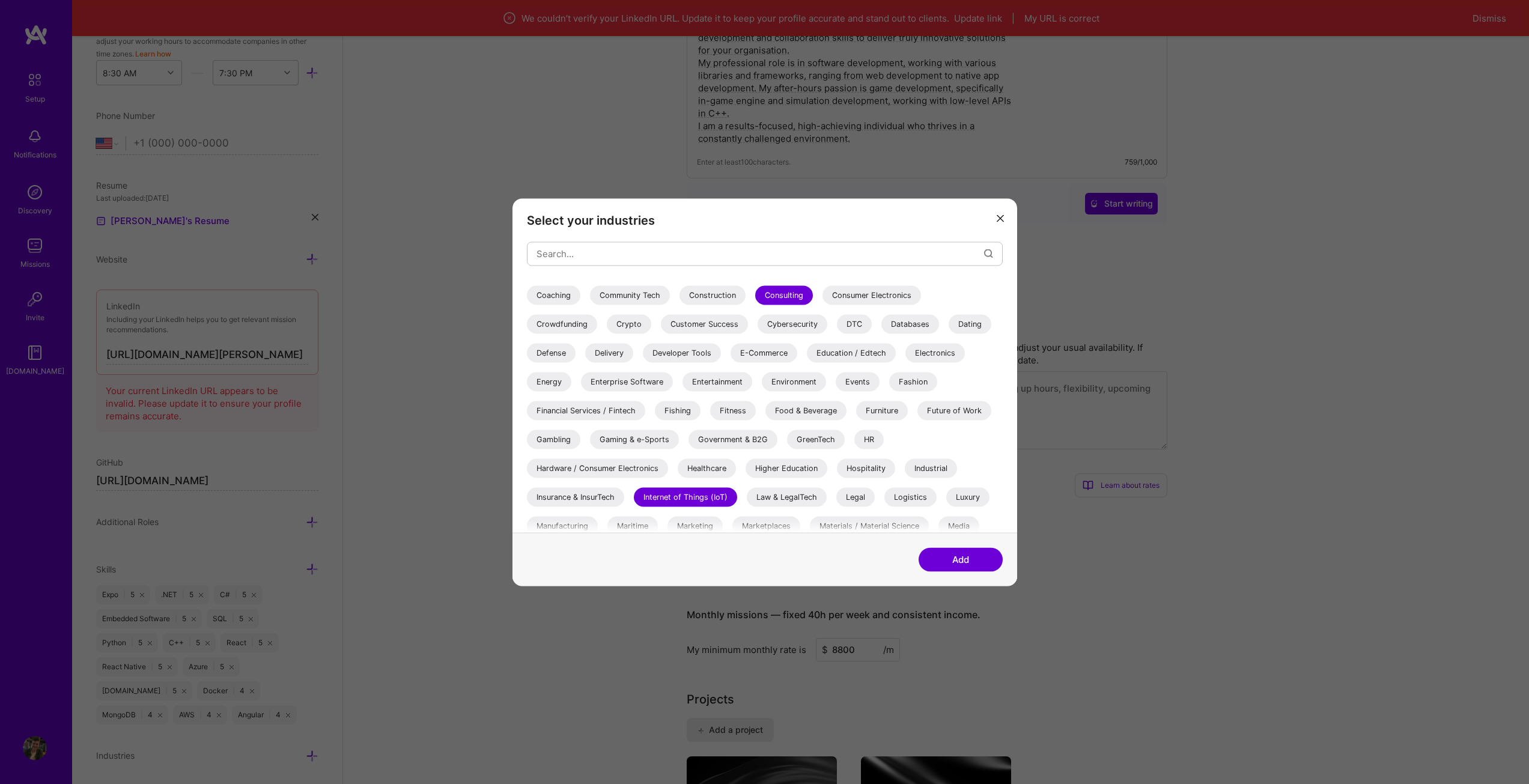
scroll to position [180, 0]
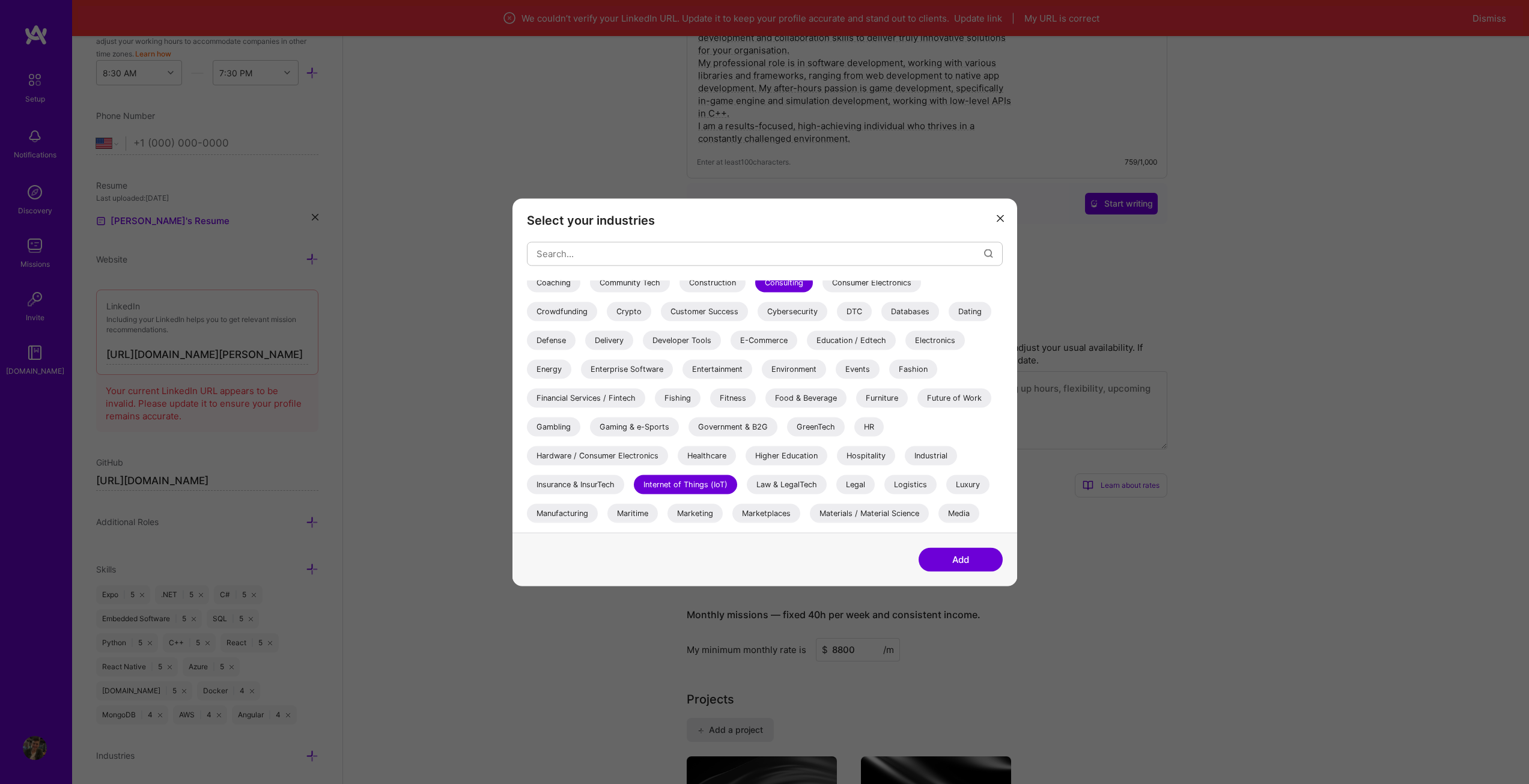
click at [674, 397] on div "Fishing" at bounding box center [678, 397] width 46 height 19
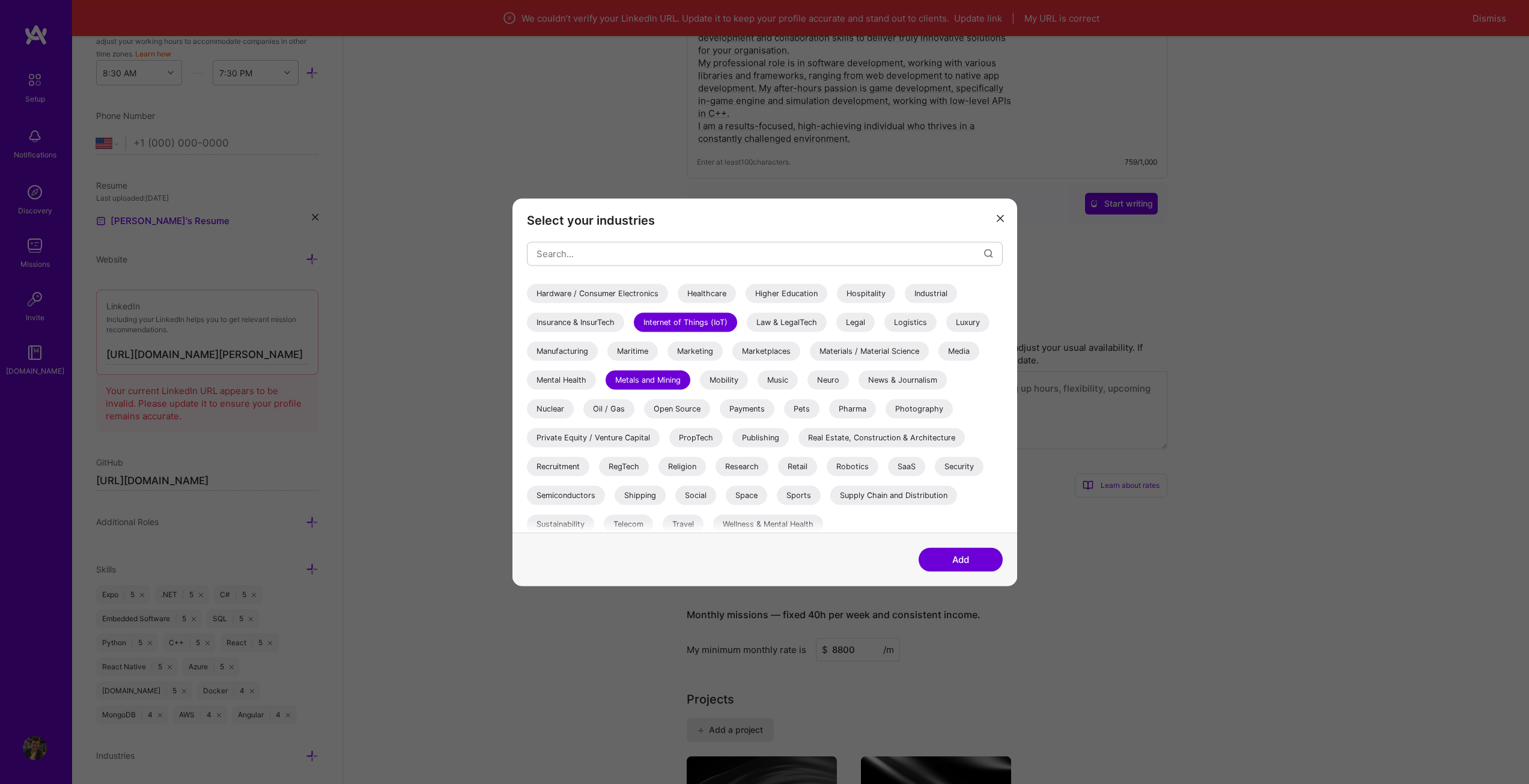
scroll to position [349, 0]
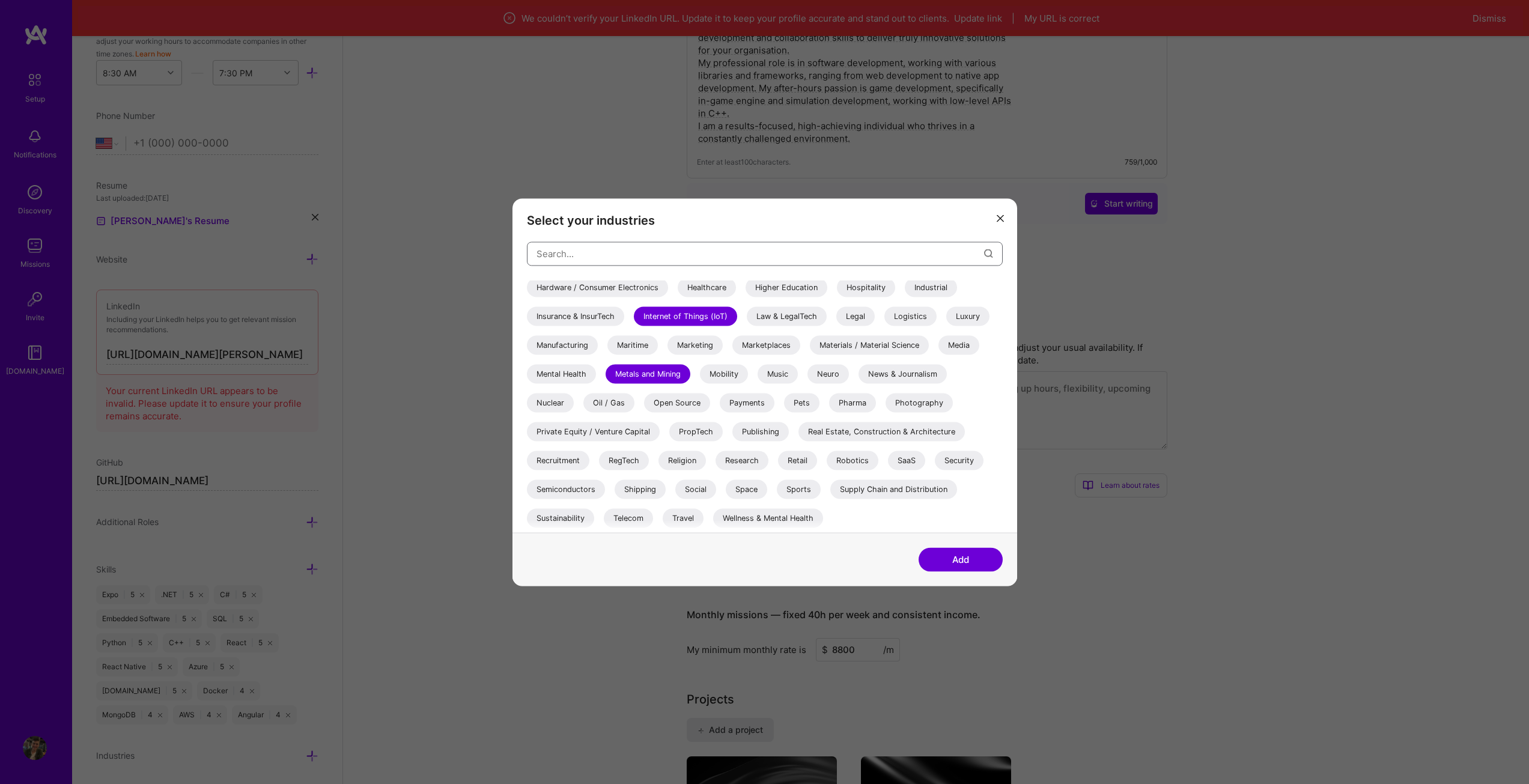
click at [583, 251] on input "modal" at bounding box center [760, 253] width 447 height 31
type input "game"
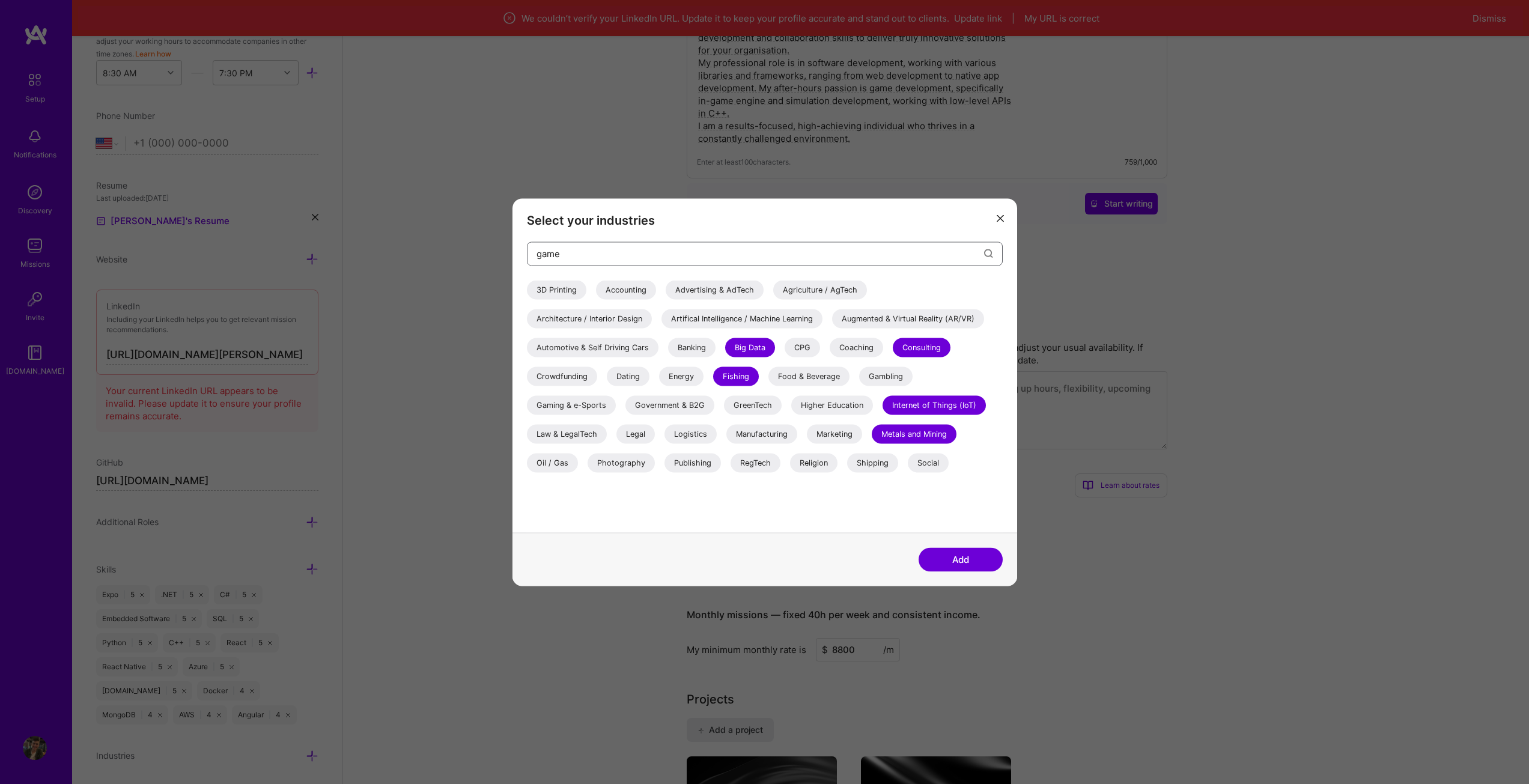
scroll to position [0, 0]
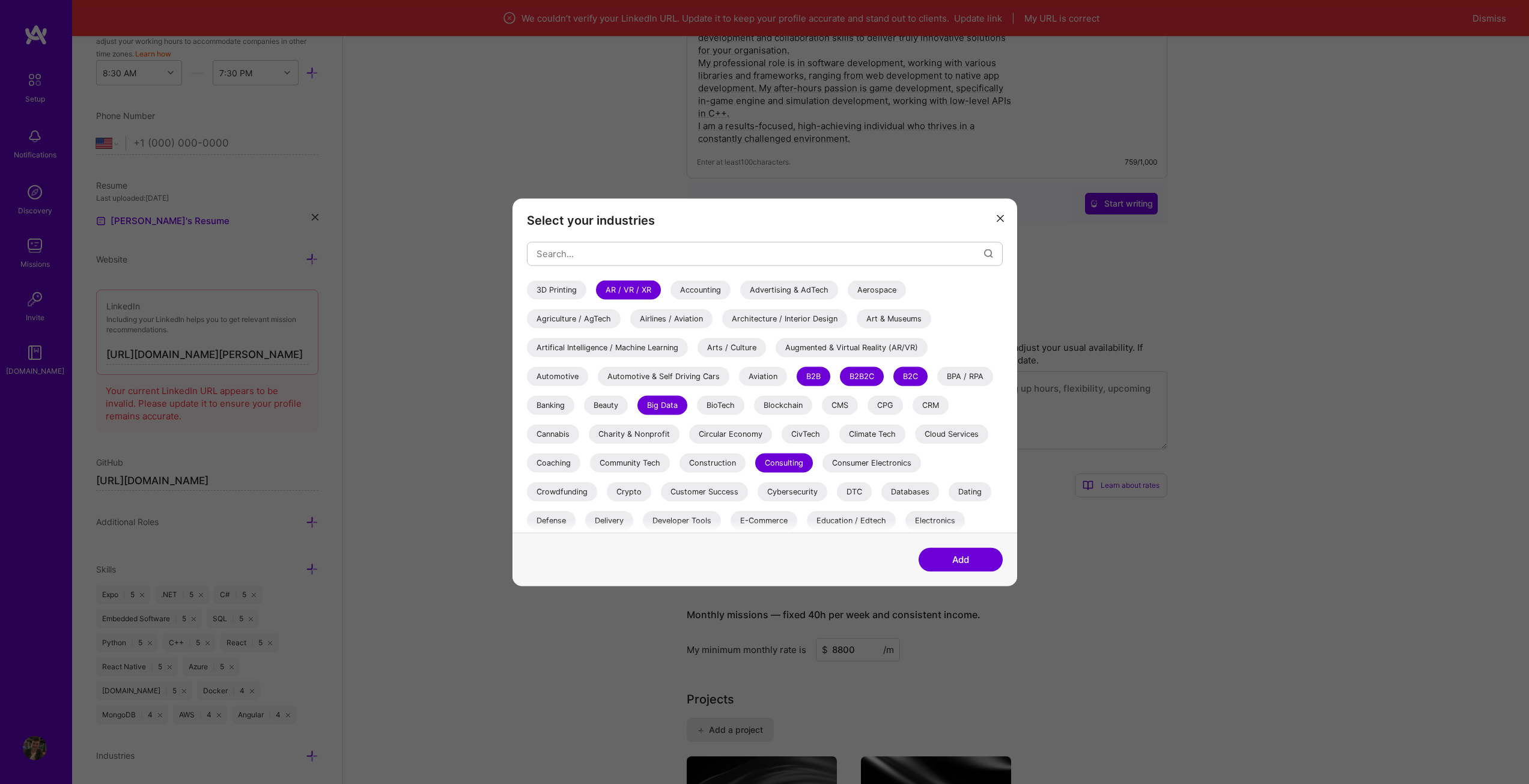
click at [953, 562] on button "Add" at bounding box center [961, 559] width 84 height 24
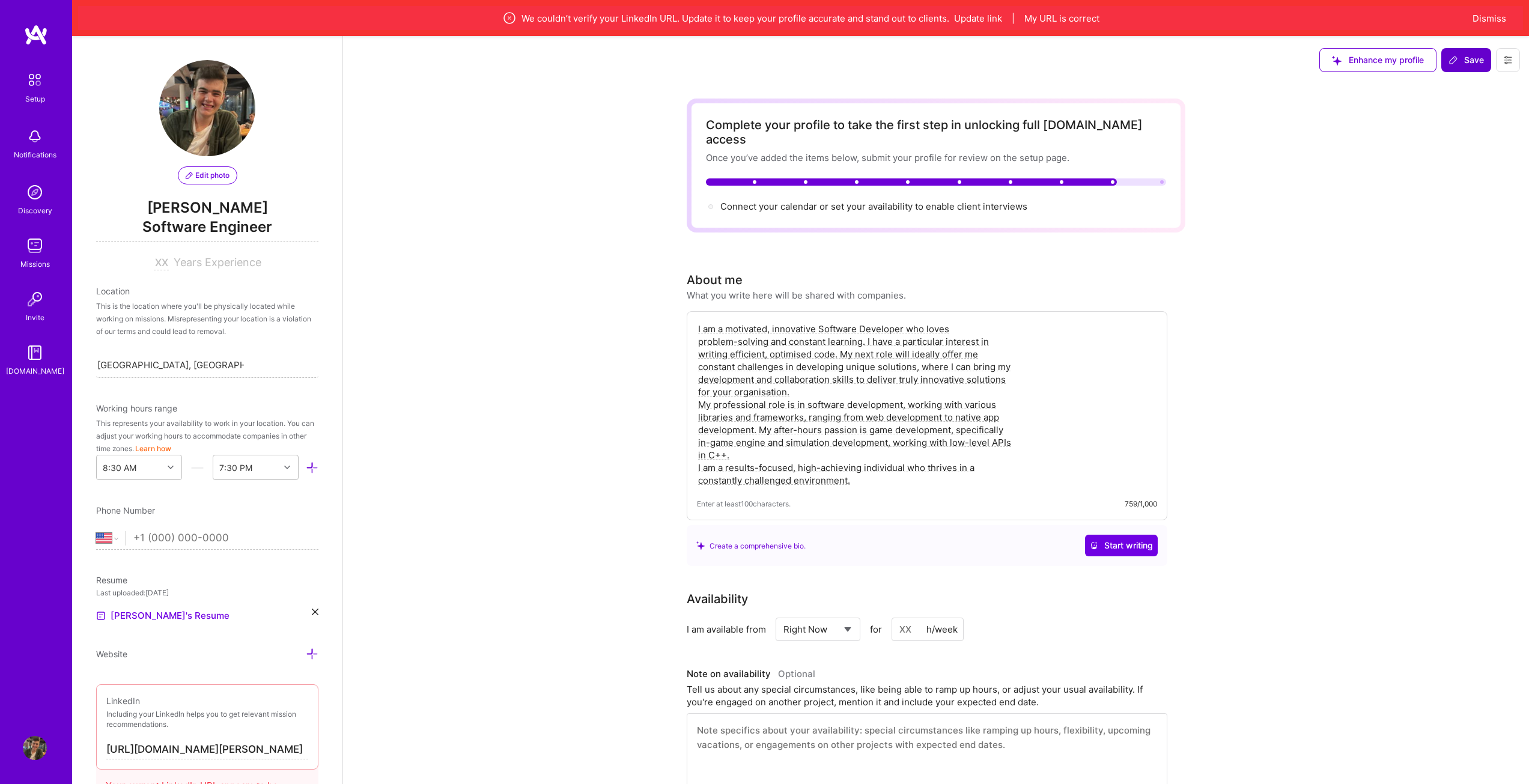
click at [1463, 58] on span "Save" at bounding box center [1466, 60] width 36 height 12
click at [813, 200] on span "Connect your calendar or set your availability to enable client interviews →" at bounding box center [880, 206] width 318 height 12
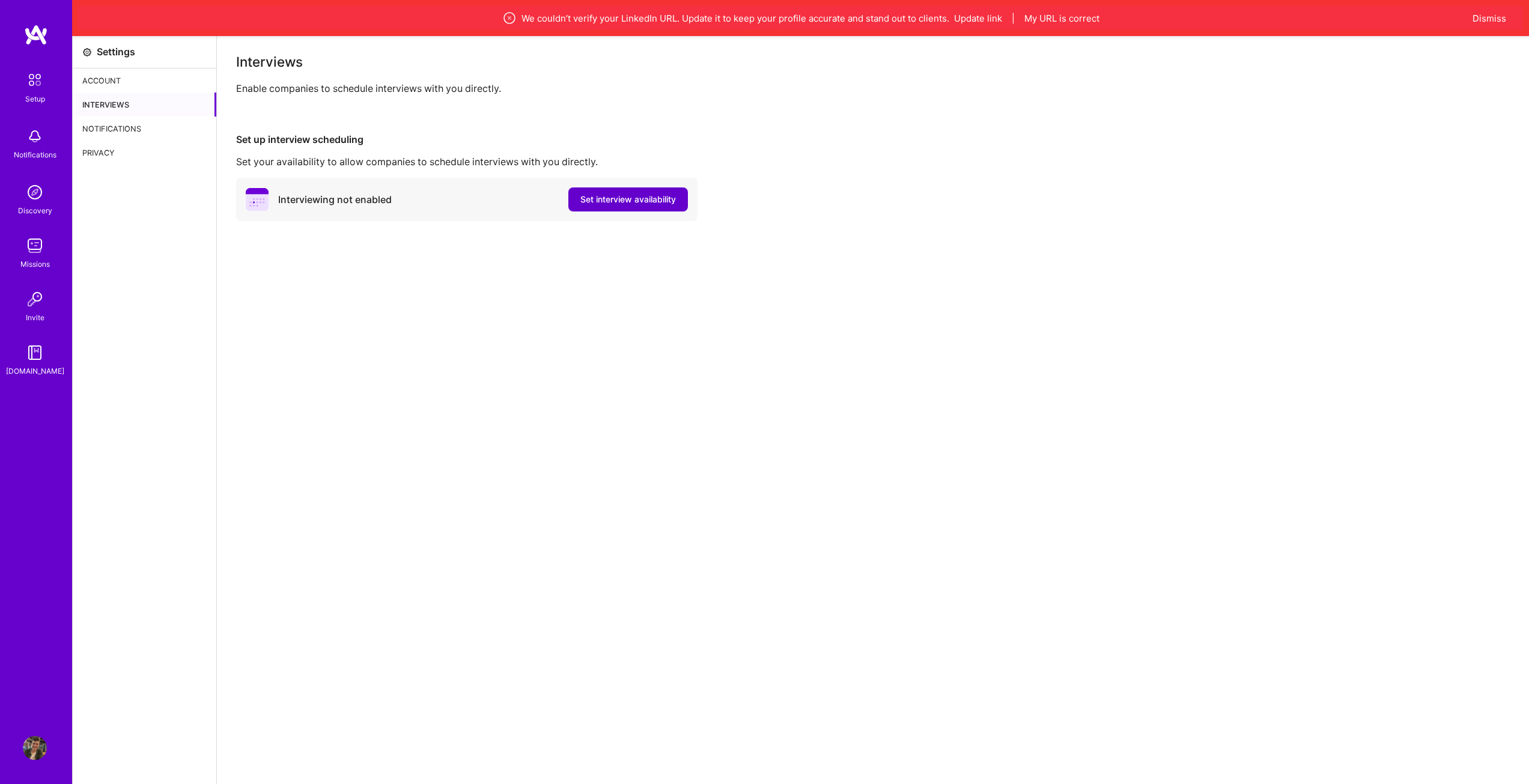
click at [596, 192] on button "Set interview availability" at bounding box center [628, 199] width 119 height 24
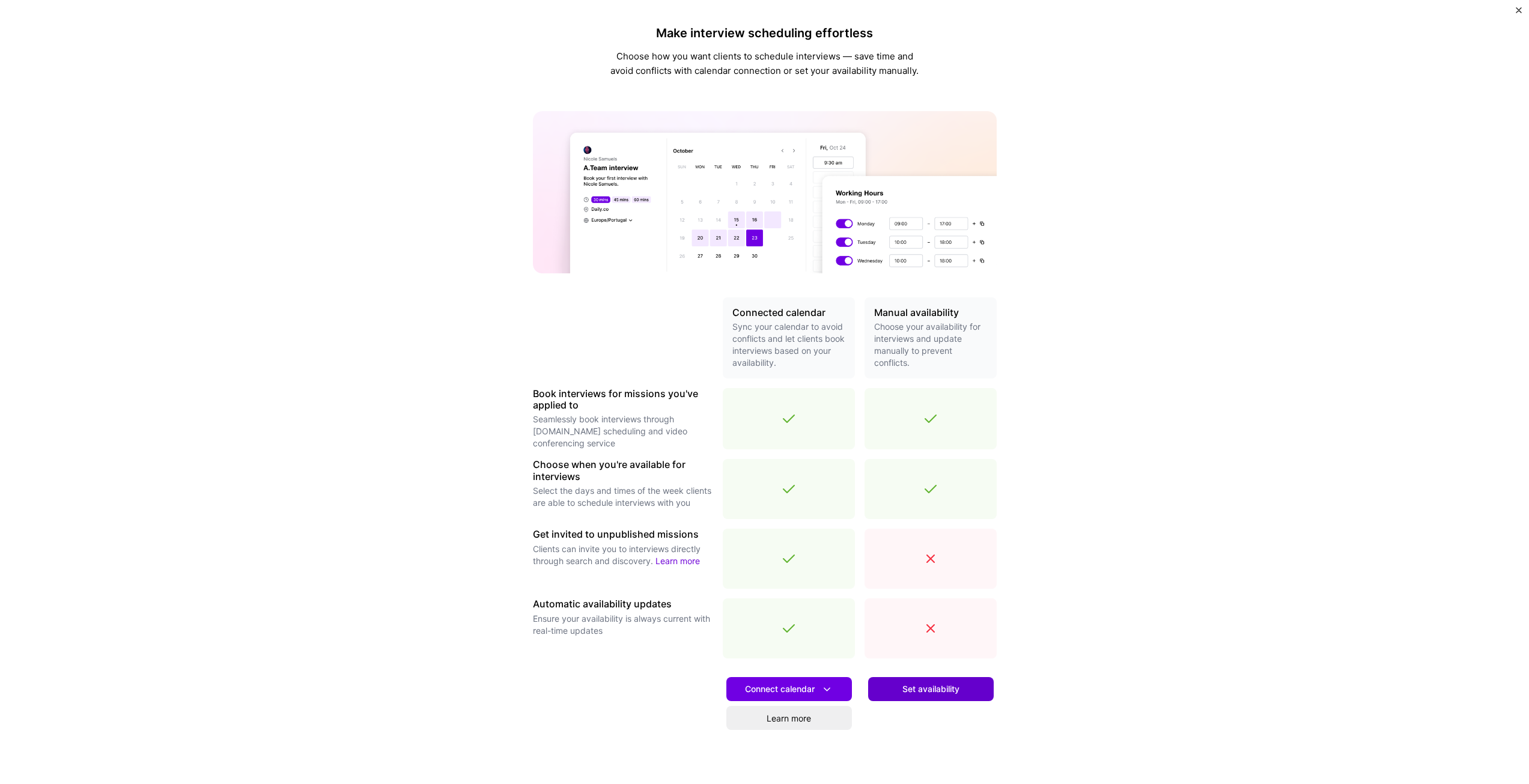
click at [920, 691] on span "Set availability" at bounding box center [931, 689] width 57 height 12
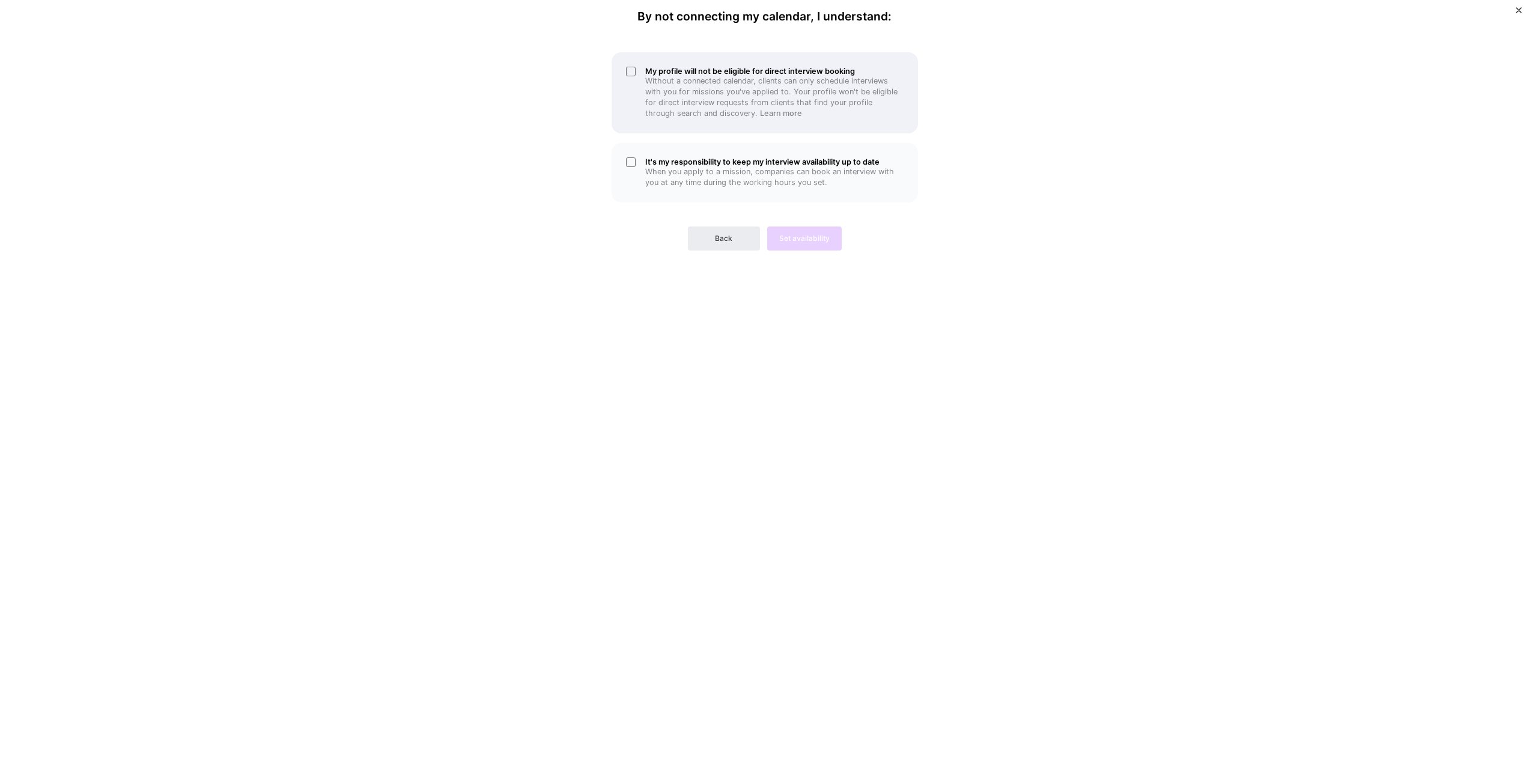
click at [859, 78] on p "Without a connected calendar, clients can only schedule interviews with you for…" at bounding box center [774, 97] width 258 height 43
click at [850, 157] on h5 "It's my responsibility to keep my interview availability up to date" at bounding box center [774, 161] width 258 height 9
click at [799, 239] on span "Set availability" at bounding box center [804, 238] width 51 height 11
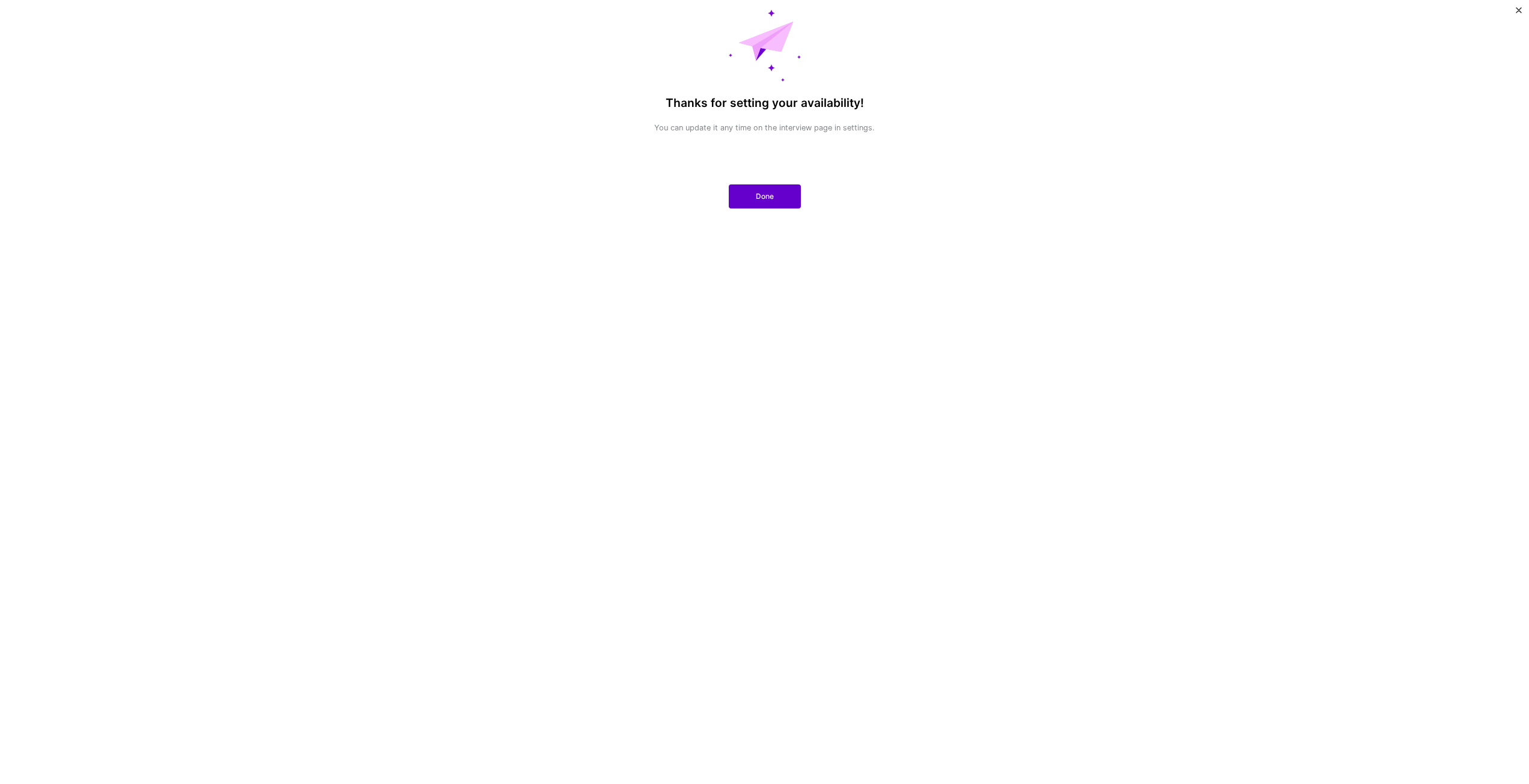
click at [784, 200] on button "Done" at bounding box center [764, 196] width 72 height 24
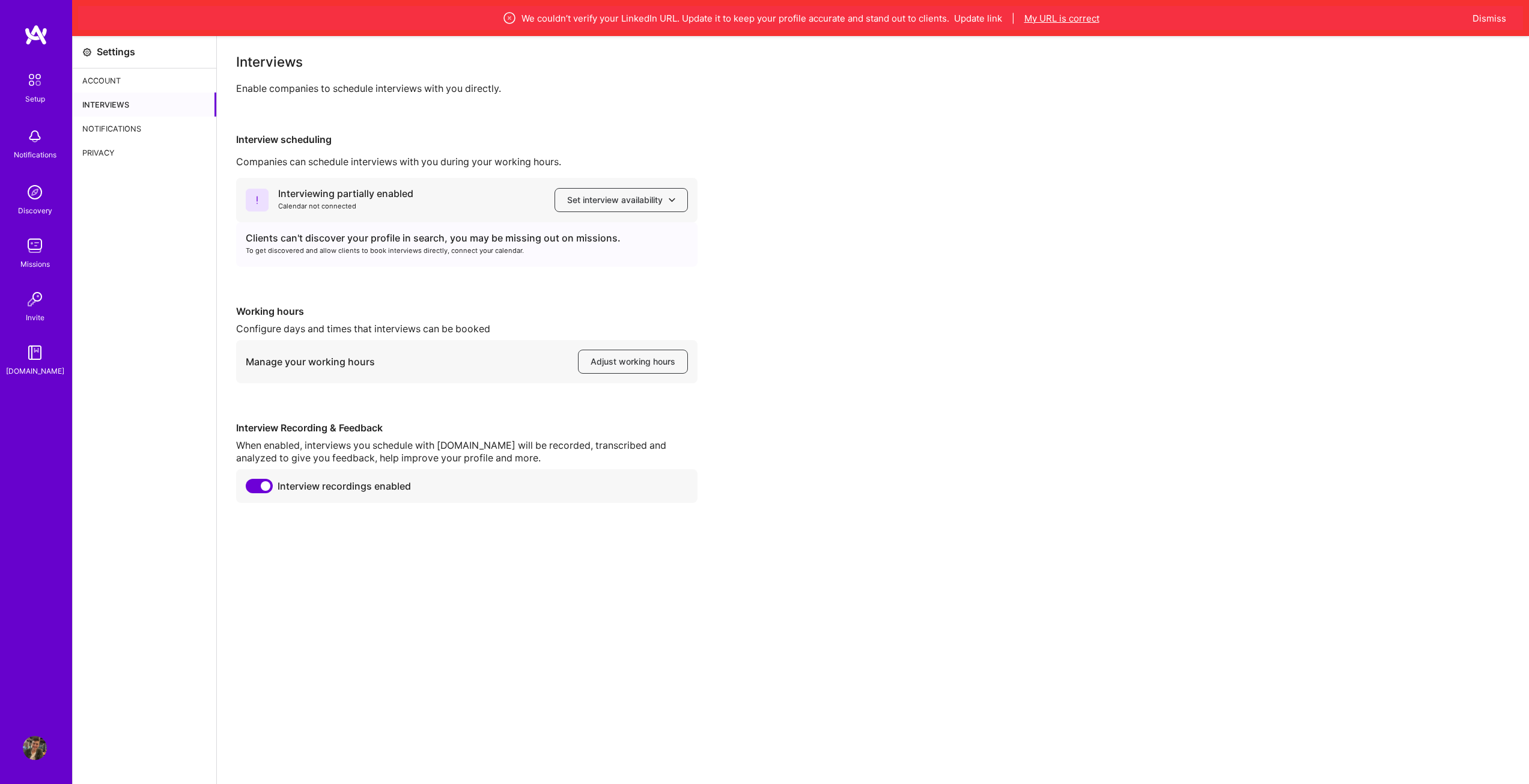
click at [1063, 21] on button "My URL is correct" at bounding box center [1062, 18] width 75 height 12
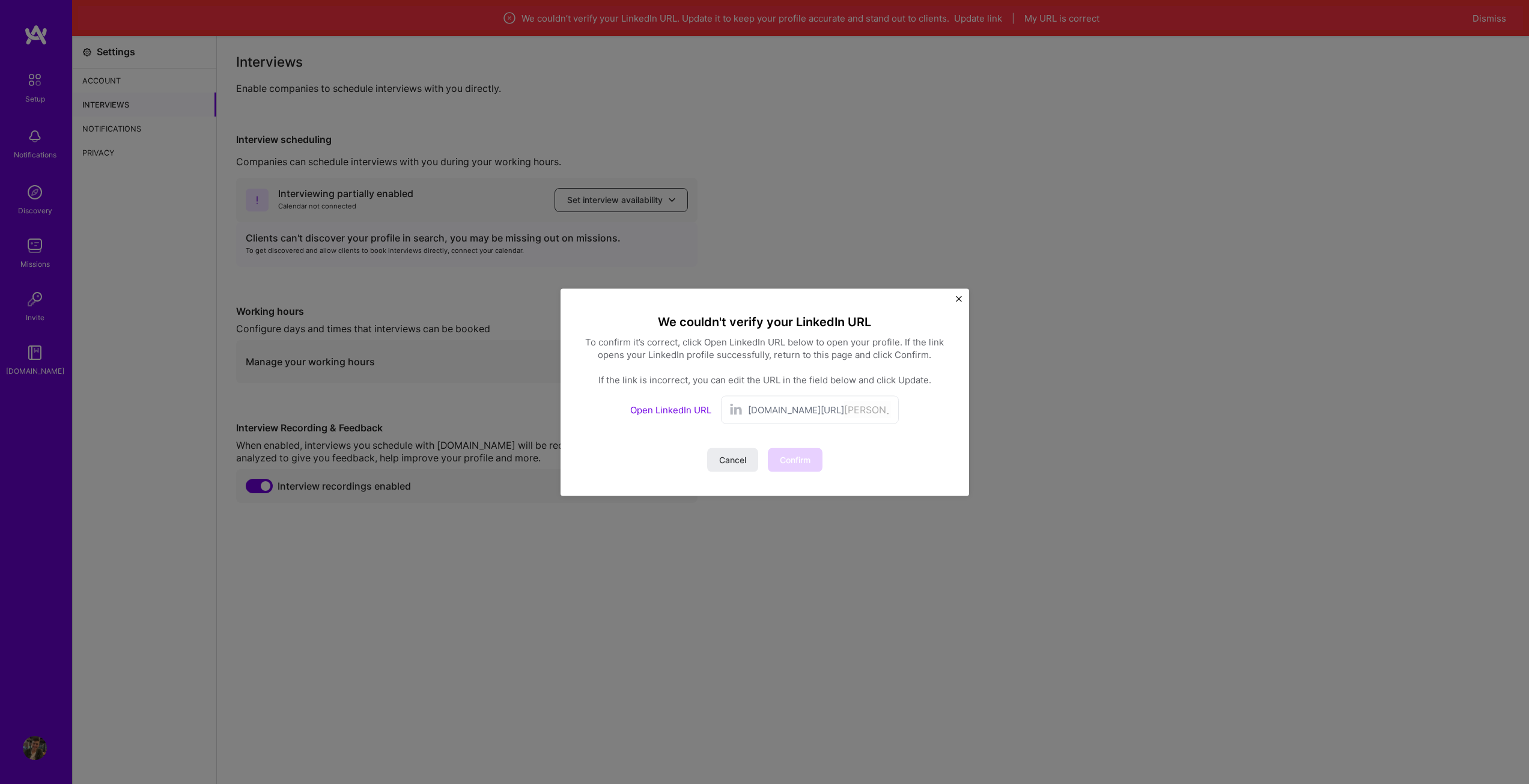
click at [667, 408] on link "Open LinkedIn URL" at bounding box center [671, 409] width 81 height 12
click at [795, 458] on span "Confirm" at bounding box center [795, 459] width 31 height 12
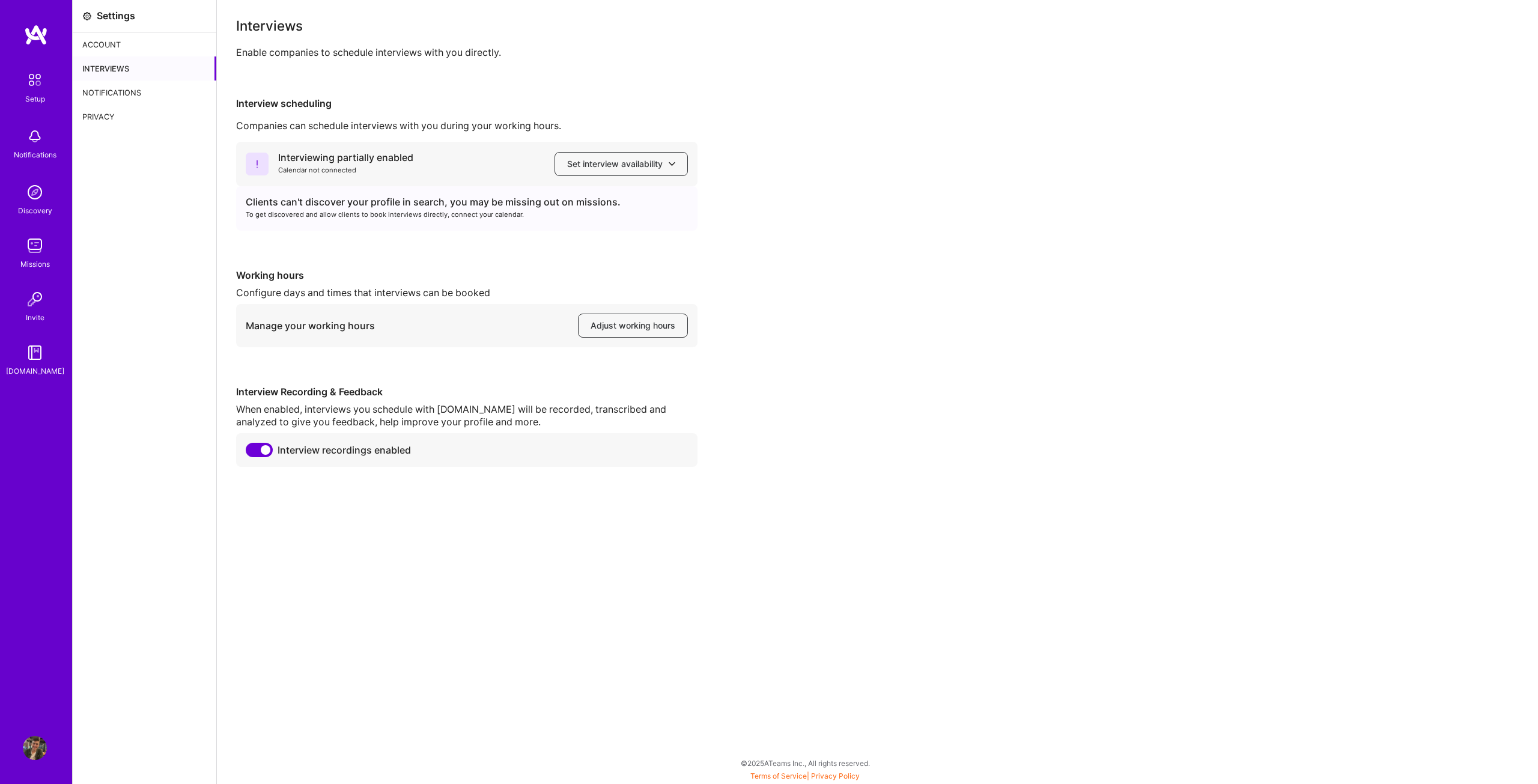
click at [25, 204] on div "Discovery" at bounding box center [35, 210] width 34 height 12
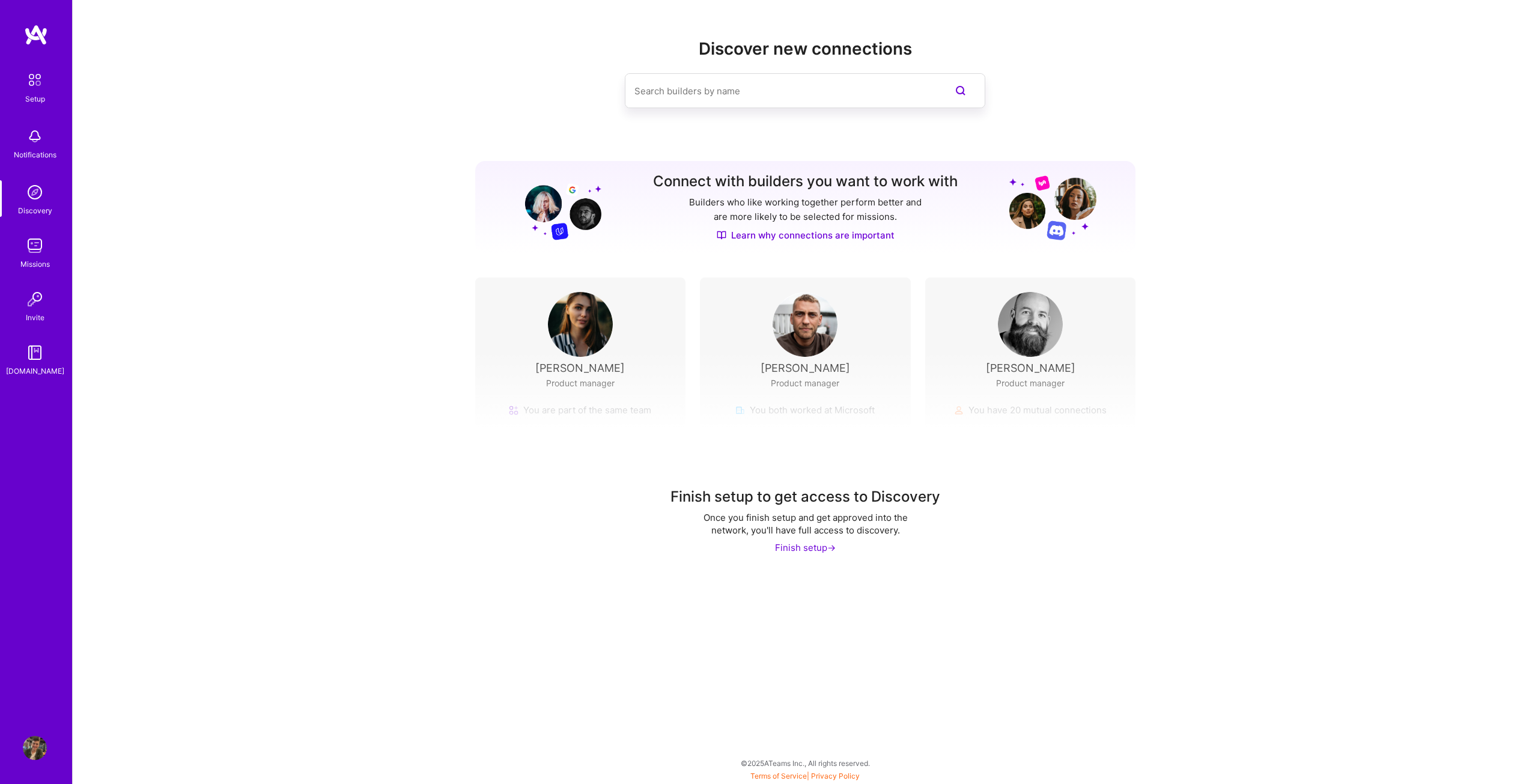
click at [56, 80] on link "Setup" at bounding box center [35, 86] width 75 height 38
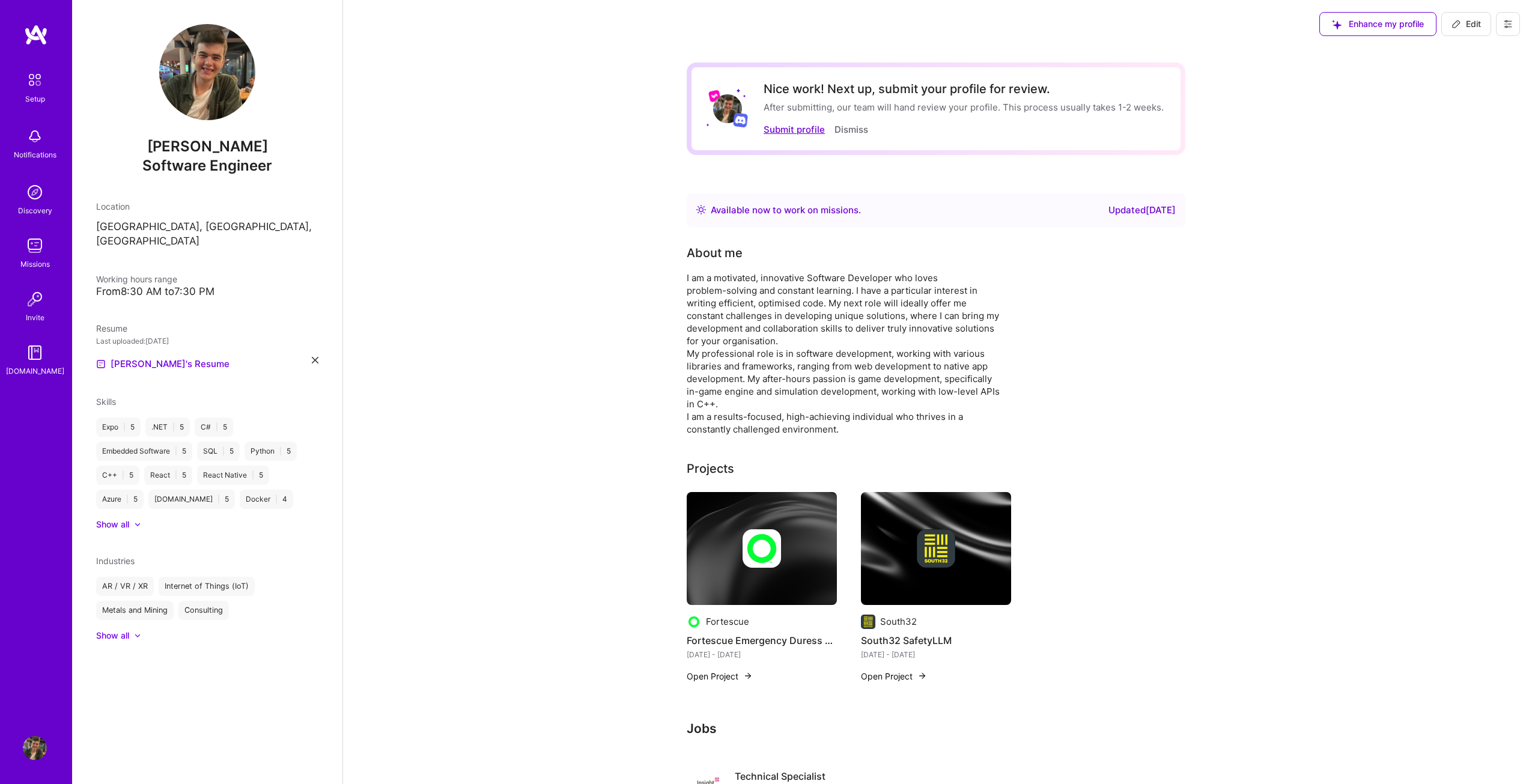
click at [796, 128] on button "Submit profile" at bounding box center [794, 129] width 61 height 12
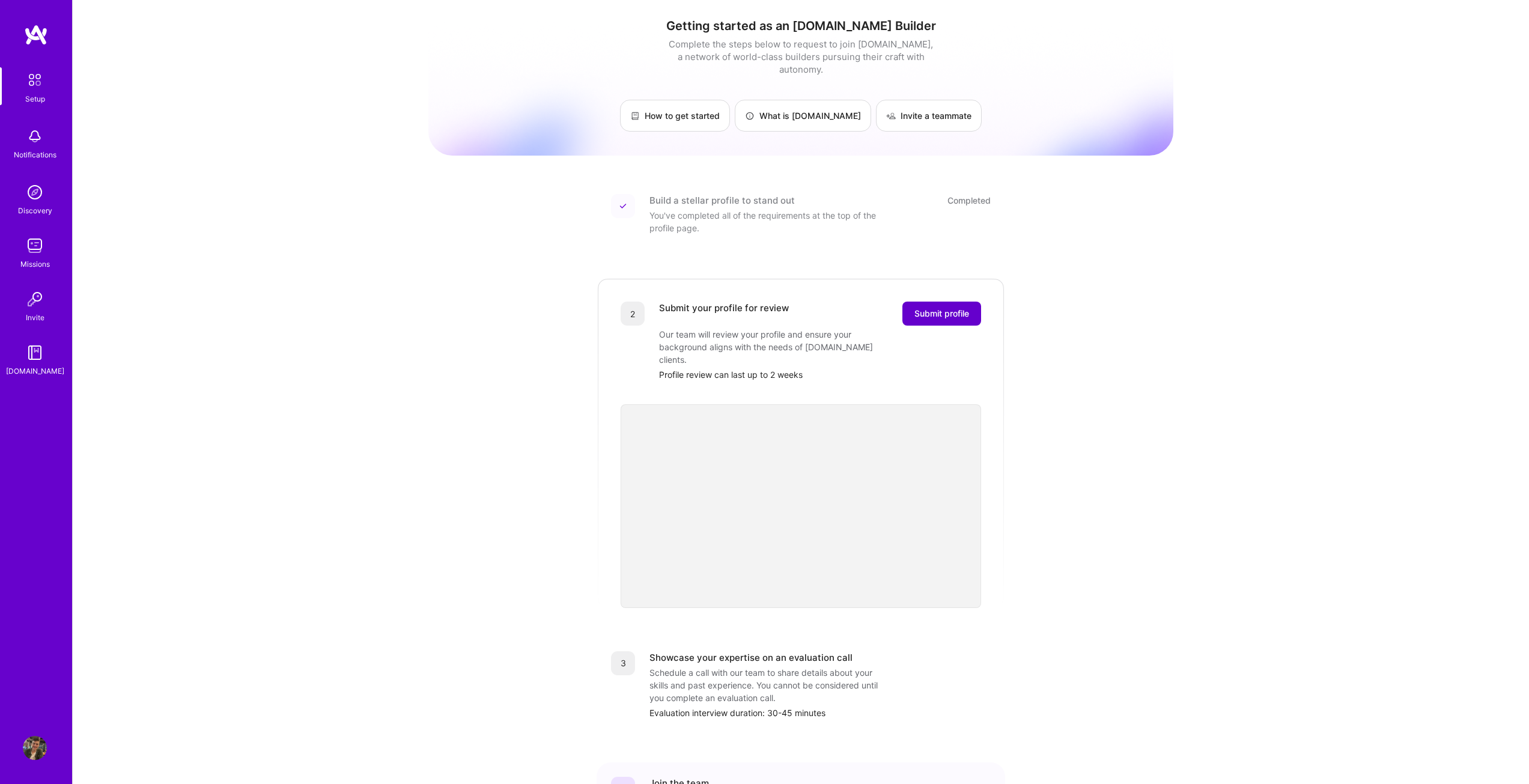
click at [950, 307] on span "Submit profile" at bounding box center [942, 313] width 55 height 12
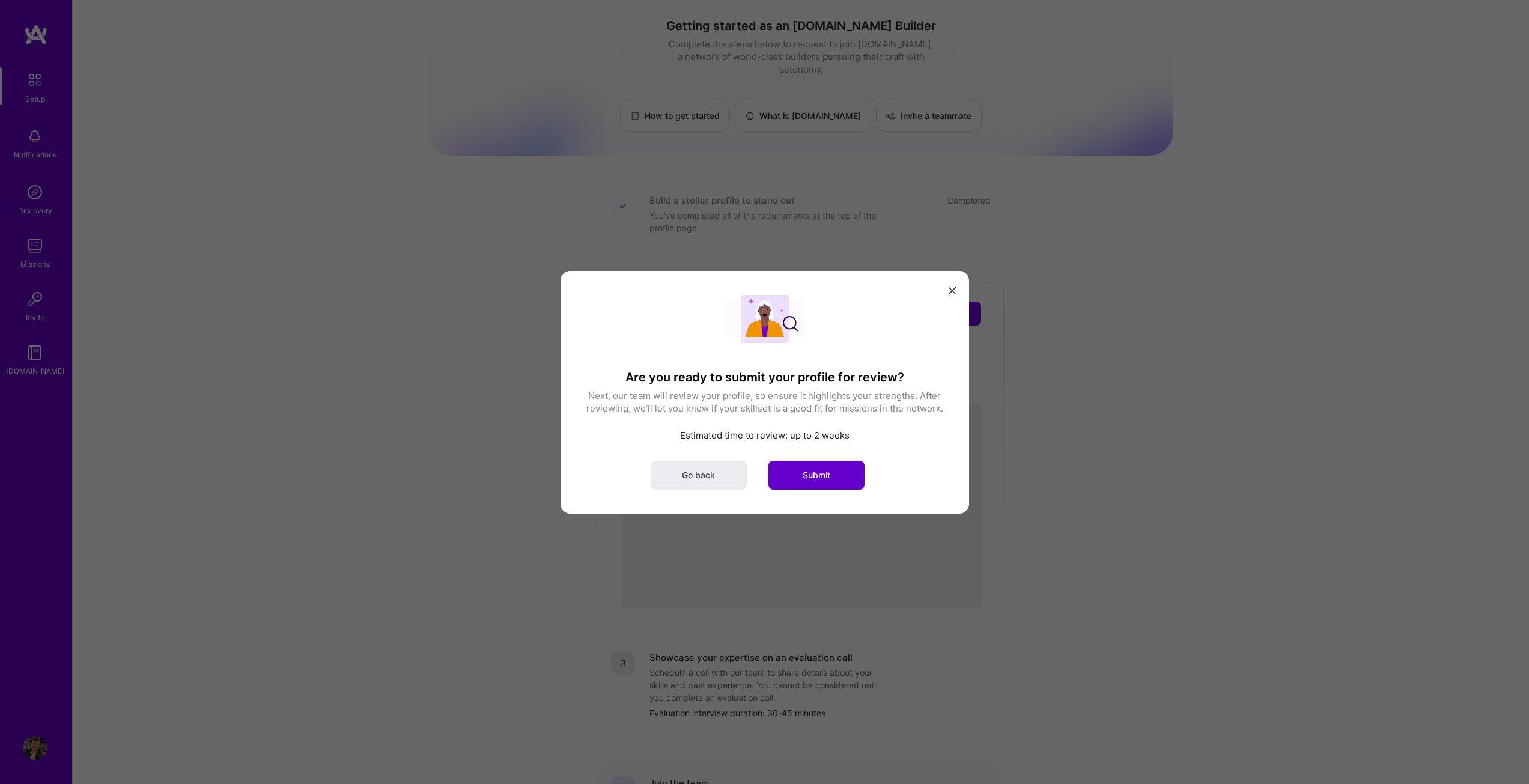
click at [811, 465] on button "Submit" at bounding box center [817, 474] width 96 height 29
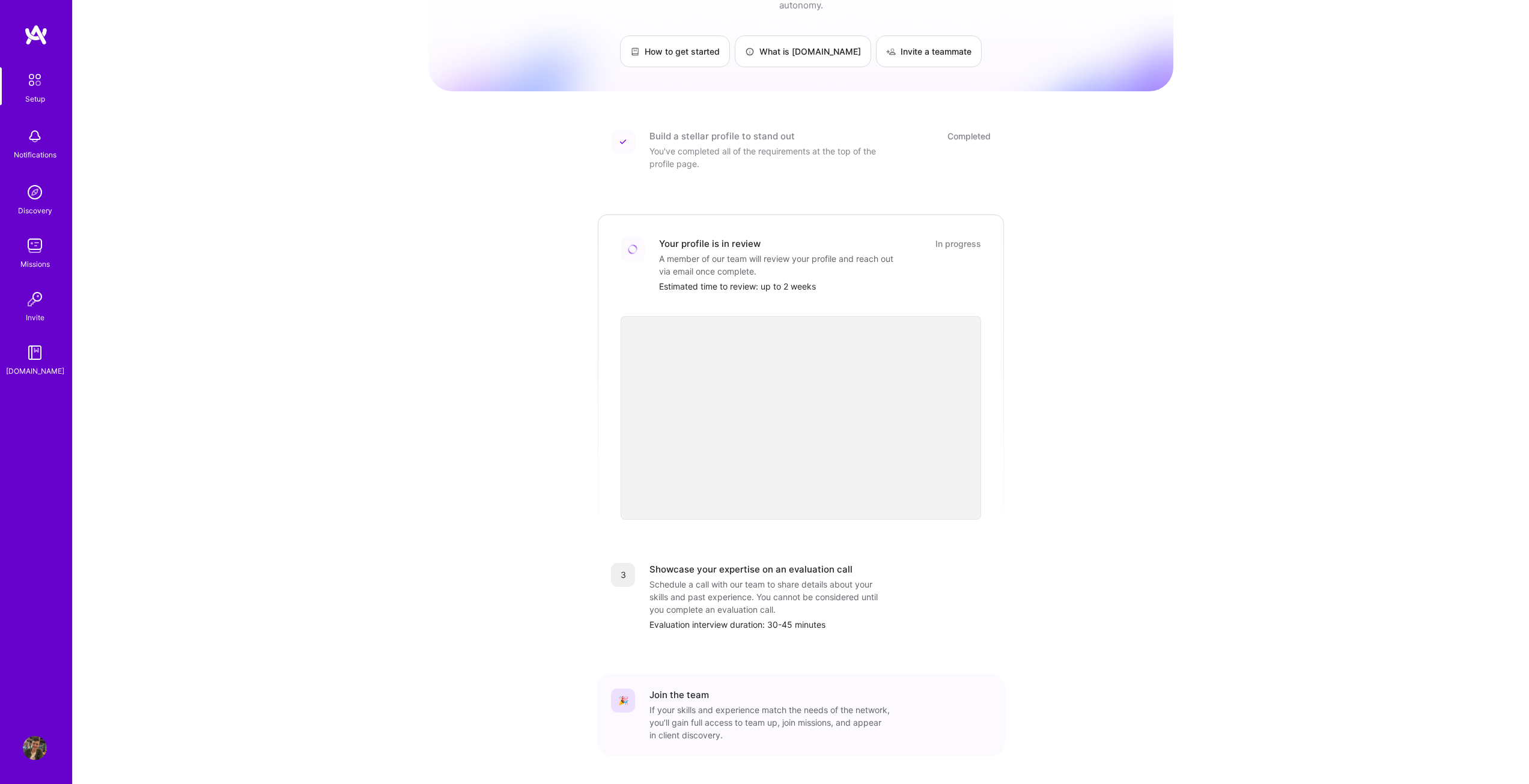
scroll to position [90, 0]
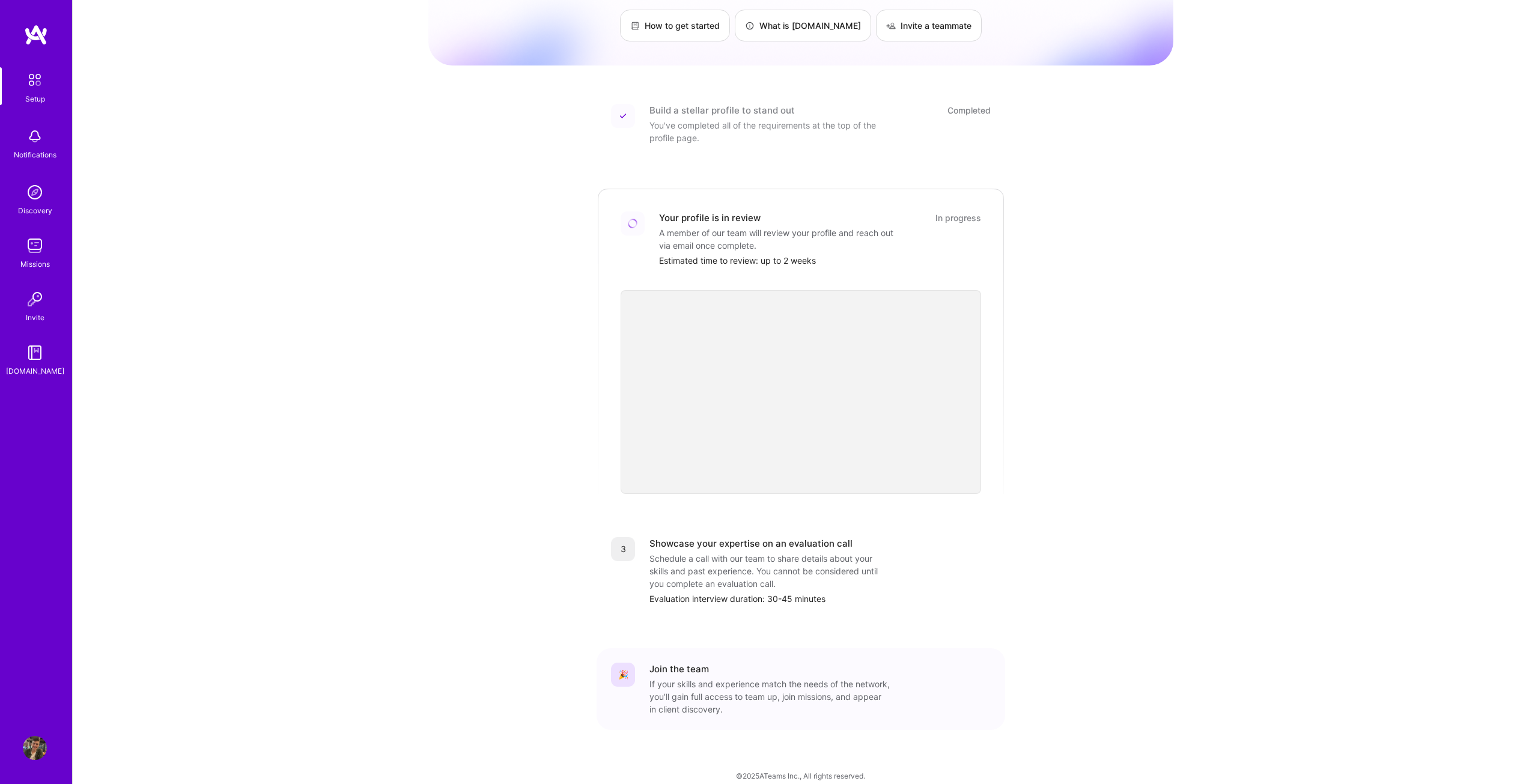
click at [786, 228] on div "A member of our team will review your profile and reach out via email once comp…" at bounding box center [779, 238] width 240 height 25
